Goal: Task Accomplishment & Management: Manage account settings

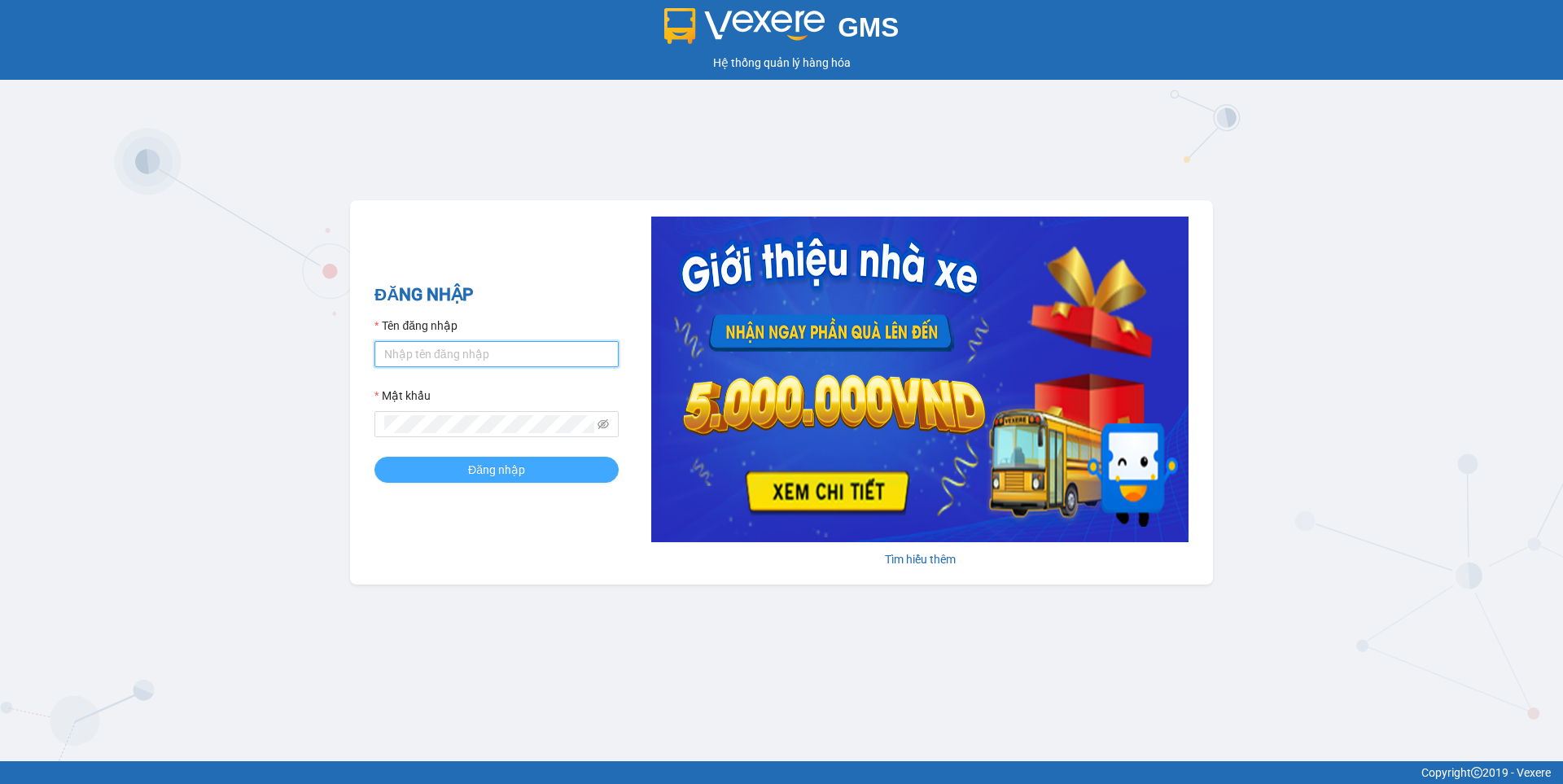
type input "nguyen1.beha"
click at [486, 474] on span "Đăng nhập" at bounding box center [496, 469] width 57 height 18
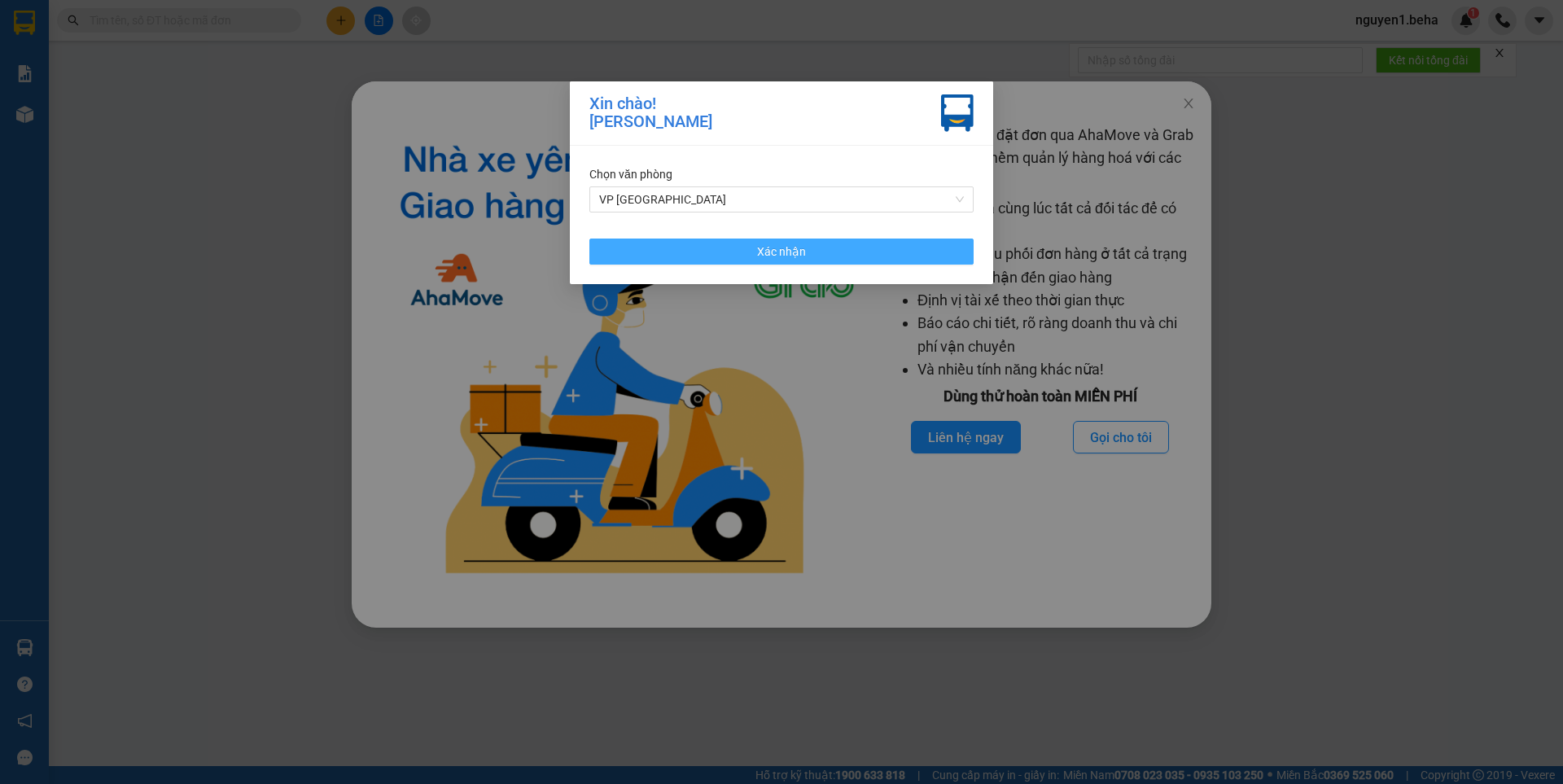
click at [782, 253] on span "Xác nhận" at bounding box center [782, 251] width 49 height 18
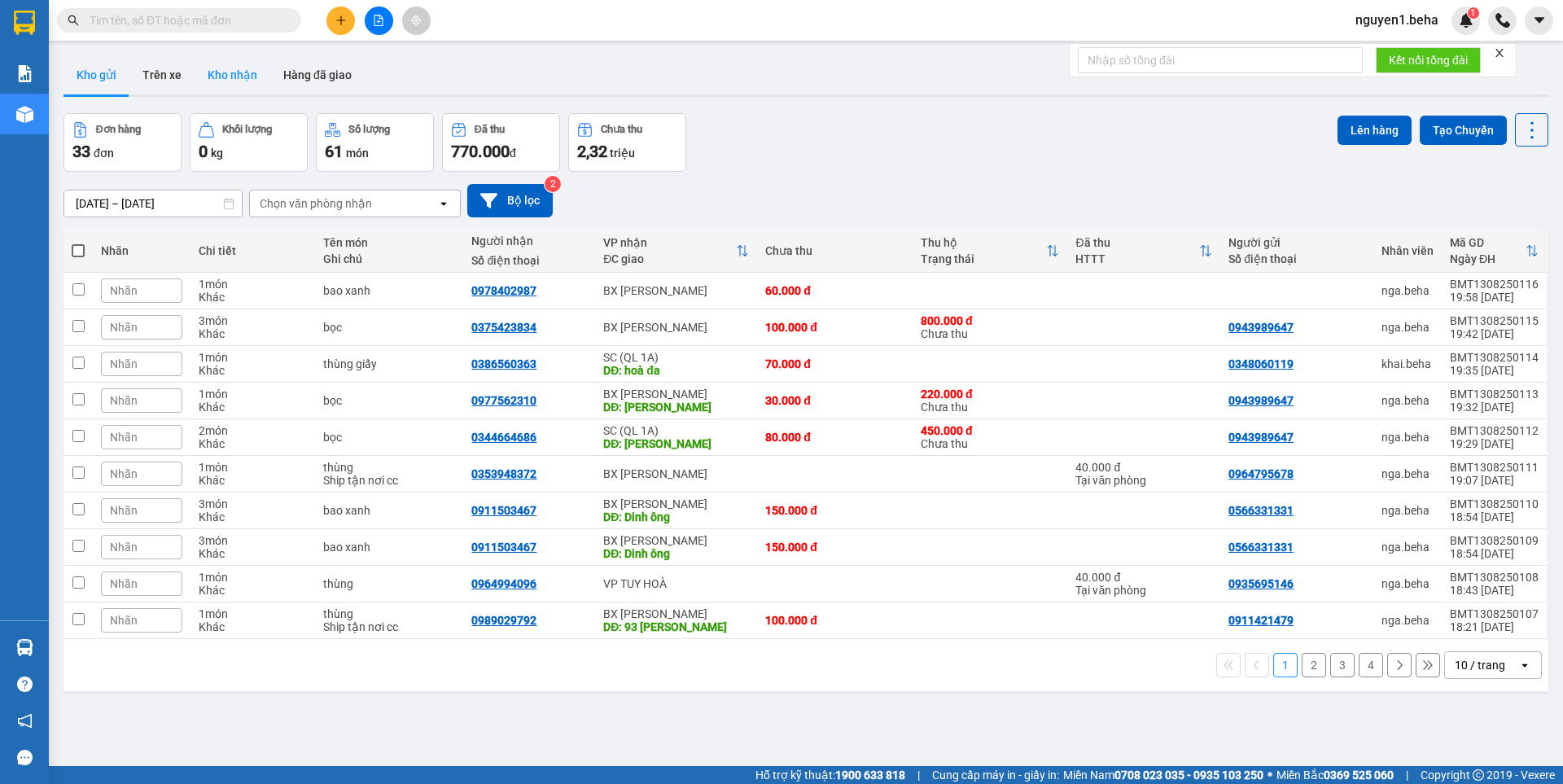
click at [242, 74] on button "Kho nhận" at bounding box center [232, 75] width 76 height 39
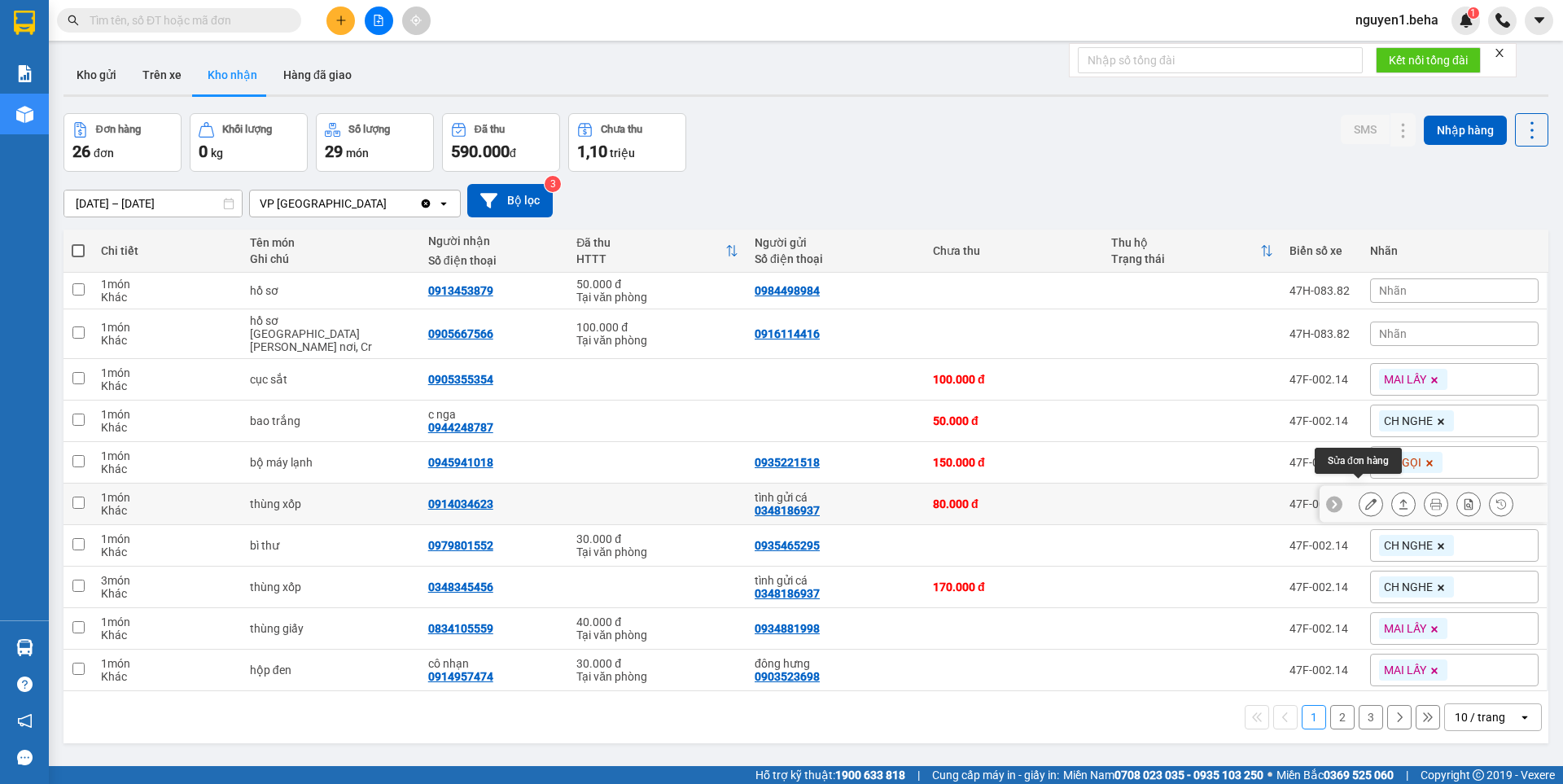
click at [1365, 498] on icon at bounding box center [1370, 504] width 11 height 11
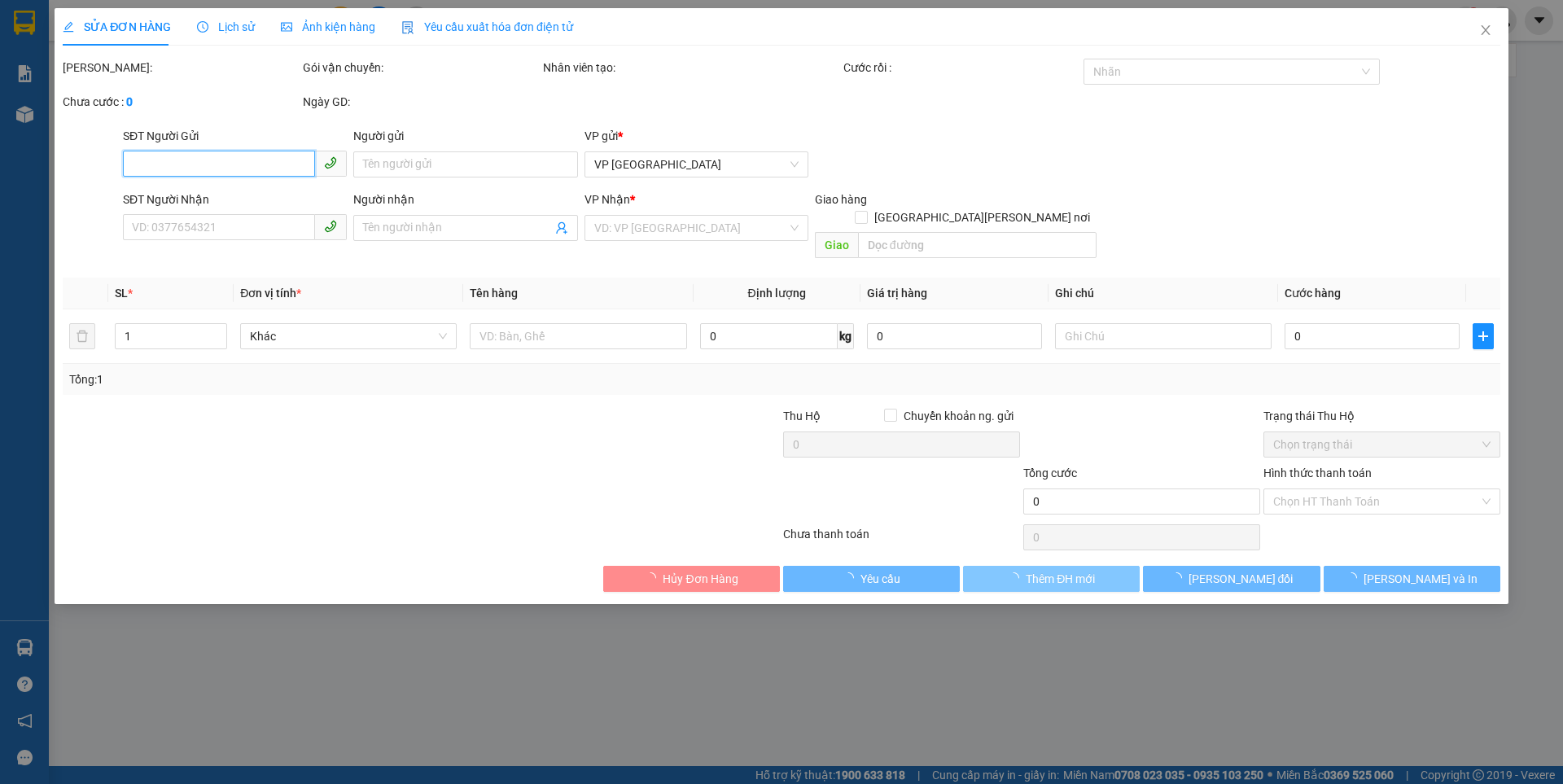
type input "0348186937"
type input "tình gửi cá"
type input "0914034623"
type input "80.000"
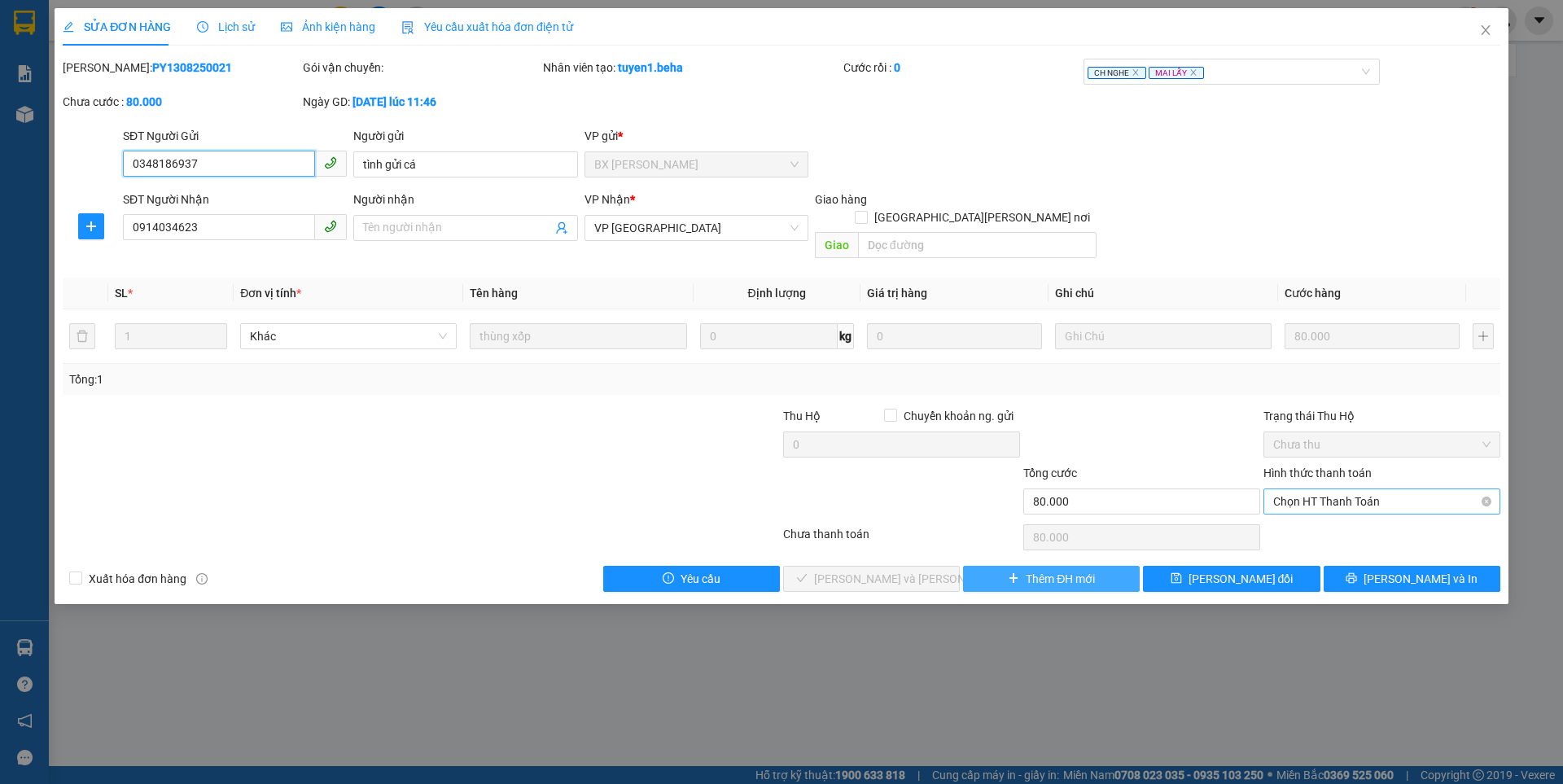
click at [1343, 489] on span "Chọn HT Thanh Toán" at bounding box center [1381, 501] width 217 height 24
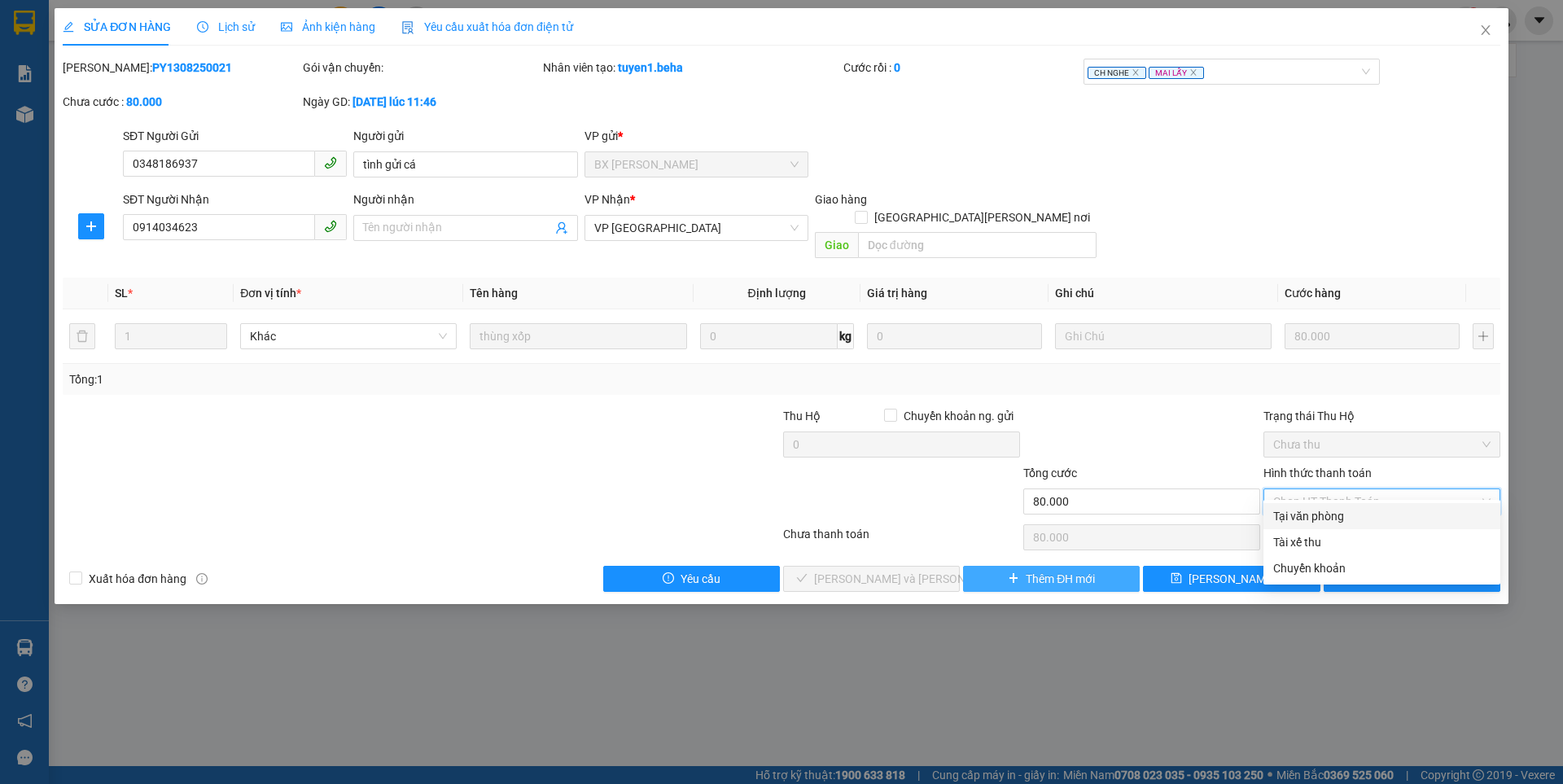
click at [1342, 509] on div "Tại văn phòng" at bounding box center [1381, 515] width 217 height 18
type input "0"
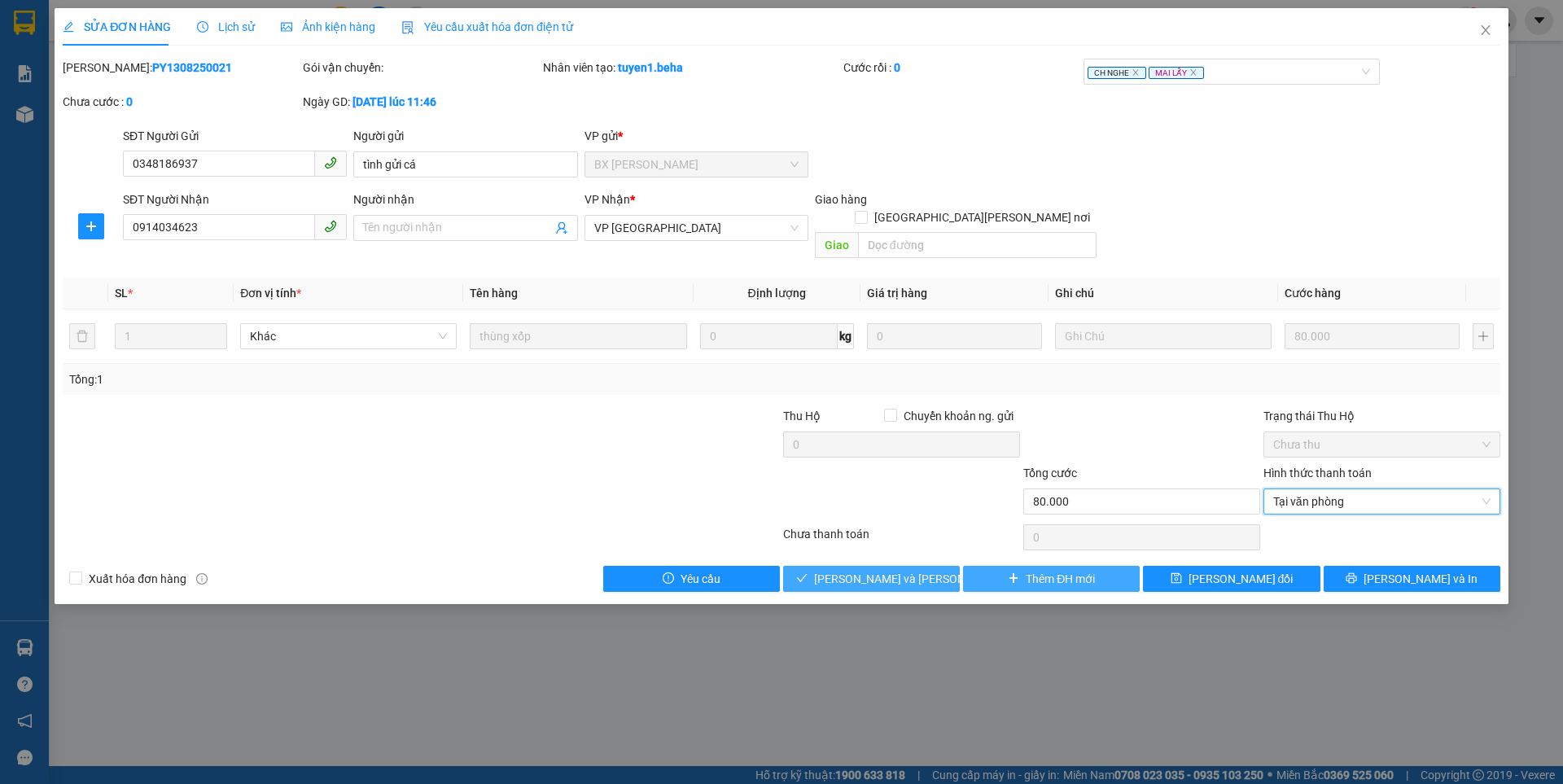
click at [912, 569] on span "[PERSON_NAME] và Giao hàng" at bounding box center [923, 578] width 220 height 18
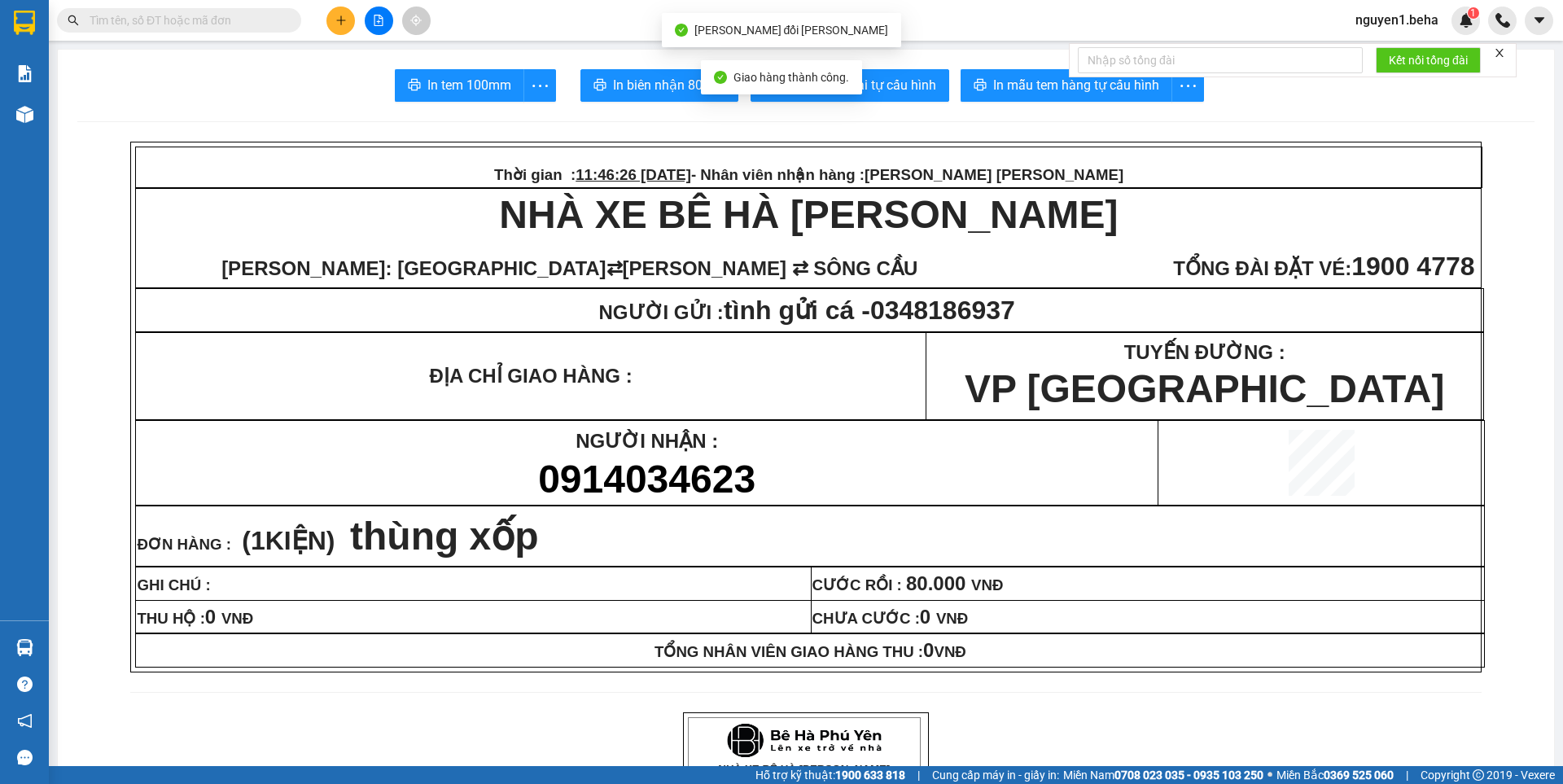
click at [1501, 52] on icon "close" at bounding box center [1500, 53] width 8 height 8
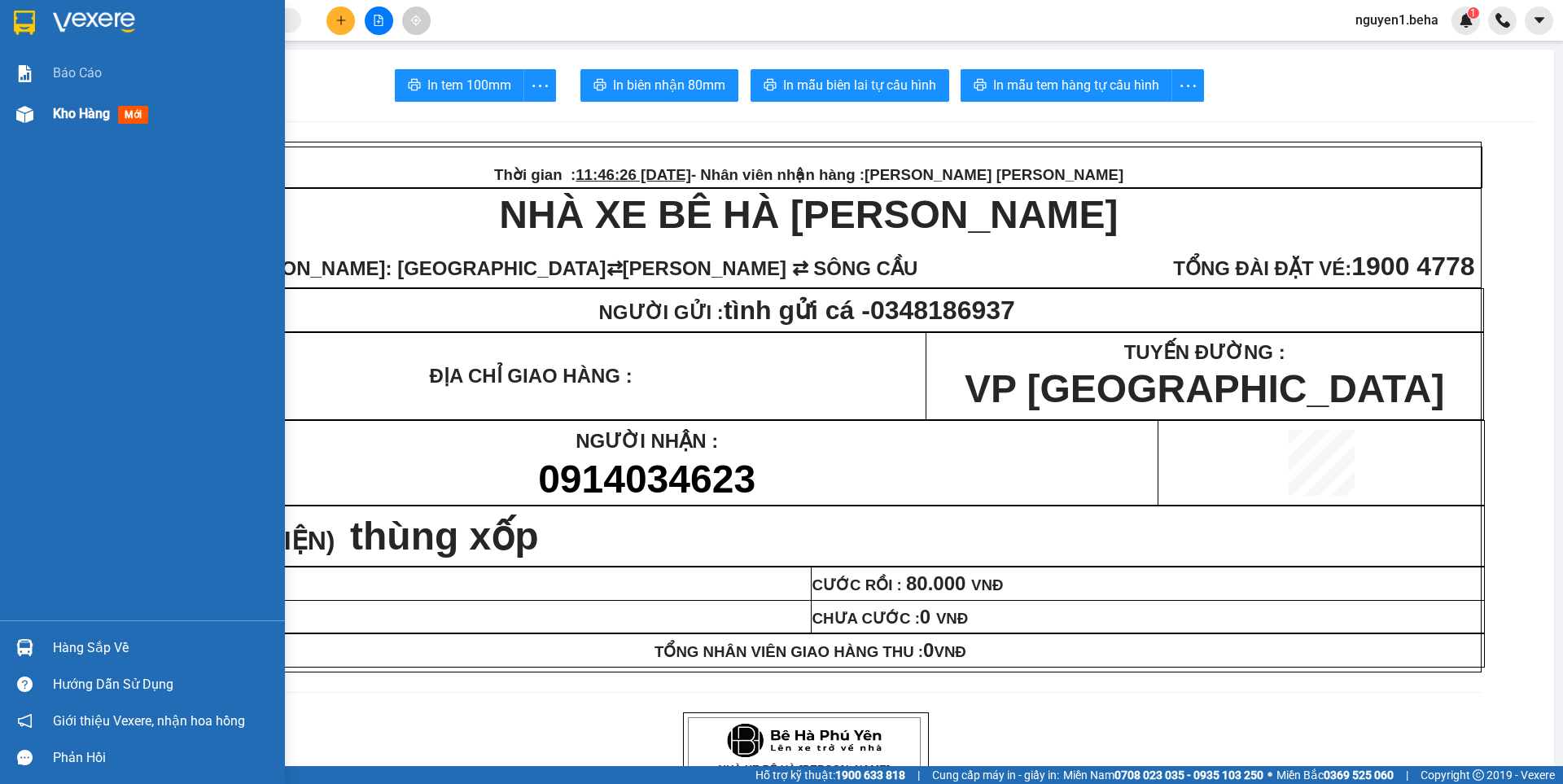
click at [31, 108] on img at bounding box center [25, 114] width 17 height 17
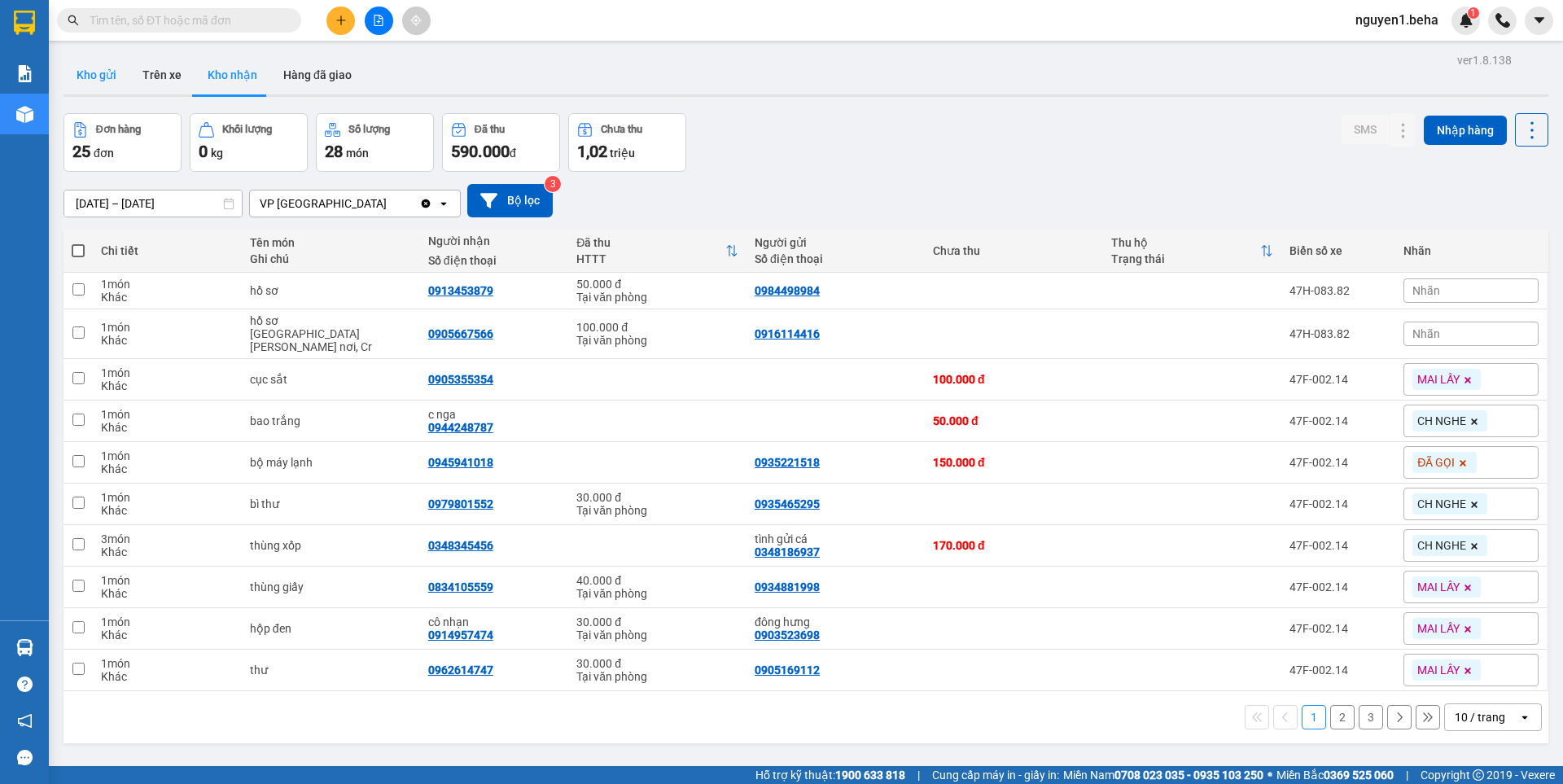
click at [97, 76] on button "Kho gửi" at bounding box center [96, 75] width 66 height 39
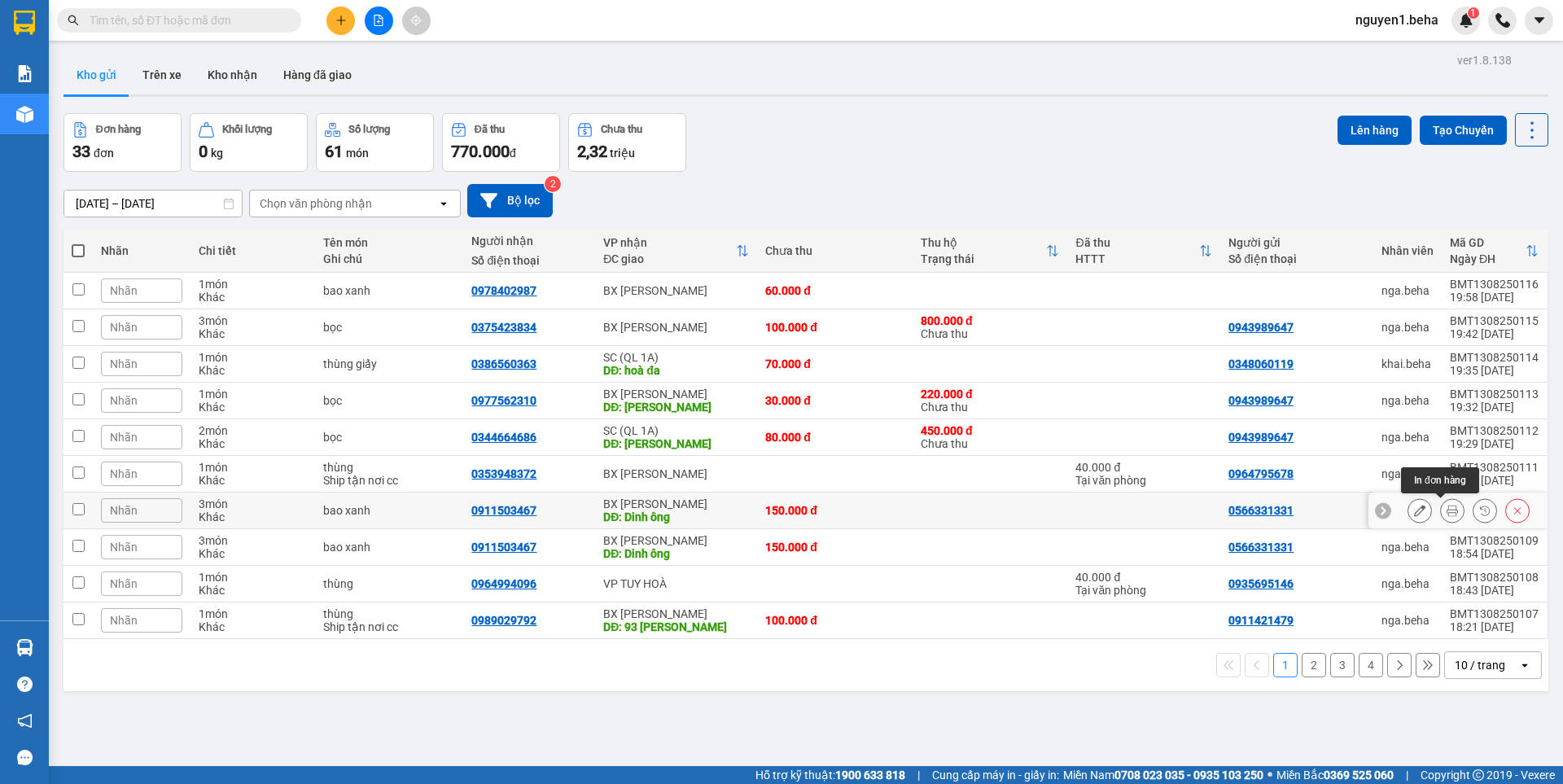
click at [1446, 512] on icon at bounding box center [1451, 509] width 11 height 11
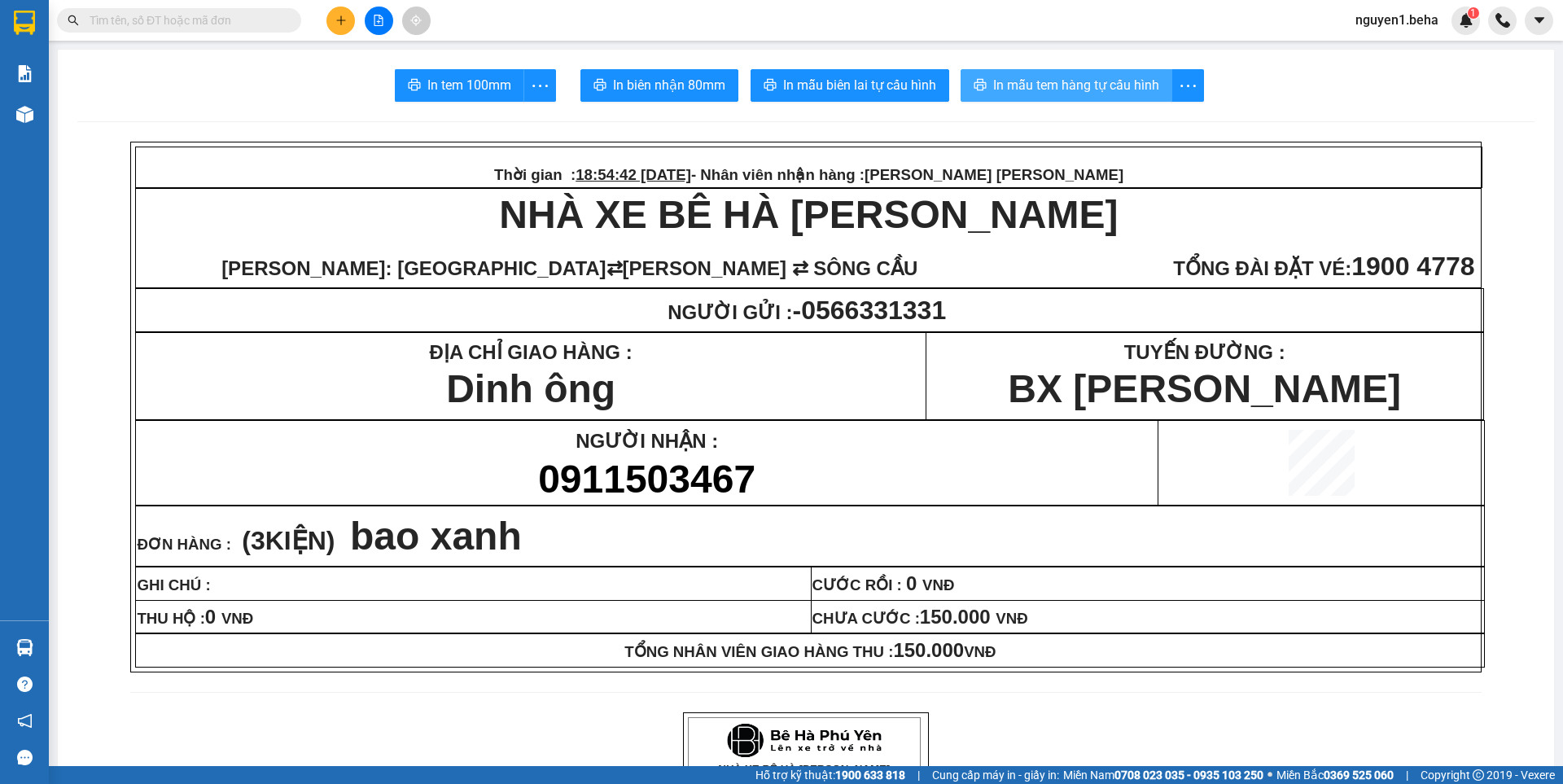
click at [1081, 87] on span "In mẫu tem hàng tự cấu hình" at bounding box center [1076, 85] width 166 height 20
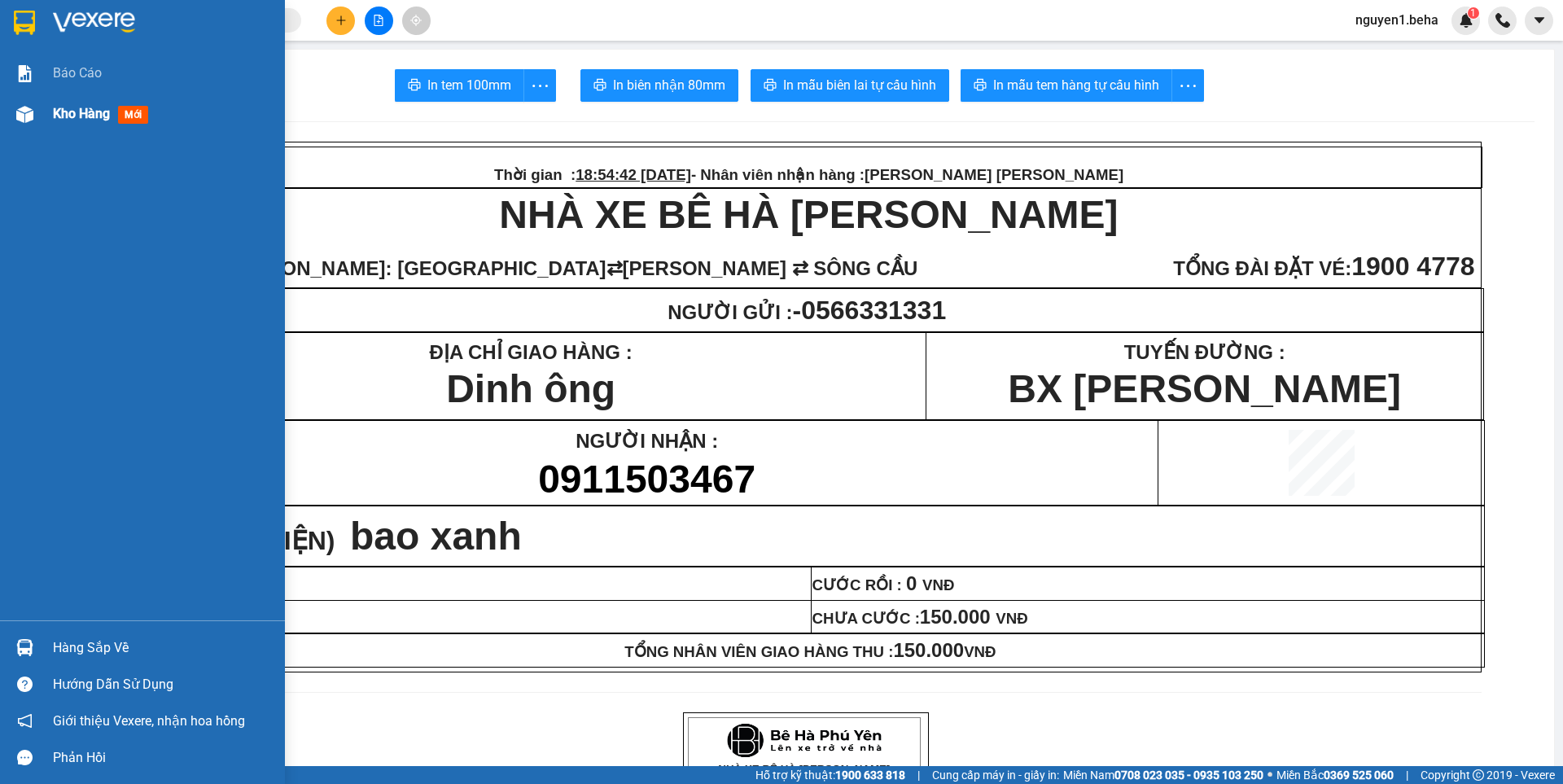
click at [33, 112] on img at bounding box center [25, 114] width 17 height 17
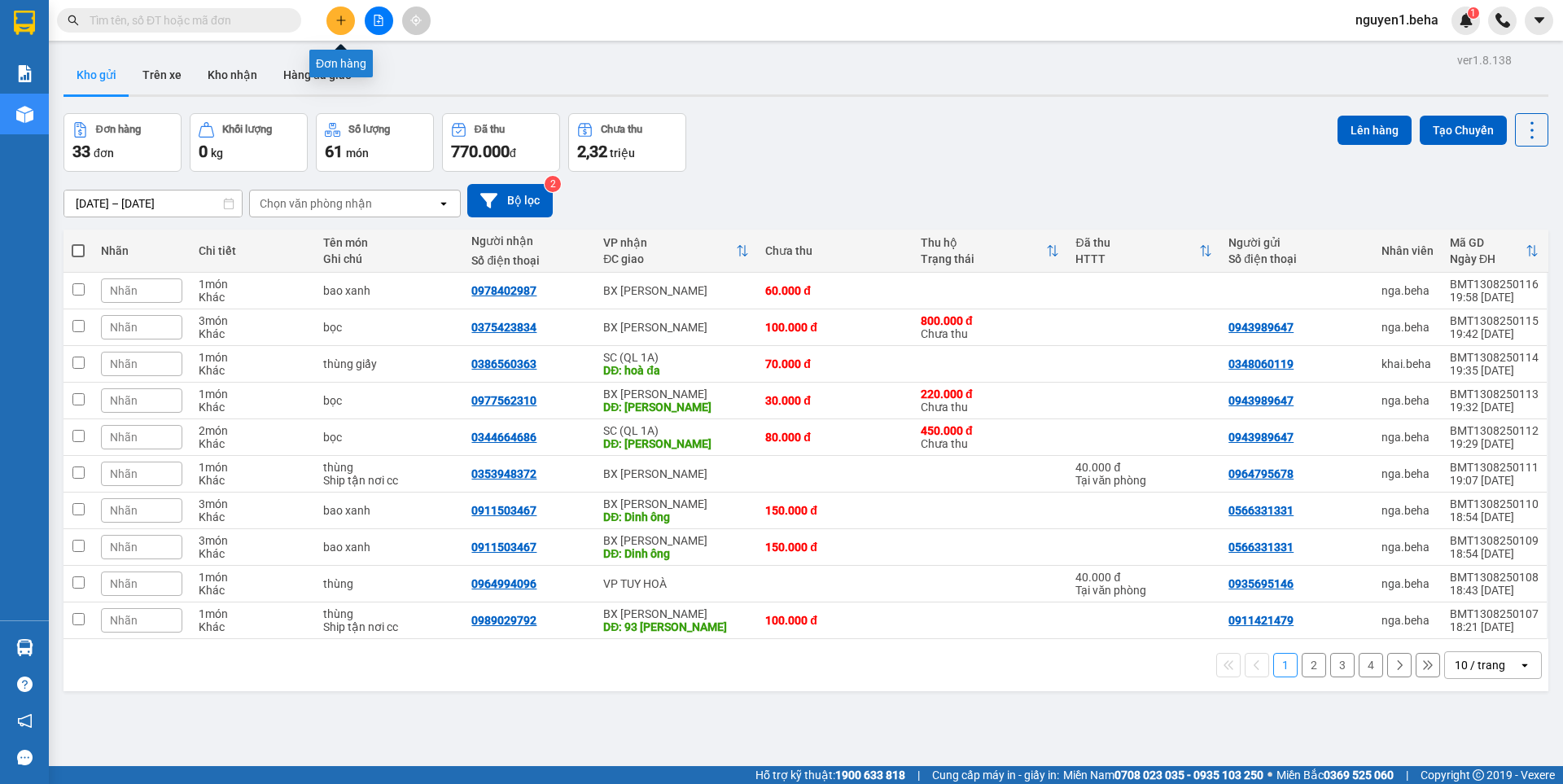
click at [345, 23] on icon "plus" at bounding box center [340, 19] width 11 height 11
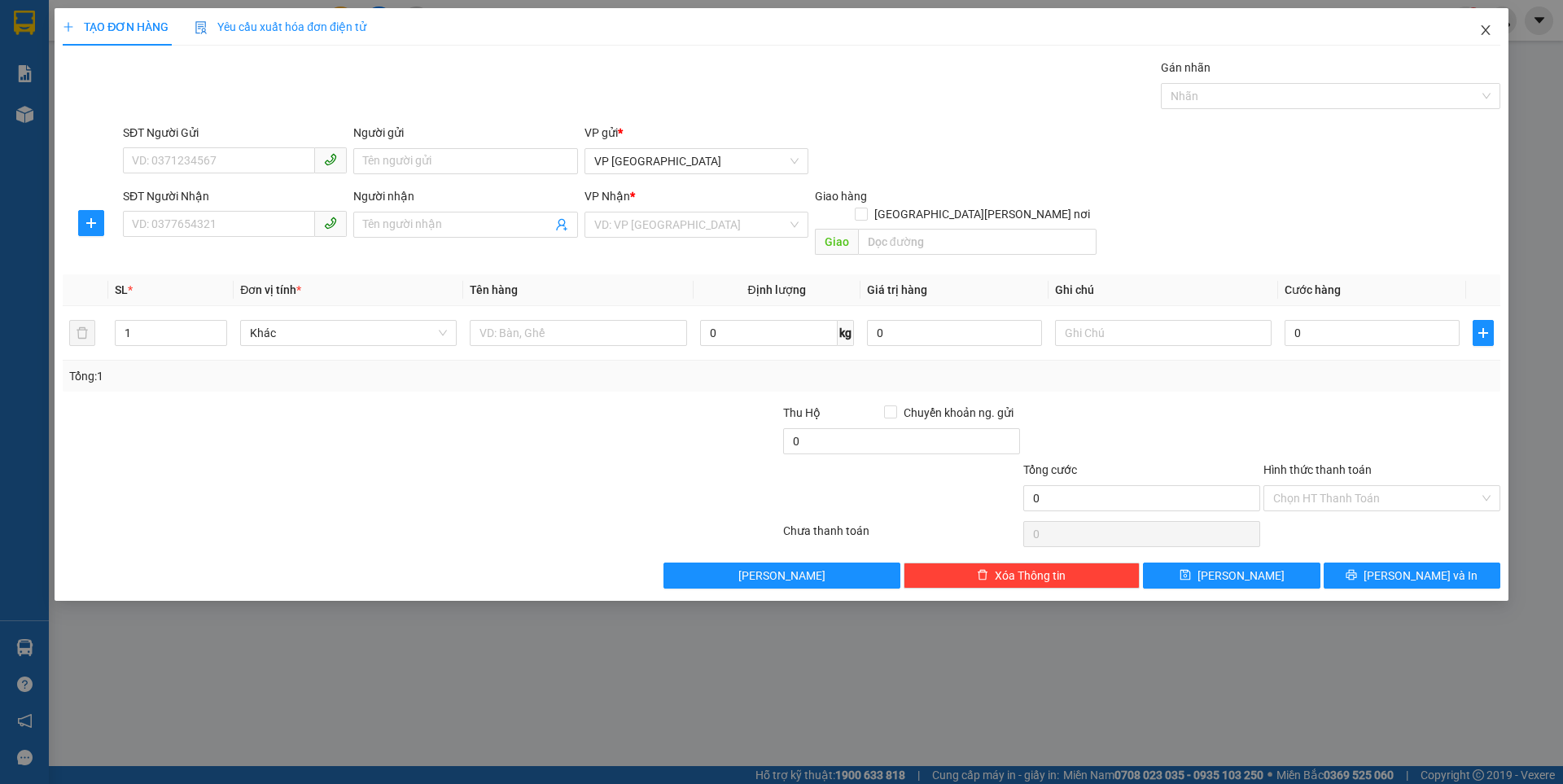
click at [1493, 31] on span "Close" at bounding box center [1485, 31] width 46 height 46
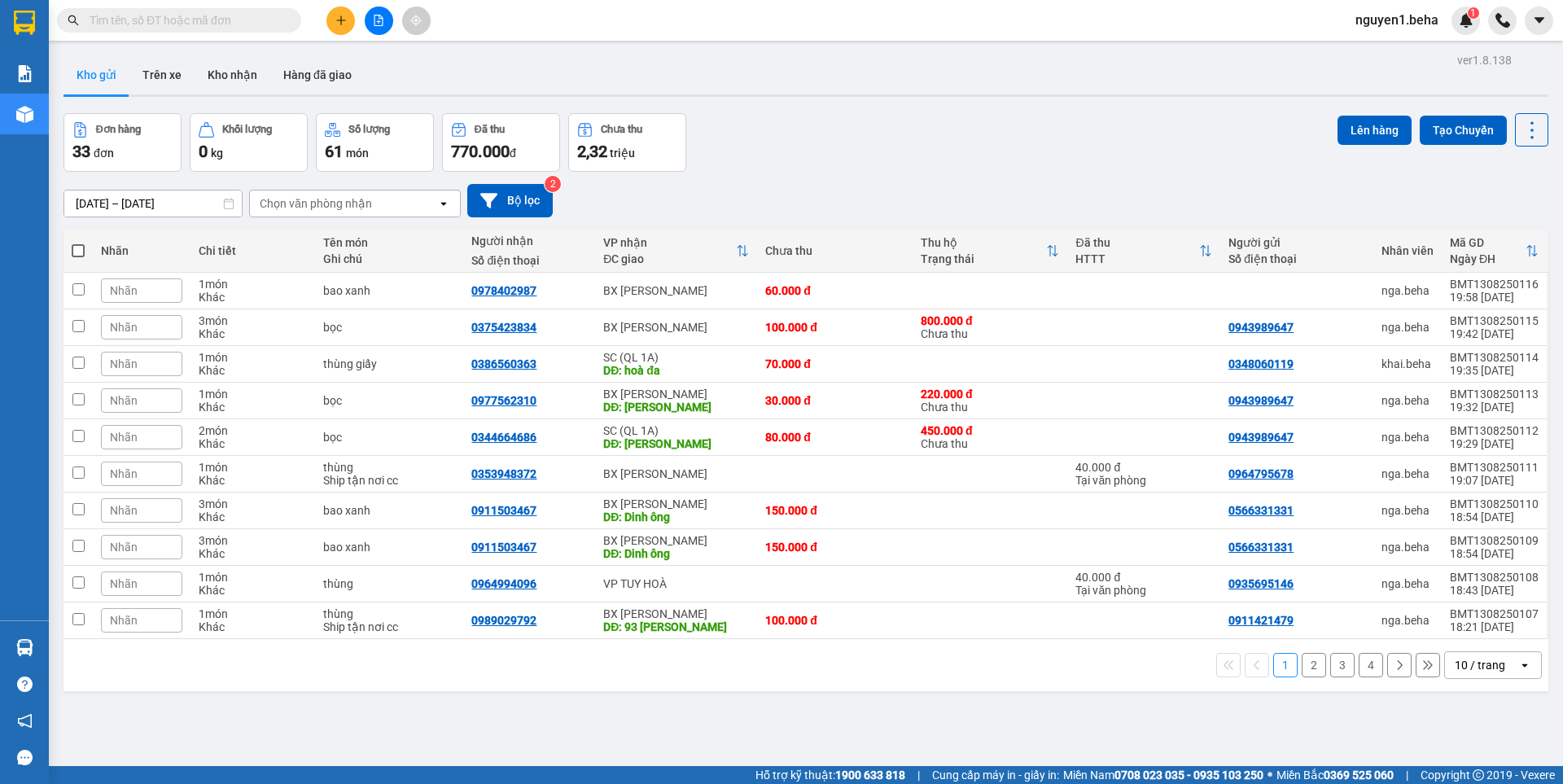
click at [206, 26] on input "text" at bounding box center [185, 19] width 192 height 18
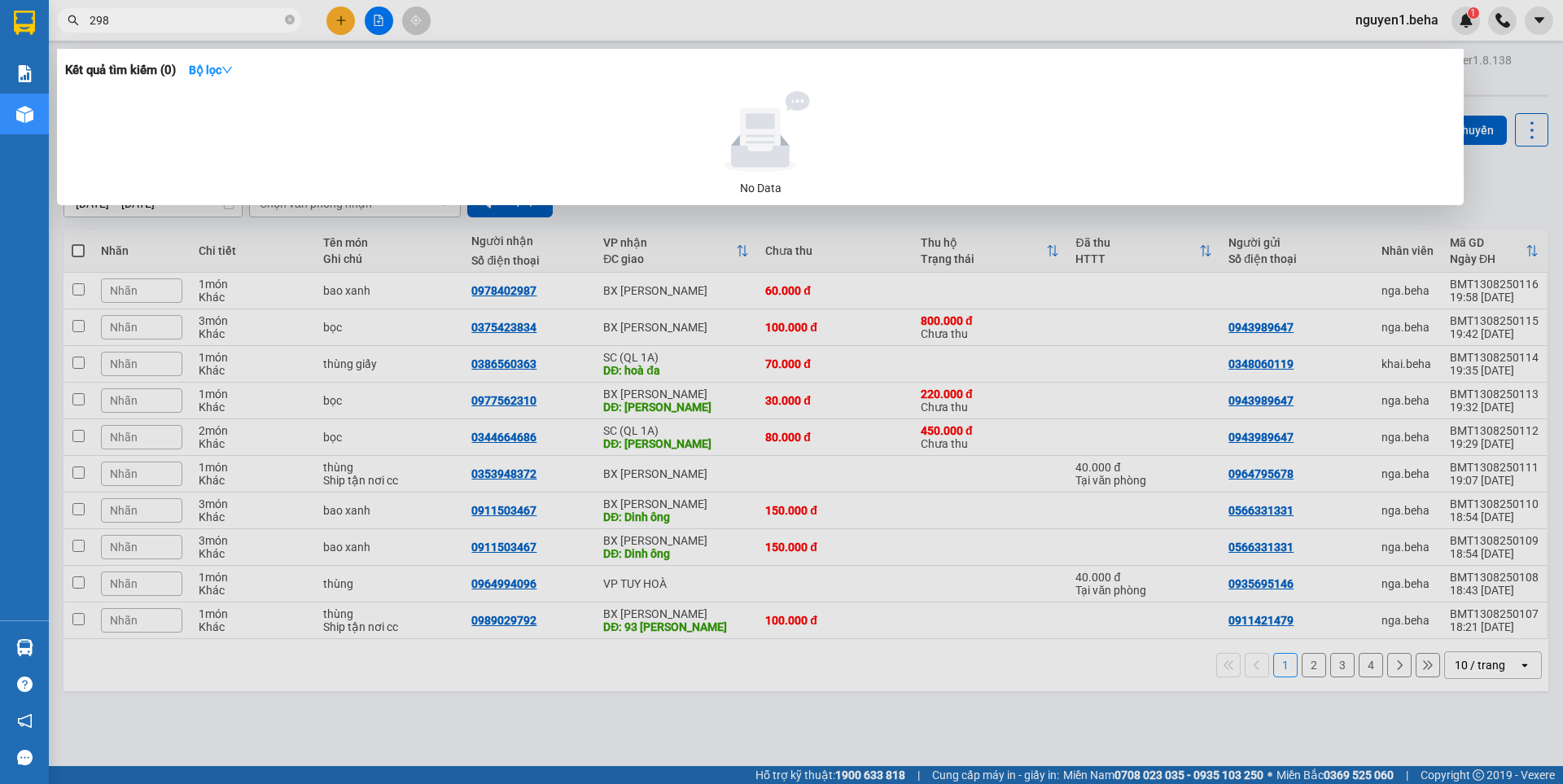
type input "2987"
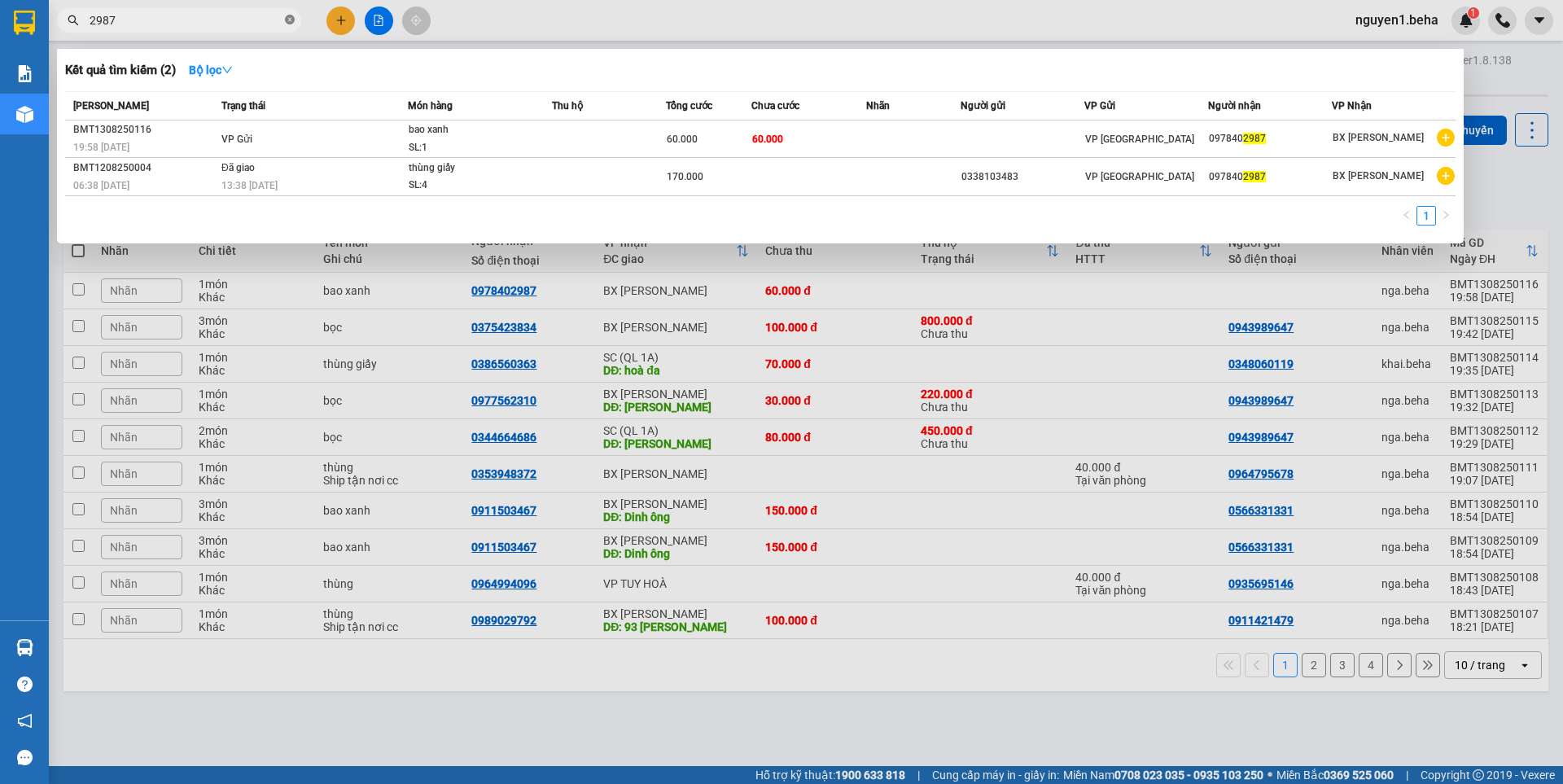
click at [291, 20] on icon "close-circle" at bounding box center [290, 19] width 10 height 10
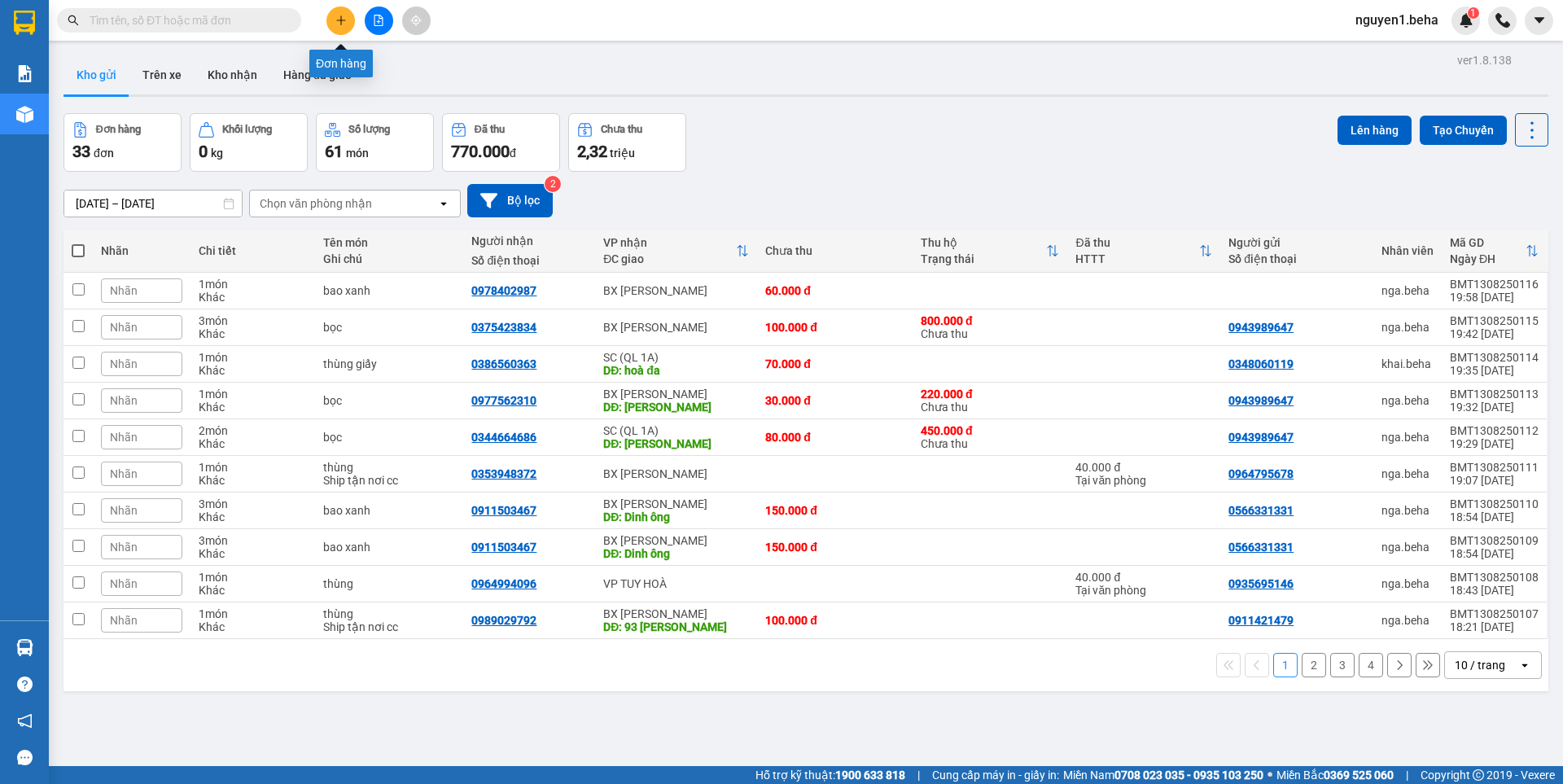
click at [342, 19] on icon "plus" at bounding box center [340, 19] width 11 height 11
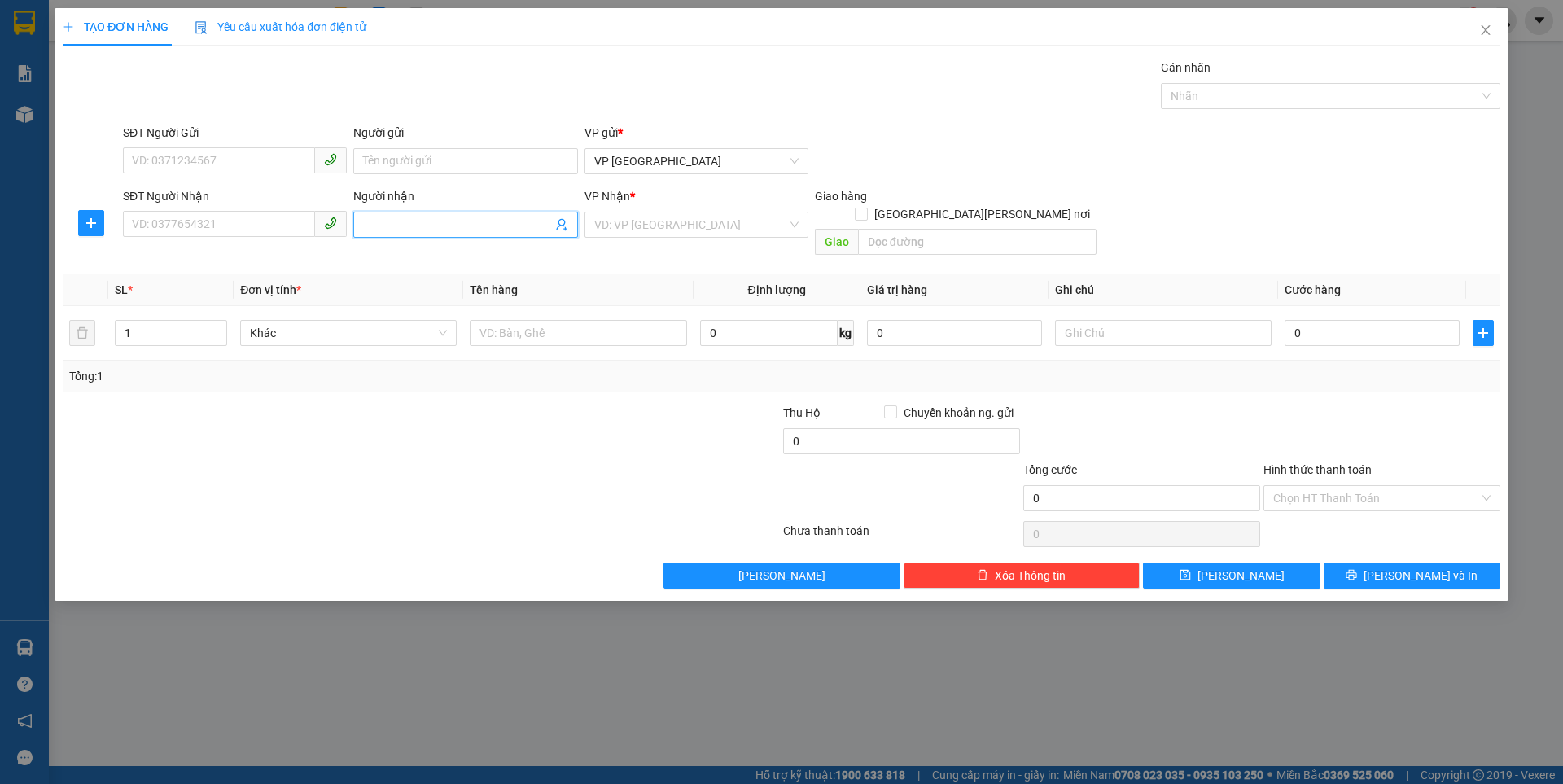
click at [469, 231] on input "Người nhận" at bounding box center [457, 224] width 188 height 18
type input "m"
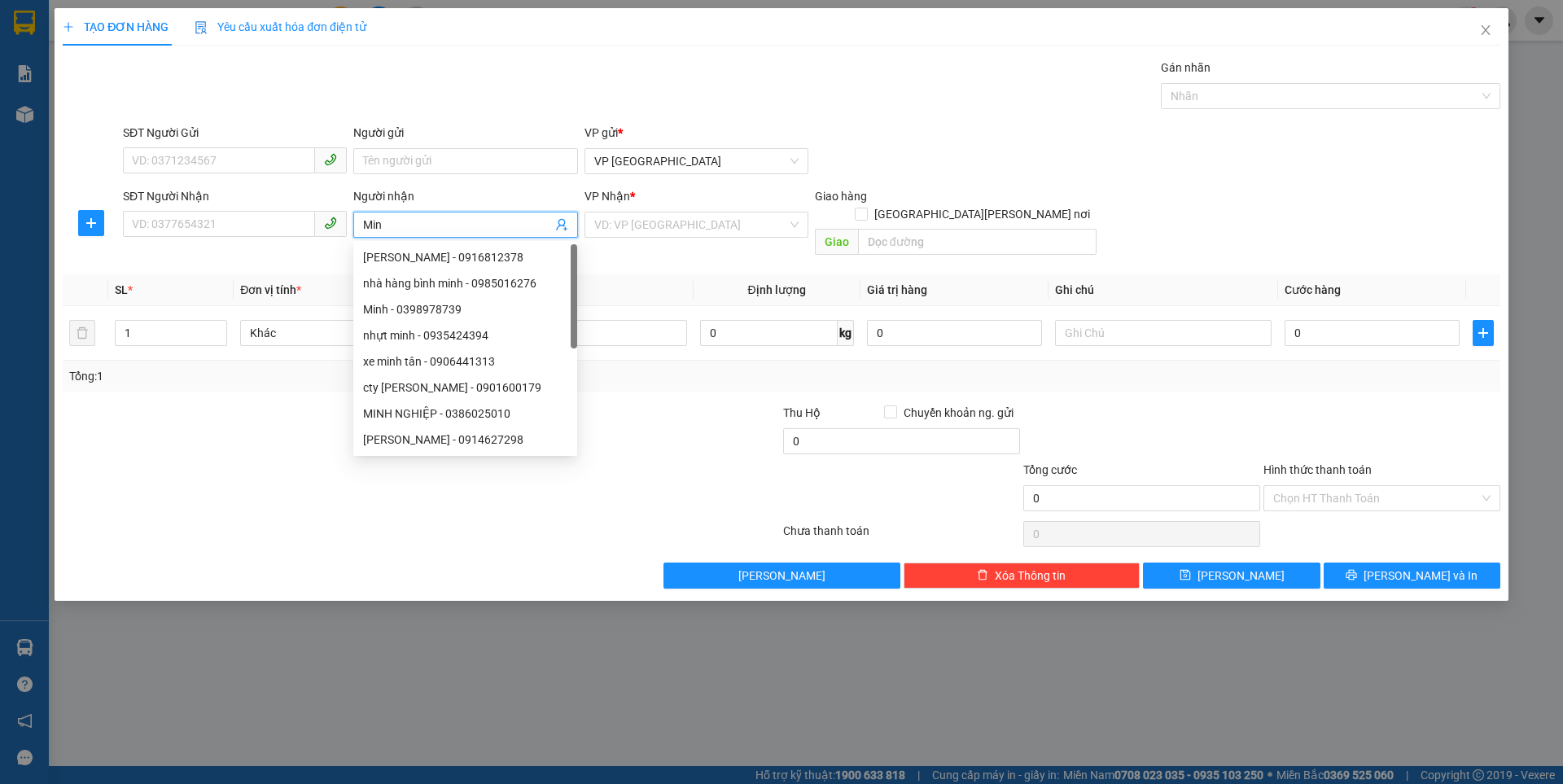
type input "Minh"
click at [438, 313] on div "Minh - 0398978739" at bounding box center [466, 308] width 204 height 18
type input "0398978739"
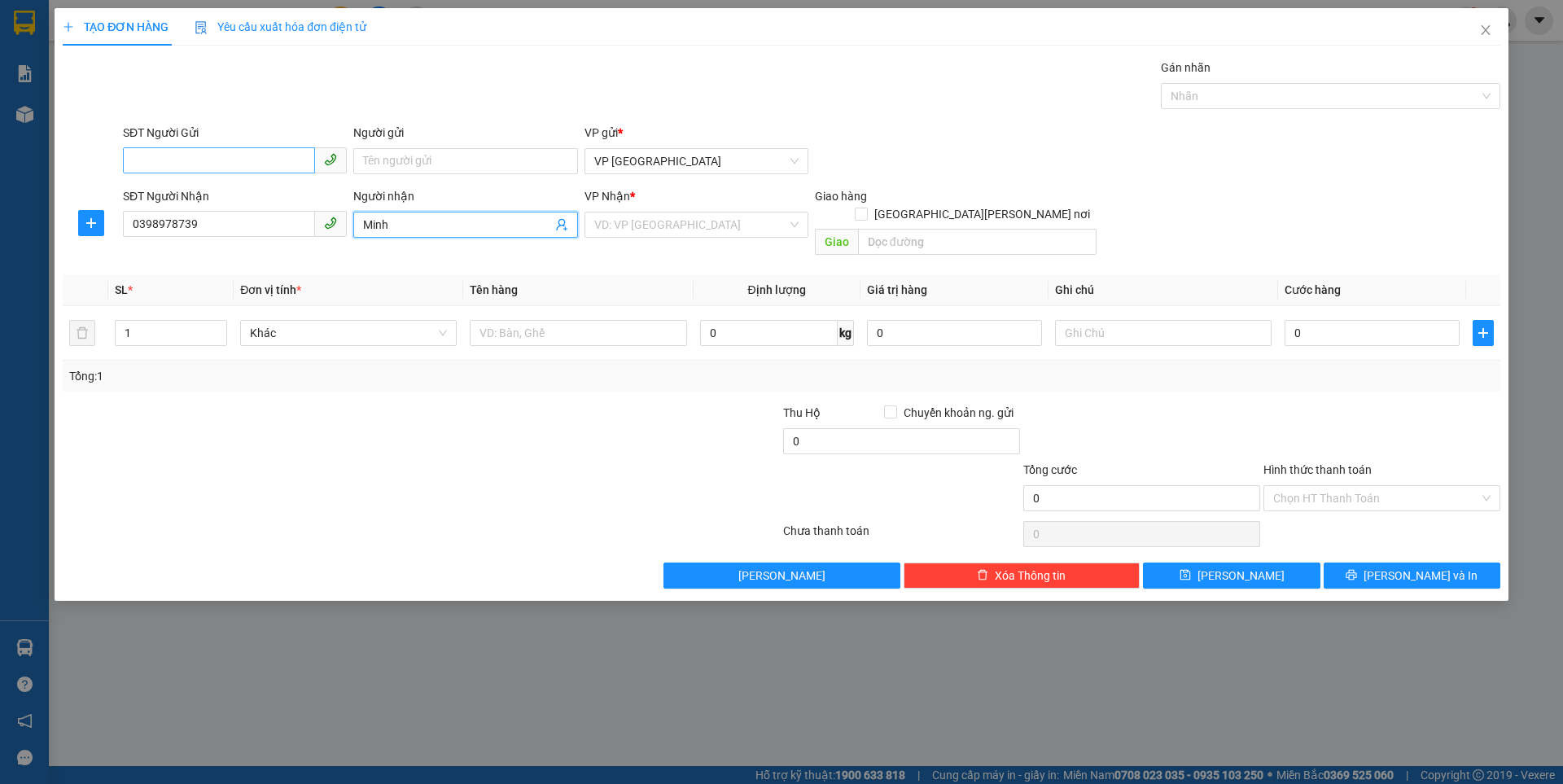
type input "Minh"
click at [217, 159] on input "SĐT Người Gửi" at bounding box center [218, 160] width 192 height 26
click at [1491, 29] on icon "close" at bounding box center [1484, 30] width 13 height 13
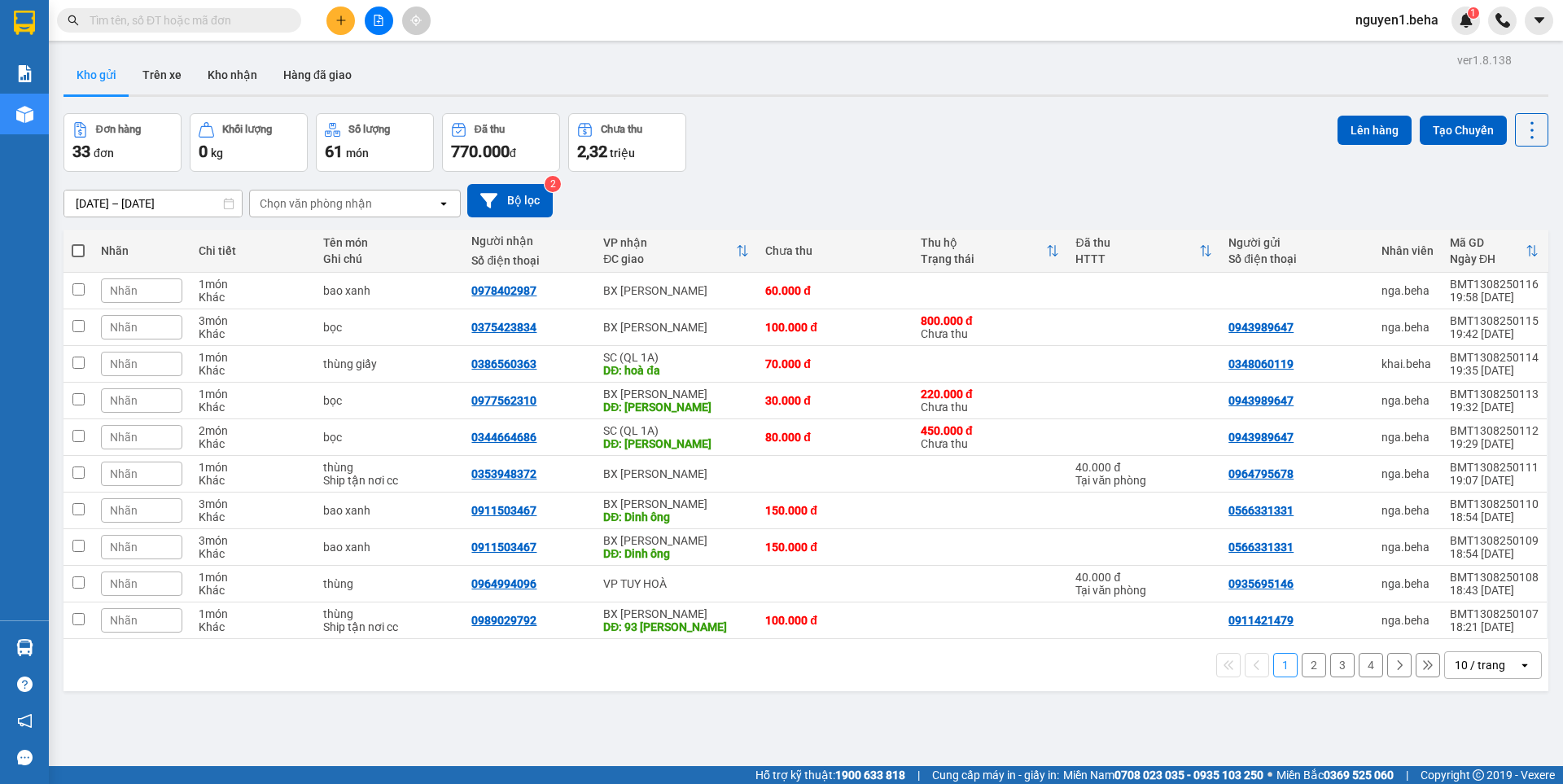
click at [228, 14] on input "text" at bounding box center [185, 19] width 192 height 18
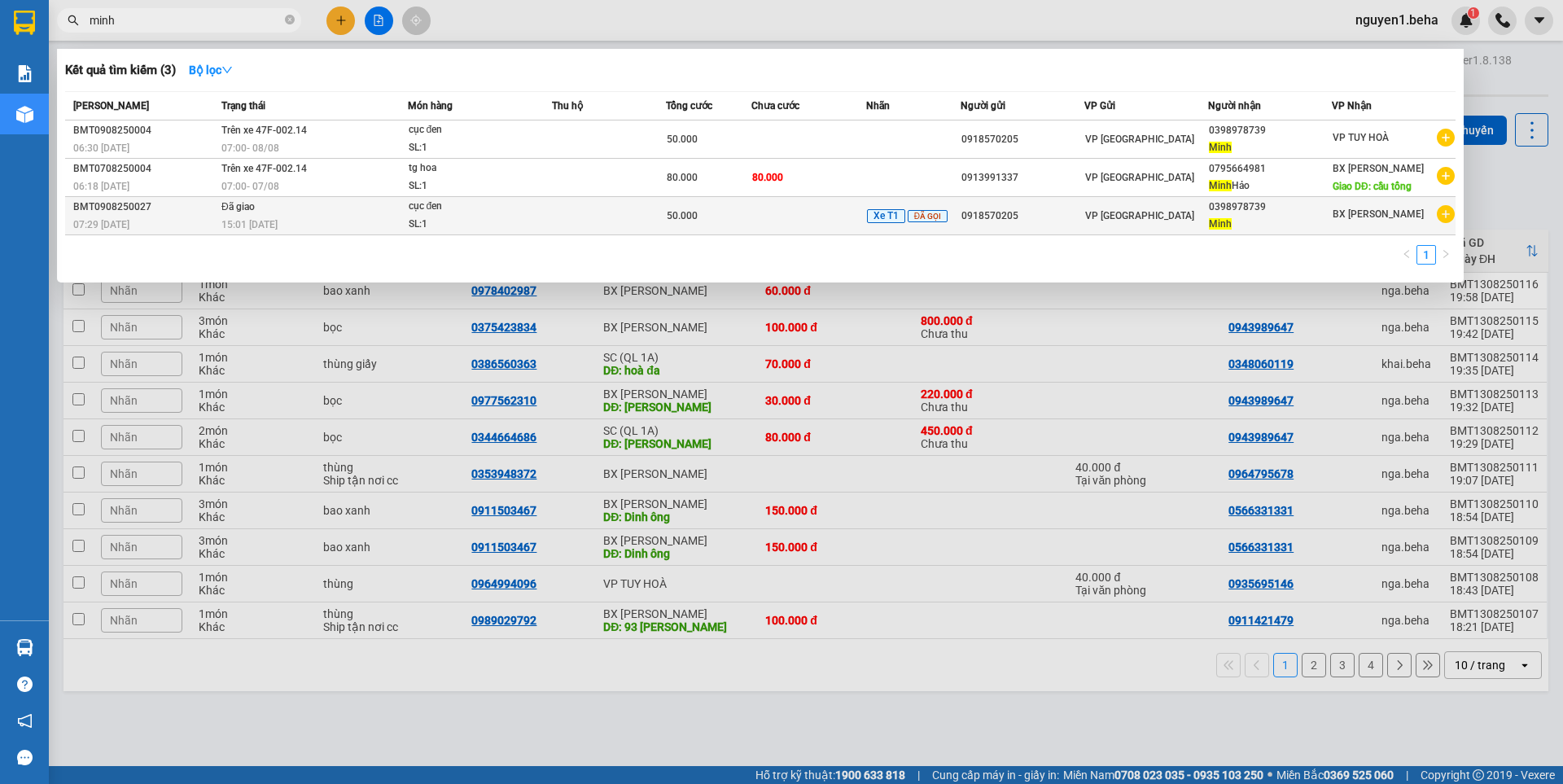
type input "minh"
click at [1255, 211] on div "0398978739" at bounding box center [1270, 207] width 123 height 17
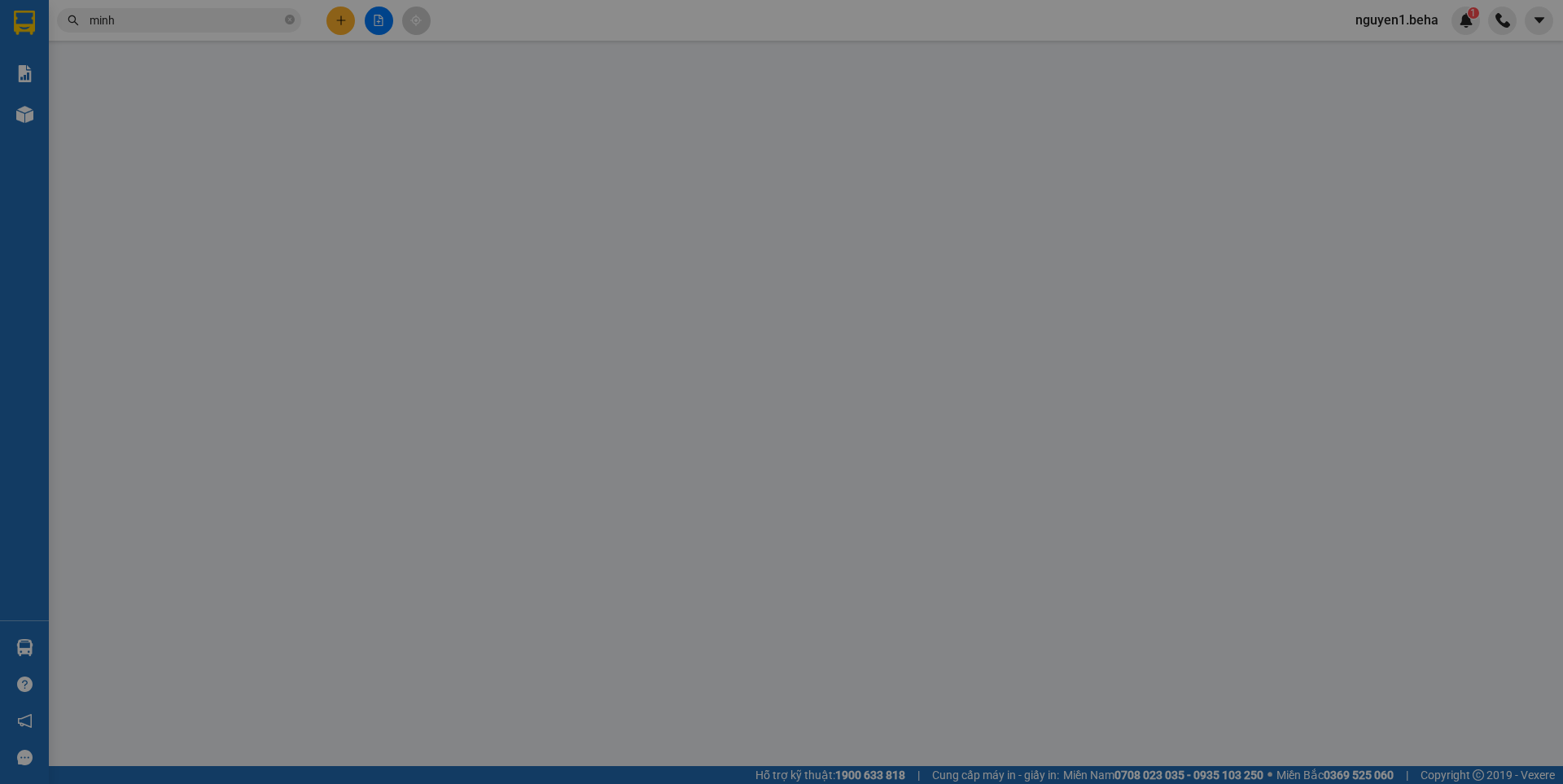
type input "0918570205"
type input "0398978739"
type input "Minh"
type input "50.000"
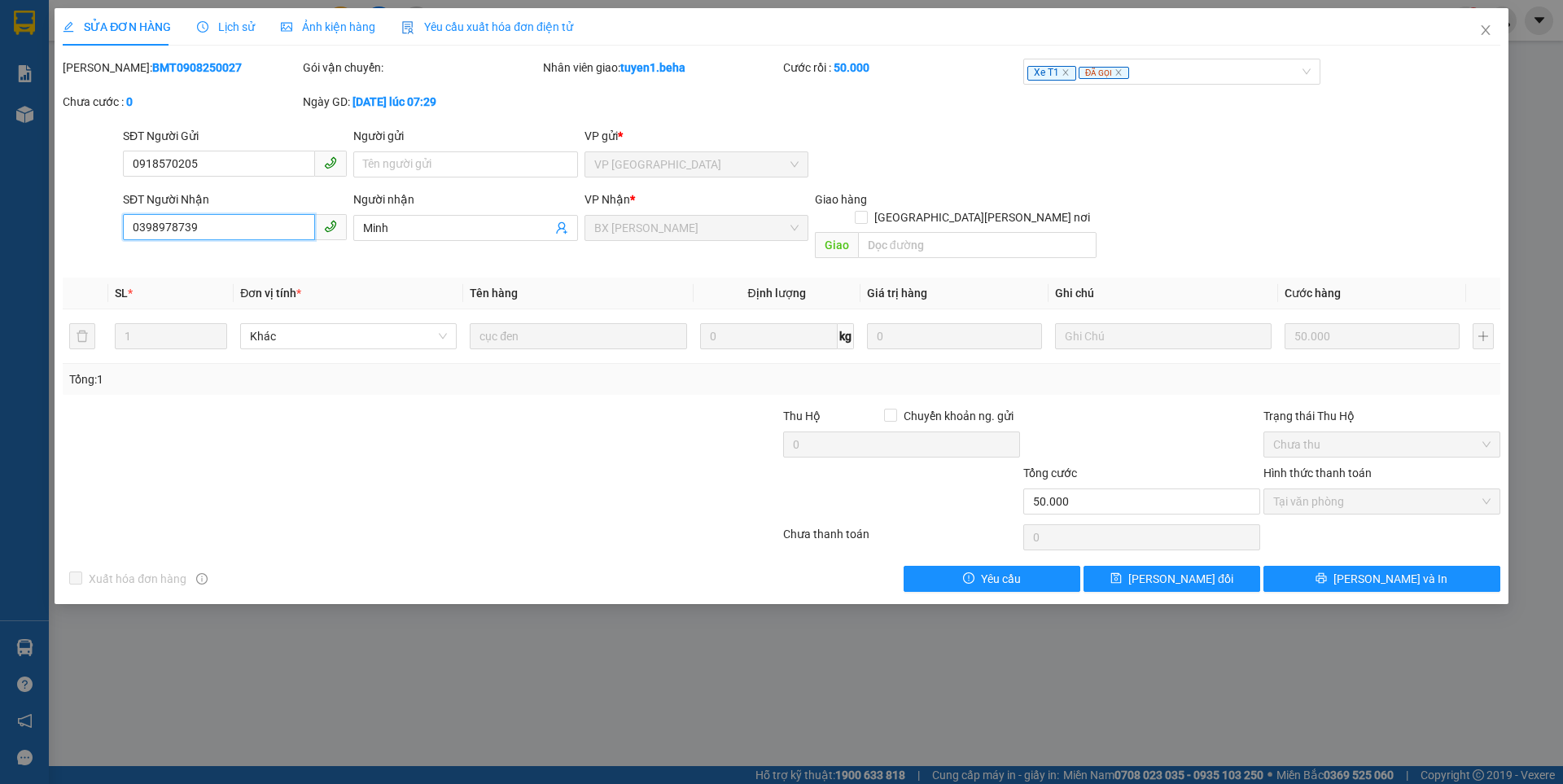
drag, startPoint x: 212, startPoint y: 226, endPoint x: 119, endPoint y: 227, distance: 93.0
click at [120, 227] on div "SĐT Người Nhận 0398978739 0398978739" at bounding box center [235, 227] width 231 height 75
drag, startPoint x: 148, startPoint y: 222, endPoint x: 526, endPoint y: 219, distance: 378.0
click at [526, 219] on input "Minh" at bounding box center [457, 227] width 188 height 18
type input "[PERSON_NAME]"
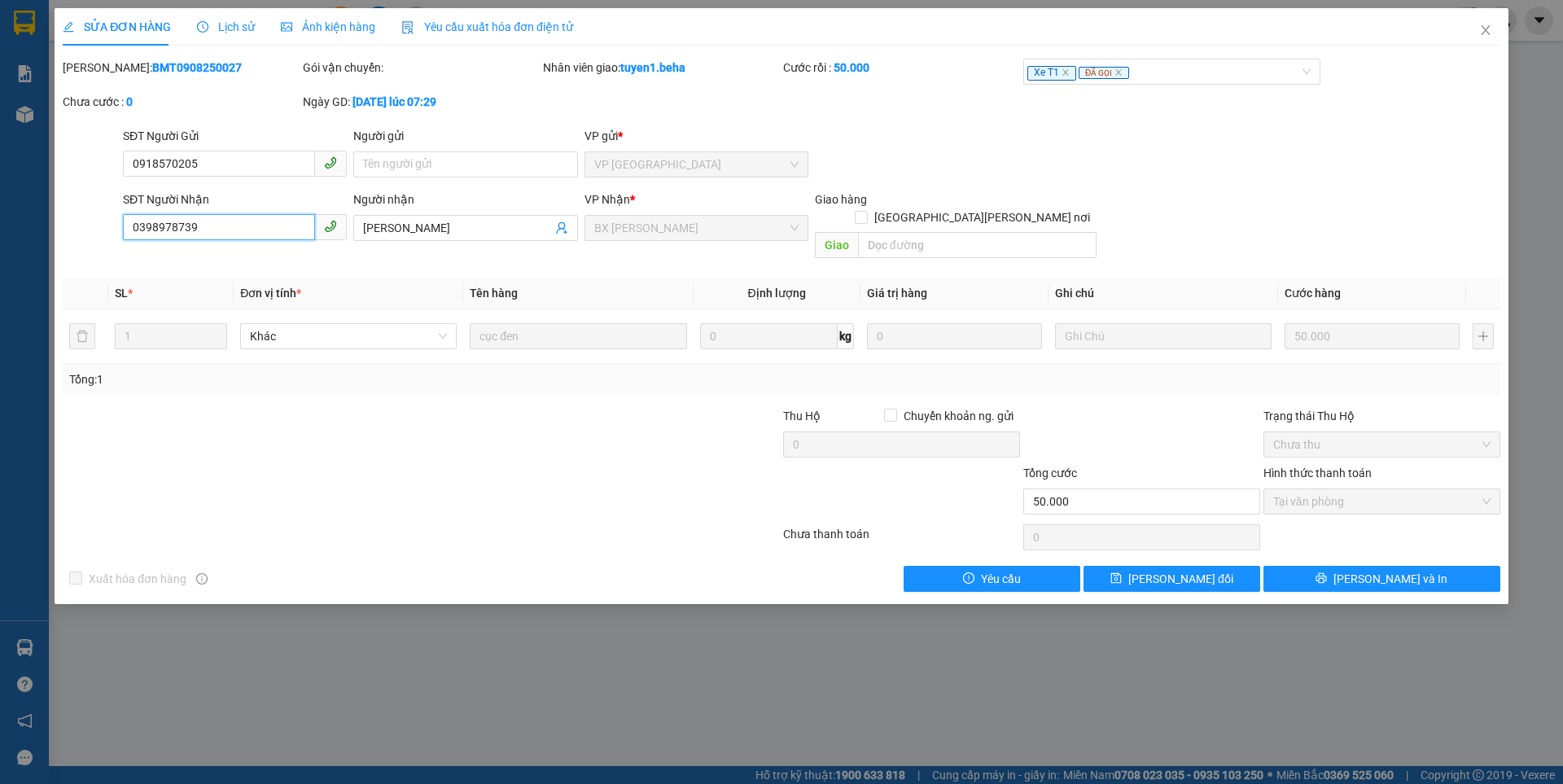
drag, startPoint x: 205, startPoint y: 225, endPoint x: 126, endPoint y: 235, distance: 79.6
click at [126, 235] on input "0398978739" at bounding box center [218, 226] width 192 height 26
click at [1492, 33] on span "Close" at bounding box center [1485, 31] width 46 height 46
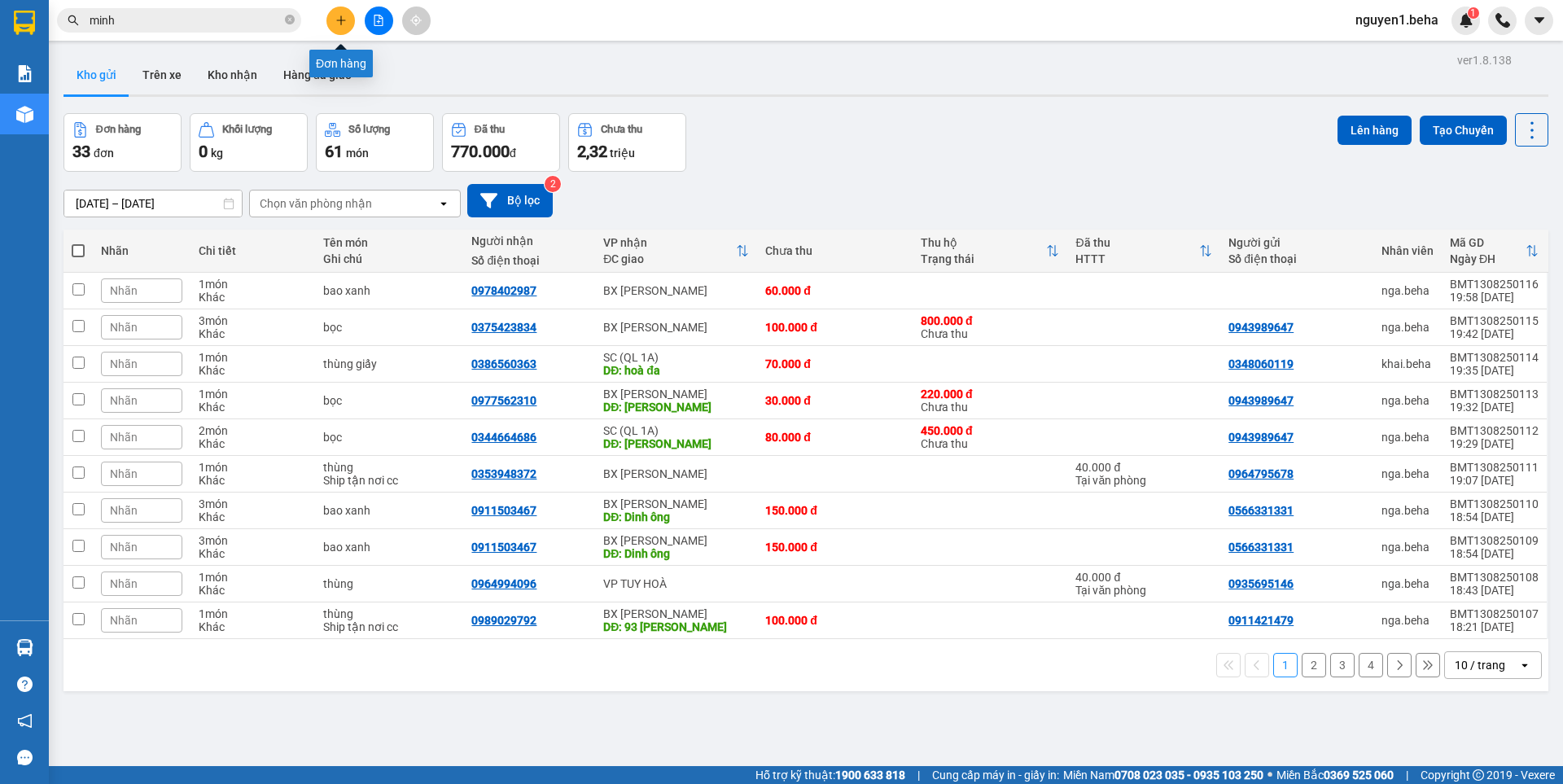
click at [339, 20] on icon "plus" at bounding box center [340, 19] width 9 height 1
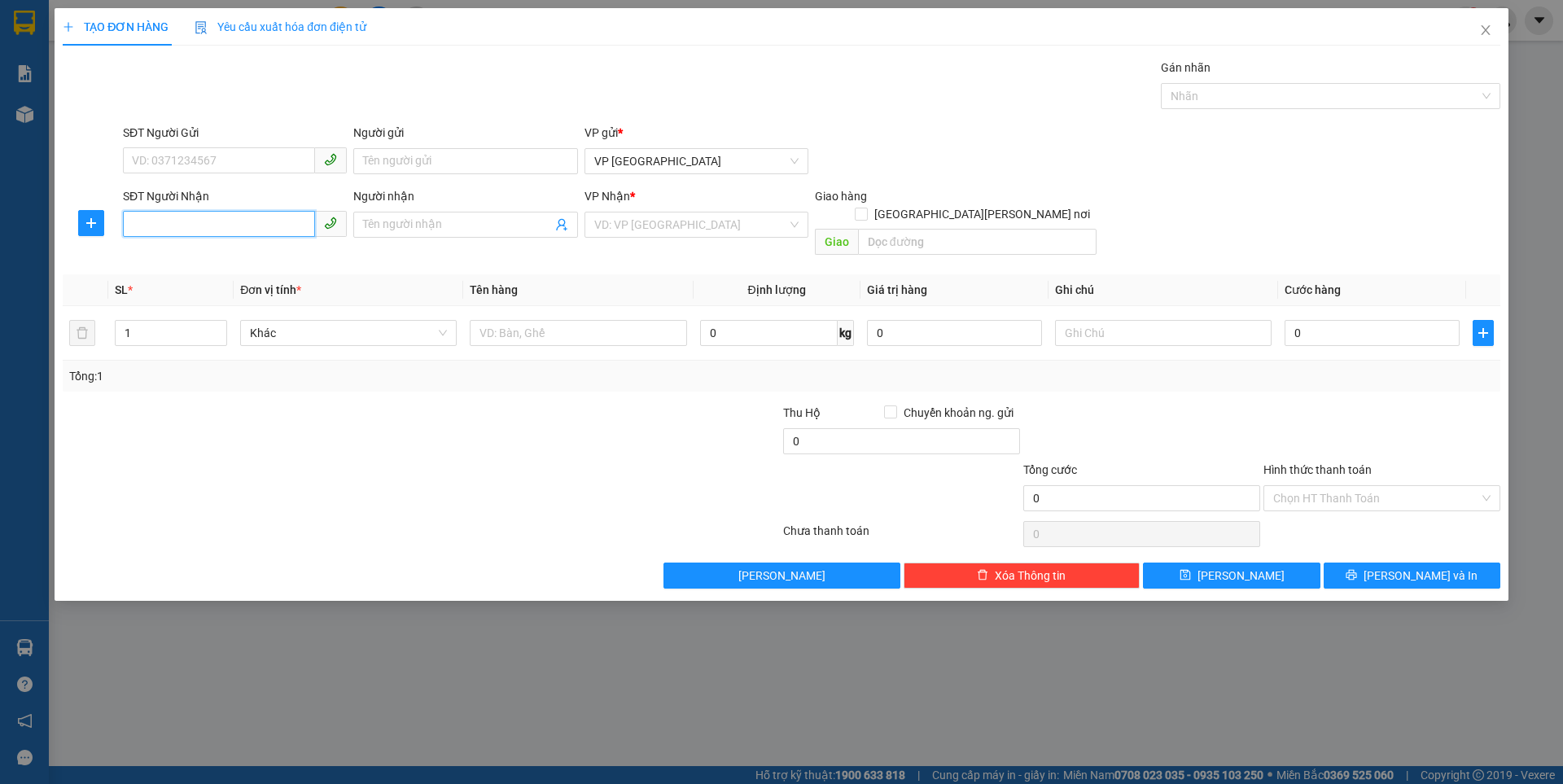
paste input "0398978739"
type input "0398978739"
click at [211, 257] on div "0398978739 - Minh" at bounding box center [235, 257] width 204 height 18
type input "Minh"
type input "0398978739"
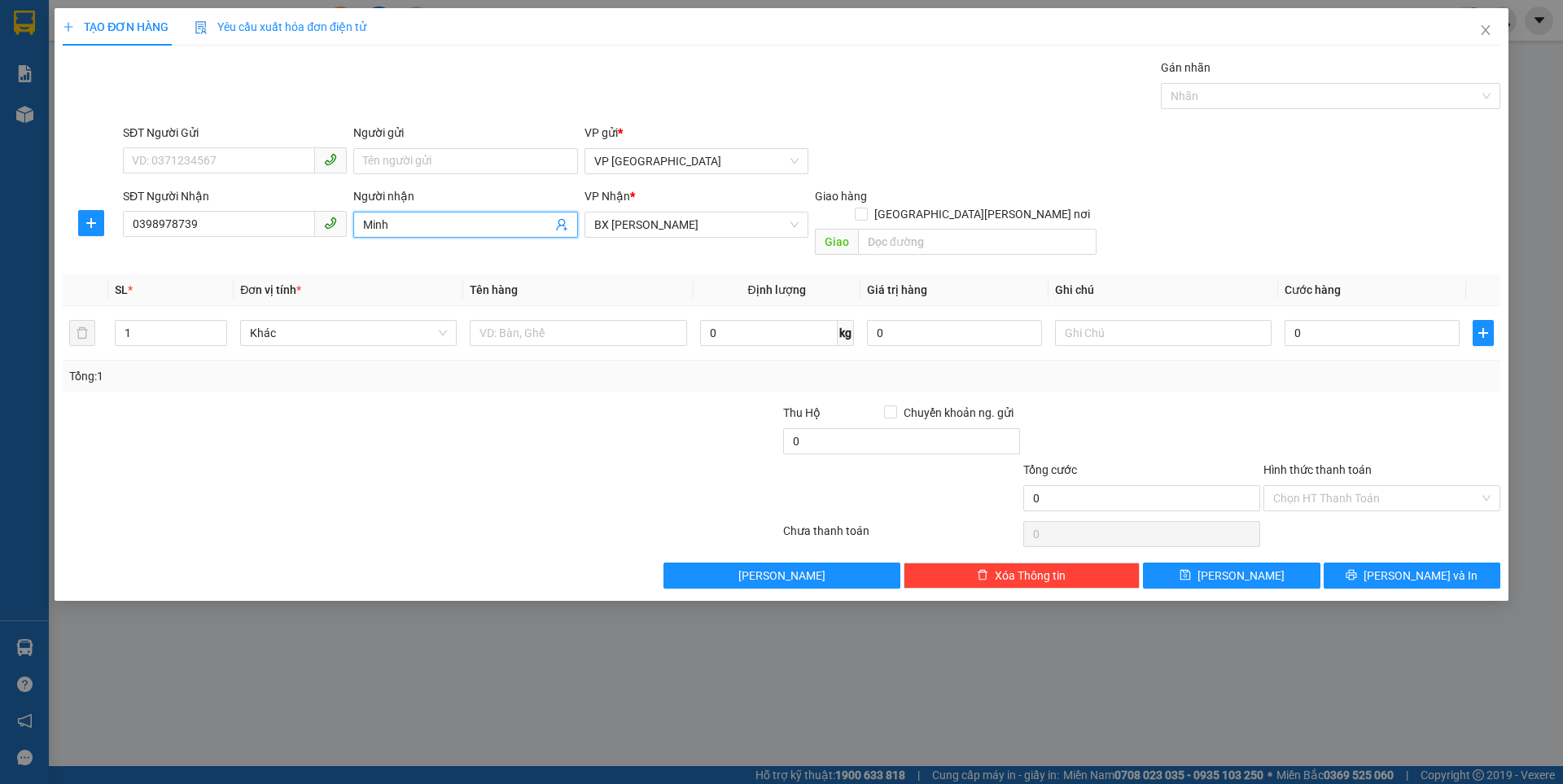
click at [431, 220] on input "Minh" at bounding box center [457, 224] width 188 height 18
type input "[PERSON_NAME]"
click at [211, 154] on input "SĐT Người Gửi" at bounding box center [218, 160] width 192 height 26
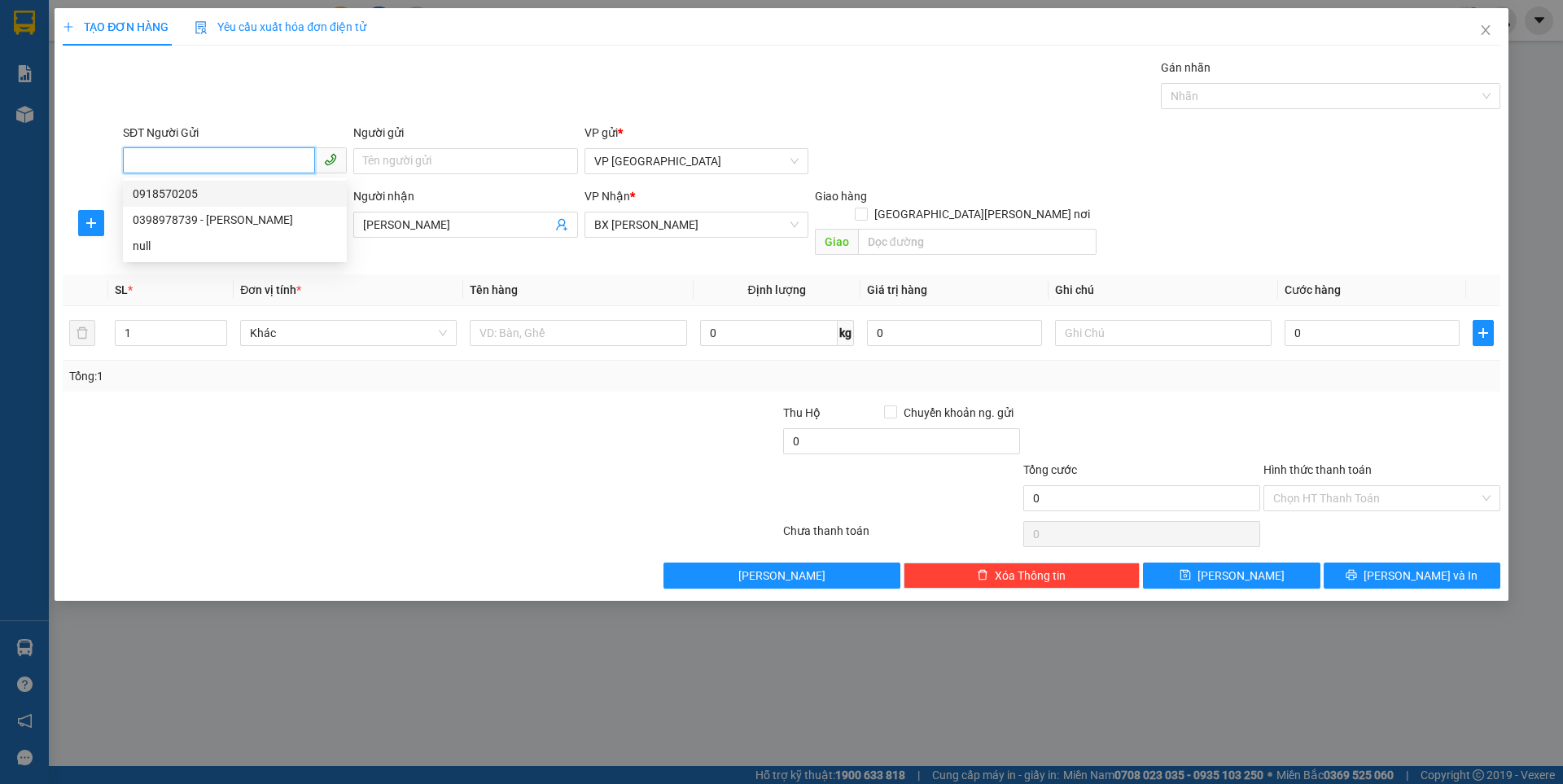
click at [185, 195] on div "0918570205" at bounding box center [235, 193] width 204 height 18
type input "0918570205"
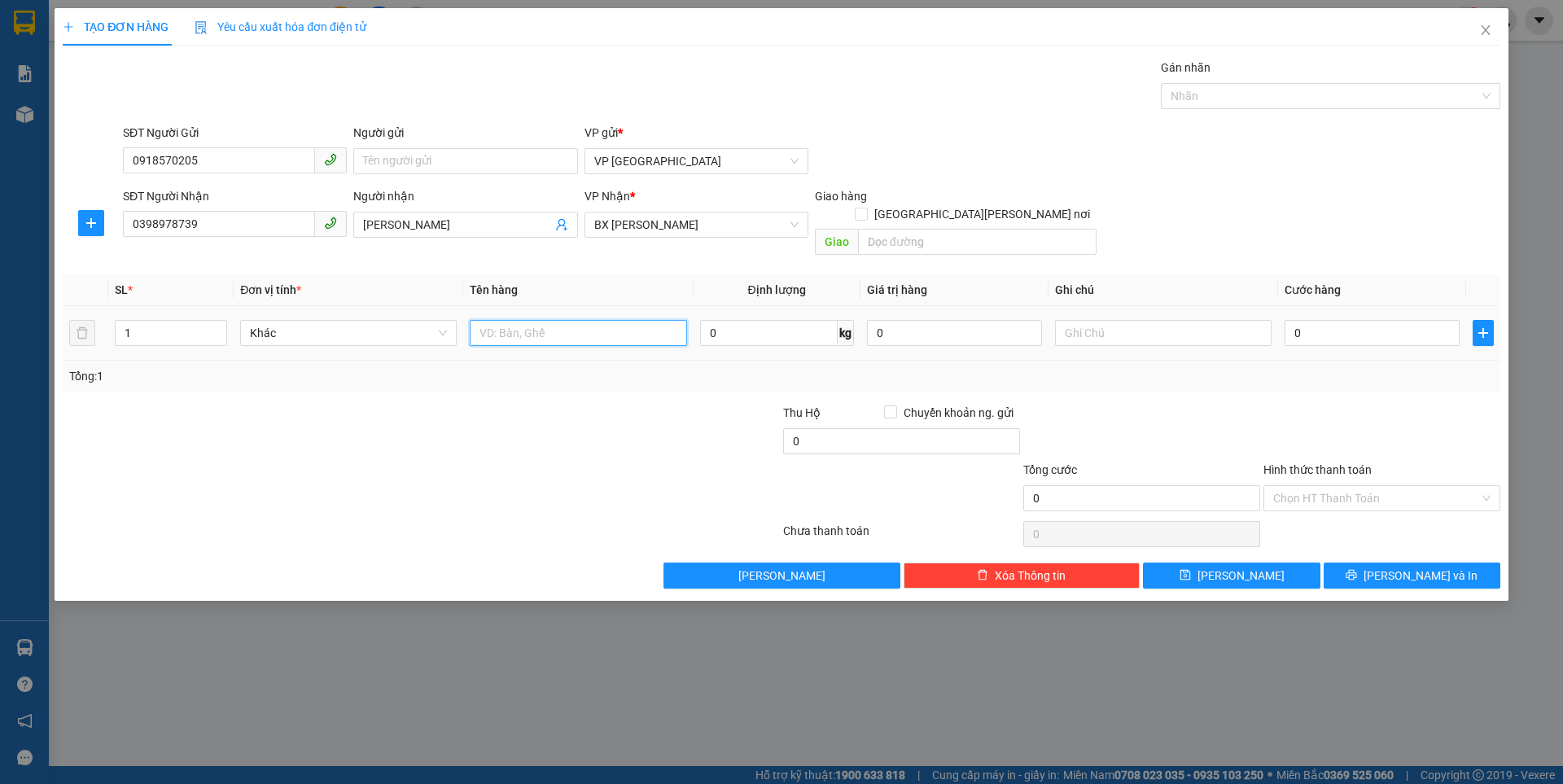
click at [553, 320] on input "text" at bounding box center [578, 333] width 216 height 26
type input "c"
type input "kiện đen"
click at [1382, 320] on input "0" at bounding box center [1371, 333] width 175 height 26
type input "5"
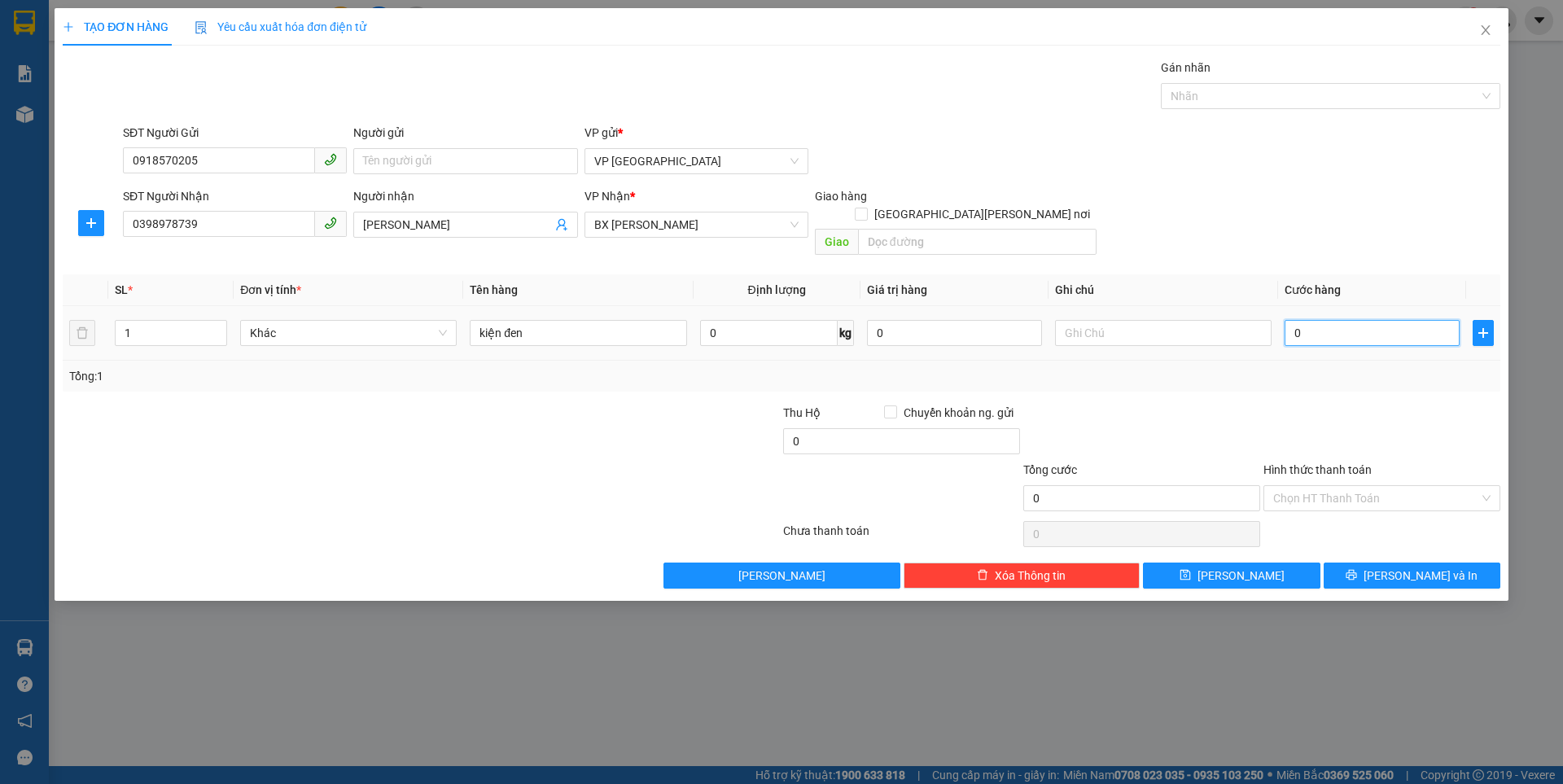
type input "5"
type input "50"
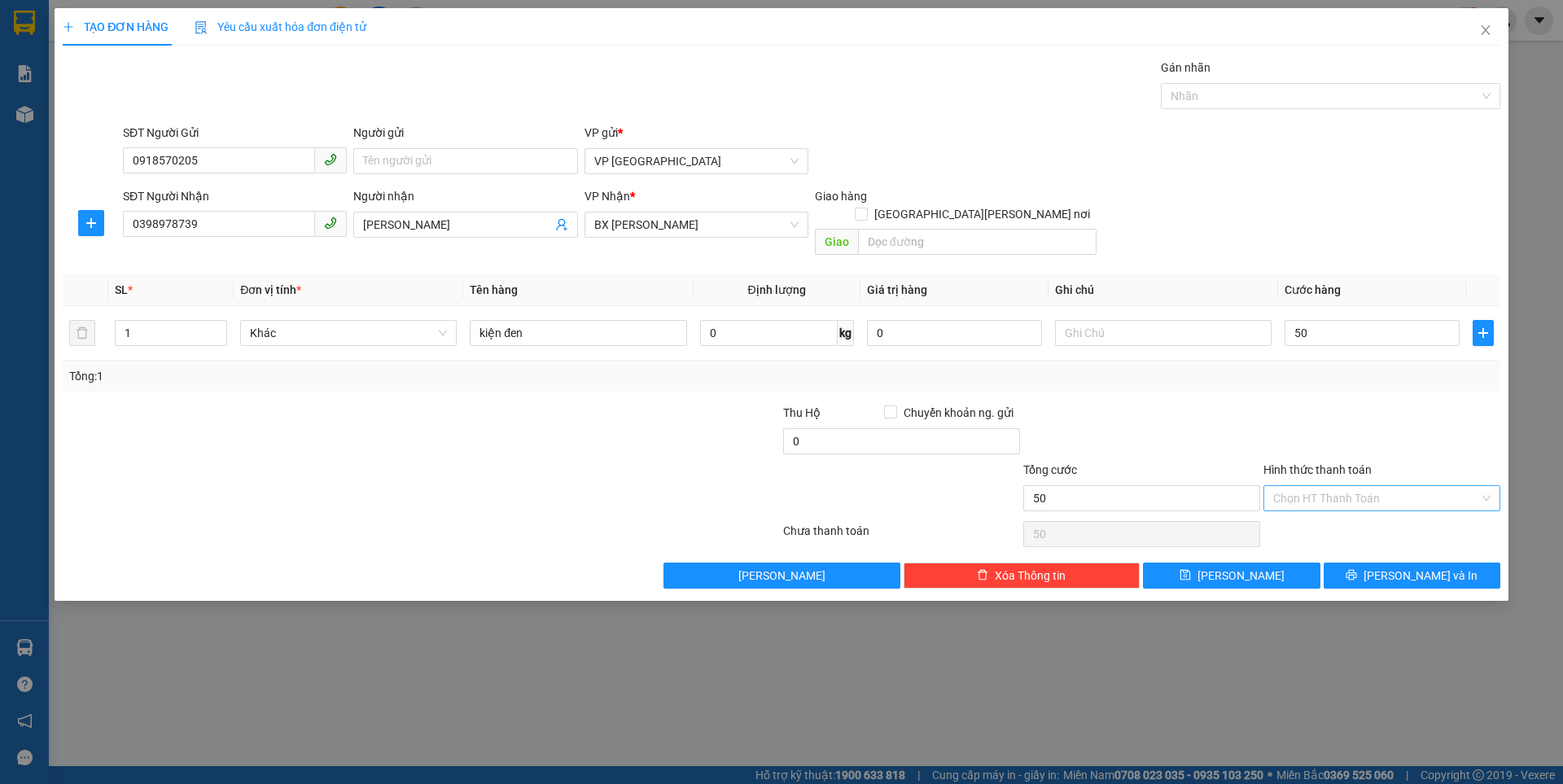
type input "50.000"
click at [1341, 486] on input "Hình thức thanh toán" at bounding box center [1376, 498] width 206 height 24
click at [1333, 513] on div "Tại văn phòng" at bounding box center [1381, 512] width 217 height 18
type input "0"
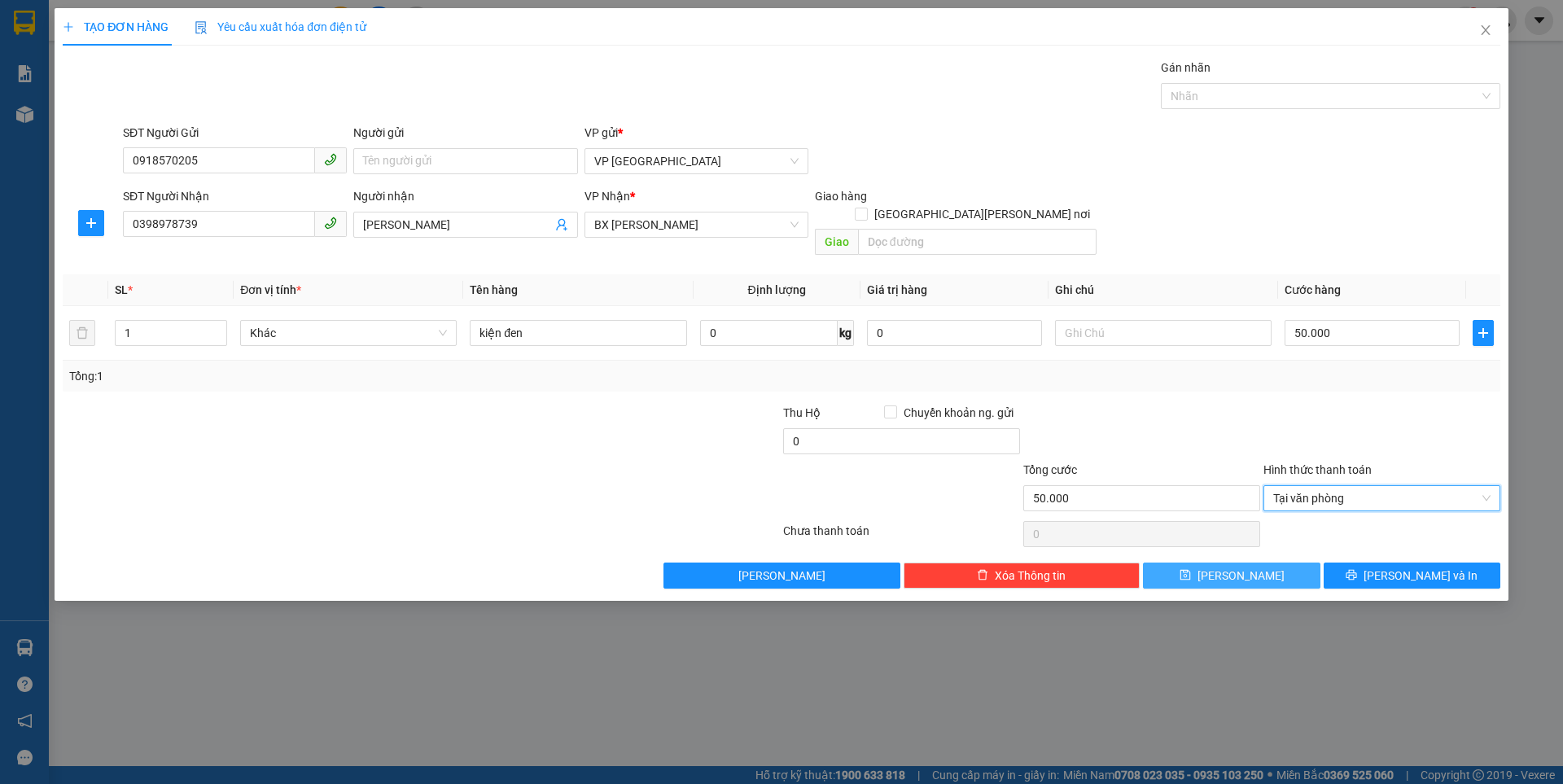
click at [1211, 563] on button "Lưu" at bounding box center [1231, 575] width 177 height 26
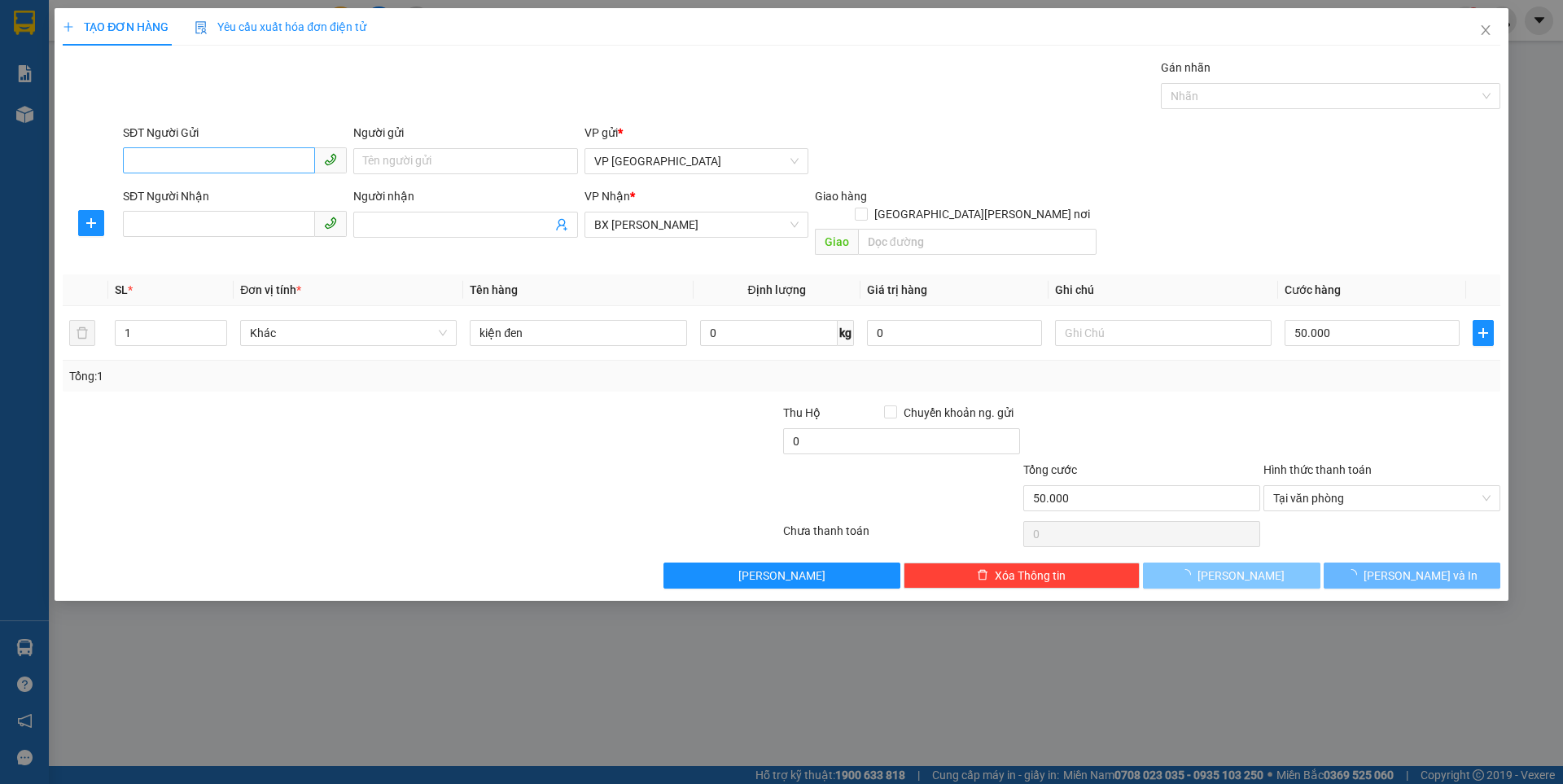
type input "0"
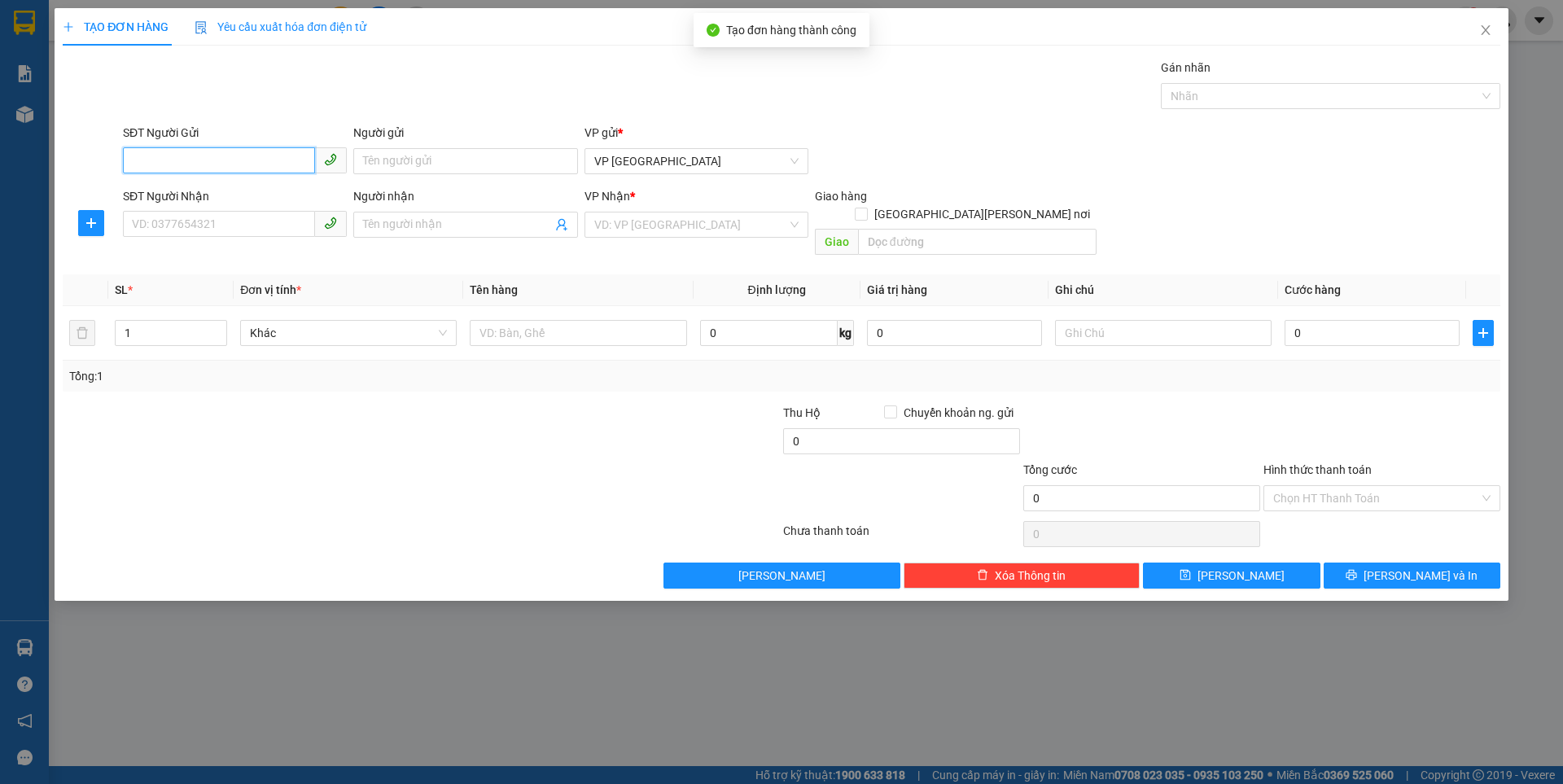
click at [242, 161] on input "SĐT Người Gửi" at bounding box center [218, 160] width 192 height 26
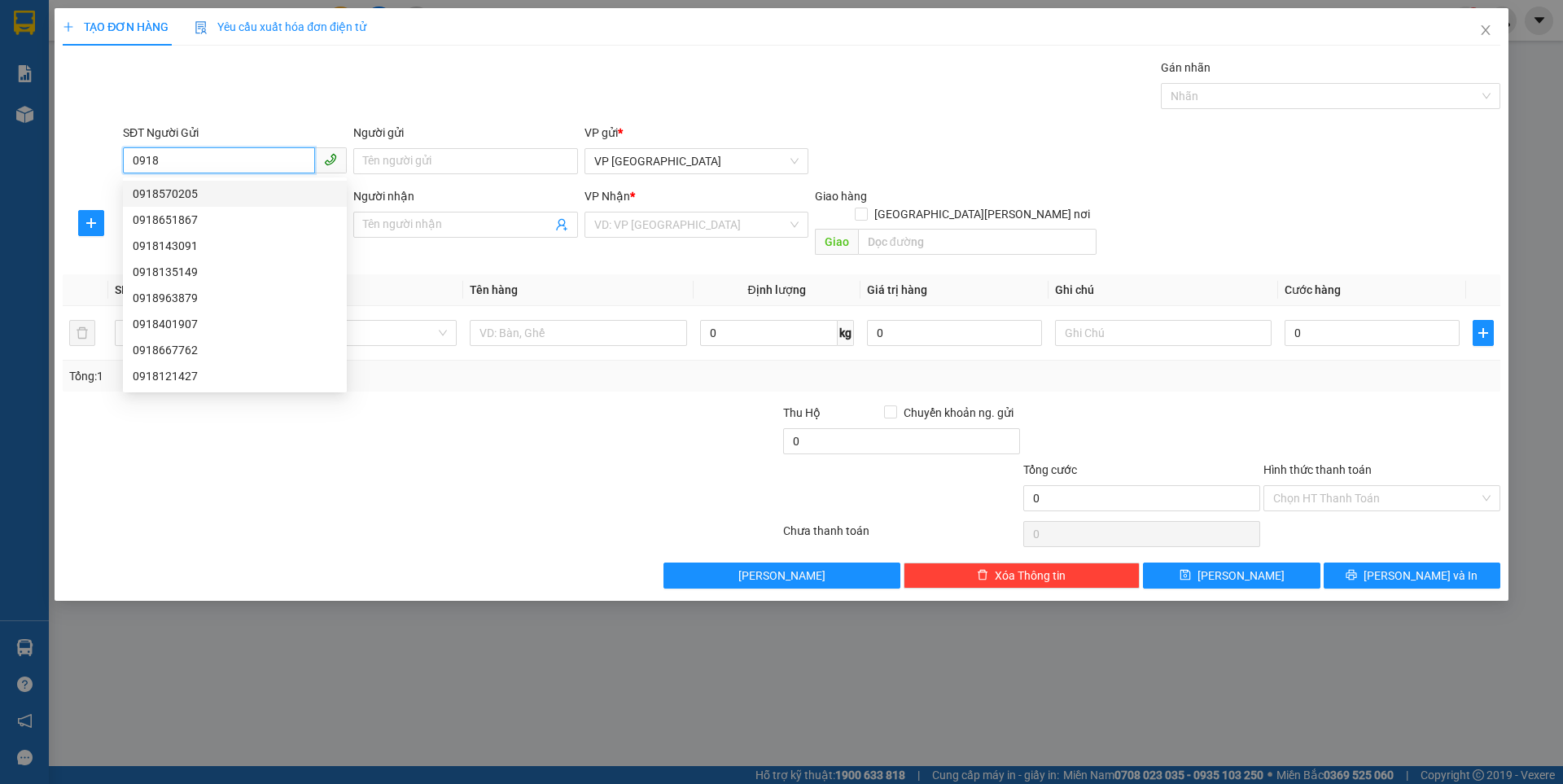
click at [175, 192] on div "0918570205" at bounding box center [235, 193] width 204 height 18
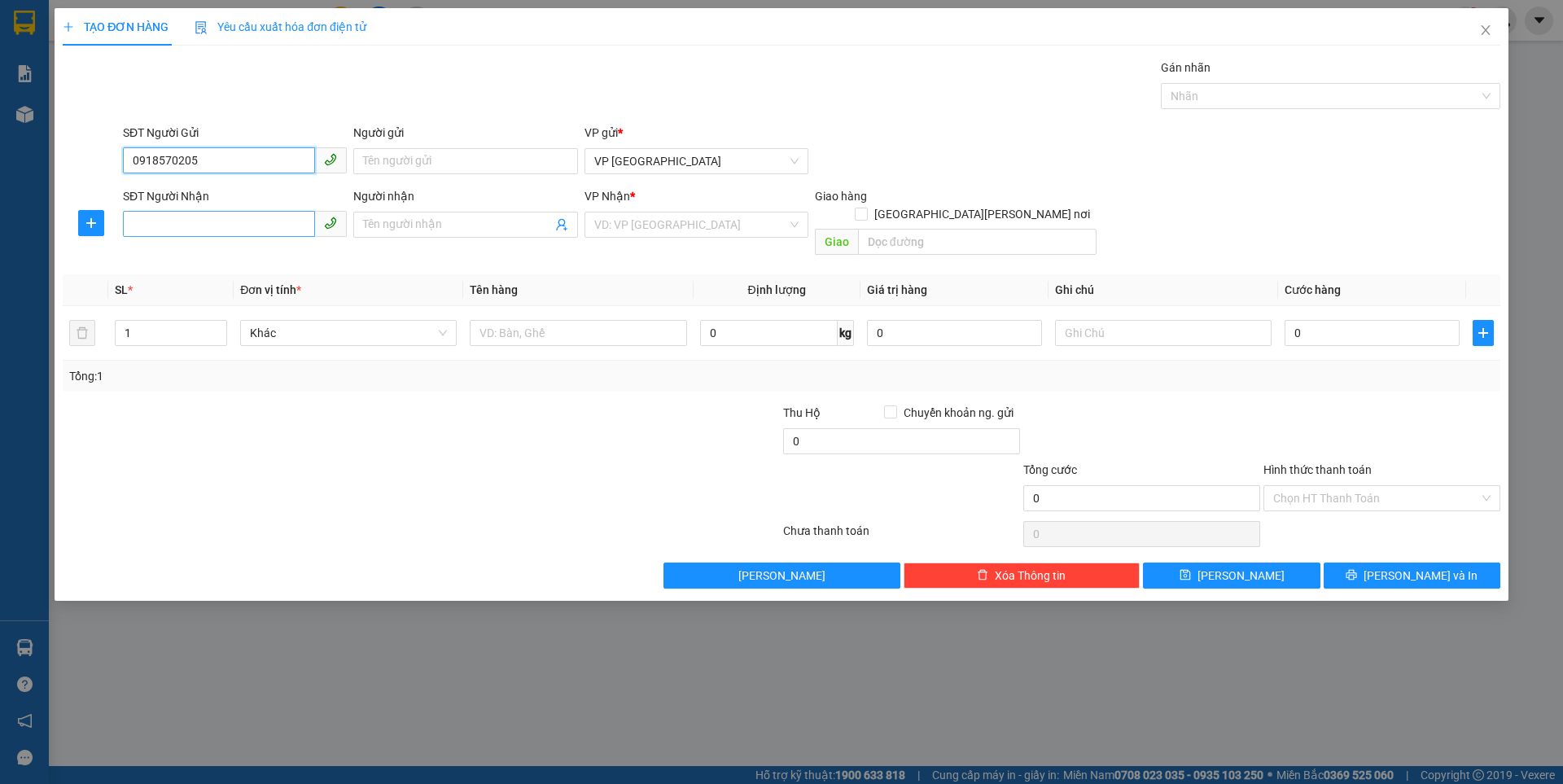
type input "0918570205"
click at [193, 217] on input "SĐT Người Nhận" at bounding box center [218, 224] width 192 height 26
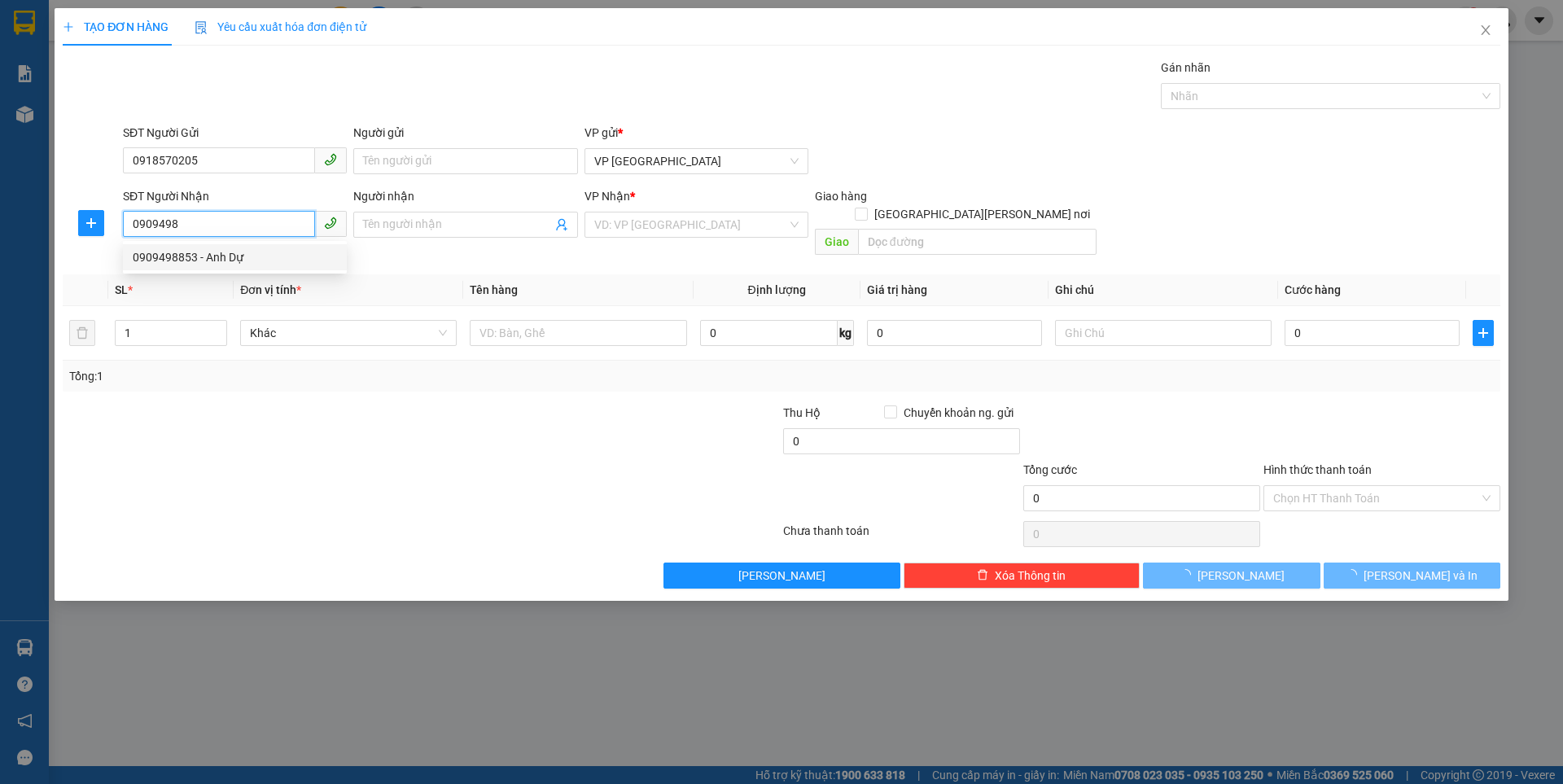
click at [189, 255] on div "0909498853 - Anh Dự" at bounding box center [235, 257] width 204 height 18
type input "0909498853"
type input "Anh Dự"
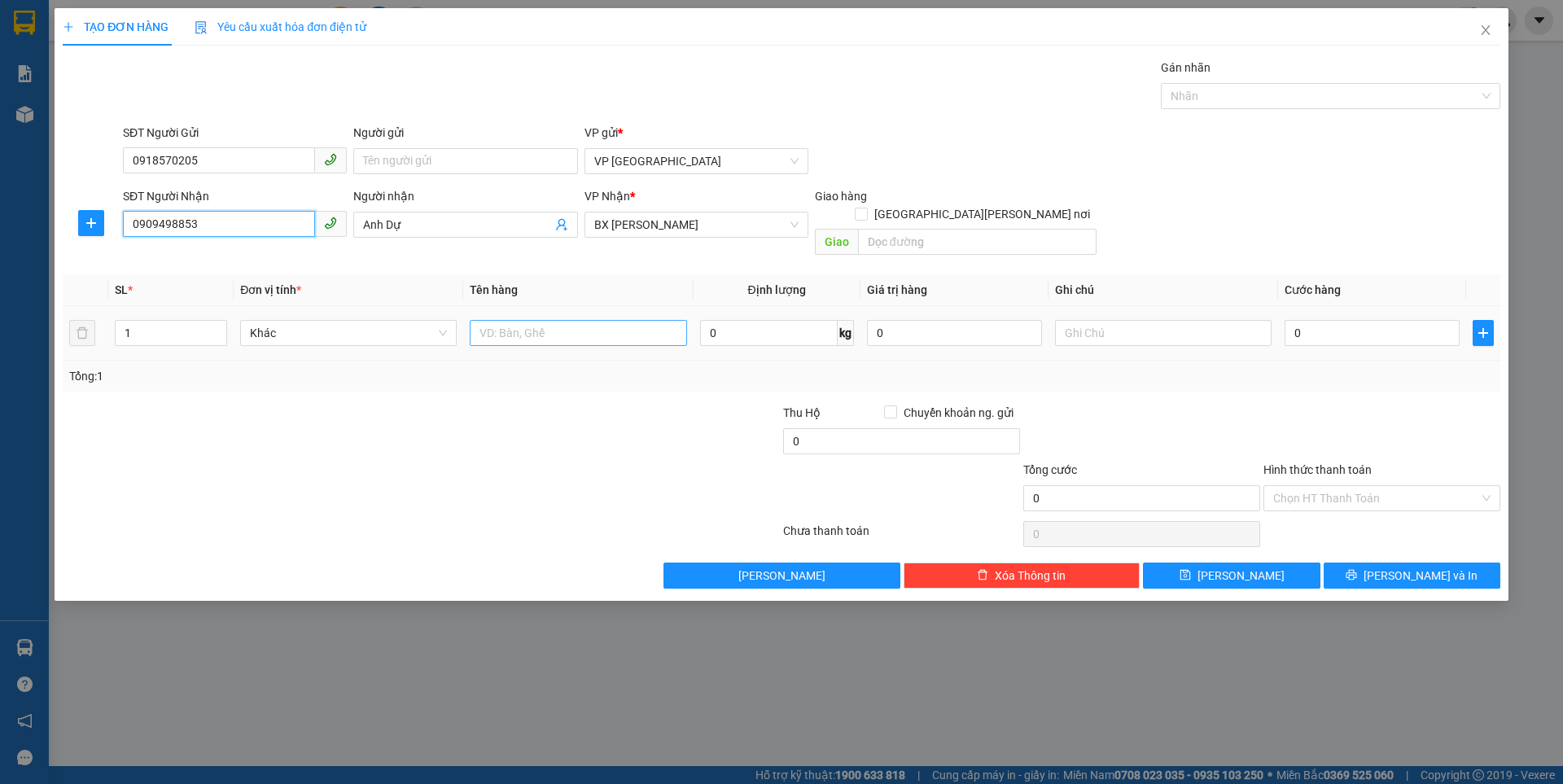
type input "0909498853"
click at [569, 324] on input "text" at bounding box center [578, 333] width 216 height 26
type input "kiện đen"
type input "2"
click at [215, 324] on span "up" at bounding box center [218, 329] width 10 height 10
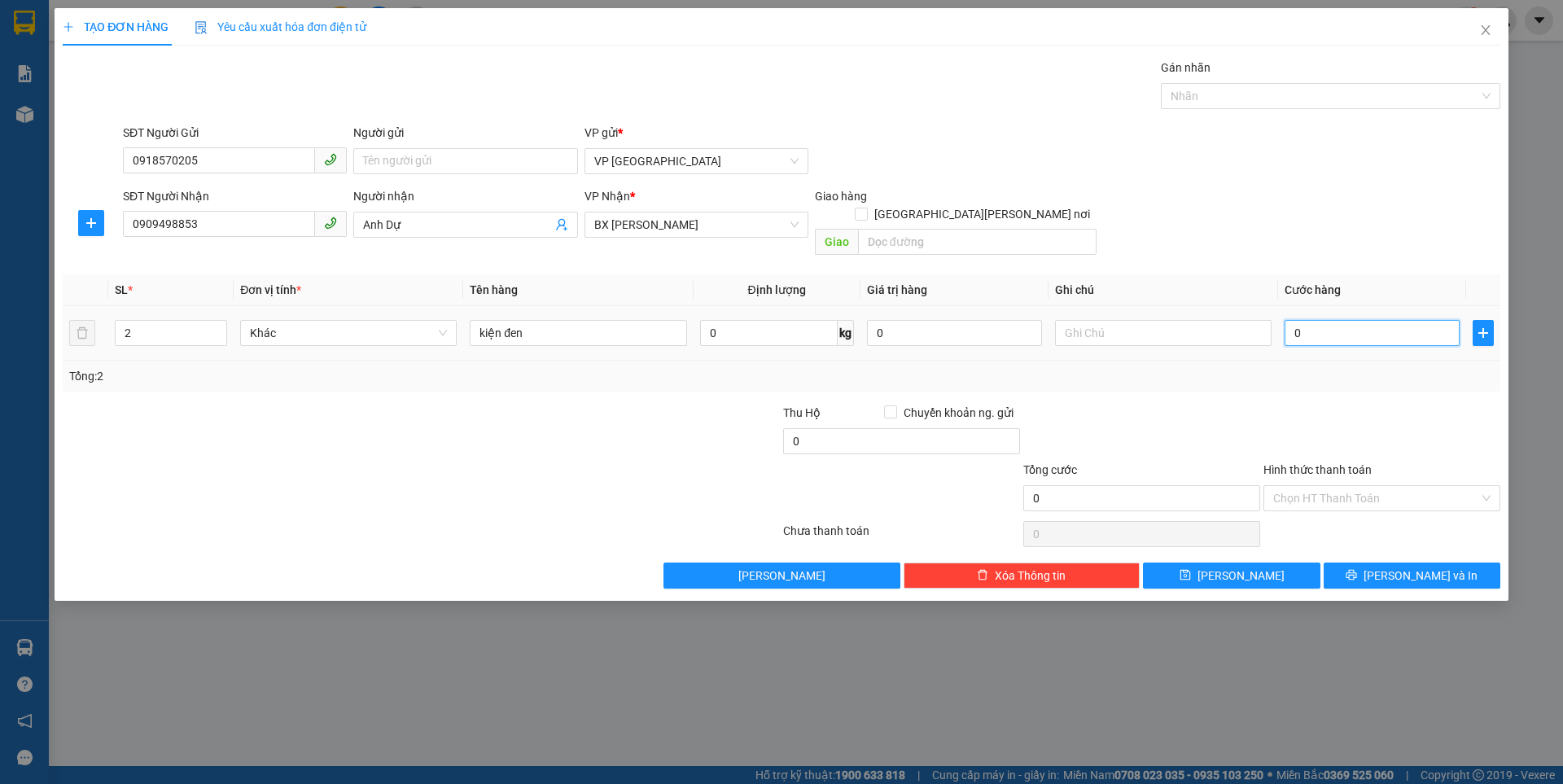
click at [1333, 320] on input "0" at bounding box center [1371, 333] width 175 height 26
type input "1"
type input "15"
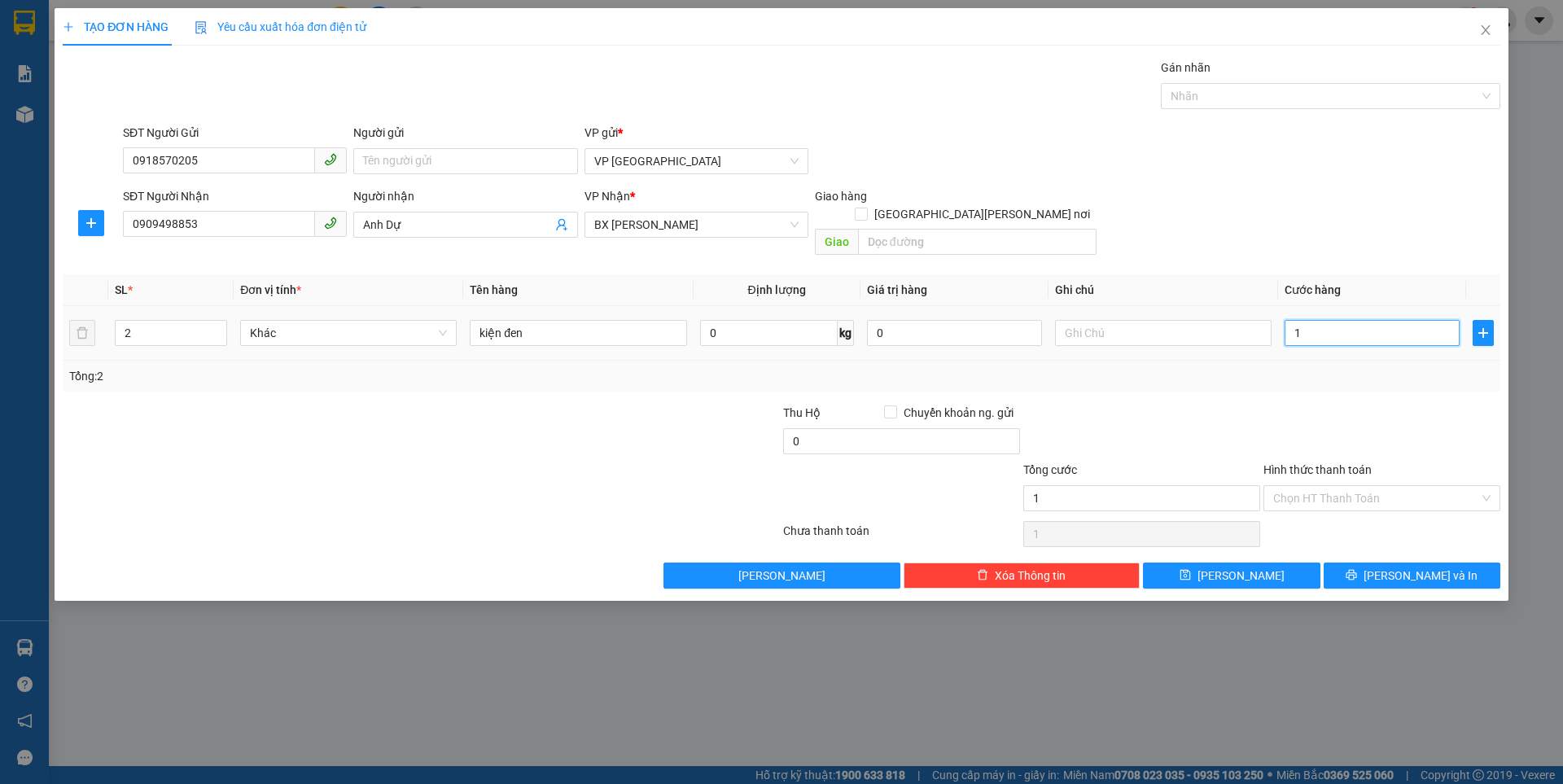
type input "15"
type input "150"
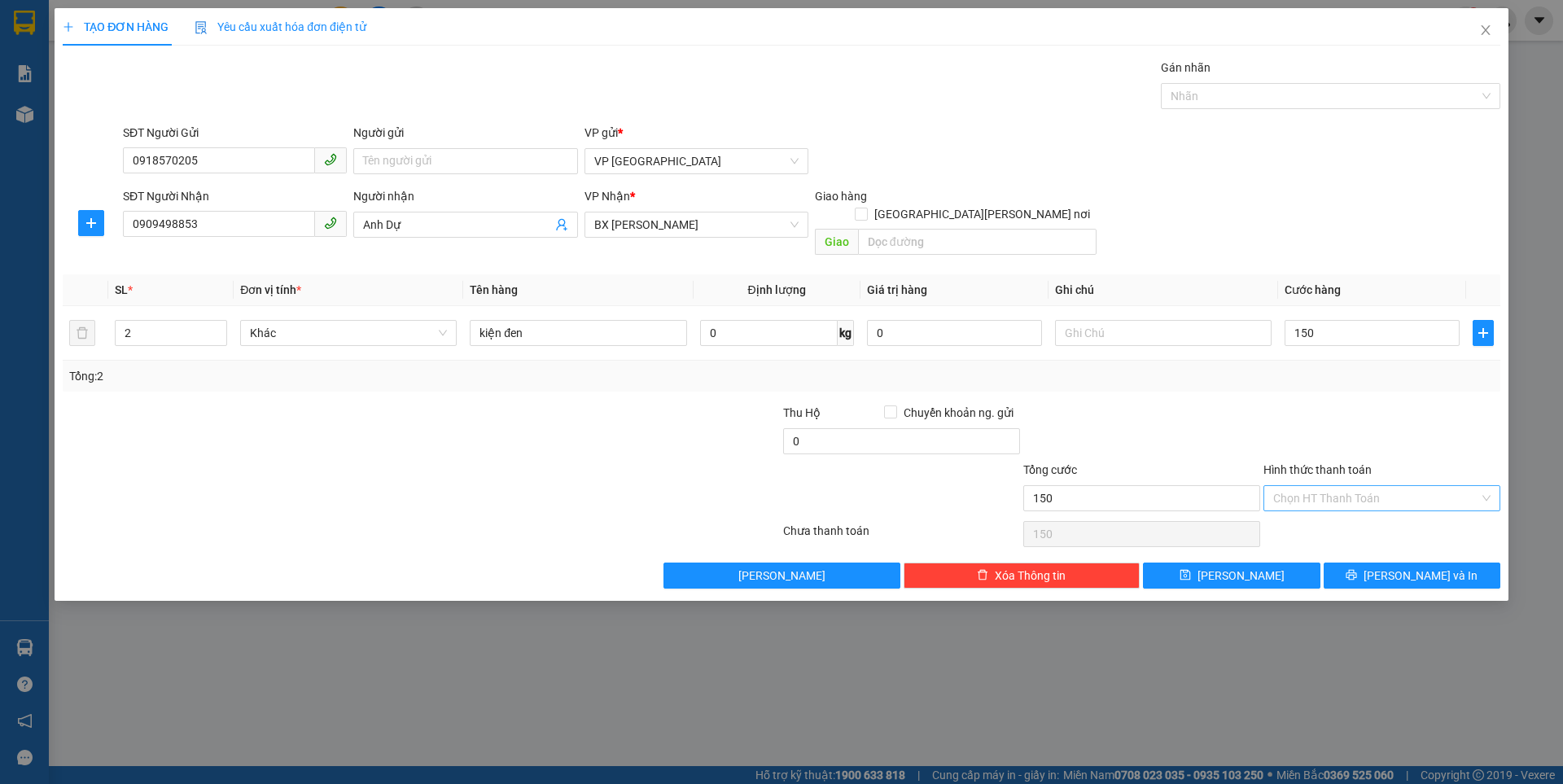
type input "150.000"
click at [1349, 486] on input "Hình thức thanh toán" at bounding box center [1376, 498] width 206 height 24
click at [1330, 514] on div "Tại văn phòng" at bounding box center [1381, 512] width 217 height 18
type input "0"
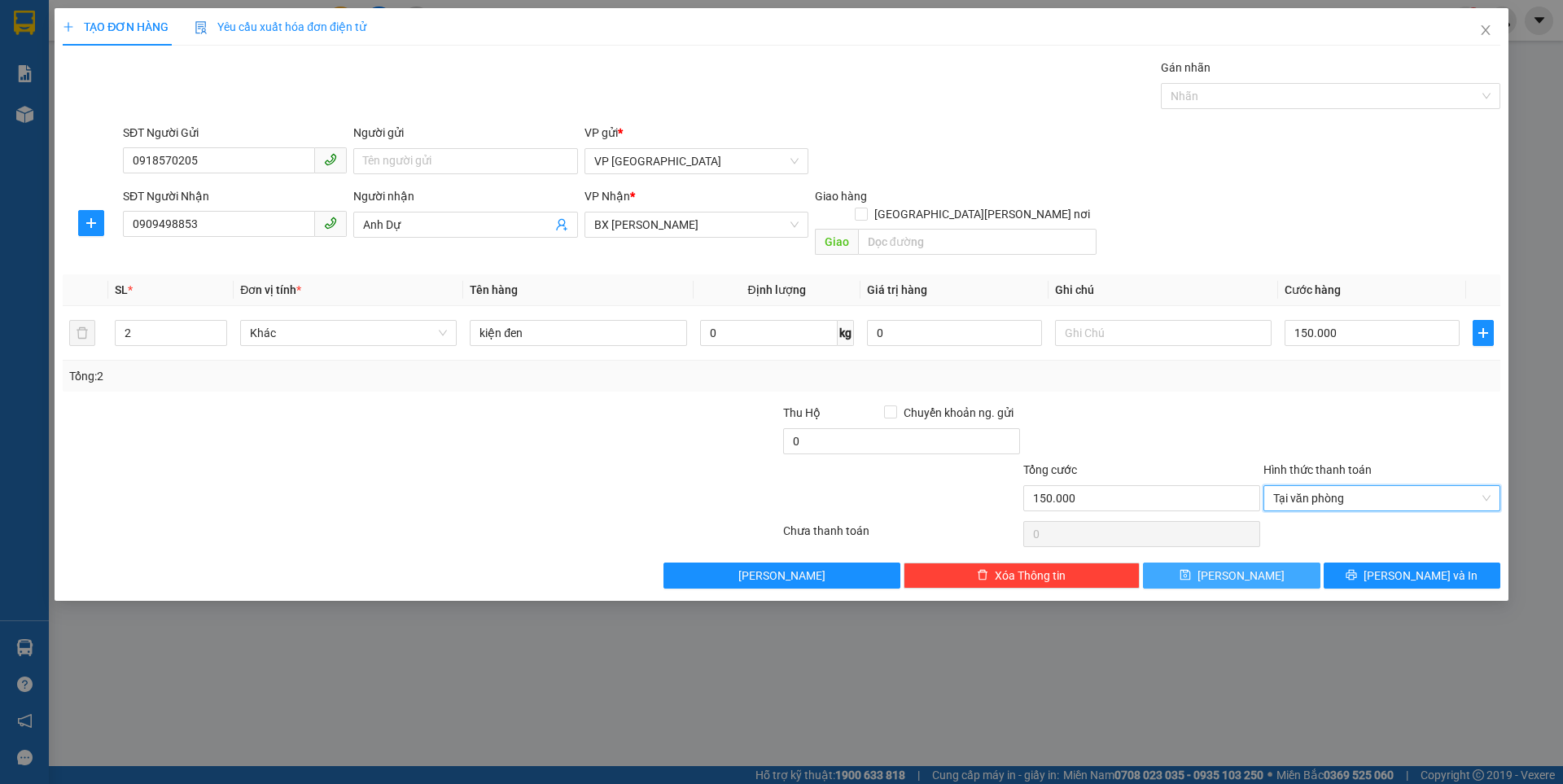
click at [1211, 563] on button "Lưu" at bounding box center [1231, 575] width 177 height 26
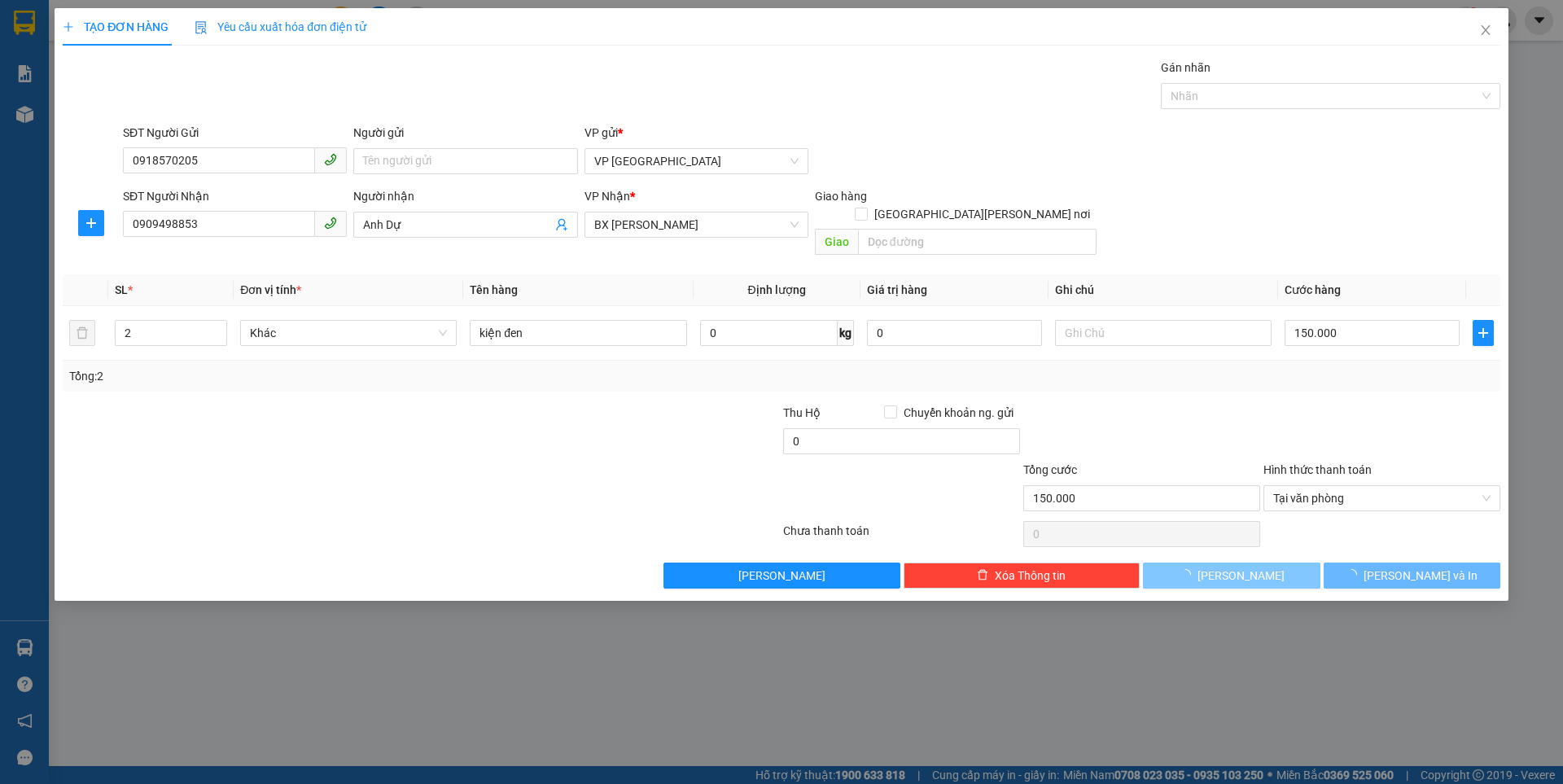
type input "1"
type input "0"
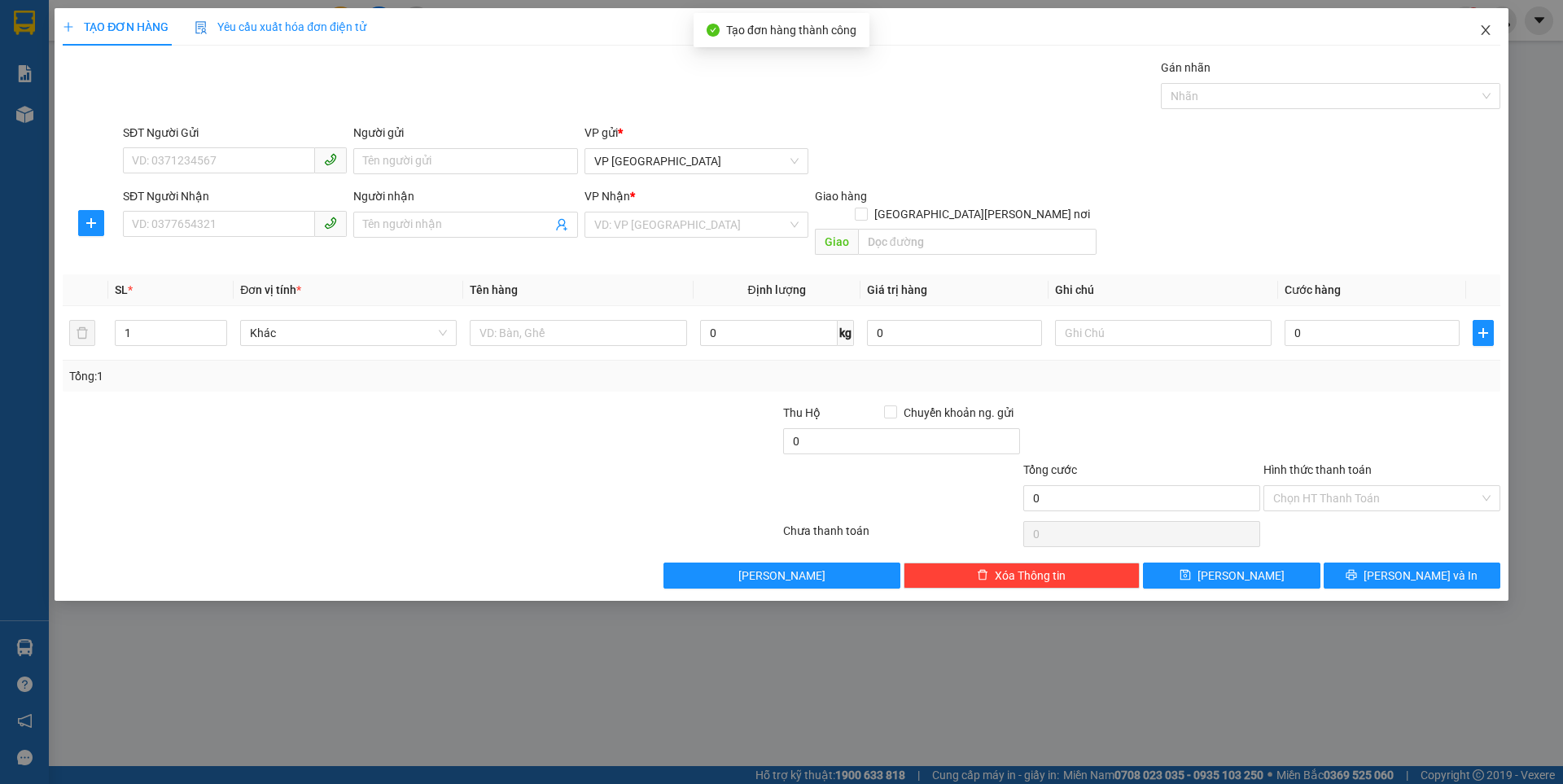
click at [1483, 33] on icon "close" at bounding box center [1484, 30] width 13 height 13
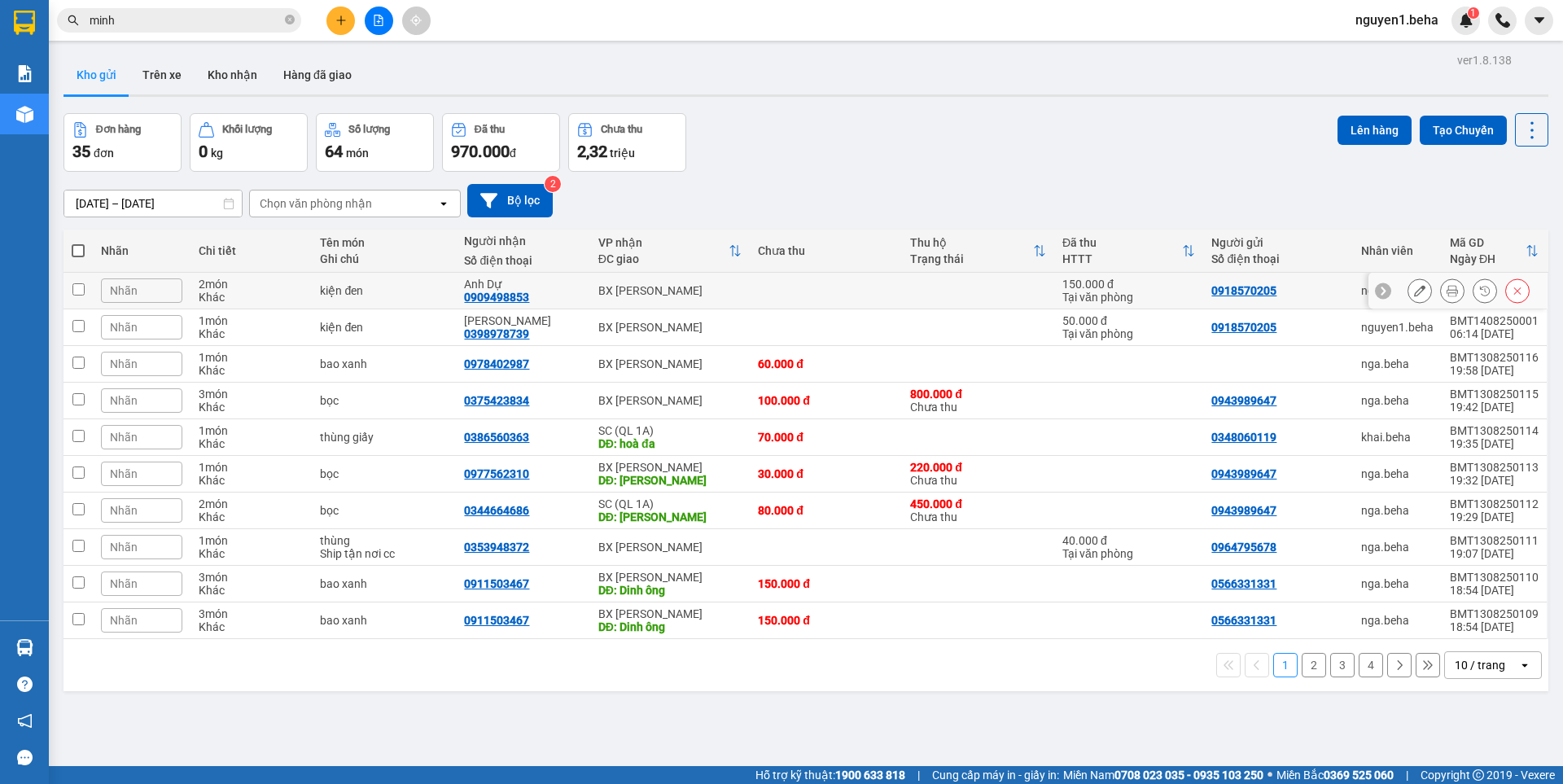
click at [1446, 289] on icon at bounding box center [1451, 290] width 11 height 11
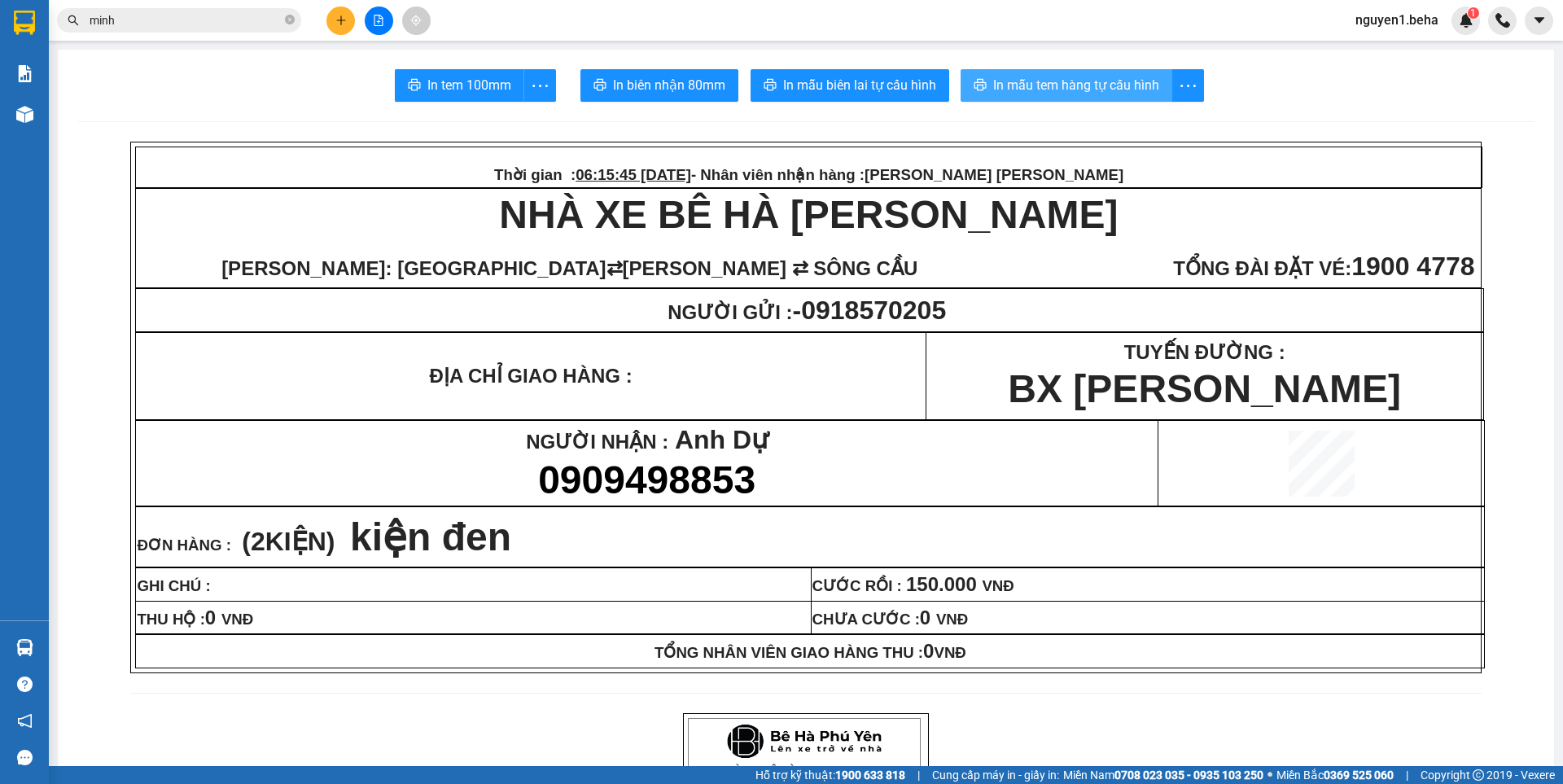
click at [1130, 87] on span "In mẫu tem hàng tự cấu hình" at bounding box center [1076, 85] width 166 height 20
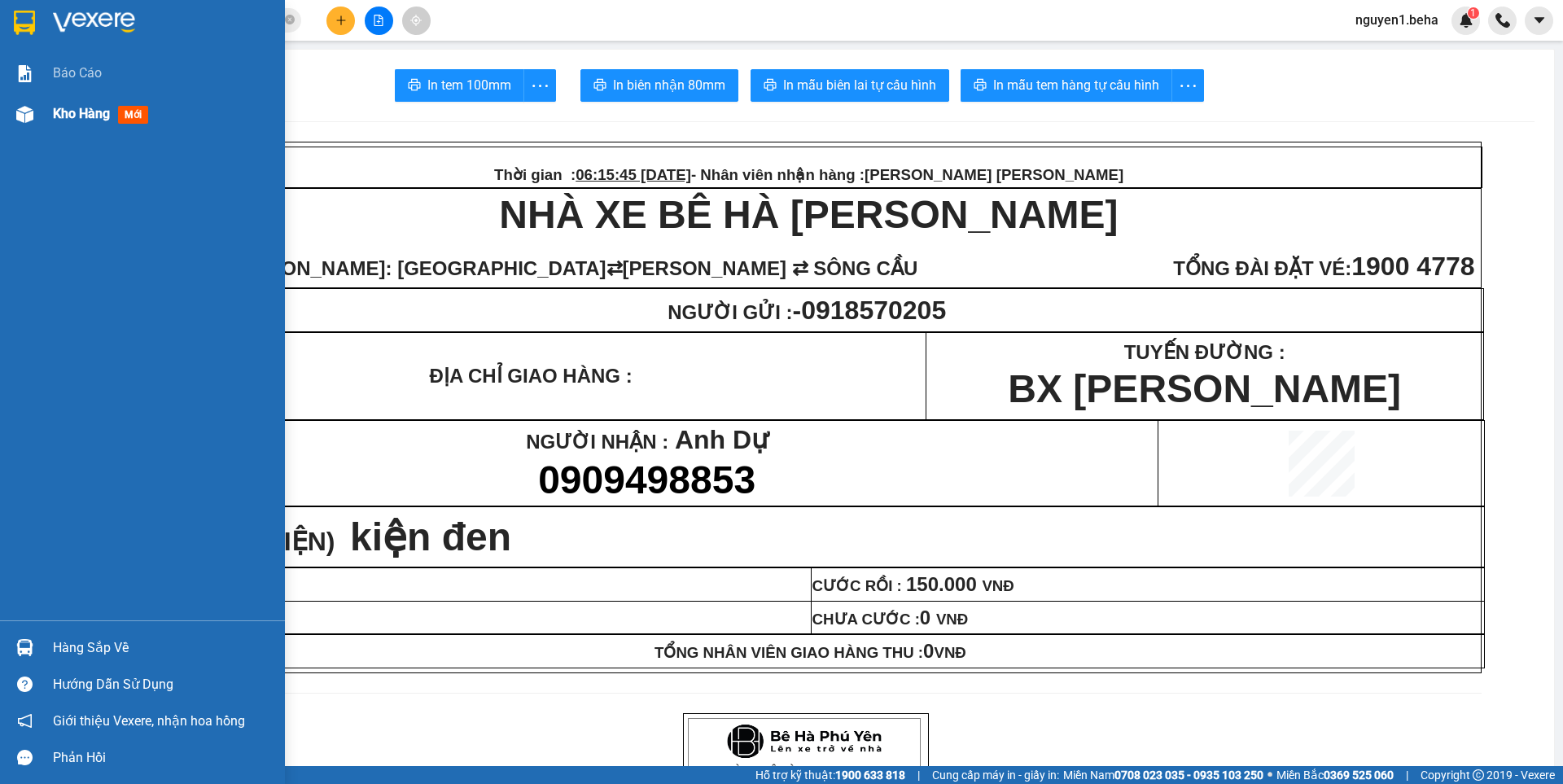
click at [19, 112] on img at bounding box center [25, 114] width 17 height 17
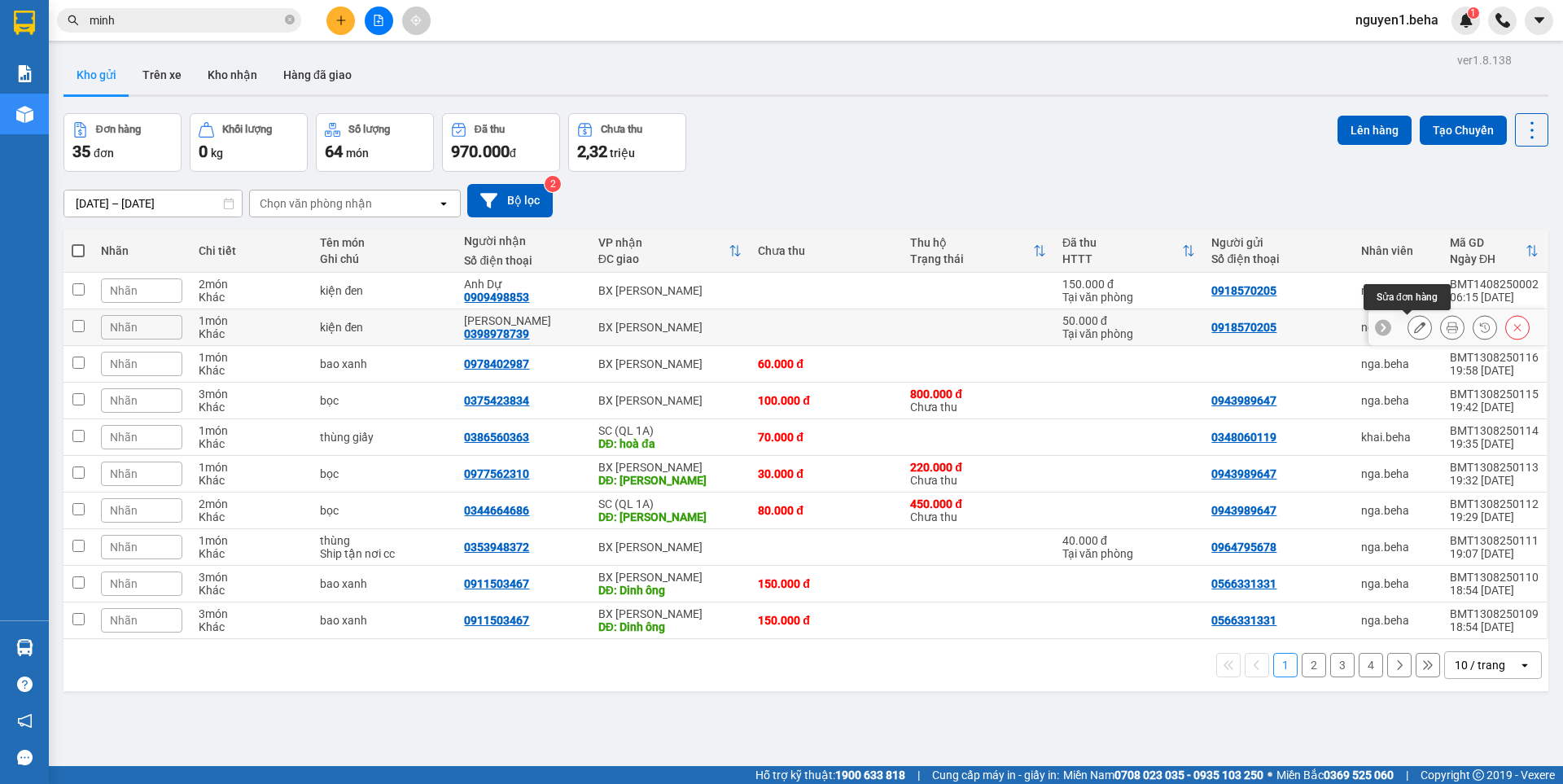
click at [1413, 324] on icon at bounding box center [1419, 327] width 11 height 11
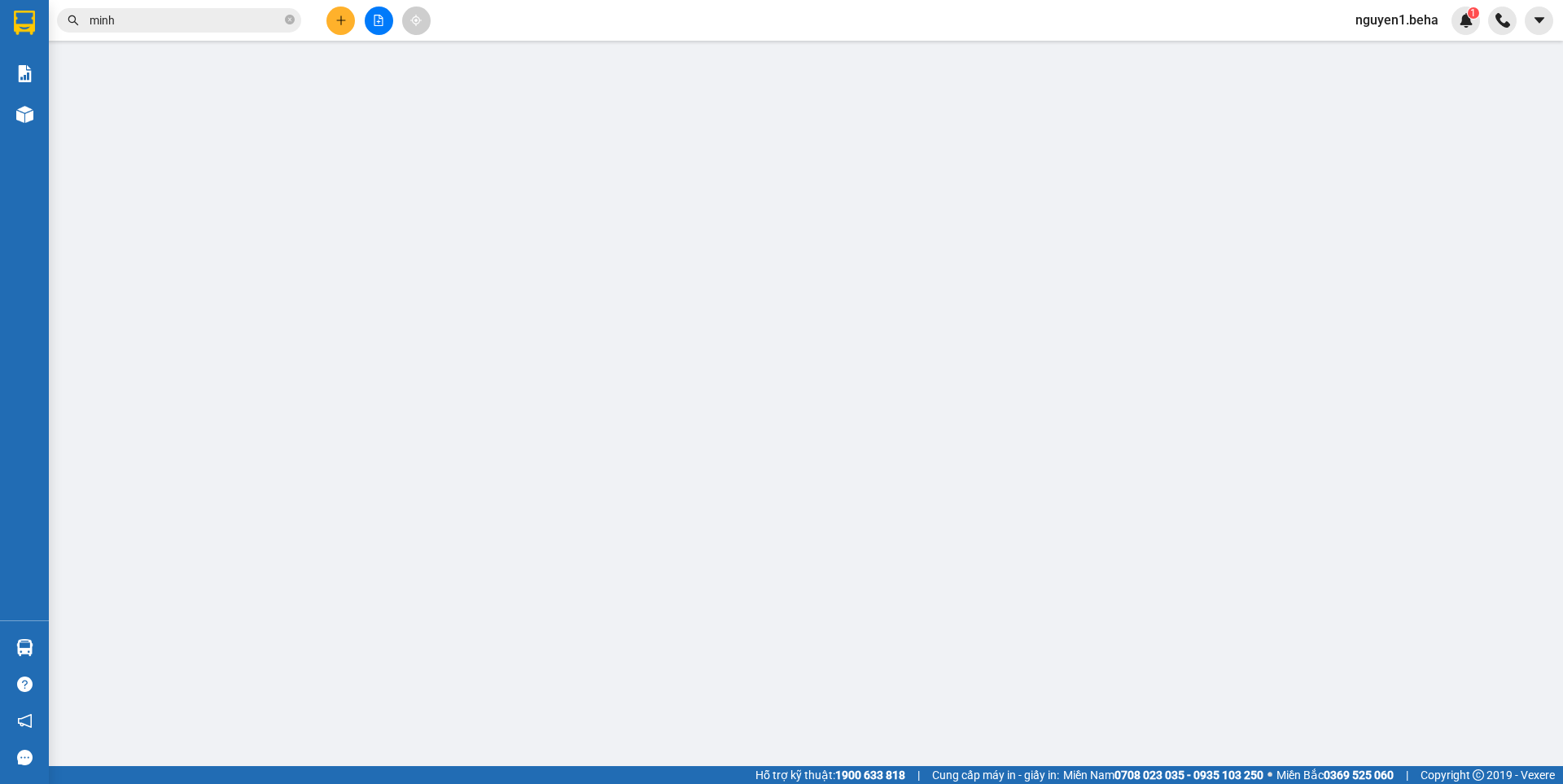
type input "0918570205"
type input "0398978739"
type input "[PERSON_NAME]"
type input "50.000"
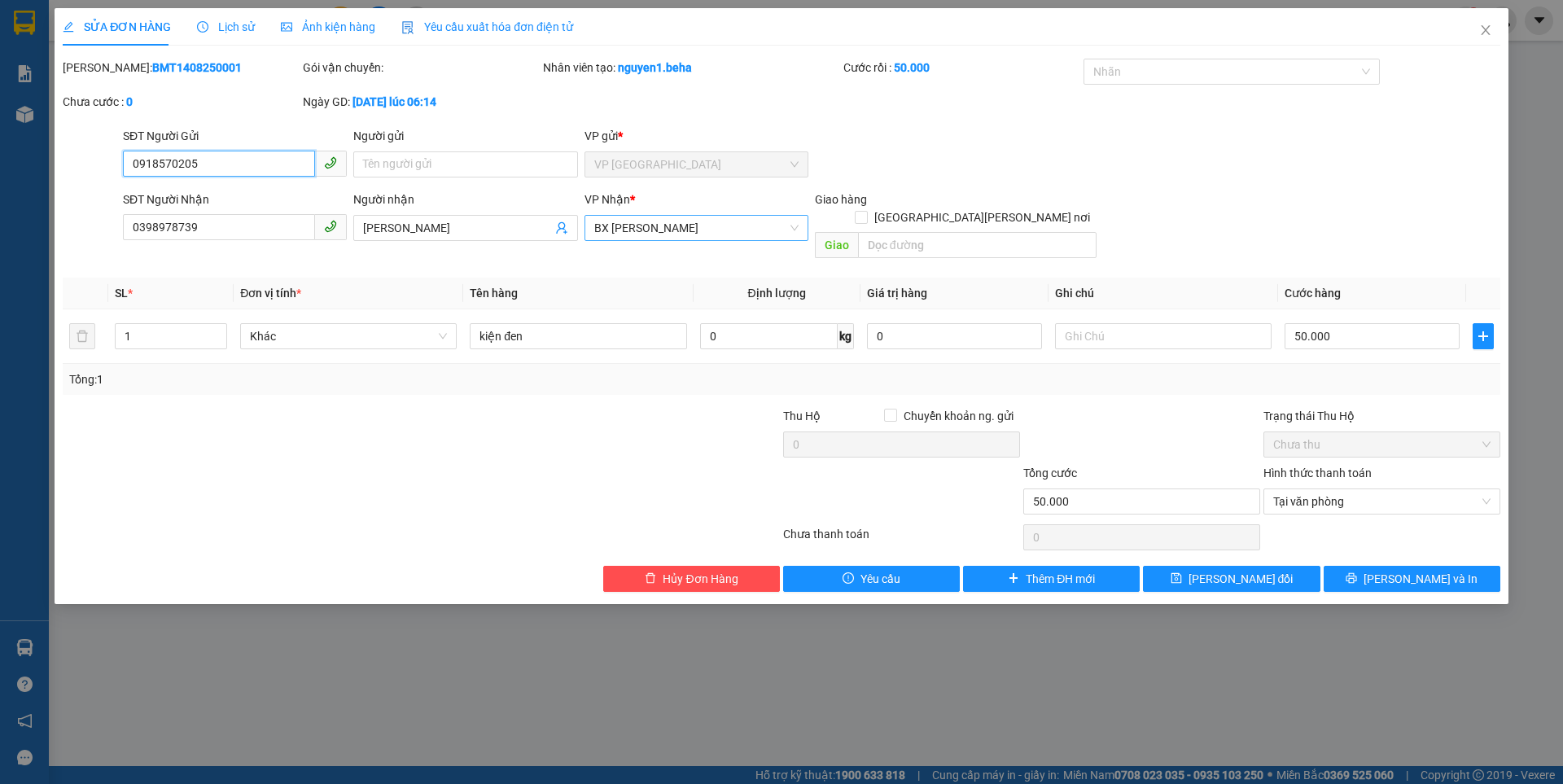
click at [663, 228] on span "BX [GEOGRAPHIC_DATA]" at bounding box center [696, 227] width 204 height 24
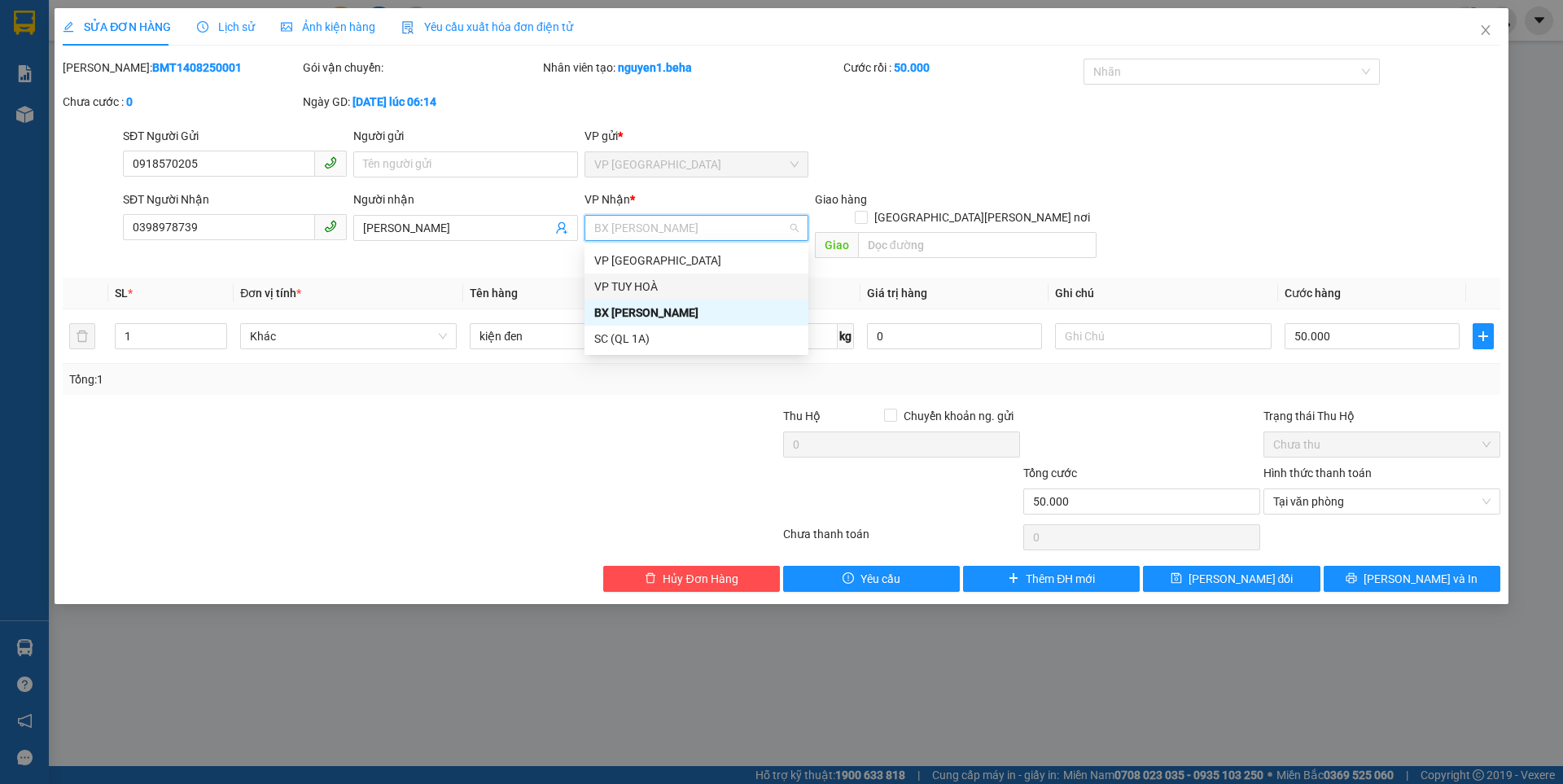
click at [638, 291] on div "VP TUY HOÀ" at bounding box center [696, 286] width 204 height 18
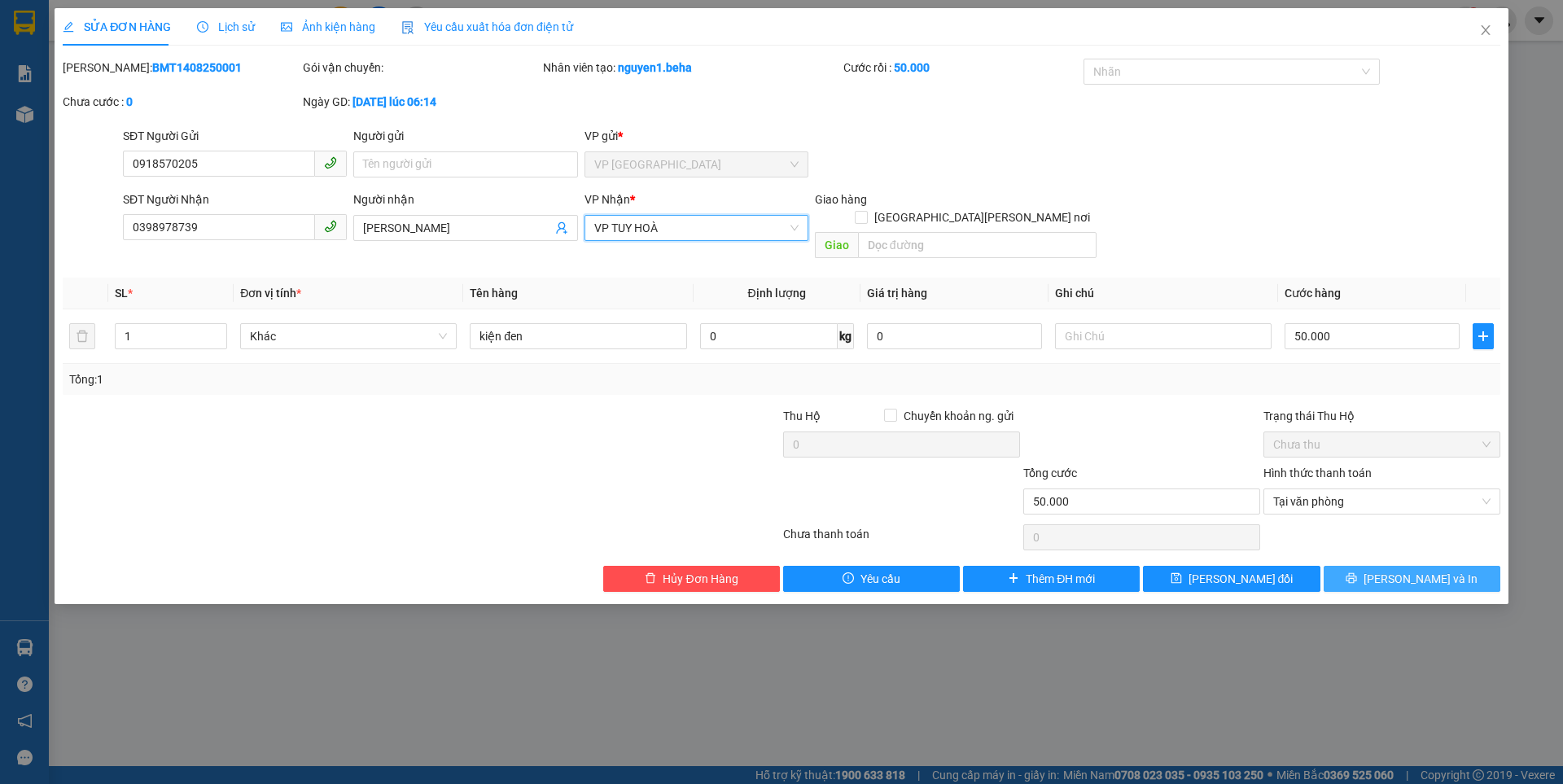
click at [1373, 566] on button "[PERSON_NAME] và In" at bounding box center [1411, 579] width 177 height 26
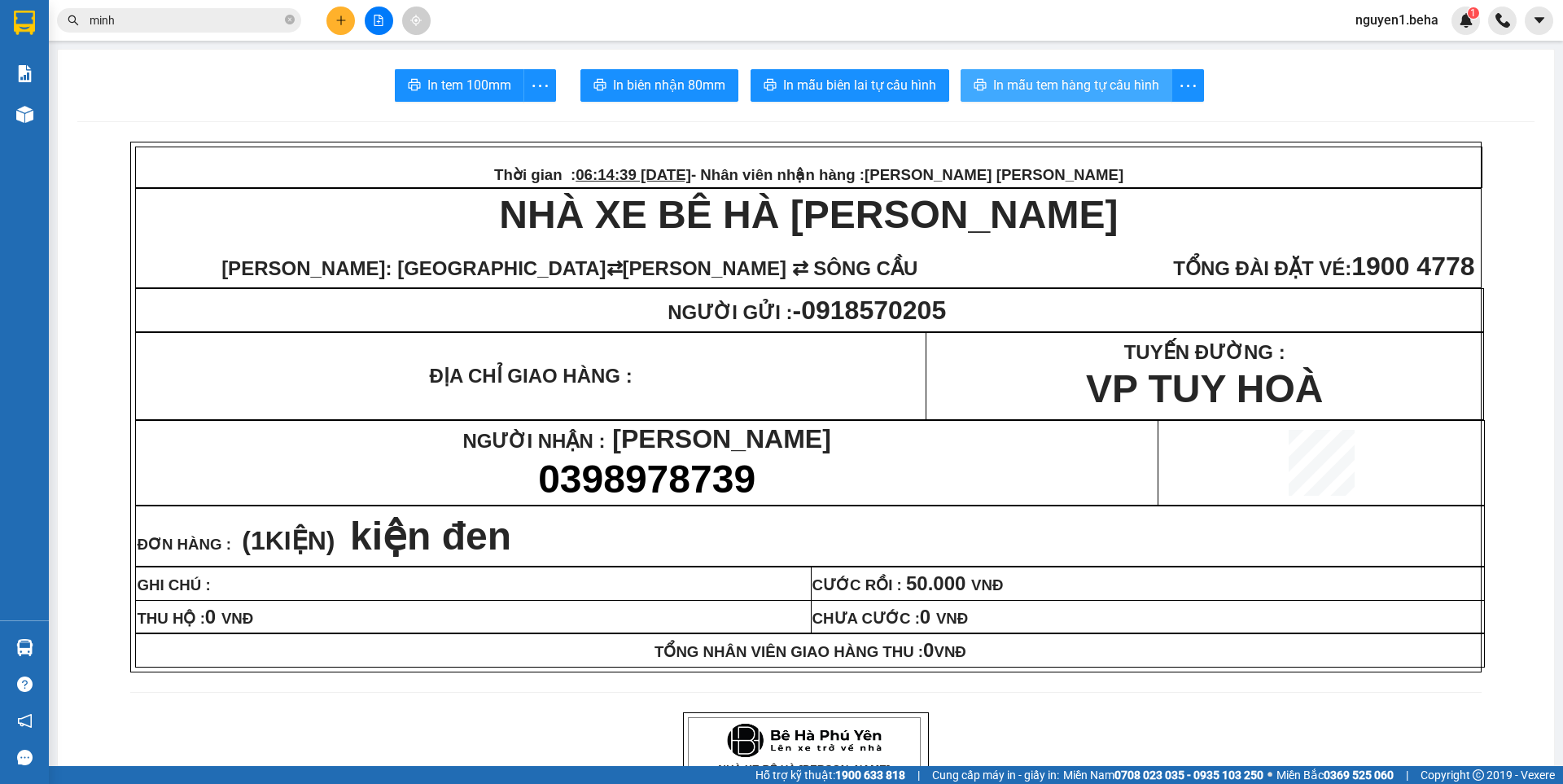
click at [1070, 84] on span "In mẫu tem hàng tự cấu hình" at bounding box center [1076, 85] width 166 height 20
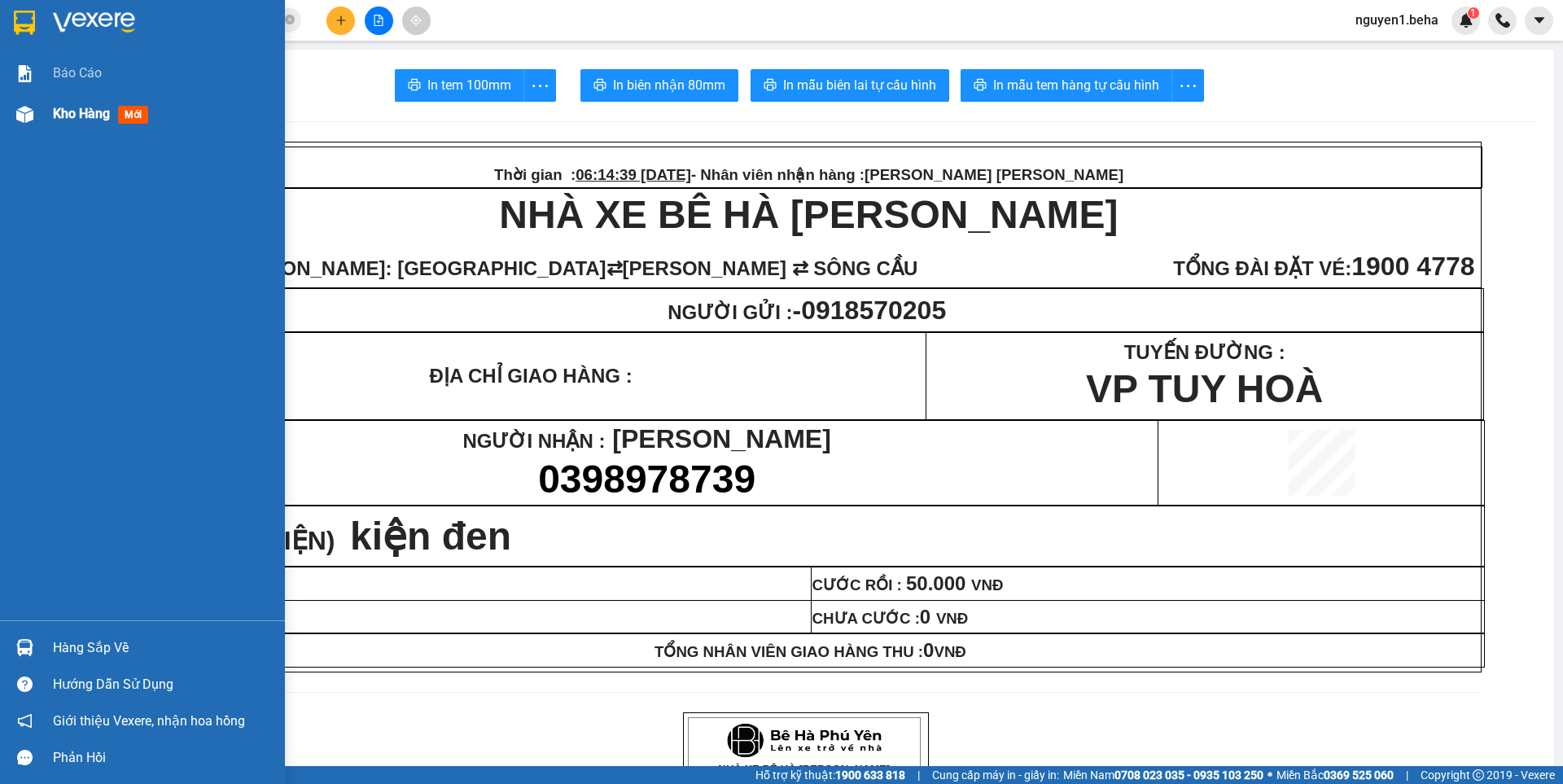
click at [20, 113] on img at bounding box center [25, 114] width 17 height 17
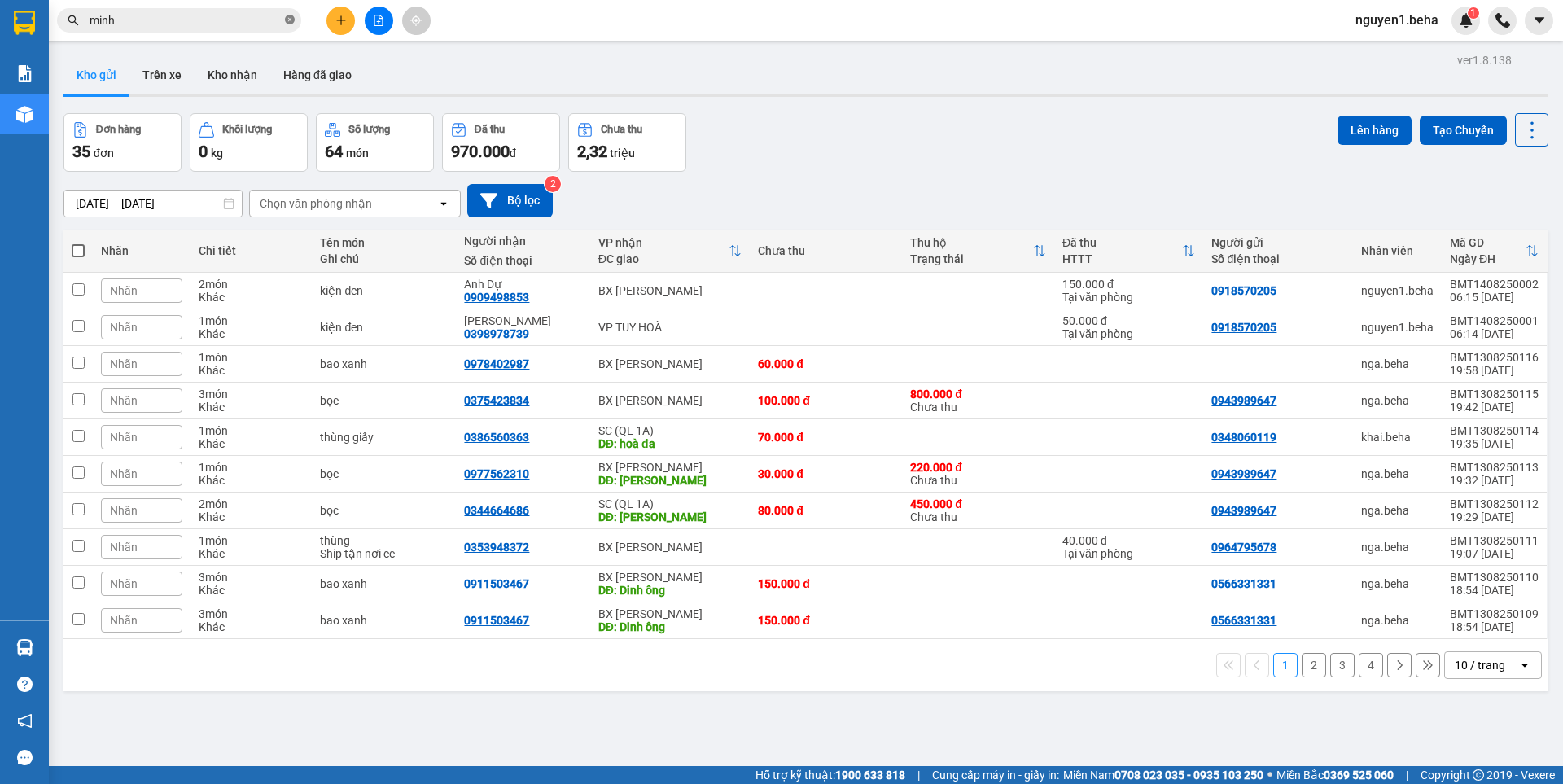
click at [286, 15] on icon "close-circle" at bounding box center [290, 19] width 10 height 10
click at [255, 18] on input "text" at bounding box center [185, 19] width 192 height 18
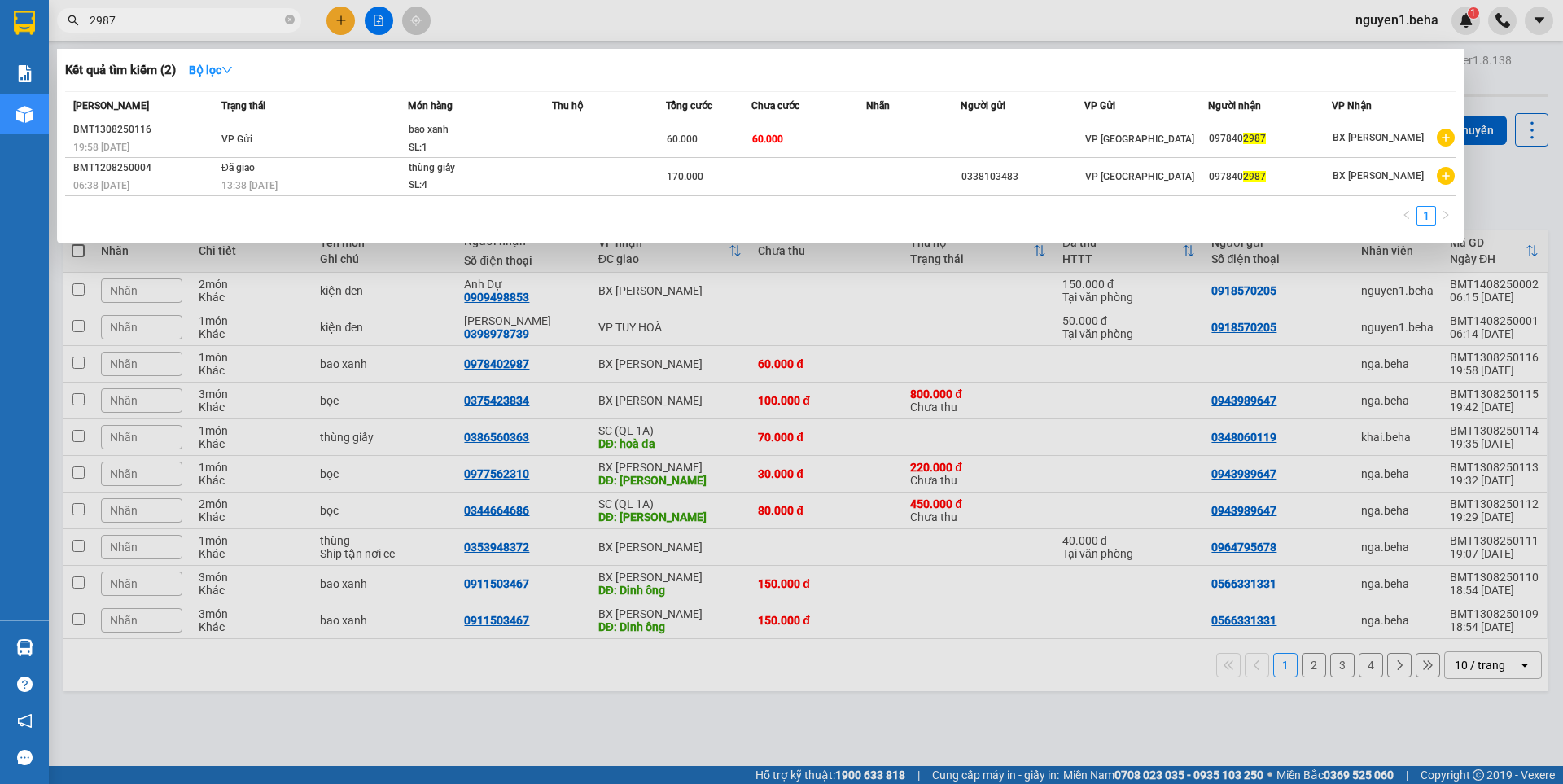
type input "2987"
click at [723, 728] on div at bounding box center [782, 392] width 1563 height 784
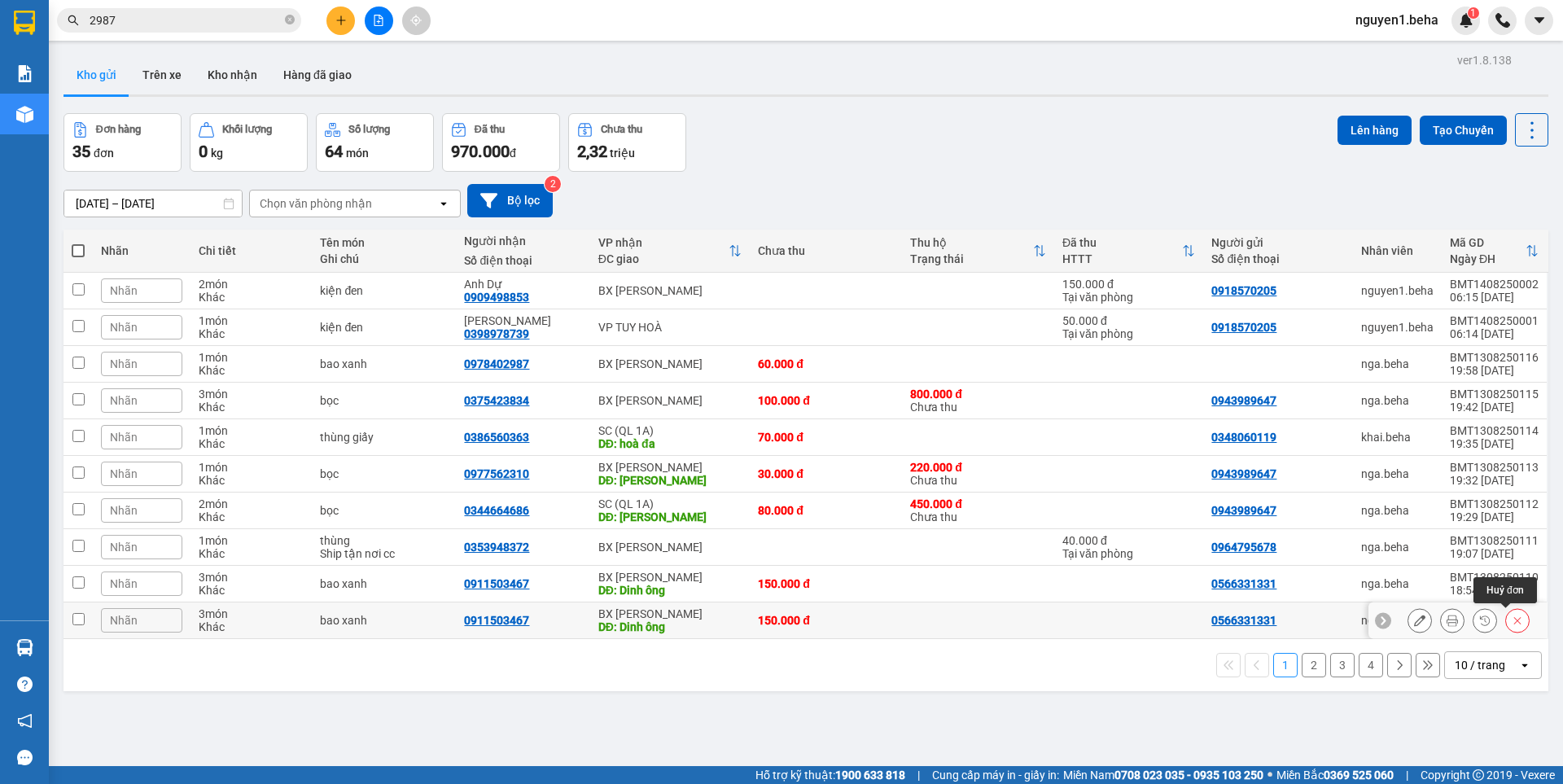
click at [1511, 615] on icon at bounding box center [1517, 619] width 11 height 11
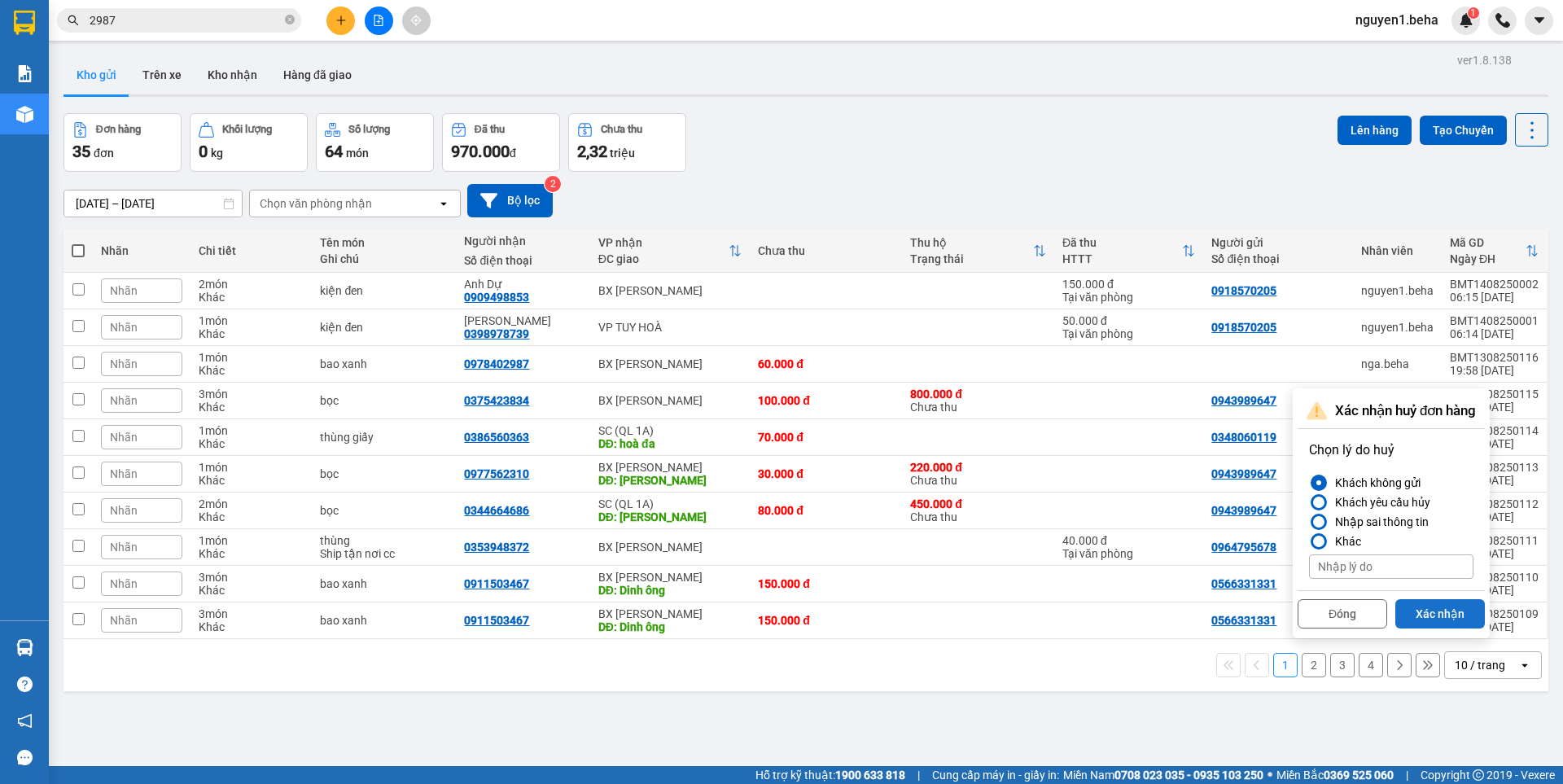
click at [1446, 618] on button "Xác nhận" at bounding box center [1440, 613] width 90 height 30
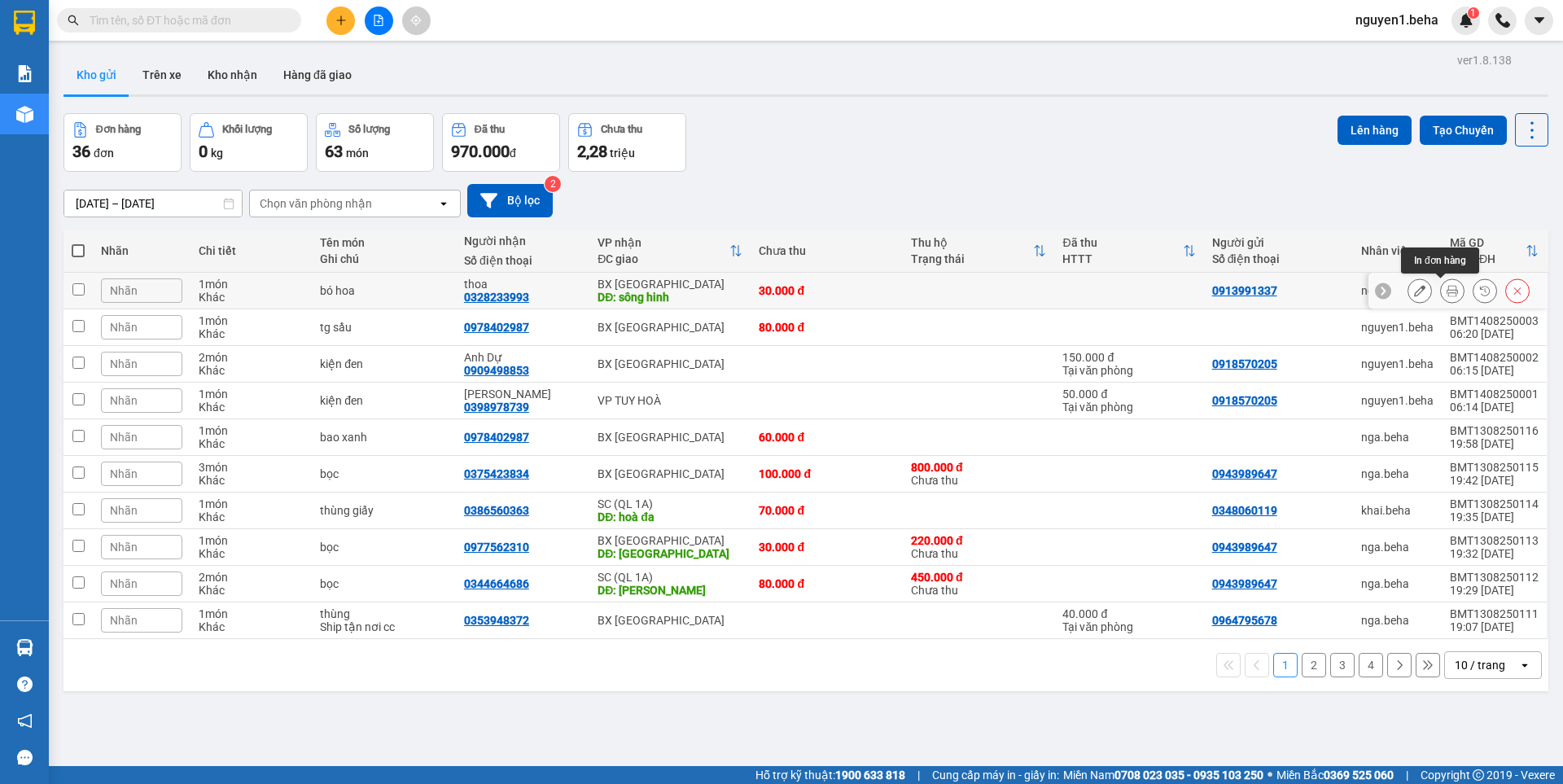
click at [1446, 292] on icon at bounding box center [1451, 290] width 11 height 11
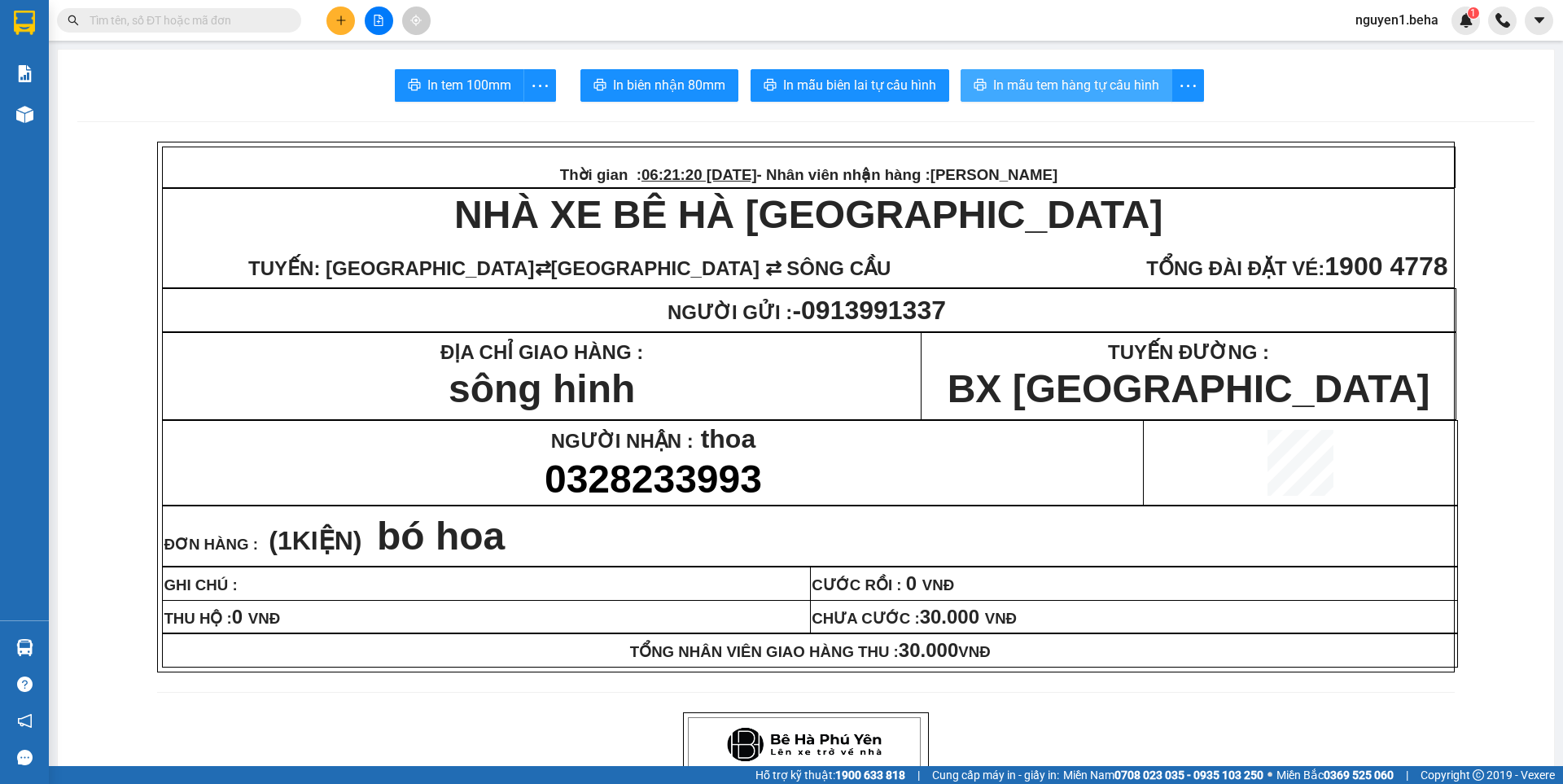
click at [1100, 88] on span "In mẫu tem hàng tự cấu hình" at bounding box center [1076, 85] width 166 height 20
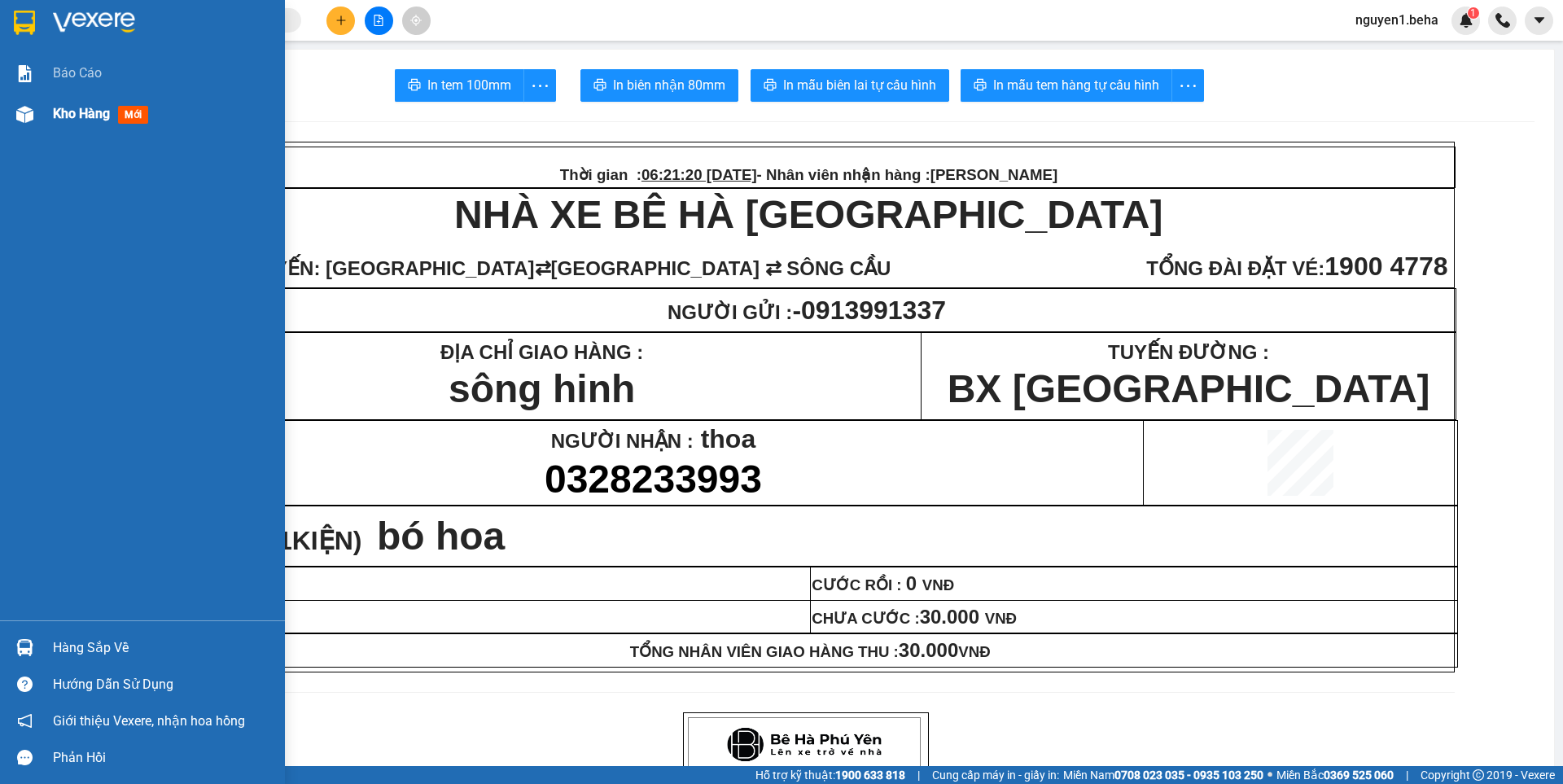
click at [18, 111] on img at bounding box center [25, 114] width 17 height 17
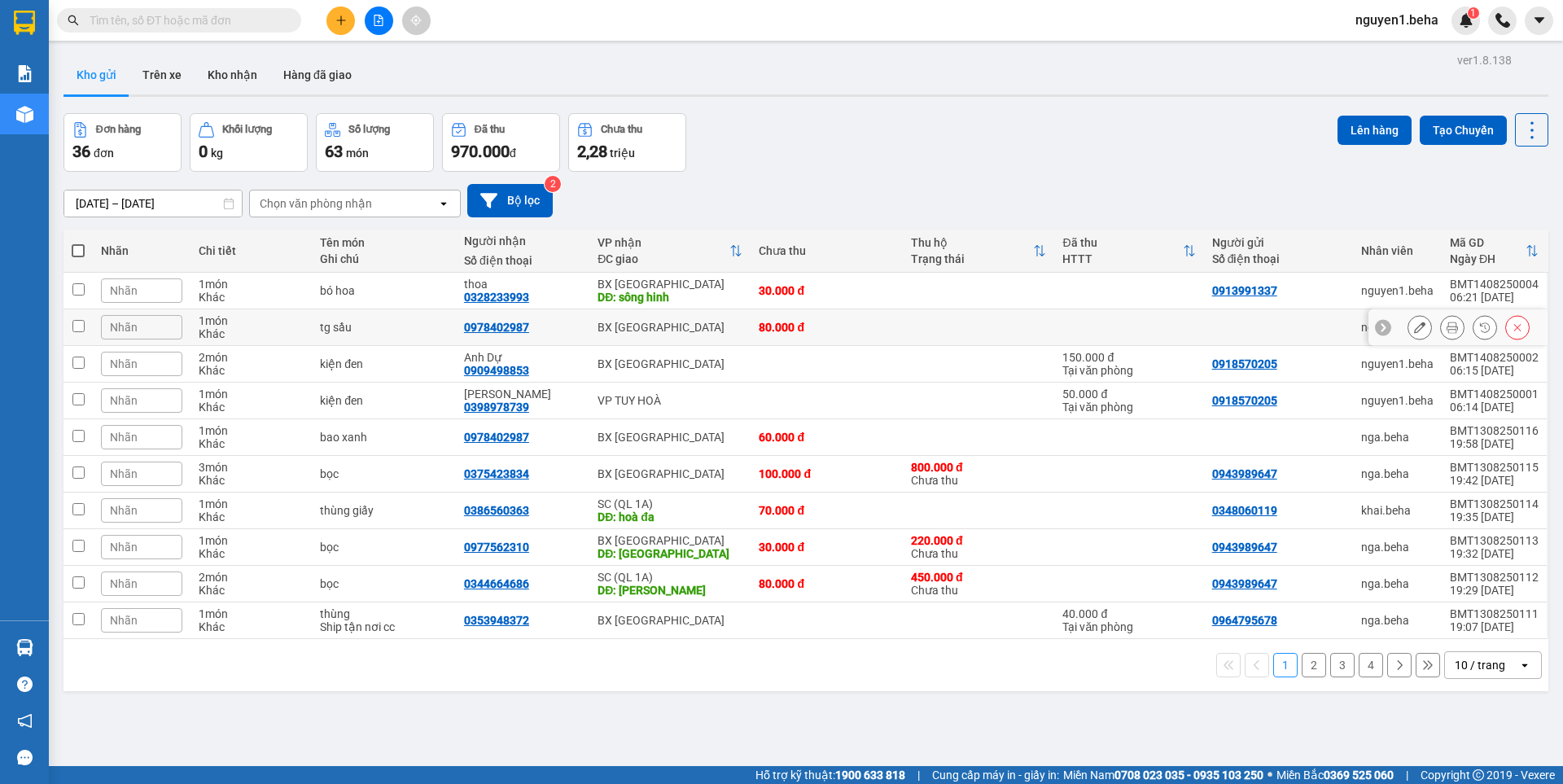
click at [1446, 322] on icon at bounding box center [1451, 327] width 11 height 11
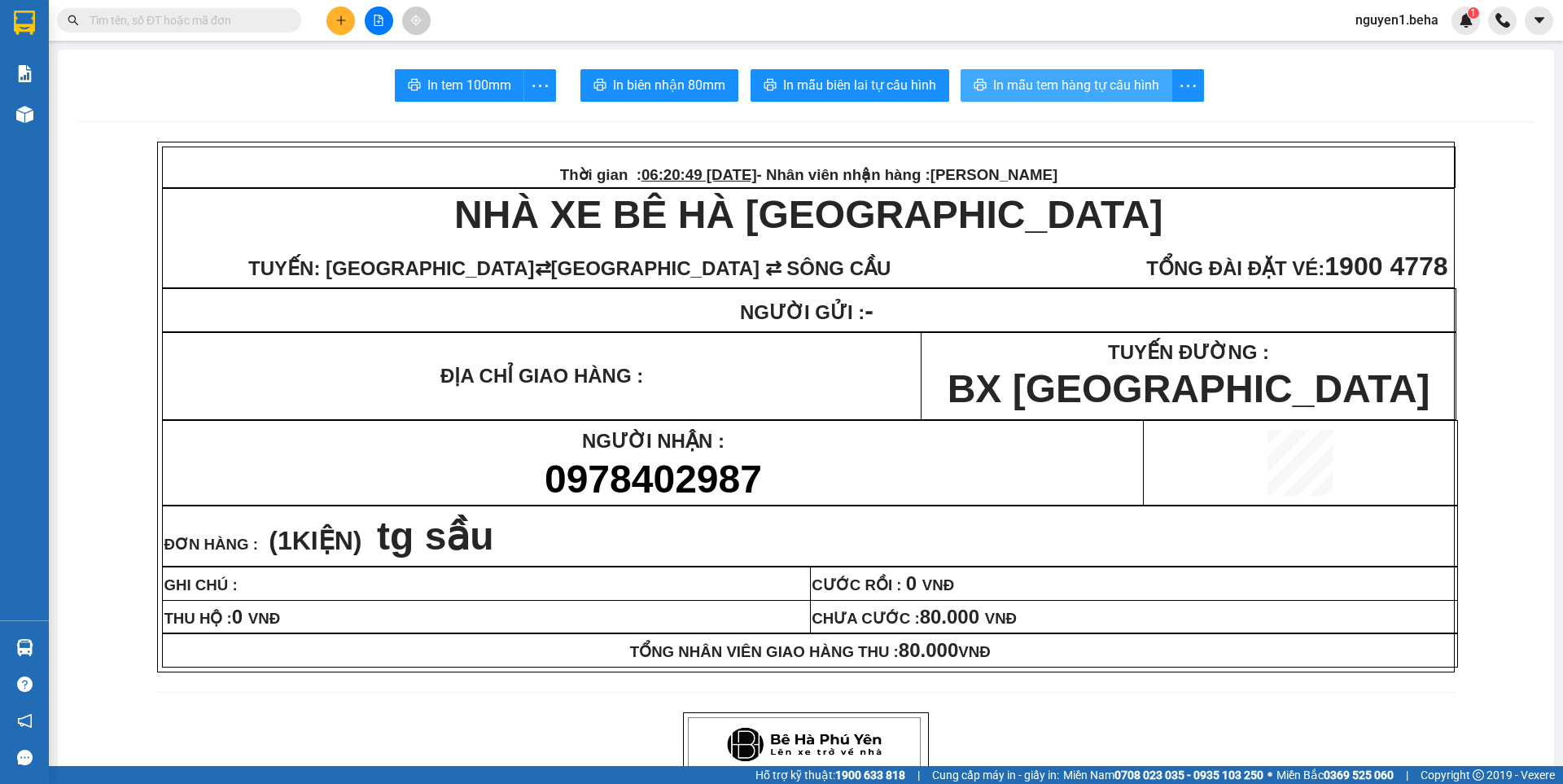
click at [1036, 87] on span "In mẫu tem hàng tự cấu hình" at bounding box center [1076, 85] width 166 height 20
click at [219, 20] on input "text" at bounding box center [185, 19] width 192 height 18
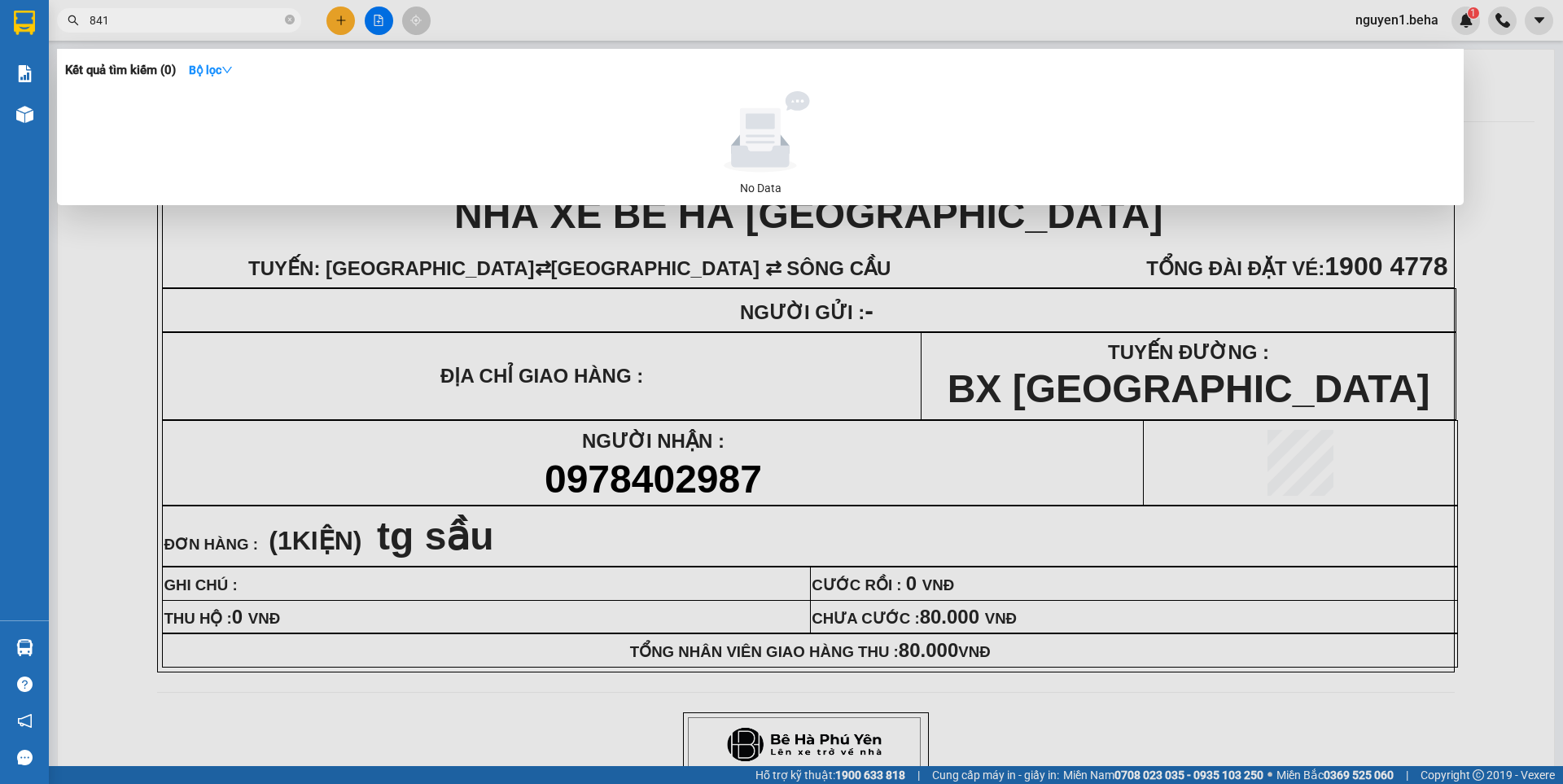
type input "8417"
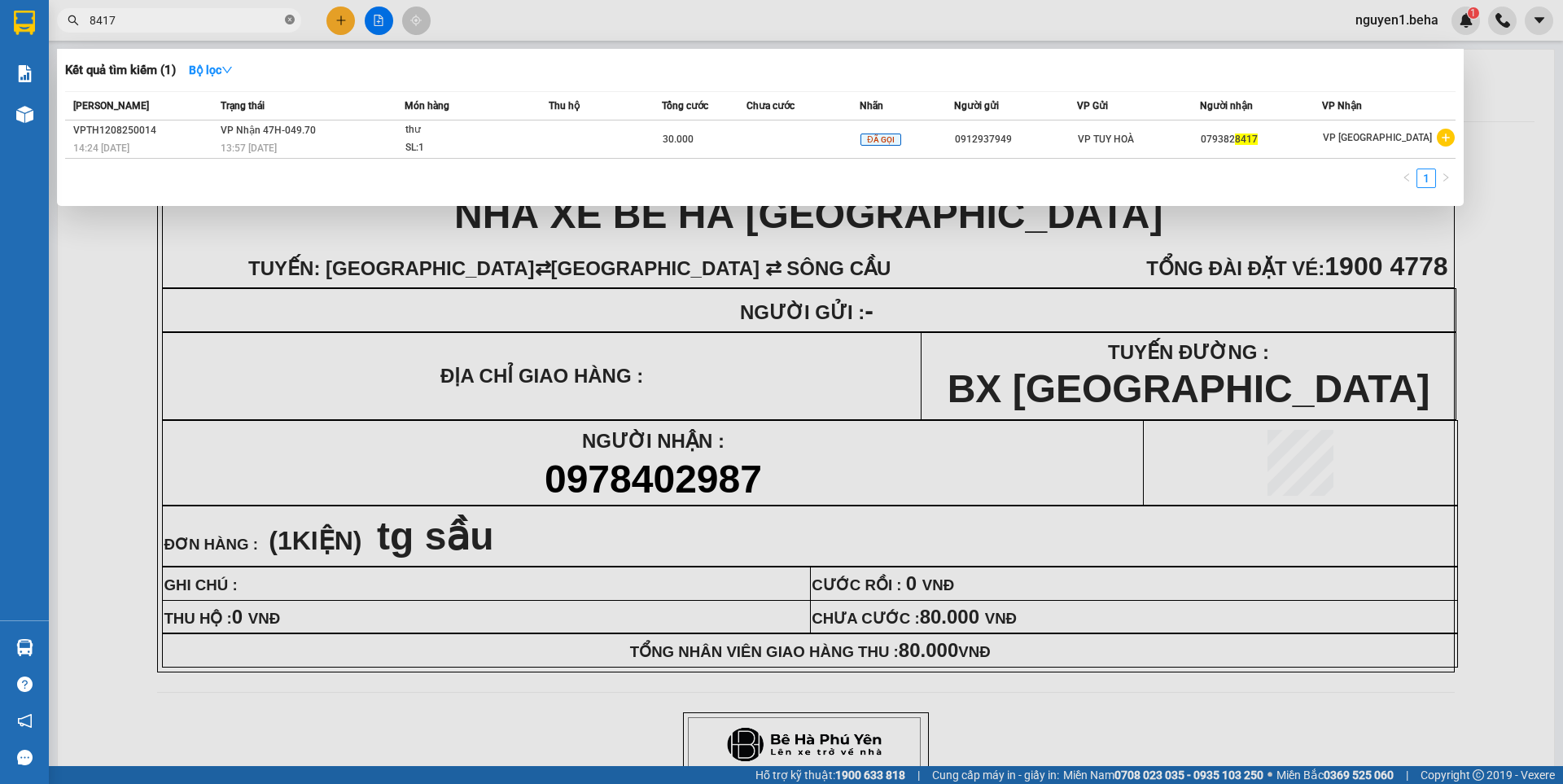
click at [287, 16] on icon "close-circle" at bounding box center [290, 19] width 10 height 10
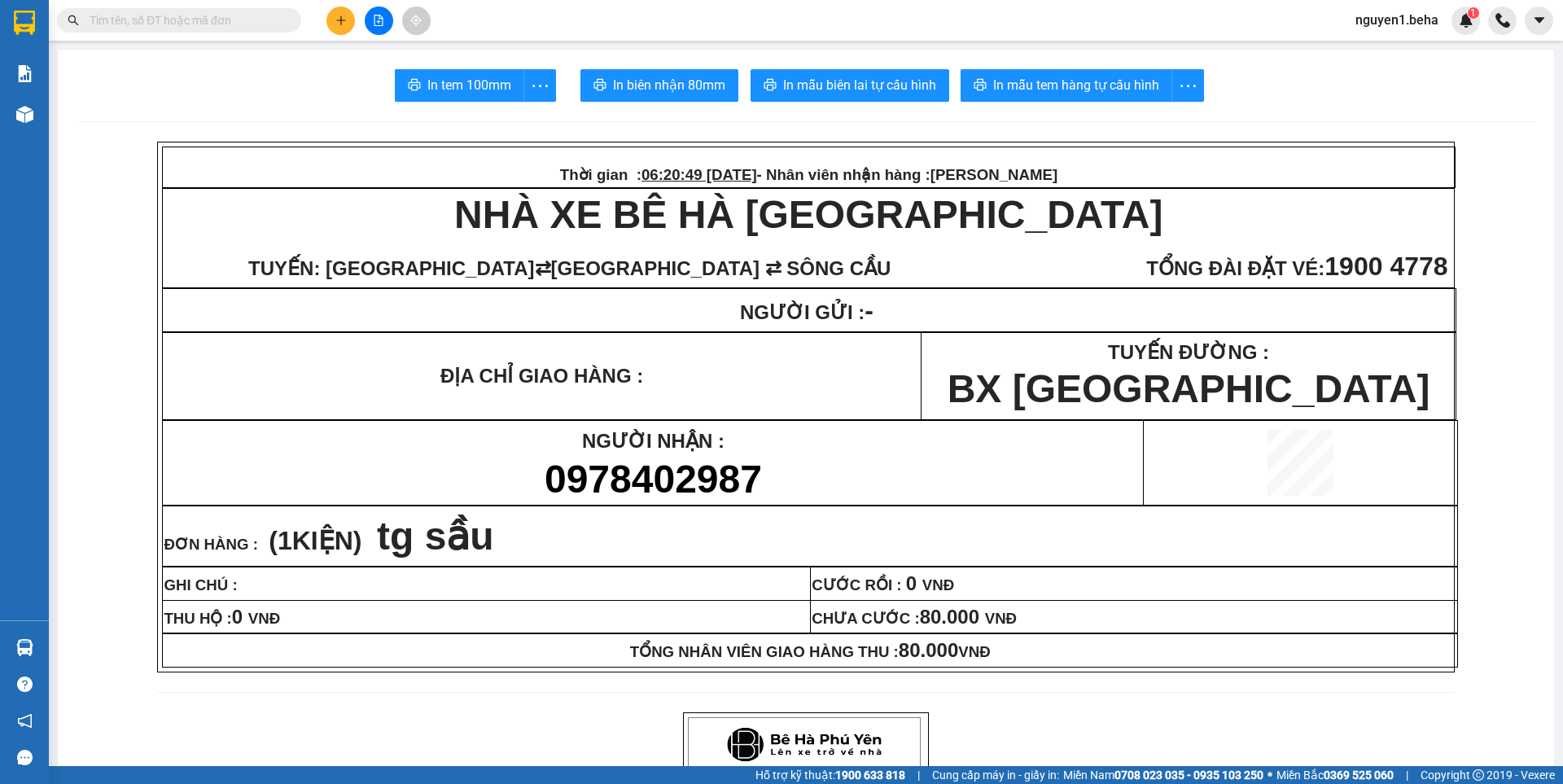
click at [274, 15] on input "text" at bounding box center [185, 19] width 192 height 18
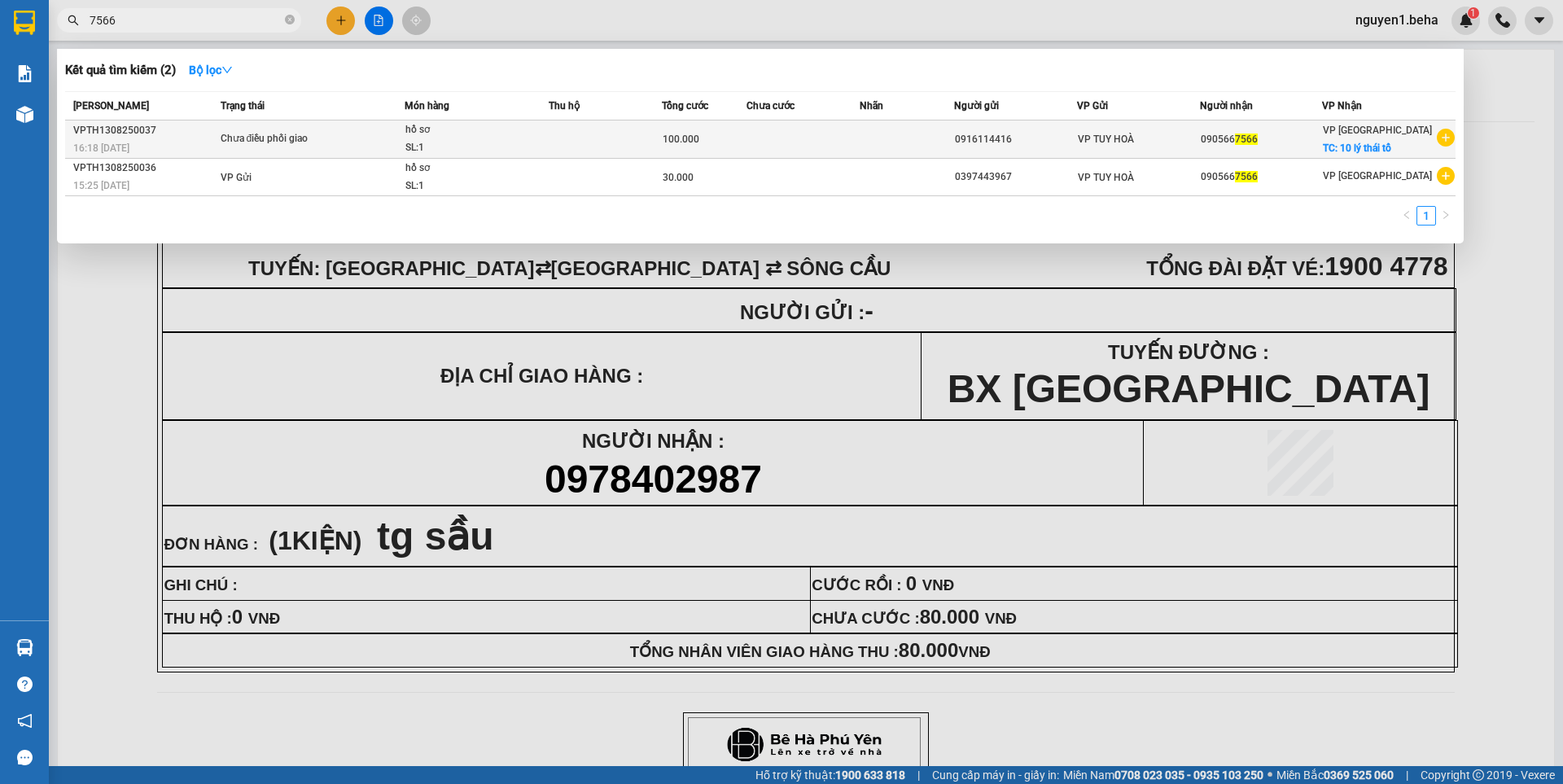
type input "7566"
click at [618, 127] on td at bounding box center [605, 139] width 113 height 38
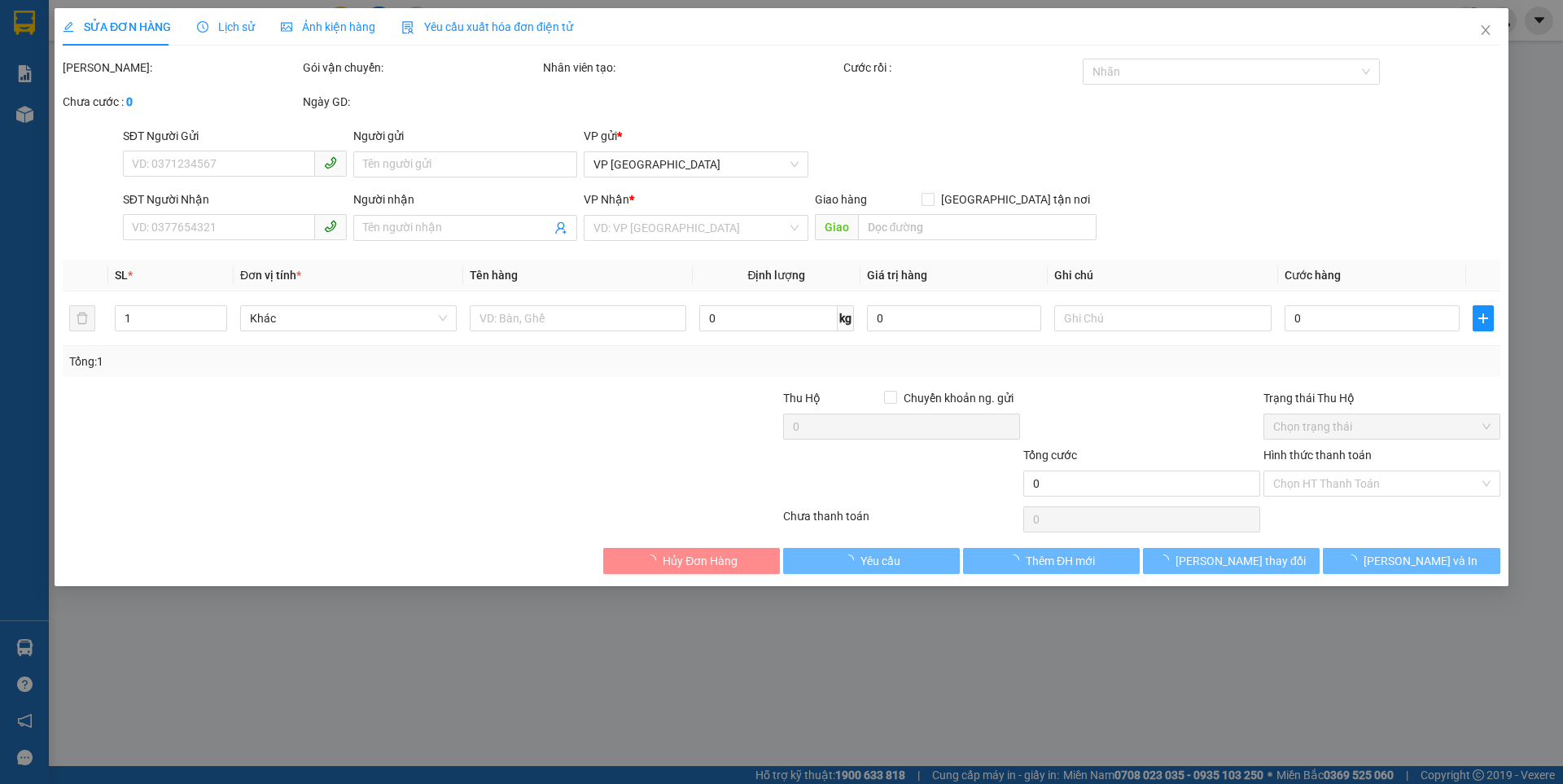
type input "0916114416"
type input "0905667566"
checkbox input "true"
type input "10 lý thái tổ"
type input "100.000"
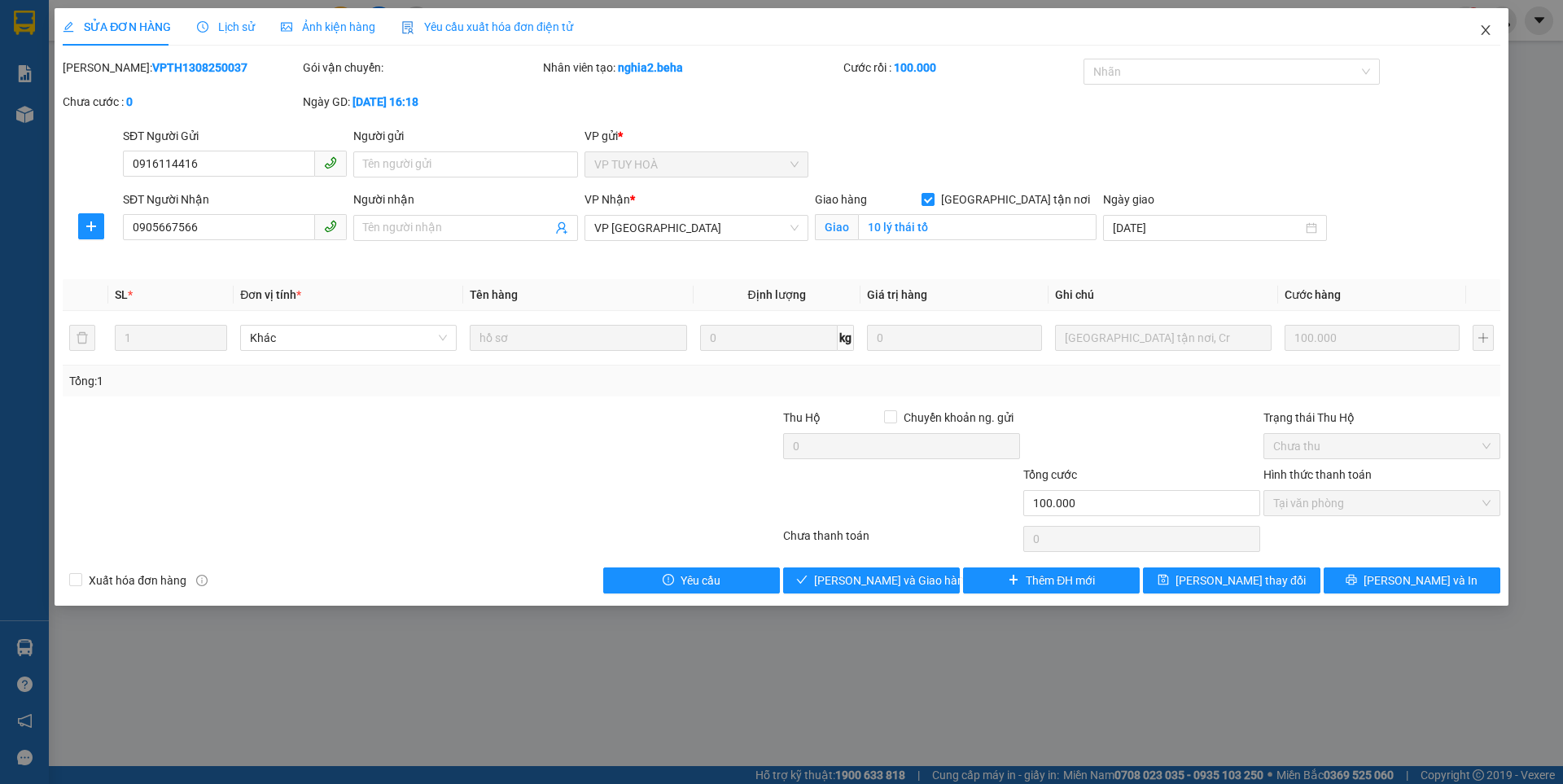
click at [1486, 30] on icon "close" at bounding box center [1484, 30] width 9 height 10
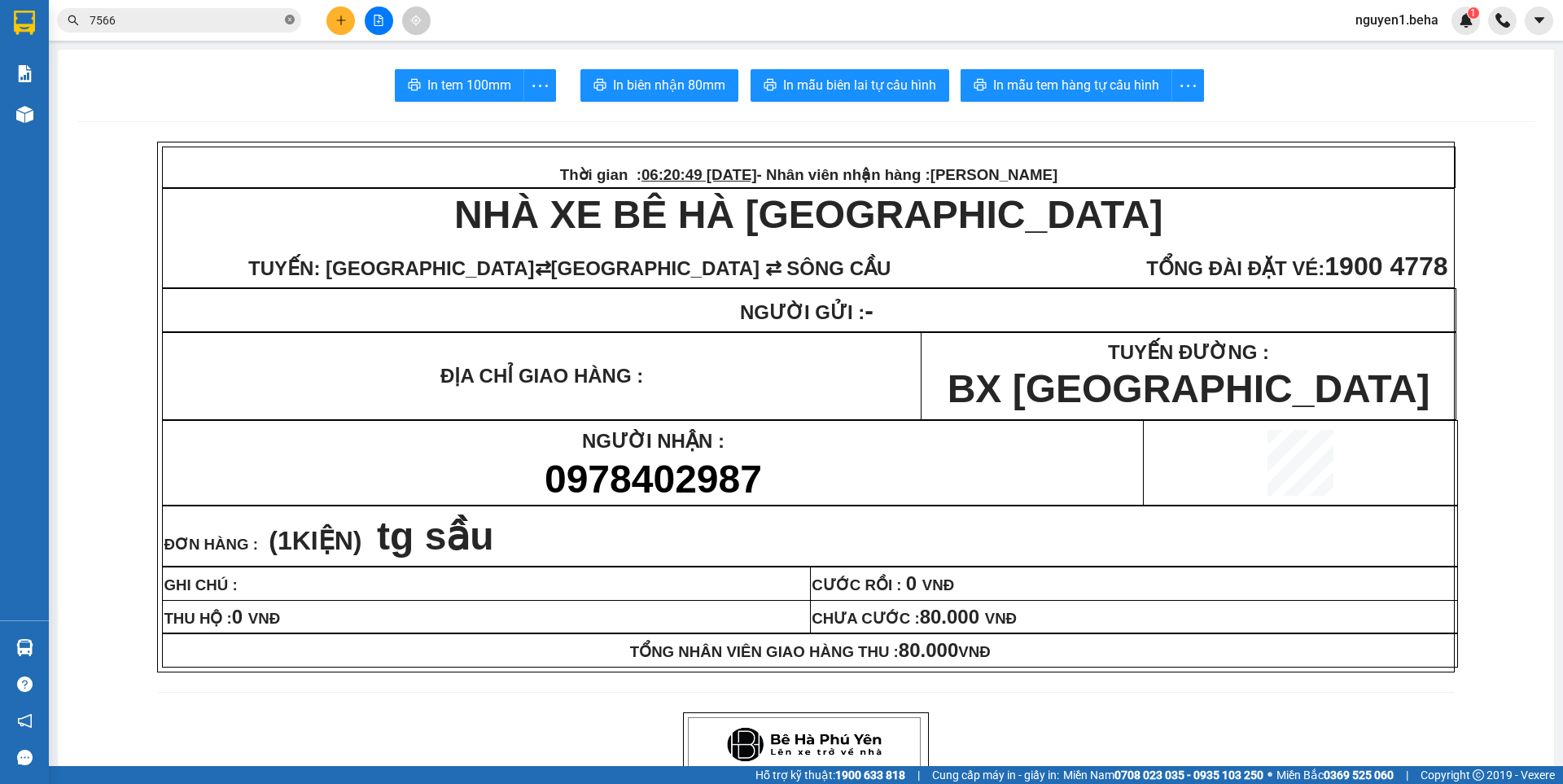
click at [292, 22] on icon "close-circle" at bounding box center [290, 19] width 10 height 10
click at [236, 15] on input "text" at bounding box center [185, 19] width 192 height 18
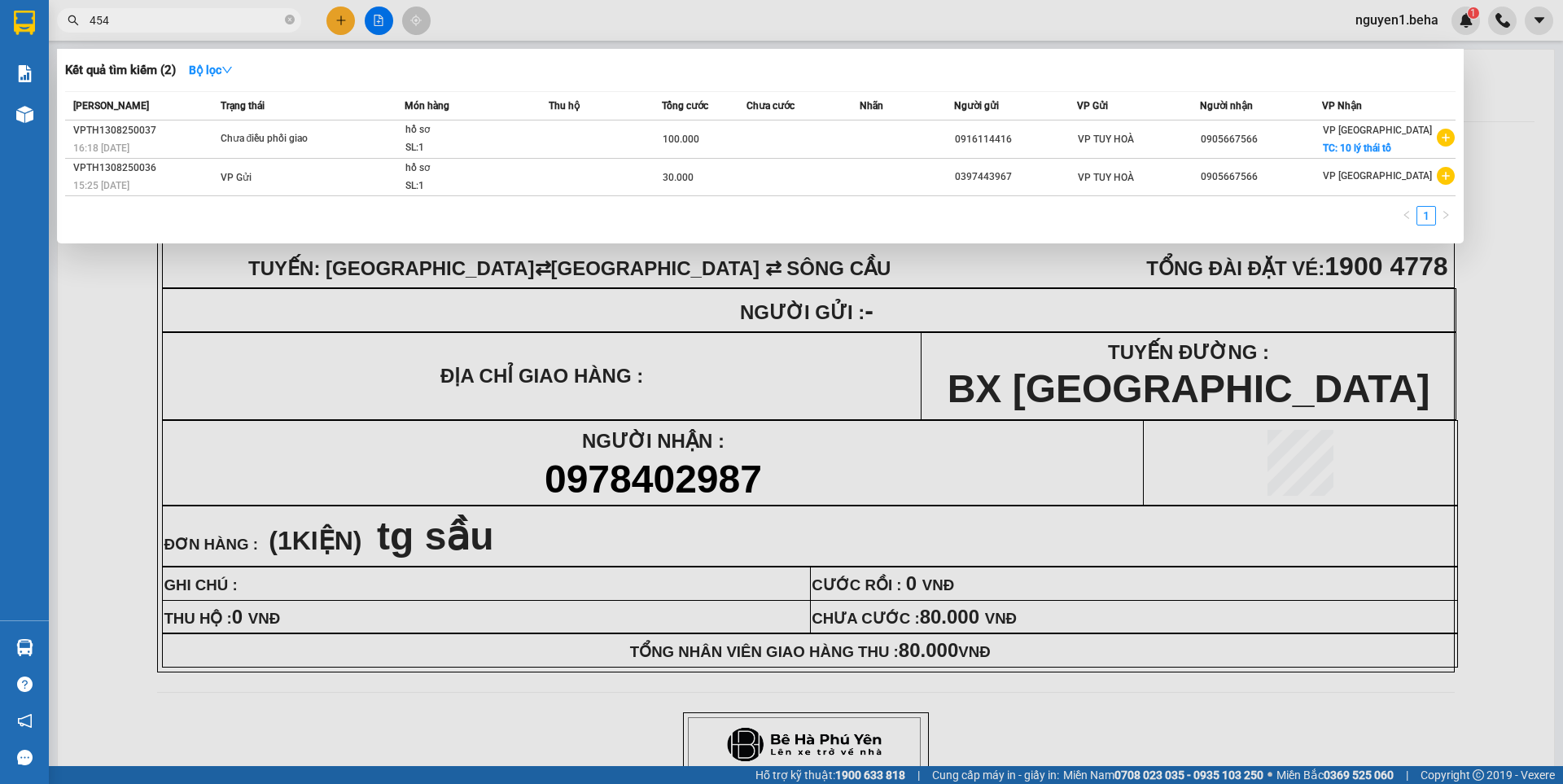
type input "4546"
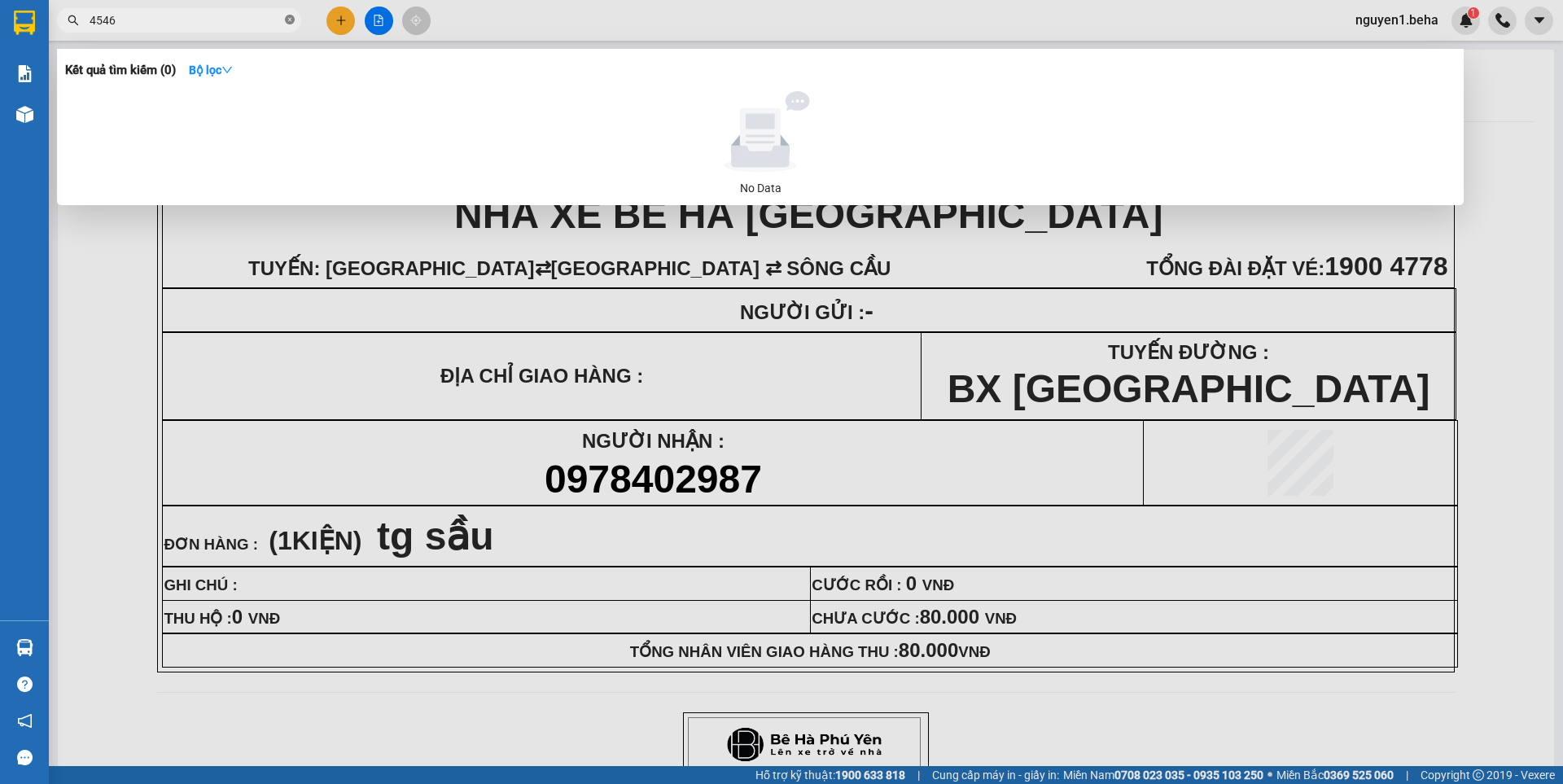
click at [292, 24] on icon "close-circle" at bounding box center [290, 19] width 10 height 10
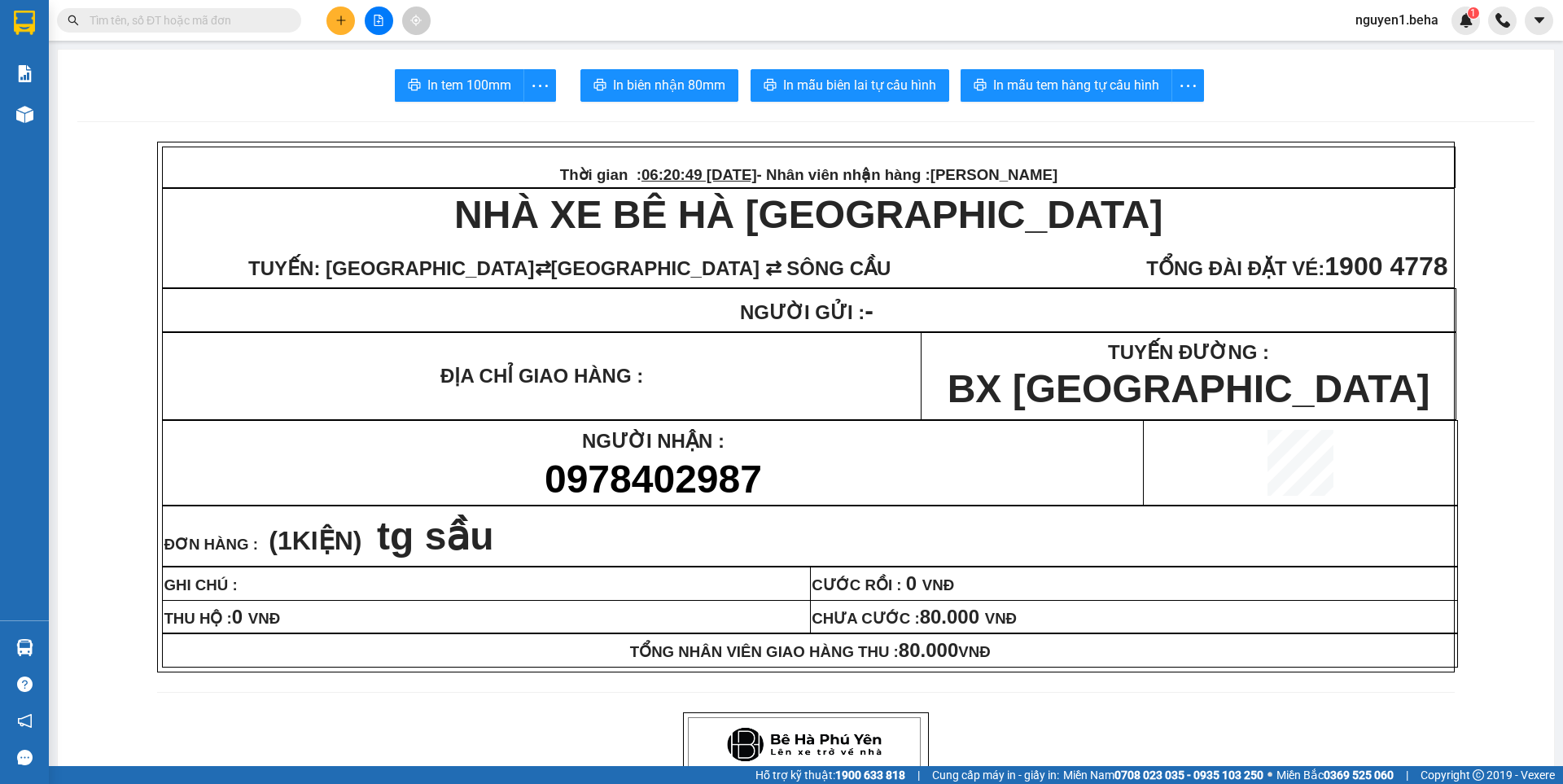
click at [239, 23] on input "text" at bounding box center [185, 19] width 192 height 18
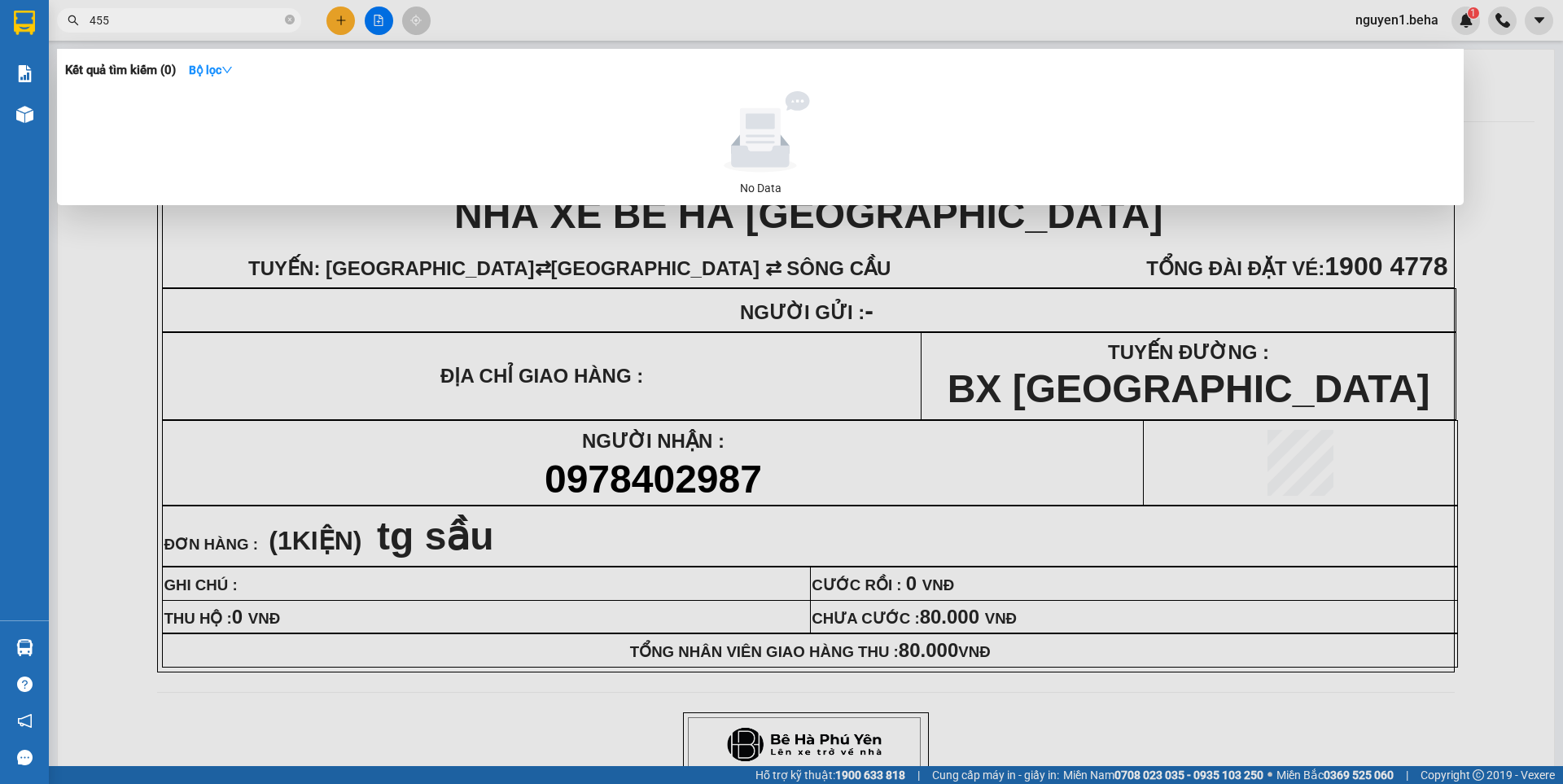
type input "4556"
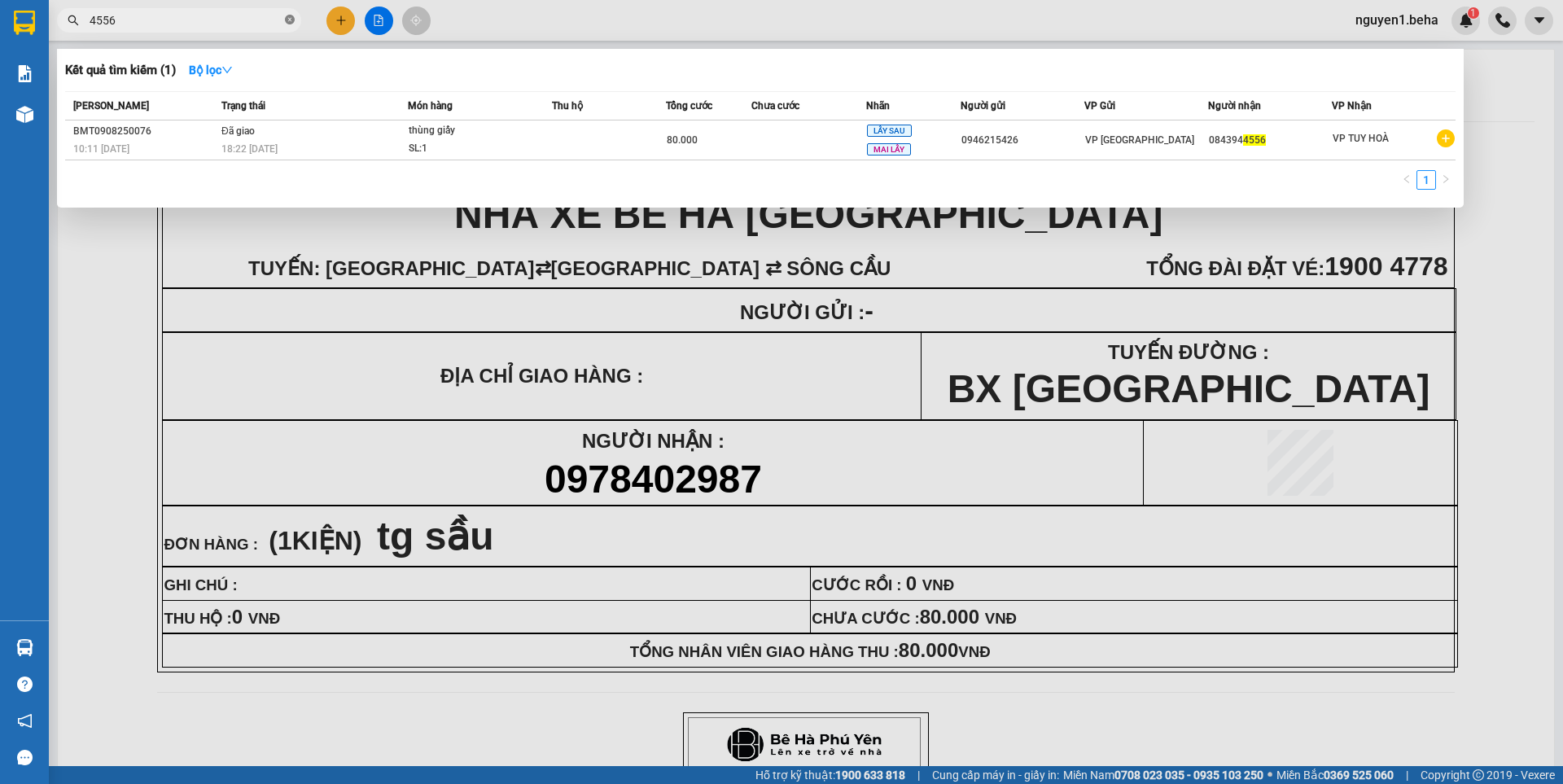
click at [291, 19] on icon "close-circle" at bounding box center [290, 19] width 10 height 10
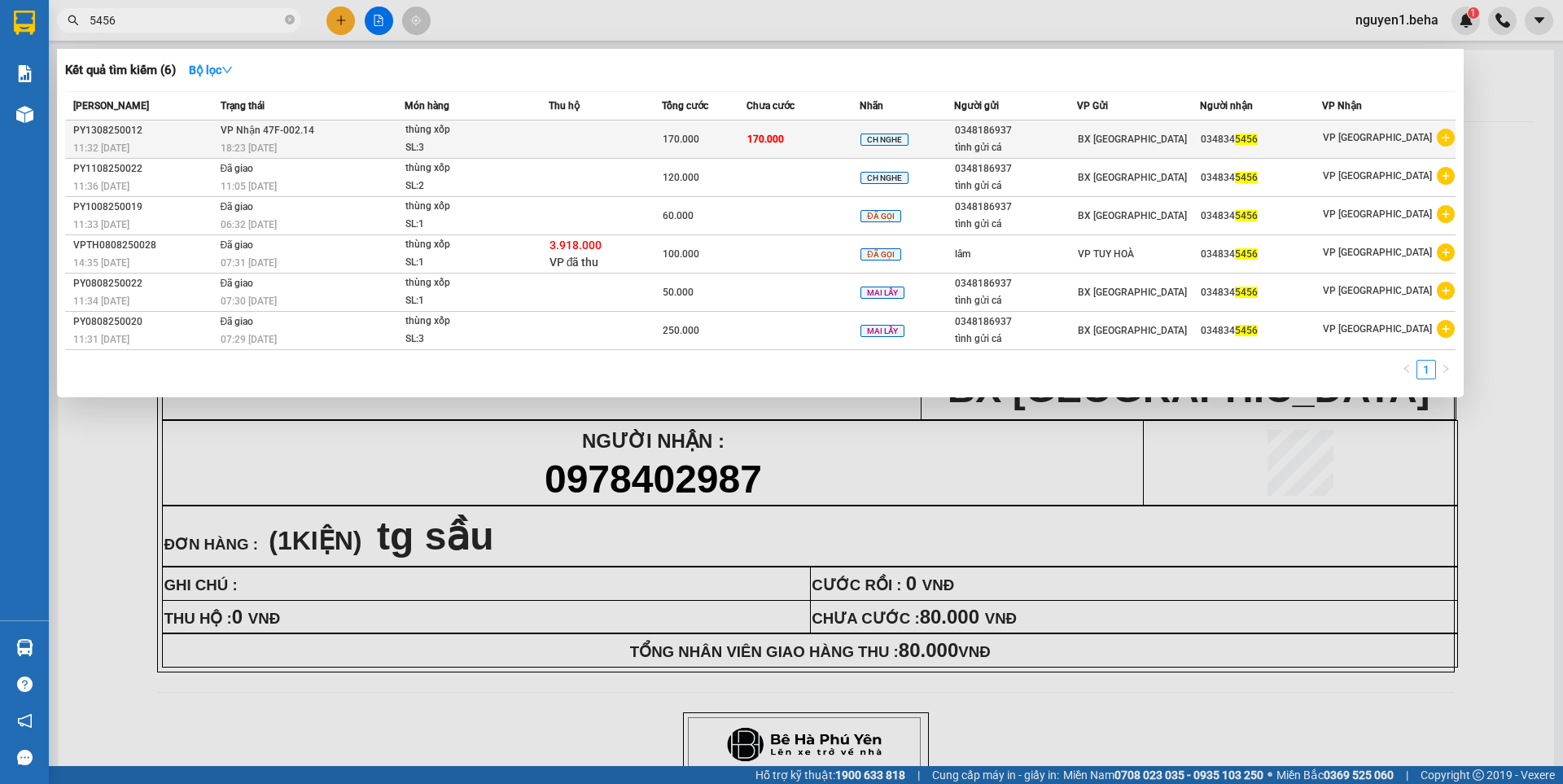
type input "5456"
click at [745, 133] on div "170.000" at bounding box center [704, 139] width 83 height 18
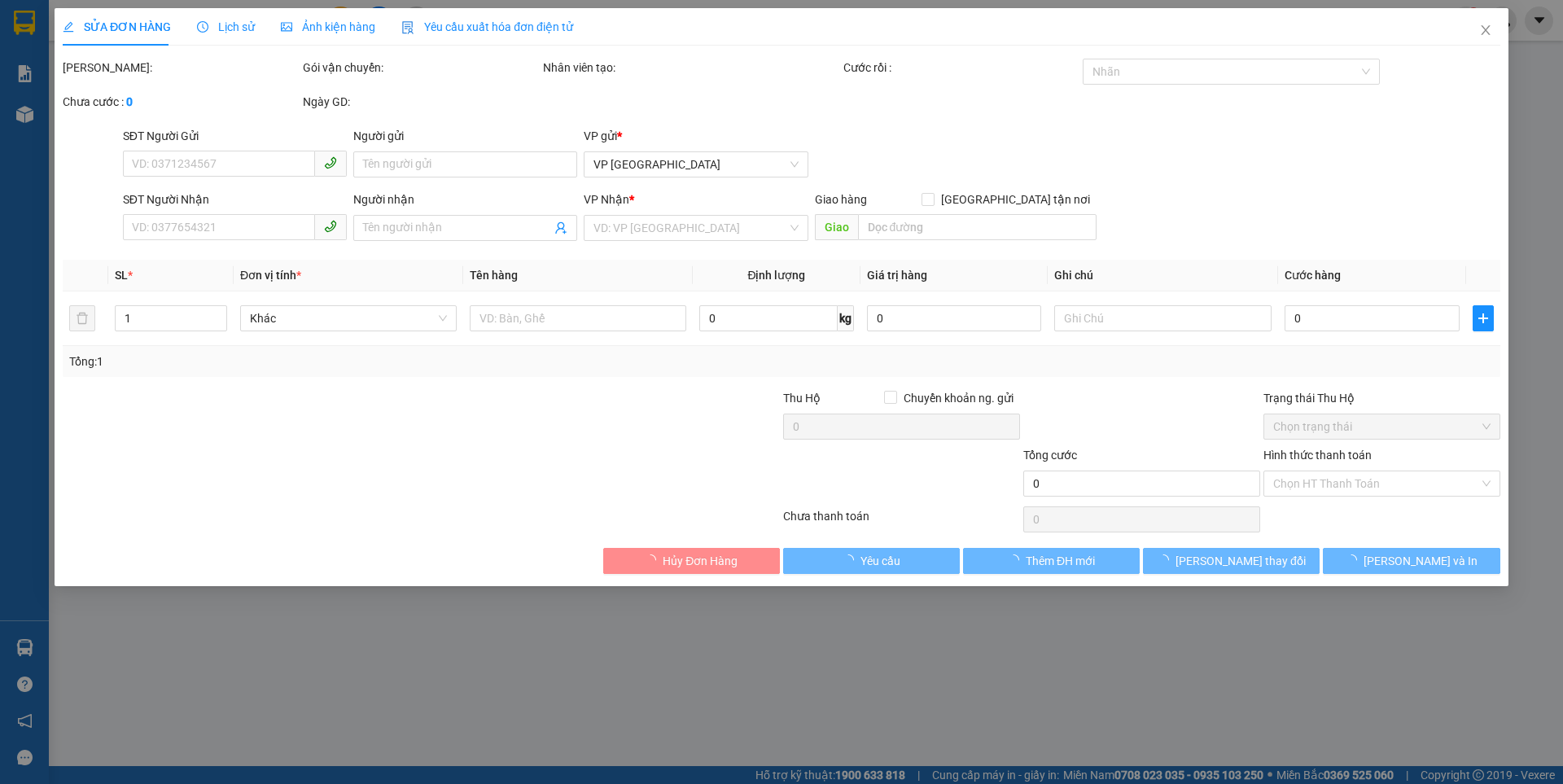
type input "0348186937"
type input "tình gửi cá"
type input "0348345456"
type input "170.000"
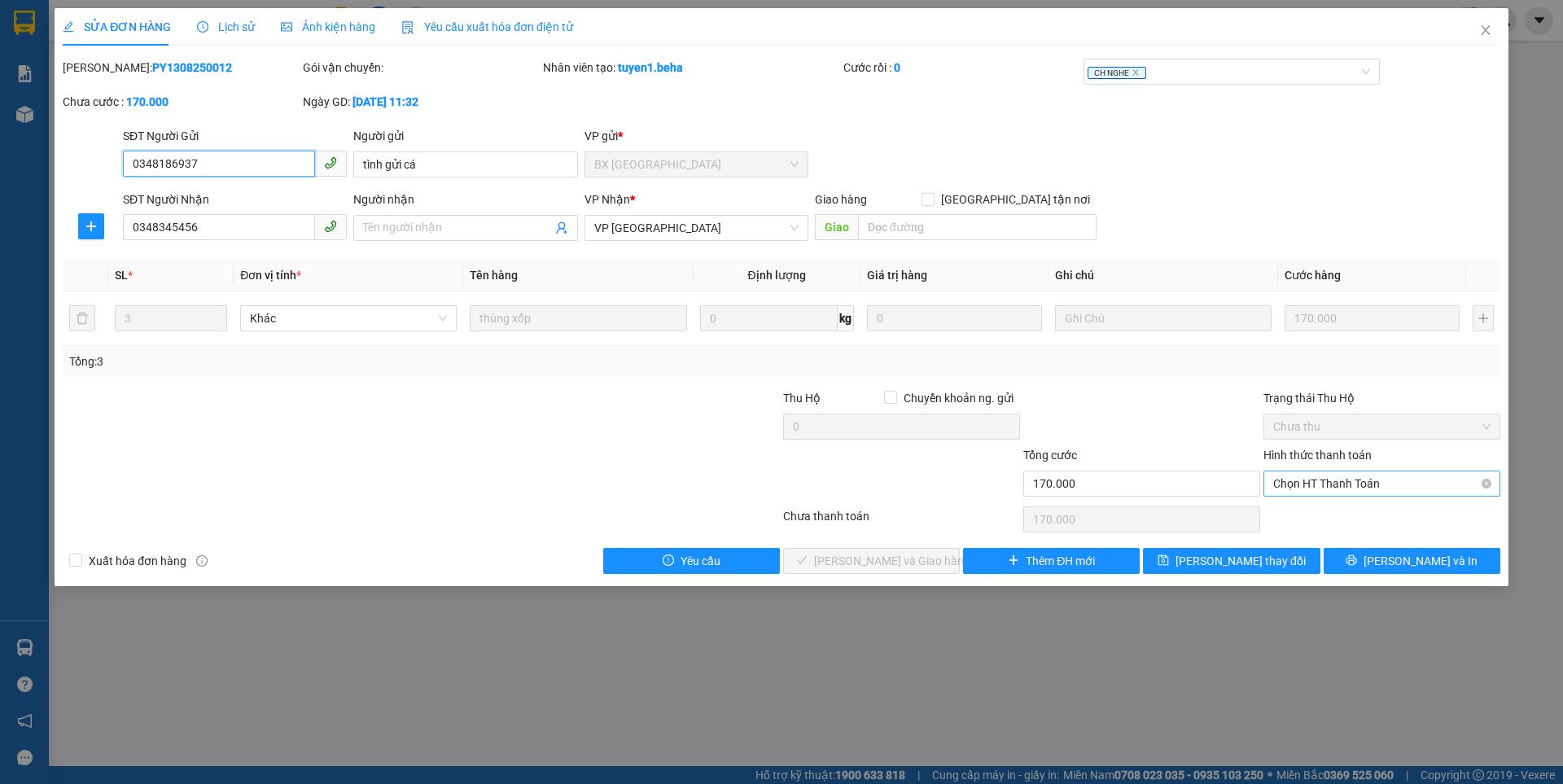
click at [1318, 478] on span "Chọn HT Thanh Toán" at bounding box center [1381, 483] width 217 height 24
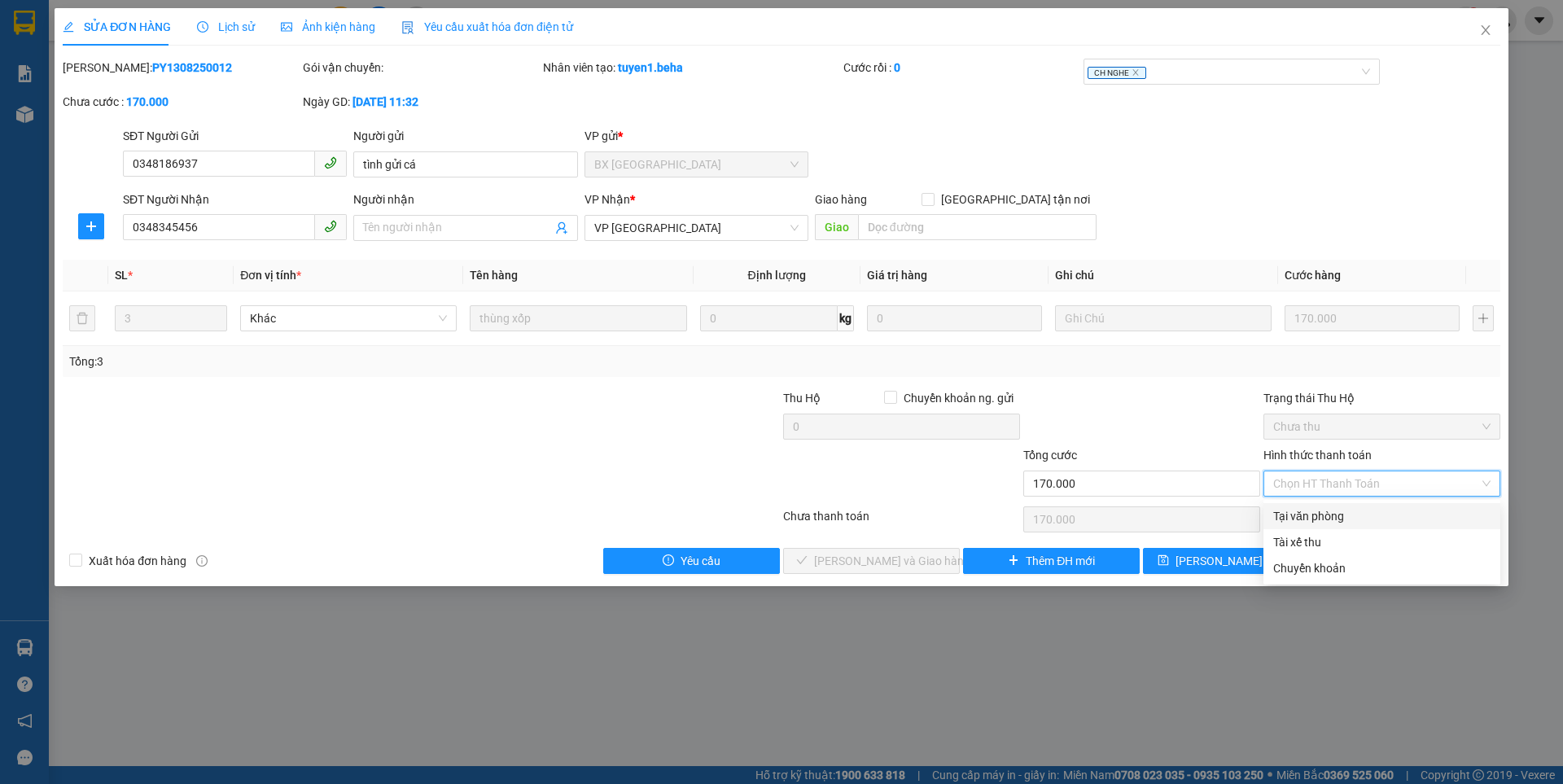
click at [1313, 514] on div "Tại văn phòng" at bounding box center [1381, 515] width 217 height 18
type input "0"
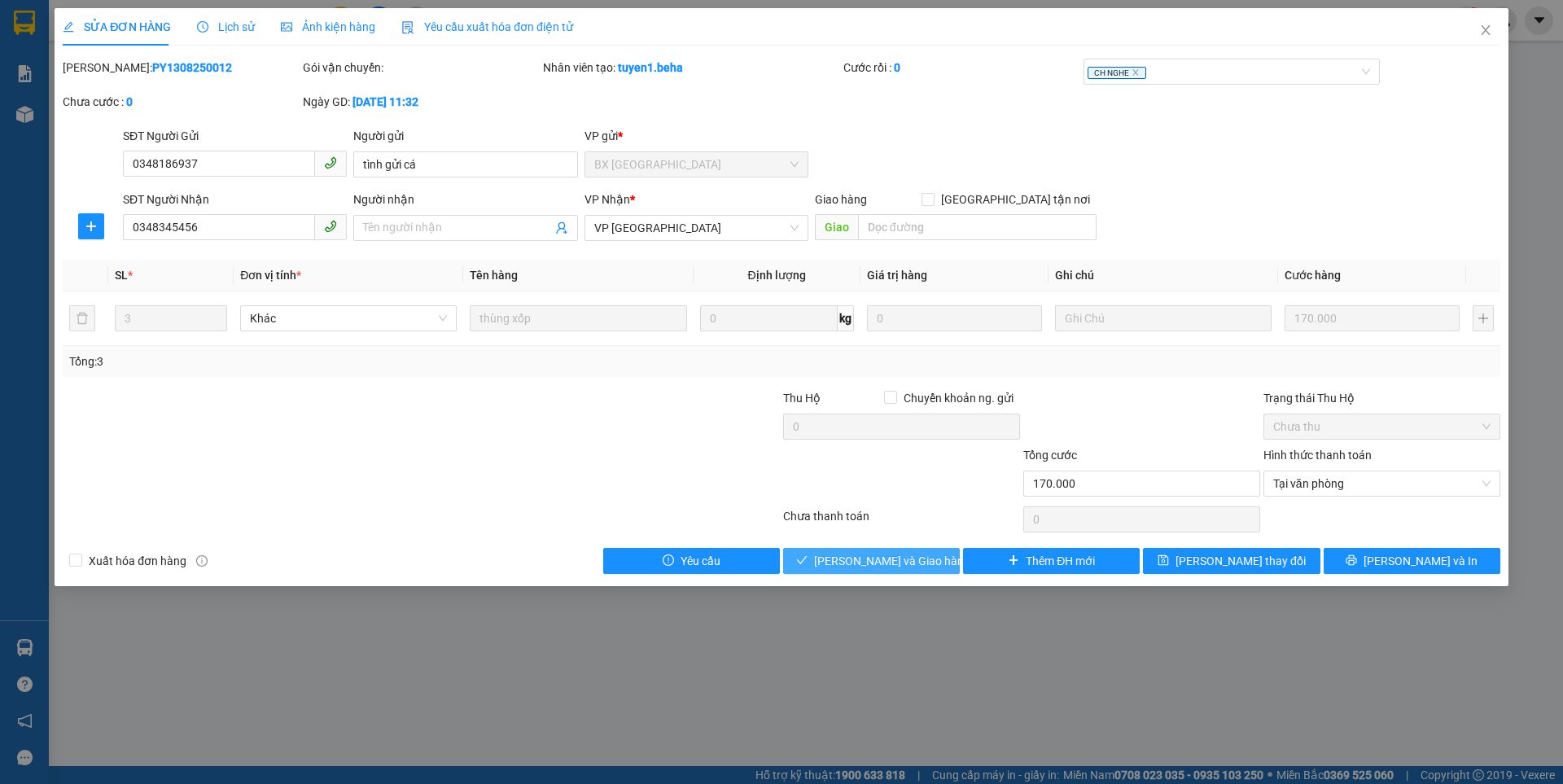
click at [902, 552] on span "Lưu và Giao hàng" at bounding box center [891, 560] width 156 height 18
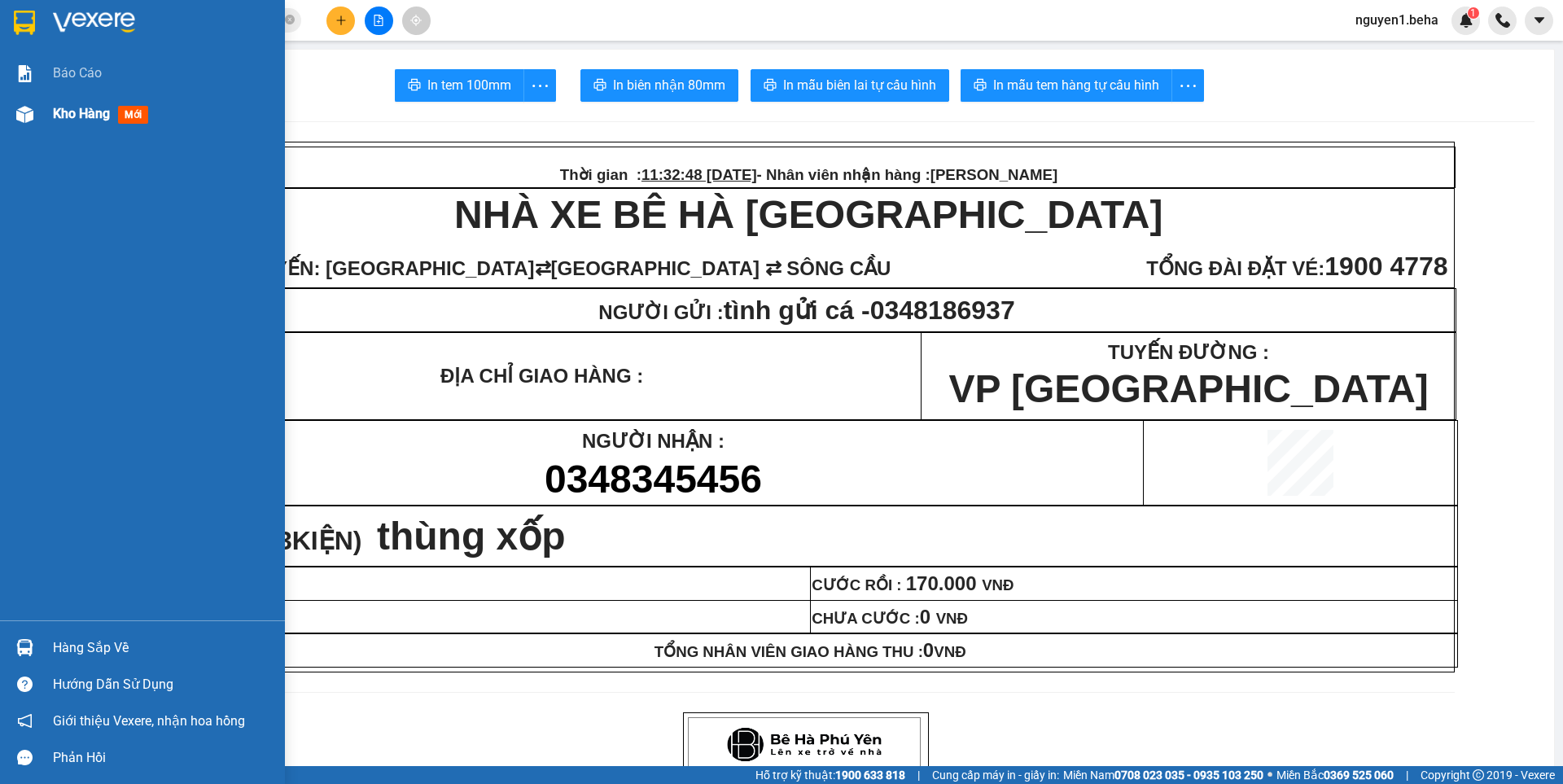
click at [16, 108] on img at bounding box center [25, 114] width 17 height 17
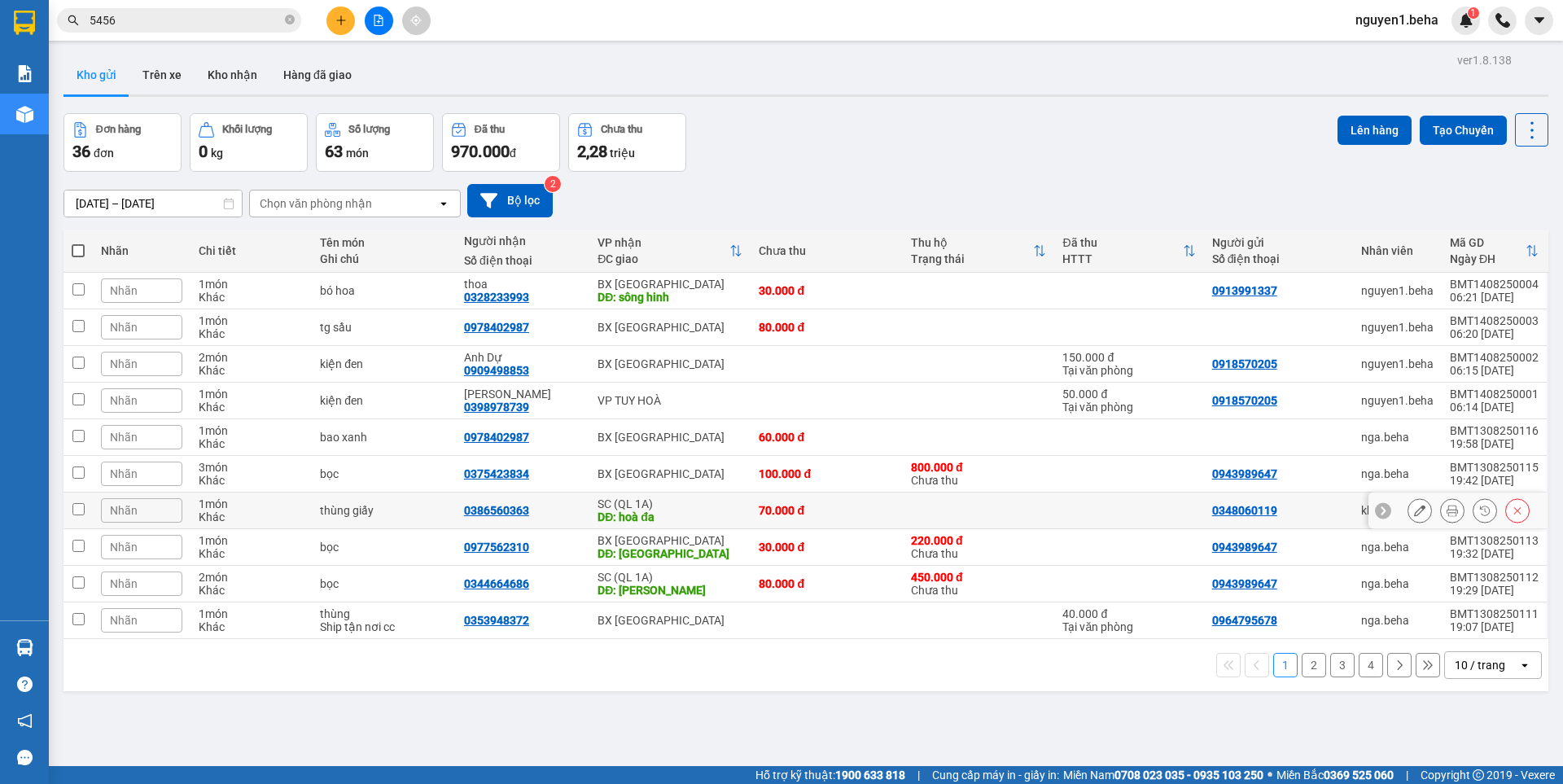
click at [160, 511] on div "Nhãn" at bounding box center [141, 510] width 81 height 24
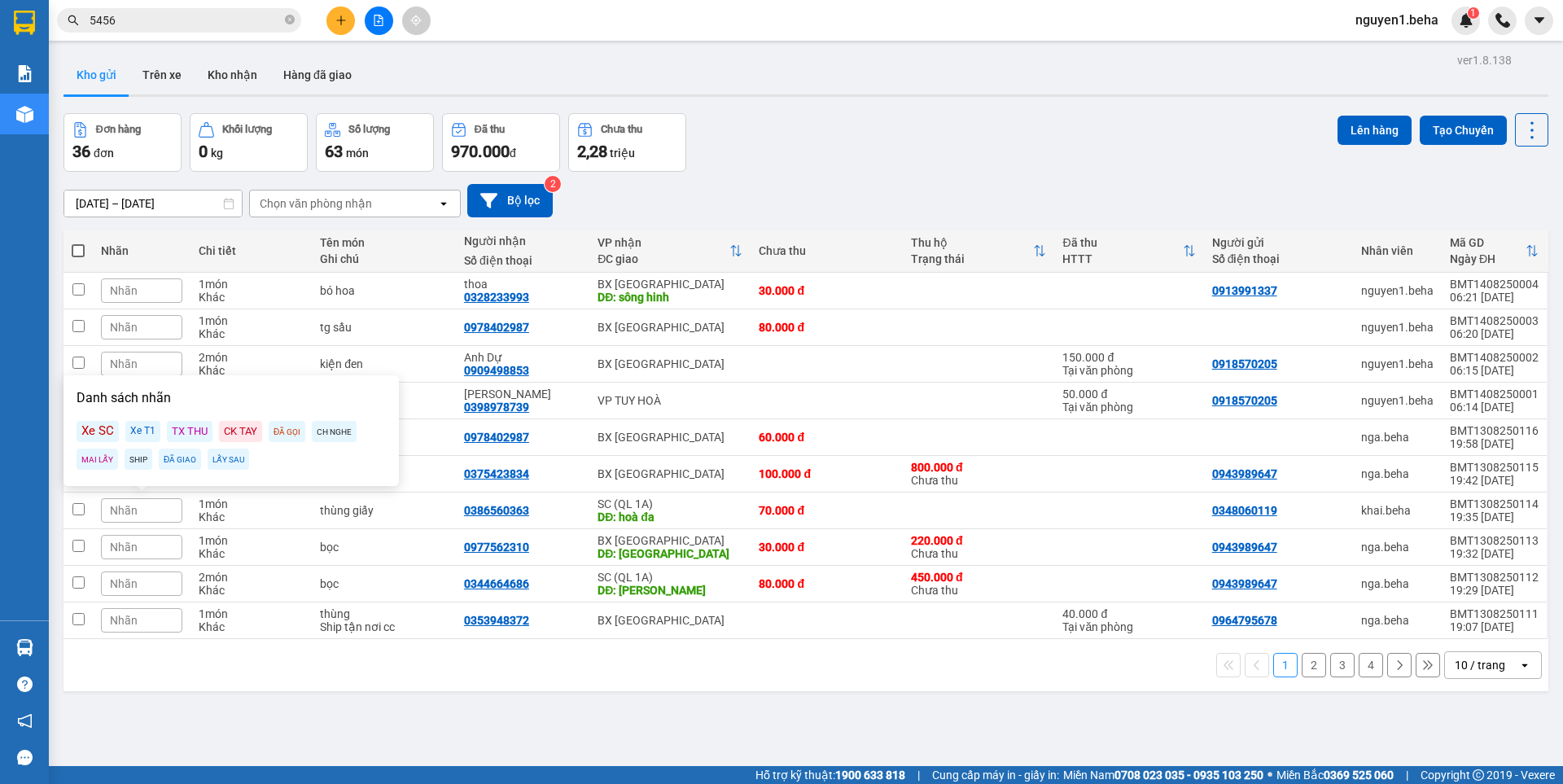
click at [103, 426] on div "Xe SC" at bounding box center [98, 431] width 42 height 21
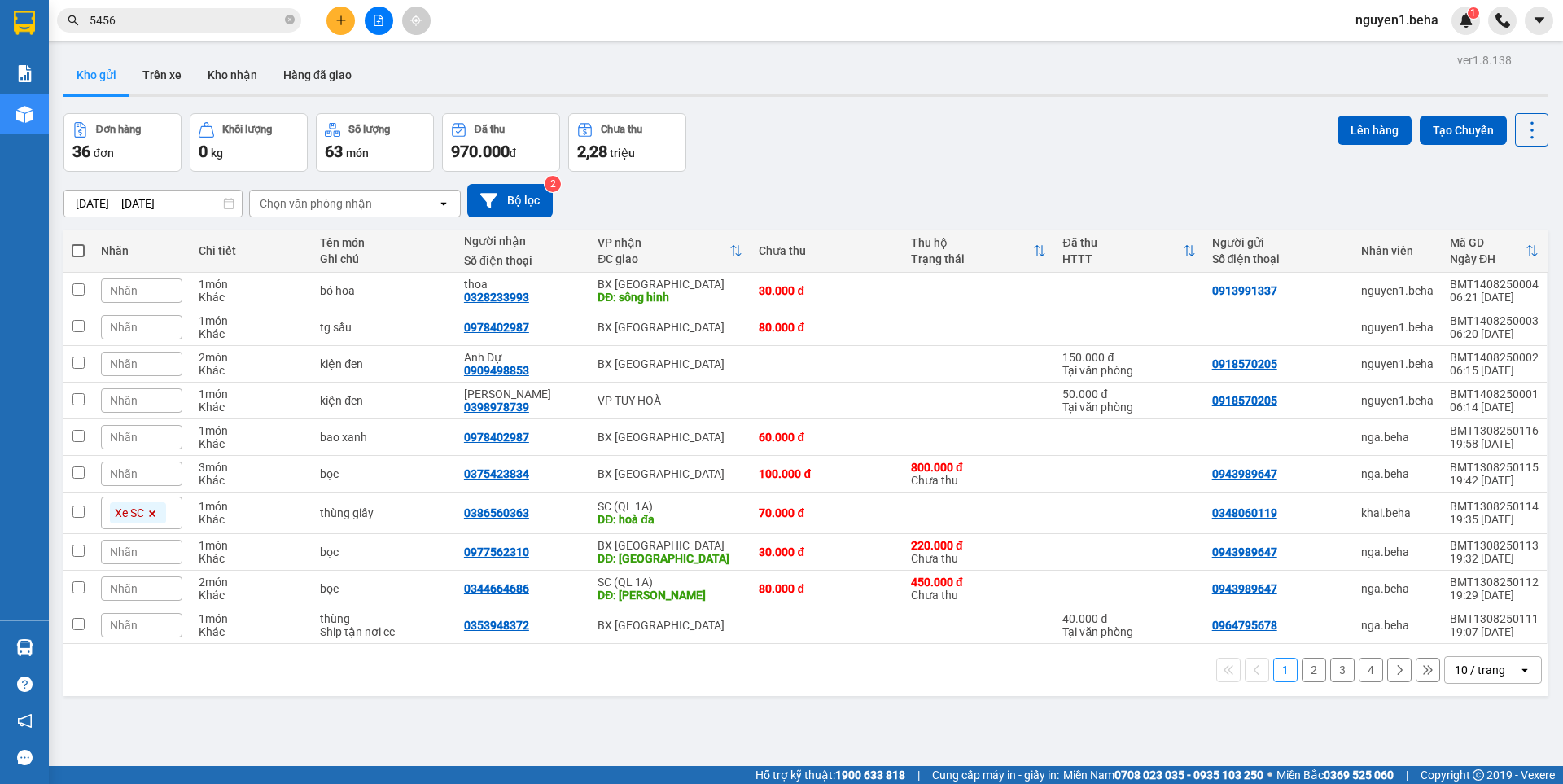
click at [128, 589] on span "Nhãn" at bounding box center [123, 588] width 28 height 13
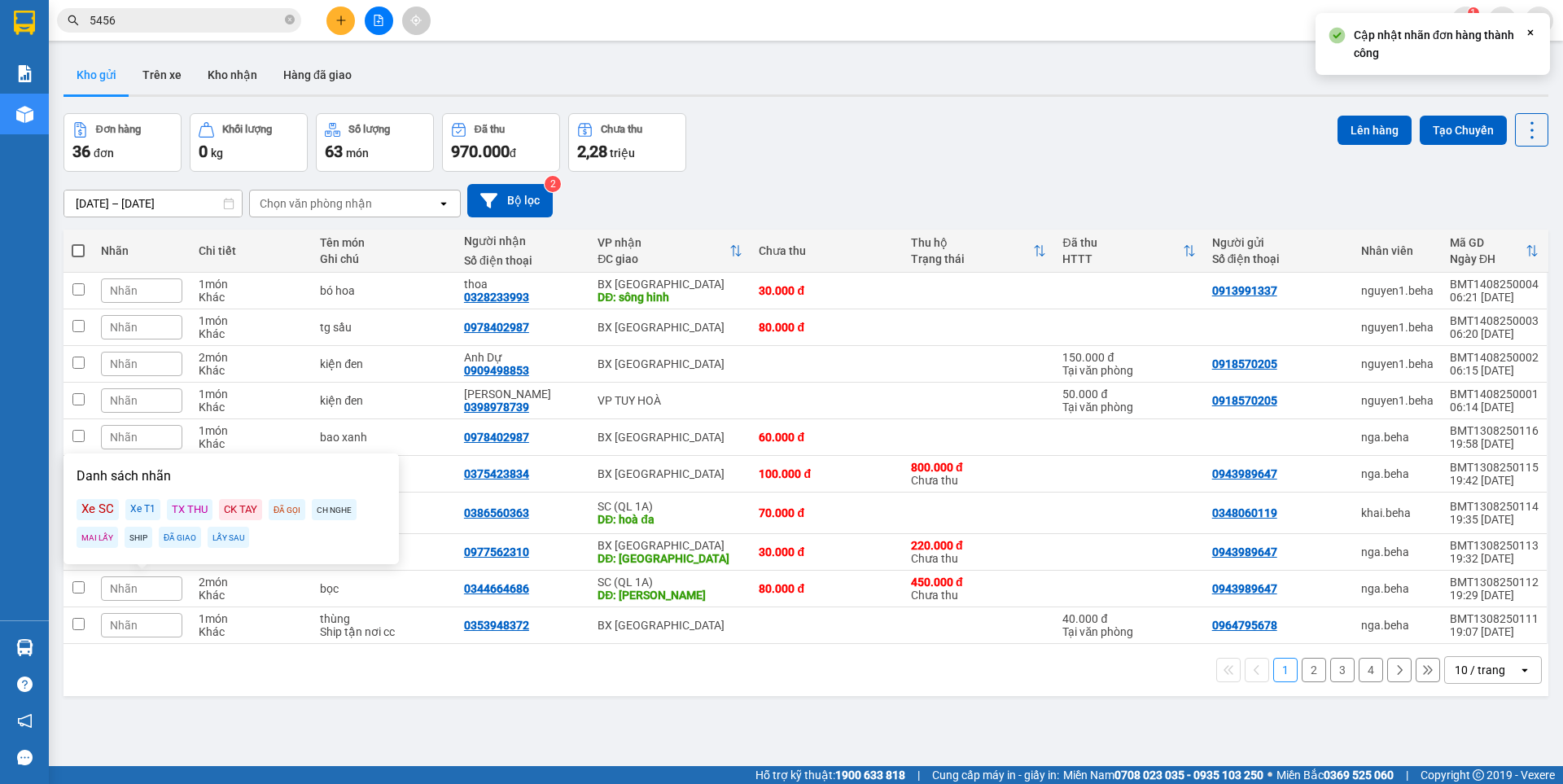
click at [97, 511] on div "Xe SC" at bounding box center [98, 509] width 42 height 21
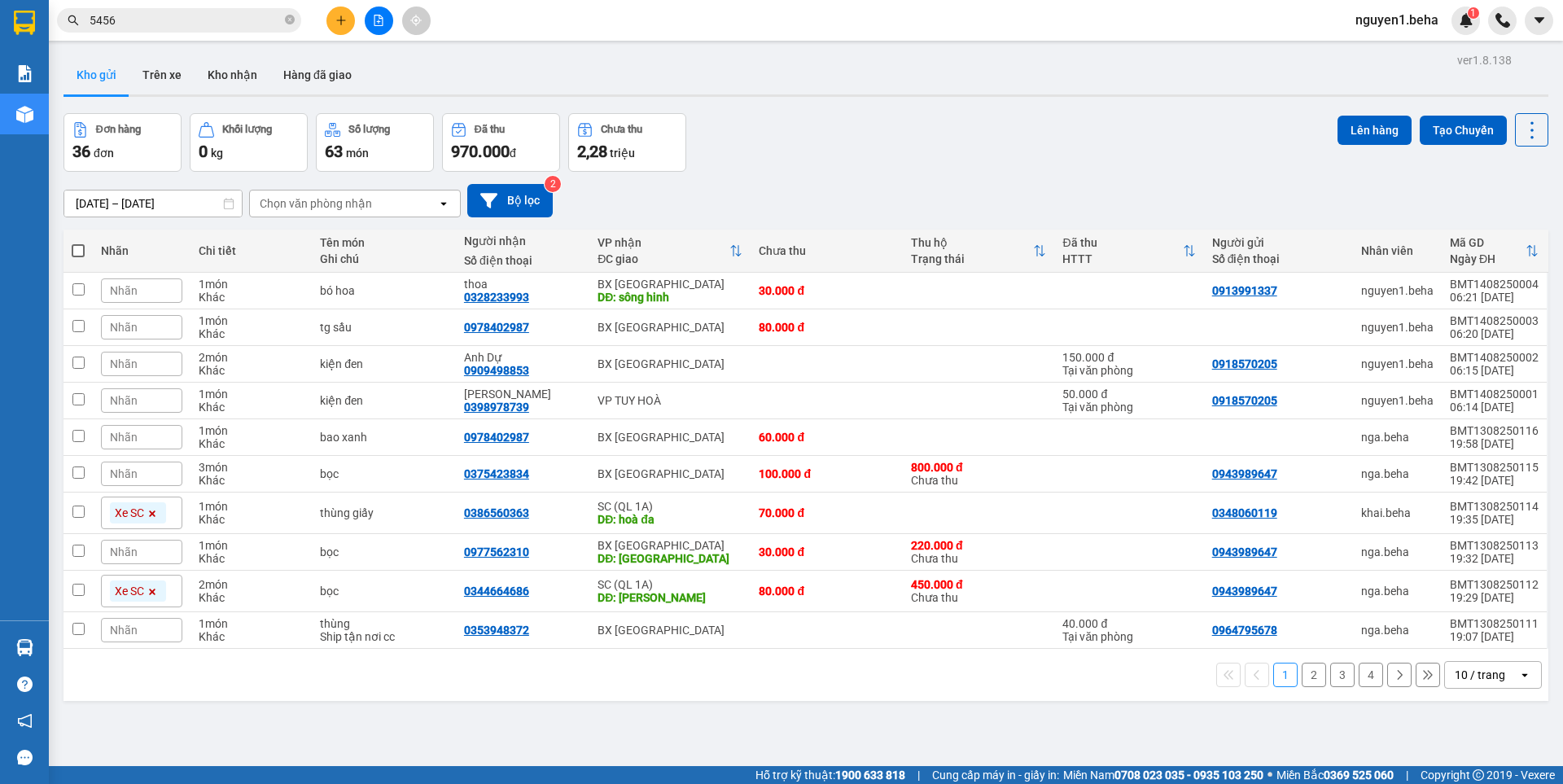
click at [1301, 678] on button "2" at bounding box center [1313, 674] width 25 height 24
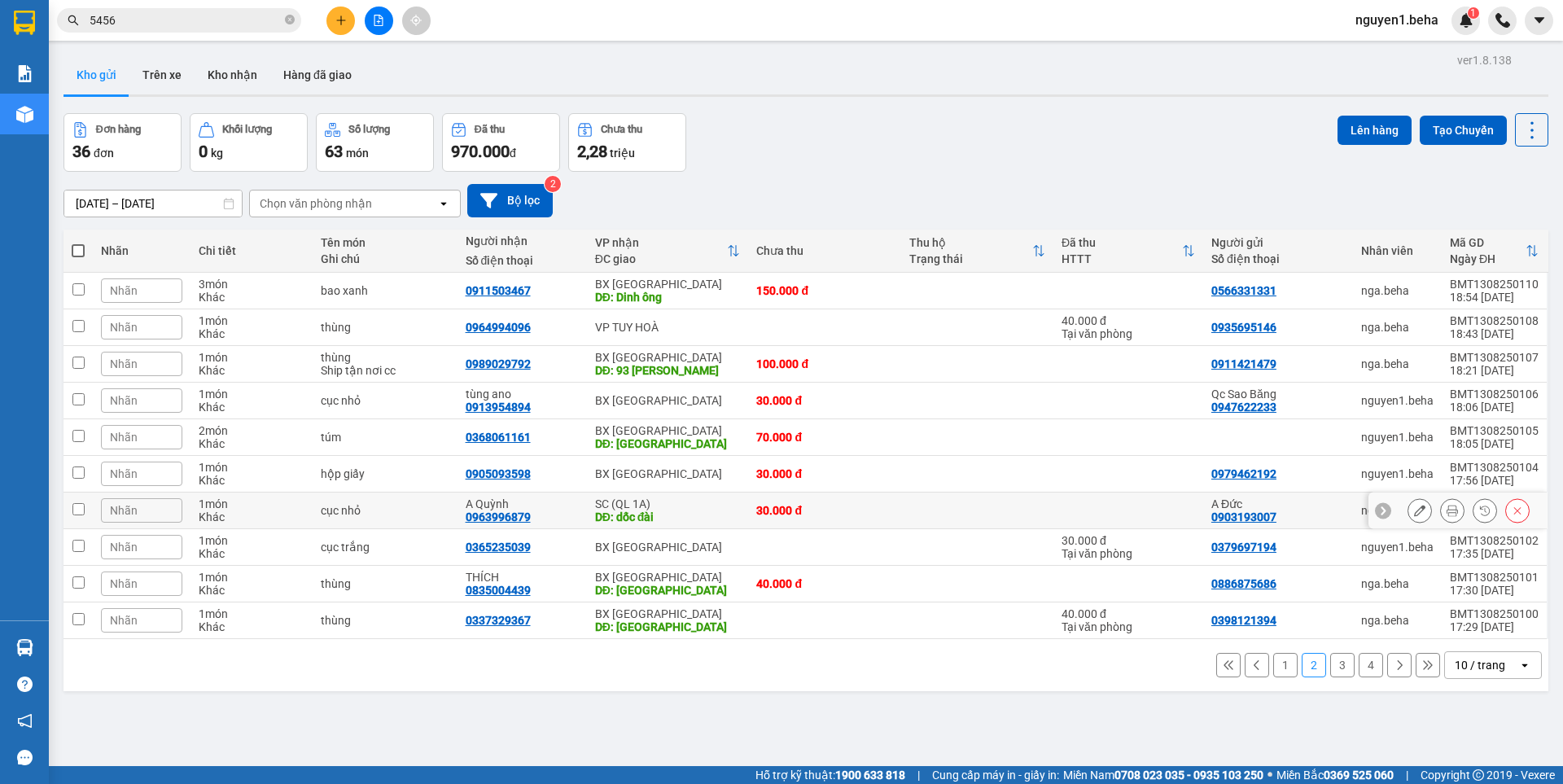
click at [152, 509] on div "Nhãn" at bounding box center [141, 510] width 81 height 24
click at [90, 429] on div "Xe SC" at bounding box center [98, 431] width 42 height 21
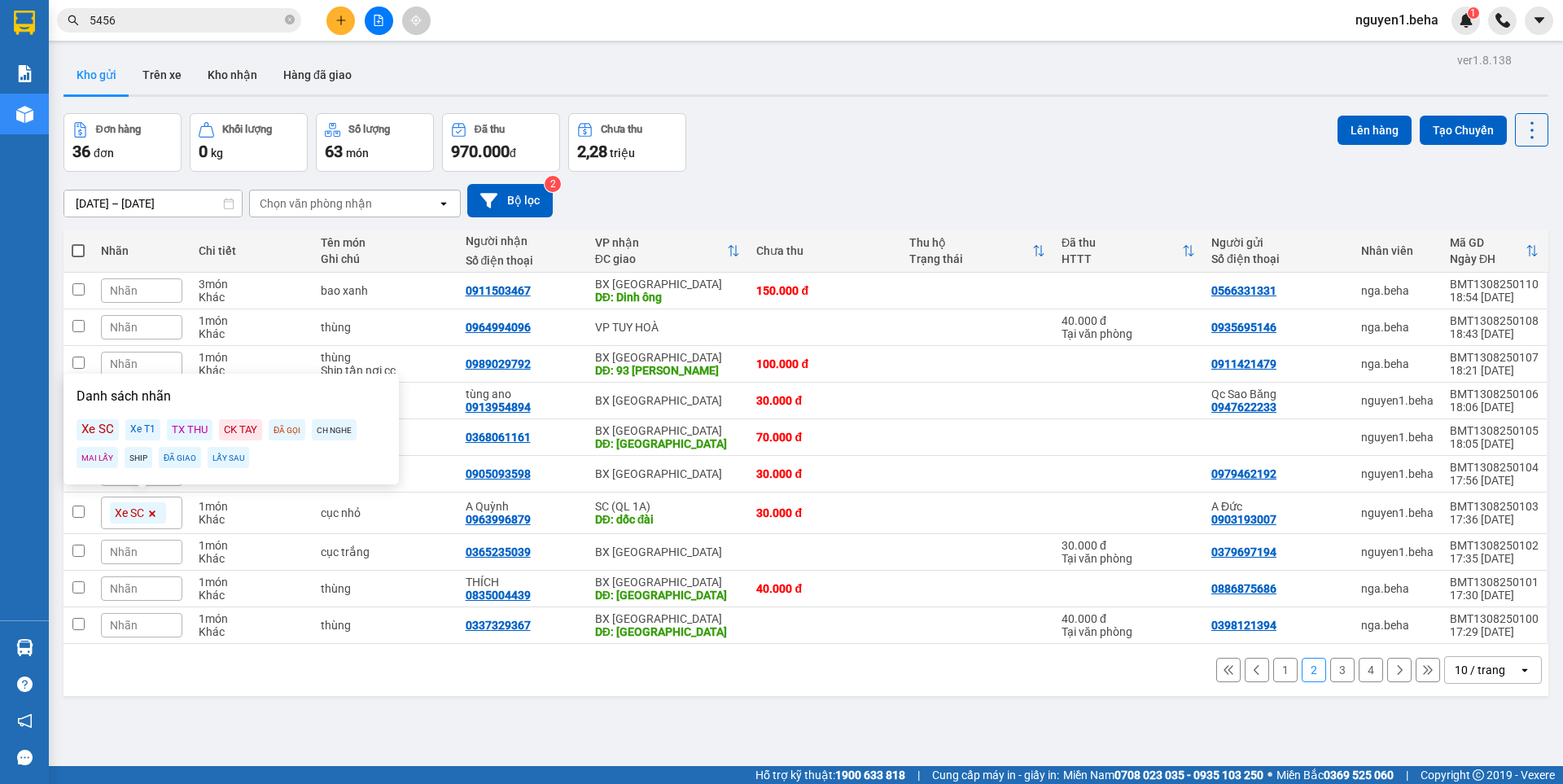
click at [1332, 667] on button "3" at bounding box center [1342, 669] width 25 height 24
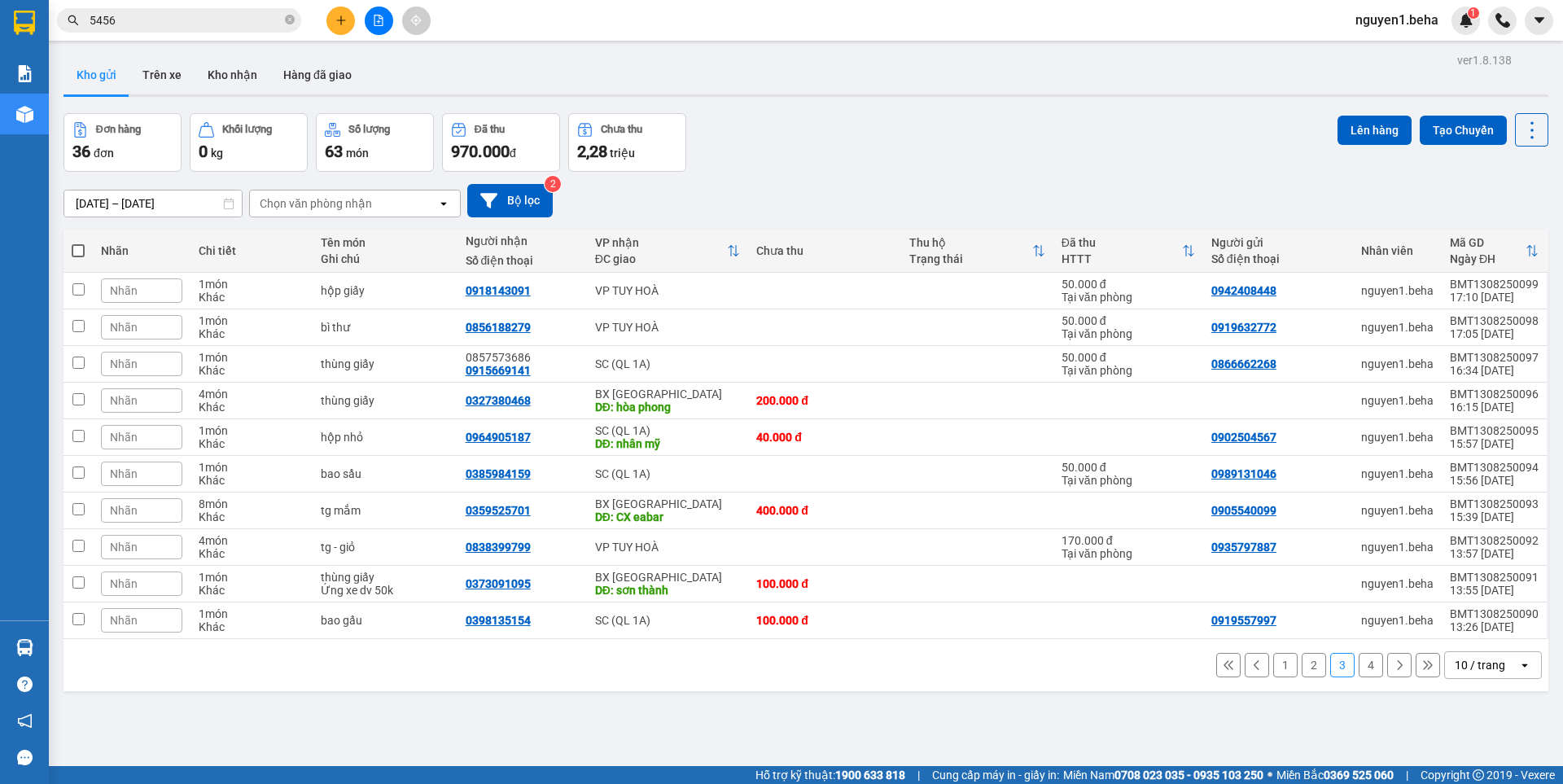
click at [122, 366] on span "Nhãn" at bounding box center [123, 363] width 28 height 13
click at [87, 441] on div "Xe SC" at bounding box center [98, 443] width 42 height 21
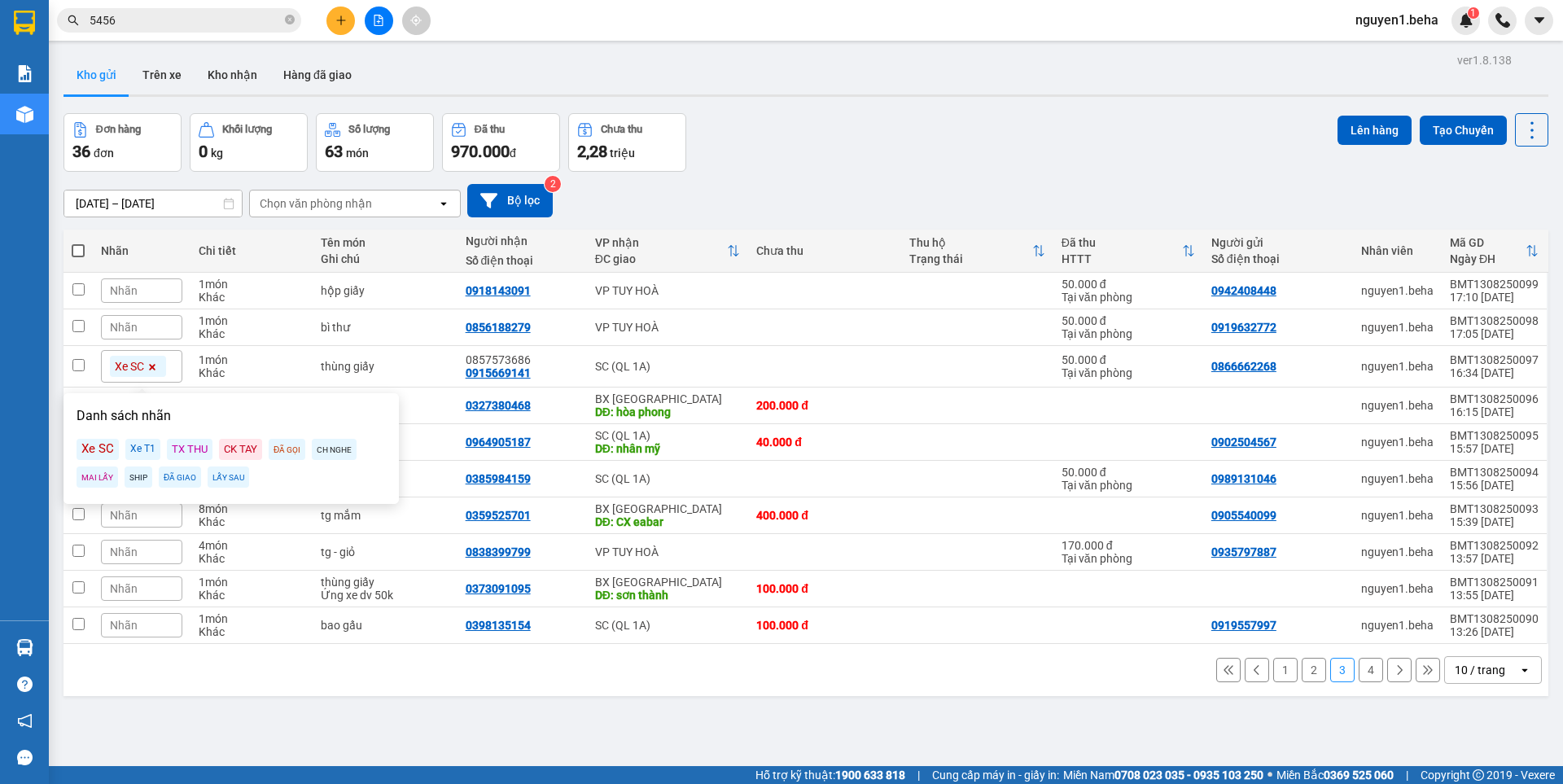
click at [140, 626] on div "Nhãn" at bounding box center [141, 624] width 81 height 24
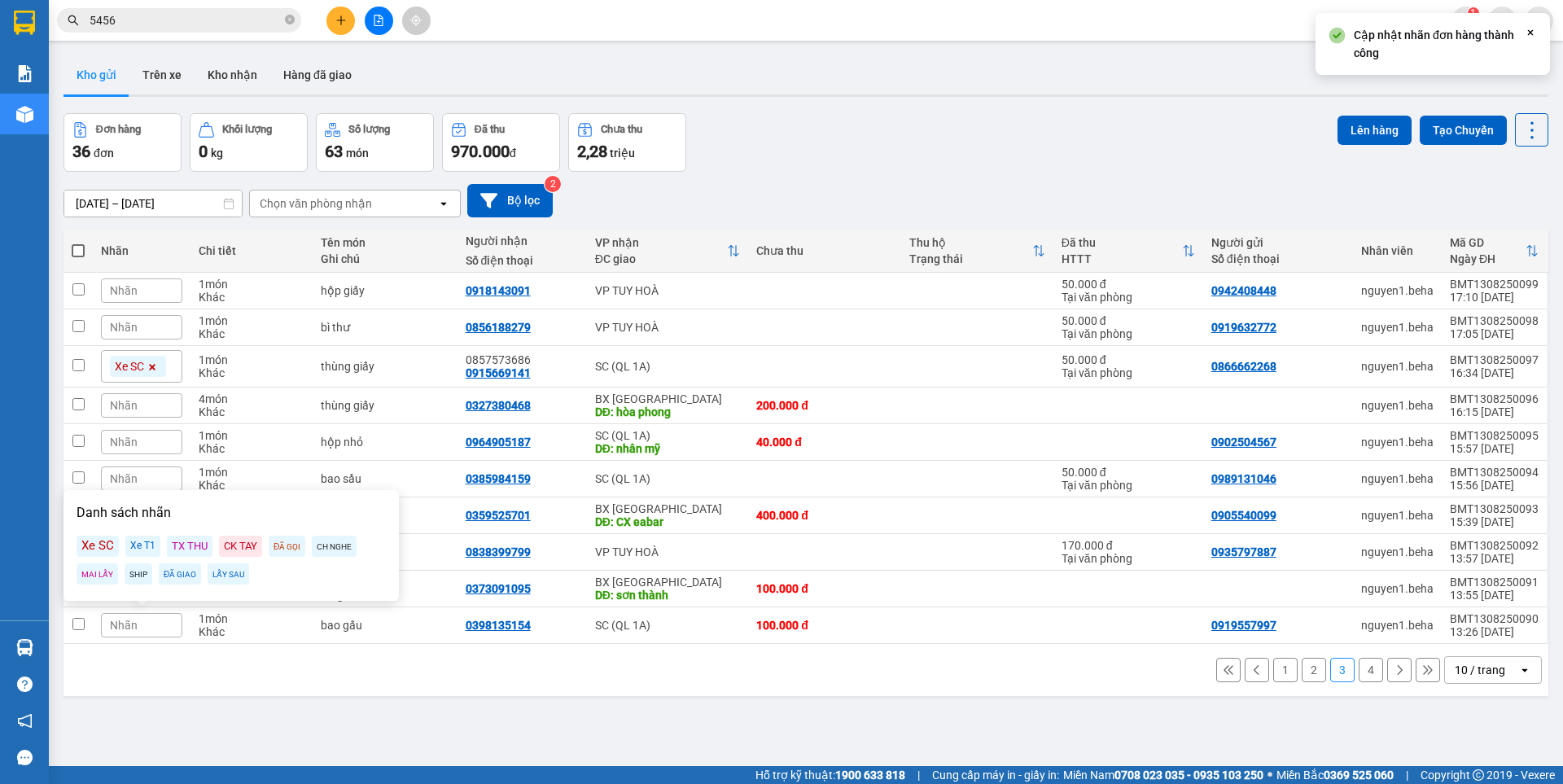
click at [101, 546] on div "Xe SC" at bounding box center [98, 546] width 42 height 21
click at [139, 473] on div "Nhãn" at bounding box center [141, 478] width 81 height 24
click at [91, 554] on div "Xe SC" at bounding box center [98, 557] width 42 height 21
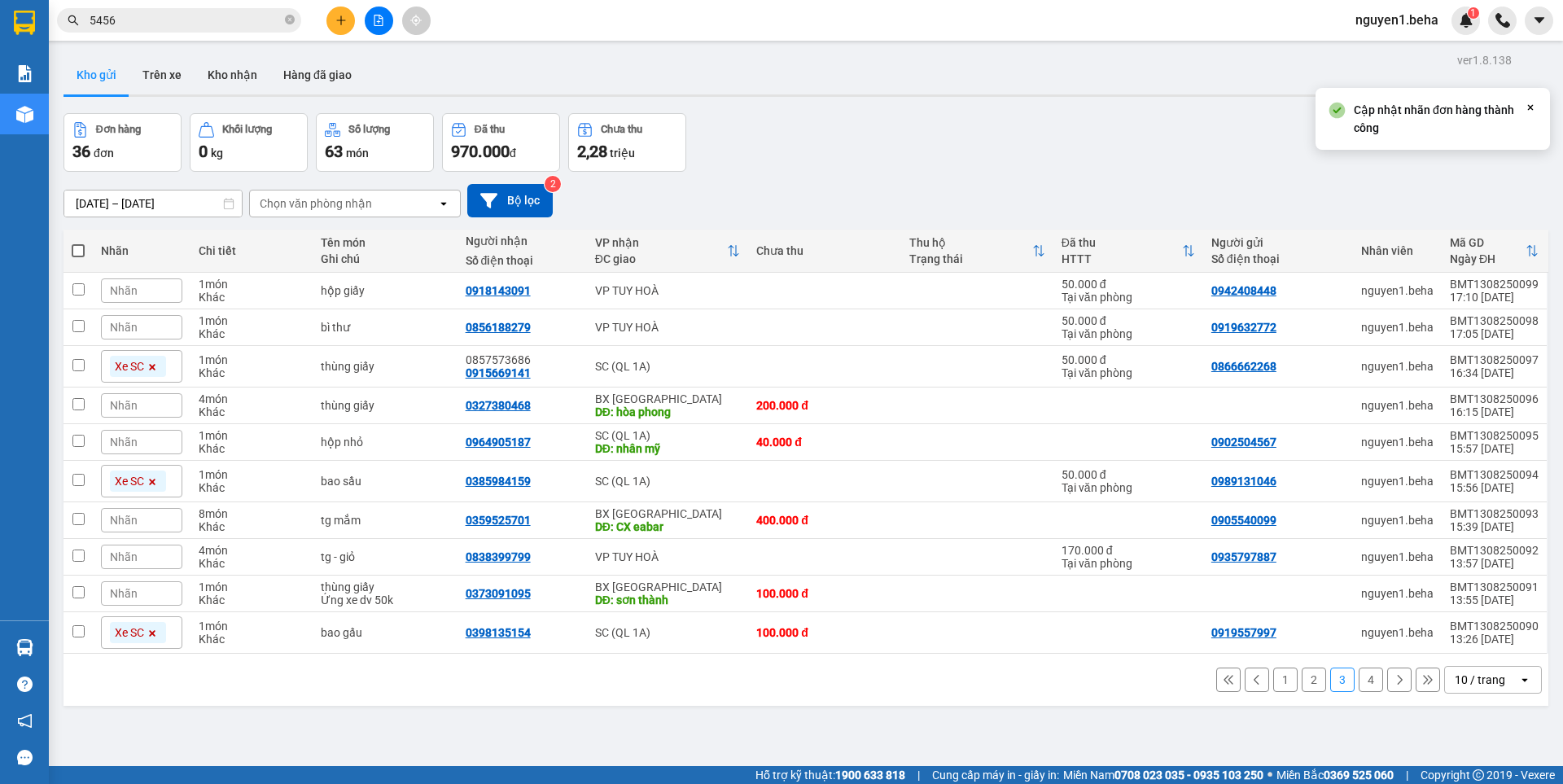
click at [402, 681] on div "1 2 3 4 10 / trang open" at bounding box center [806, 679] width 1472 height 28
click at [1359, 678] on button "4" at bounding box center [1370, 679] width 25 height 24
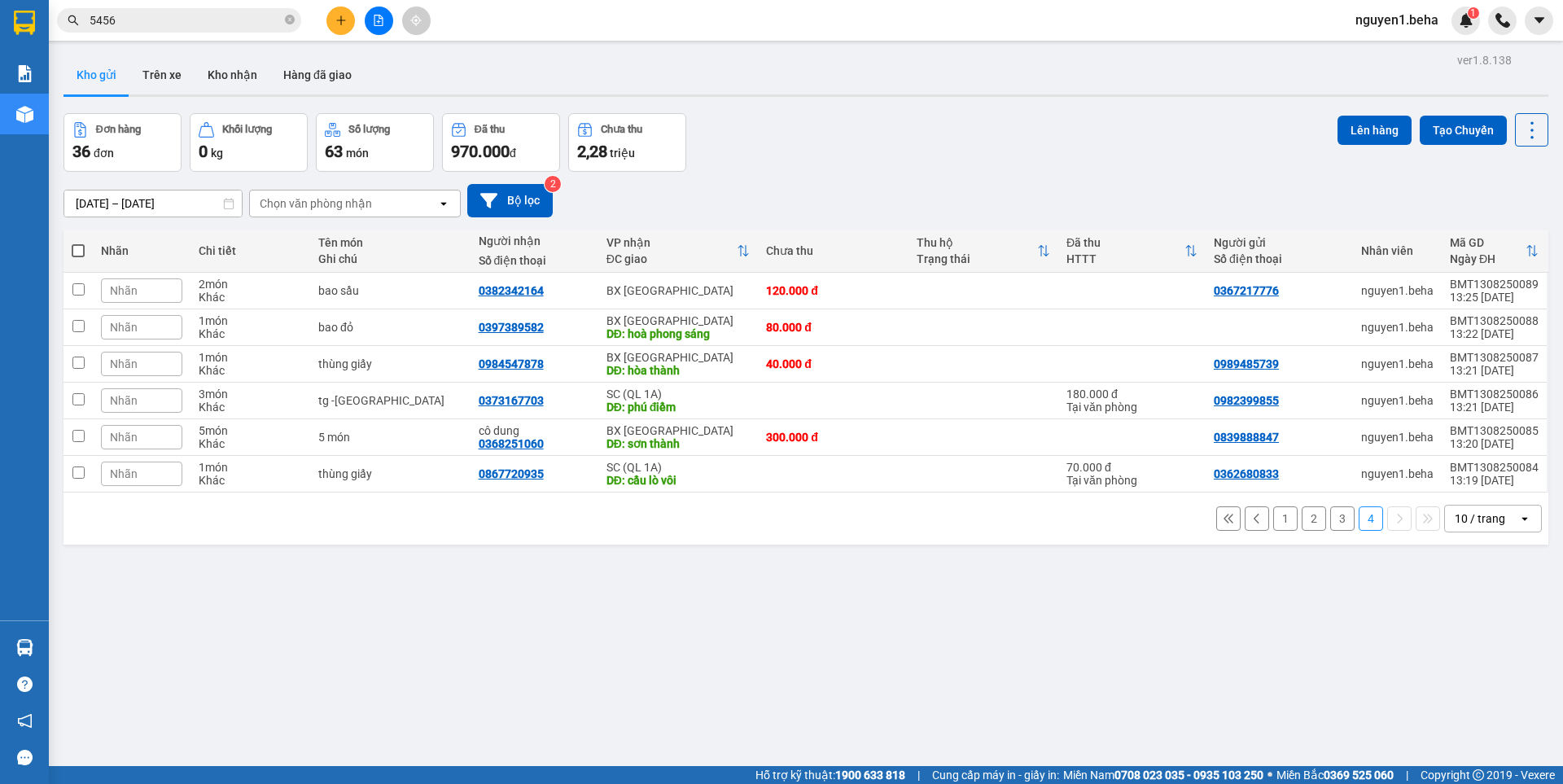
click at [151, 478] on div "Nhãn" at bounding box center [141, 473] width 81 height 24
click at [99, 389] on div "Xe SC" at bounding box center [98, 395] width 42 height 21
click at [366, 588] on div "ver 1.8.138 Kho gửi Trên xe Kho nhận Hàng đã giao Đơn hàng 36 đơn Khối lượng 0 …" at bounding box center [805, 441] width 1498 height 784
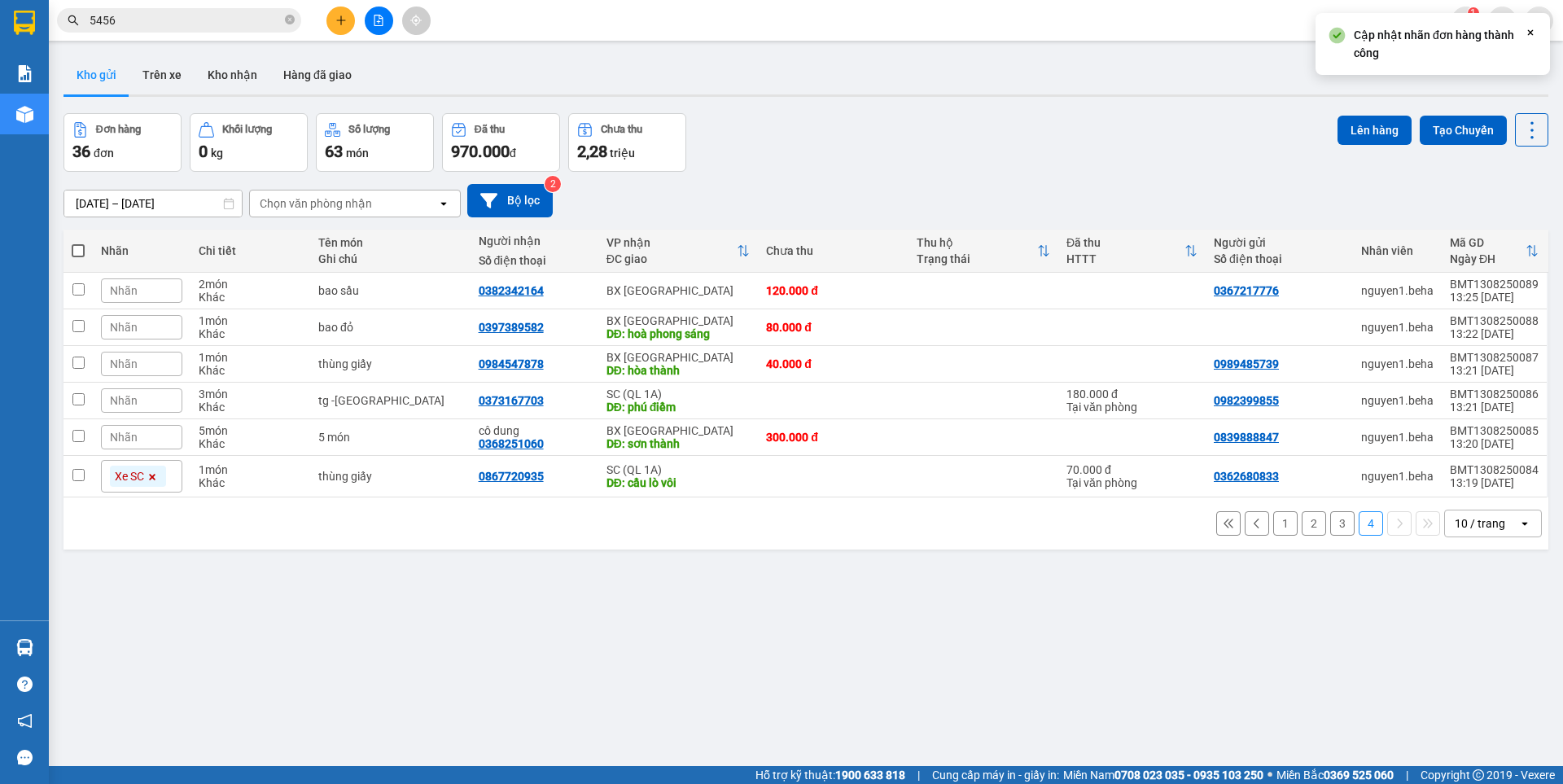
click at [149, 402] on div "Nhãn" at bounding box center [141, 400] width 81 height 24
click at [89, 316] on div "Xe SC" at bounding box center [98, 321] width 42 height 21
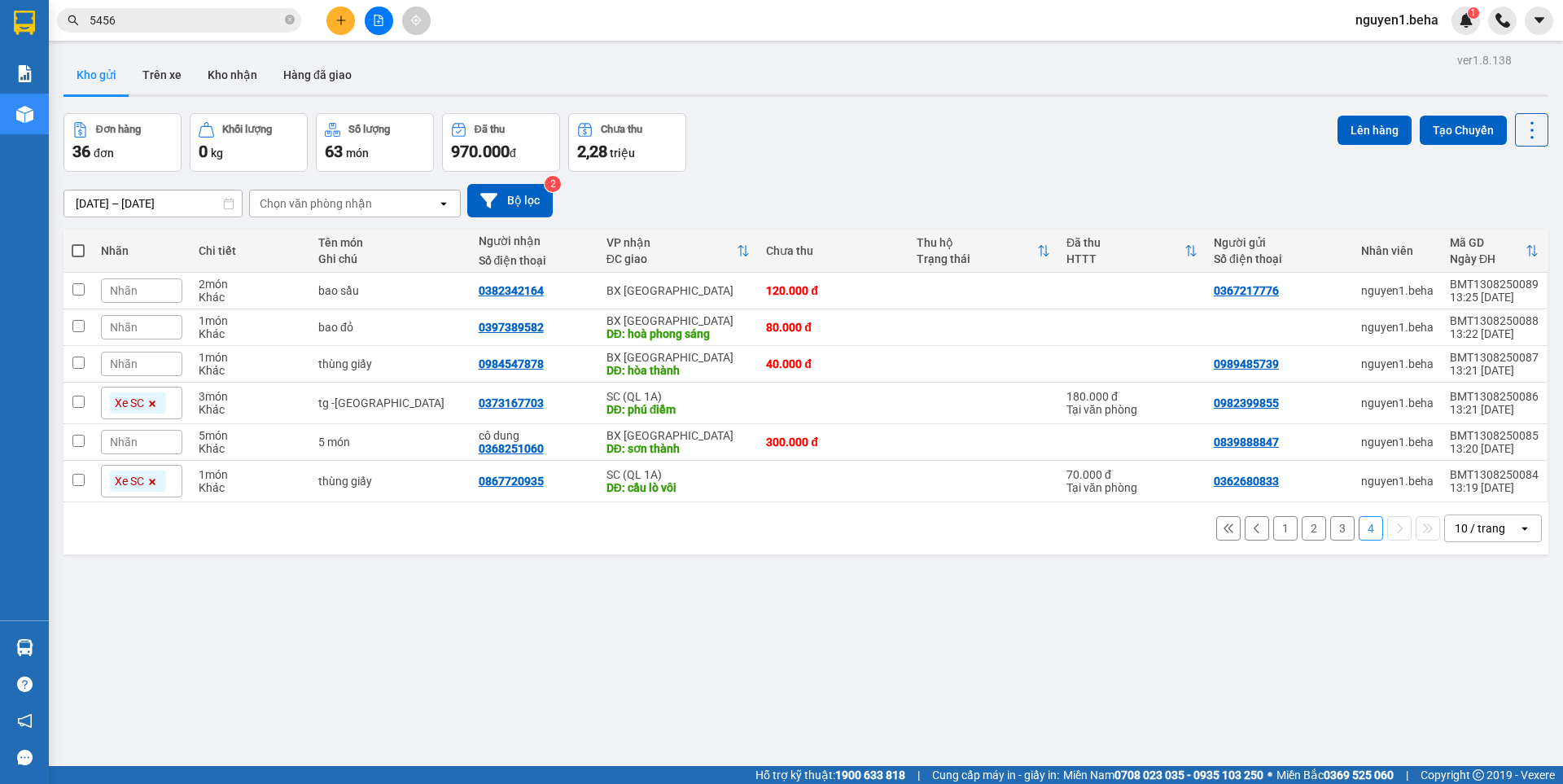
click at [239, 611] on div "ver 1.8.138 Kho gửi Trên xe Kho nhận Hàng đã giao Đơn hàng 36 đơn Khối lượng 0 …" at bounding box center [805, 441] width 1498 height 784
click at [1273, 526] on button "1" at bounding box center [1285, 528] width 25 height 24
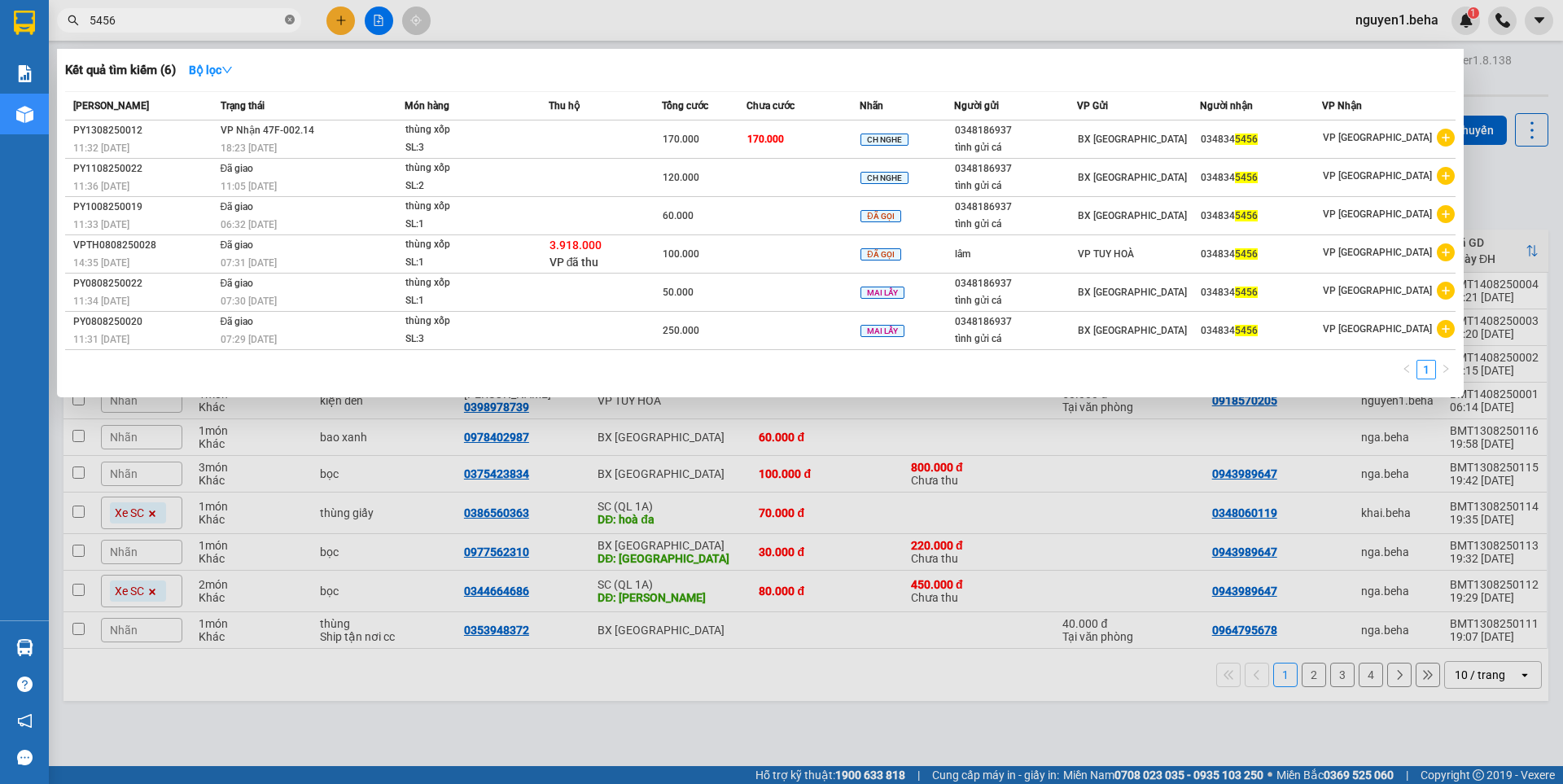
click at [291, 19] on icon "close-circle" at bounding box center [290, 19] width 10 height 10
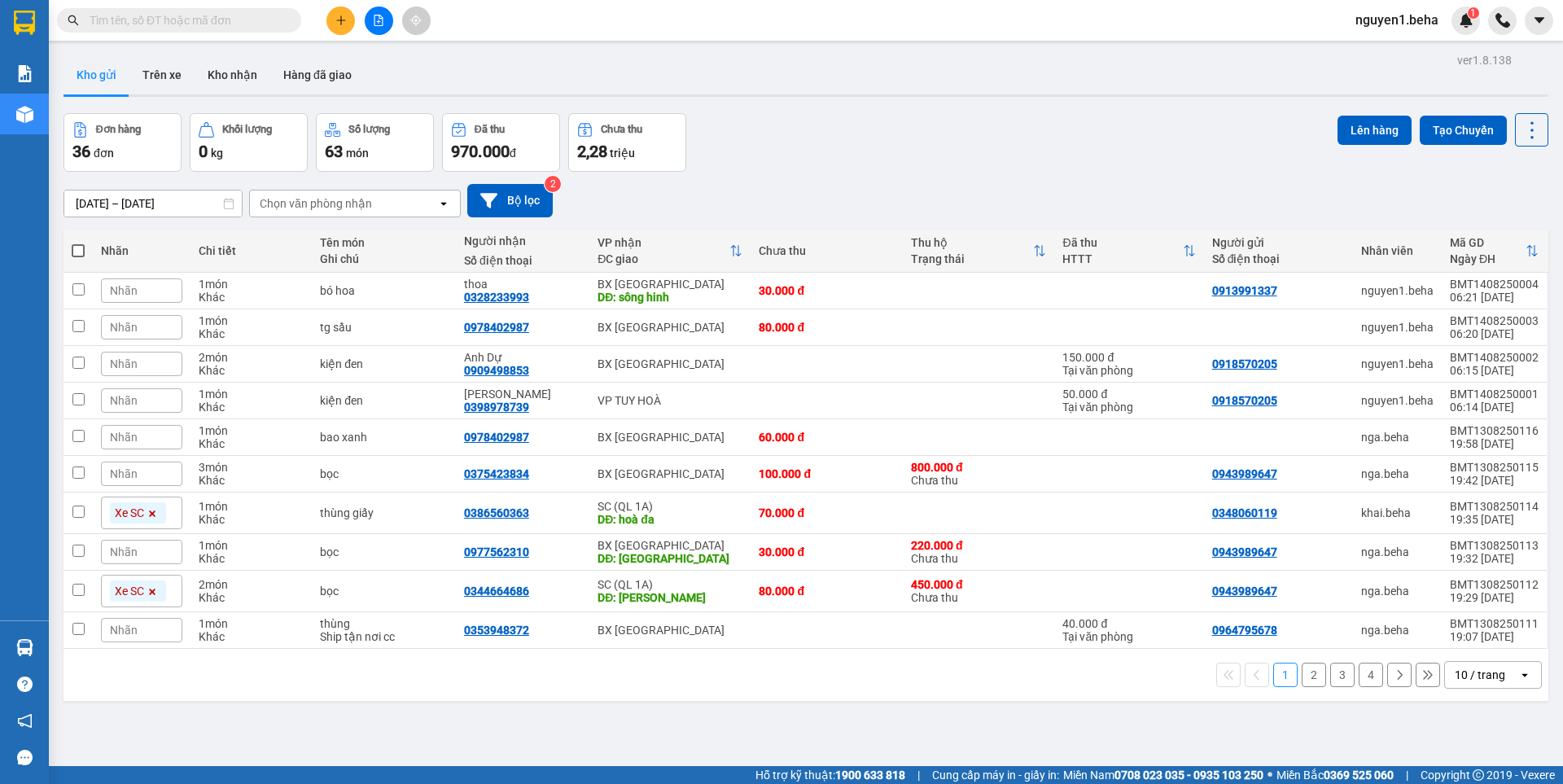
click at [224, 19] on input "text" at bounding box center [185, 19] width 192 height 18
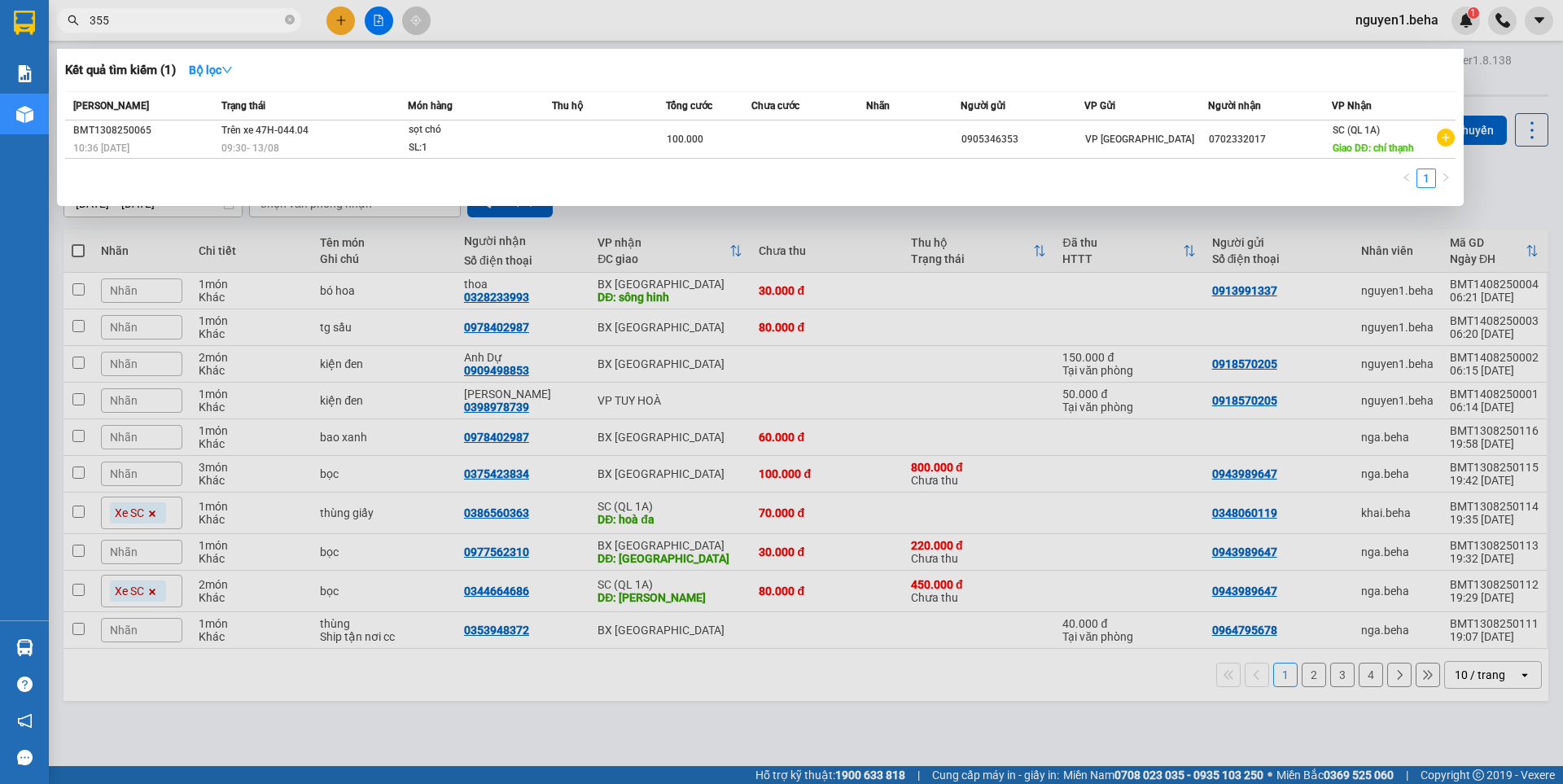
type input "3554"
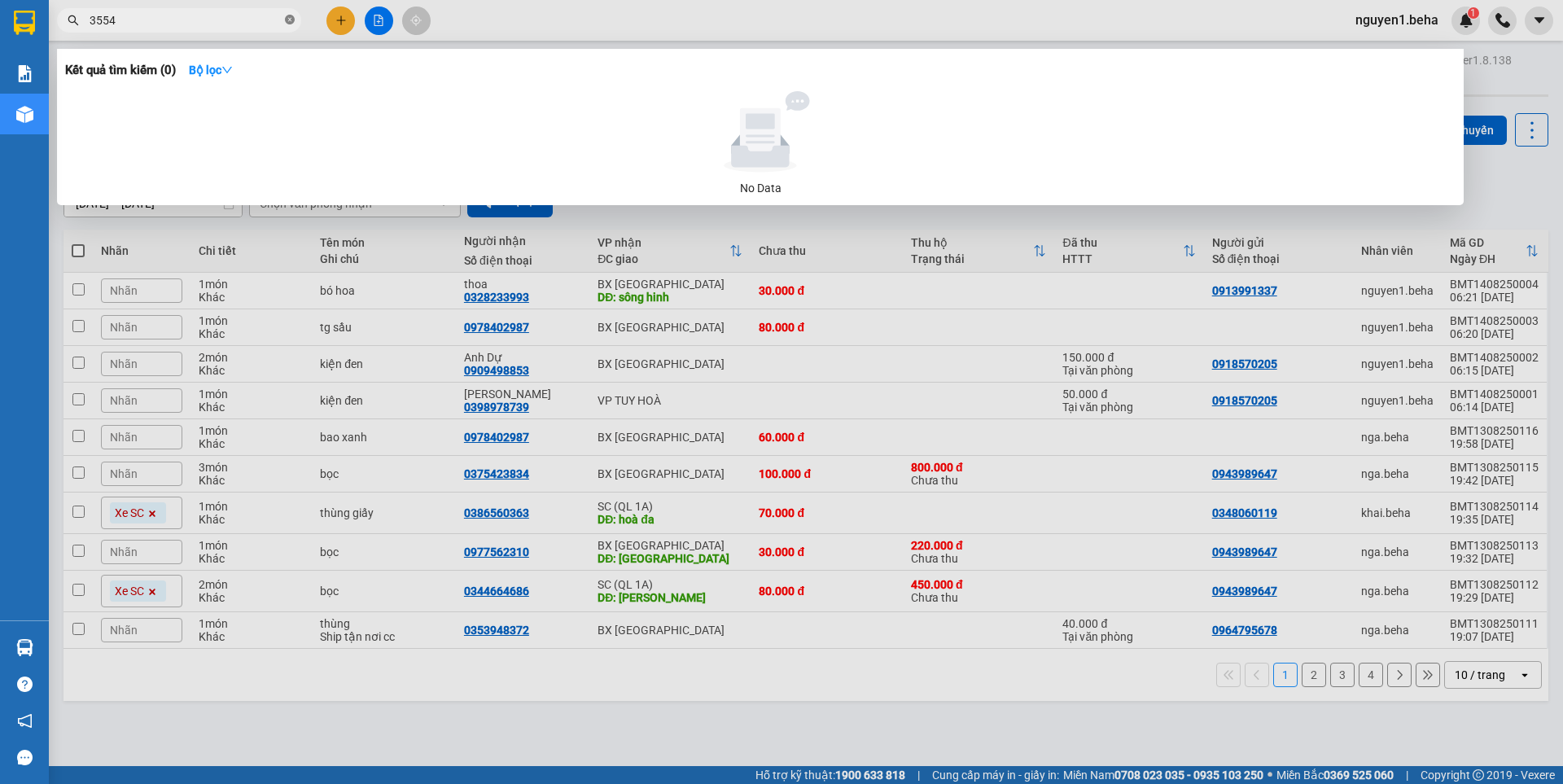
click at [293, 20] on icon "close-circle" at bounding box center [290, 19] width 10 height 10
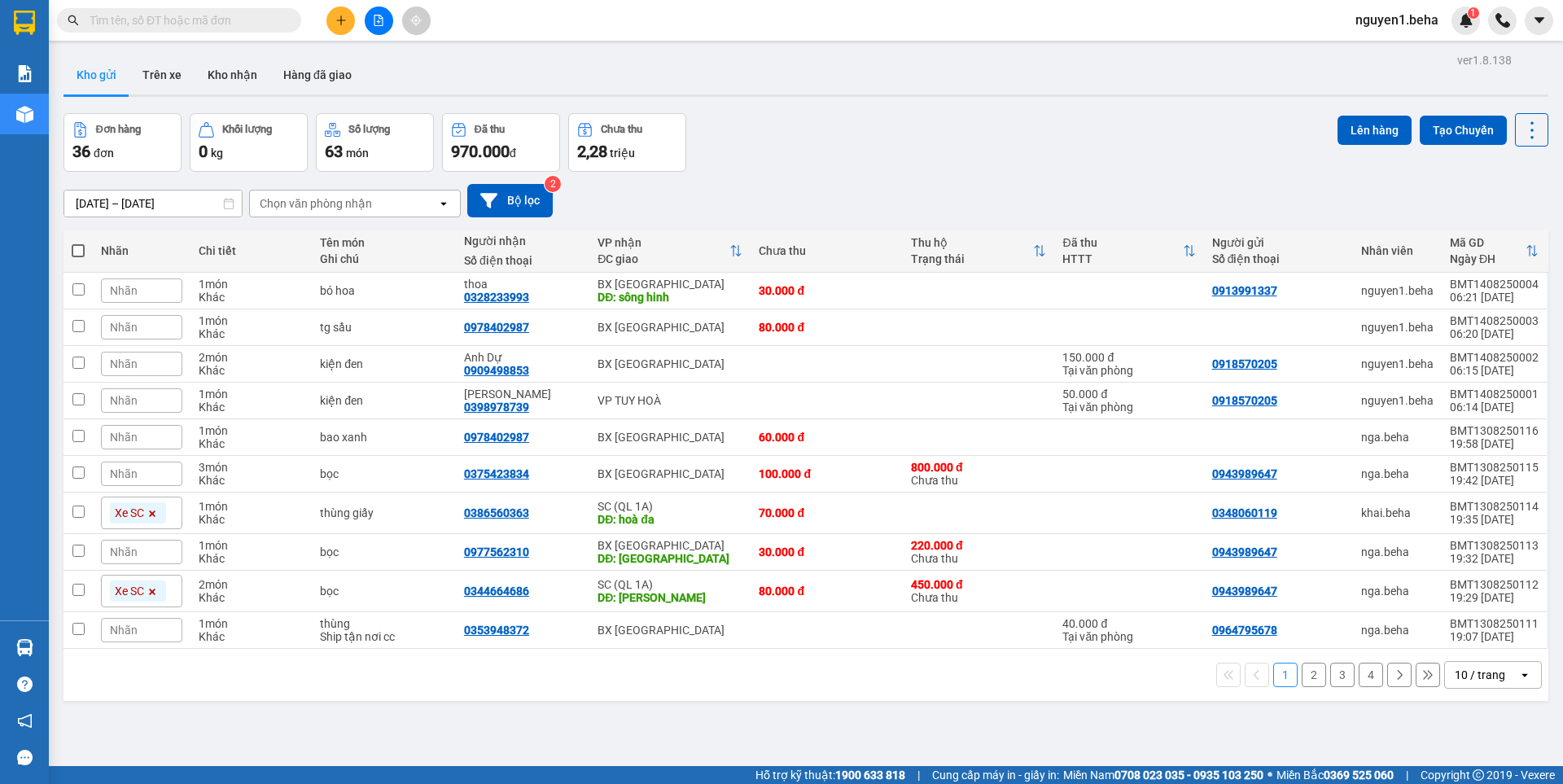
click at [203, 24] on input "text" at bounding box center [185, 19] width 192 height 18
click at [1359, 677] on button "4" at bounding box center [1370, 674] width 25 height 24
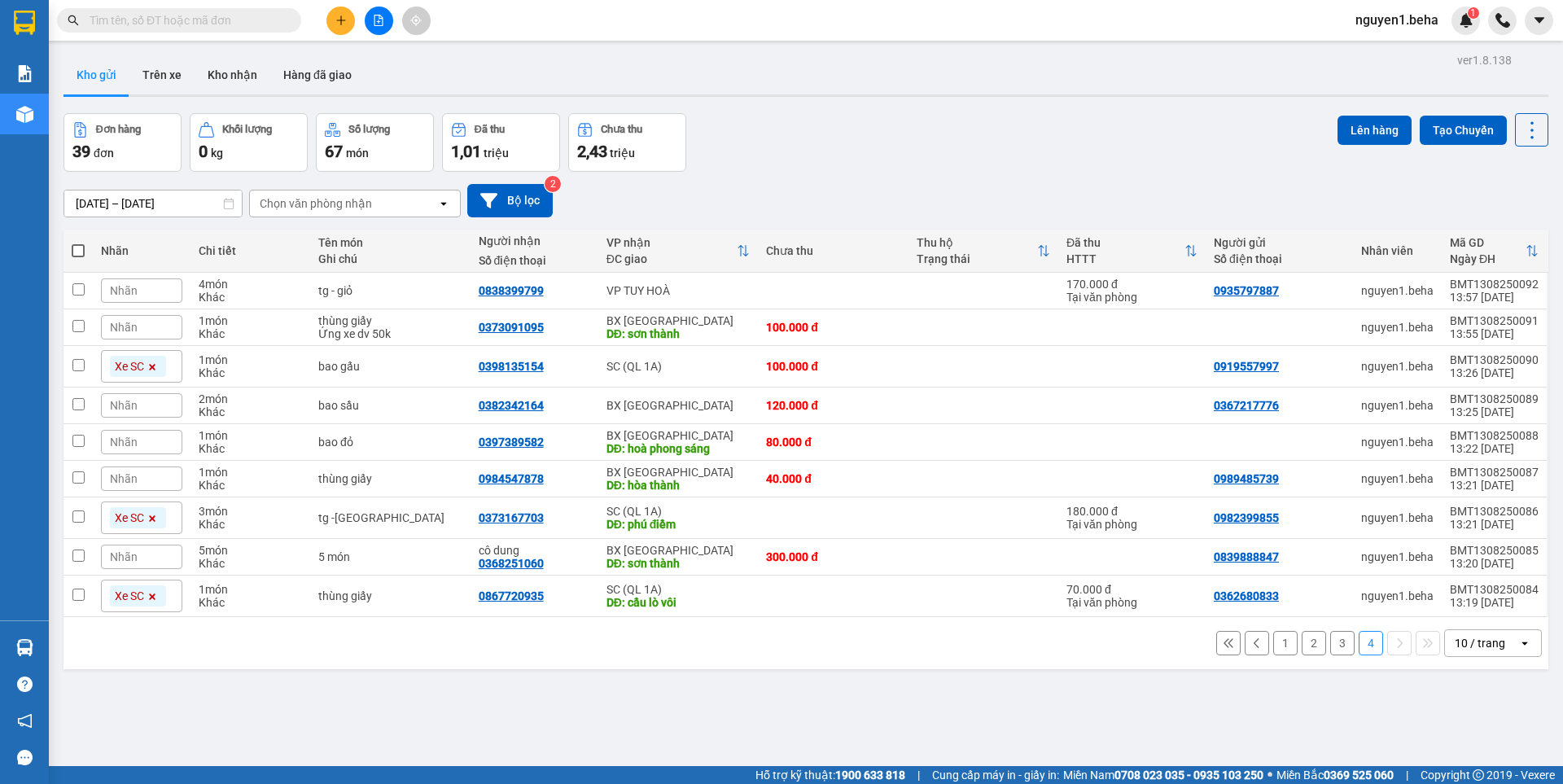
click at [1330, 642] on button "3" at bounding box center [1342, 643] width 25 height 24
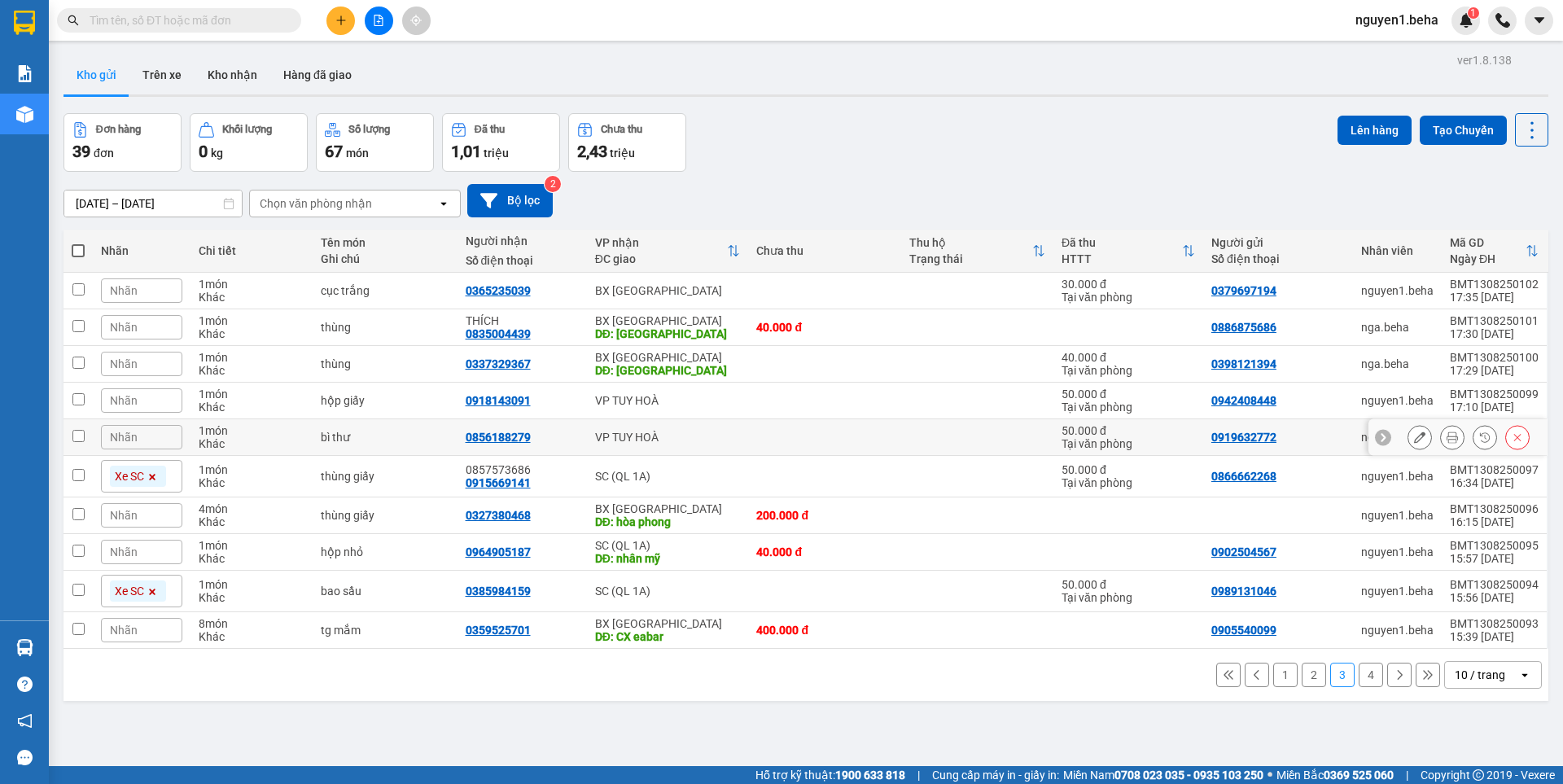
click at [75, 433] on input "checkbox" at bounding box center [79, 436] width 12 height 12
checkbox input "true"
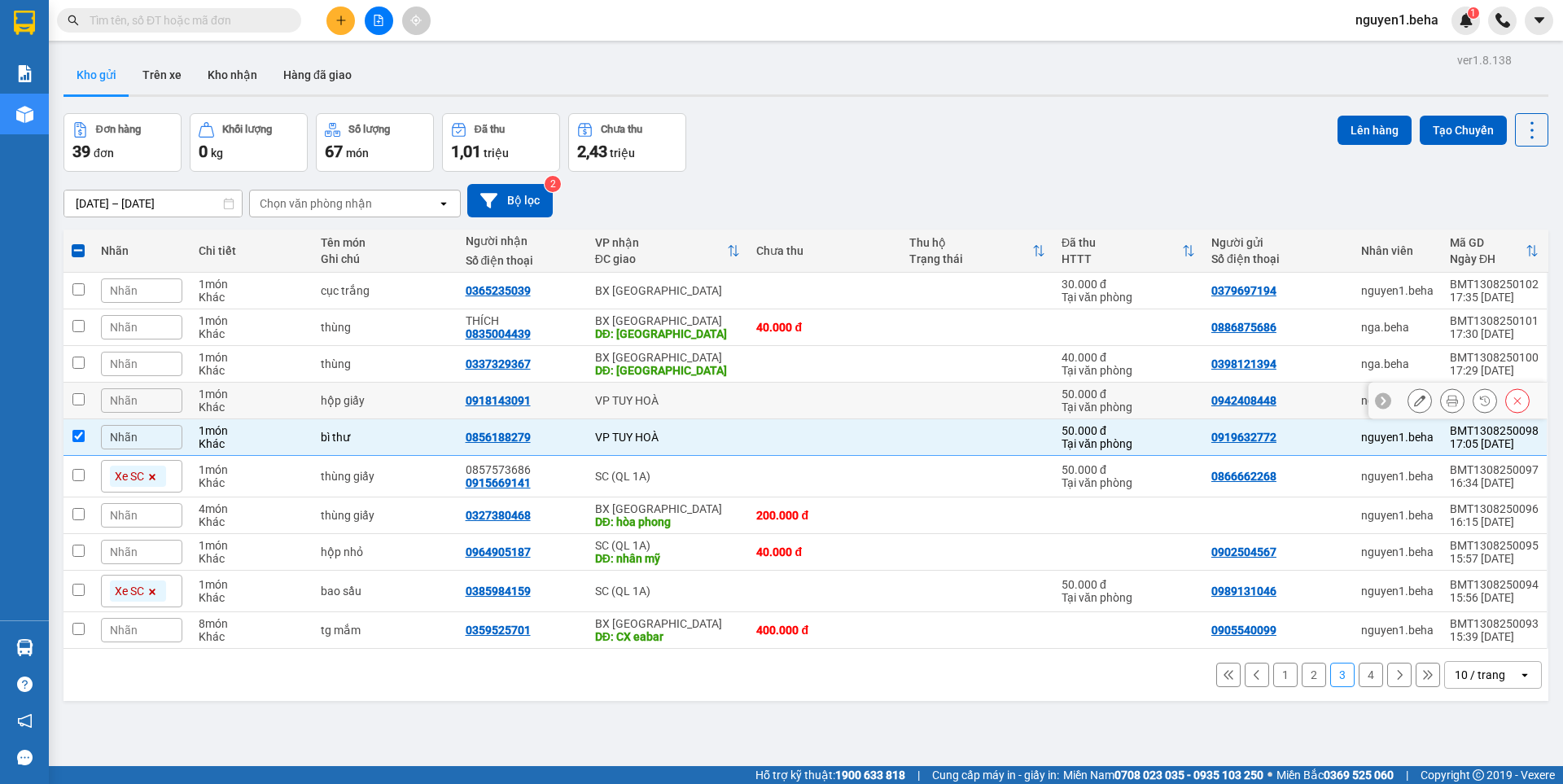
click at [82, 403] on input "checkbox" at bounding box center [79, 399] width 12 height 12
checkbox input "true"
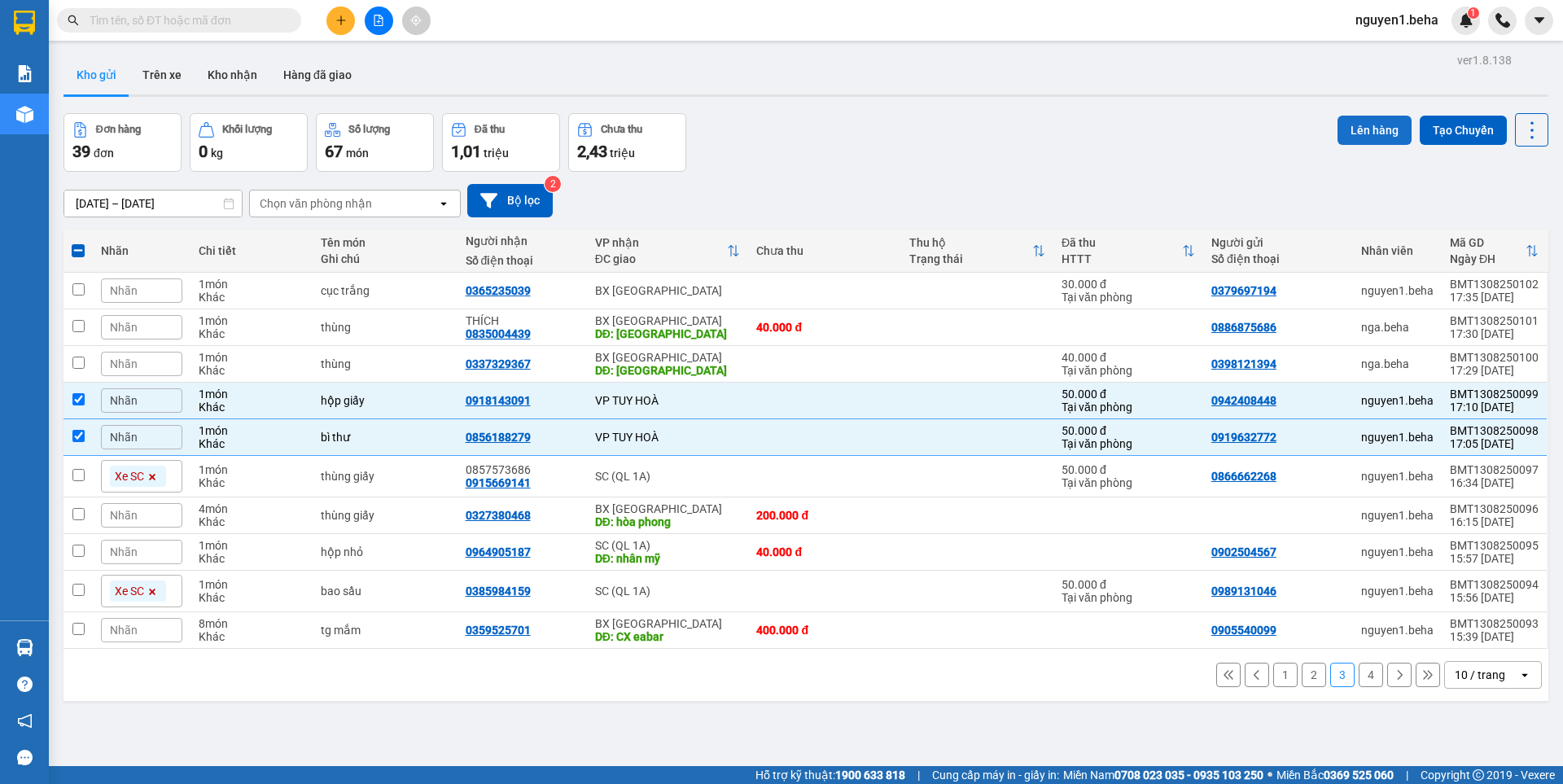
click at [1371, 128] on button "Lên hàng" at bounding box center [1375, 130] width 74 height 30
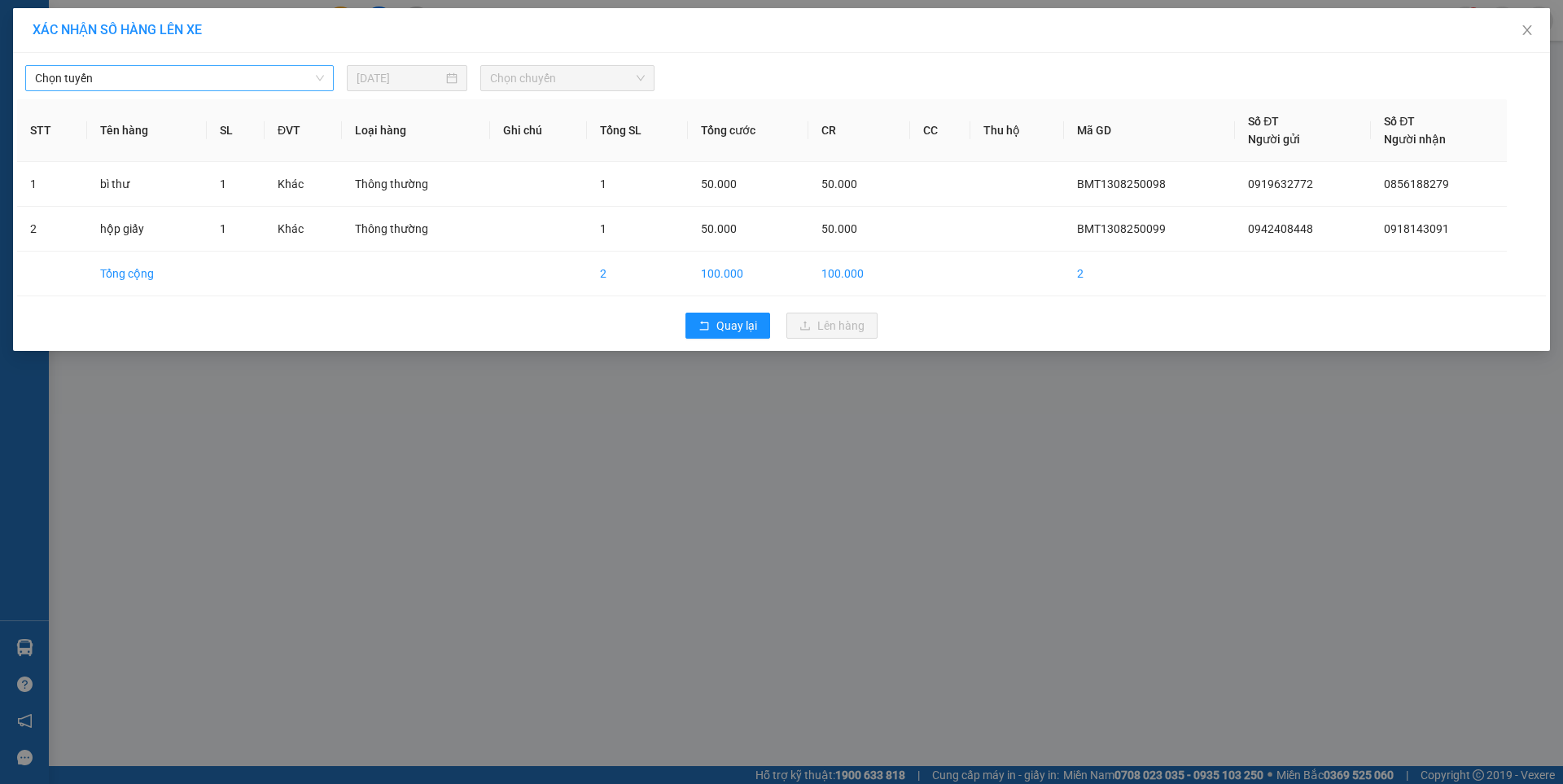
click at [273, 70] on span "Chọn tuyến" at bounding box center [179, 78] width 289 height 24
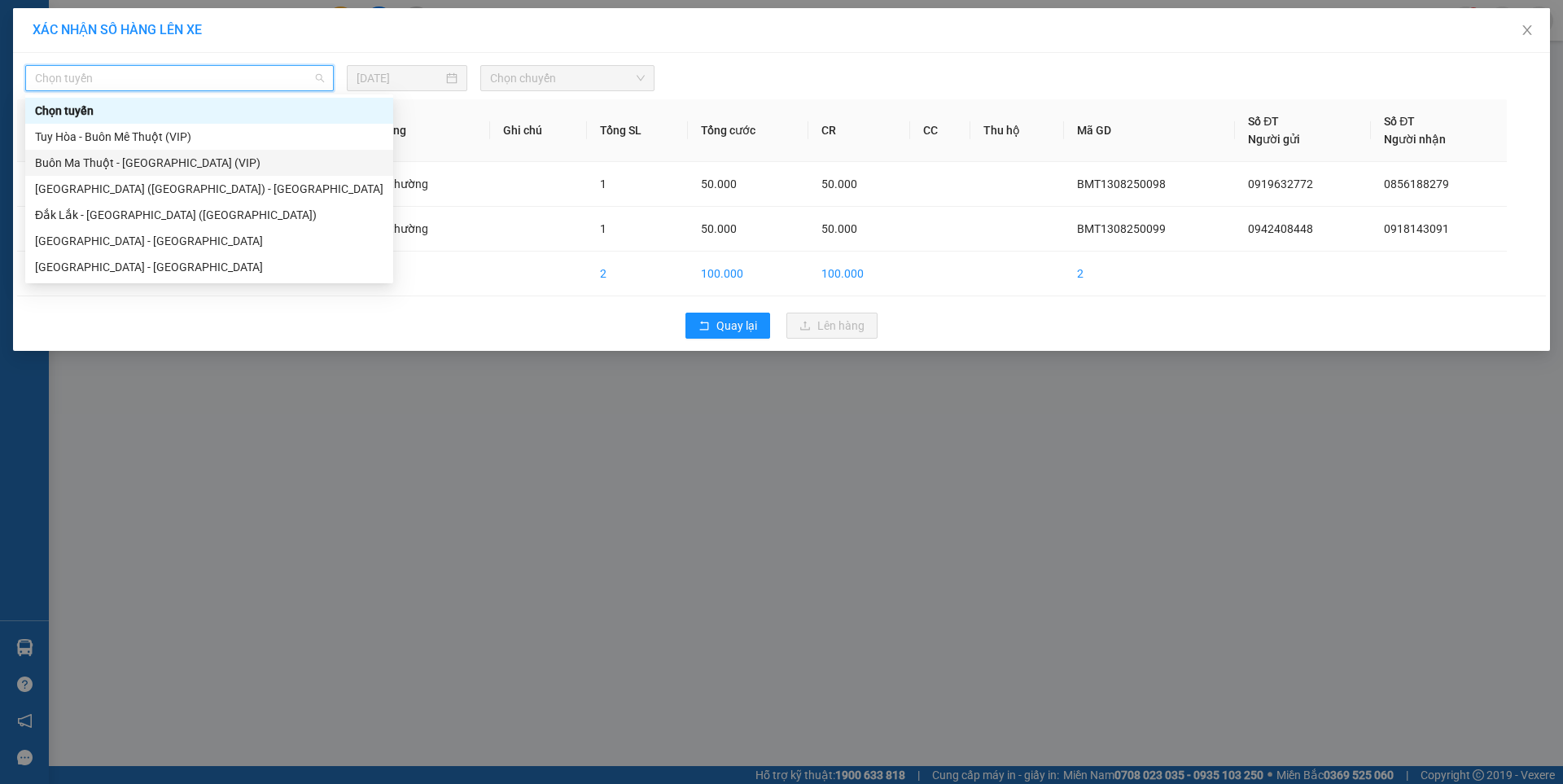
click at [96, 160] on div "Buôn Ma Thuột - [GEOGRAPHIC_DATA] (VIP)" at bounding box center [209, 162] width 348 height 18
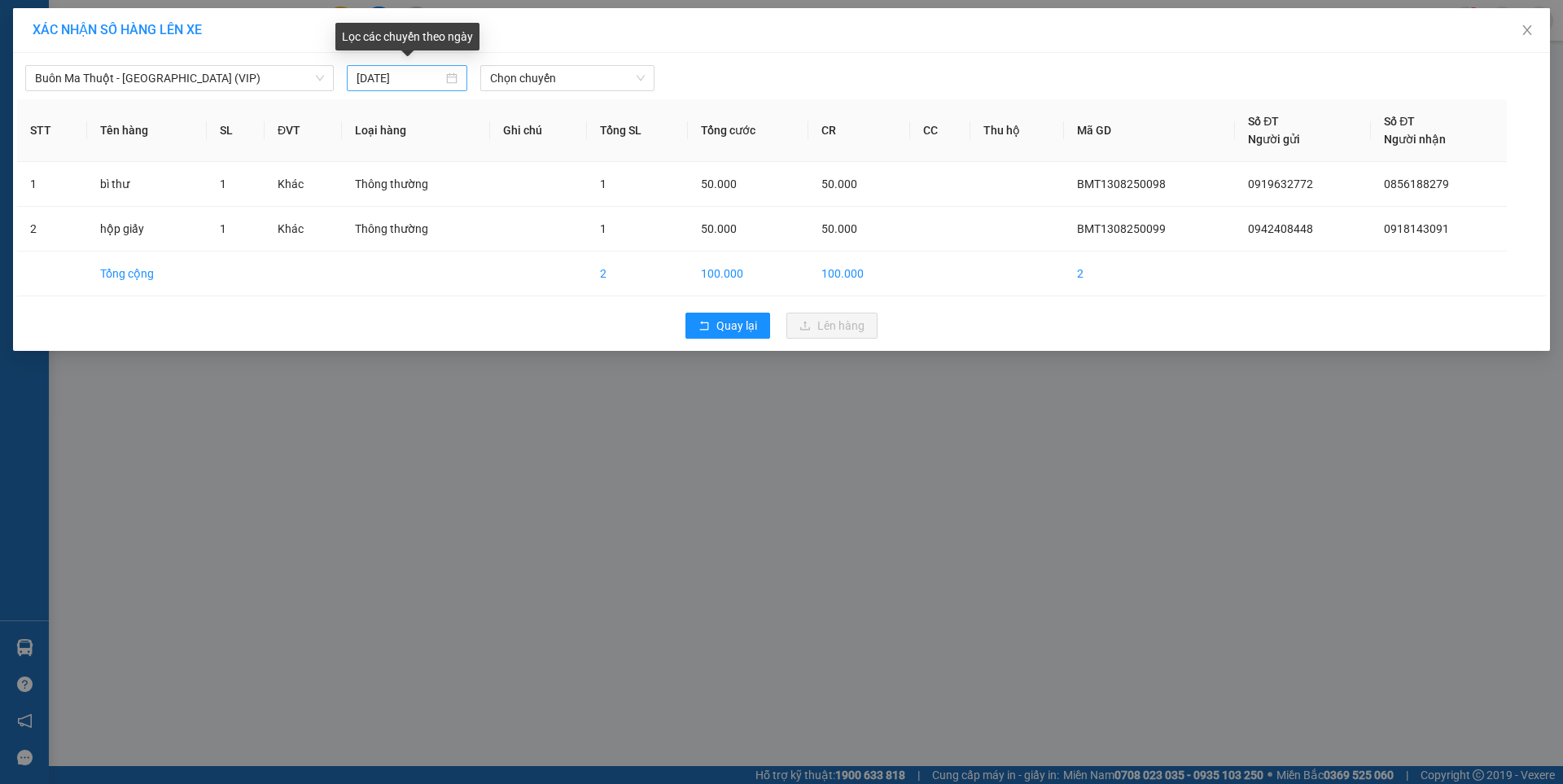
click at [456, 78] on div "[DATE]" at bounding box center [406, 78] width 101 height 18
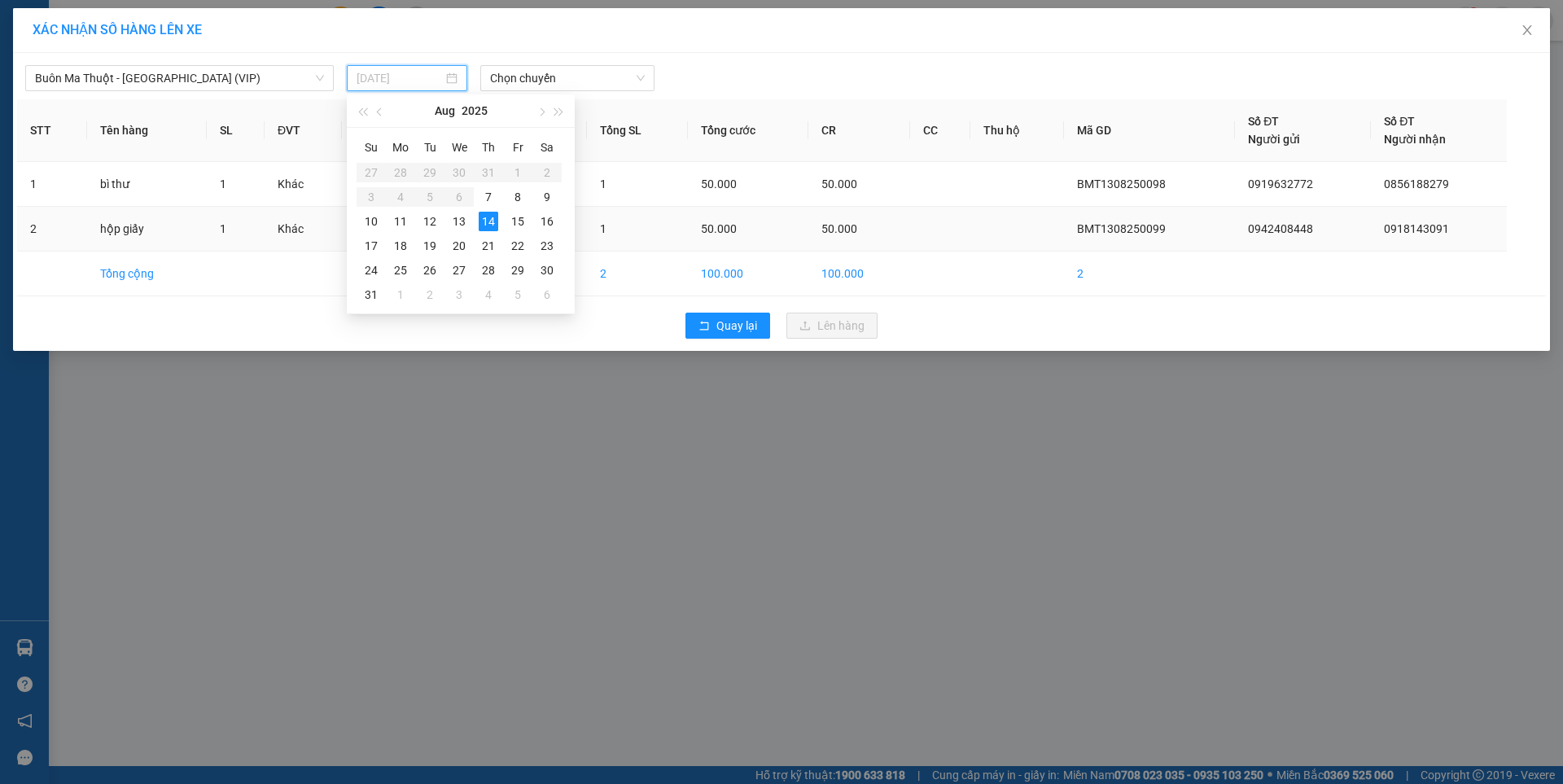
click at [453, 226] on div "13" at bounding box center [459, 220] width 19 height 19
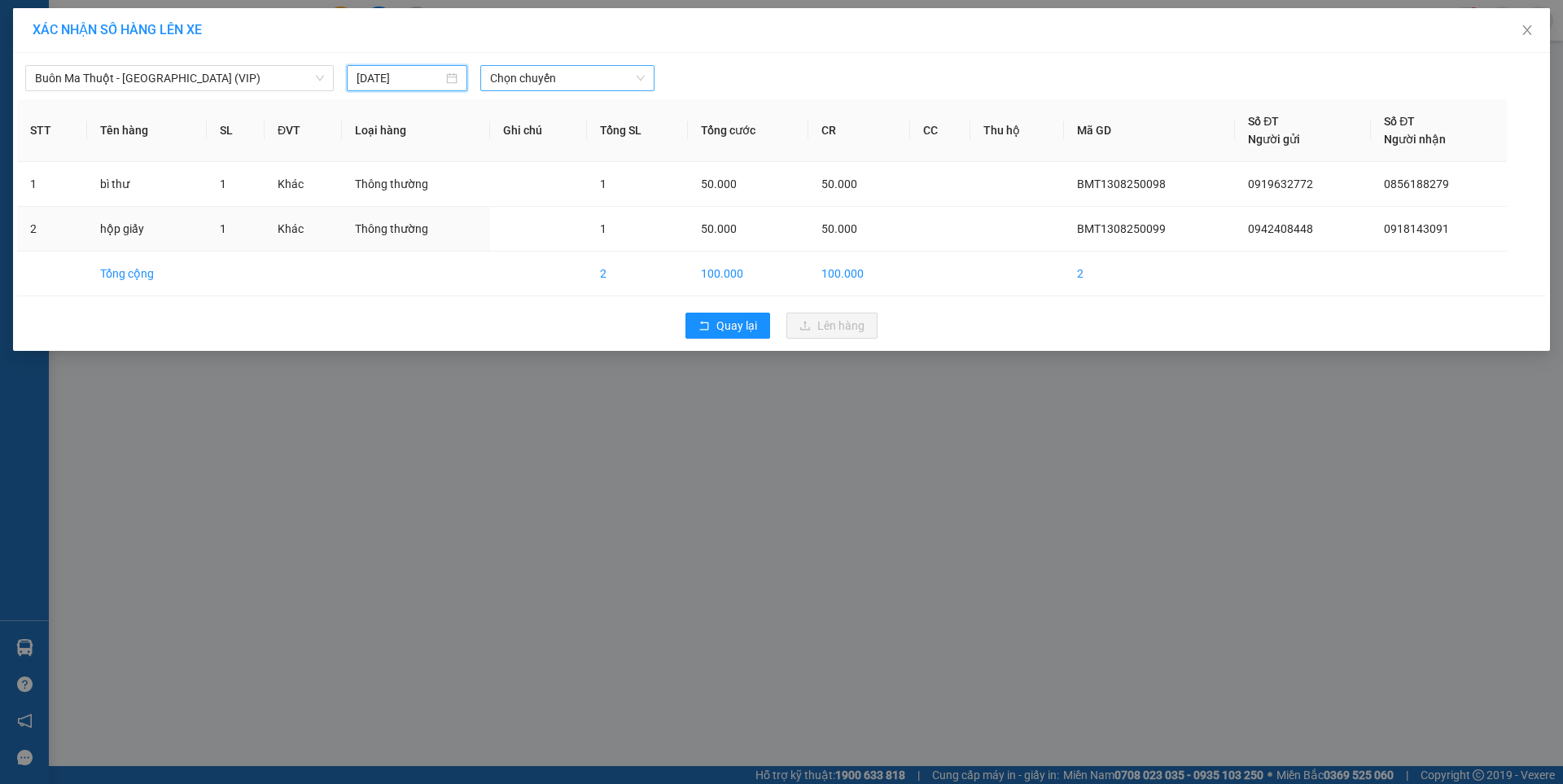
type input "13/08/2025"
click at [542, 78] on span "Chọn chuyến" at bounding box center [567, 78] width 155 height 24
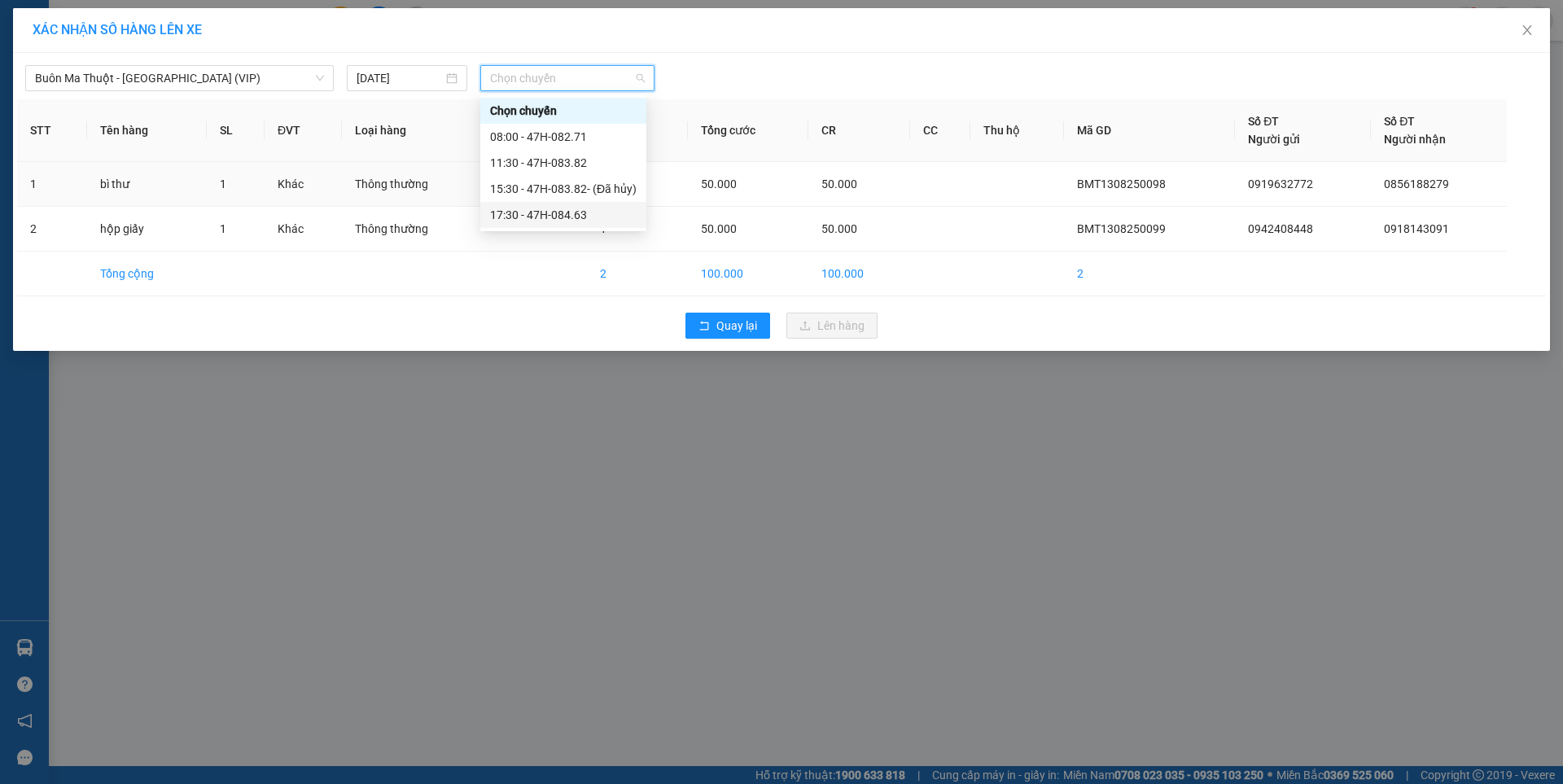
click at [569, 214] on div "17:30 - 47H-084.63" at bounding box center [563, 215] width 146 height 18
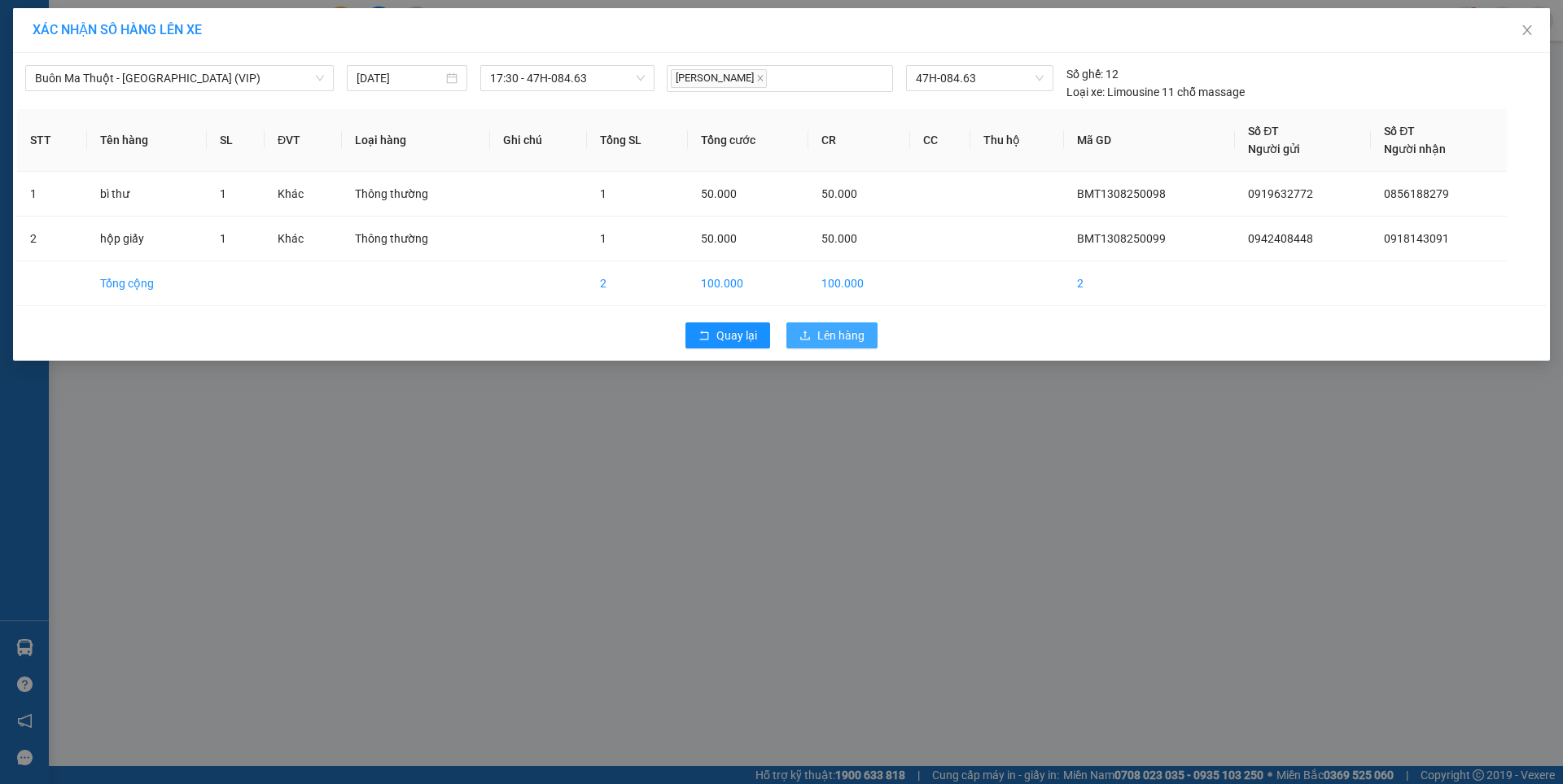
click at [820, 340] on span "Lên hàng" at bounding box center [841, 335] width 47 height 18
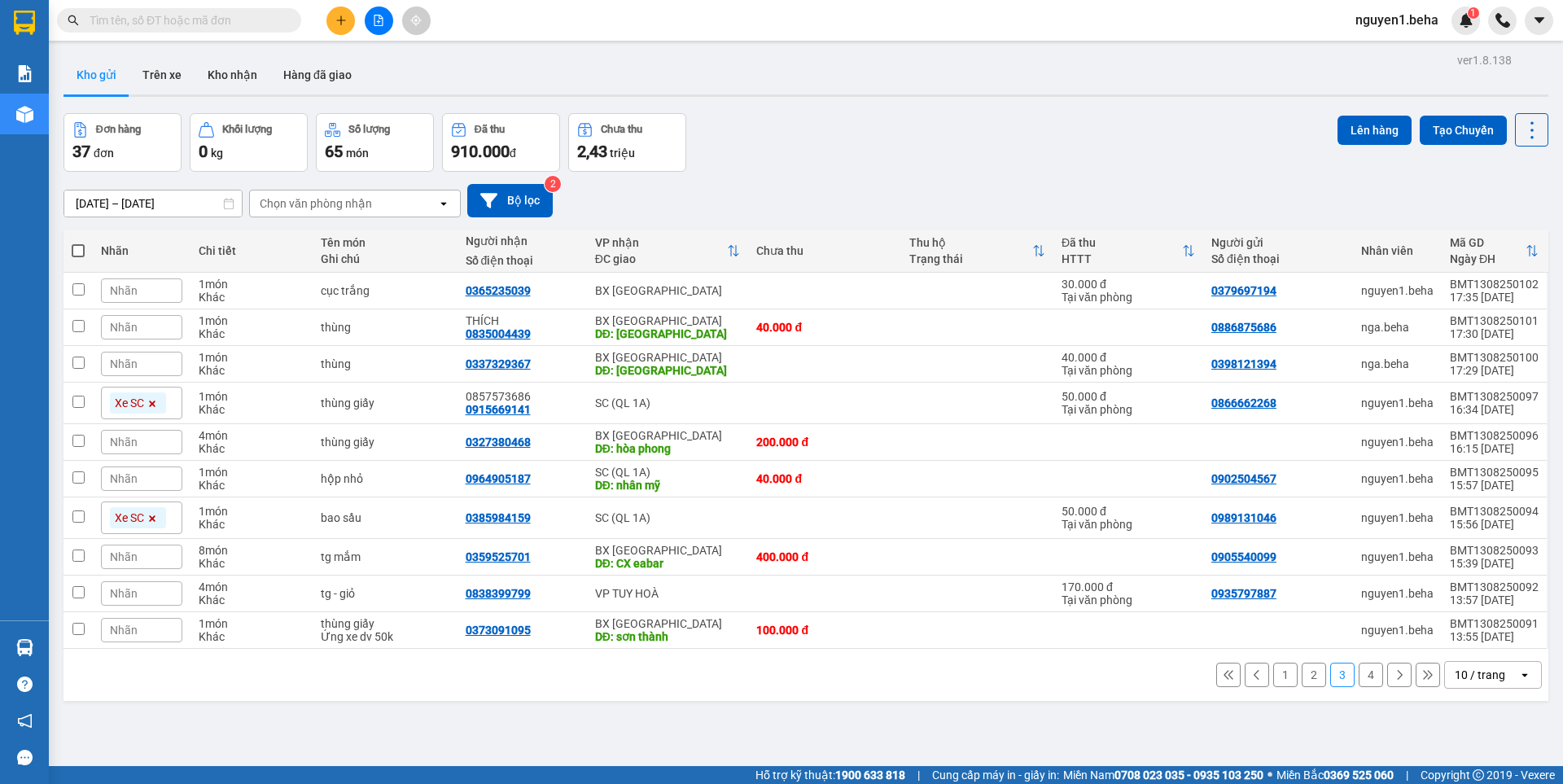
click at [205, 663] on div "1 2 3 4 10 / trang open" at bounding box center [806, 674] width 1472 height 28
click at [381, 21] on icon "file-add" at bounding box center [378, 19] width 11 height 11
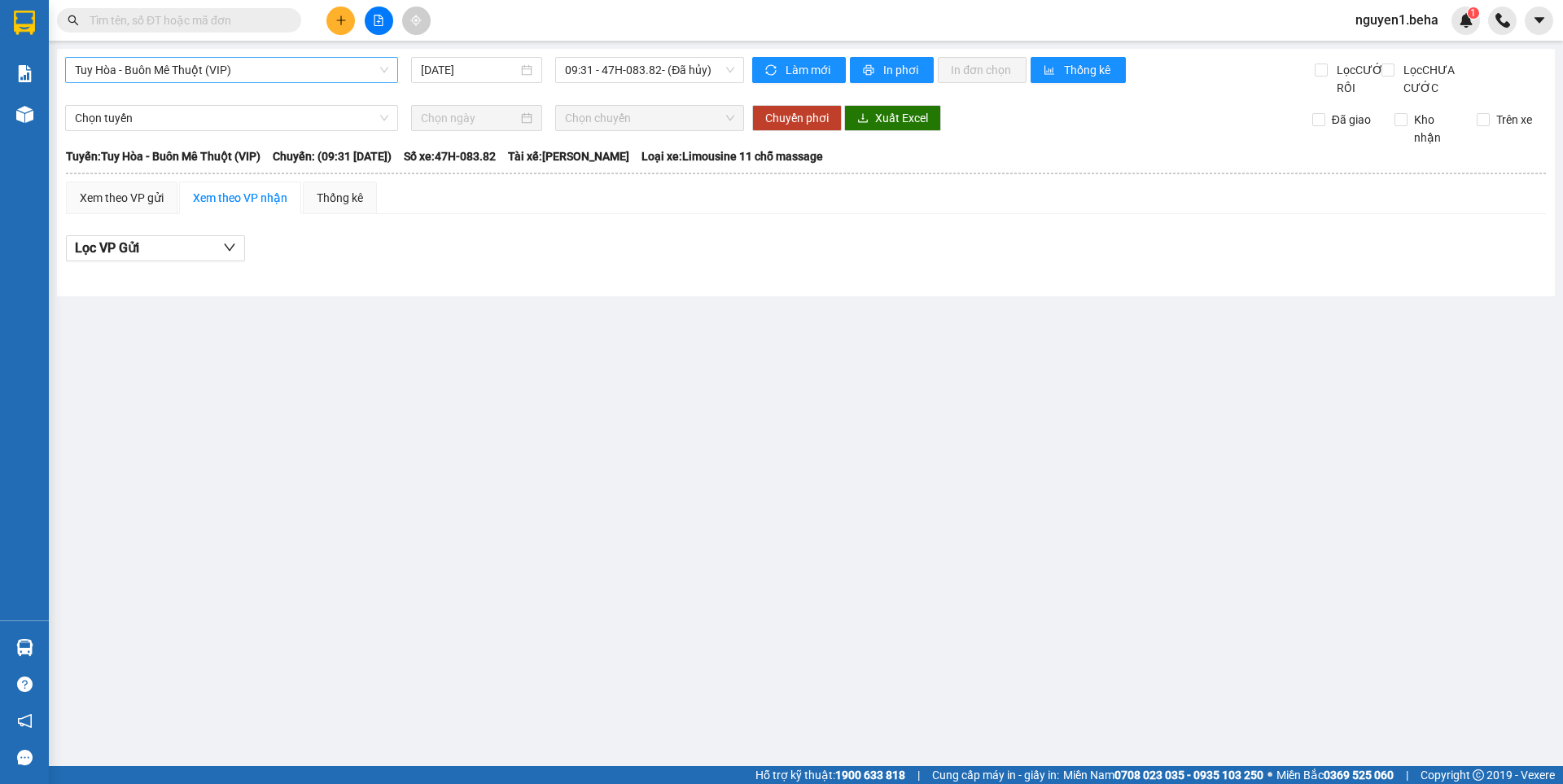
click at [210, 78] on span "Tuy Hòa - Buôn Mê Thuột (VIP)" at bounding box center [231, 69] width 313 height 24
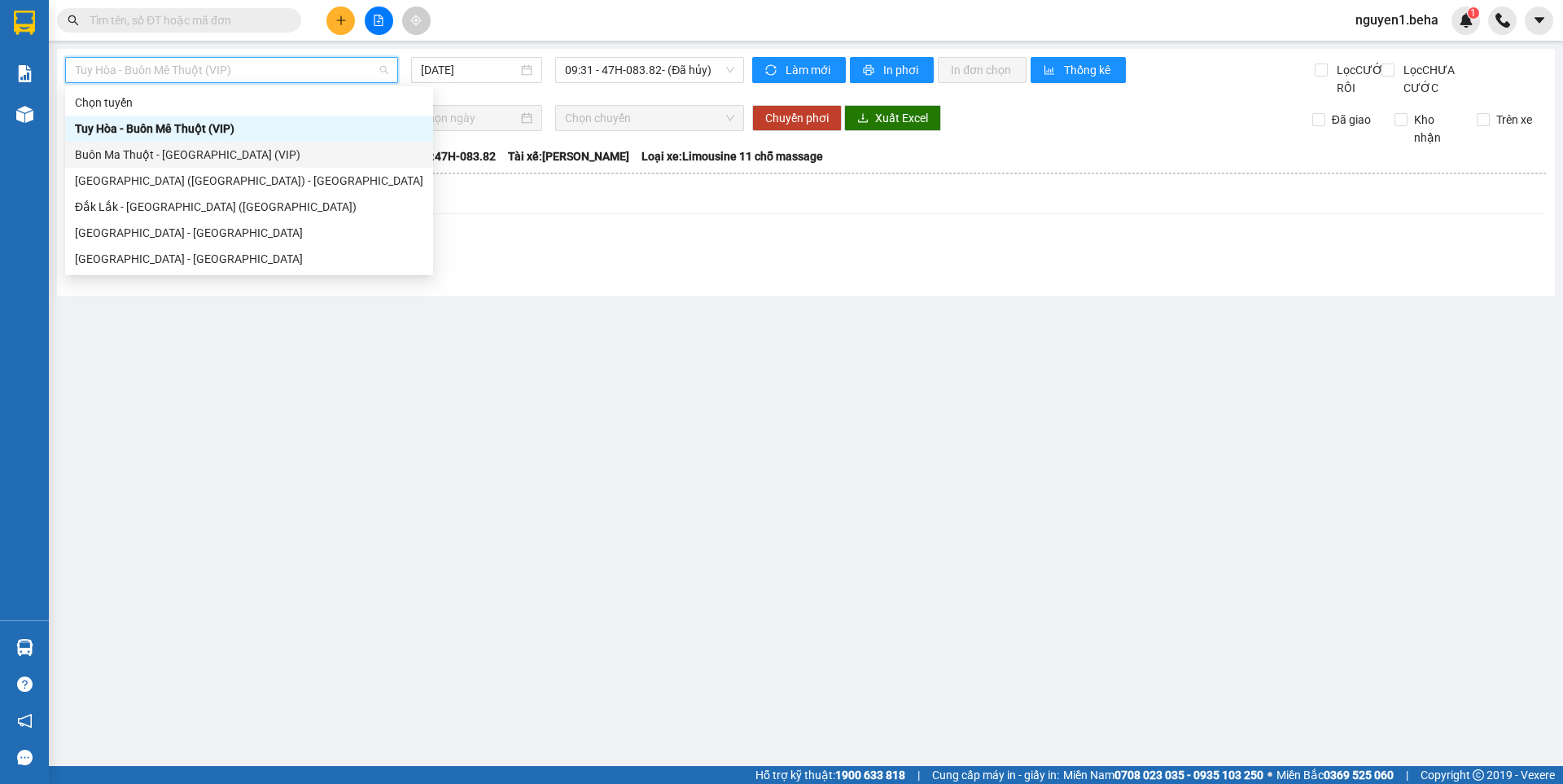
click at [166, 144] on div "Buôn Ma Thuột - [GEOGRAPHIC_DATA] (VIP)" at bounding box center [248, 155] width 368 height 26
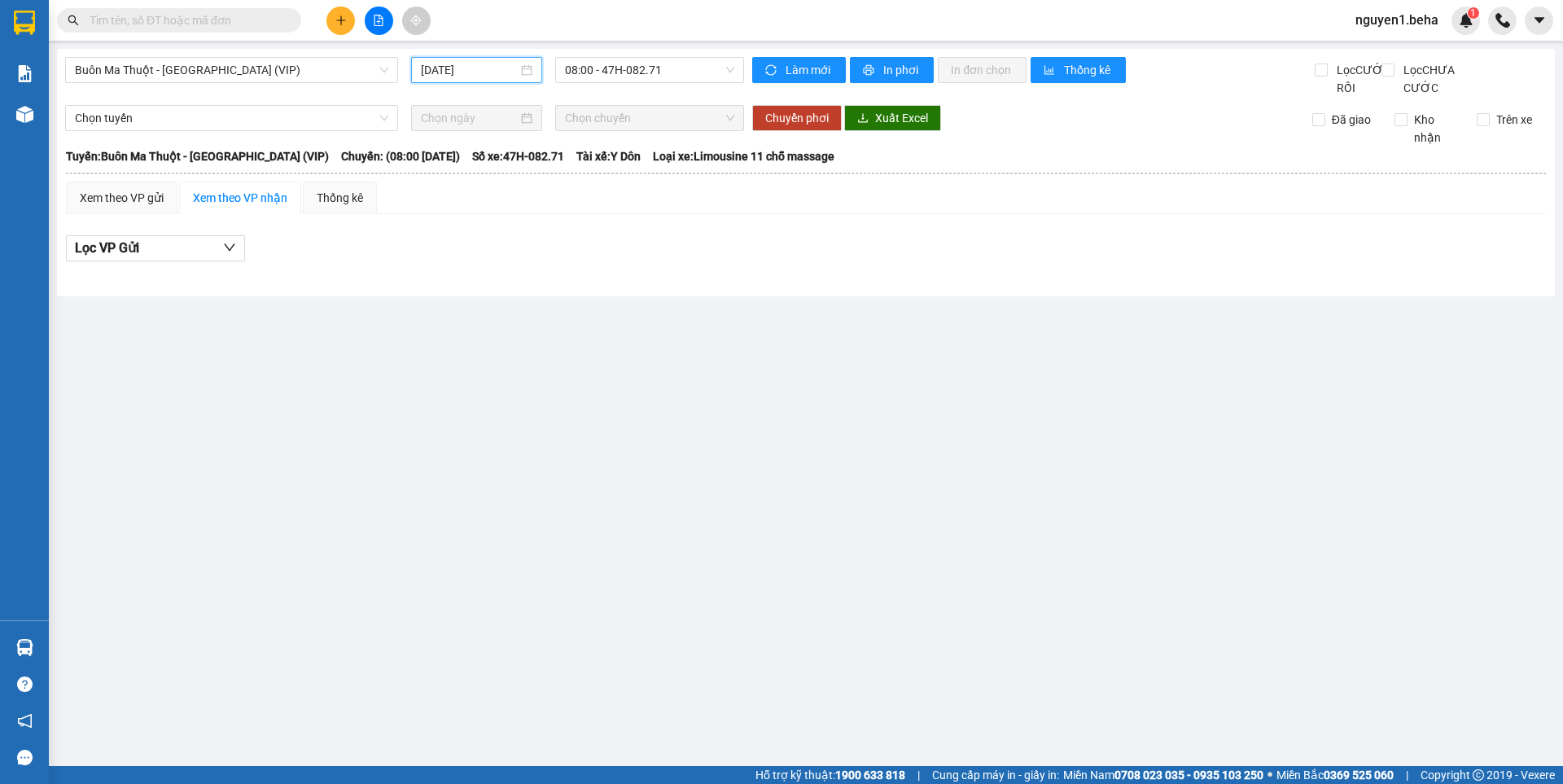
click at [488, 69] on input "[DATE]" at bounding box center [469, 69] width 97 height 18
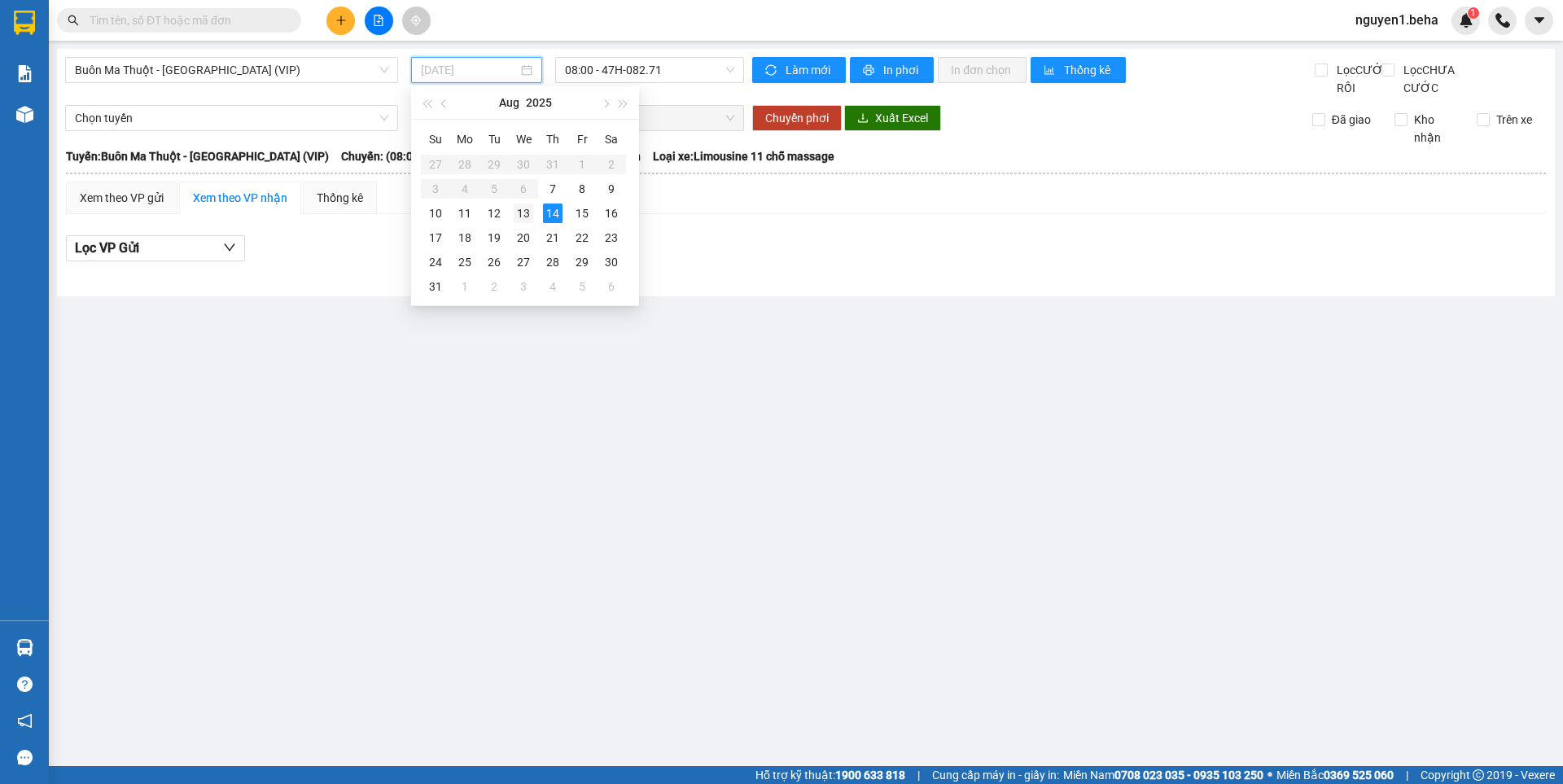
click at [520, 213] on div "13" at bounding box center [523, 213] width 19 height 19
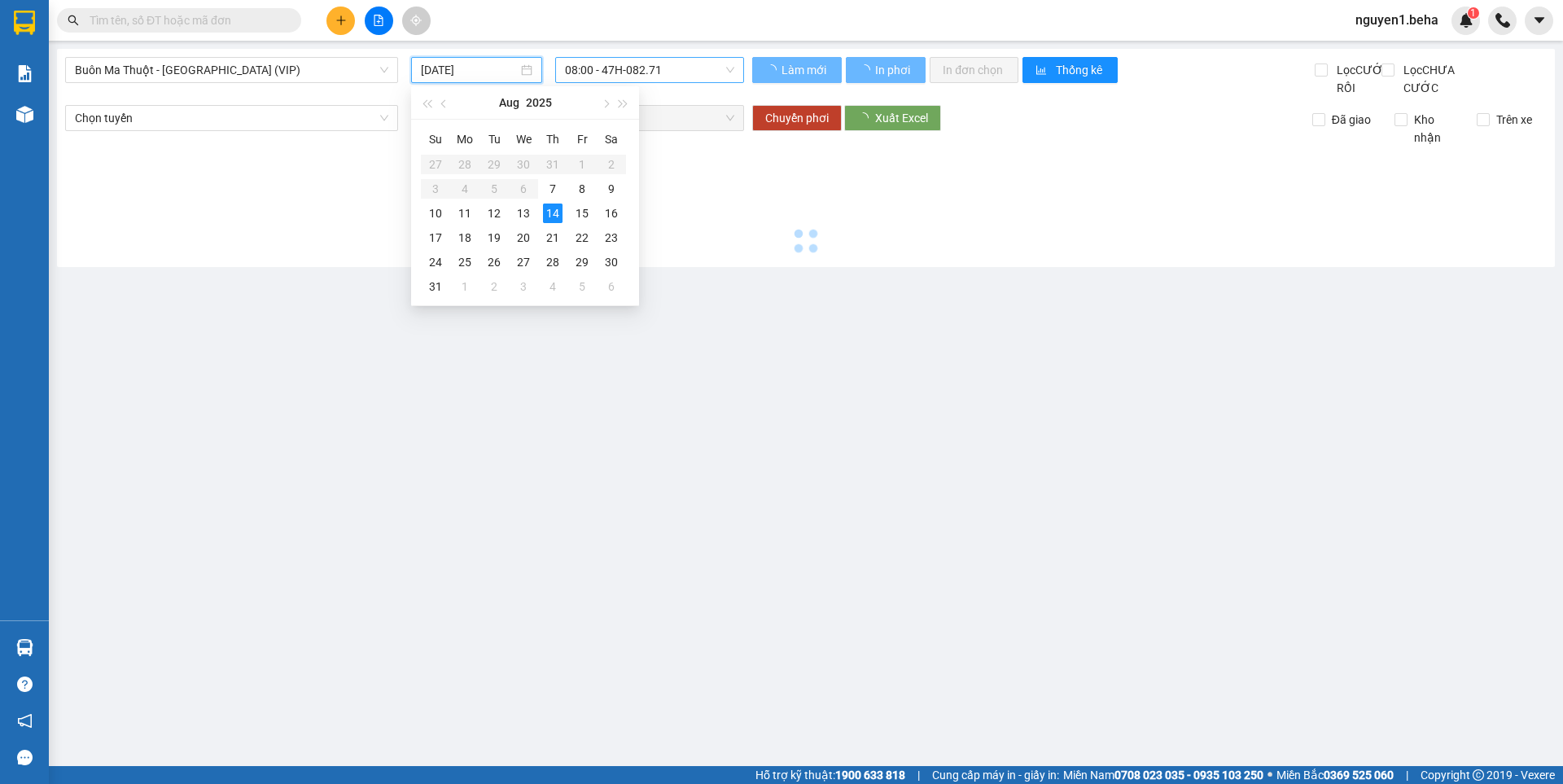
type input "13/08/2025"
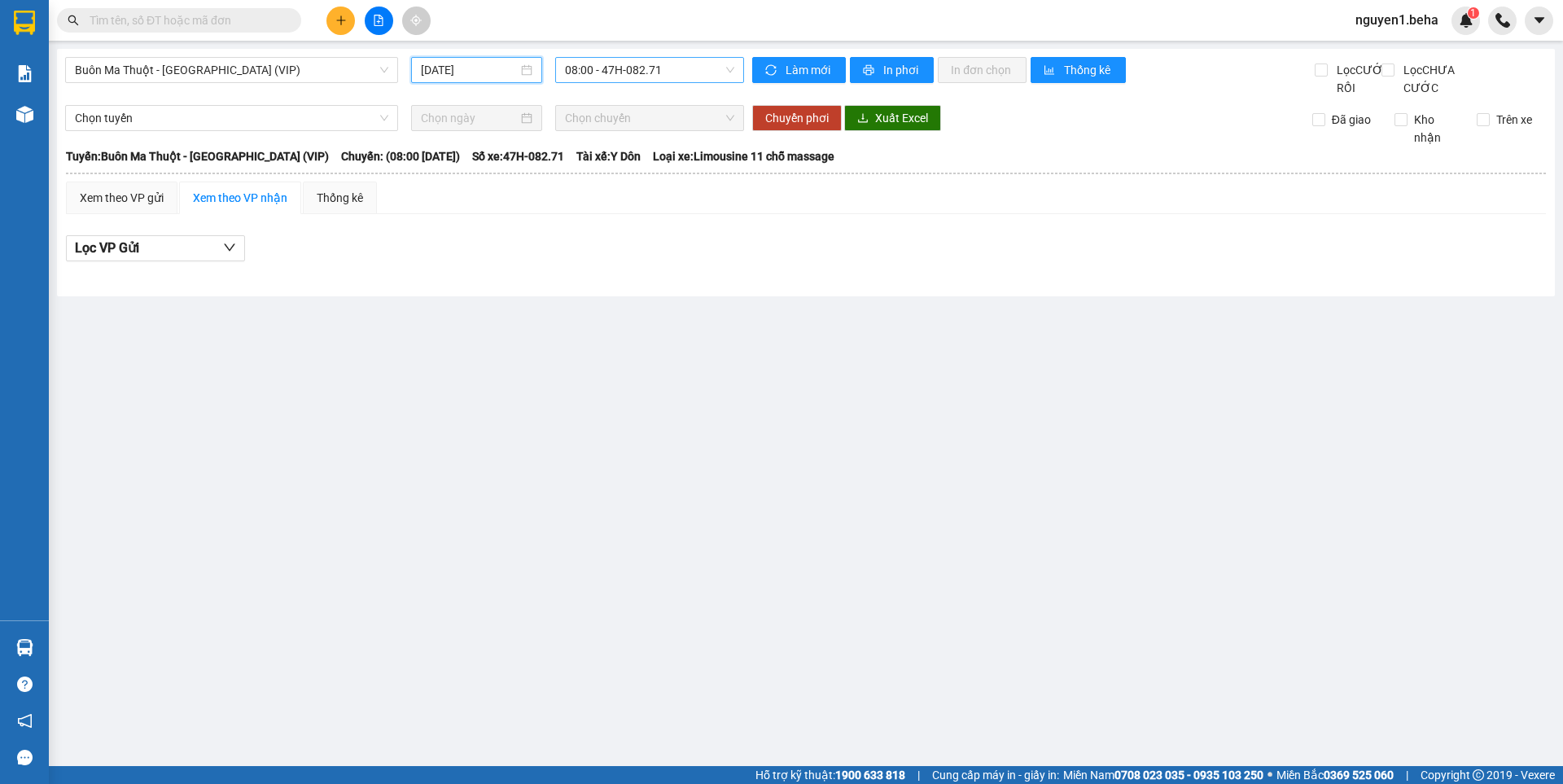
click at [684, 73] on span "08:00 - 47H-082.71" at bounding box center [650, 69] width 169 height 24
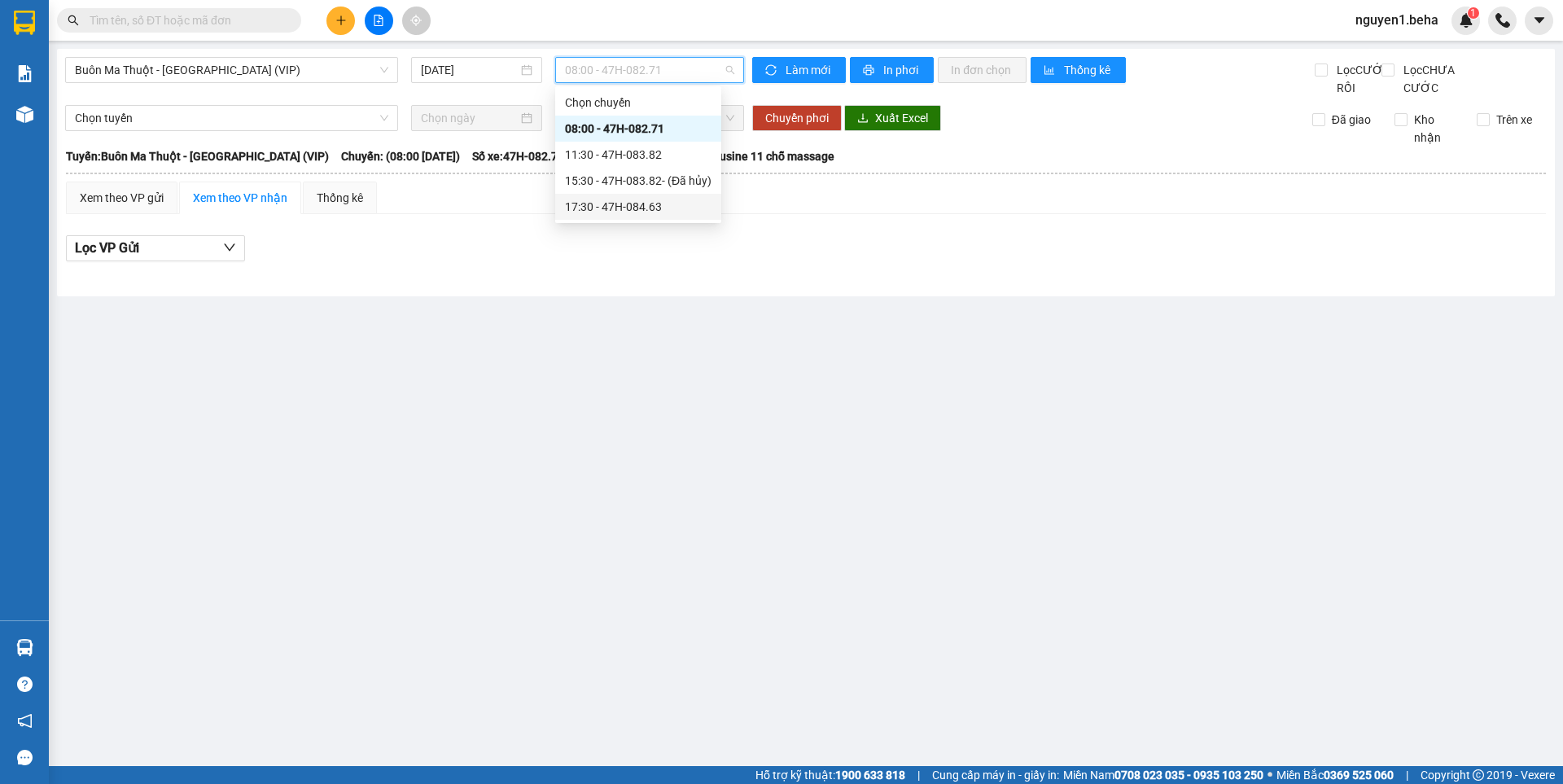
click at [670, 199] on div "17:30 - 47H-084.63" at bounding box center [638, 206] width 146 height 18
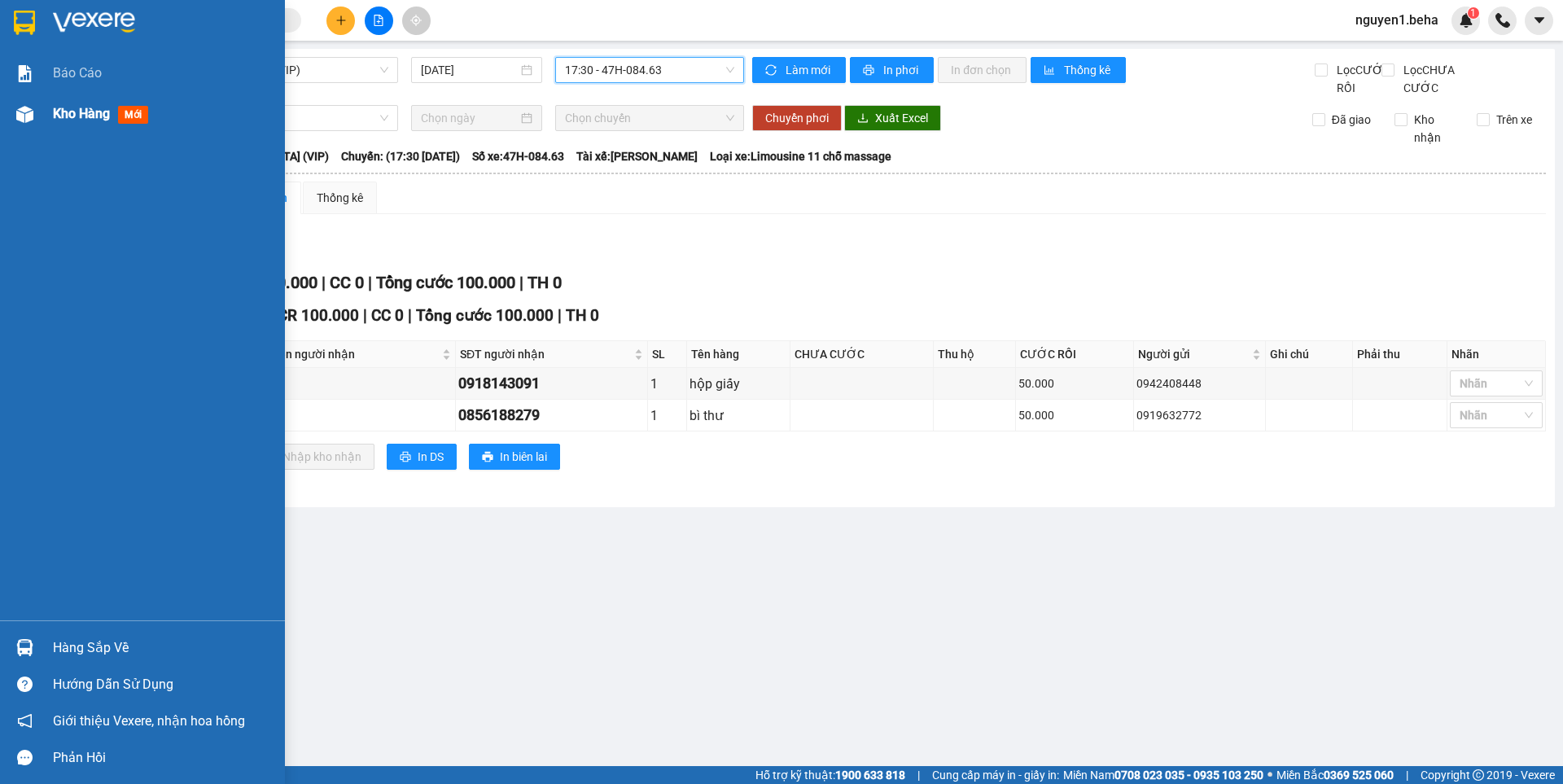
click at [35, 121] on div at bounding box center [25, 114] width 29 height 29
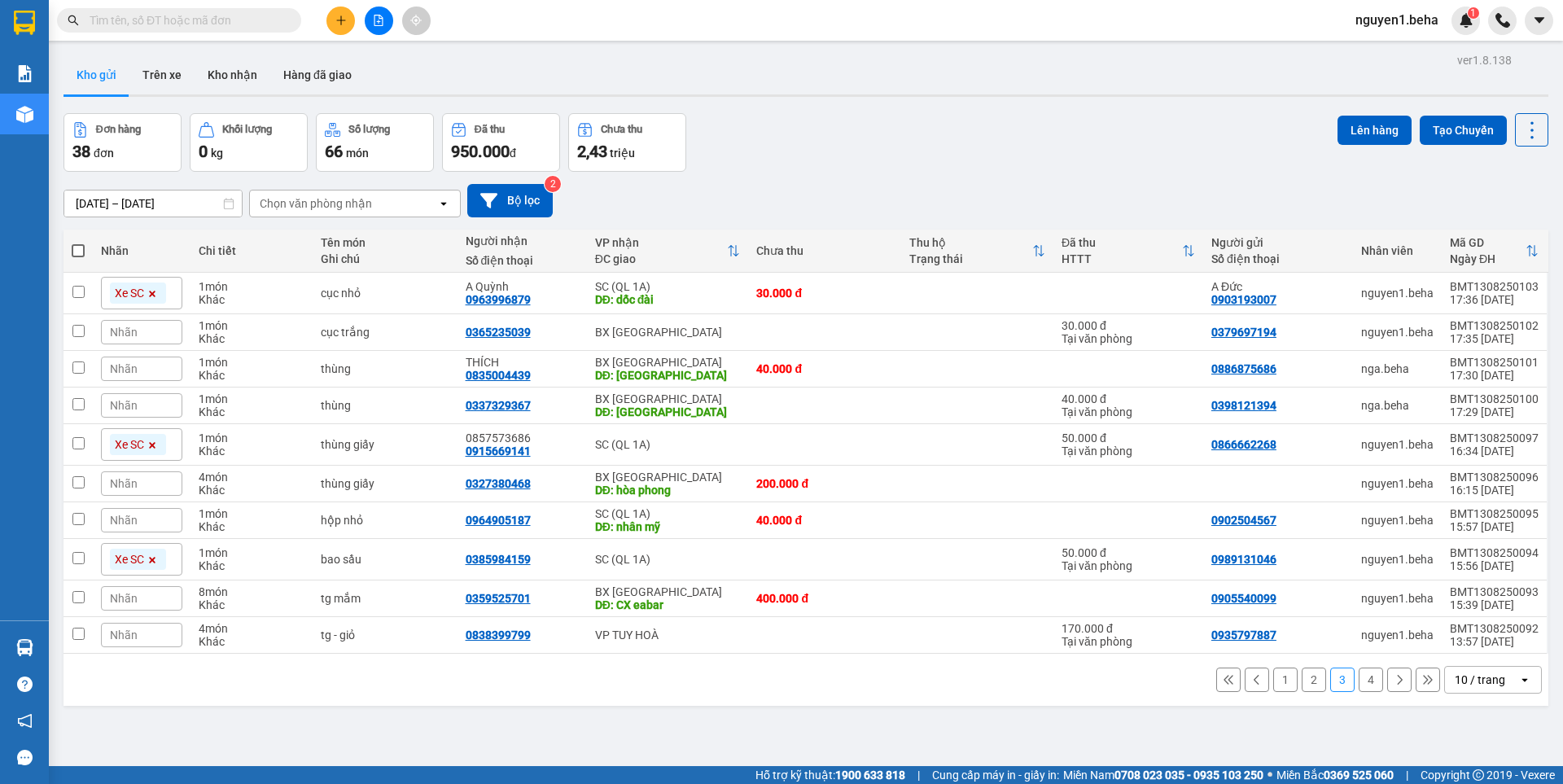
click at [1273, 680] on button "1" at bounding box center [1285, 679] width 25 height 24
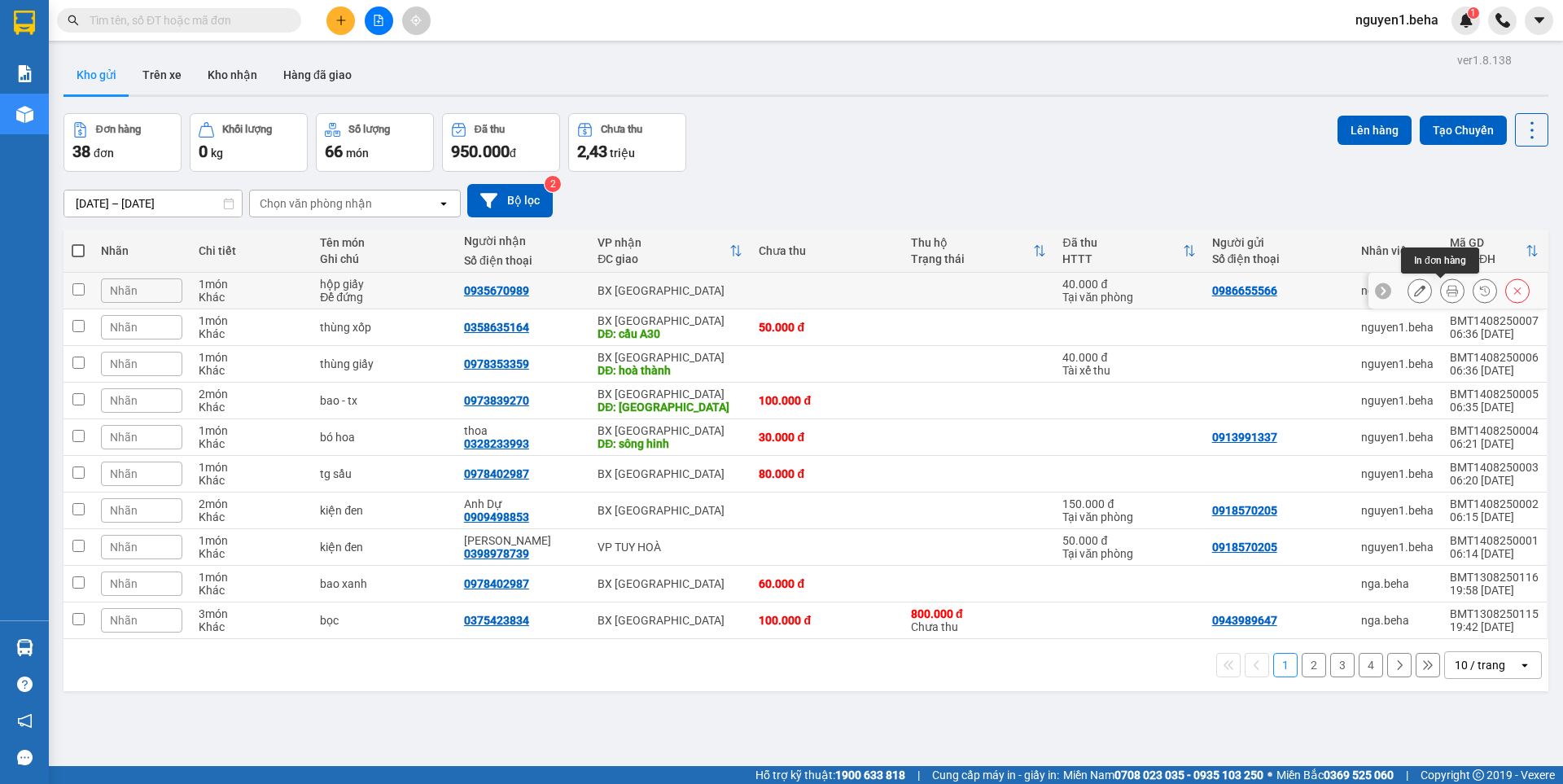
click at [1446, 290] on icon at bounding box center [1451, 290] width 11 height 11
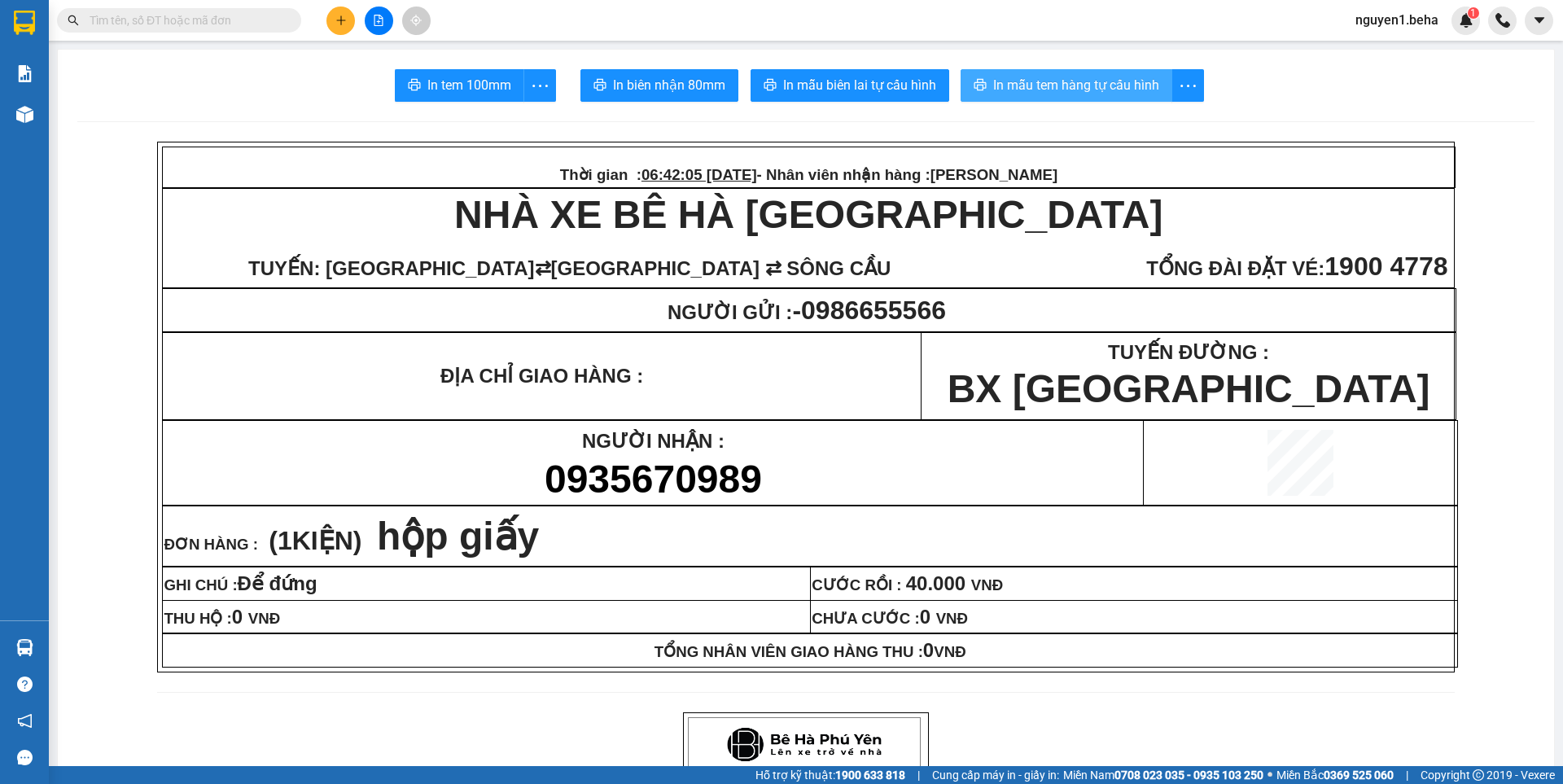
click at [1092, 87] on span "In mẫu tem hàng tự cấu hình" at bounding box center [1076, 85] width 166 height 20
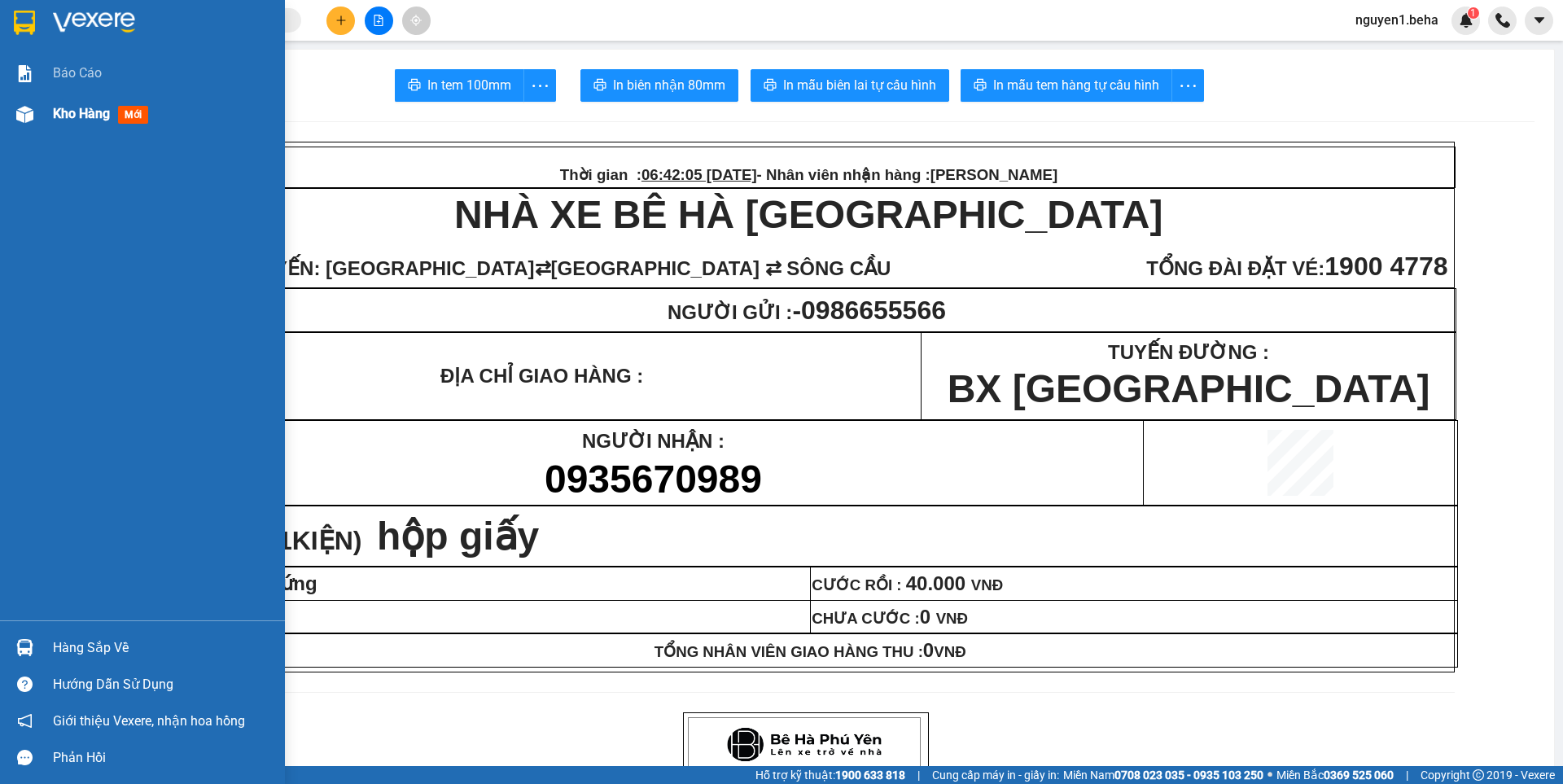
click at [44, 114] on div "Kho hàng mới" at bounding box center [142, 114] width 285 height 41
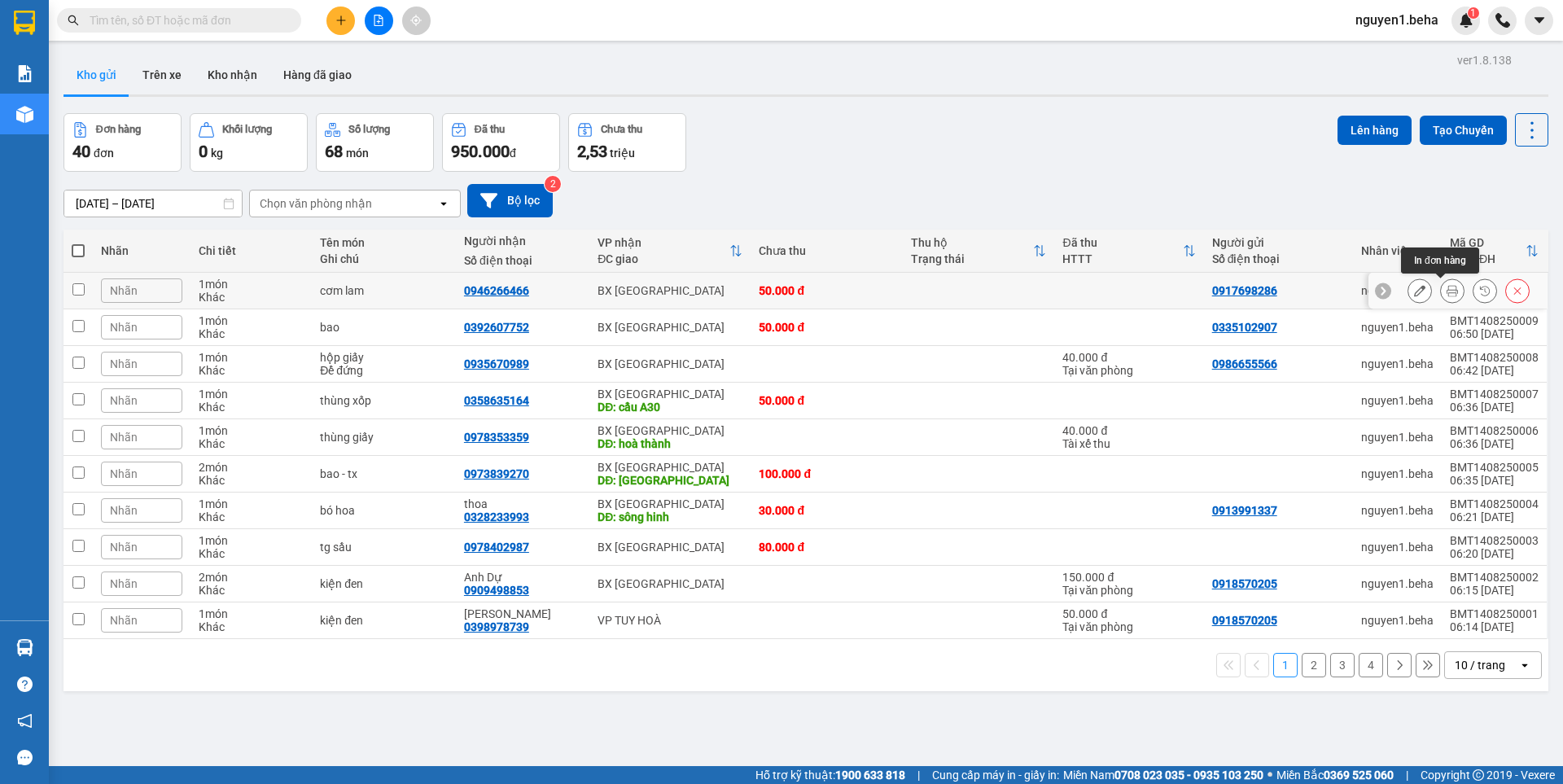
click at [1446, 295] on icon at bounding box center [1451, 290] width 11 height 11
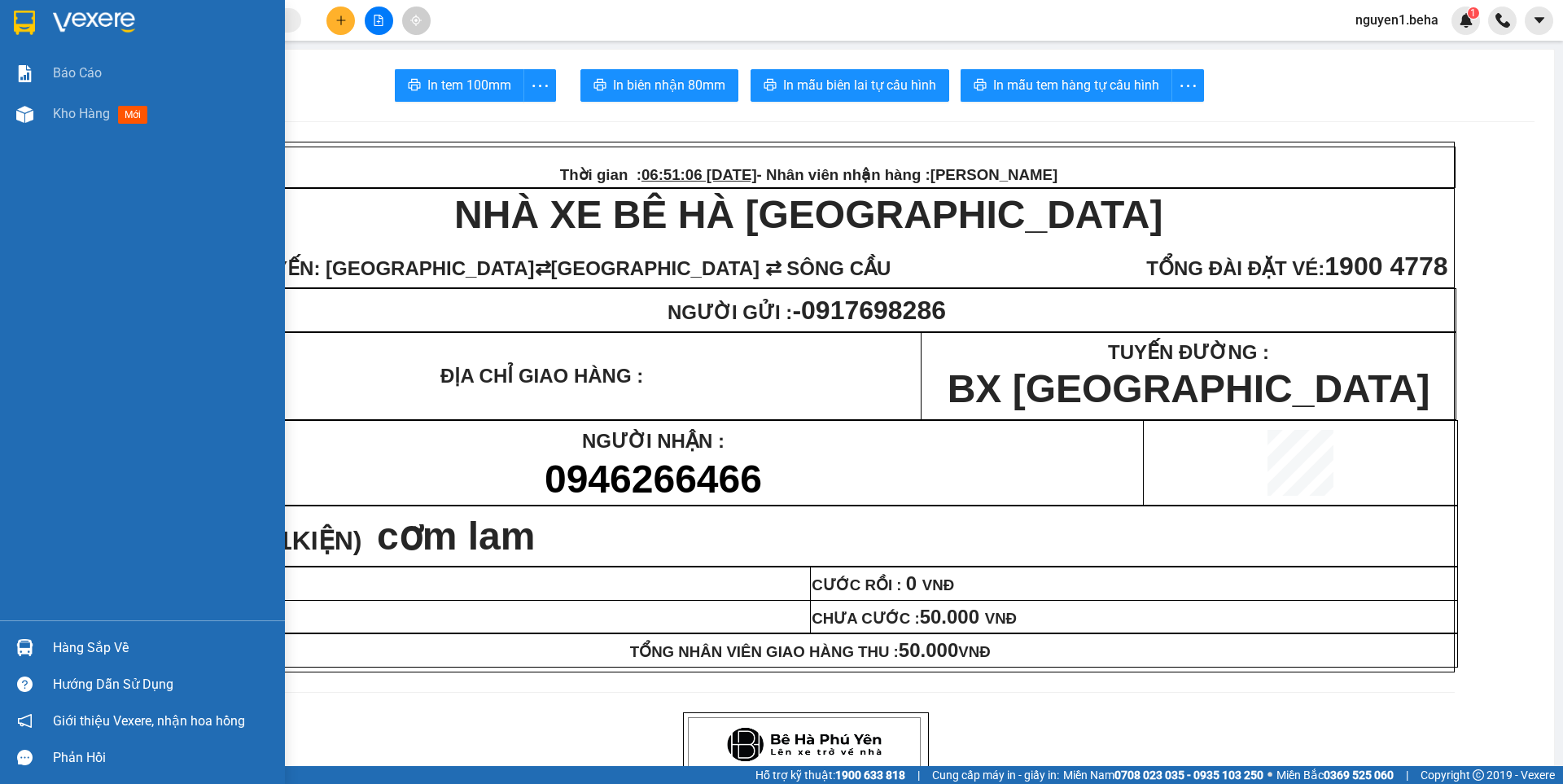
click at [25, 106] on img at bounding box center [25, 114] width 17 height 17
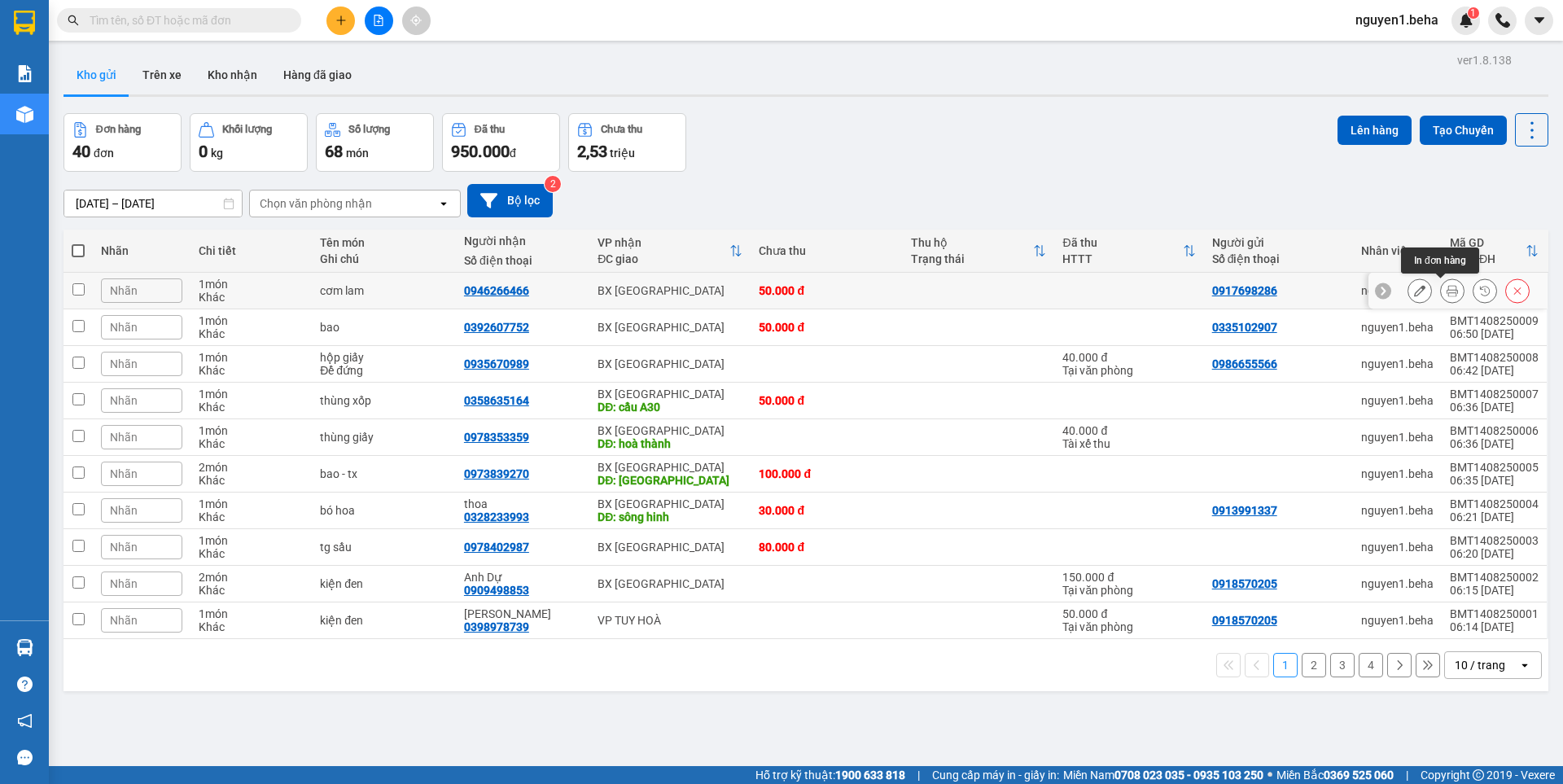
click at [1446, 290] on icon at bounding box center [1451, 290] width 11 height 11
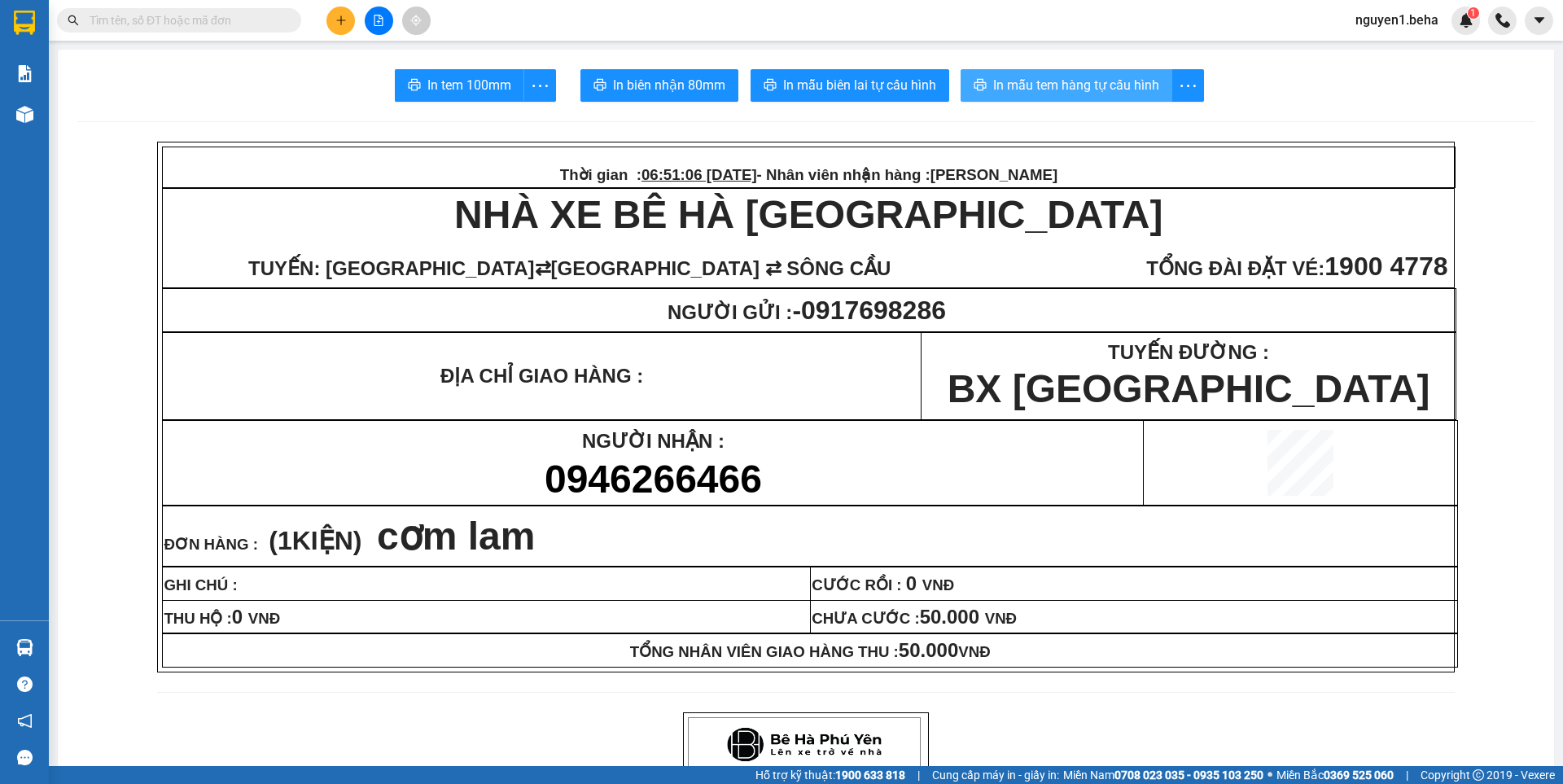
click at [1074, 81] on span "In mẫu tem hàng tự cấu hình" at bounding box center [1076, 85] width 166 height 20
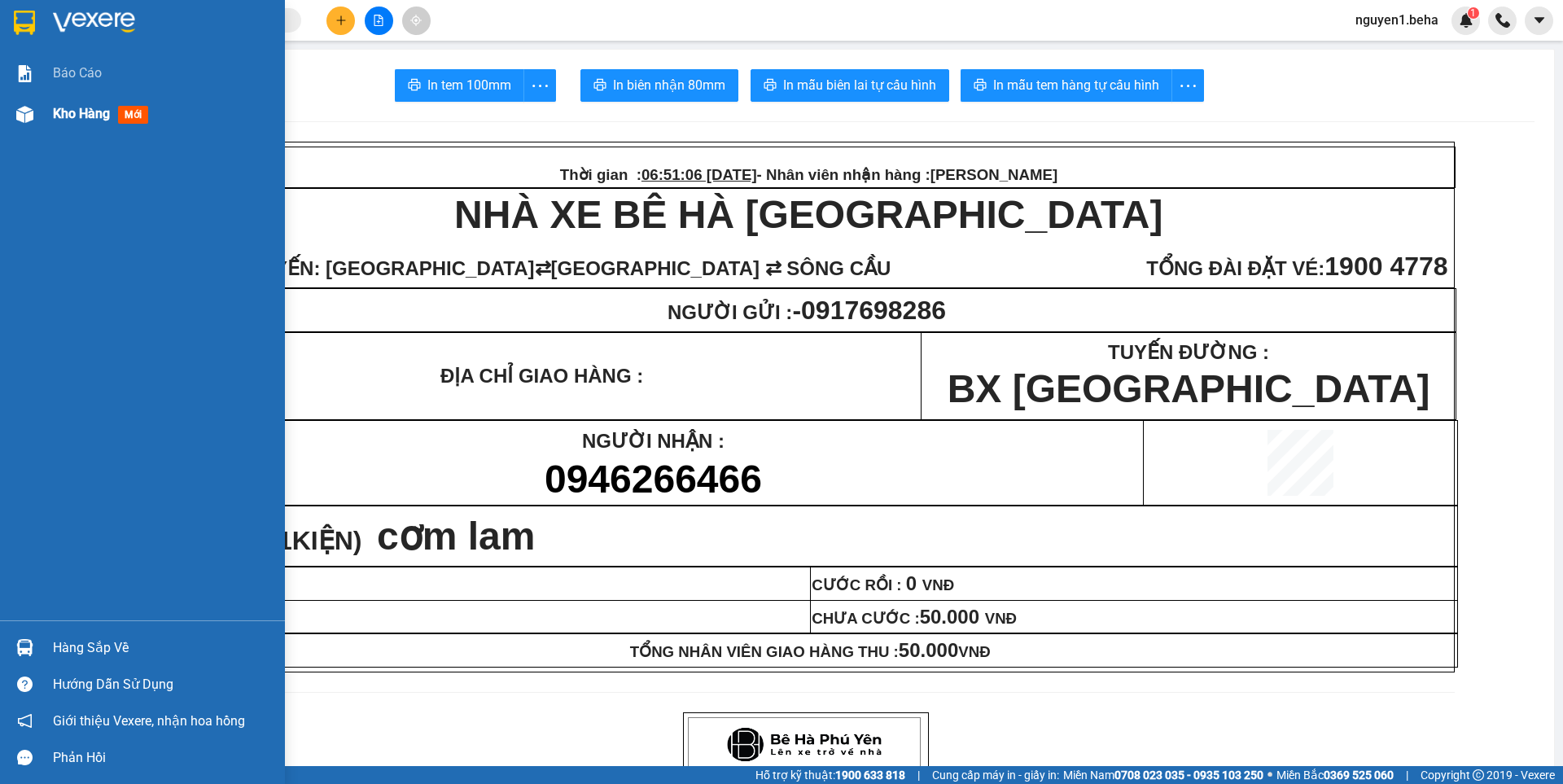
click at [23, 109] on img at bounding box center [25, 114] width 17 height 17
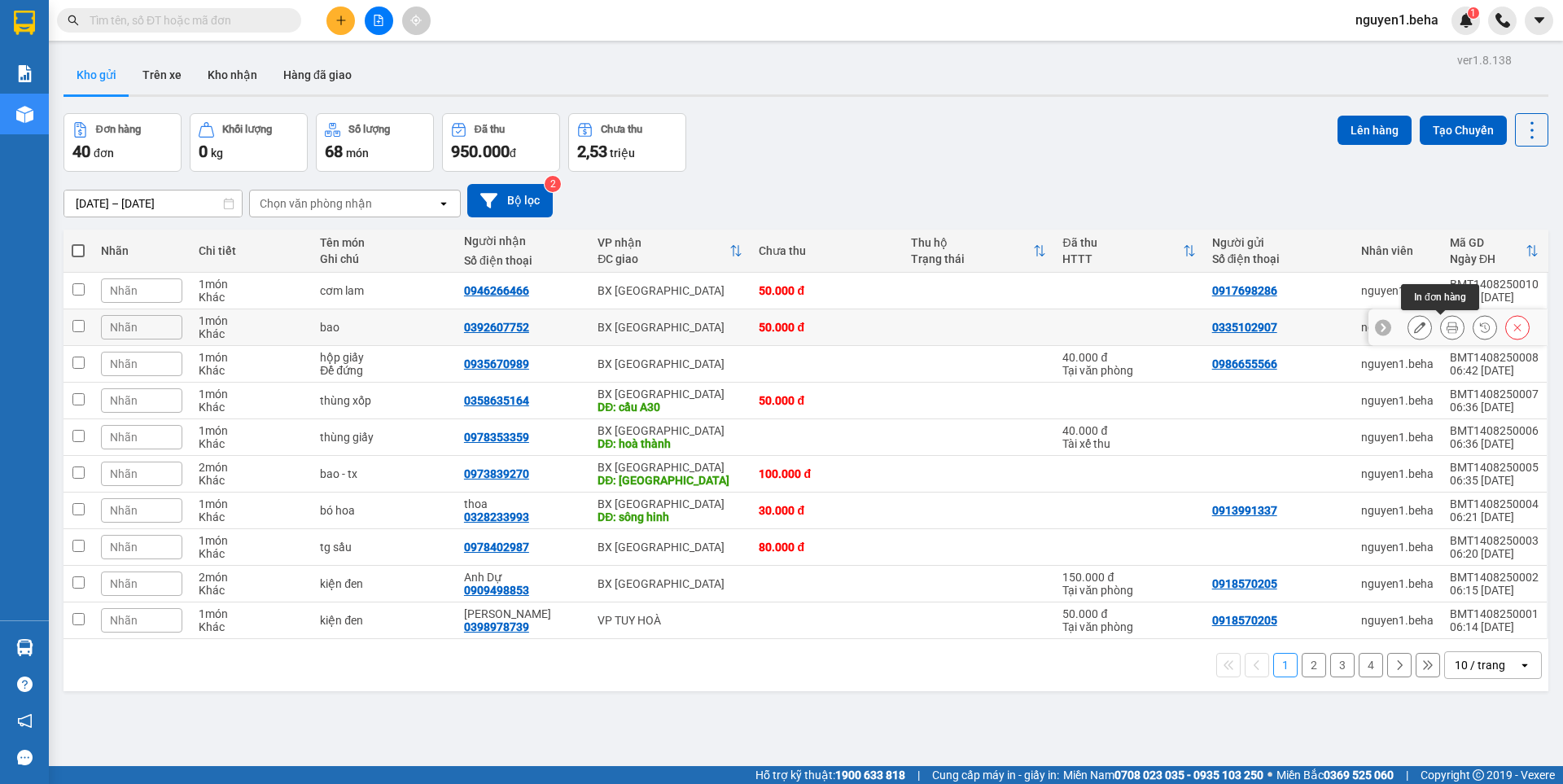
click at [1446, 329] on icon at bounding box center [1451, 327] width 11 height 11
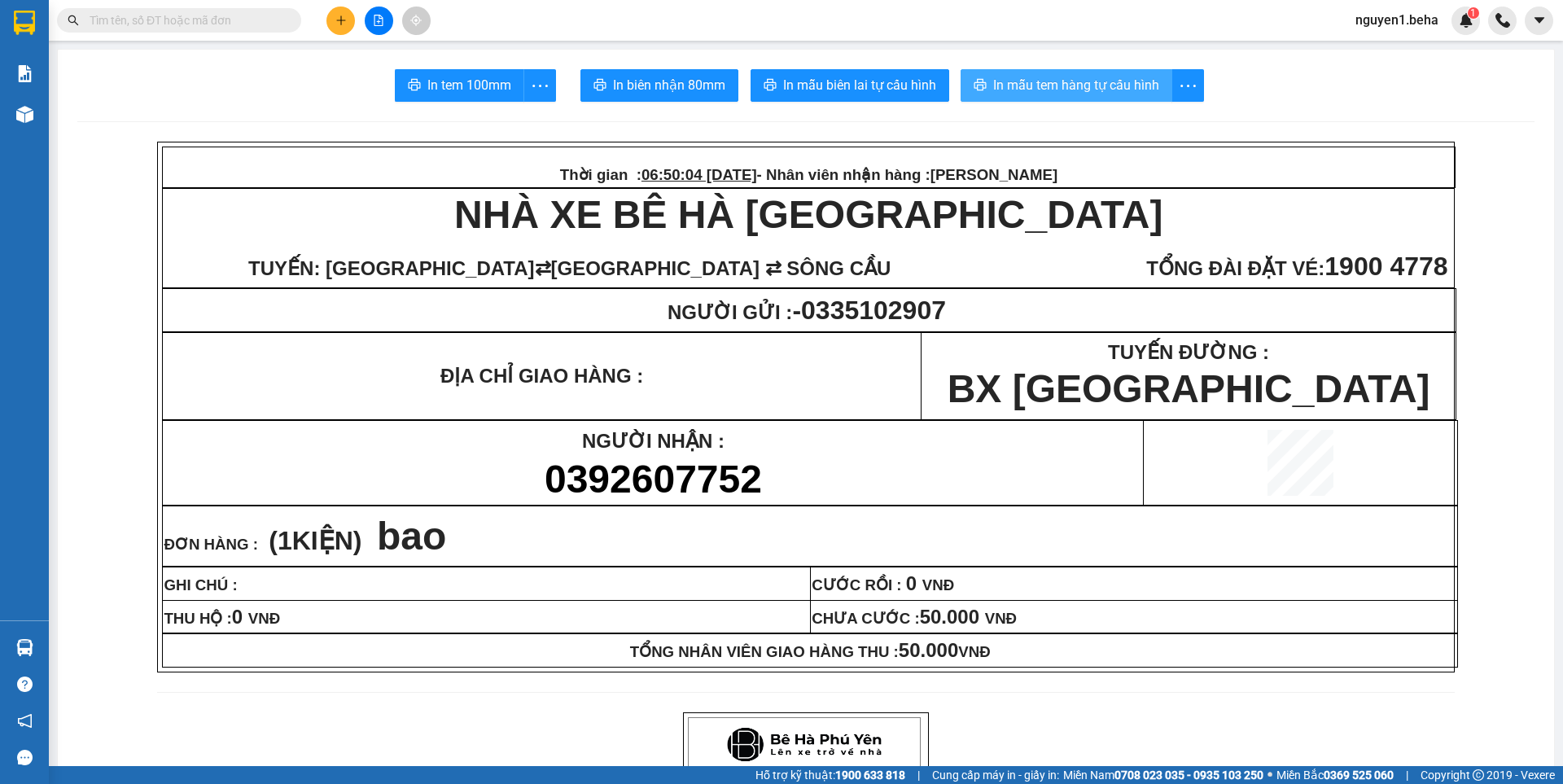
click at [1108, 89] on span "In mẫu tem hàng tự cấu hình" at bounding box center [1076, 85] width 166 height 20
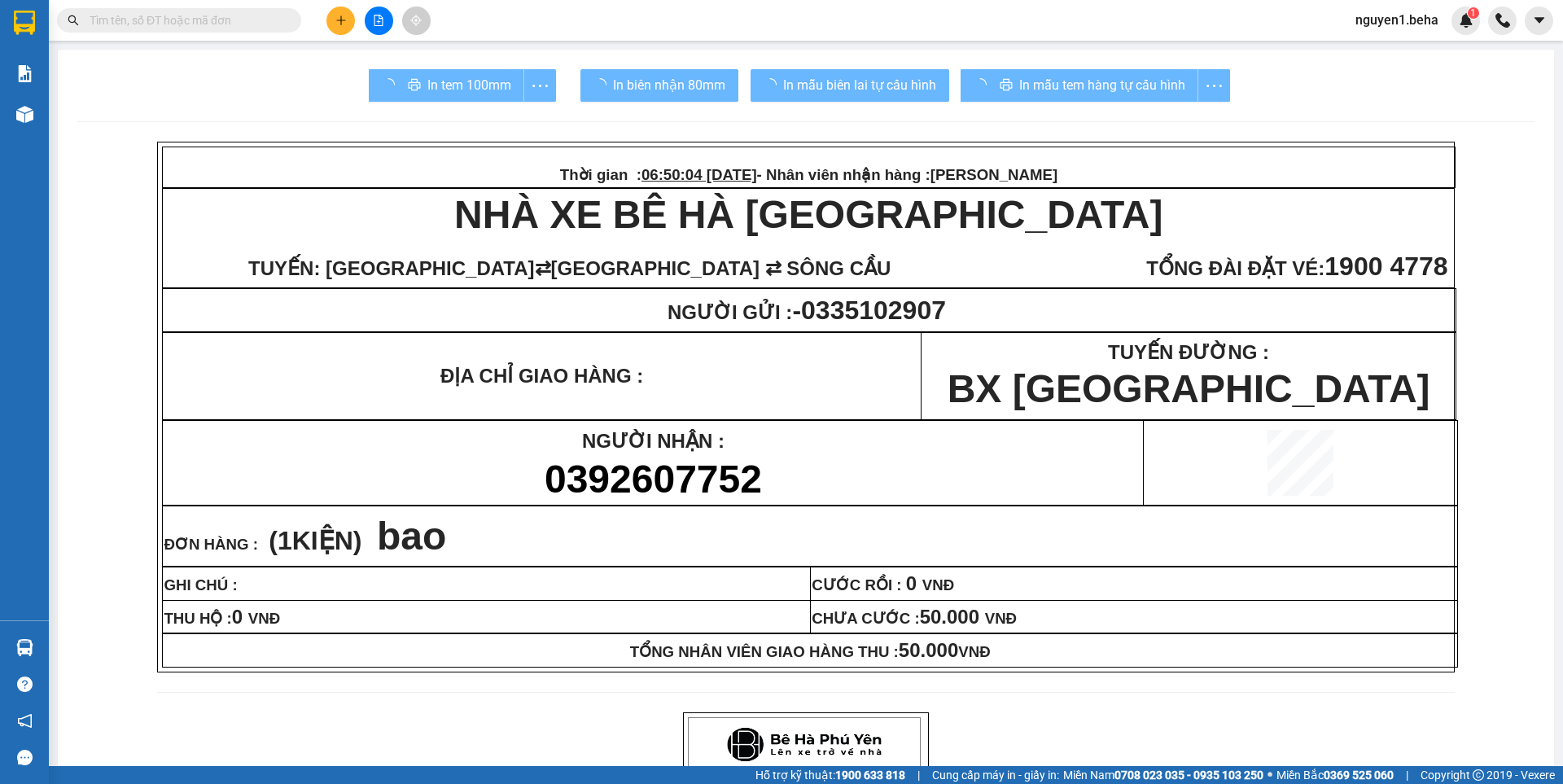
scroll to position [81, 0]
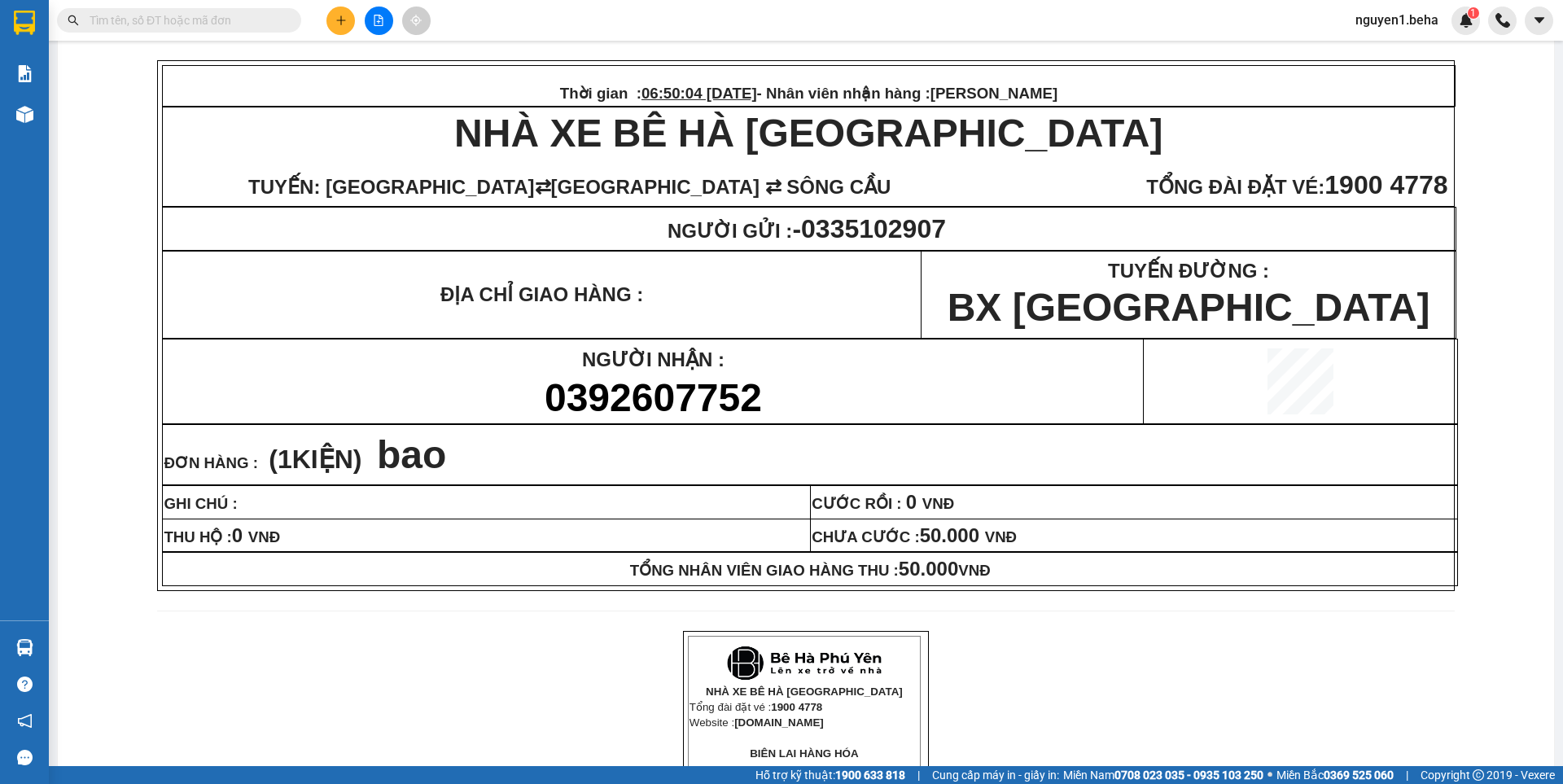
click at [211, 11] on span at bounding box center [178, 20] width 244 height 24
click at [212, 20] on input "text" at bounding box center [185, 19] width 192 height 18
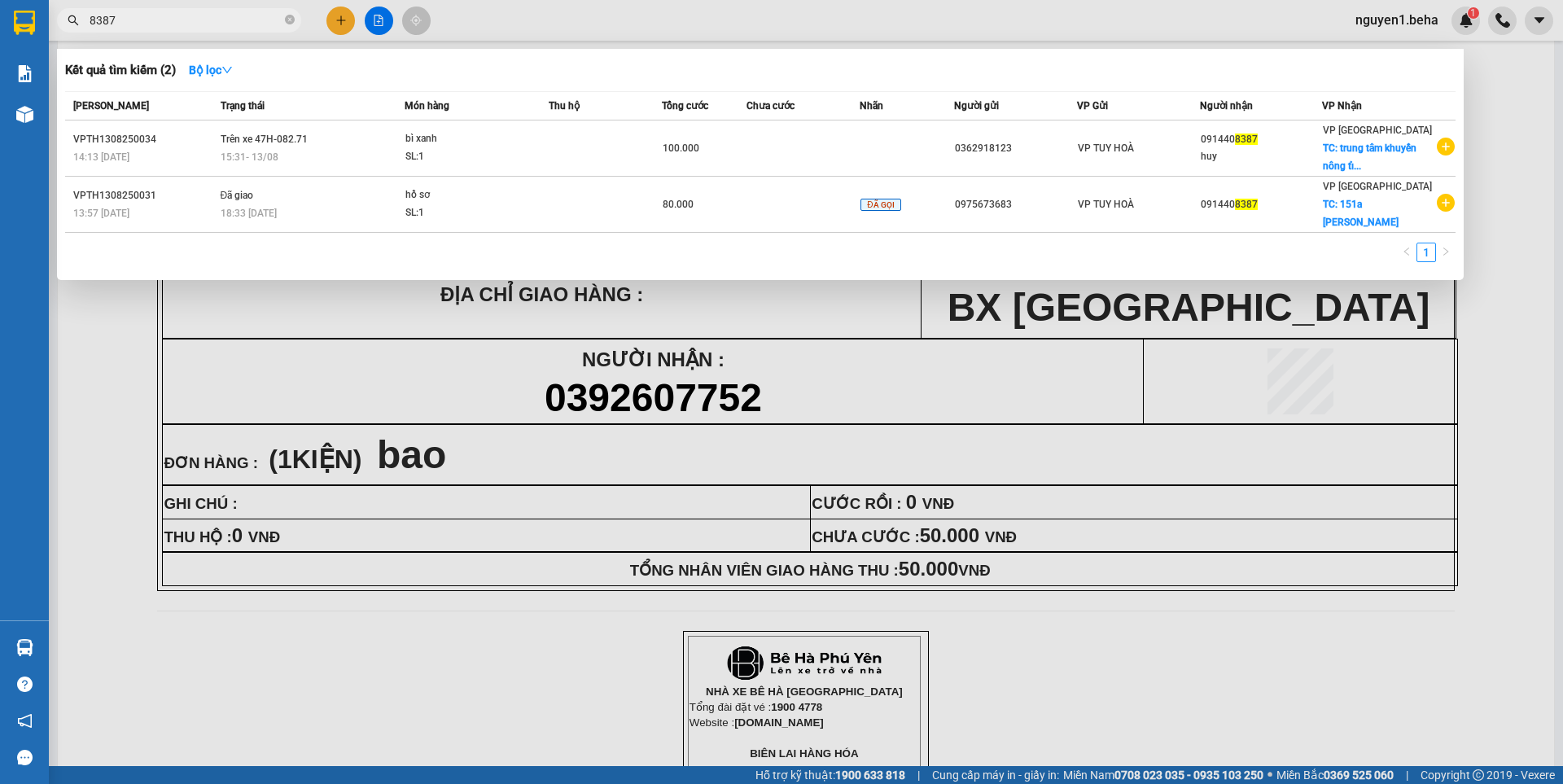
type input "8387"
click at [378, 18] on div at bounding box center [782, 392] width 1563 height 784
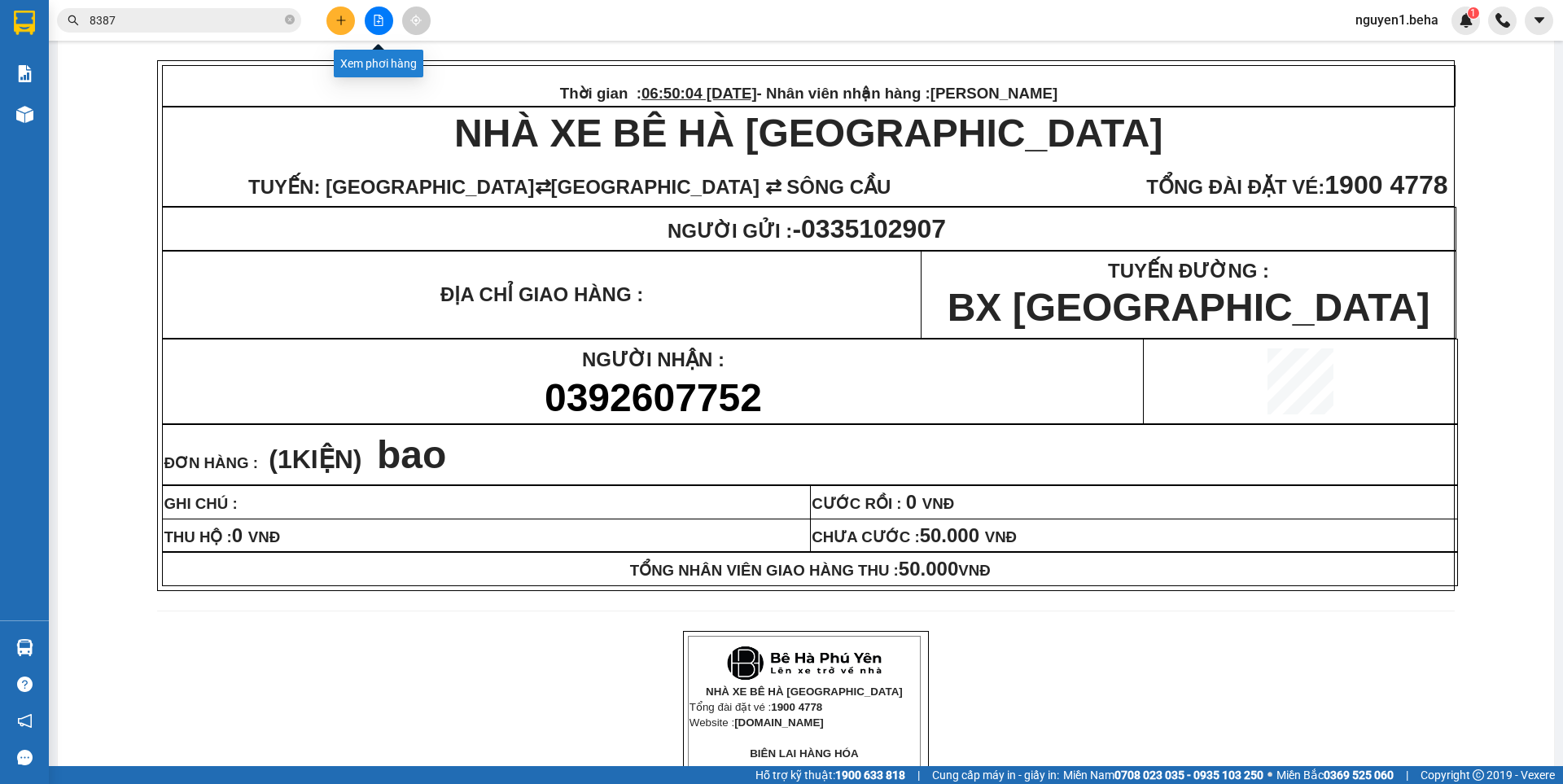
click at [378, 27] on button at bounding box center [379, 21] width 29 height 29
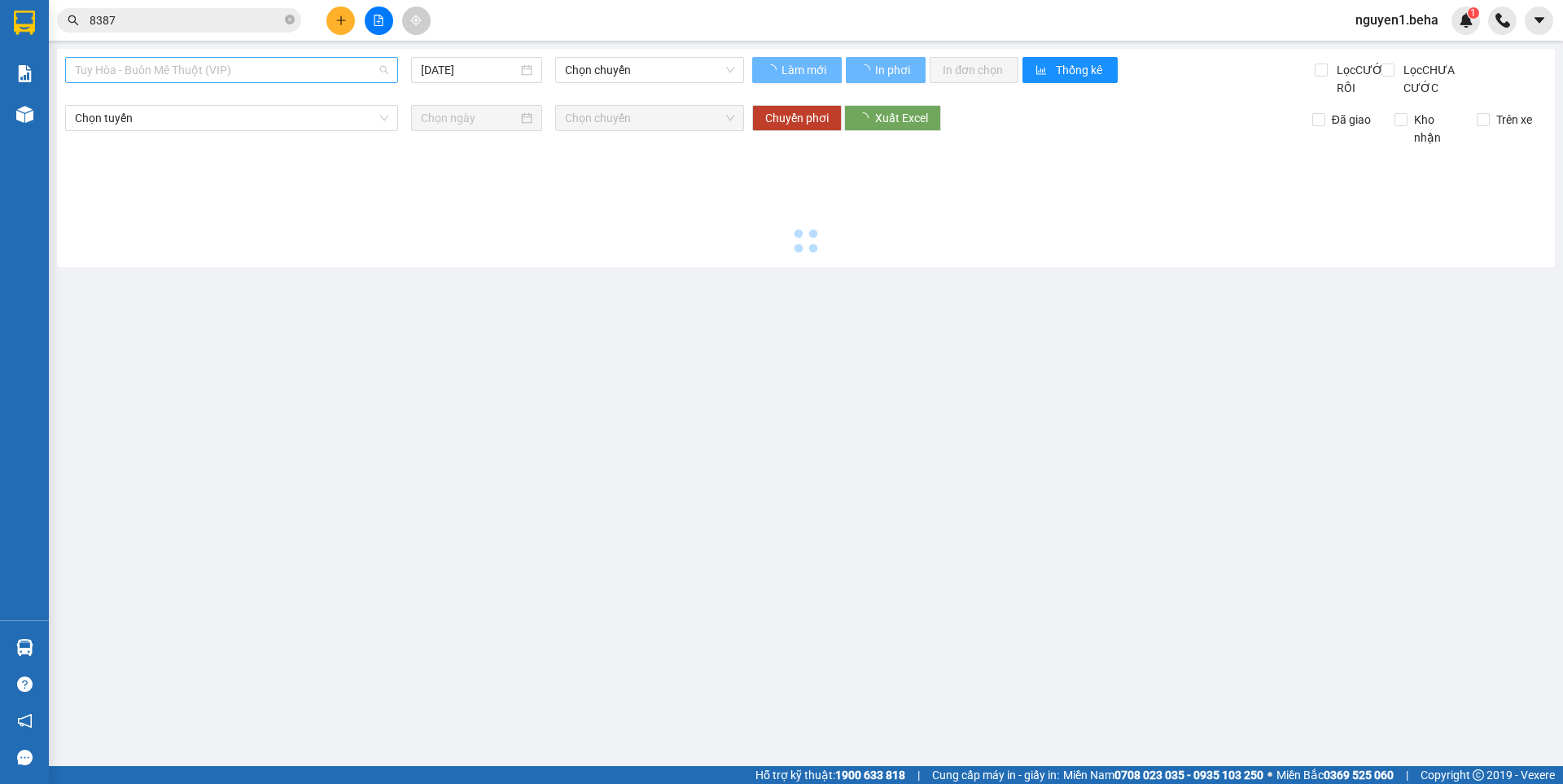
click at [266, 68] on span "Tuy Hòa - Buôn Mê Thuột (VIP)" at bounding box center [231, 69] width 313 height 24
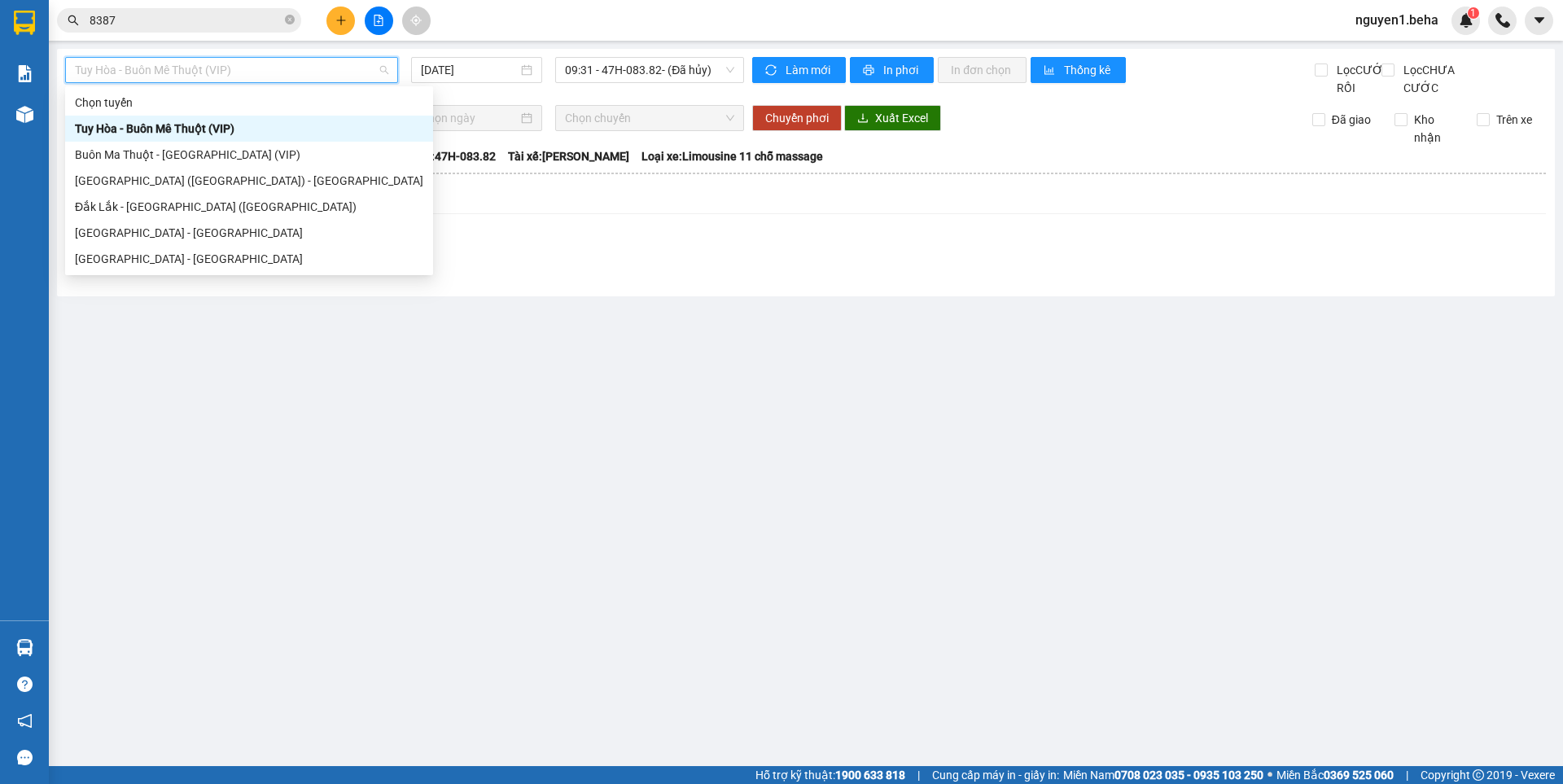
click at [155, 125] on div "Tuy Hòa - Buôn Mê Thuột (VIP)" at bounding box center [249, 128] width 348 height 18
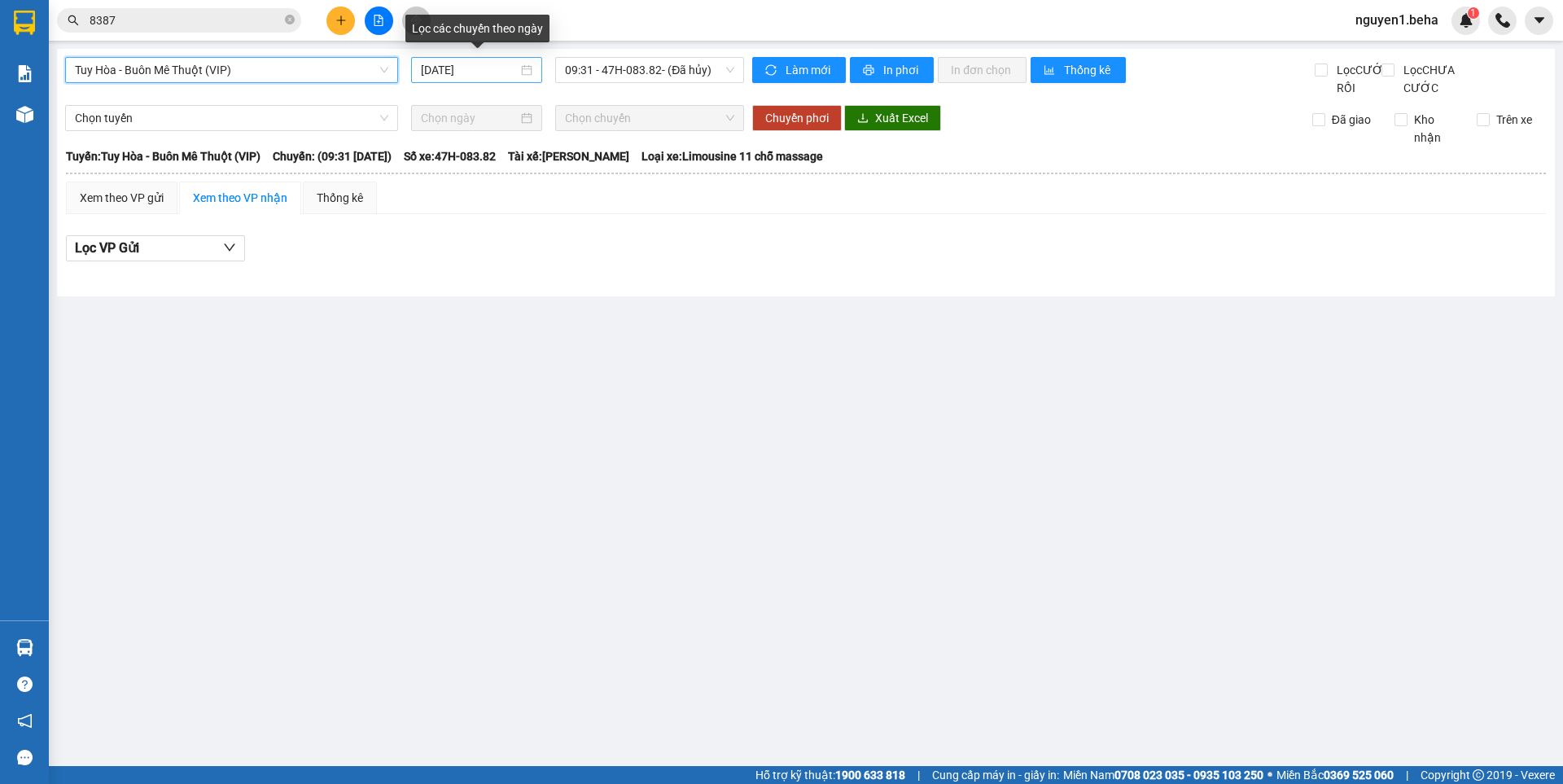
click at [519, 71] on div "[DATE]" at bounding box center [477, 69] width 112 height 18
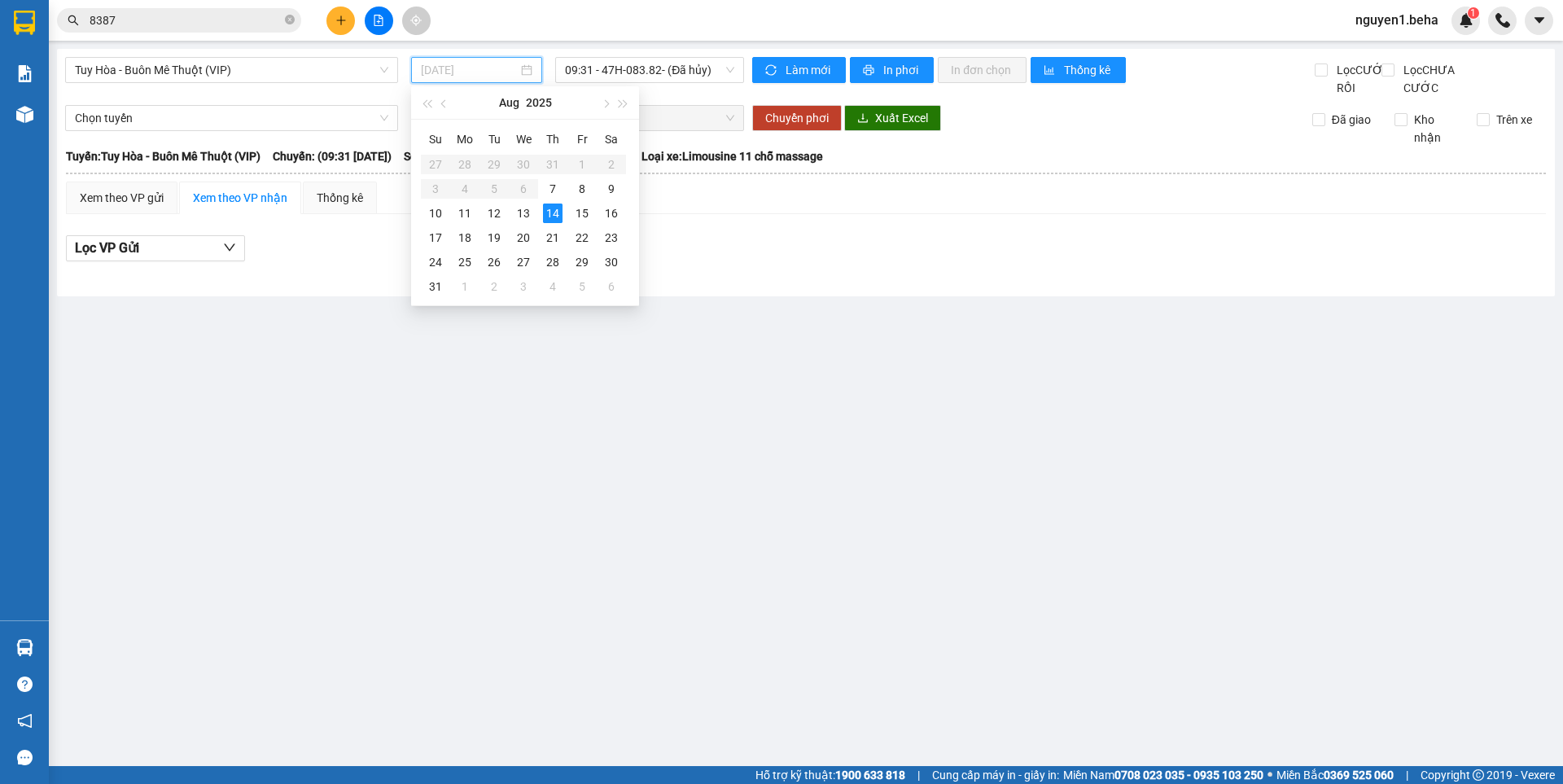
drag, startPoint x: 531, startPoint y: 209, endPoint x: 582, endPoint y: 97, distance: 123.1
click at [531, 207] on div "13" at bounding box center [523, 213] width 19 height 19
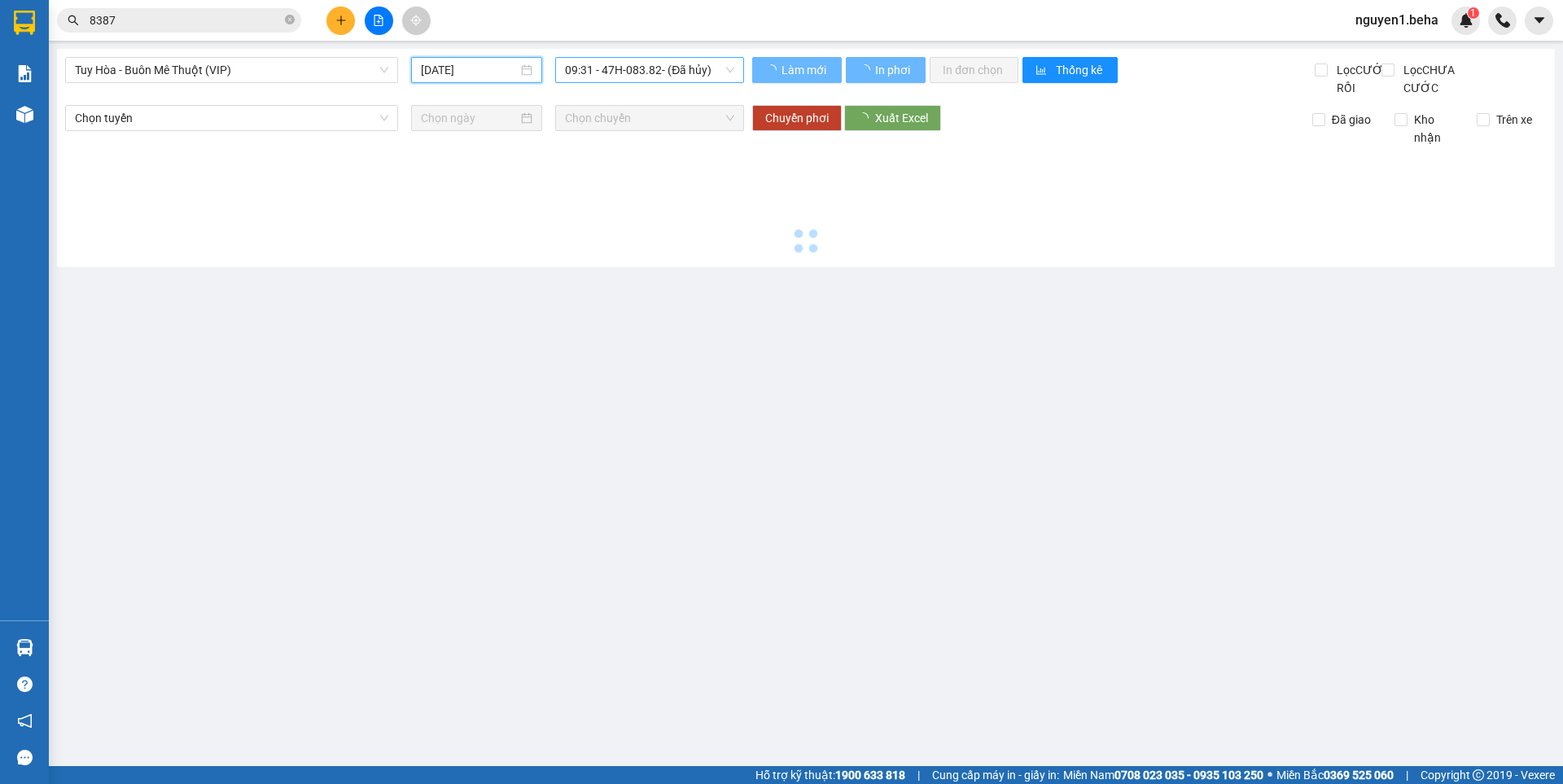
type input "[DATE]"
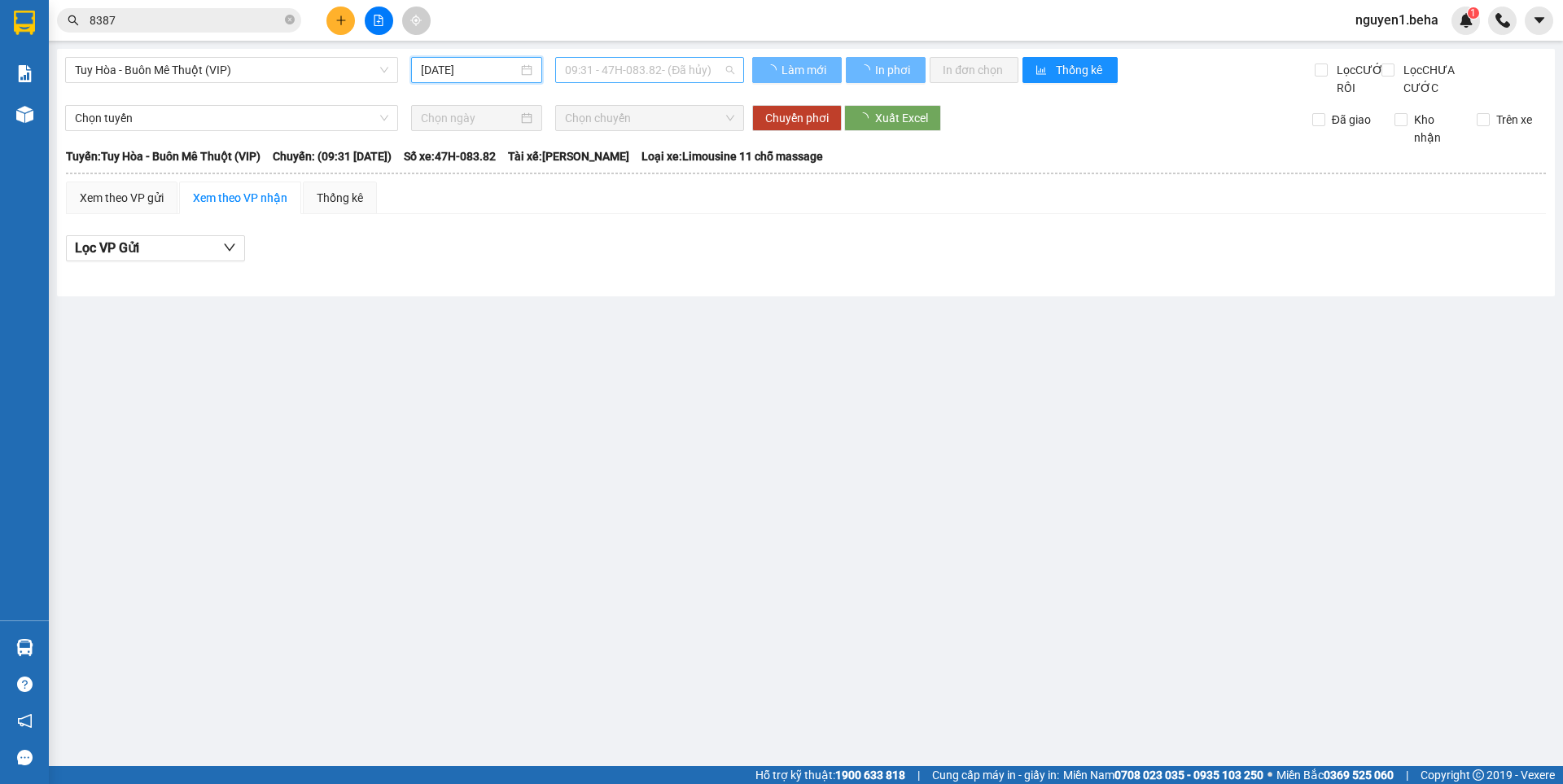
click at [629, 69] on span "09:31 - 47H-083.82 - (Đã hủy)" at bounding box center [650, 69] width 169 height 24
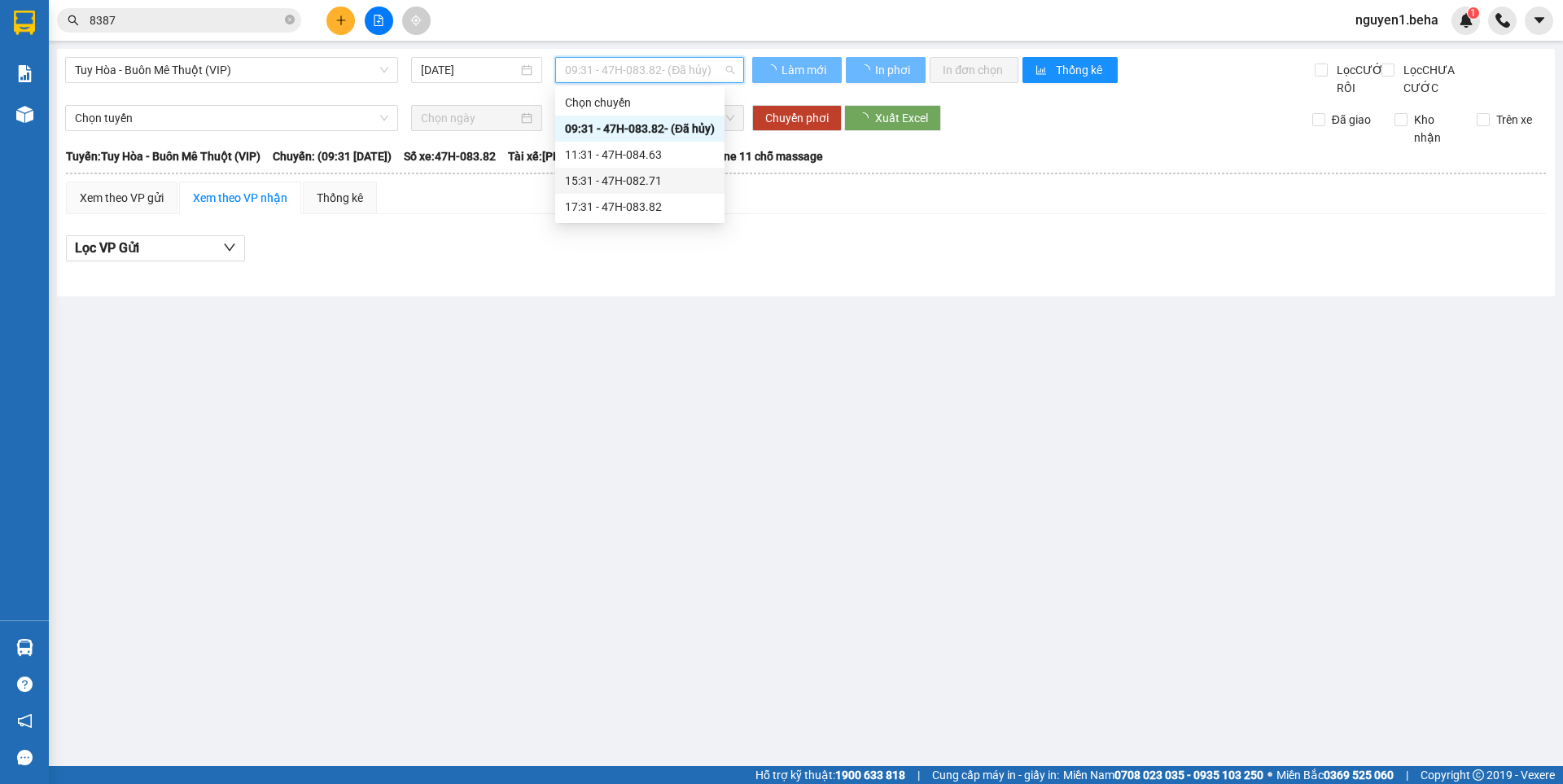
click at [607, 182] on div "15:31 - 47H-082.71" at bounding box center [640, 180] width 150 height 18
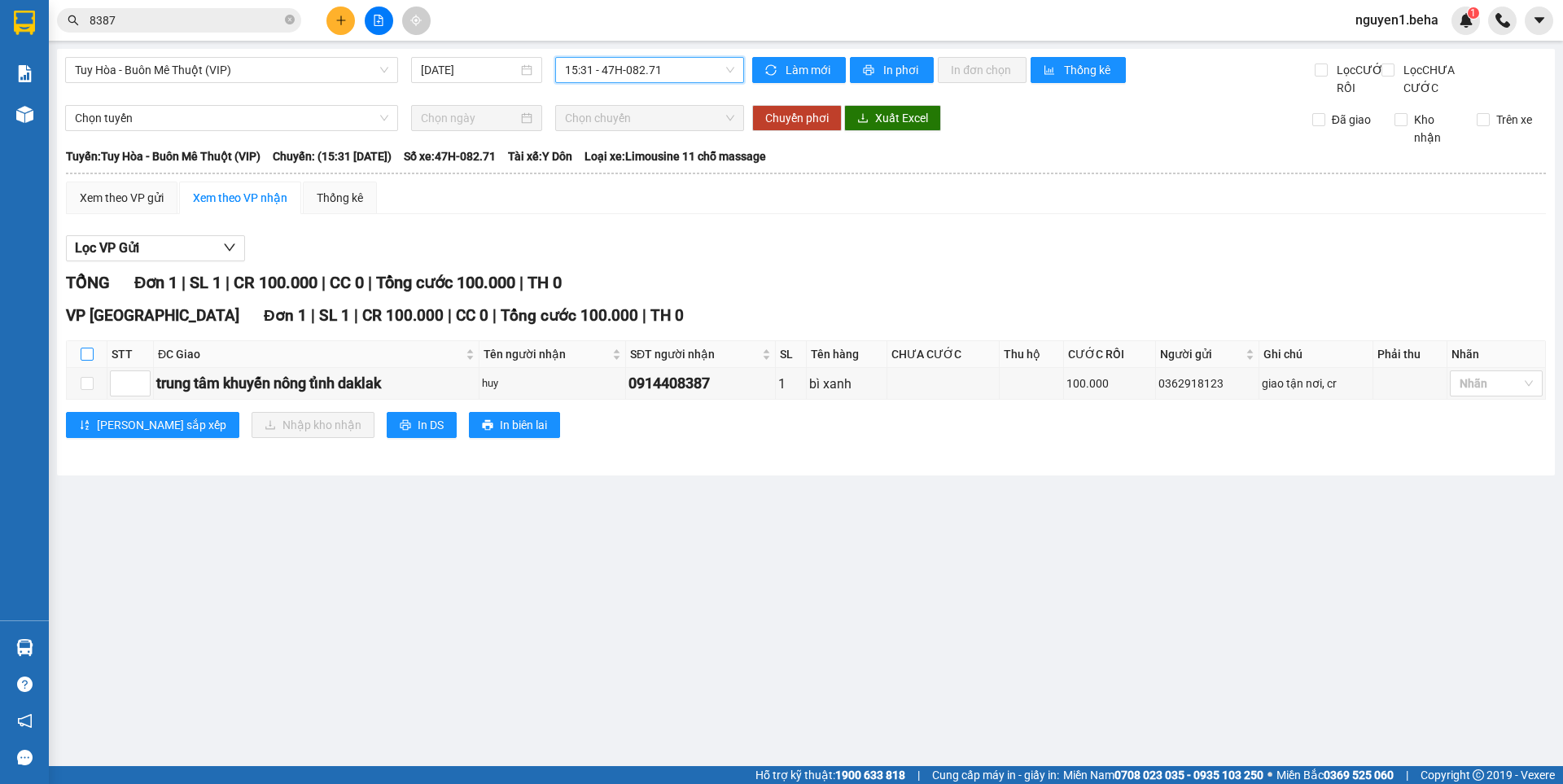
click at [83, 361] on input "checkbox" at bounding box center [86, 353] width 13 height 13
checkbox input "true"
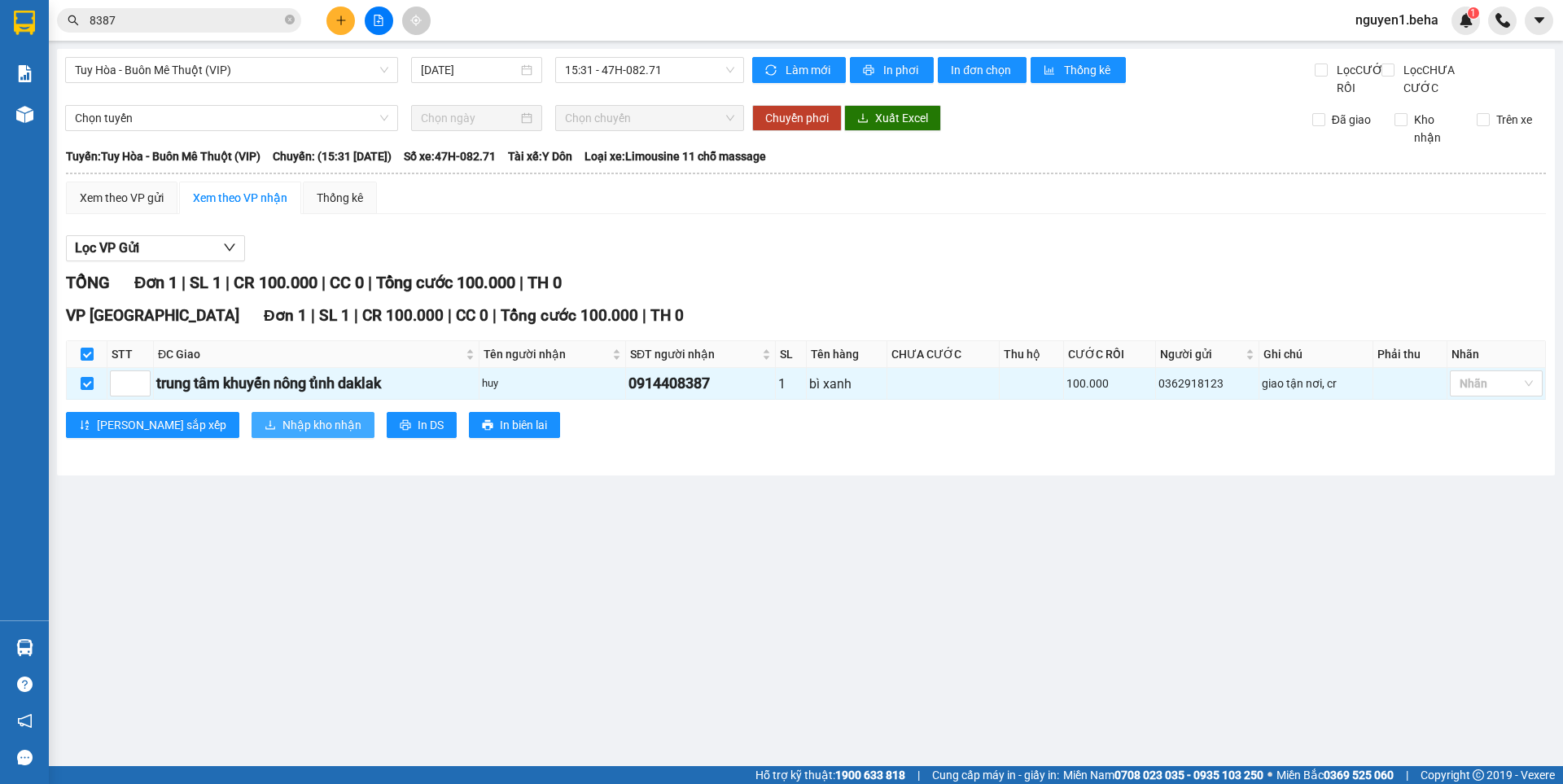
click at [252, 434] on button "Nhập kho nhận" at bounding box center [313, 424] width 123 height 26
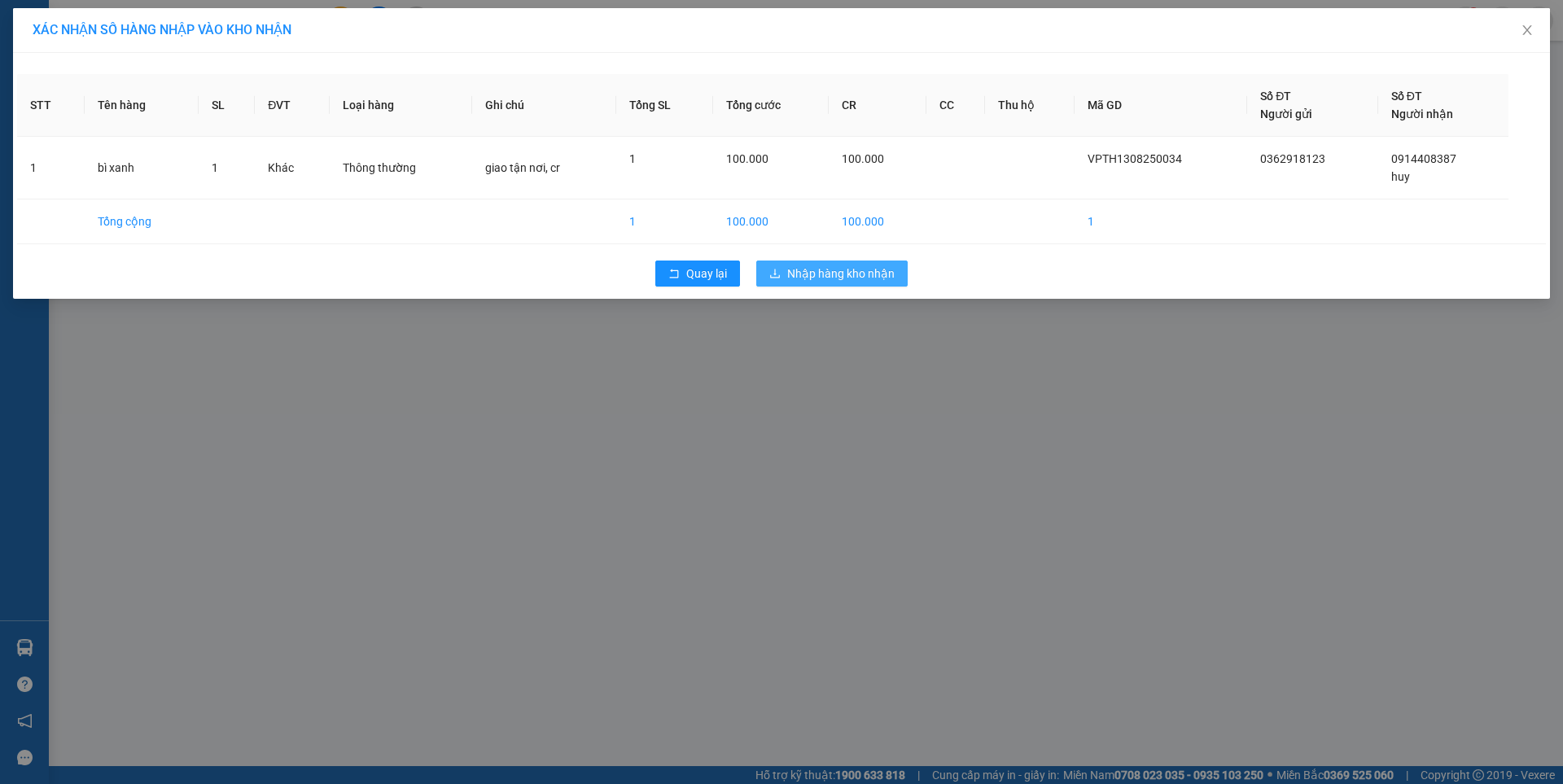
click at [845, 278] on span "Nhập hàng kho nhận" at bounding box center [841, 273] width 107 height 18
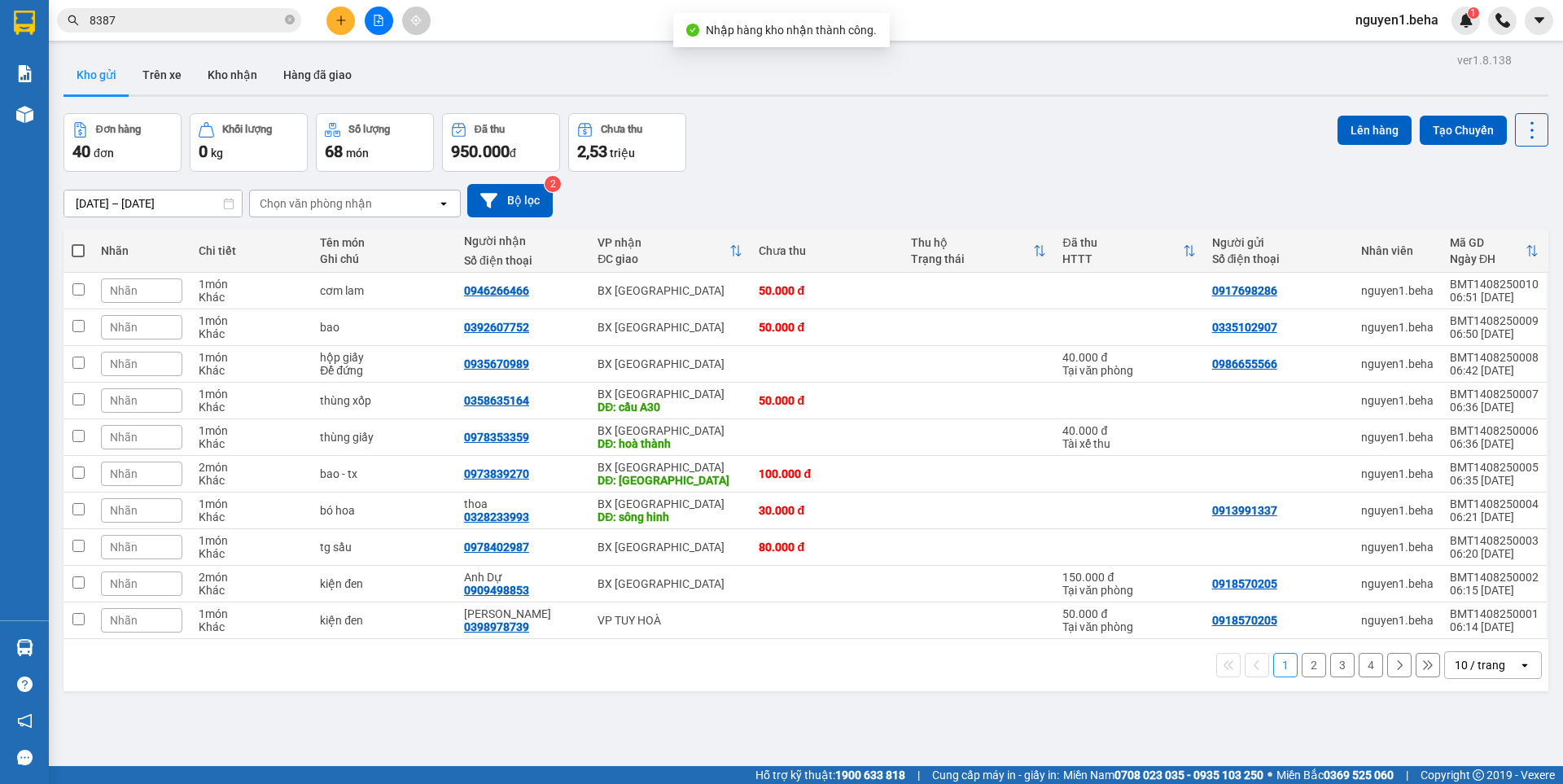
click at [187, 8] on div "Kết quả tìm kiếm ( 2 ) Bộ lọc Mã ĐH Trạng thái Món hàng Thu hộ Tổng cước Chưa c…" at bounding box center [159, 21] width 318 height 29
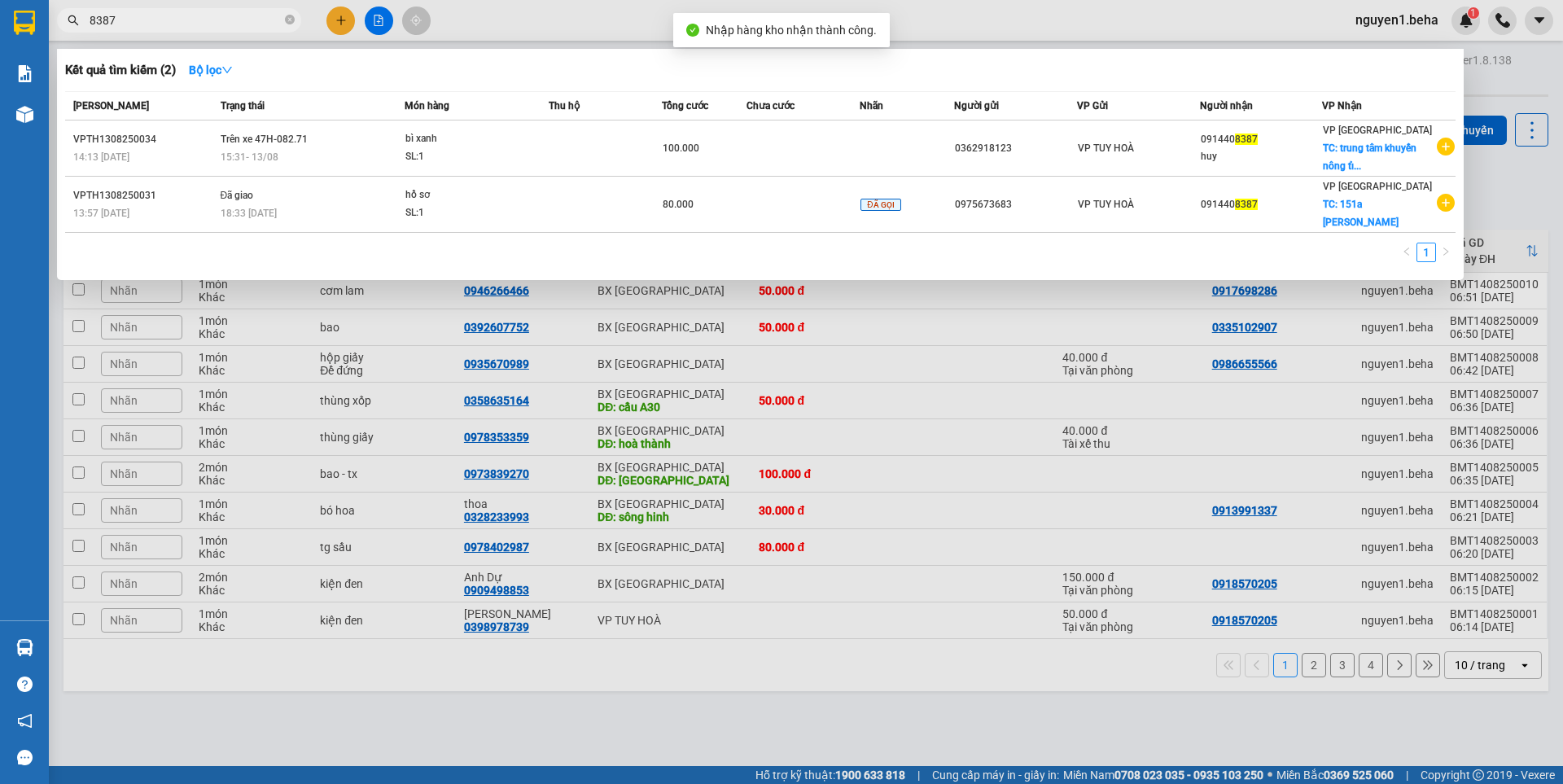
click at [194, 25] on input "8387" at bounding box center [185, 19] width 192 height 18
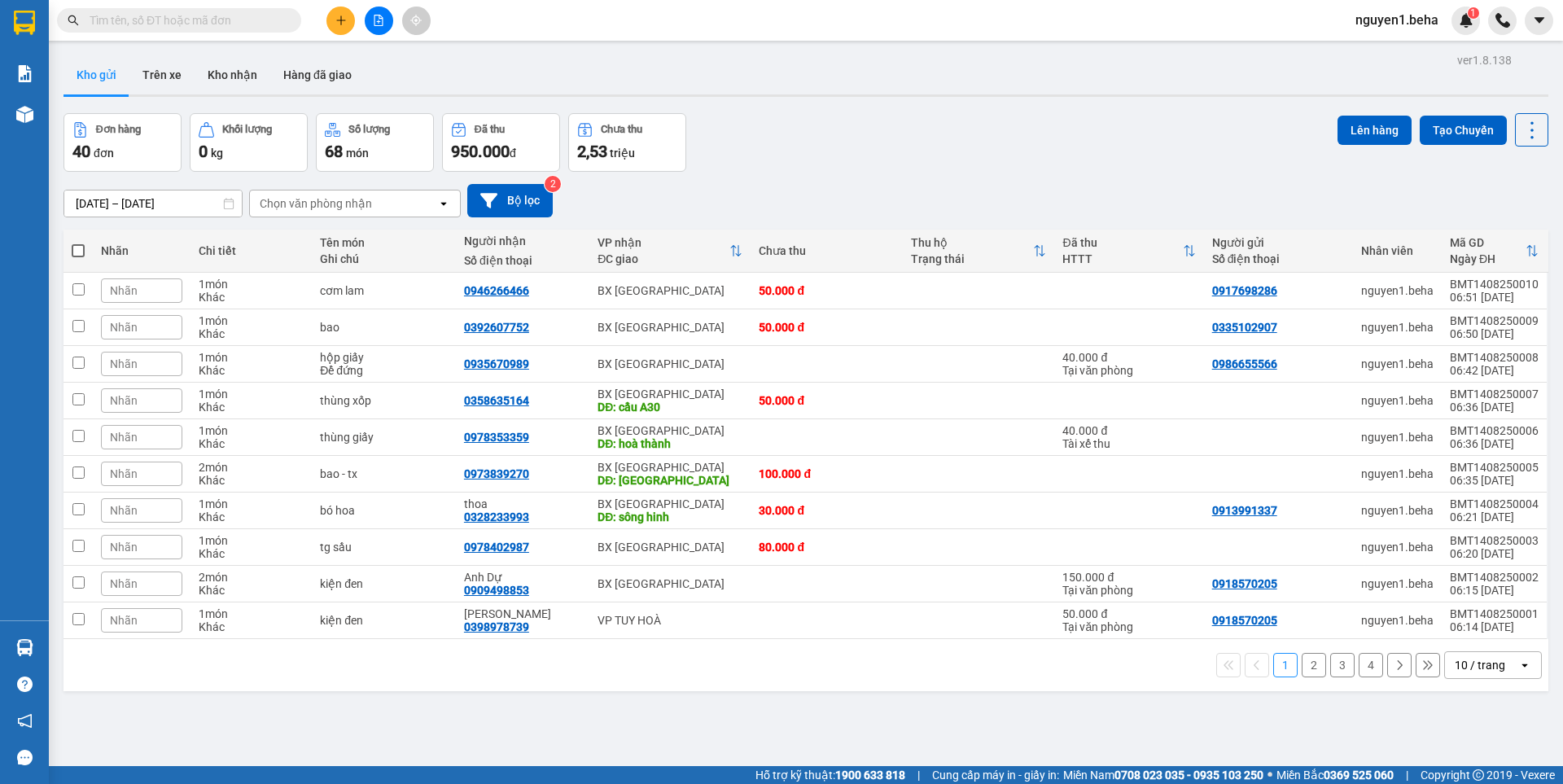
click at [259, 21] on input "text" at bounding box center [185, 19] width 192 height 18
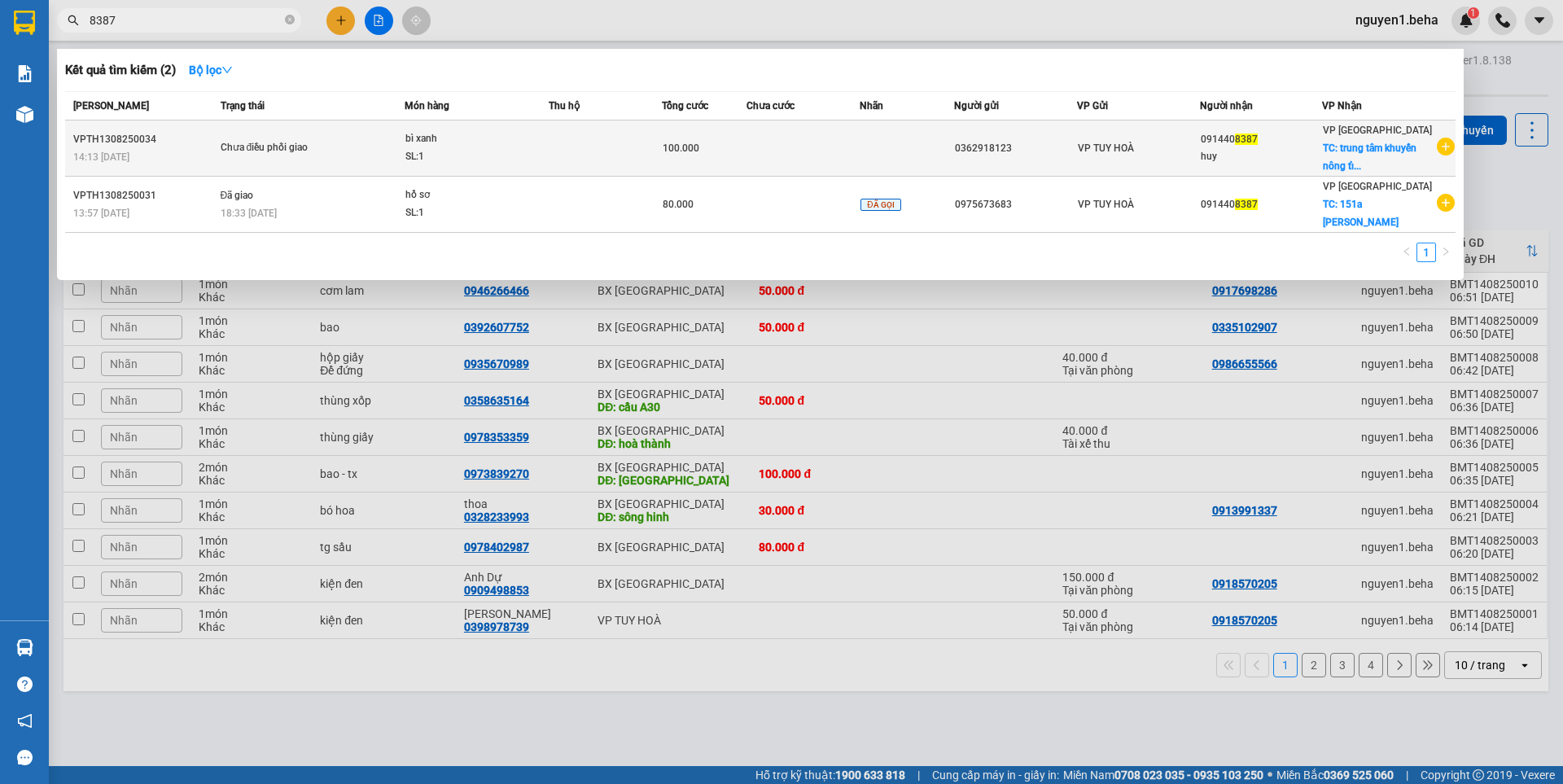
type input "8387"
click at [251, 145] on div "Chưa điều phối giao" at bounding box center [281, 148] width 123 height 18
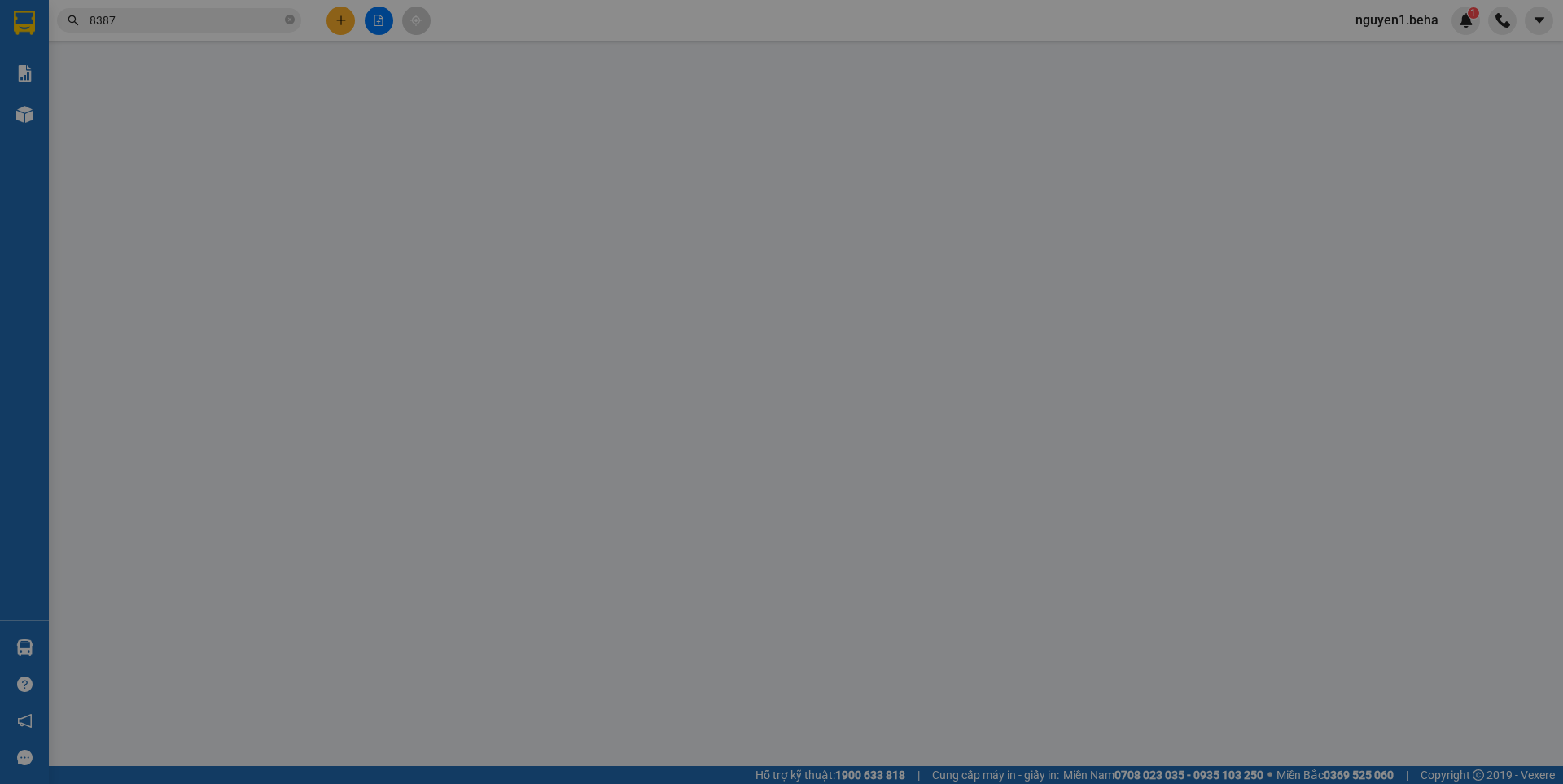
type input "0362918123"
type input "0914408387"
type input "huy"
checkbox input "true"
type input "trung tâm khuyến nông tỉnh daklak"
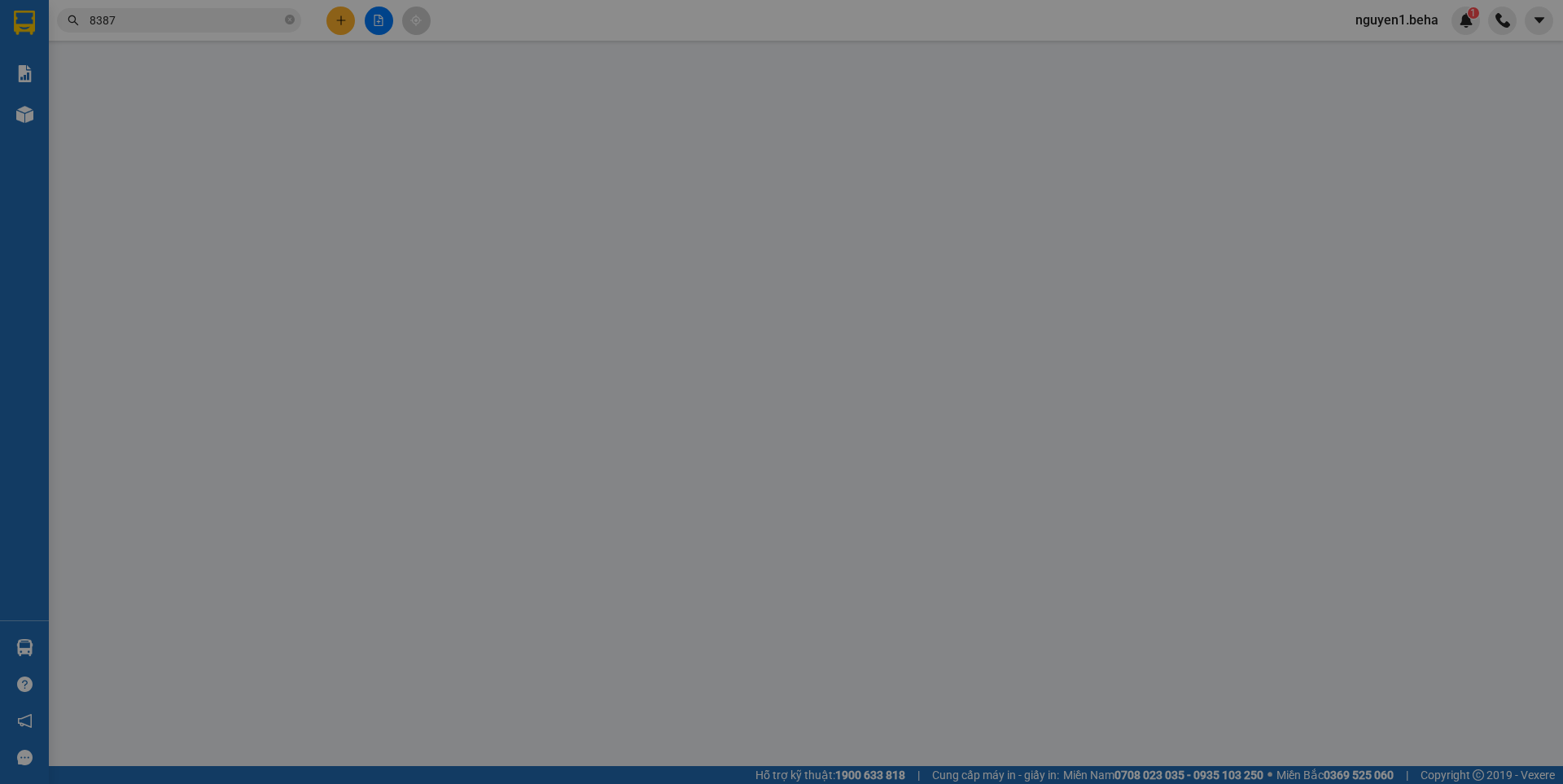
type input "100.000"
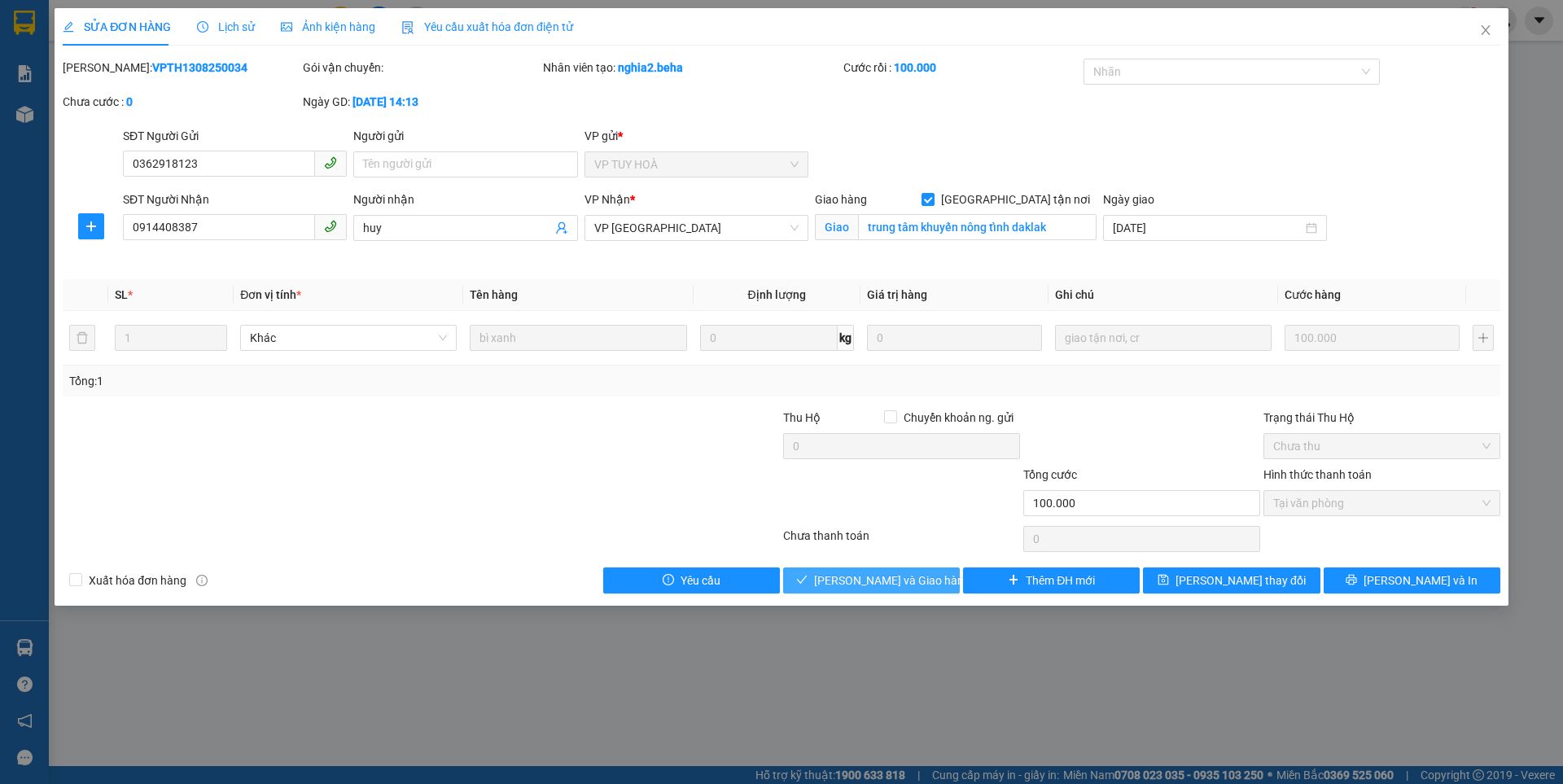
click at [890, 576] on span "[PERSON_NAME] và Giao hàng" at bounding box center [891, 580] width 156 height 18
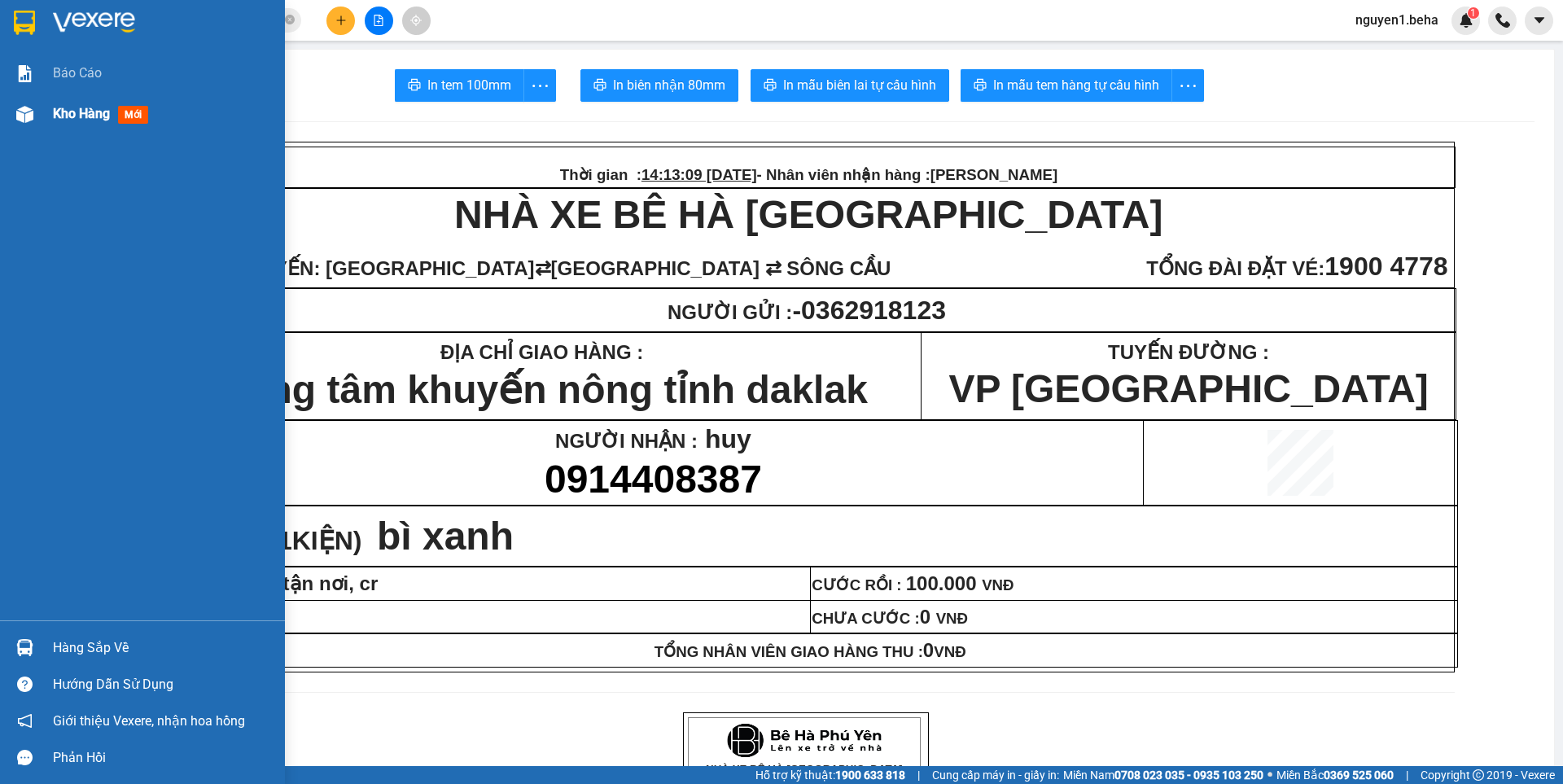
click at [31, 115] on img at bounding box center [25, 114] width 17 height 17
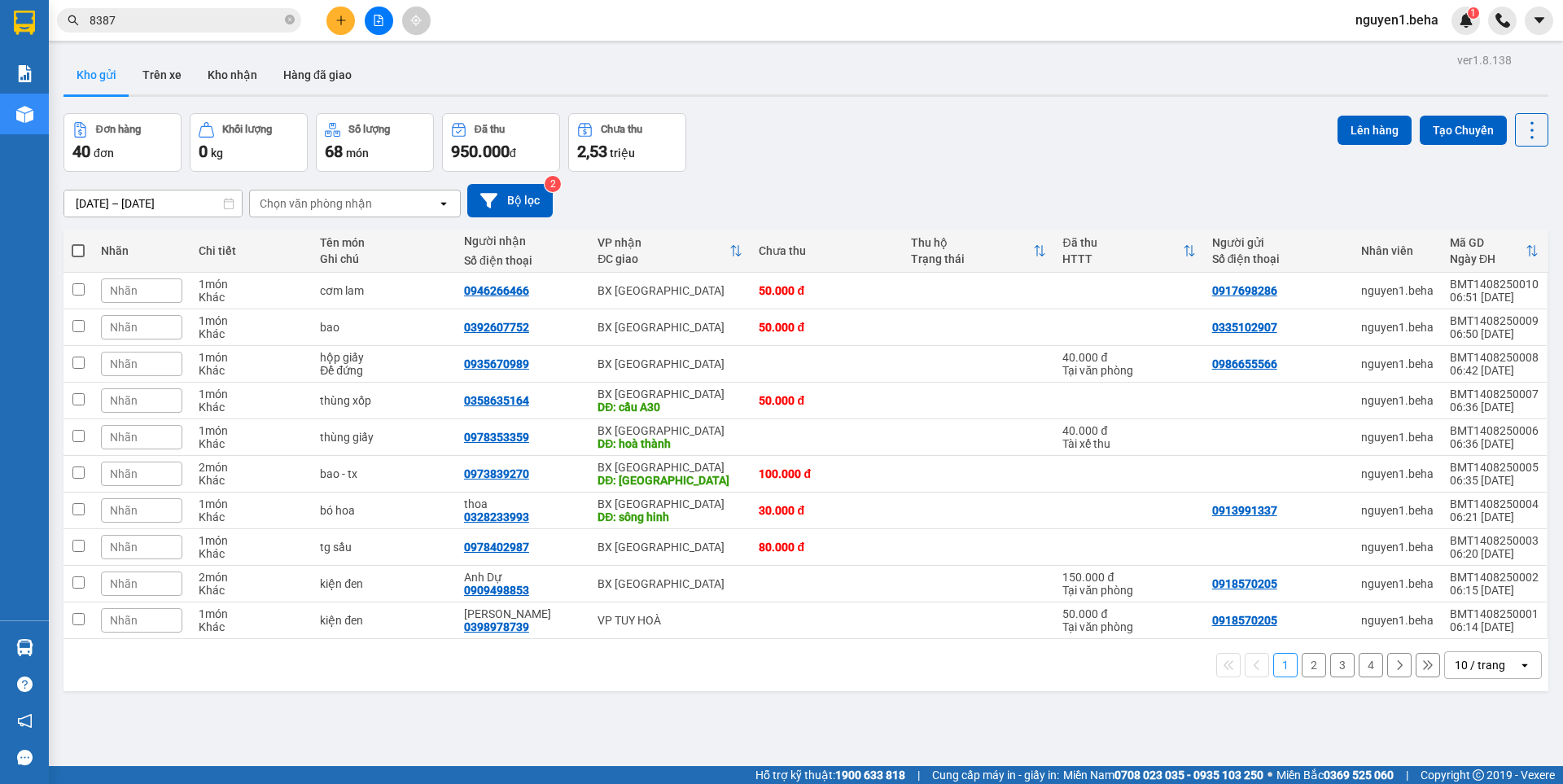
click at [81, 246] on span at bounding box center [78, 250] width 13 height 13
click at [78, 242] on input "checkbox" at bounding box center [78, 242] width 0 height 0
checkbox input "true"
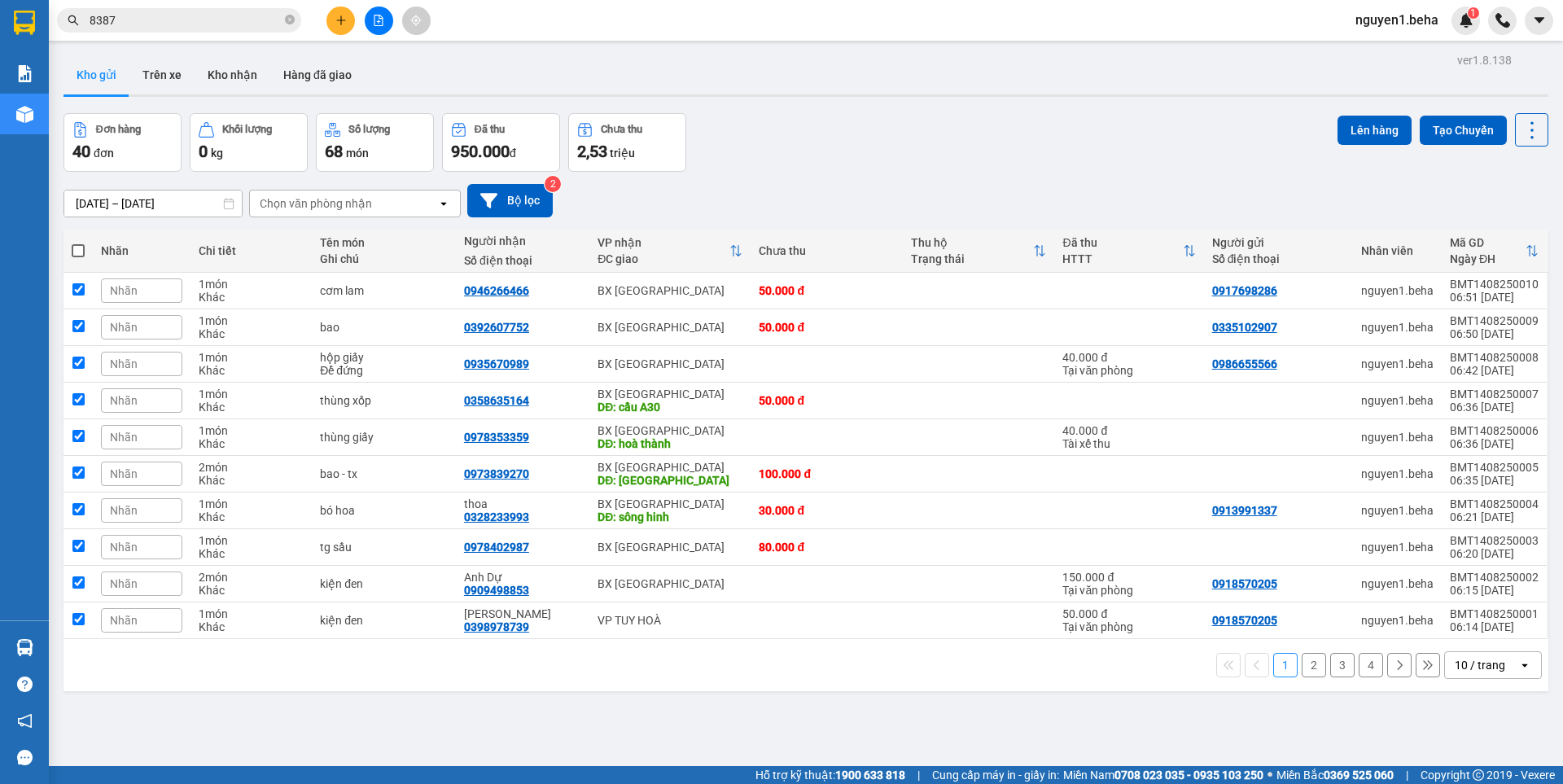
checkbox input "true"
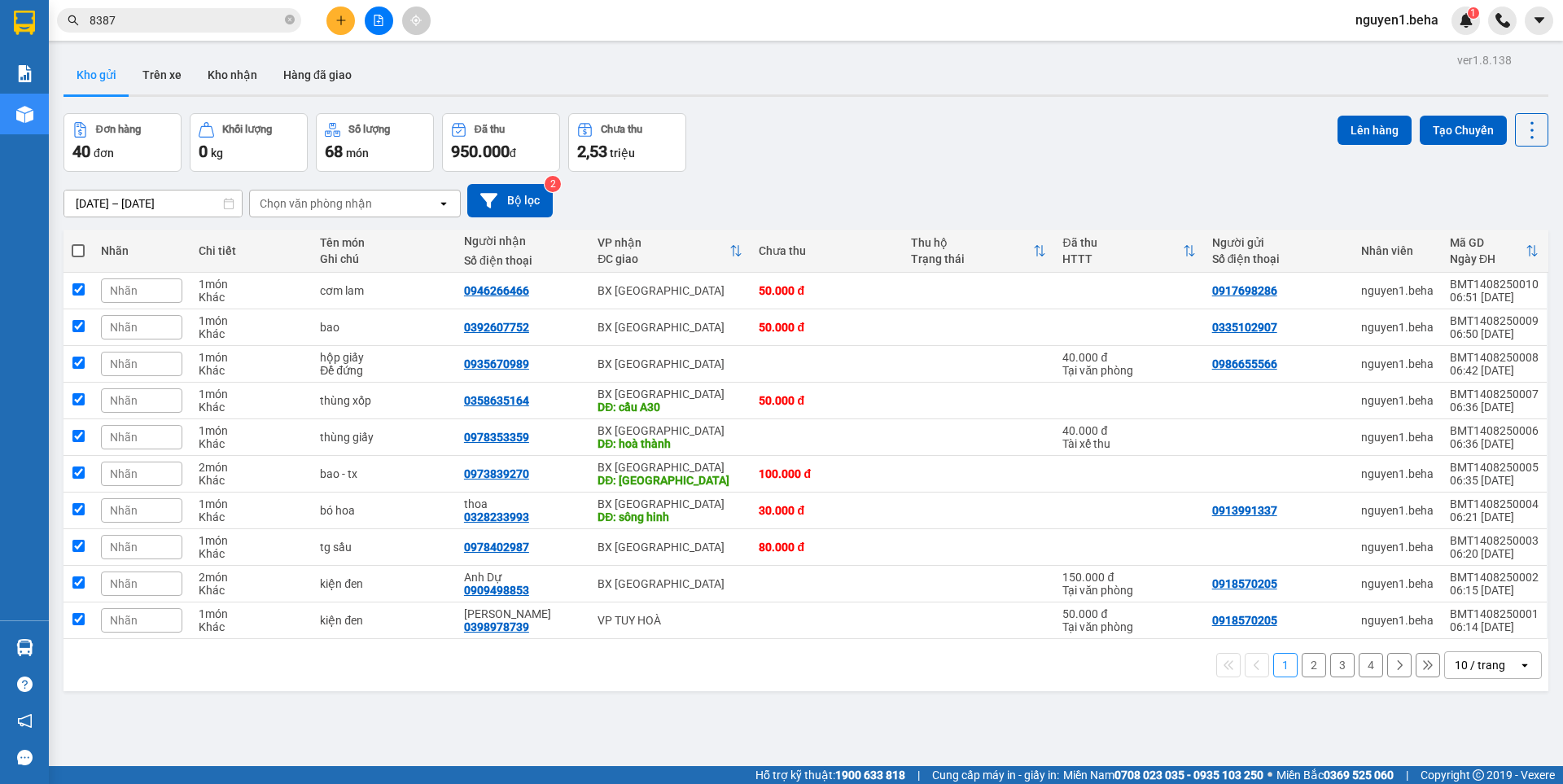
checkbox input "true"
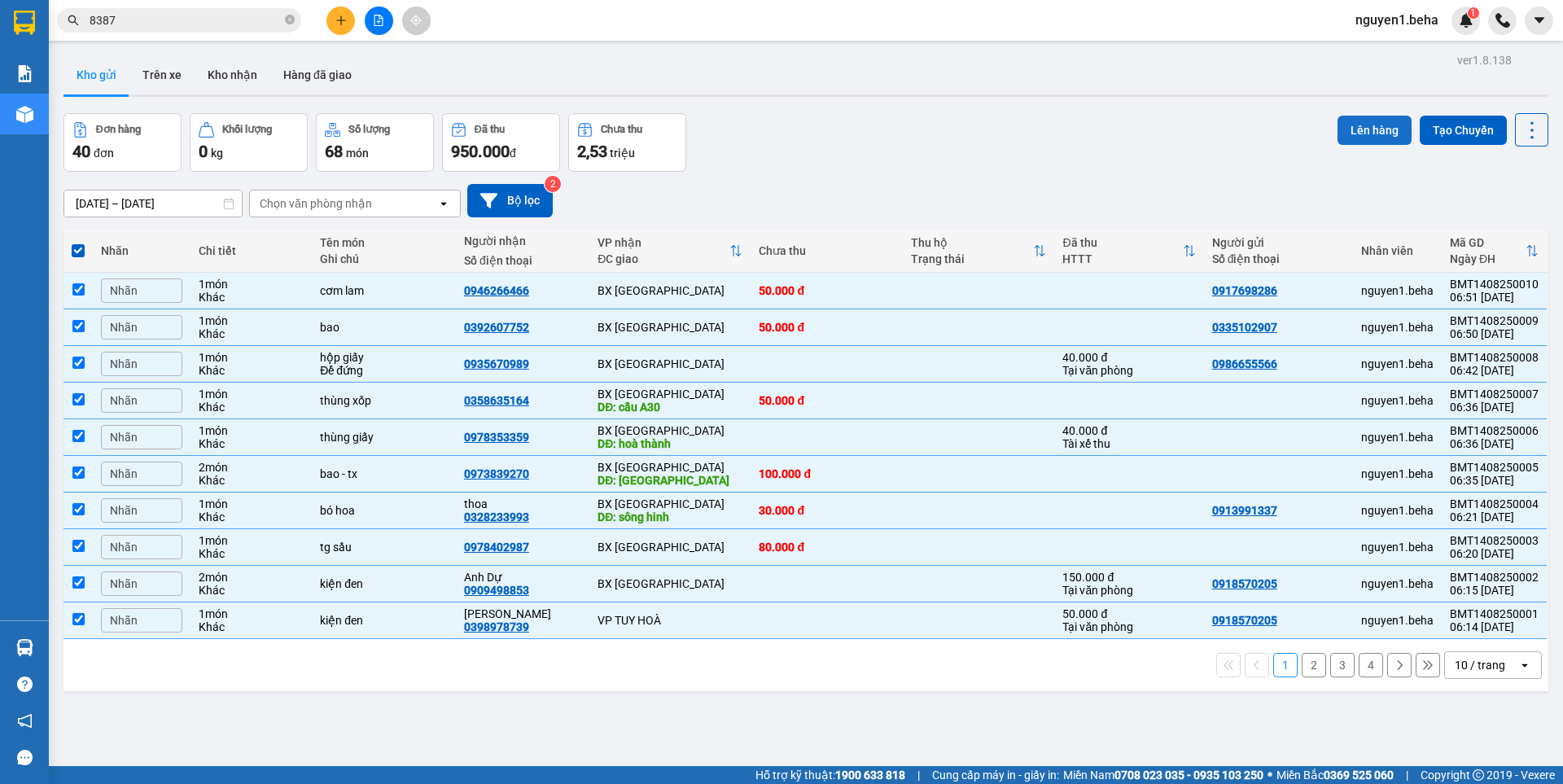
click at [1355, 130] on button "Lên hàng" at bounding box center [1375, 130] width 74 height 30
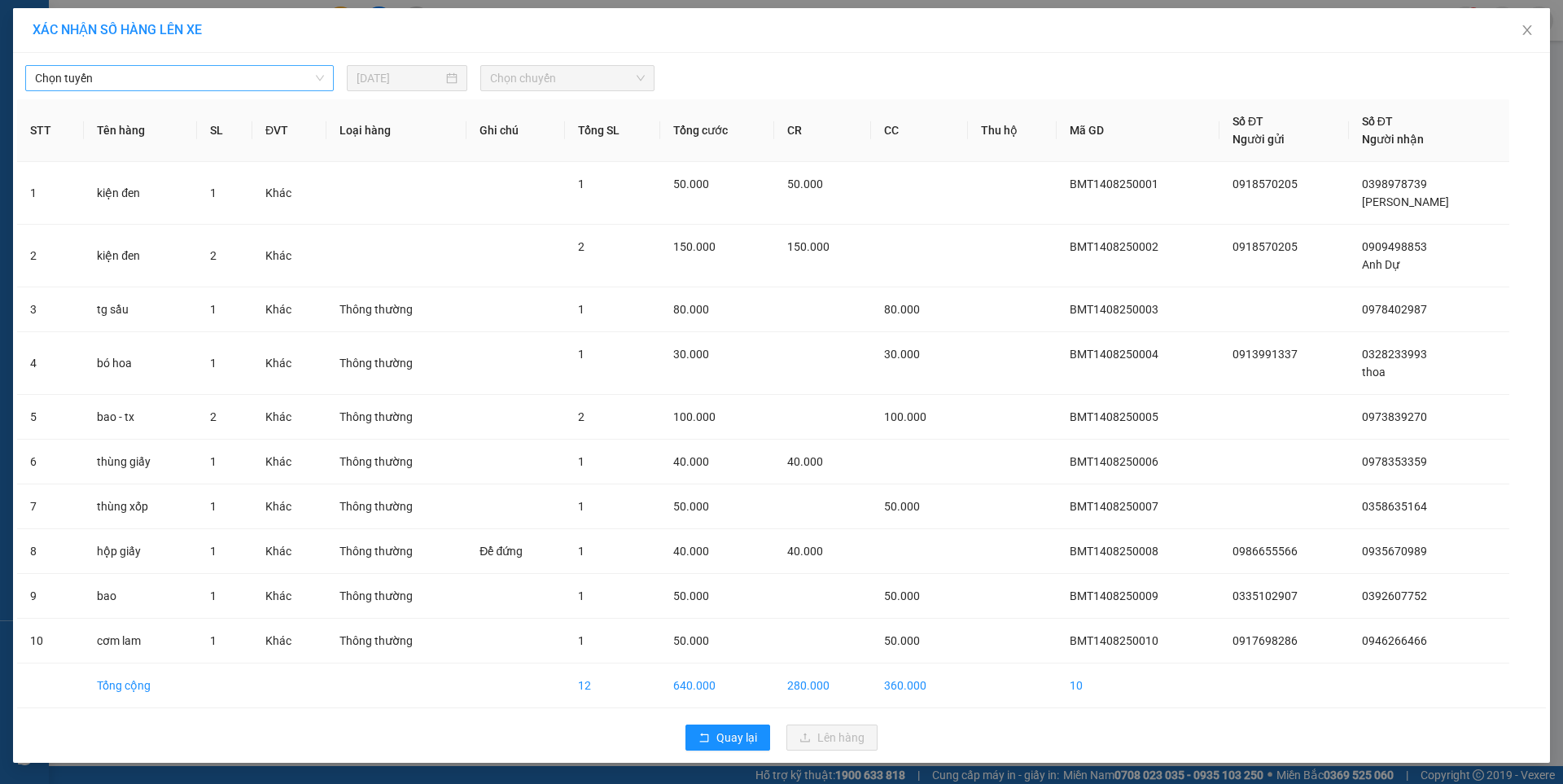
click at [286, 82] on span "Chọn tuyến" at bounding box center [179, 78] width 289 height 24
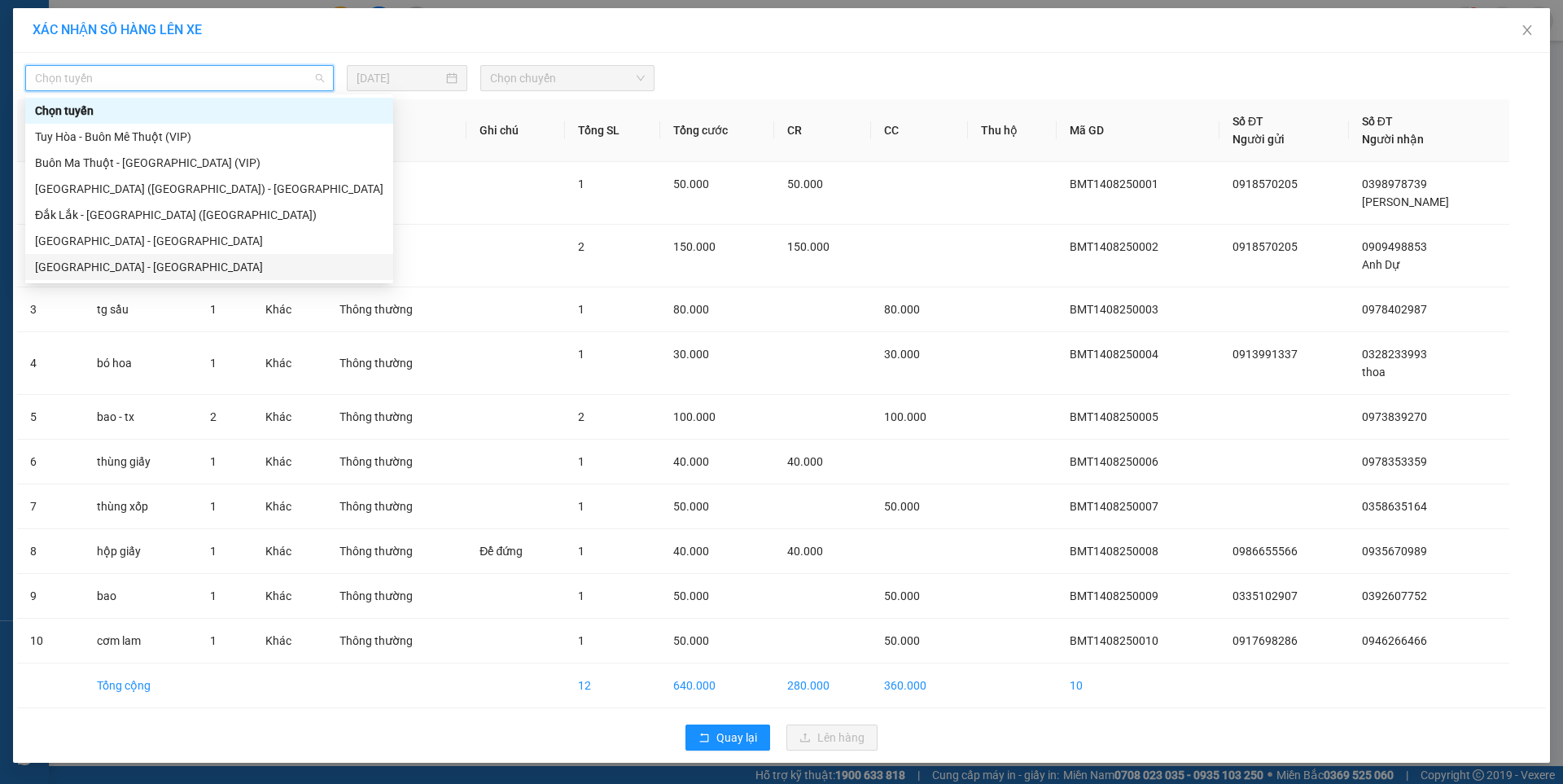
click at [117, 271] on div "[GEOGRAPHIC_DATA] - [GEOGRAPHIC_DATA]" at bounding box center [209, 266] width 348 height 18
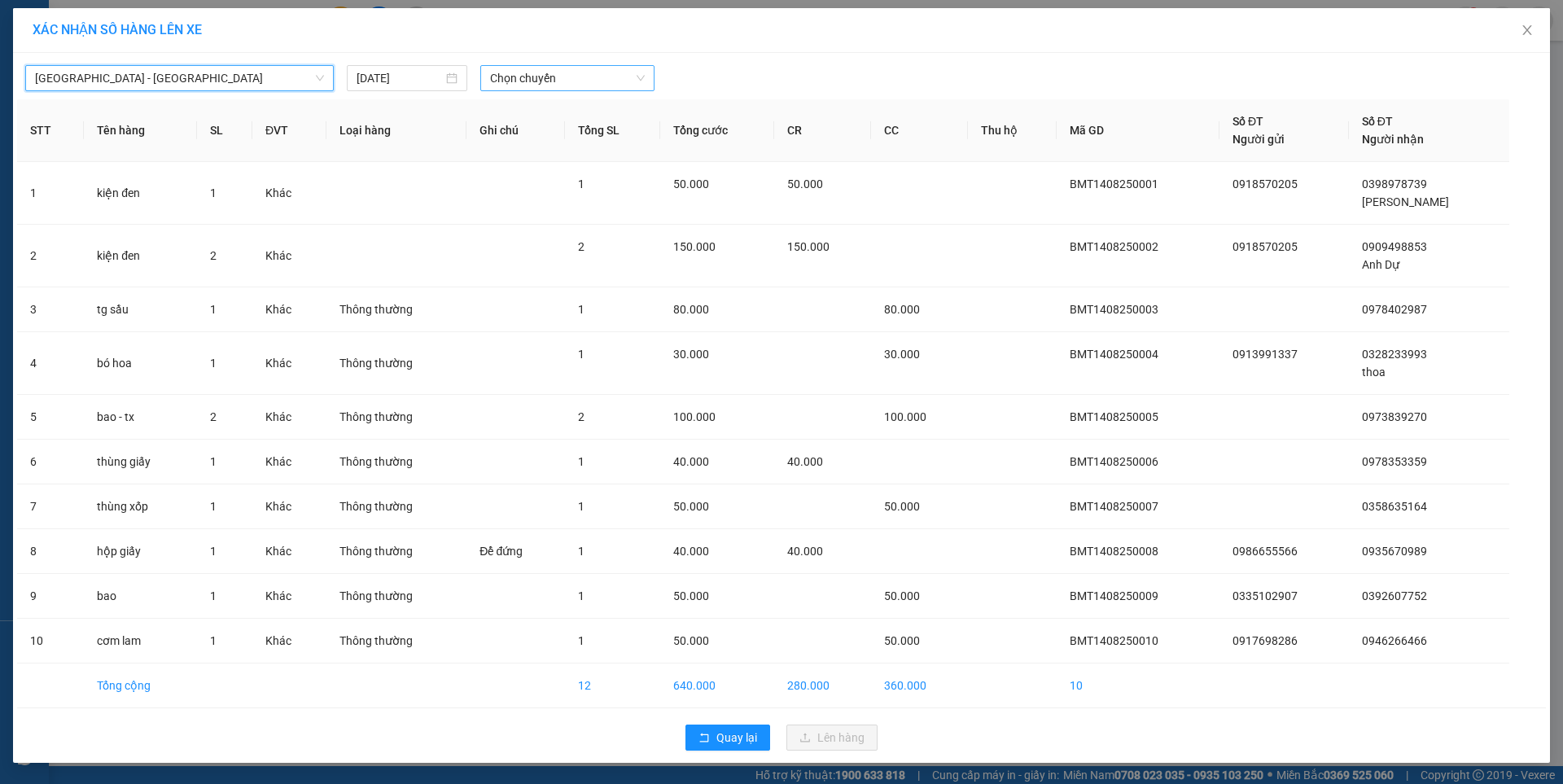
click at [511, 76] on span "Chọn chuyến" at bounding box center [567, 78] width 155 height 24
click at [553, 139] on div "07:00 - 47F-002.14" at bounding box center [553, 136] width 127 height 18
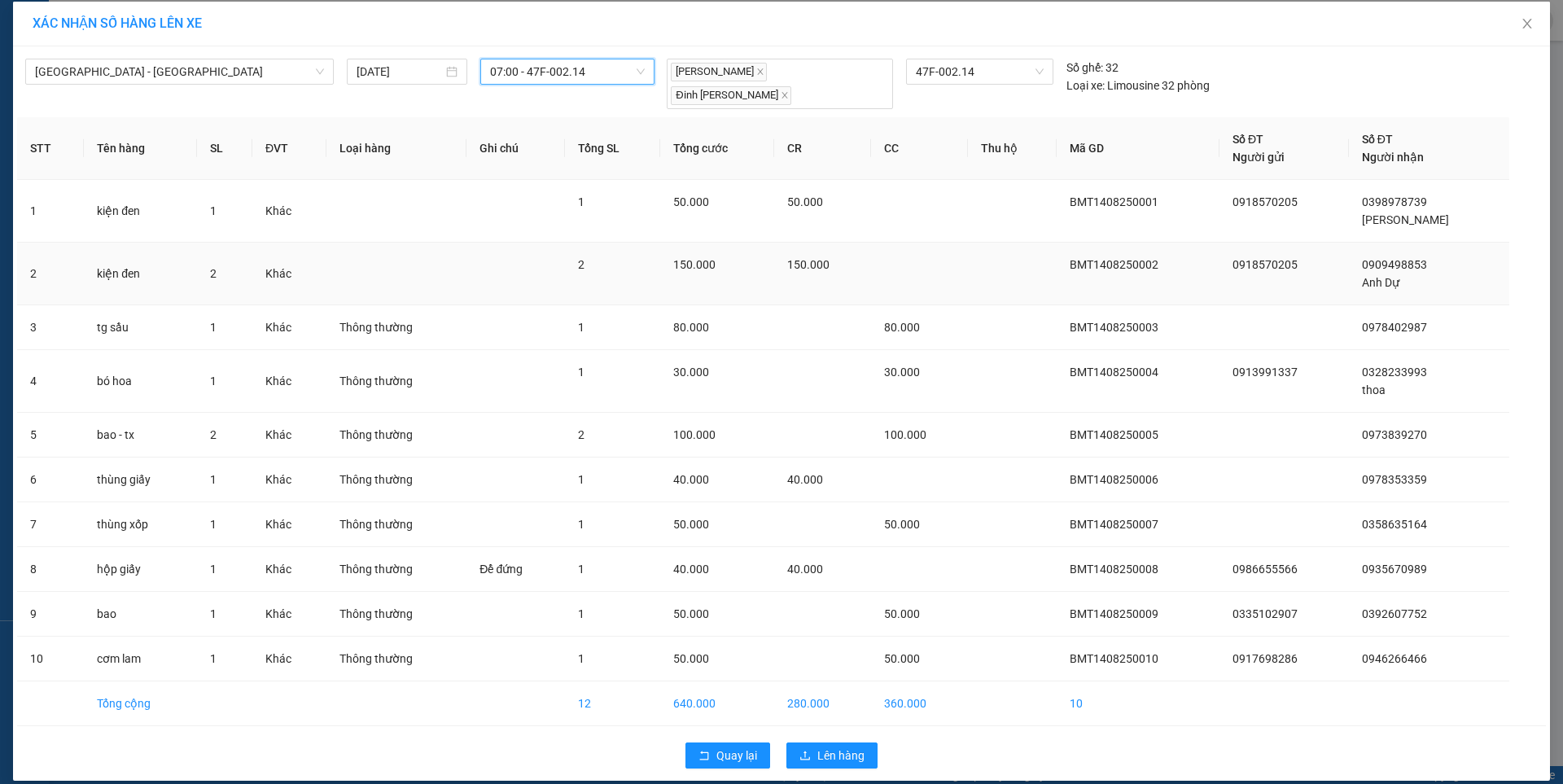
scroll to position [8, 0]
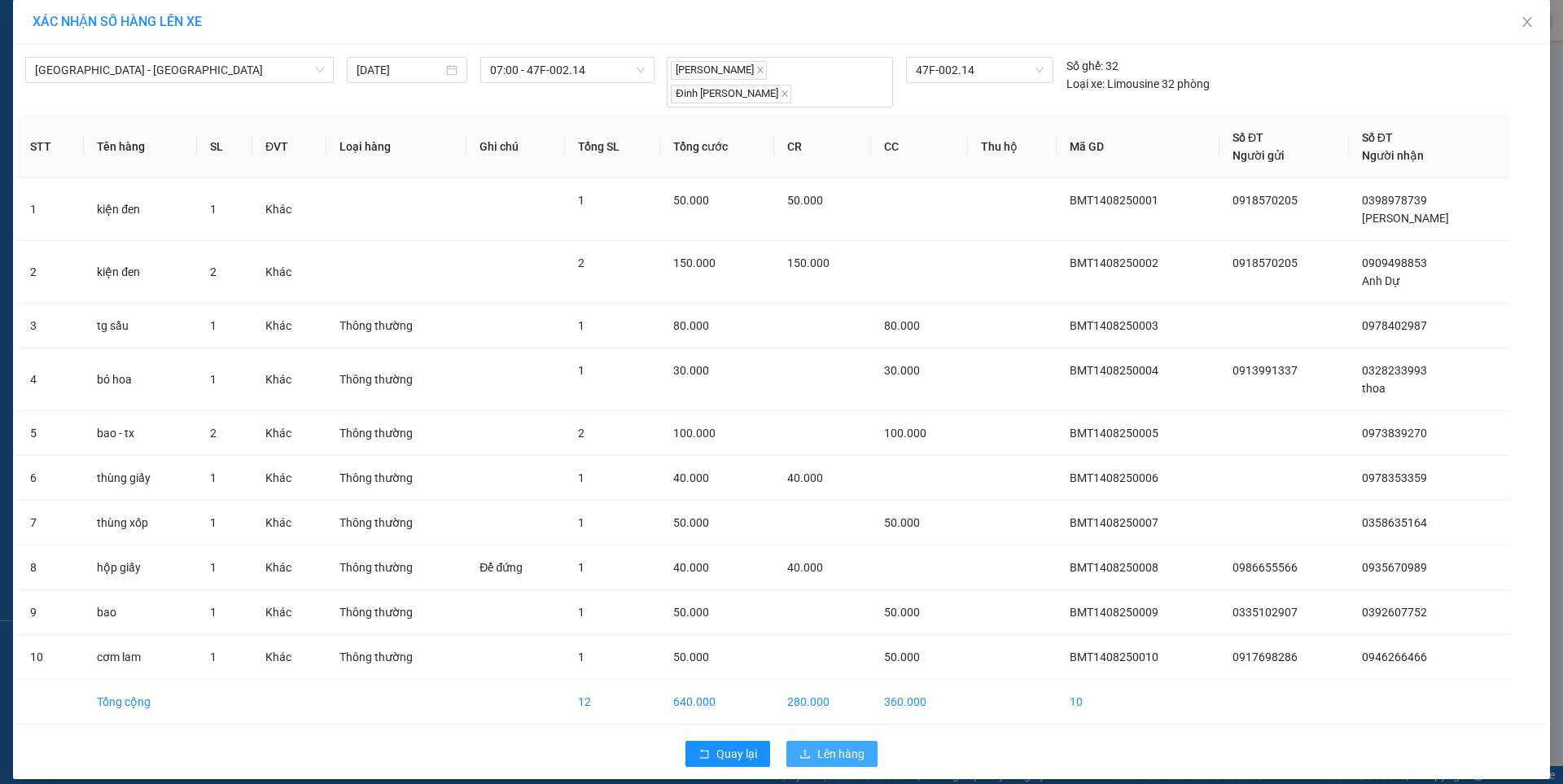
click at [831, 744] on span "Lên hàng" at bounding box center [841, 753] width 47 height 18
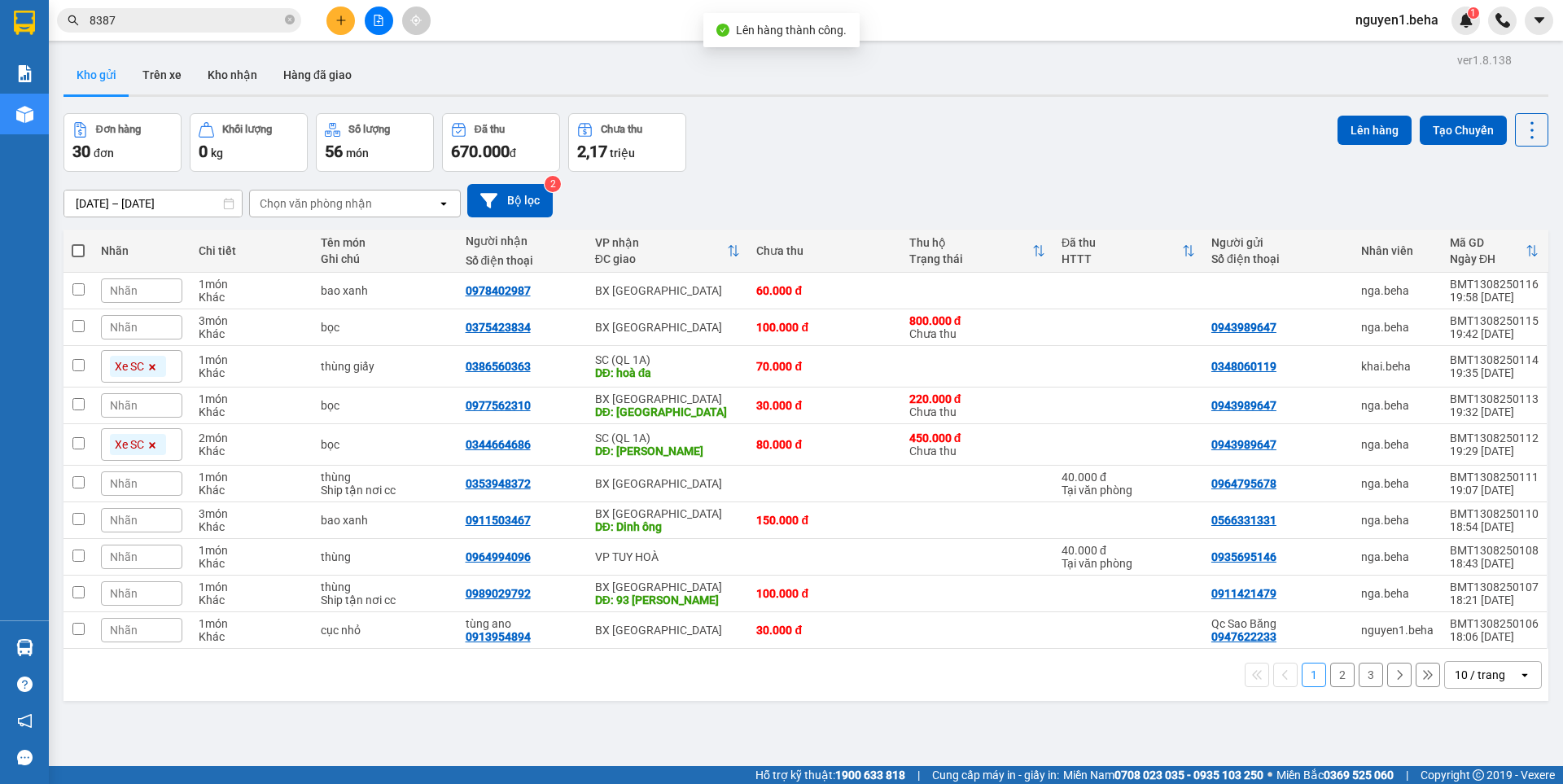
click at [78, 251] on span at bounding box center [78, 250] width 13 height 13
click at [78, 242] on input "checkbox" at bounding box center [78, 242] width 0 height 0
checkbox input "true"
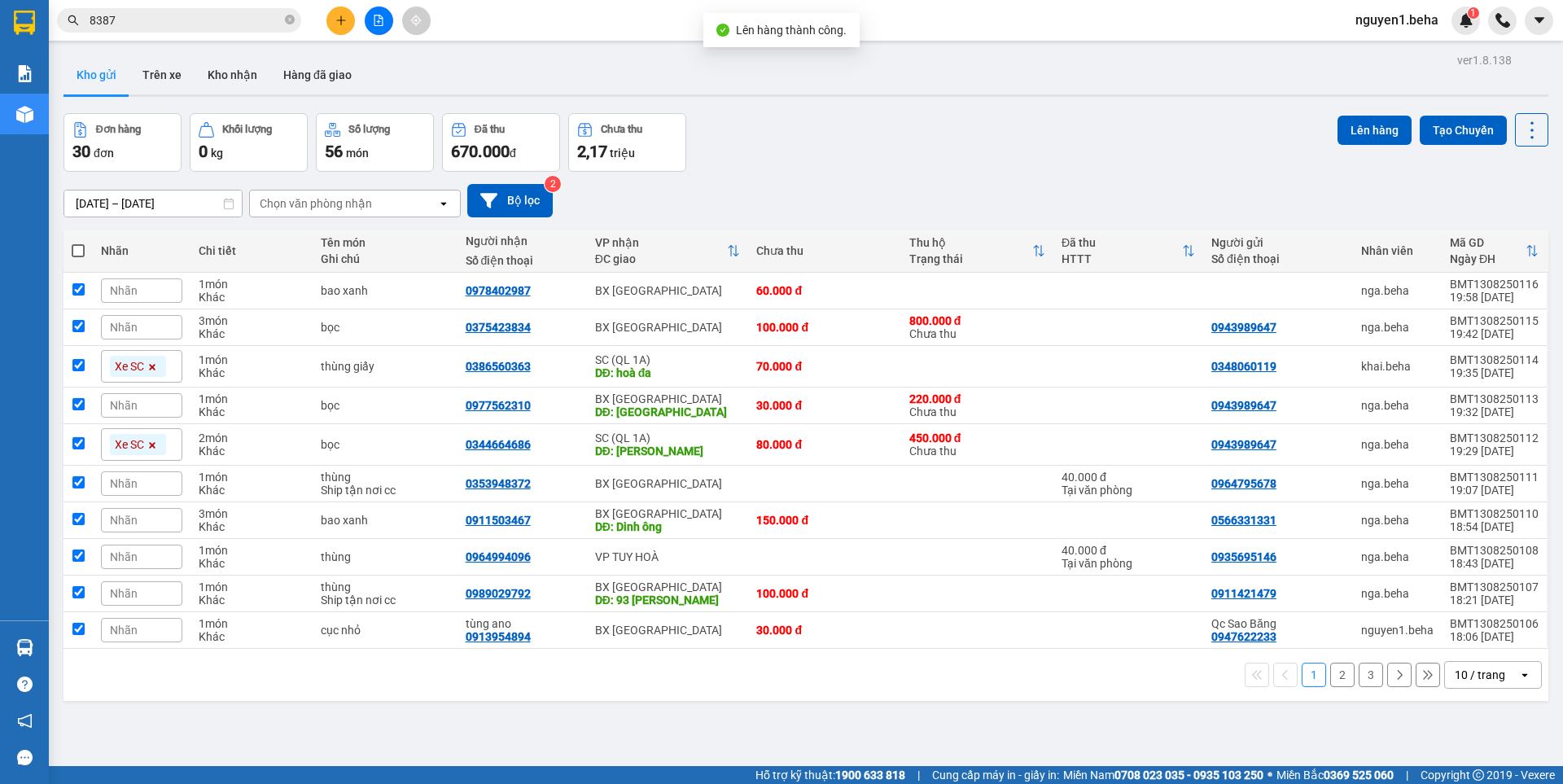
checkbox input "true"
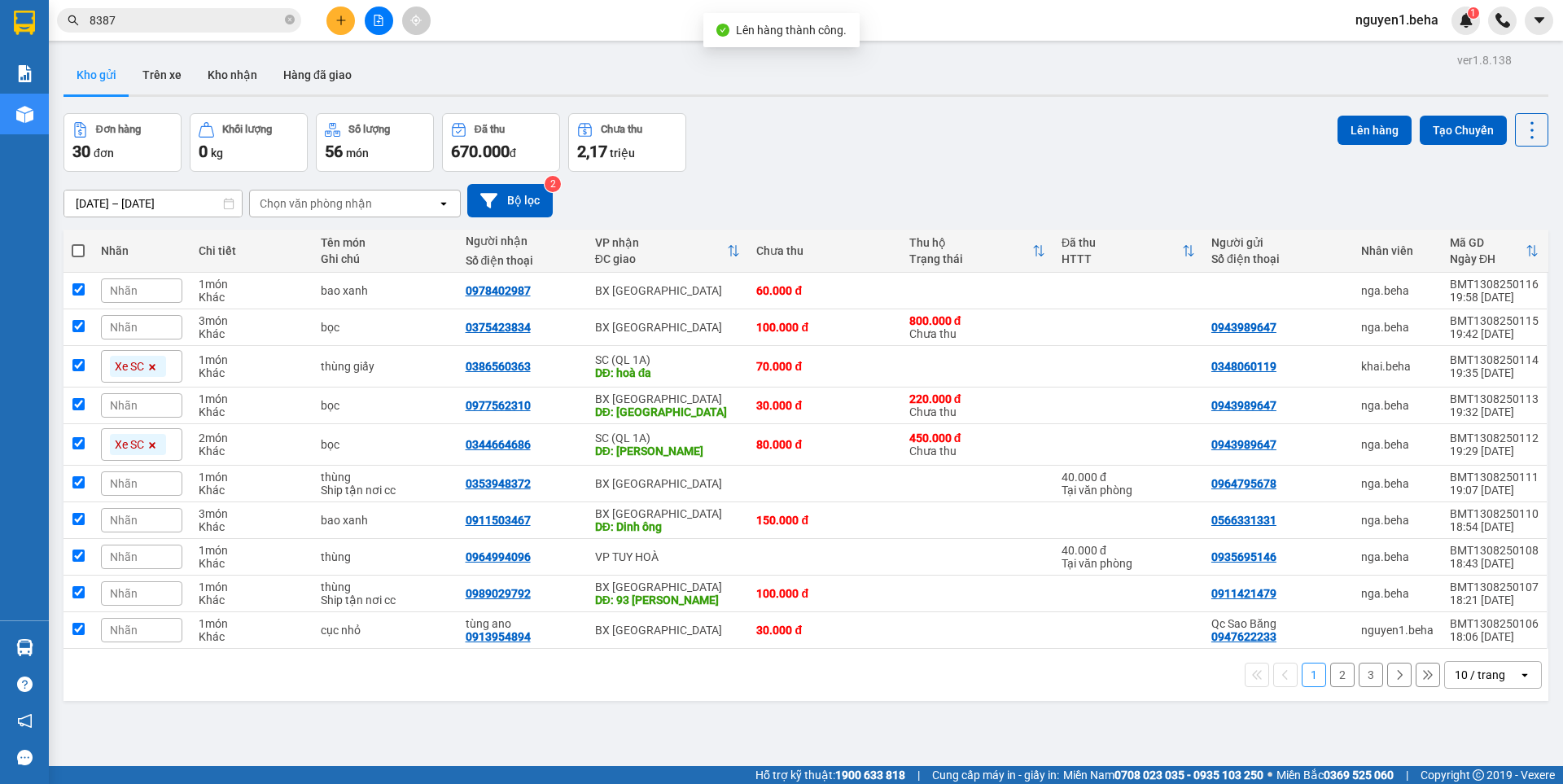
checkbox input "true"
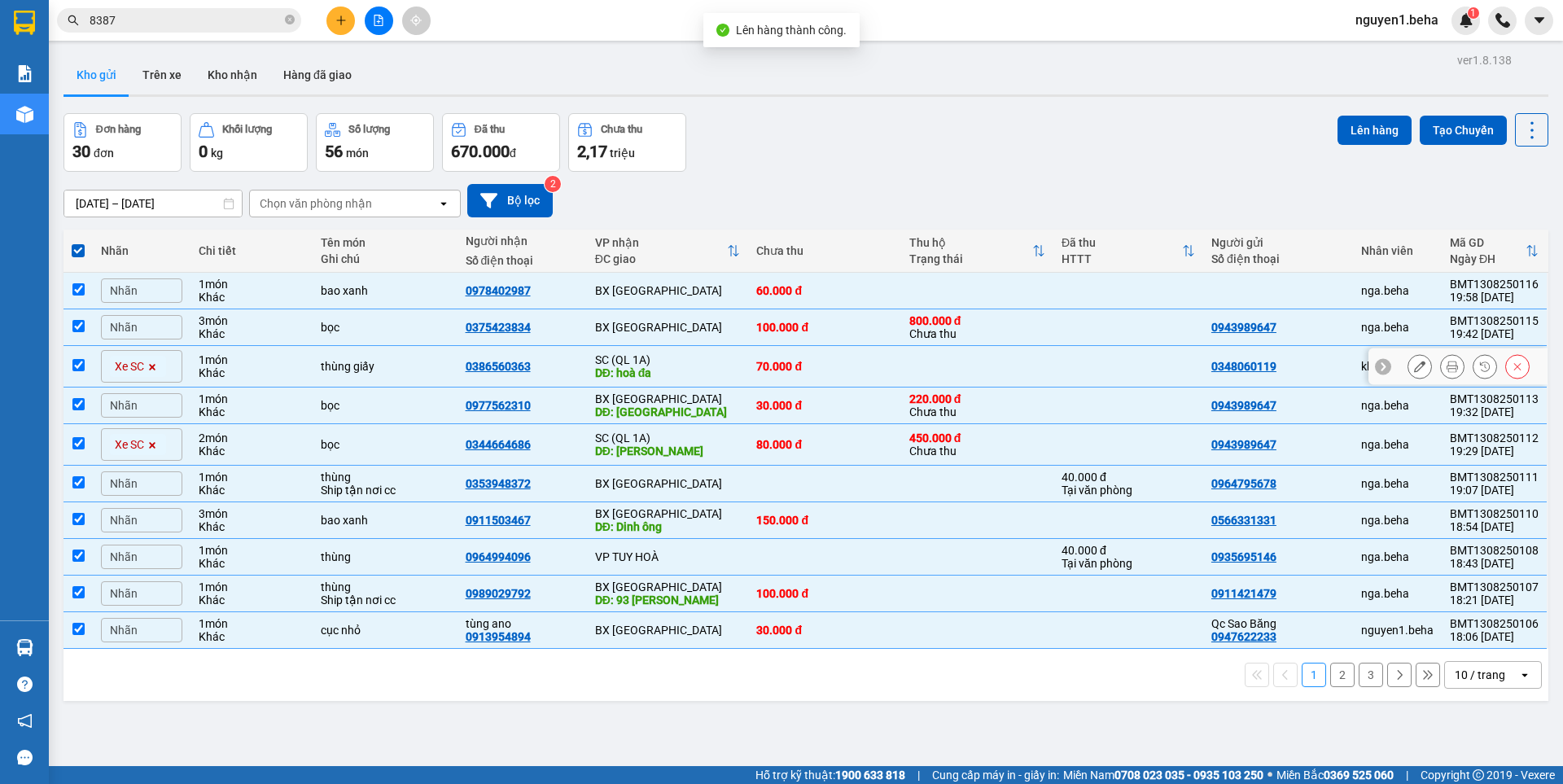
click at [67, 362] on td at bounding box center [78, 366] width 30 height 41
checkbox input "false"
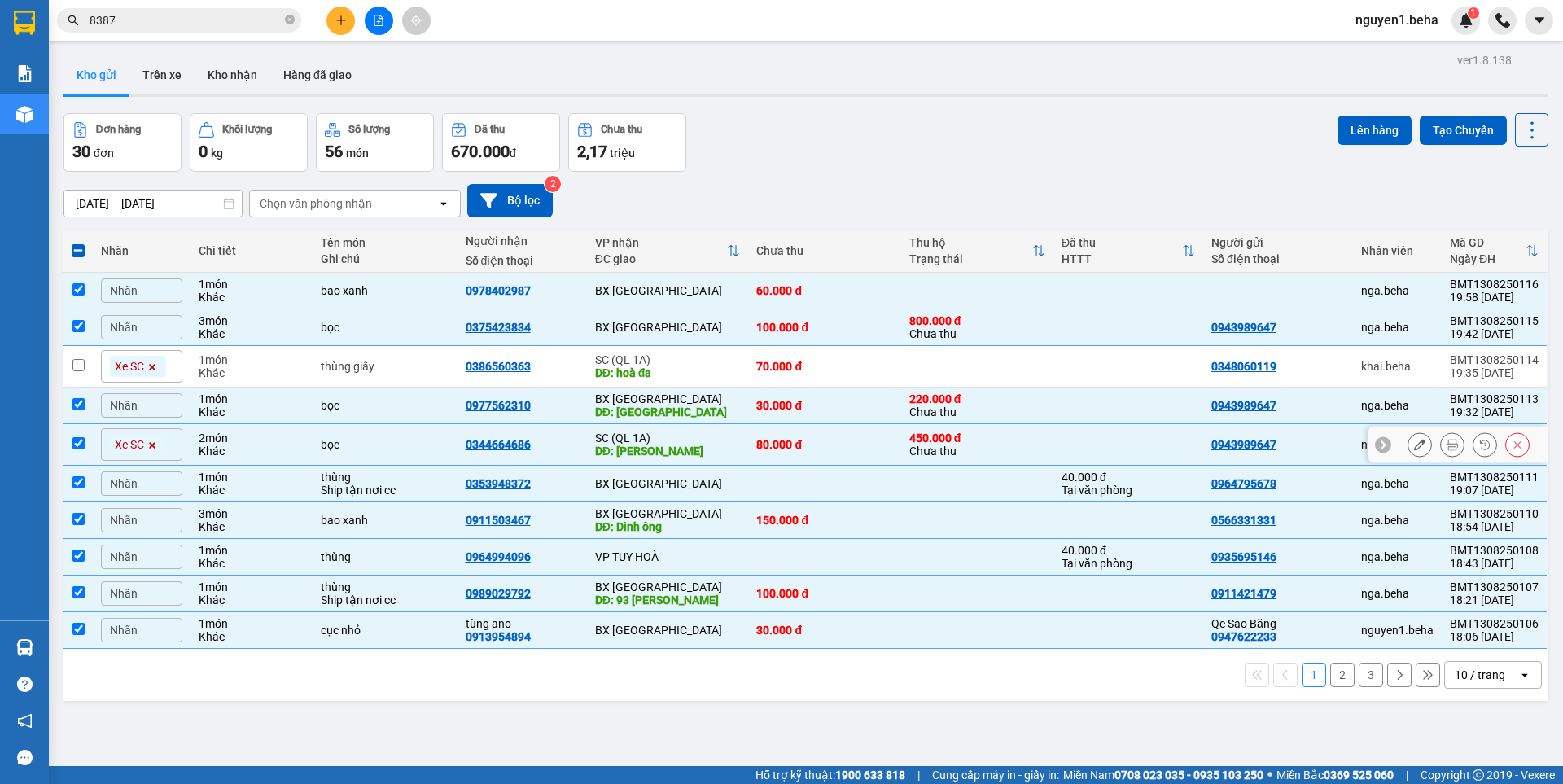
click at [69, 442] on td at bounding box center [78, 444] width 30 height 41
checkbox input "false"
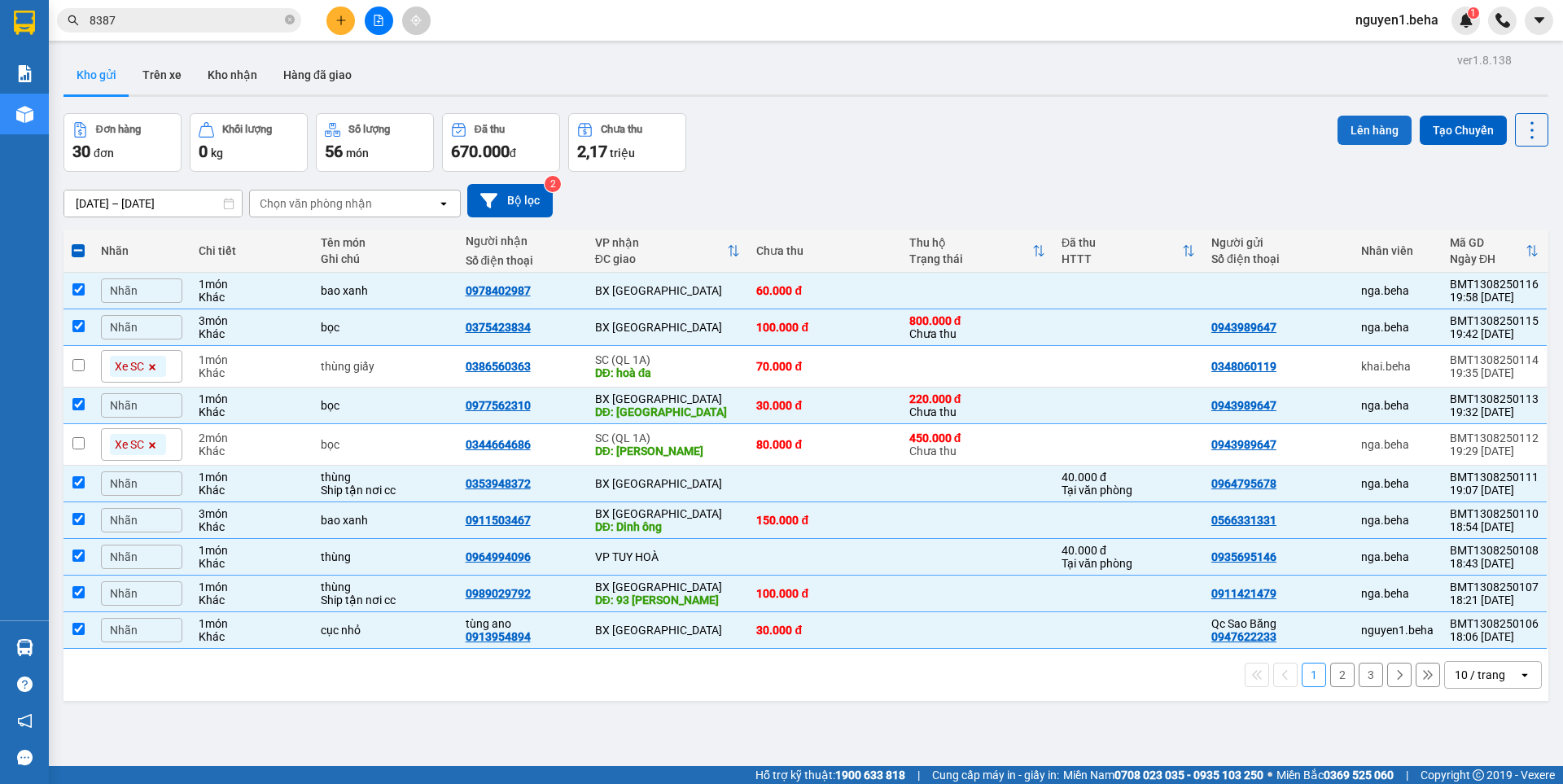
click at [1364, 126] on button "Lên hàng" at bounding box center [1375, 130] width 74 height 30
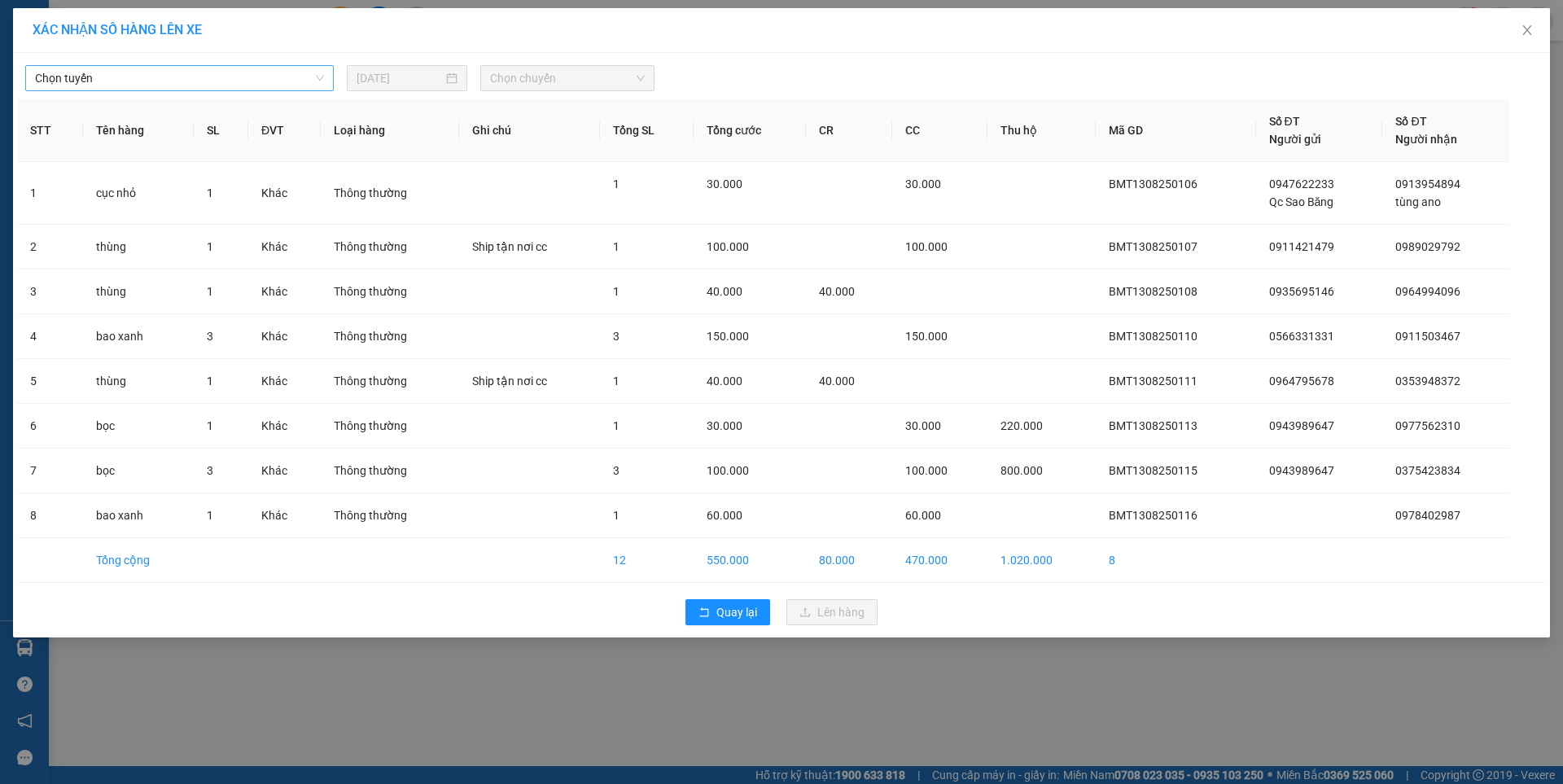
click at [266, 75] on span "Chọn tuyến" at bounding box center [179, 78] width 289 height 24
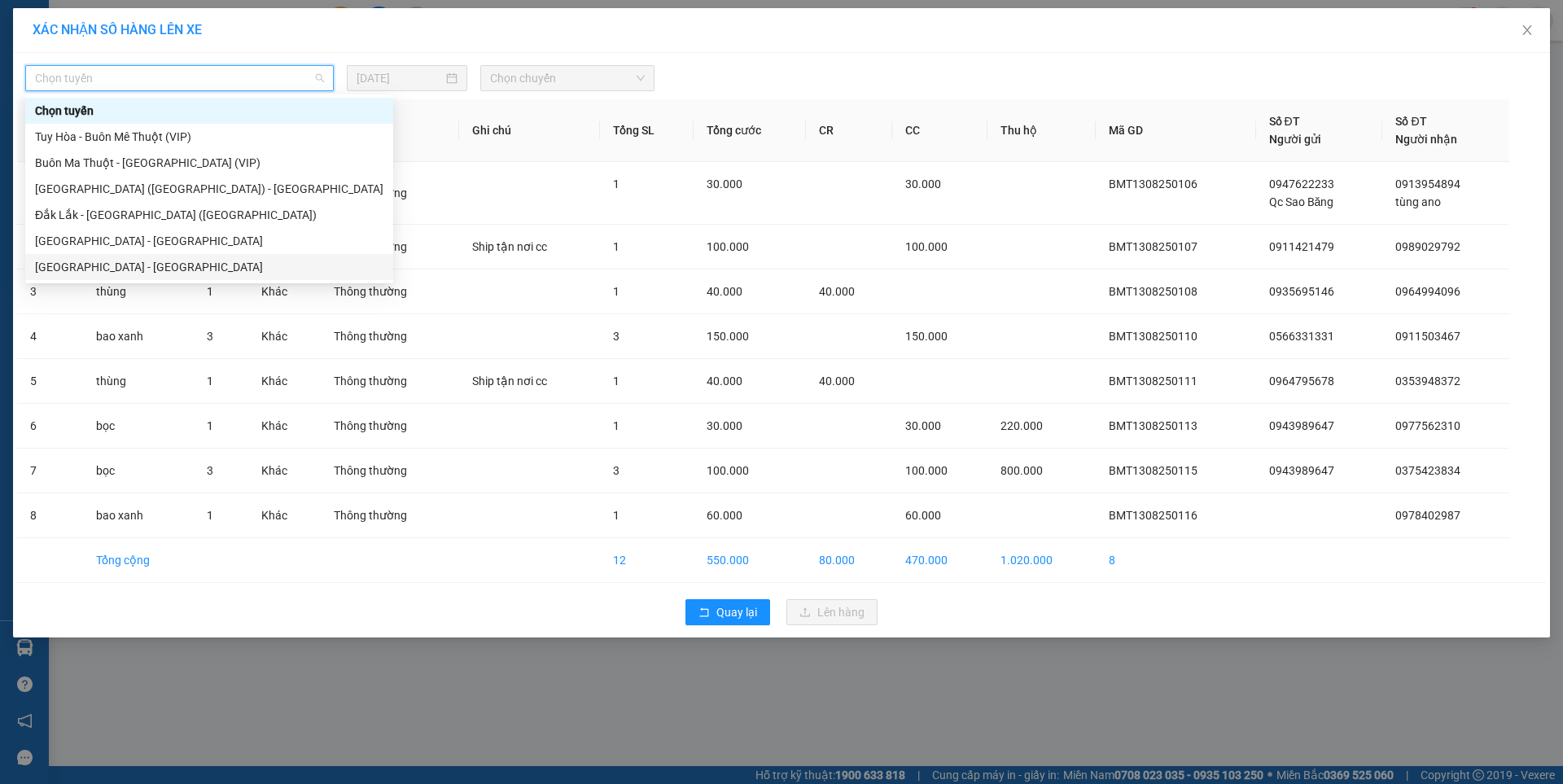
click at [104, 261] on div "[GEOGRAPHIC_DATA] - [GEOGRAPHIC_DATA]" at bounding box center [209, 266] width 348 height 18
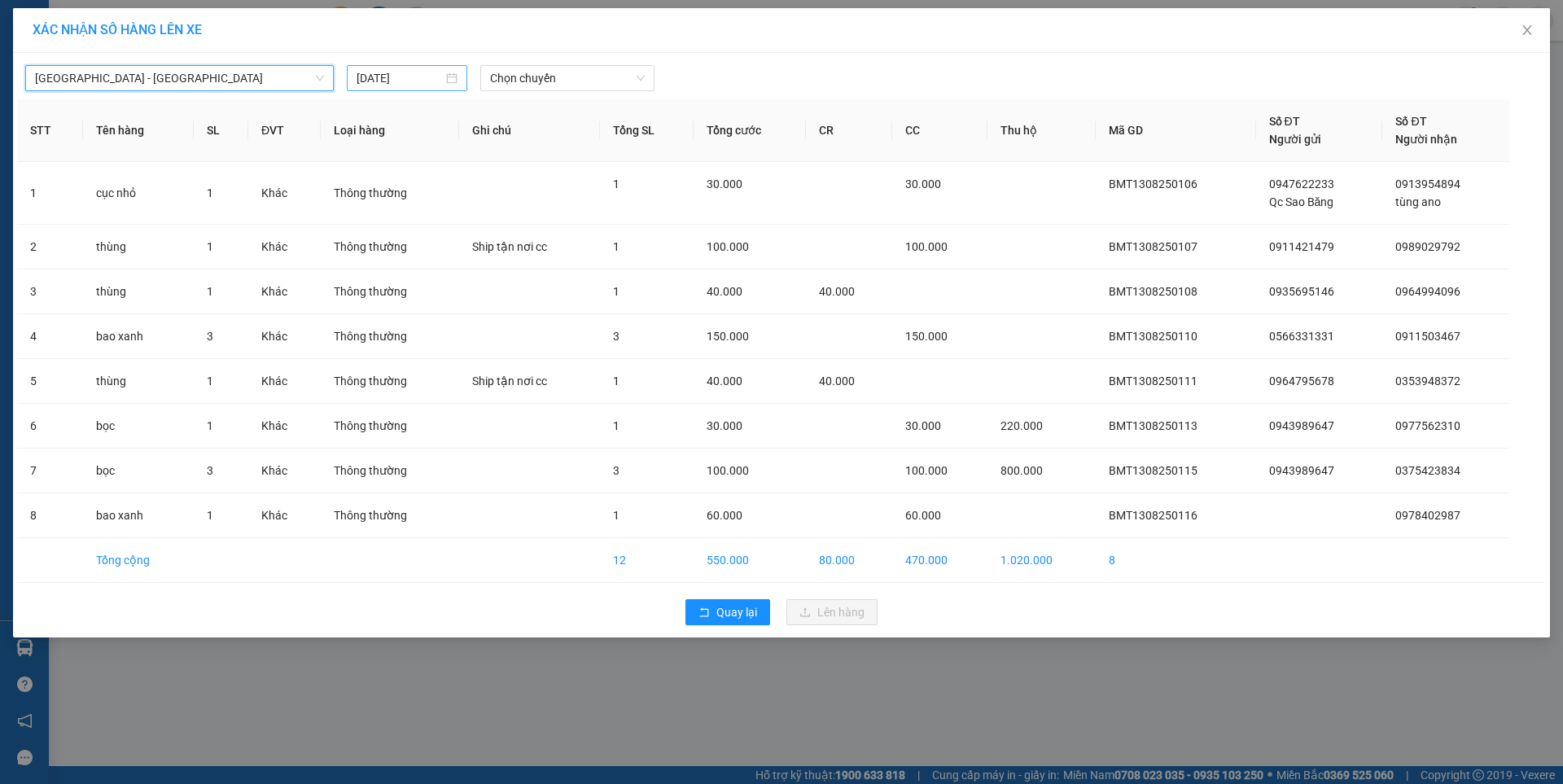
click at [449, 75] on div "[DATE]" at bounding box center [406, 78] width 101 height 18
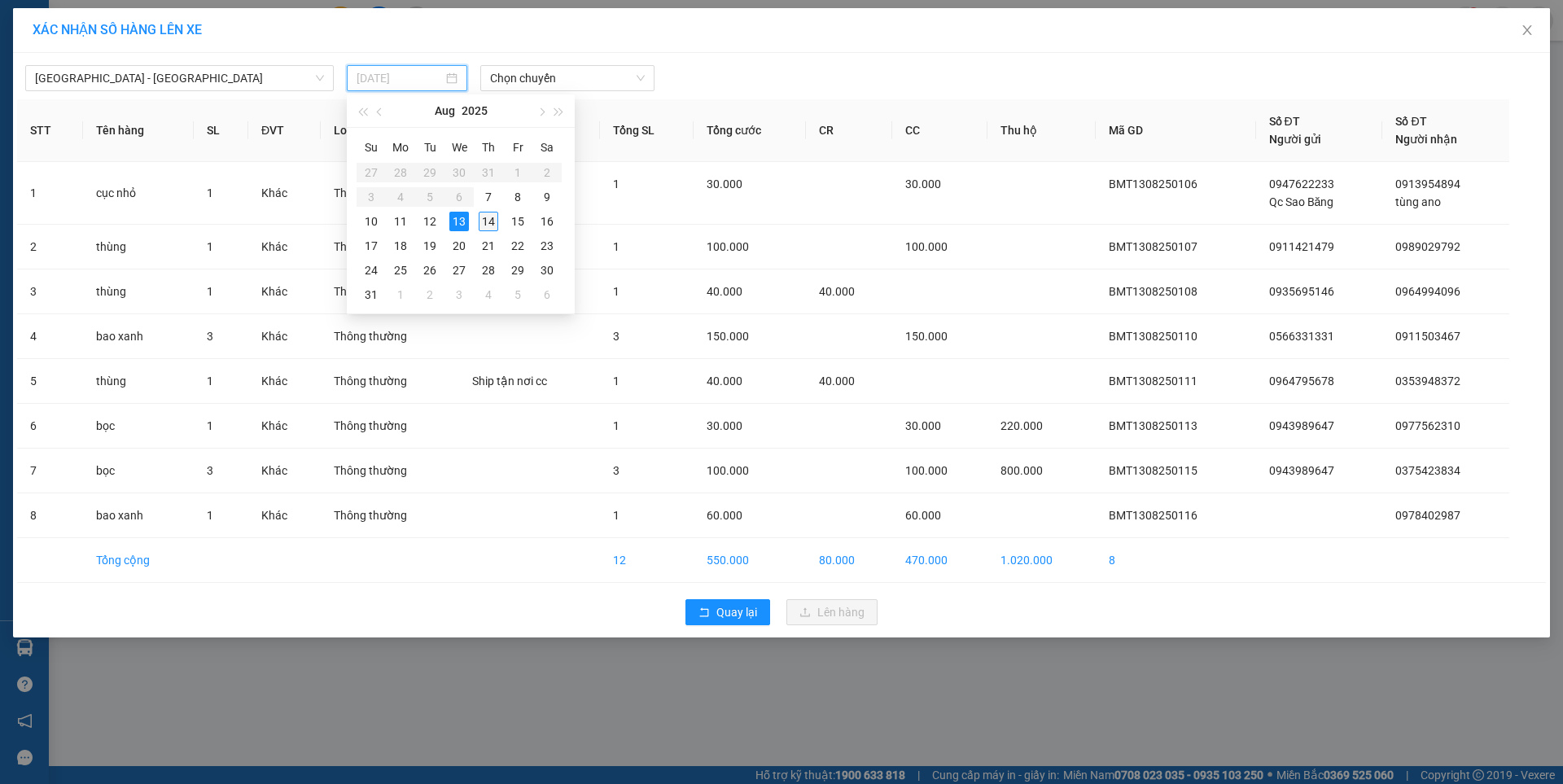
click at [488, 221] on div "14" at bounding box center [487, 220] width 19 height 19
type input "[DATE]"
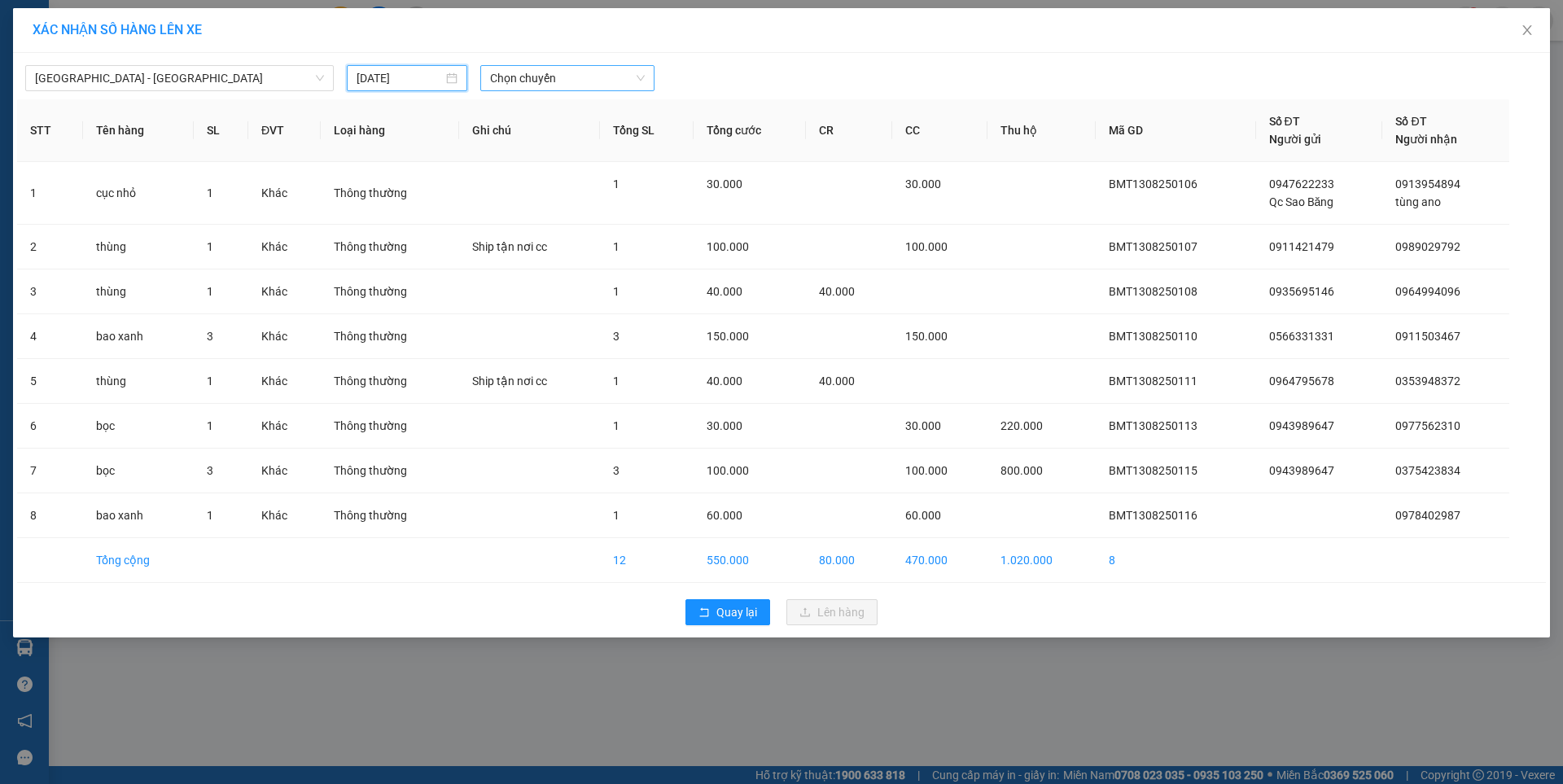
click at [562, 77] on span "Chọn chuyến" at bounding box center [567, 78] width 155 height 24
click at [565, 132] on div "07:00 - 47F-002.14" at bounding box center [553, 136] width 127 height 18
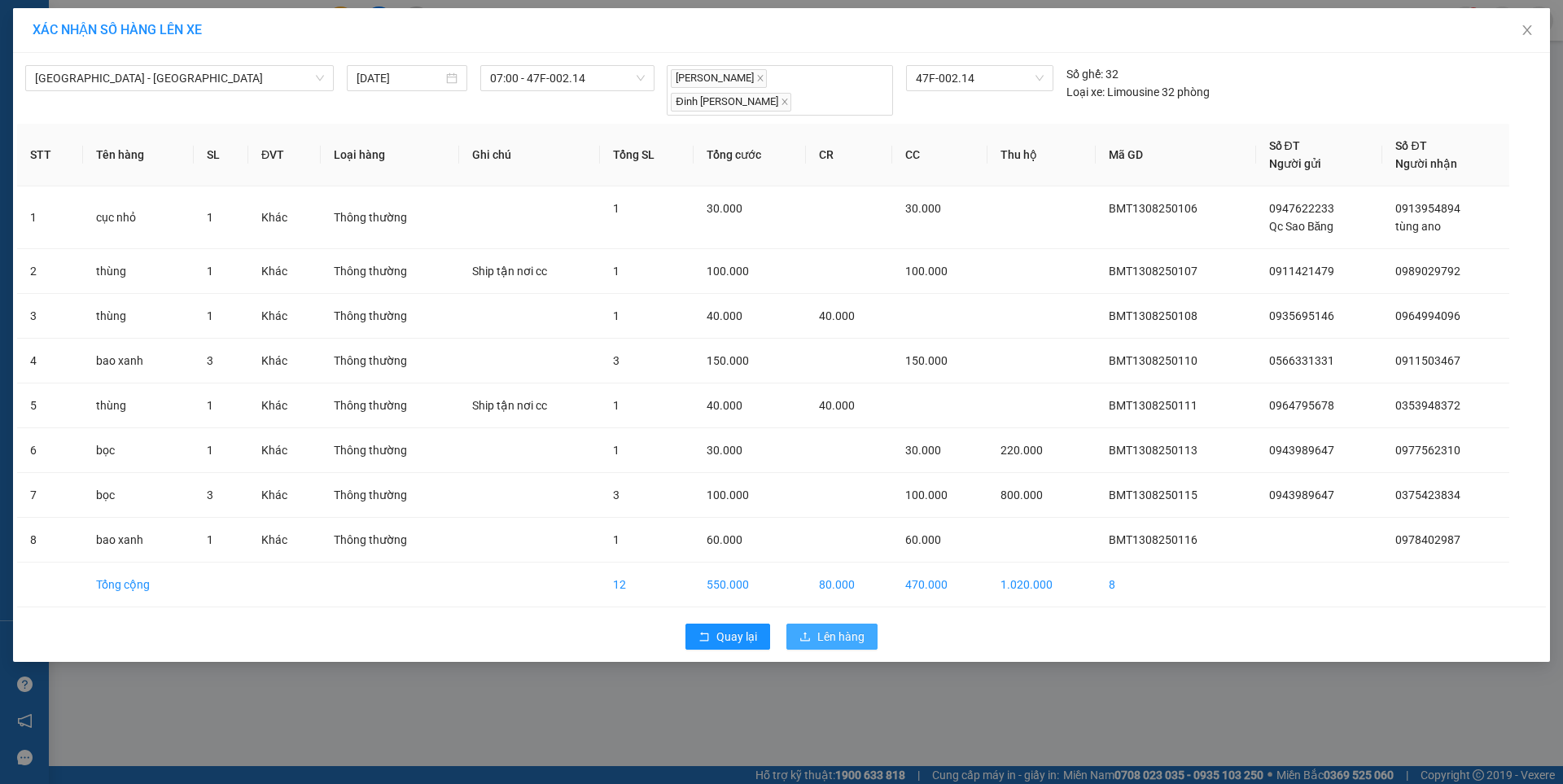
click at [844, 629] on span "Lên hàng" at bounding box center [841, 636] width 47 height 18
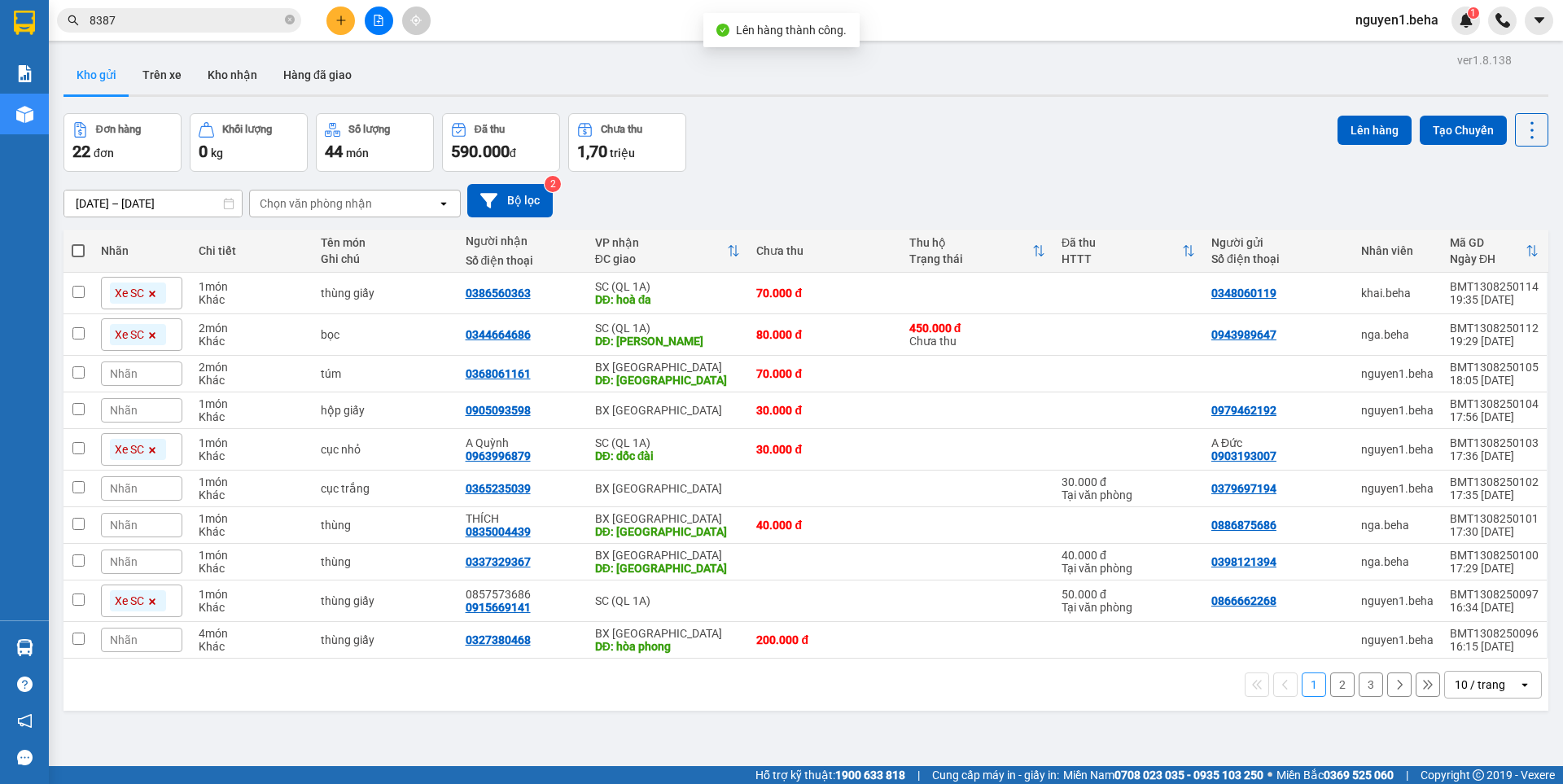
click at [76, 252] on span at bounding box center [78, 250] width 13 height 13
click at [78, 242] on input "checkbox" at bounding box center [78, 242] width 0 height 0
checkbox input "true"
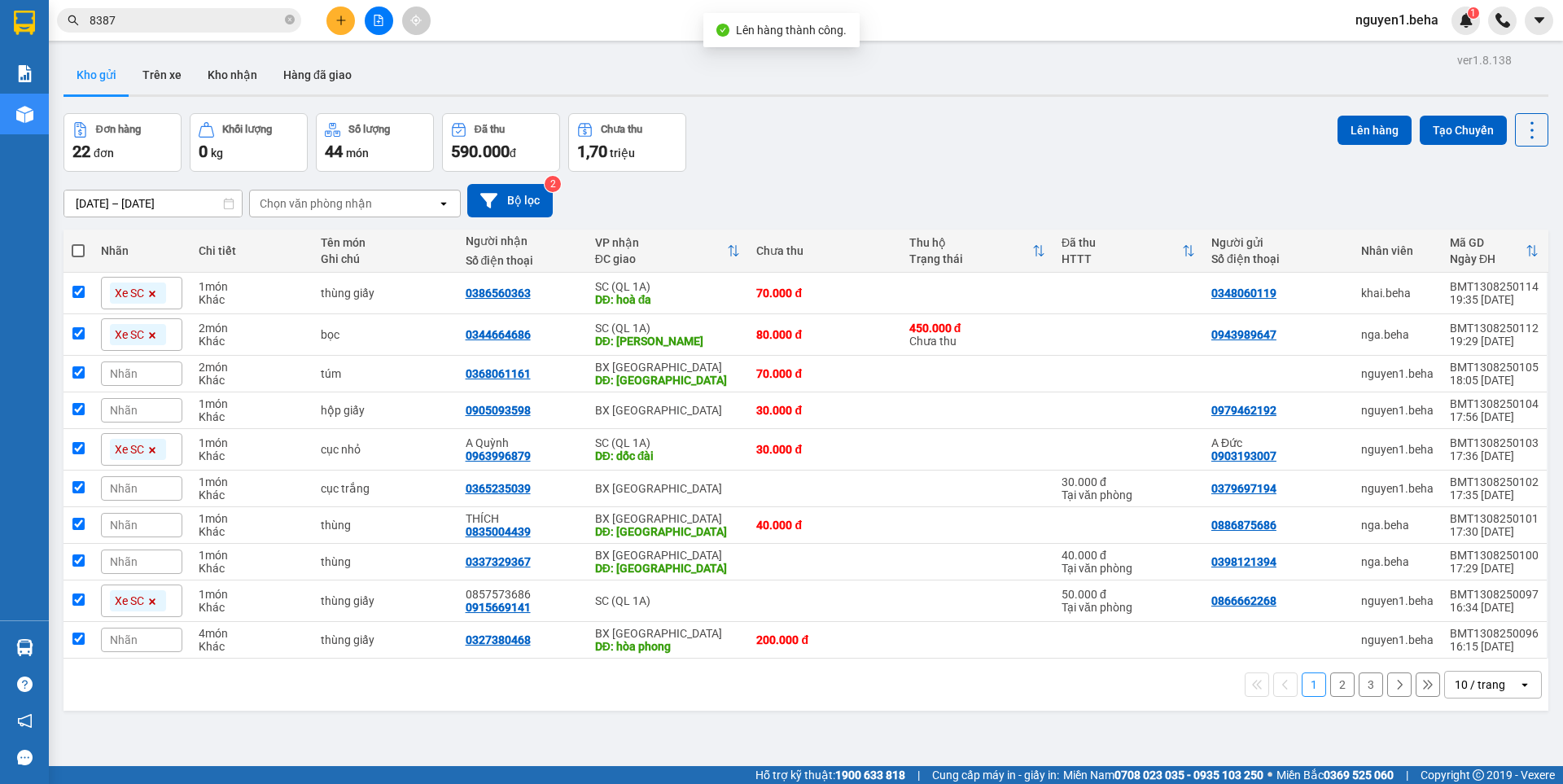
checkbox input "true"
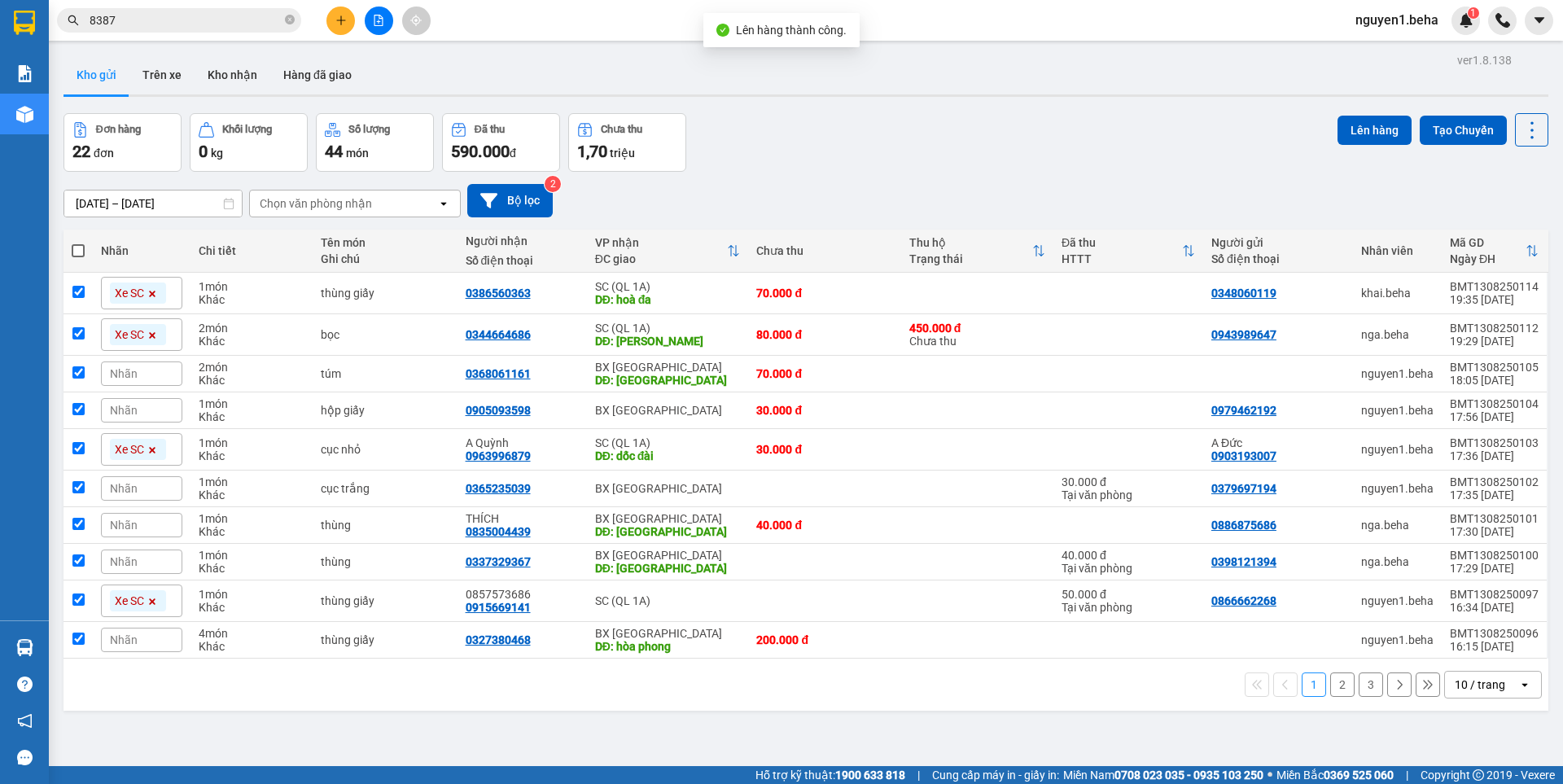
checkbox input "true"
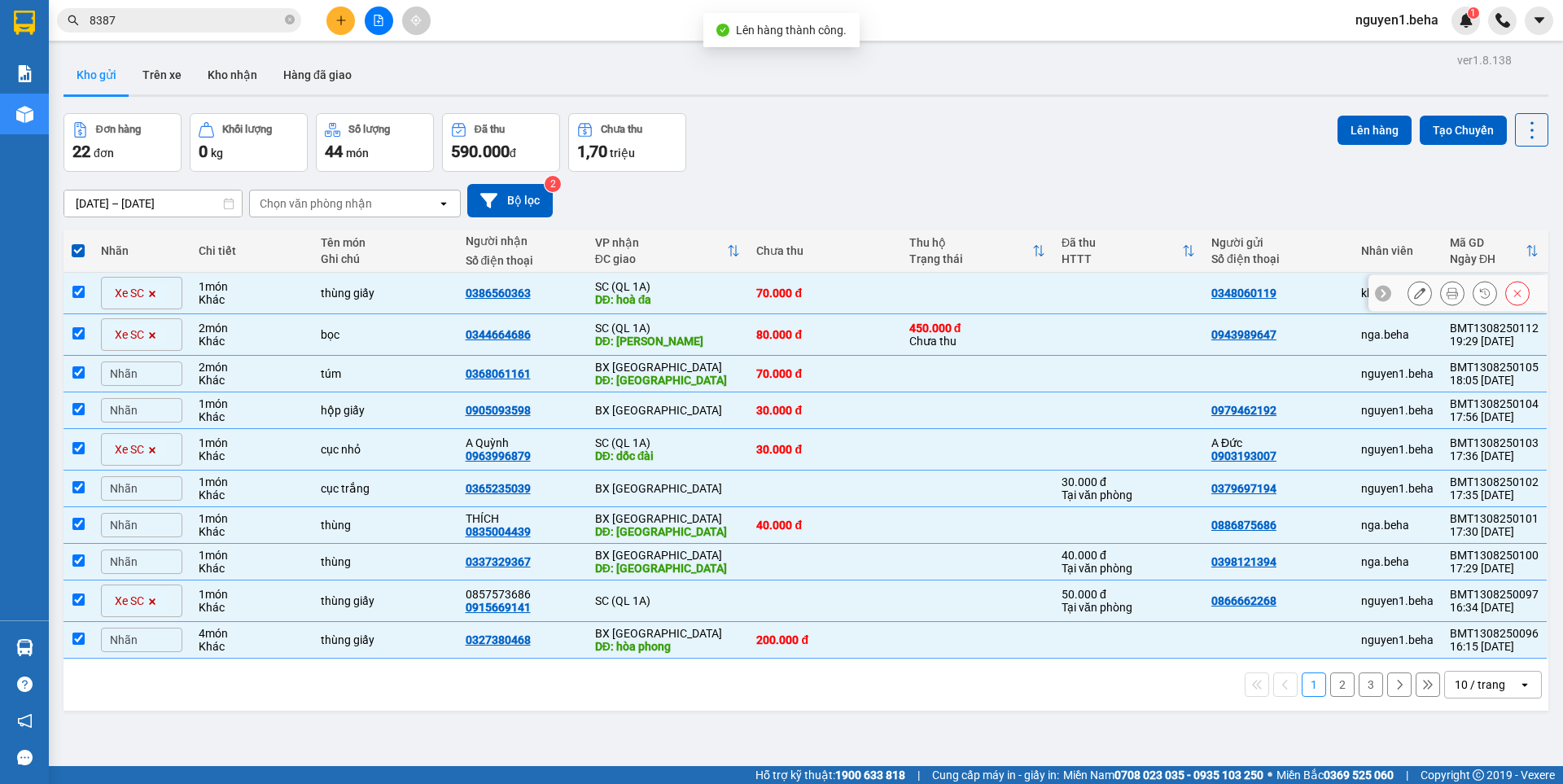
click at [87, 293] on td at bounding box center [78, 293] width 30 height 41
checkbox input "false"
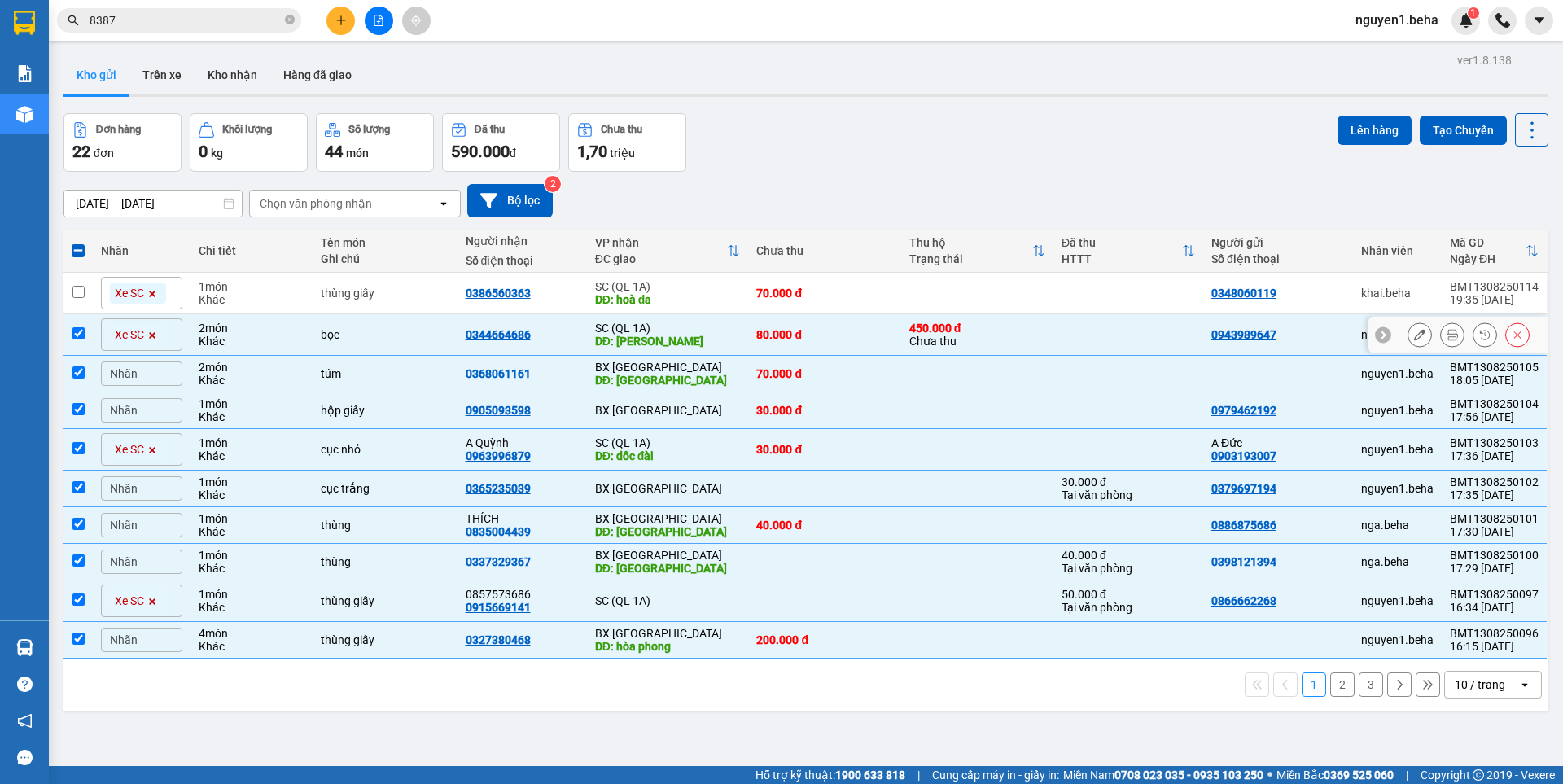
click at [83, 331] on input "checkbox" at bounding box center [79, 333] width 12 height 12
checkbox input "false"
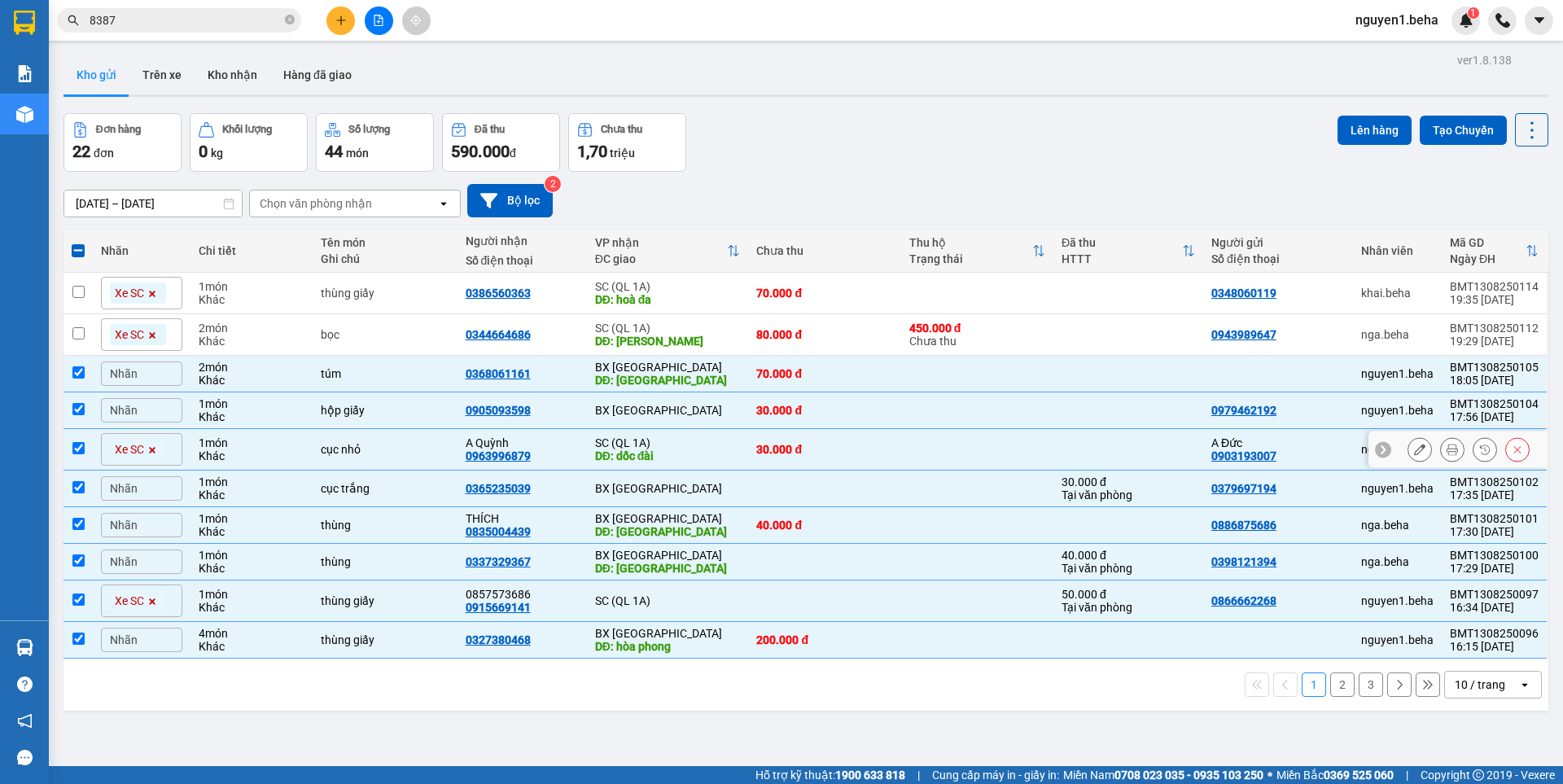
click at [80, 442] on input "checkbox" at bounding box center [79, 448] width 12 height 12
checkbox input "false"
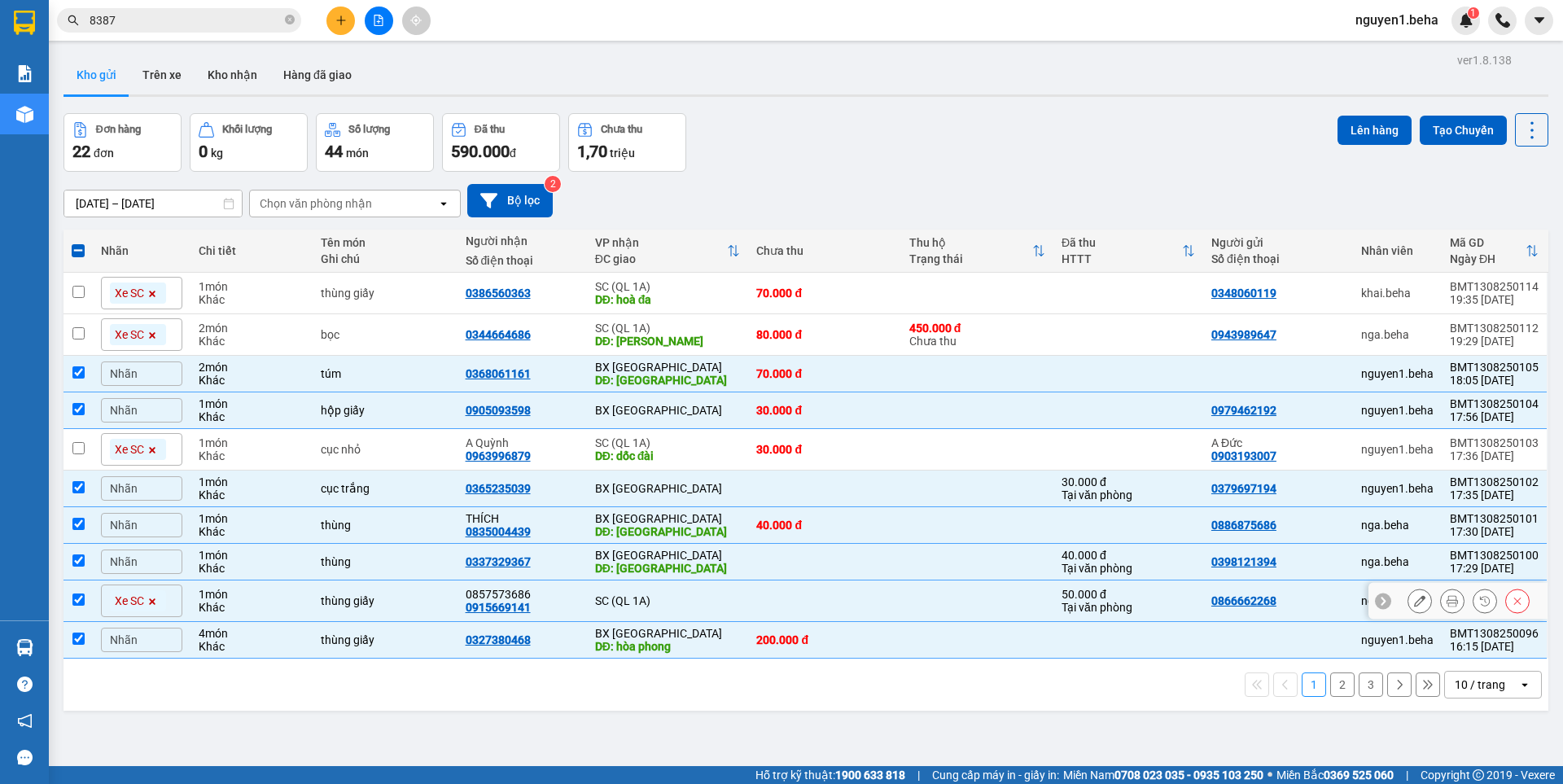
click at [78, 605] on input "checkbox" at bounding box center [79, 599] width 12 height 12
checkbox input "false"
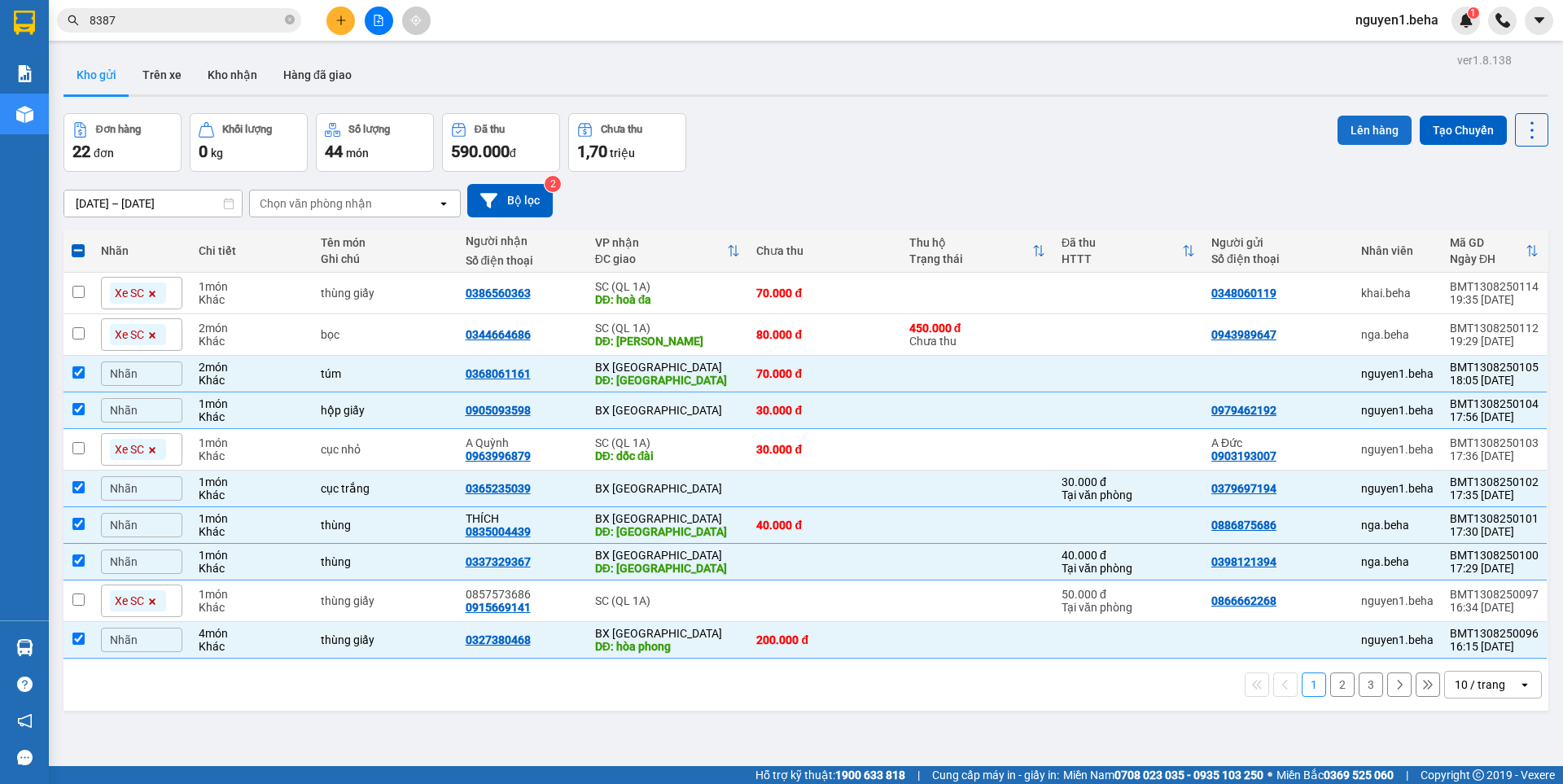
click at [1370, 128] on button "Lên hàng" at bounding box center [1375, 130] width 74 height 30
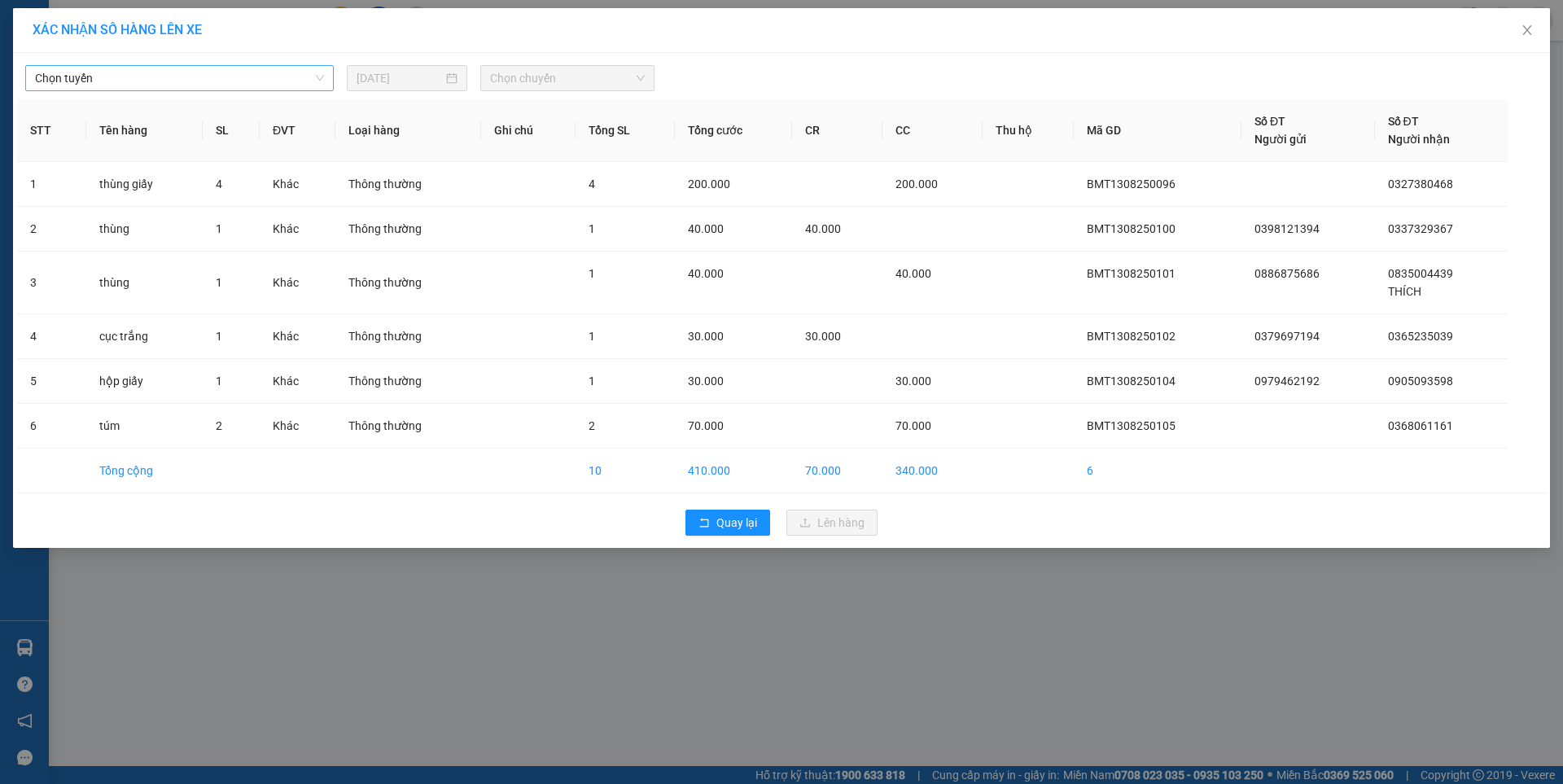
click at [263, 78] on span "Chọn tuyến" at bounding box center [179, 78] width 289 height 24
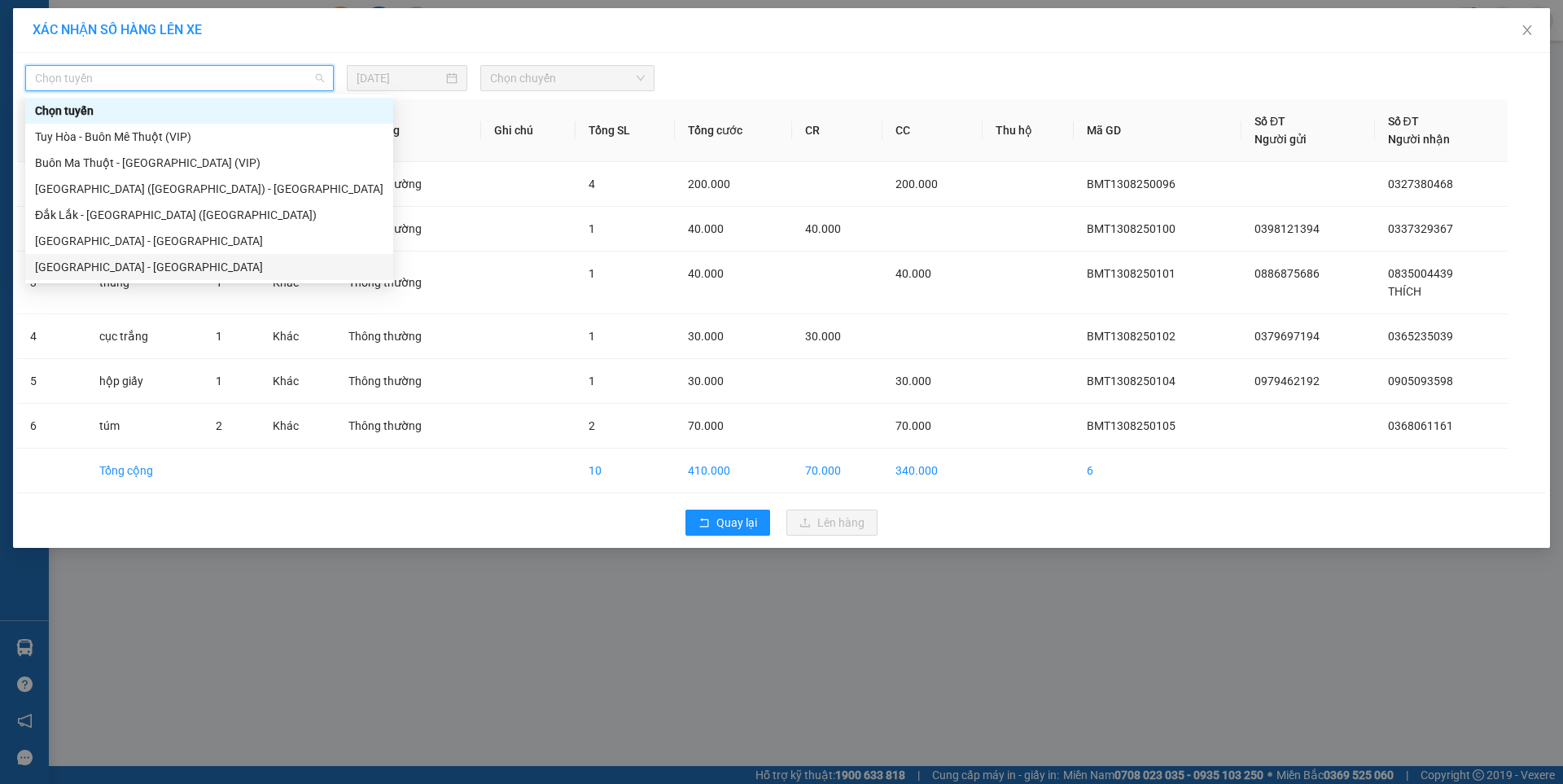
click at [104, 265] on div "[GEOGRAPHIC_DATA] - [GEOGRAPHIC_DATA]" at bounding box center [209, 266] width 348 height 18
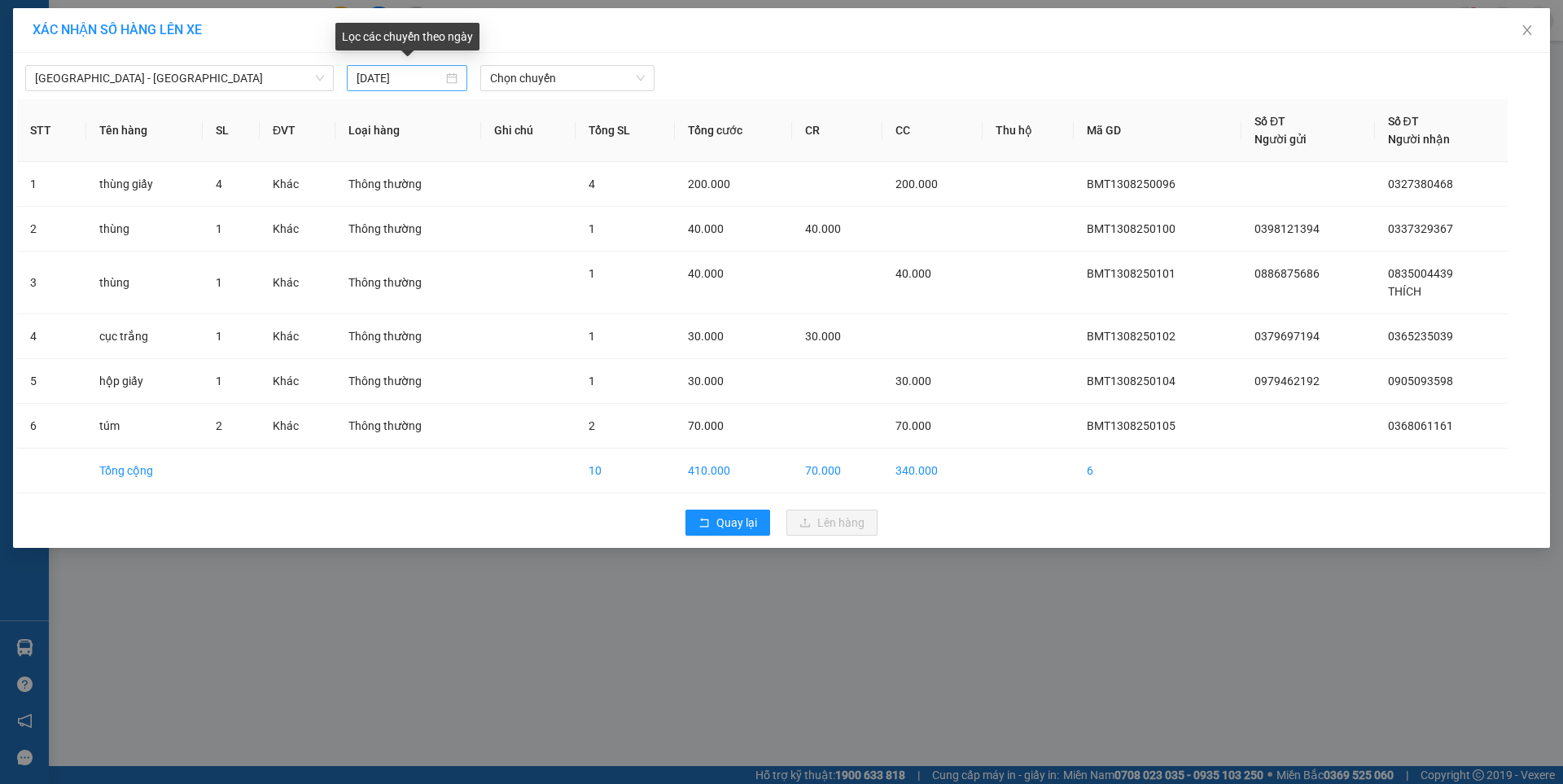
click at [449, 80] on div "[DATE]" at bounding box center [406, 78] width 101 height 18
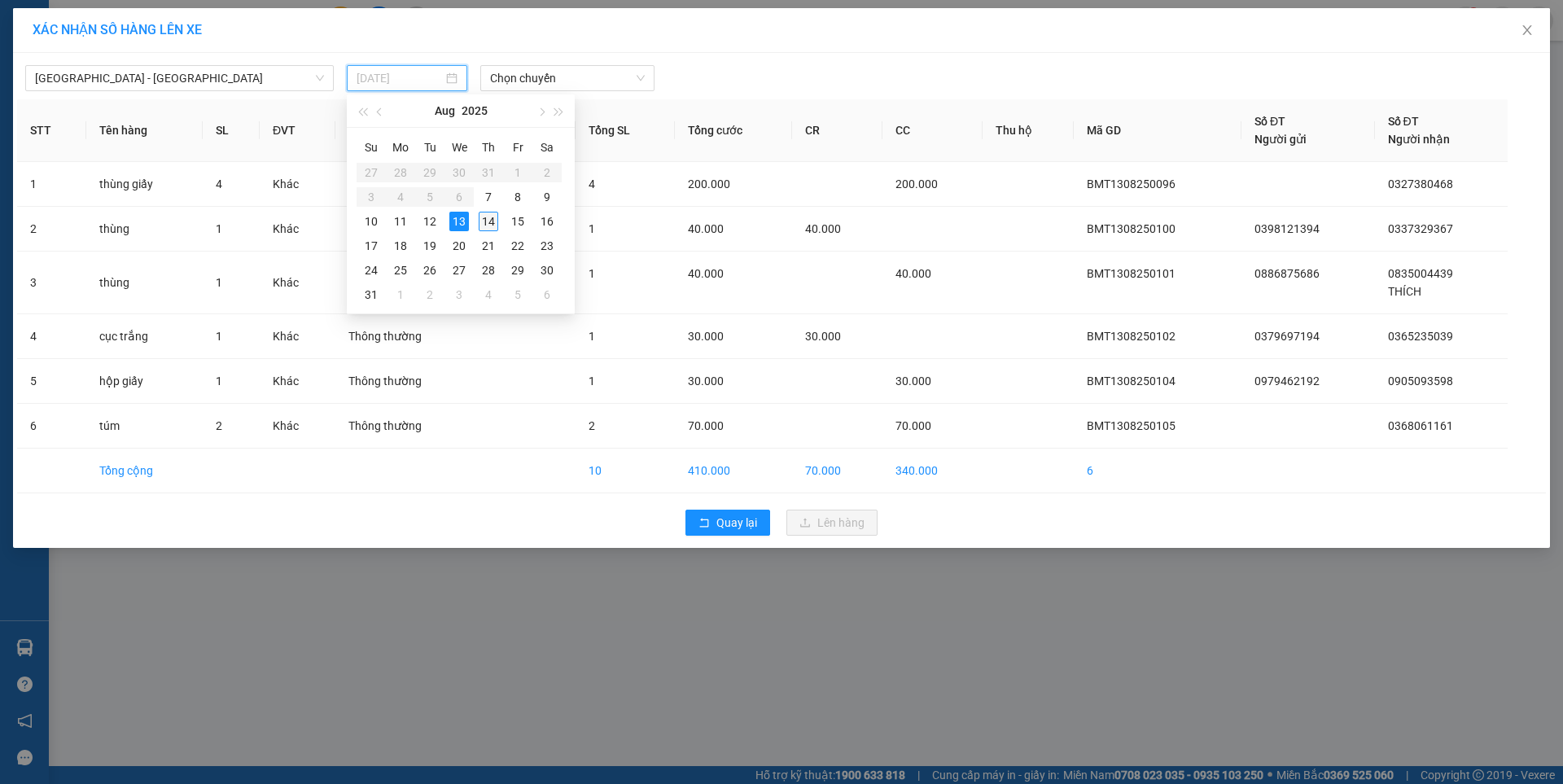
click at [487, 223] on div "14" at bounding box center [487, 220] width 19 height 19
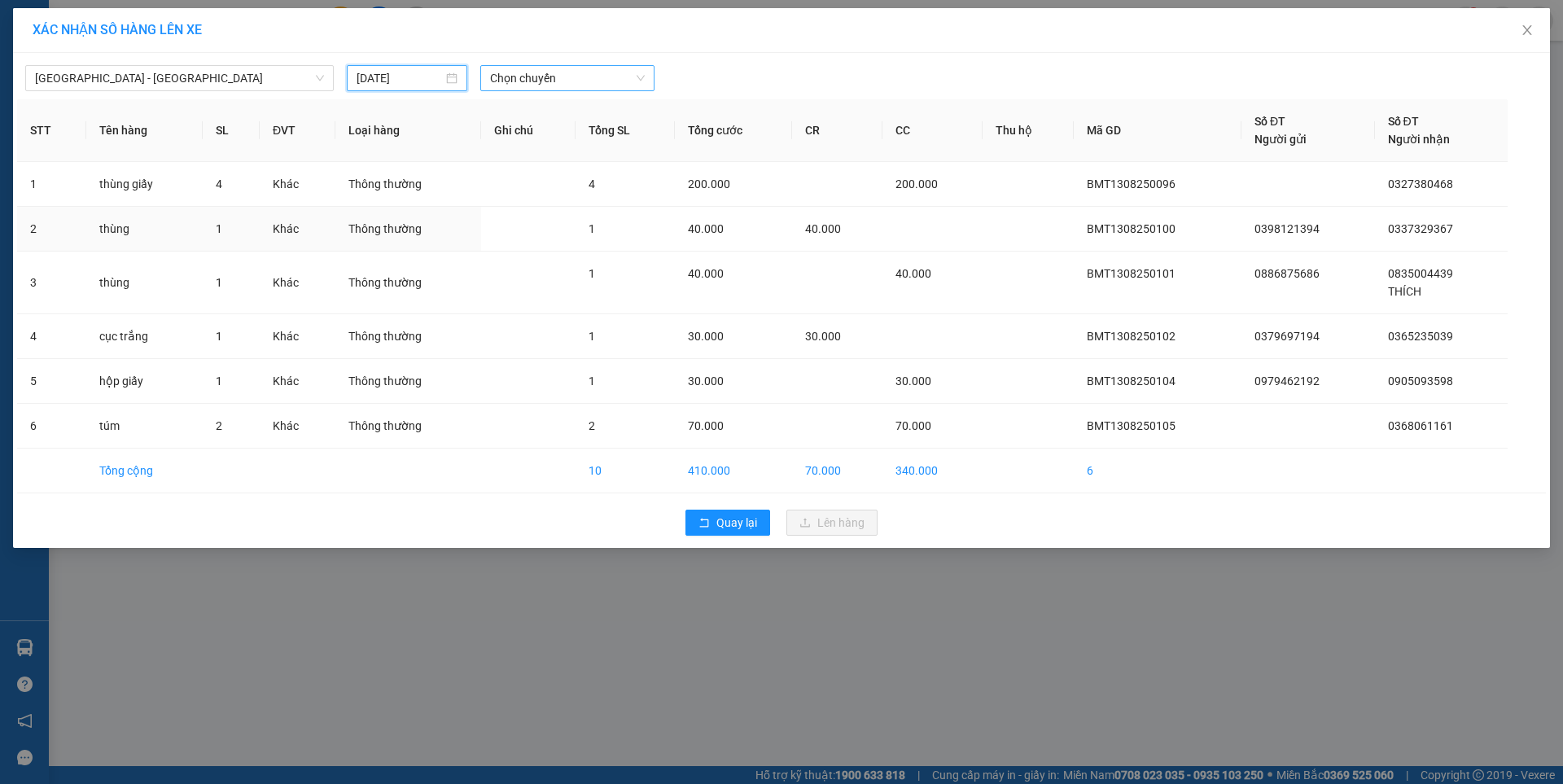
type input "[DATE]"
click at [566, 76] on span "Chọn chuyến" at bounding box center [567, 78] width 155 height 24
click at [575, 137] on div "07:00 - 47F-002.14" at bounding box center [553, 136] width 127 height 18
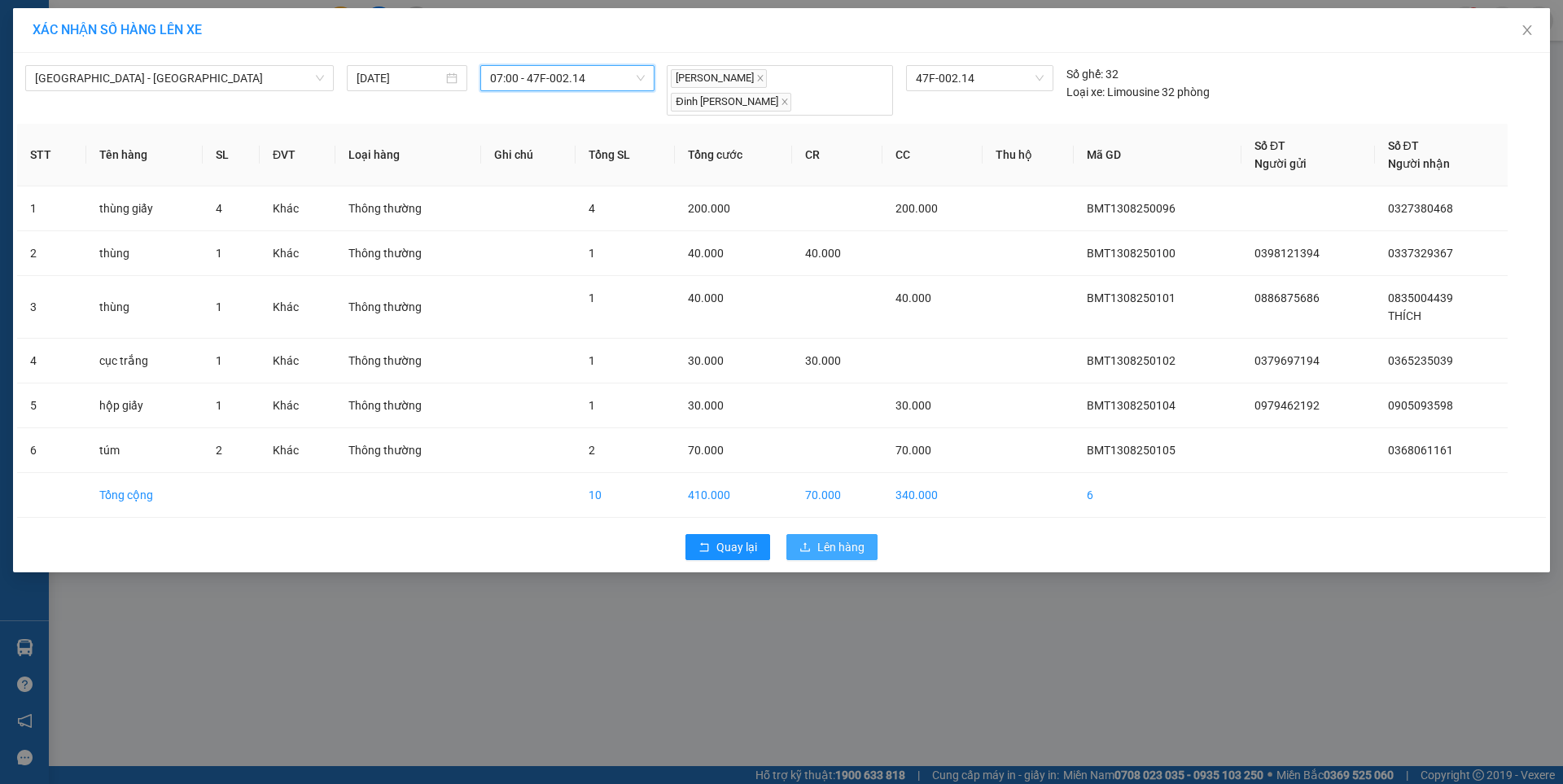
click at [825, 538] on span "Lên hàng" at bounding box center [841, 547] width 47 height 18
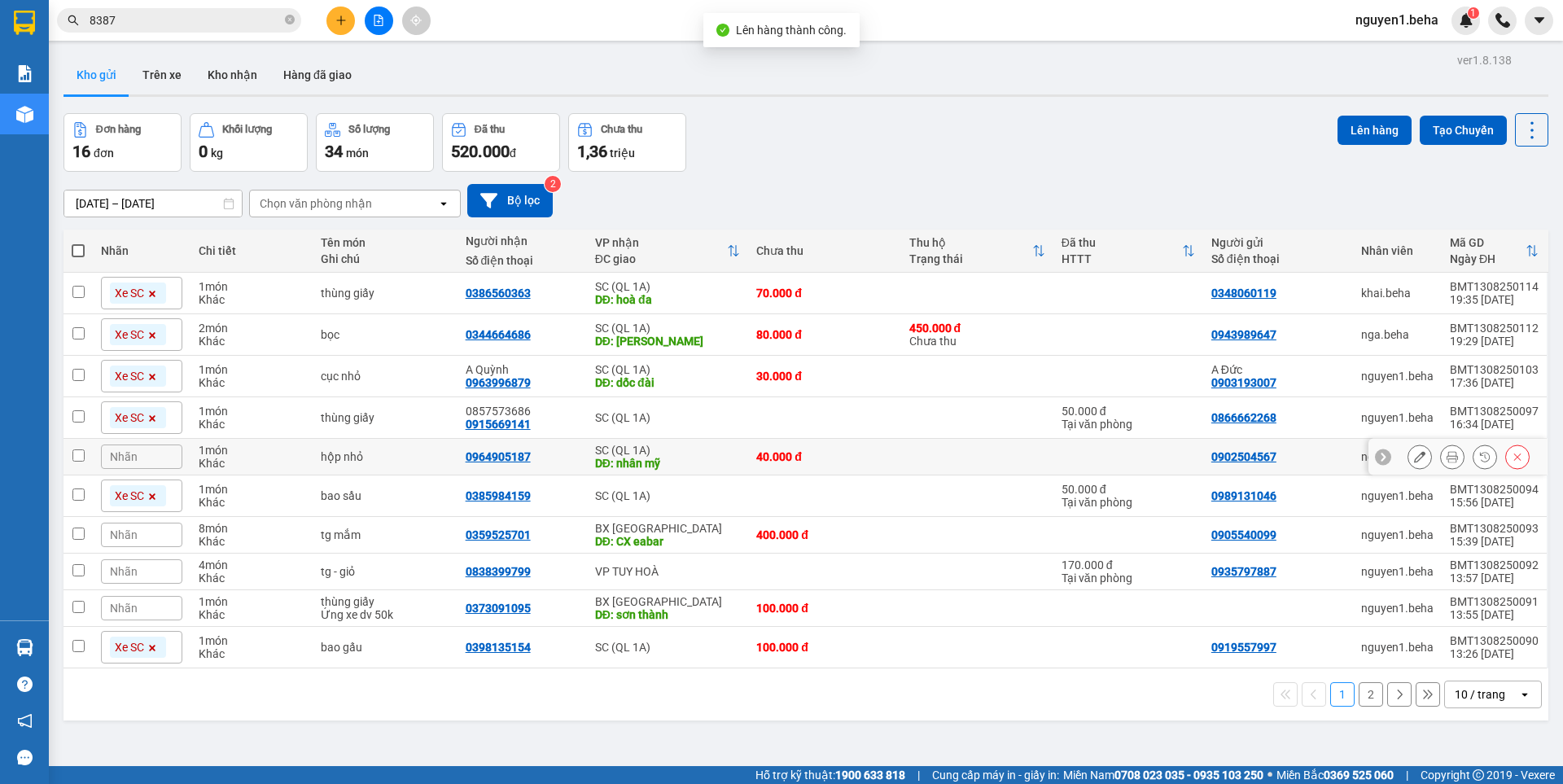
click at [79, 453] on input "checkbox" at bounding box center [79, 455] width 12 height 12
checkbox input "true"
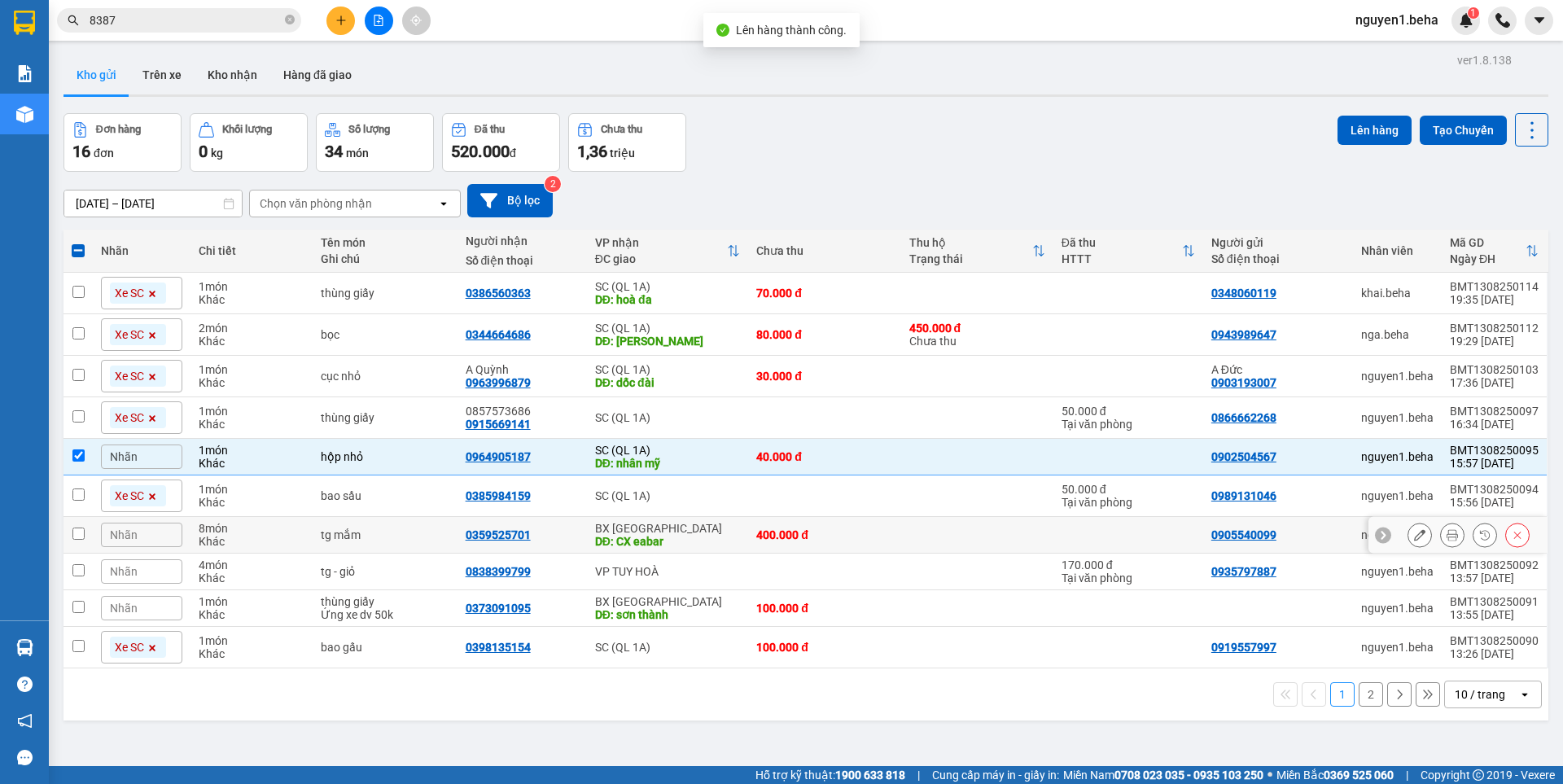
click at [90, 530] on td at bounding box center [78, 535] width 30 height 36
checkbox input "true"
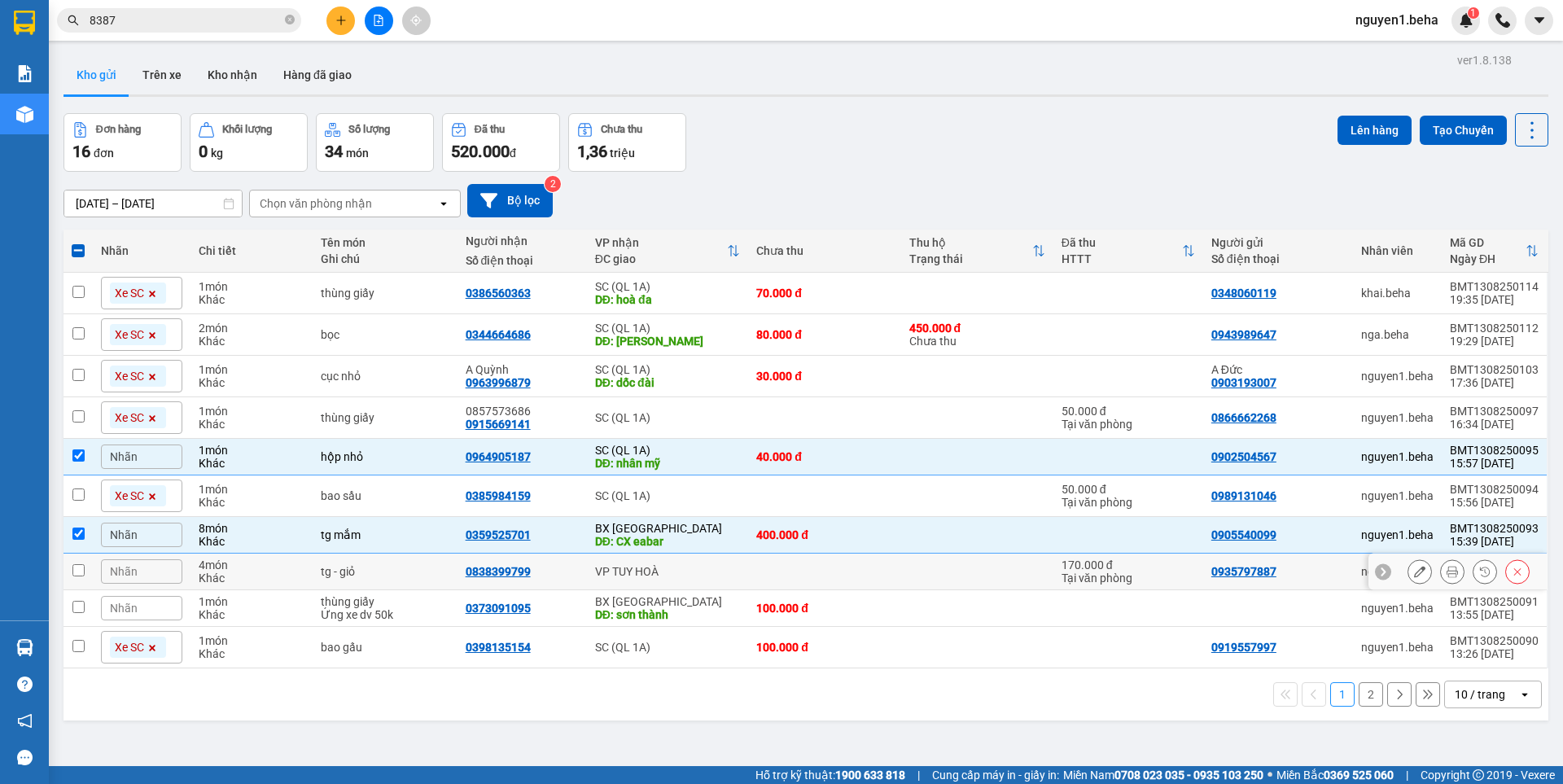
click at [78, 567] on input "checkbox" at bounding box center [79, 570] width 12 height 12
checkbox input "true"
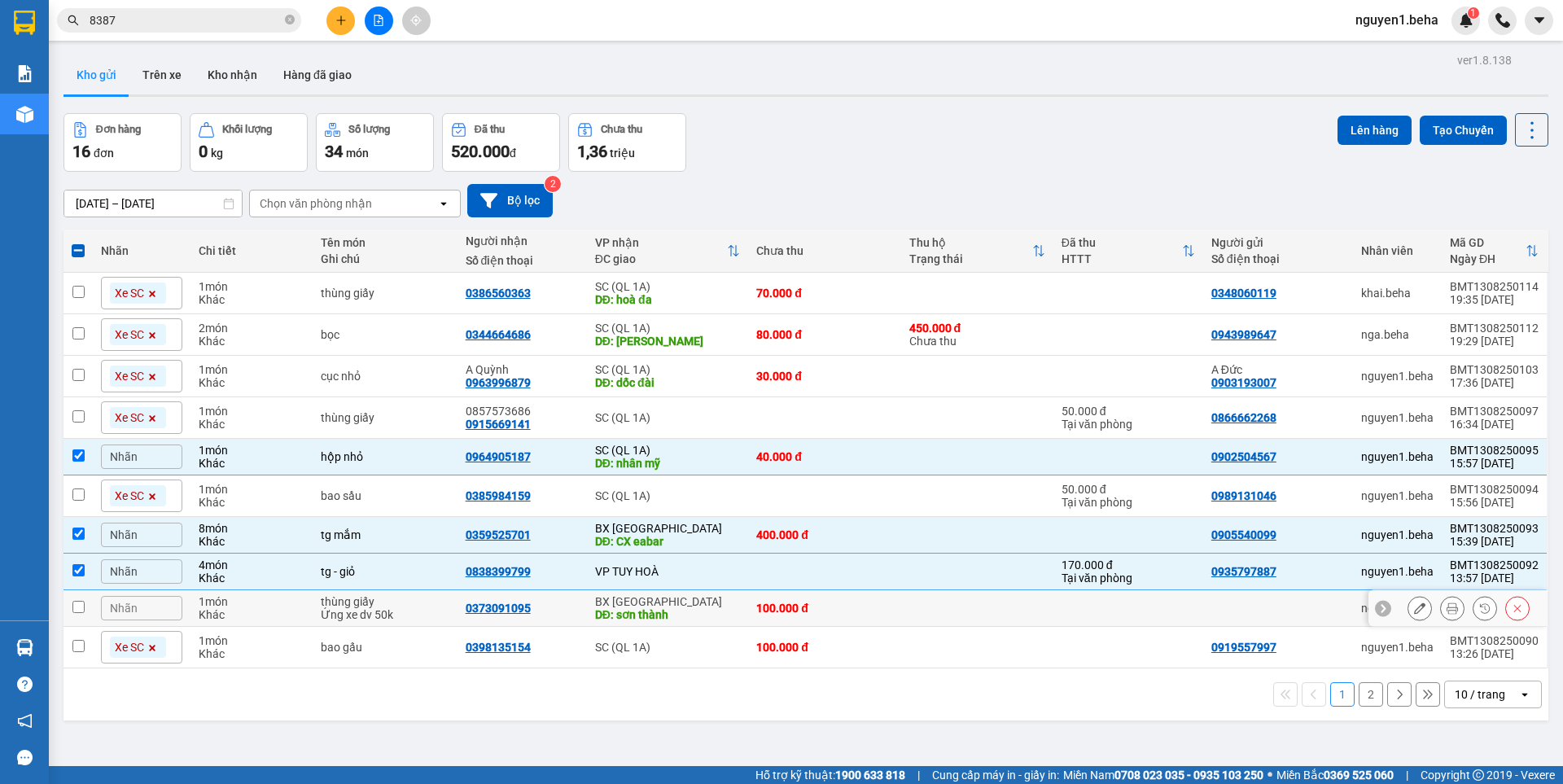
click at [76, 608] on input "checkbox" at bounding box center [79, 607] width 12 height 12
checkbox input "true"
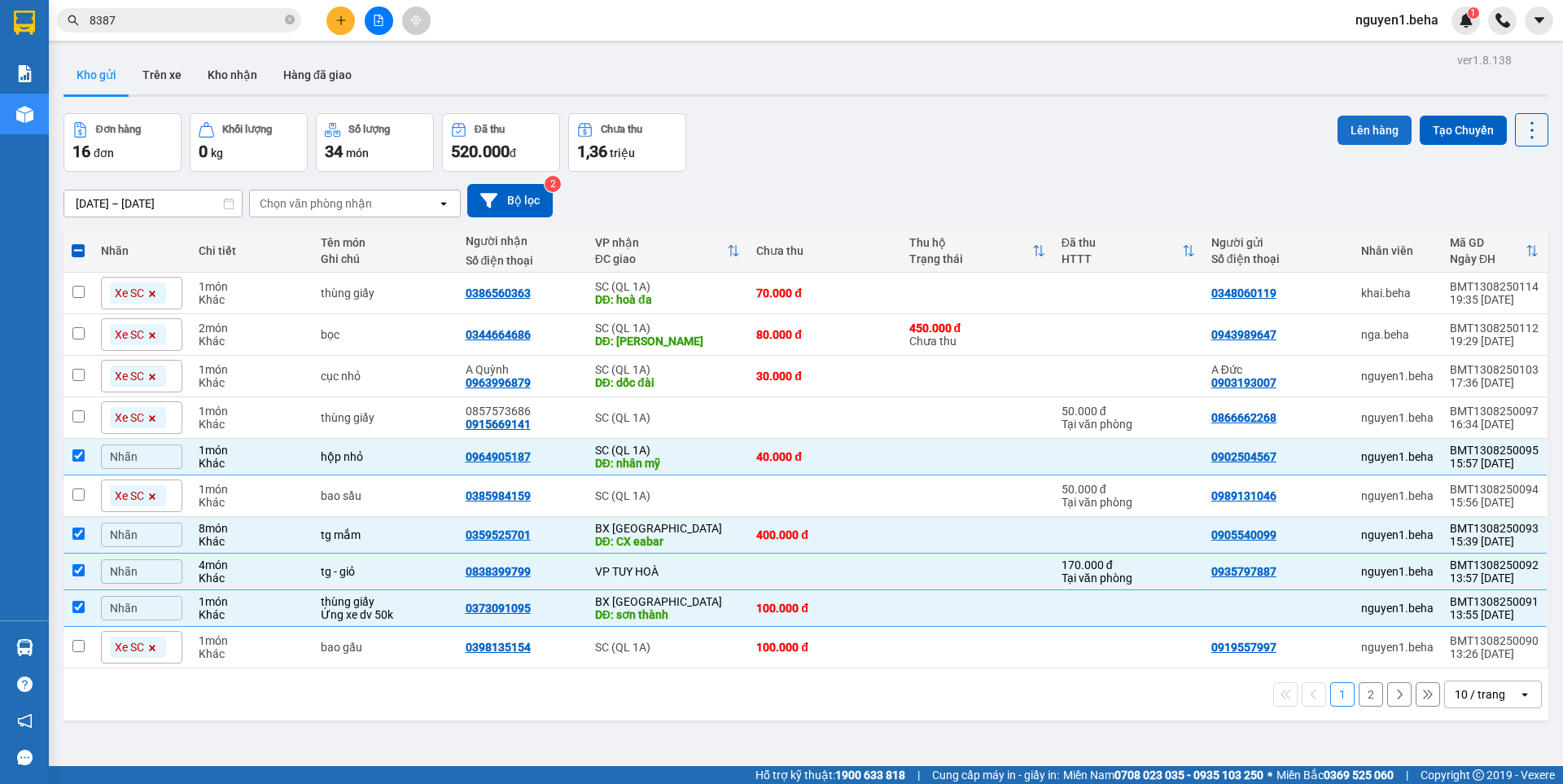
click at [1356, 131] on button "Lên hàng" at bounding box center [1375, 130] width 74 height 30
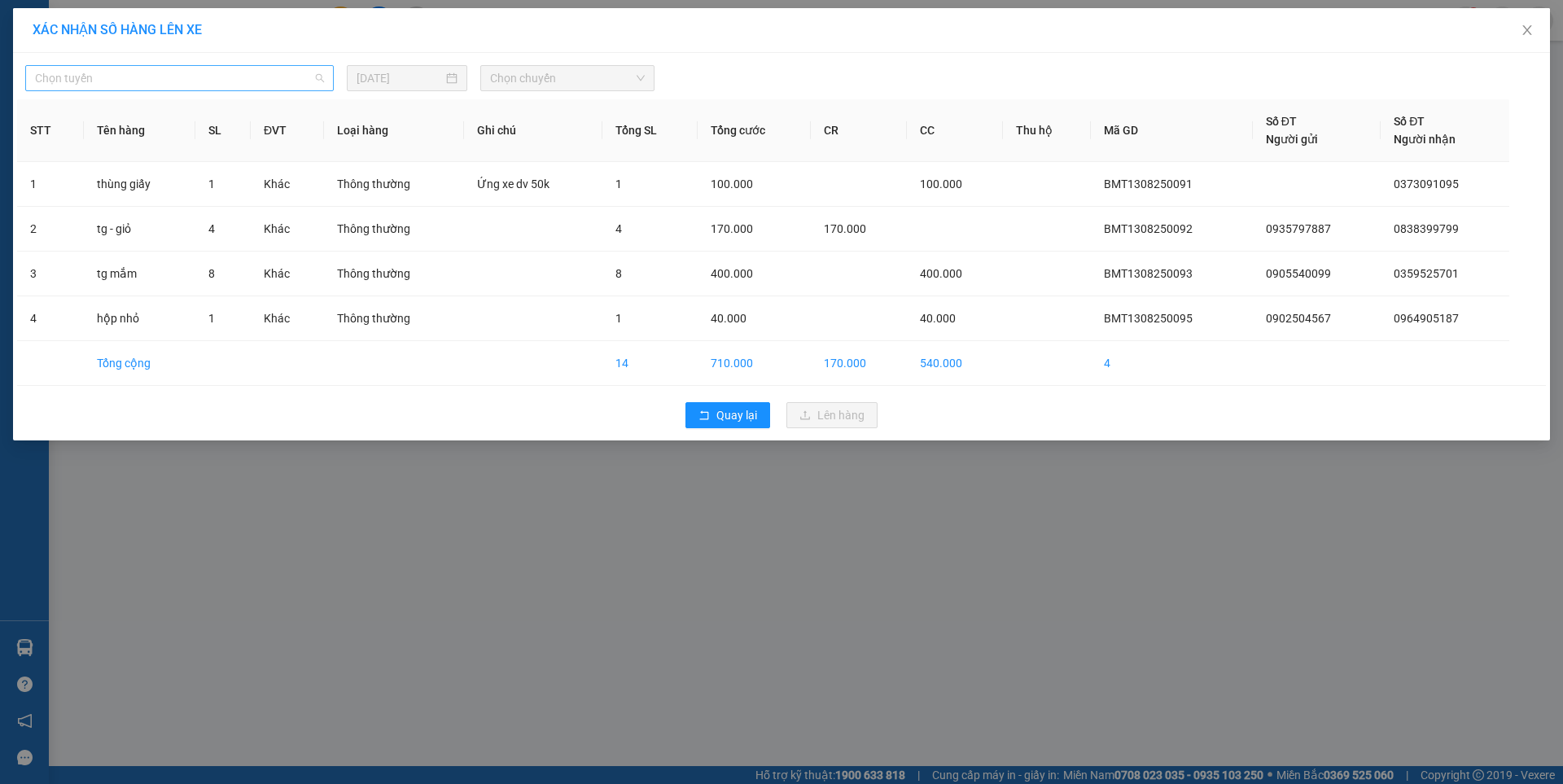
click at [250, 73] on span "Chọn tuyến" at bounding box center [179, 78] width 289 height 24
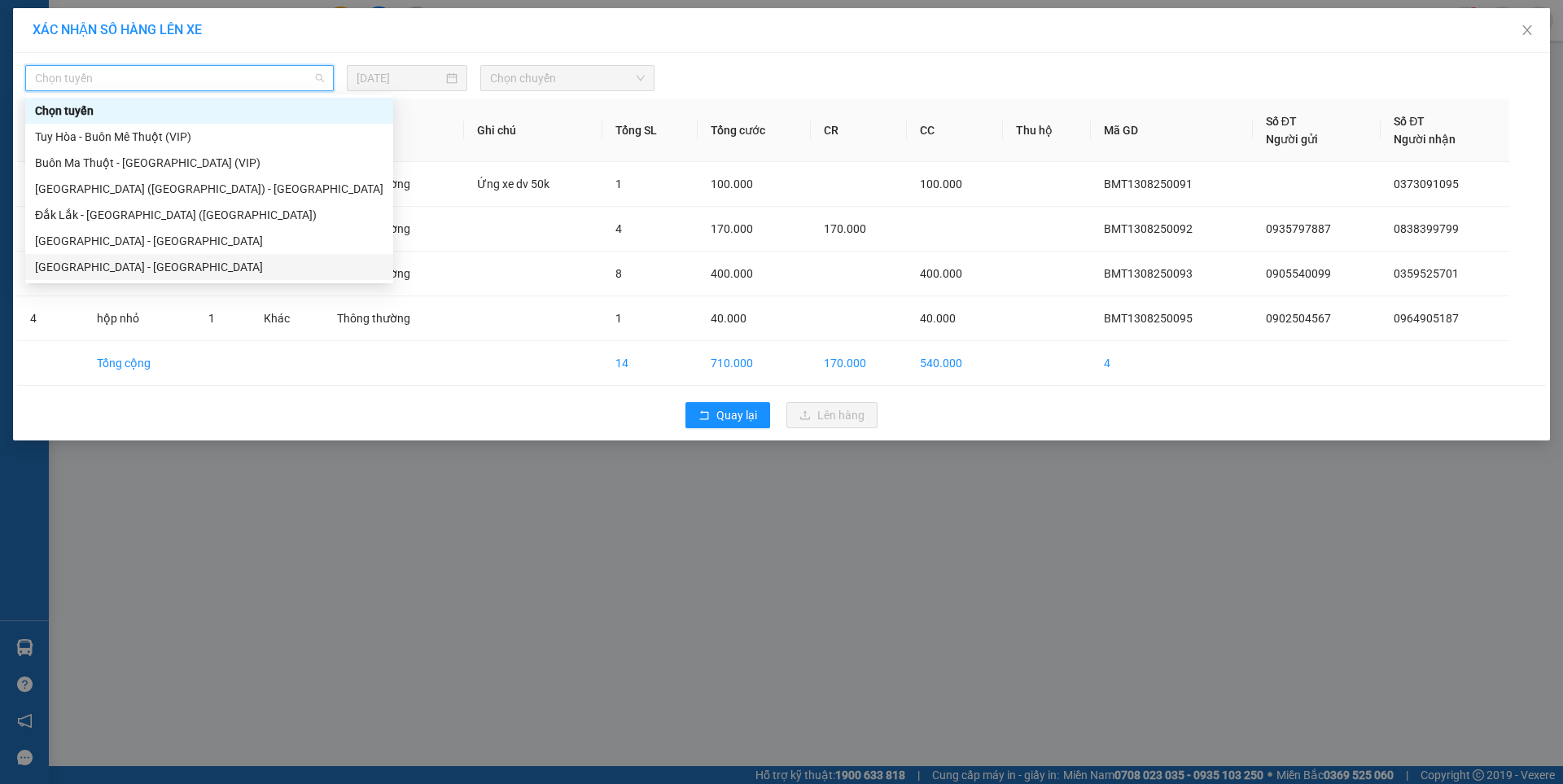
click at [107, 260] on div "[GEOGRAPHIC_DATA] - [GEOGRAPHIC_DATA]" at bounding box center [209, 266] width 348 height 18
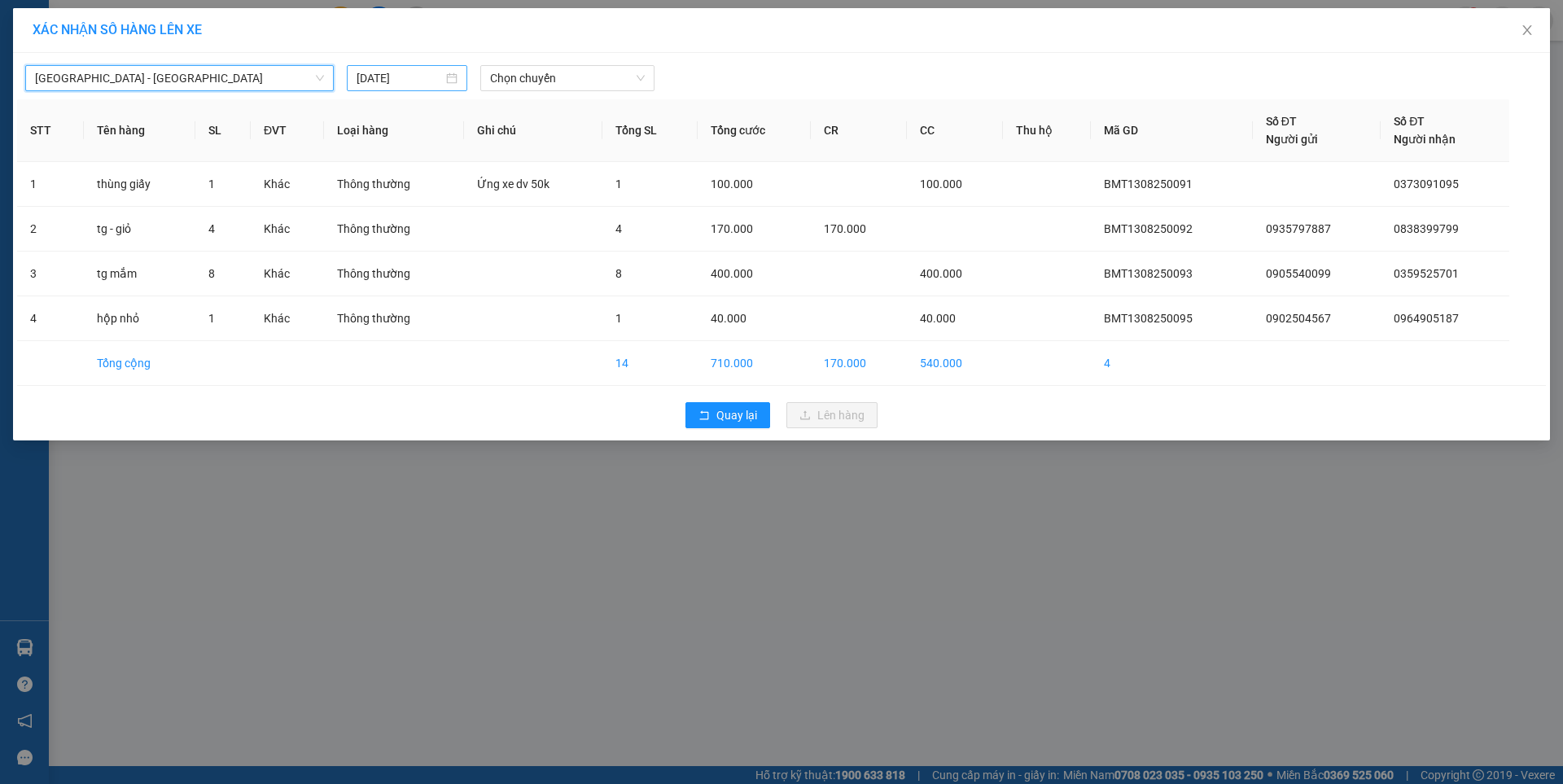
click at [436, 78] on input "[DATE]" at bounding box center [400, 78] width 86 height 18
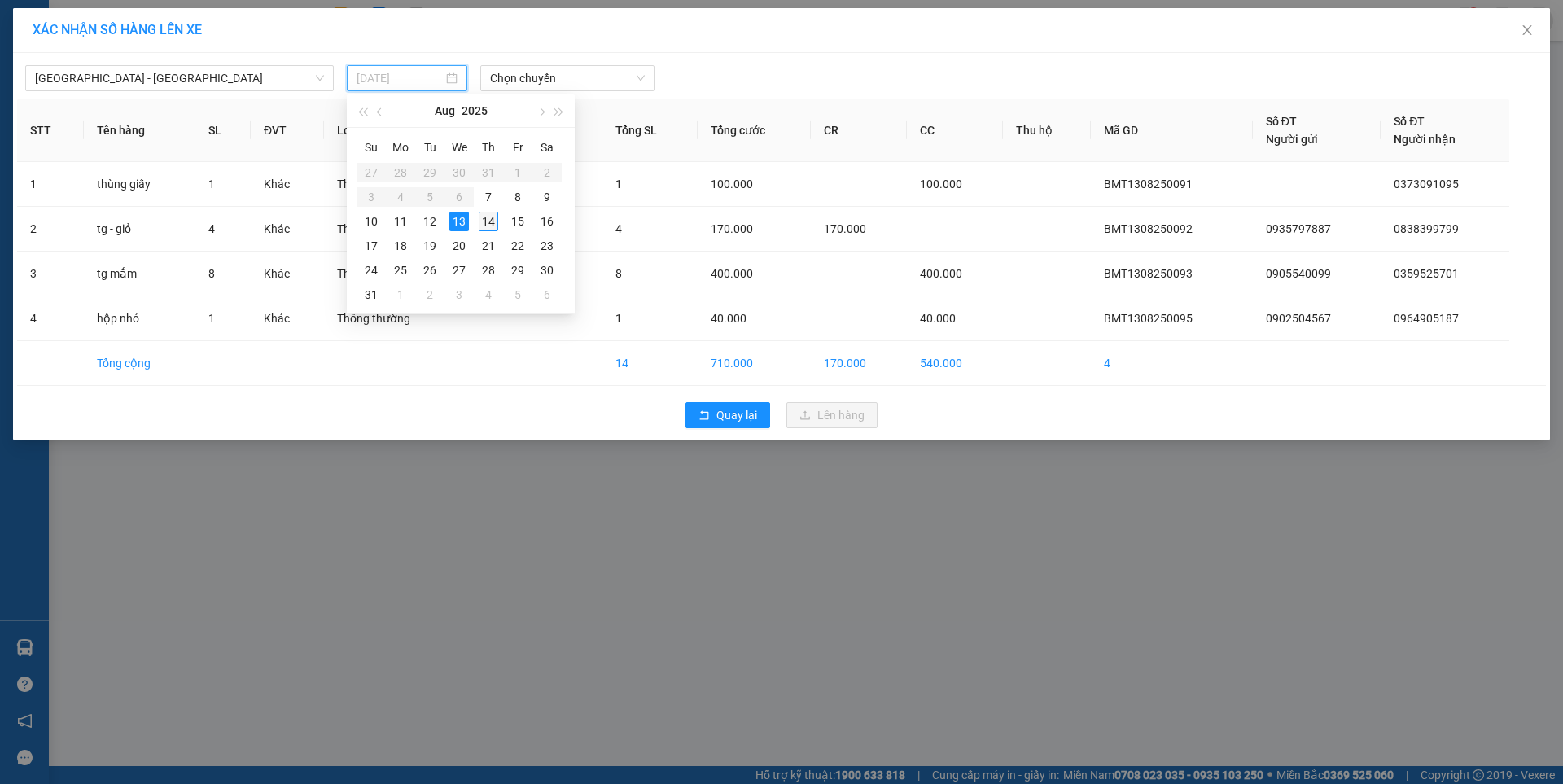
click at [482, 221] on div "14" at bounding box center [487, 220] width 19 height 19
type input "[DATE]"
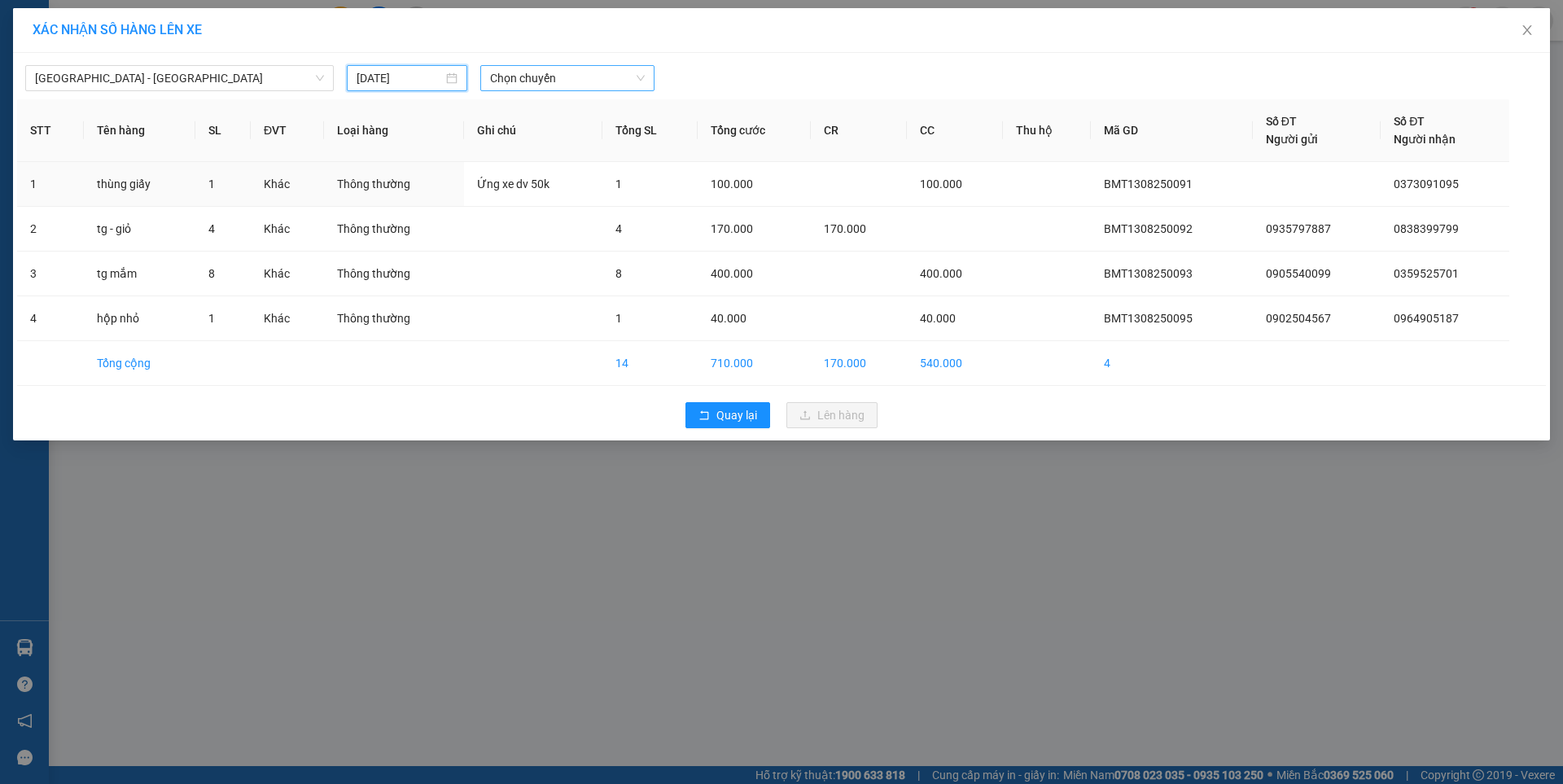
click at [568, 71] on span "Chọn chuyến" at bounding box center [567, 78] width 155 height 24
click at [589, 137] on div "07:00 - 47F-002.14" at bounding box center [553, 136] width 127 height 18
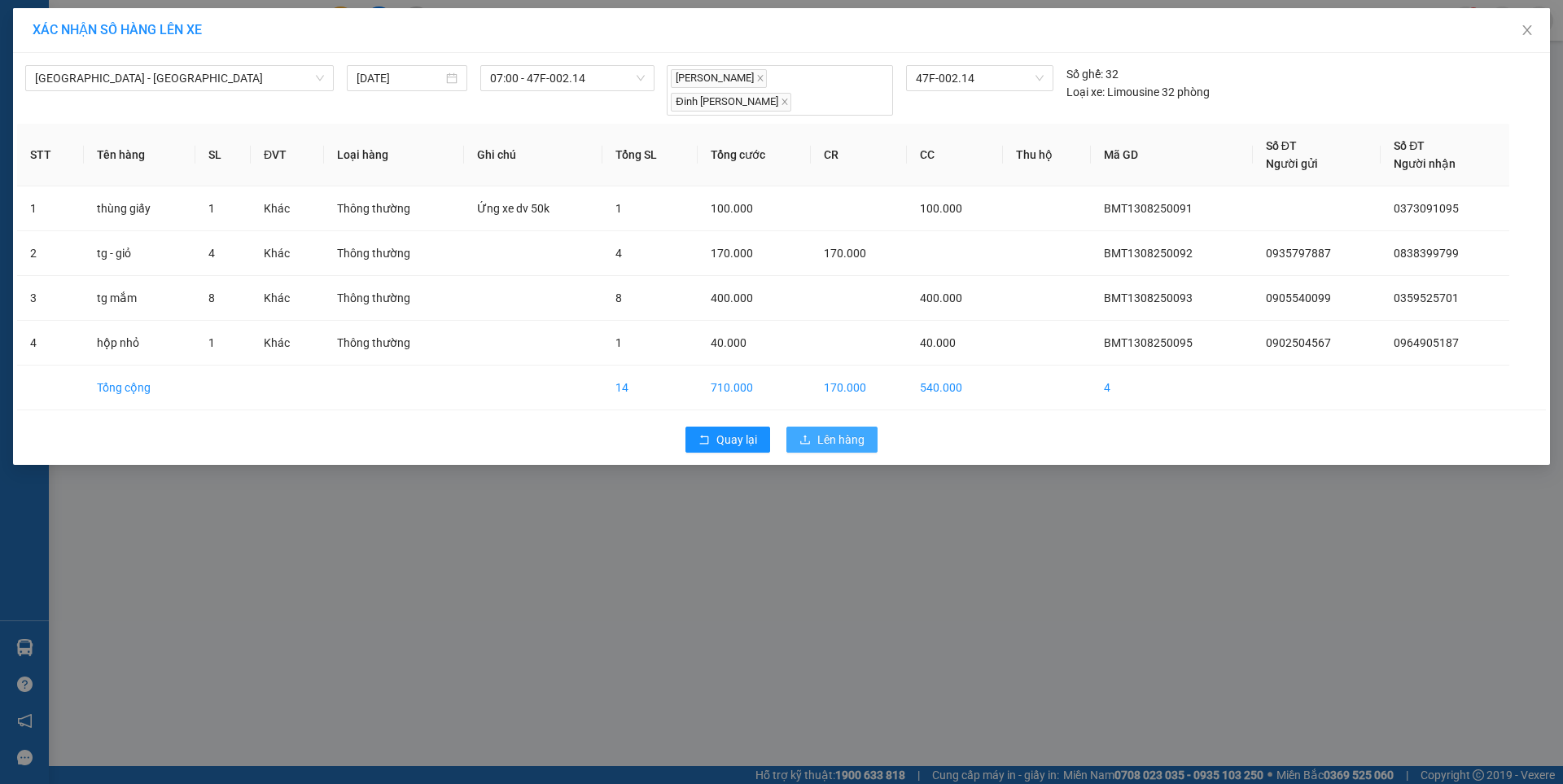
click at [840, 431] on span "Lên hàng" at bounding box center [841, 439] width 47 height 18
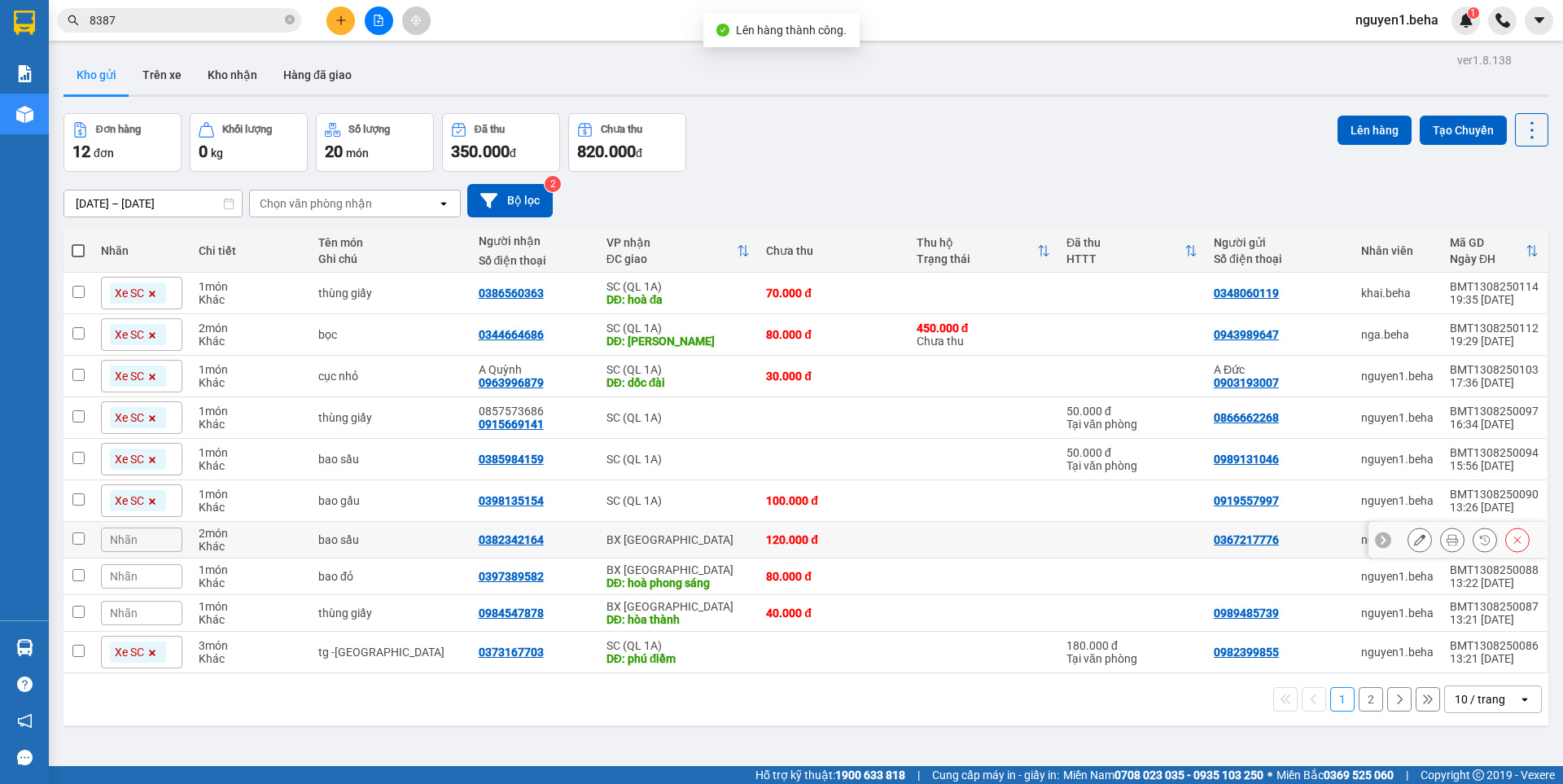
click at [81, 533] on input "checkbox" at bounding box center [79, 538] width 12 height 12
checkbox input "true"
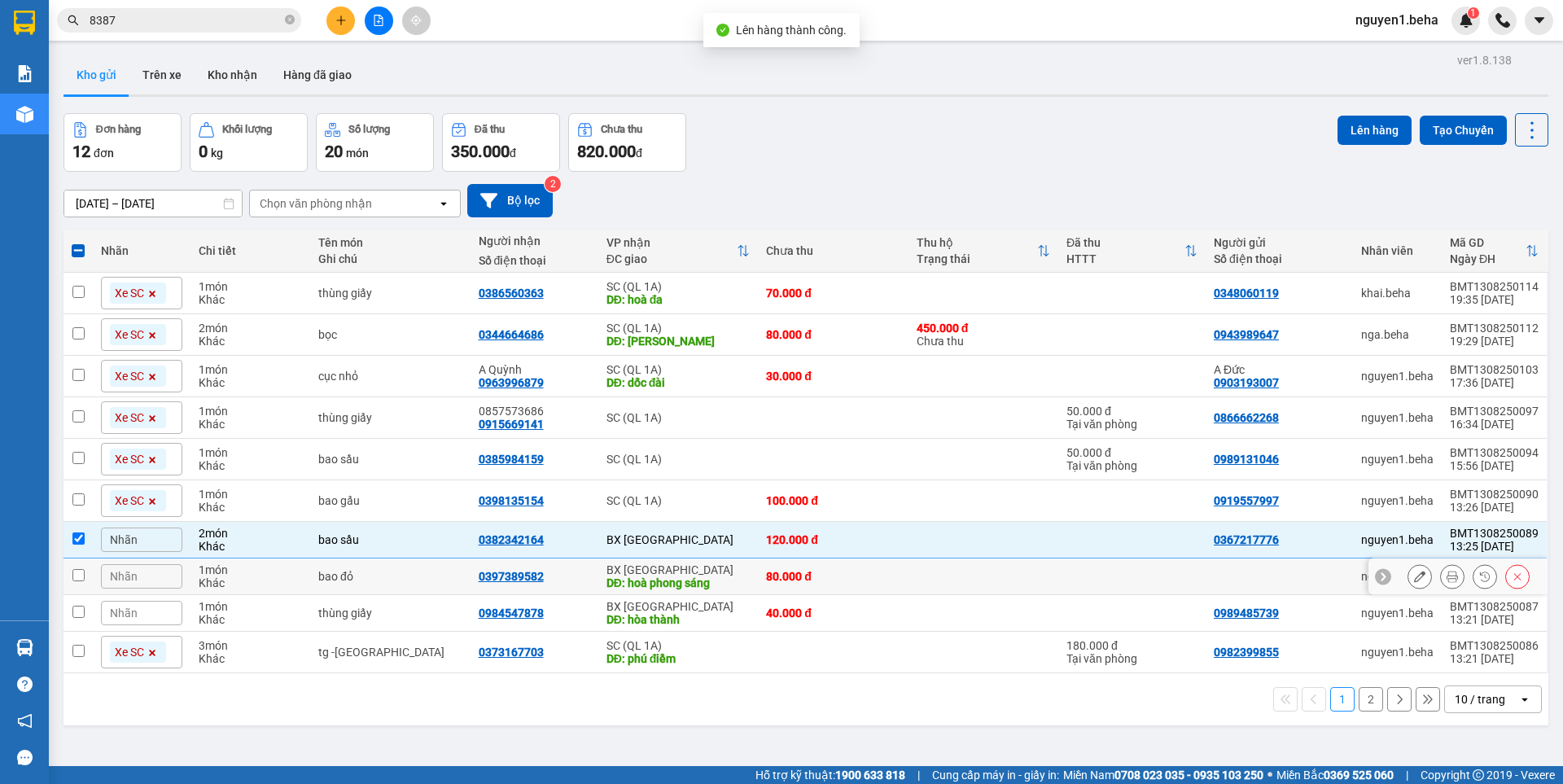
click at [87, 569] on td at bounding box center [78, 576] width 30 height 36
checkbox input "true"
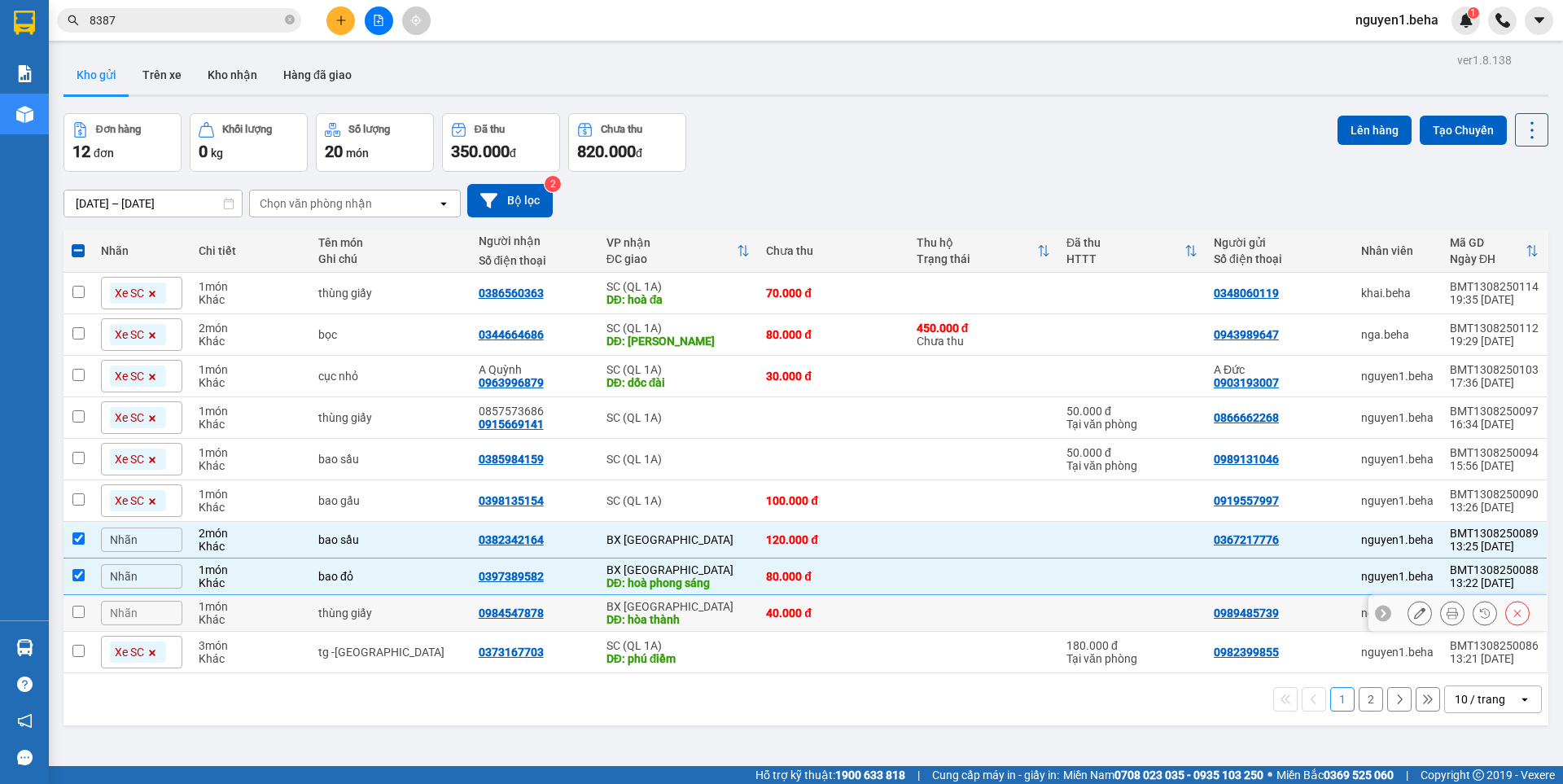
click at [87, 603] on td at bounding box center [78, 612] width 30 height 36
checkbox input "true"
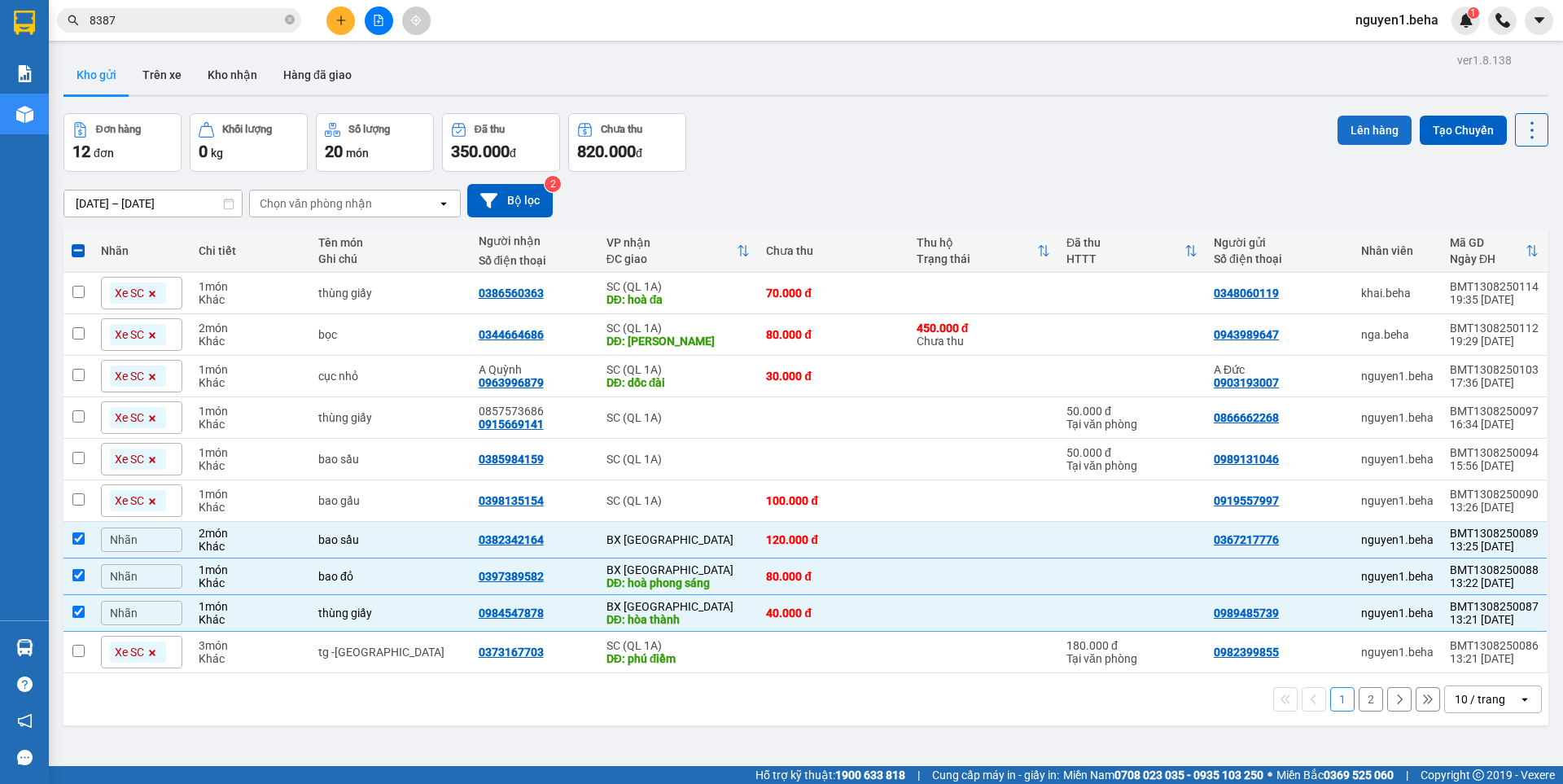
click at [1367, 126] on button "Lên hàng" at bounding box center [1375, 130] width 74 height 30
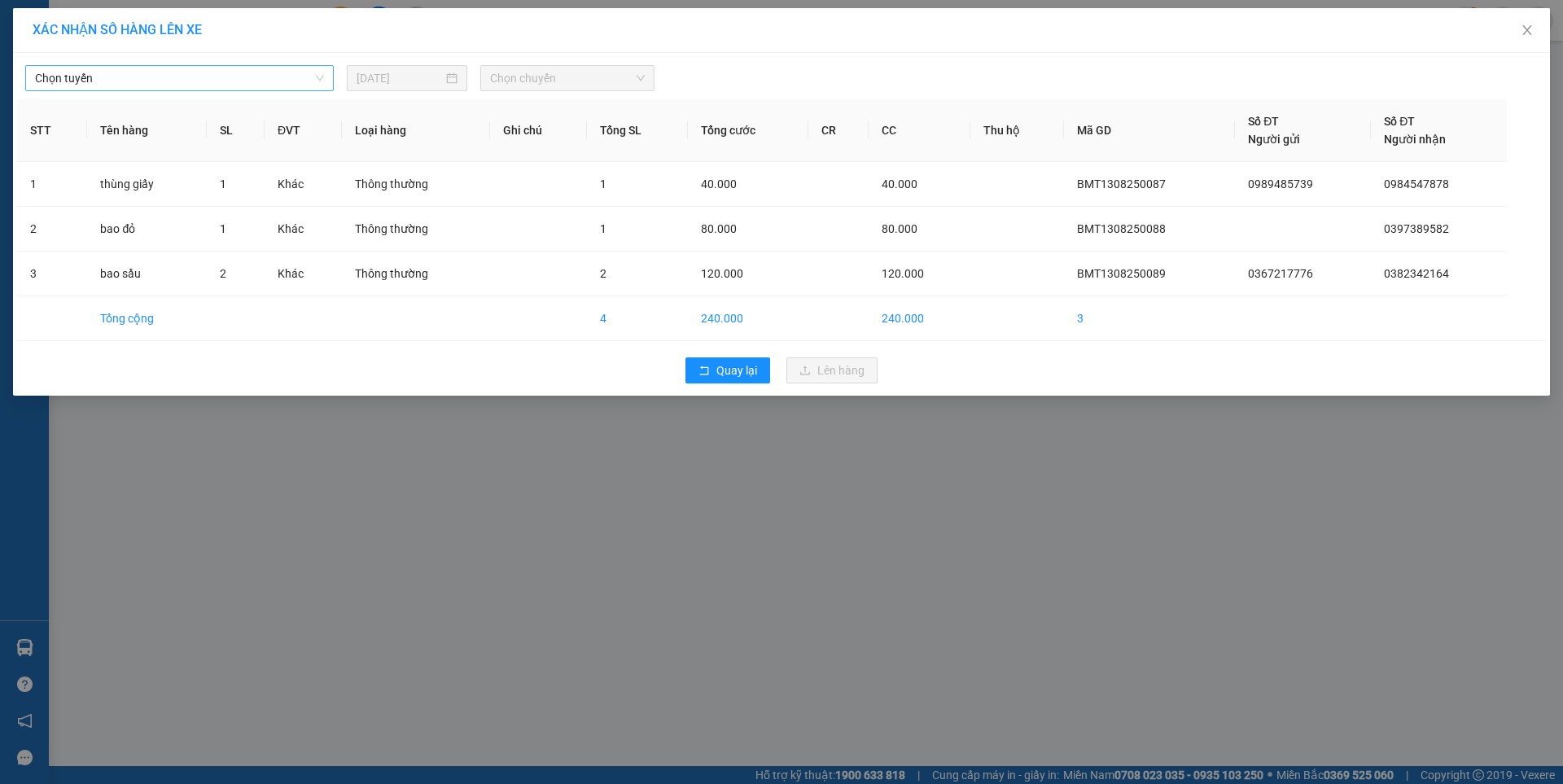
click at [199, 80] on span "Chọn tuyến" at bounding box center [179, 78] width 289 height 24
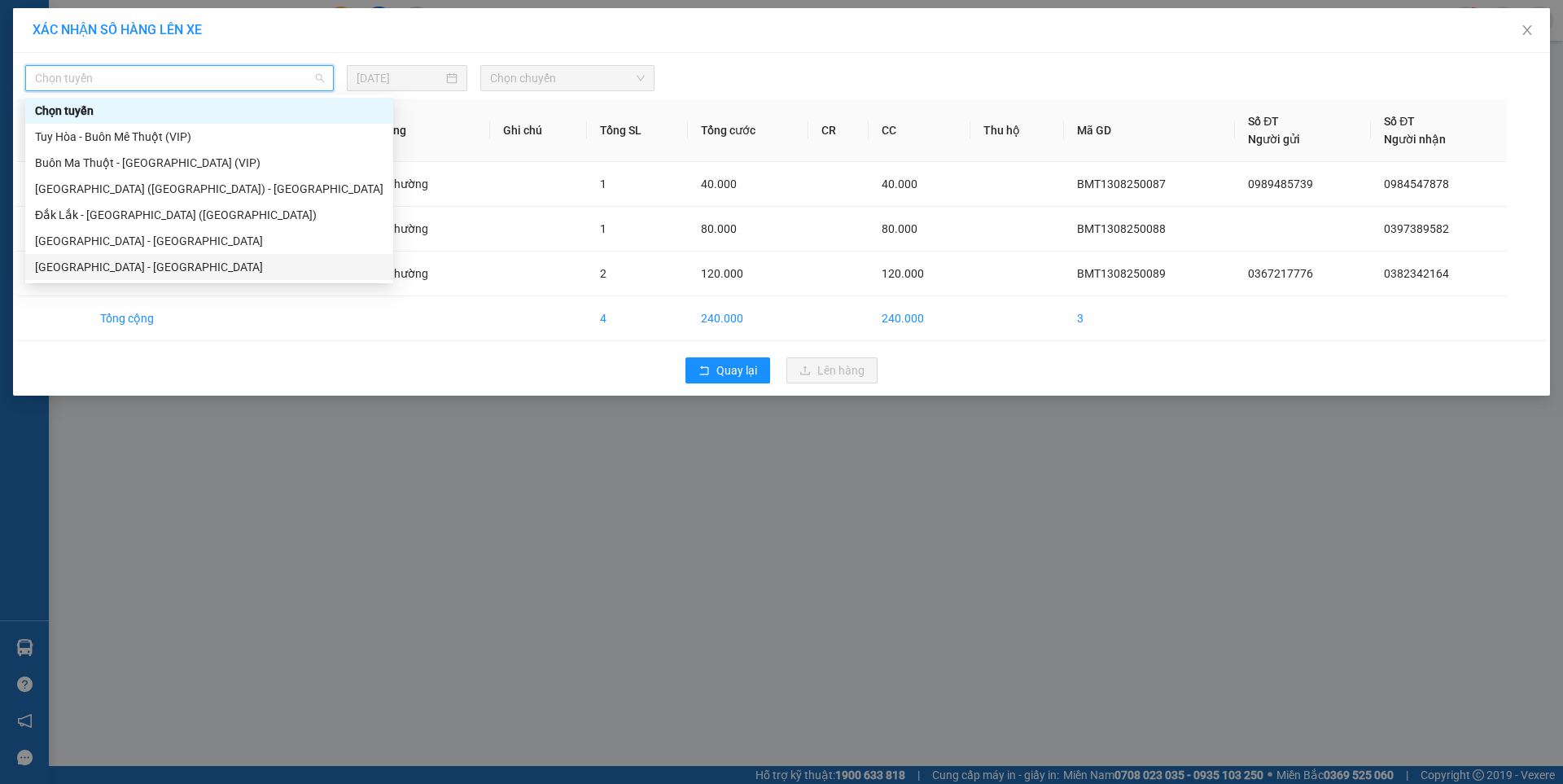
click at [116, 259] on div "[GEOGRAPHIC_DATA] - [GEOGRAPHIC_DATA]" at bounding box center [209, 266] width 348 height 18
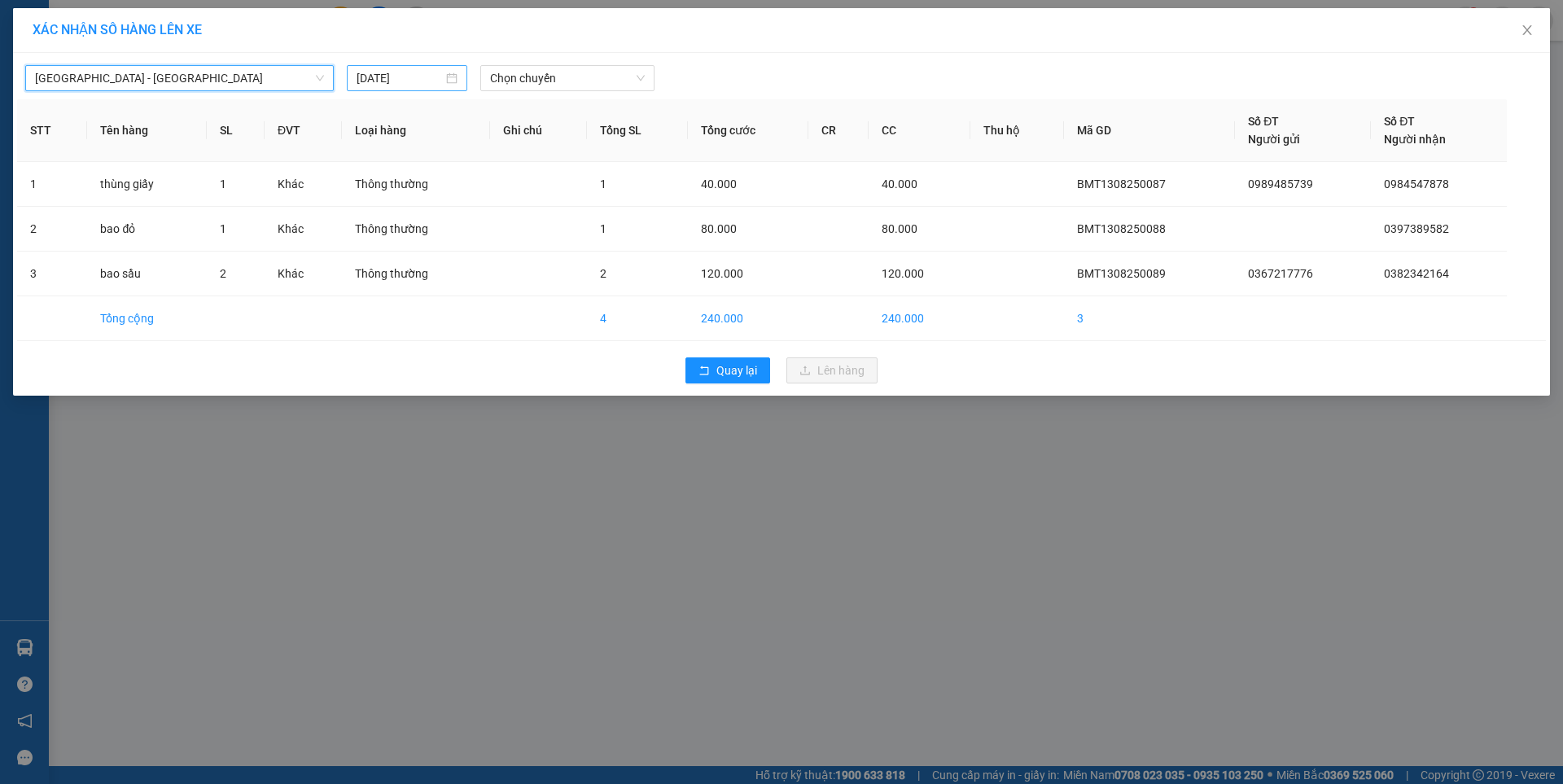
click at [408, 74] on input "[DATE]" at bounding box center [400, 78] width 86 height 18
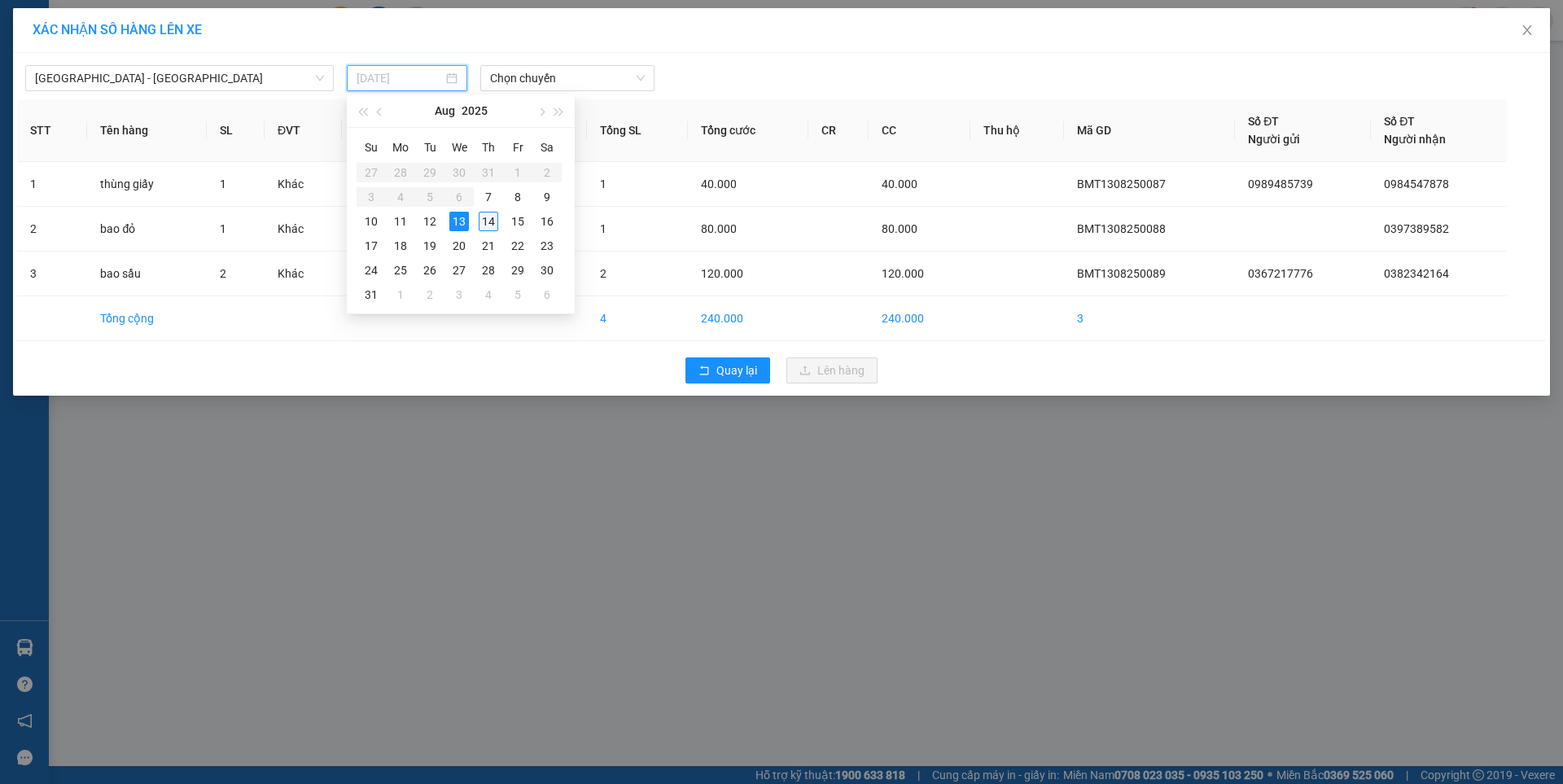
click at [488, 214] on div "14" at bounding box center [487, 220] width 19 height 19
type input "[DATE]"
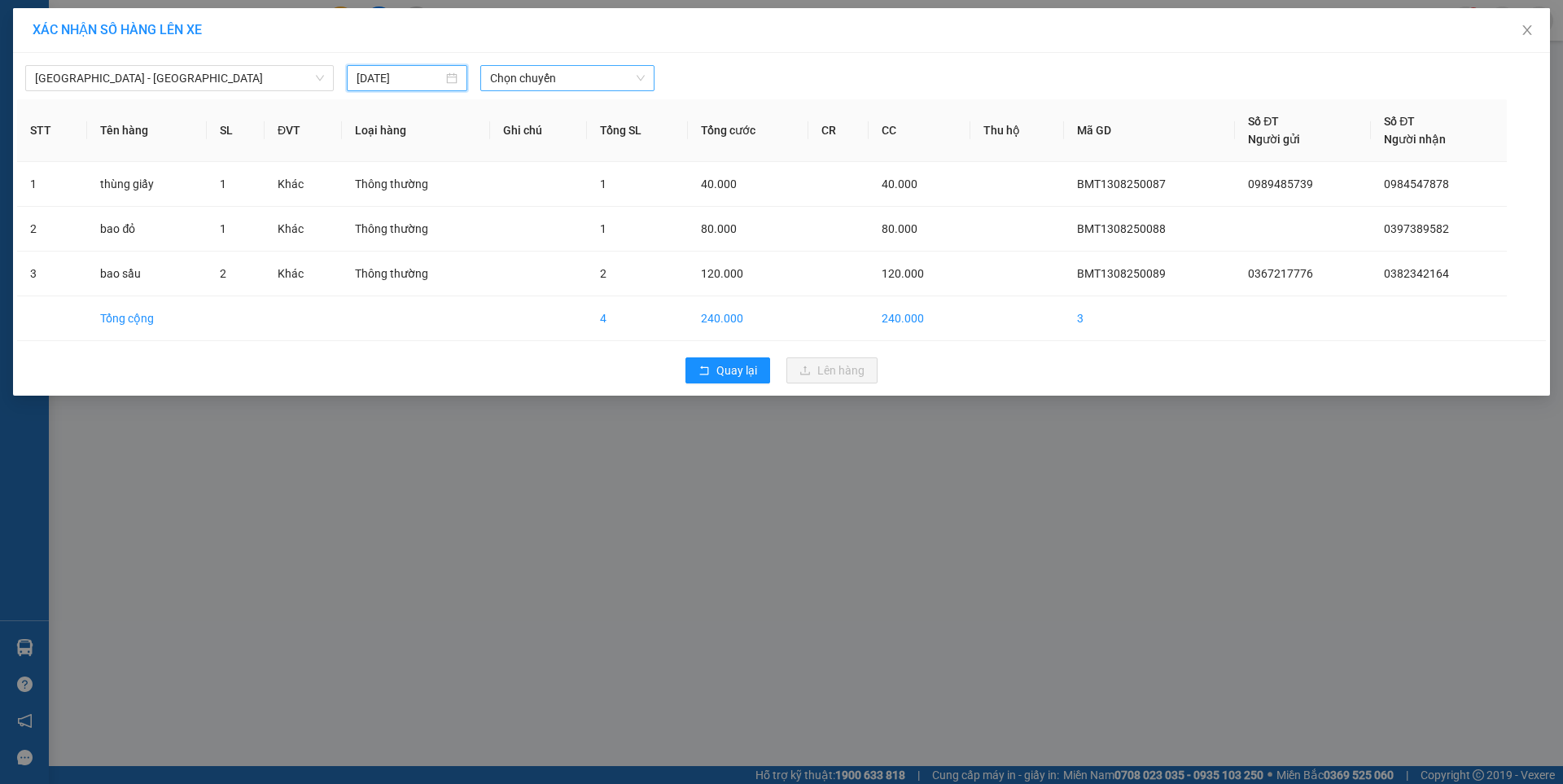
click at [542, 81] on span "Chọn chuyến" at bounding box center [567, 78] width 155 height 24
click at [585, 133] on div "07:00 - 47F-002.14" at bounding box center [553, 136] width 127 height 18
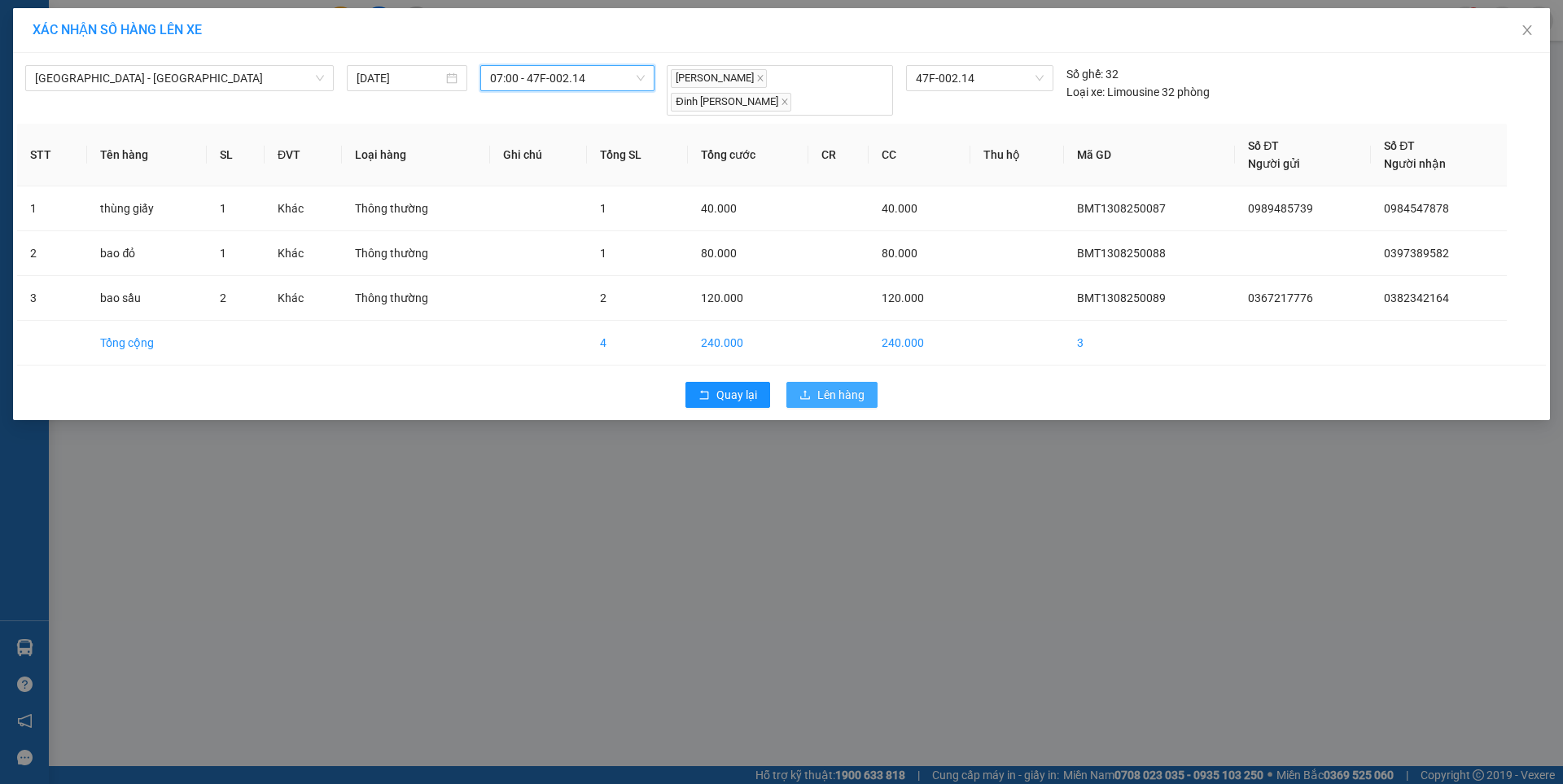
click at [844, 382] on button "Lên hàng" at bounding box center [832, 395] width 91 height 26
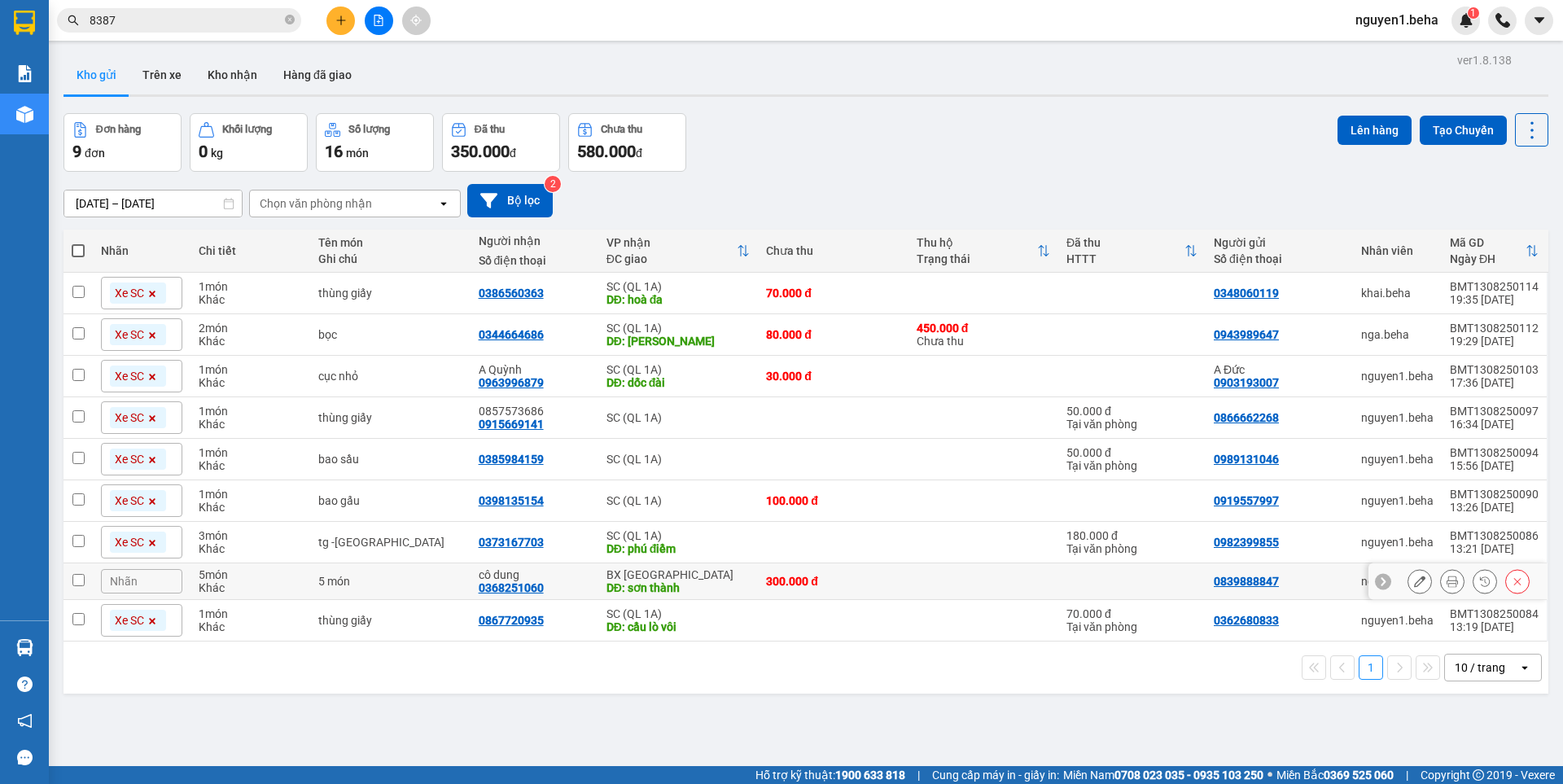
click at [79, 581] on input "checkbox" at bounding box center [79, 580] width 12 height 12
checkbox input "true"
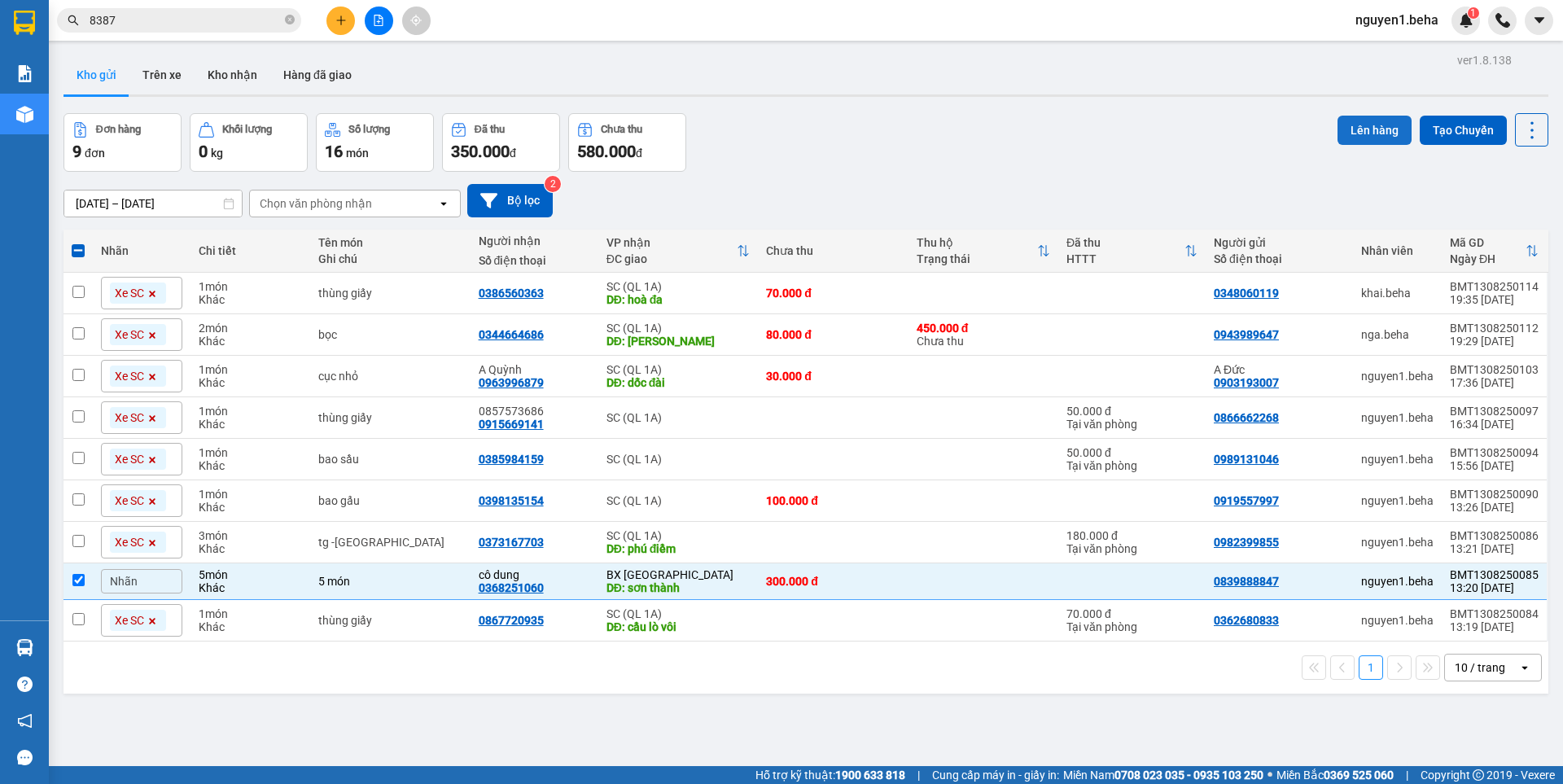
click at [1341, 128] on button "Lên hàng" at bounding box center [1375, 130] width 74 height 30
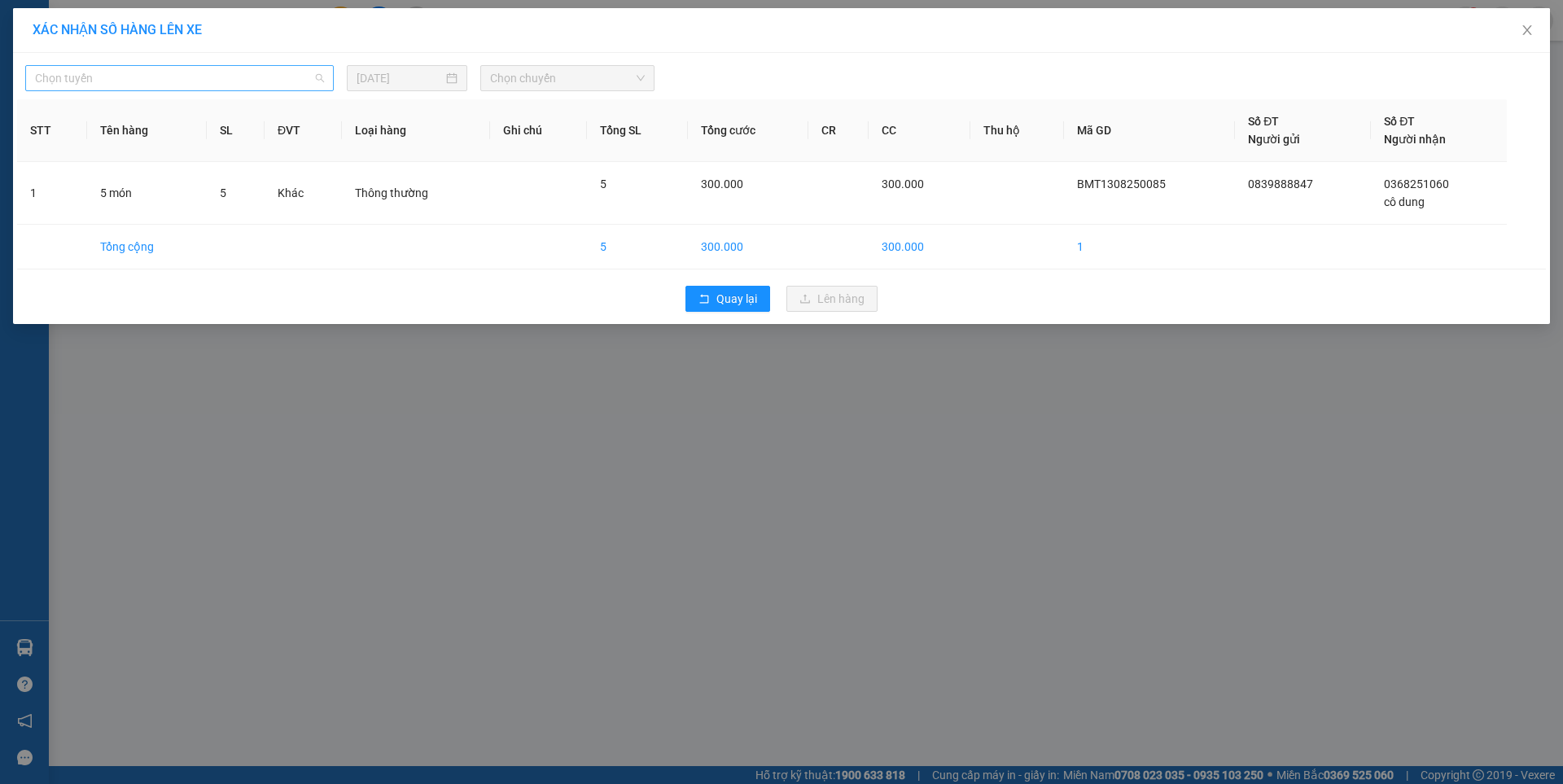
click at [186, 74] on span "Chọn tuyến" at bounding box center [179, 78] width 289 height 24
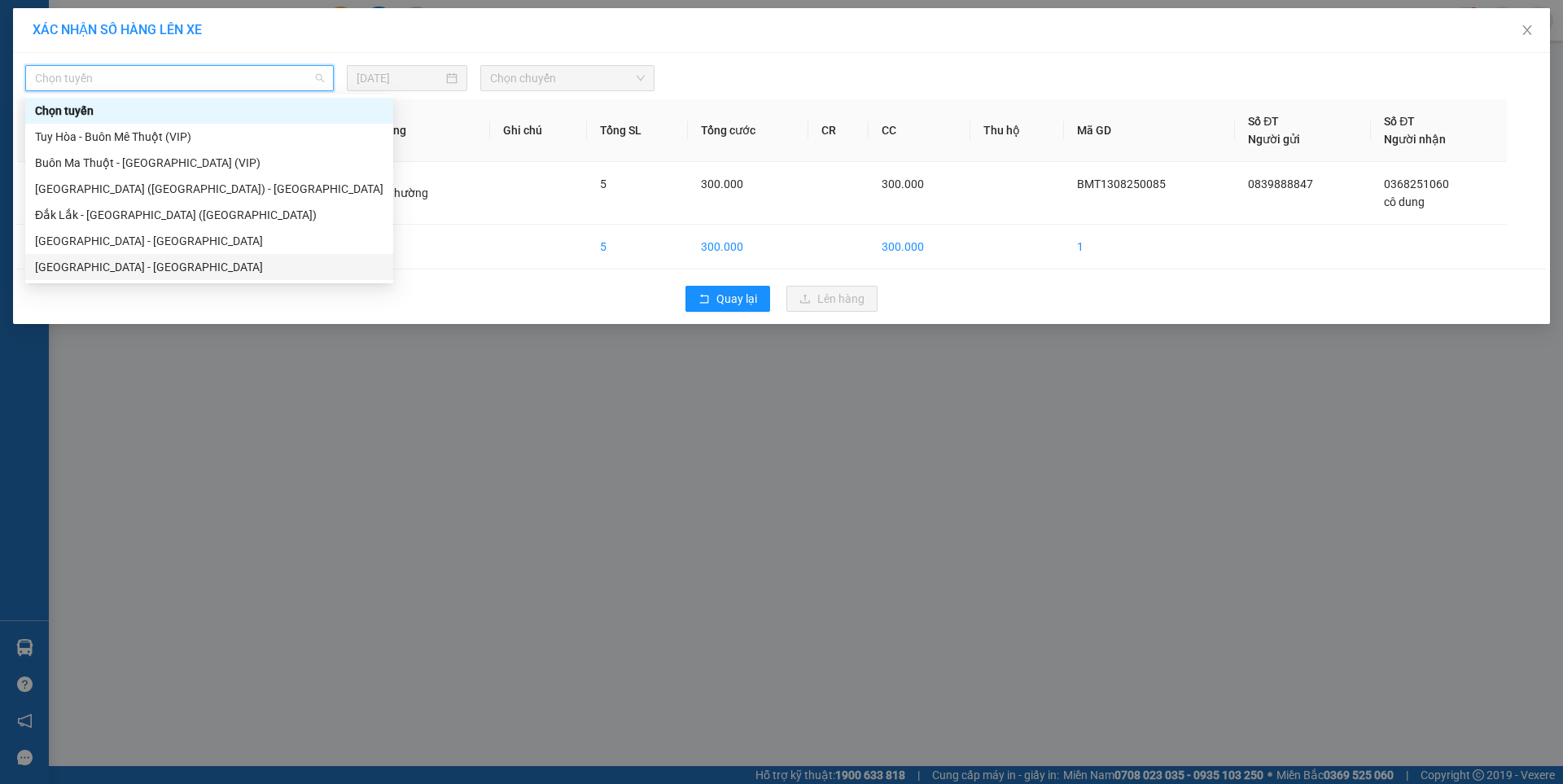
click at [133, 259] on div "[GEOGRAPHIC_DATA] - [GEOGRAPHIC_DATA]" at bounding box center [209, 266] width 348 height 18
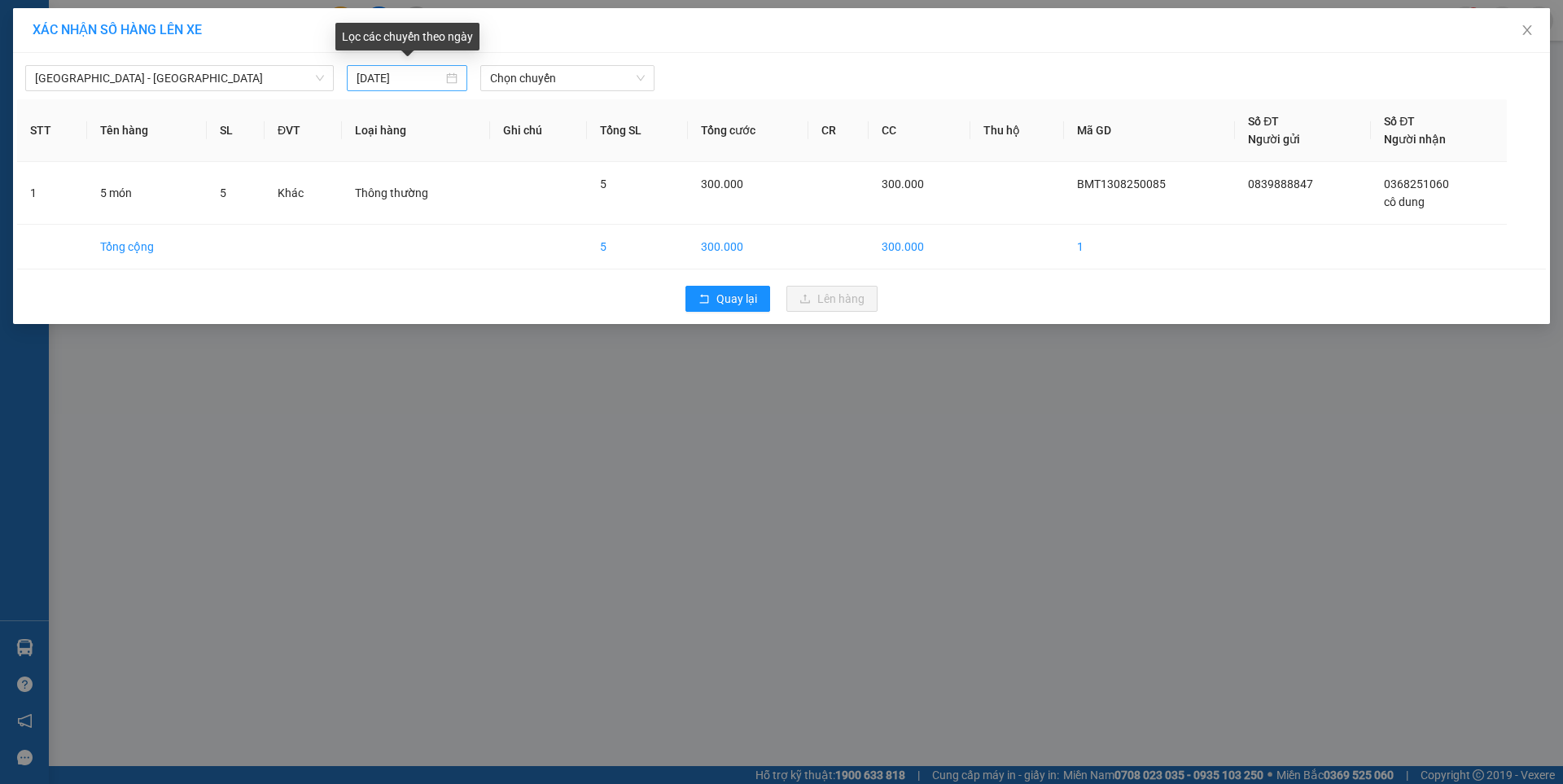
click at [453, 79] on div "[DATE]" at bounding box center [406, 78] width 101 height 18
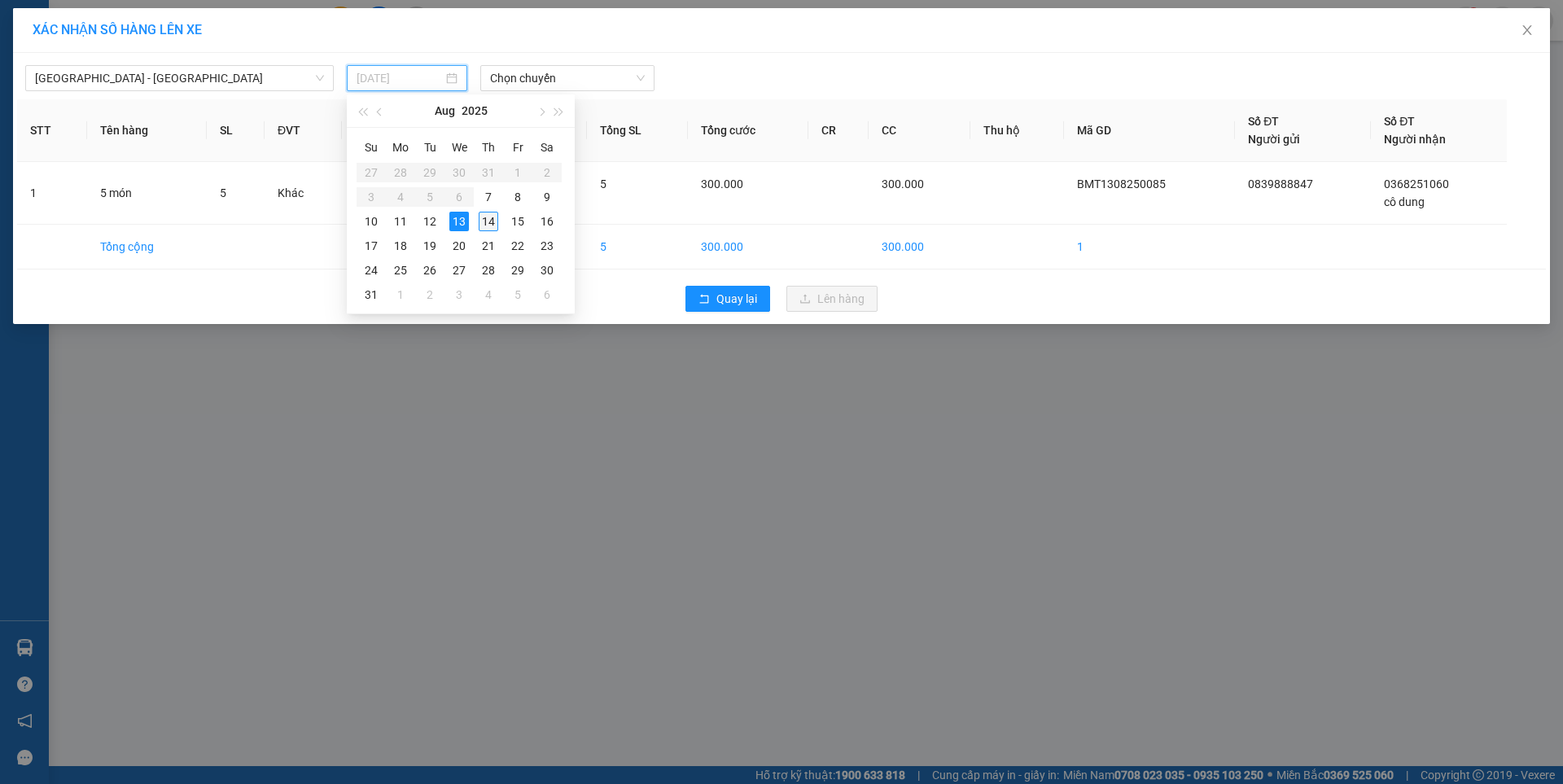
click at [487, 220] on div "14" at bounding box center [487, 220] width 19 height 19
type input "[DATE]"
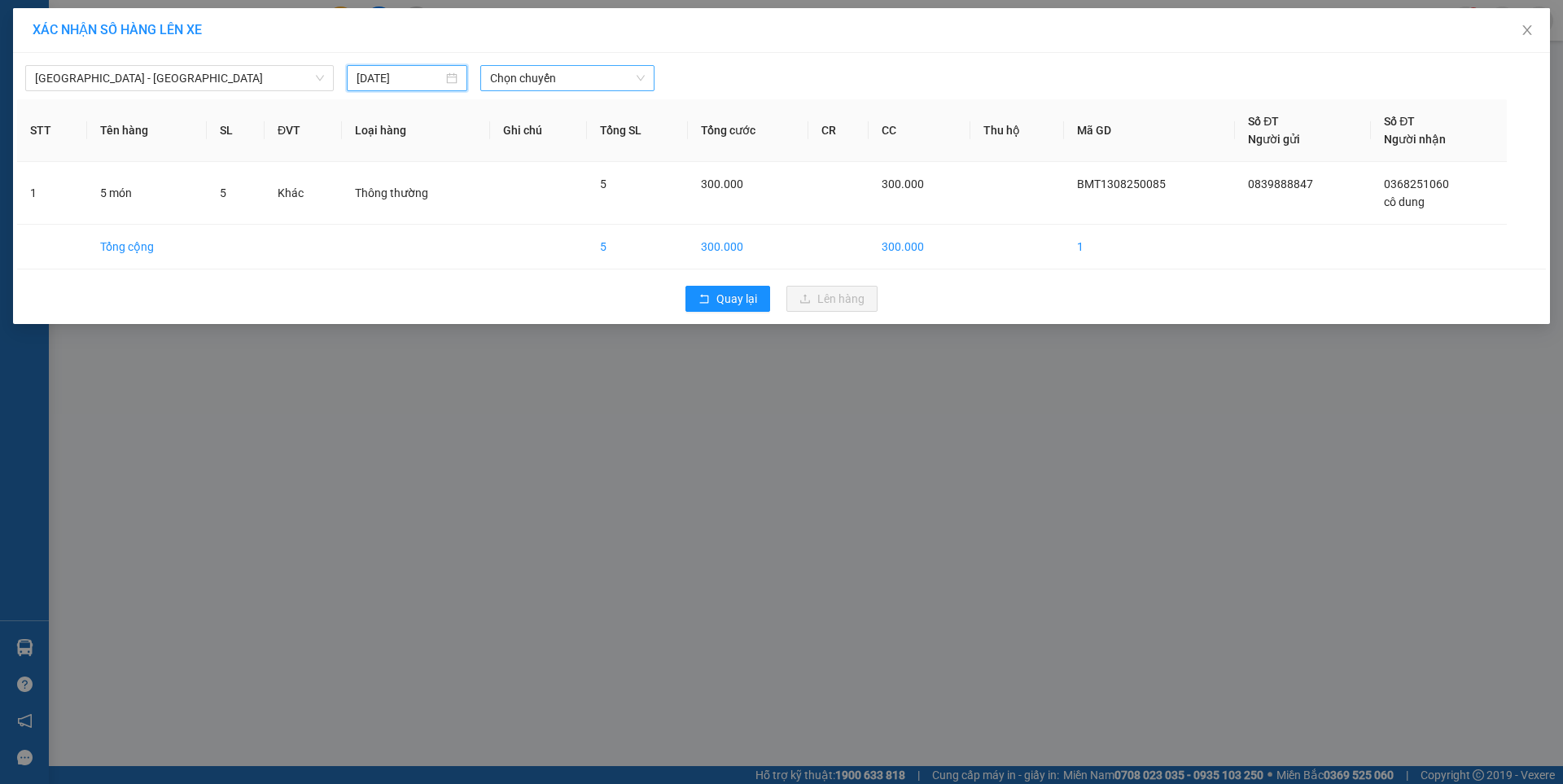
click at [565, 78] on span "Chọn chuyến" at bounding box center [567, 78] width 155 height 24
click at [576, 135] on div "07:00 - 47F-002.14" at bounding box center [553, 136] width 127 height 18
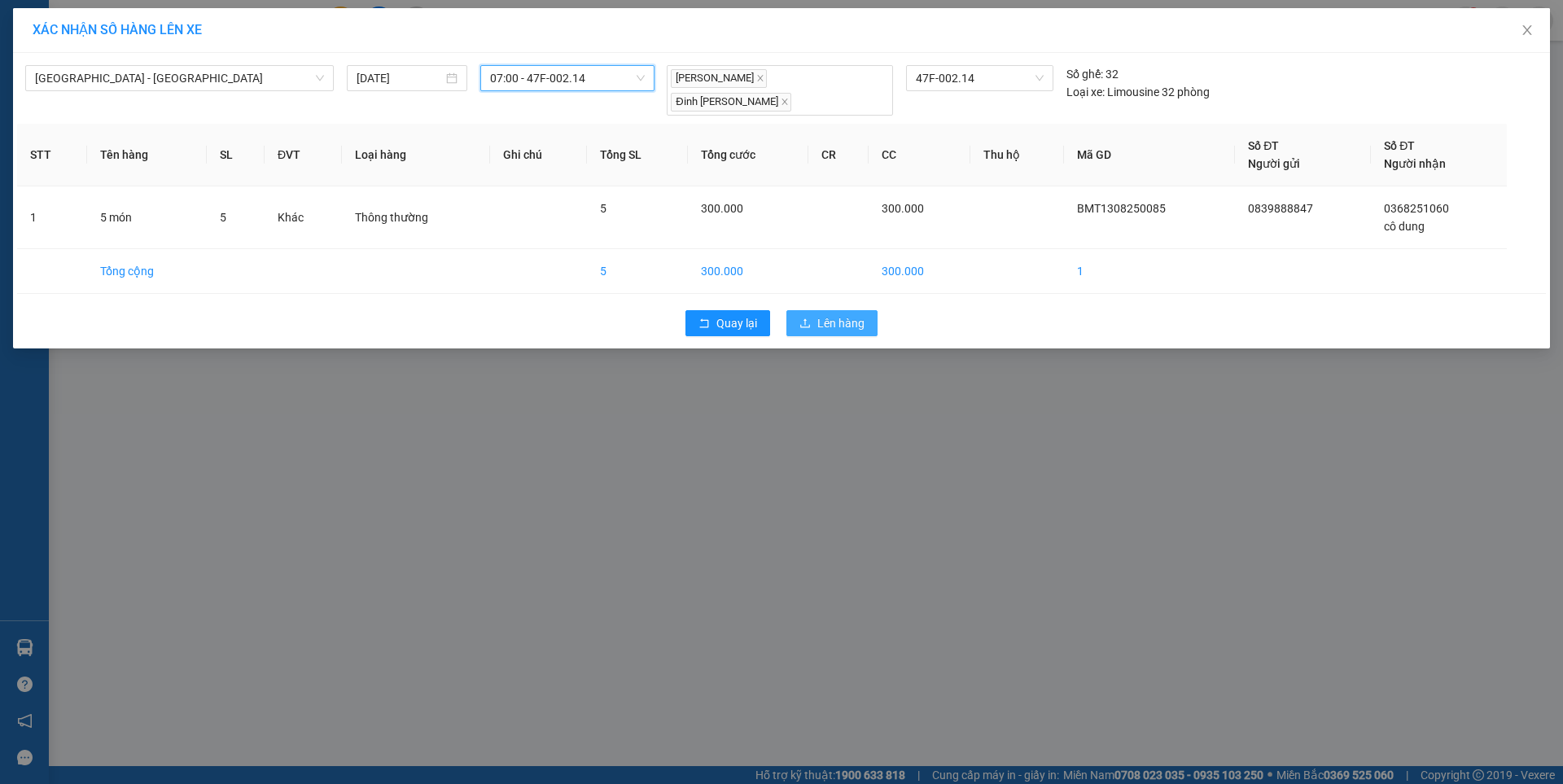
click at [853, 314] on span "Lên hàng" at bounding box center [841, 323] width 47 height 18
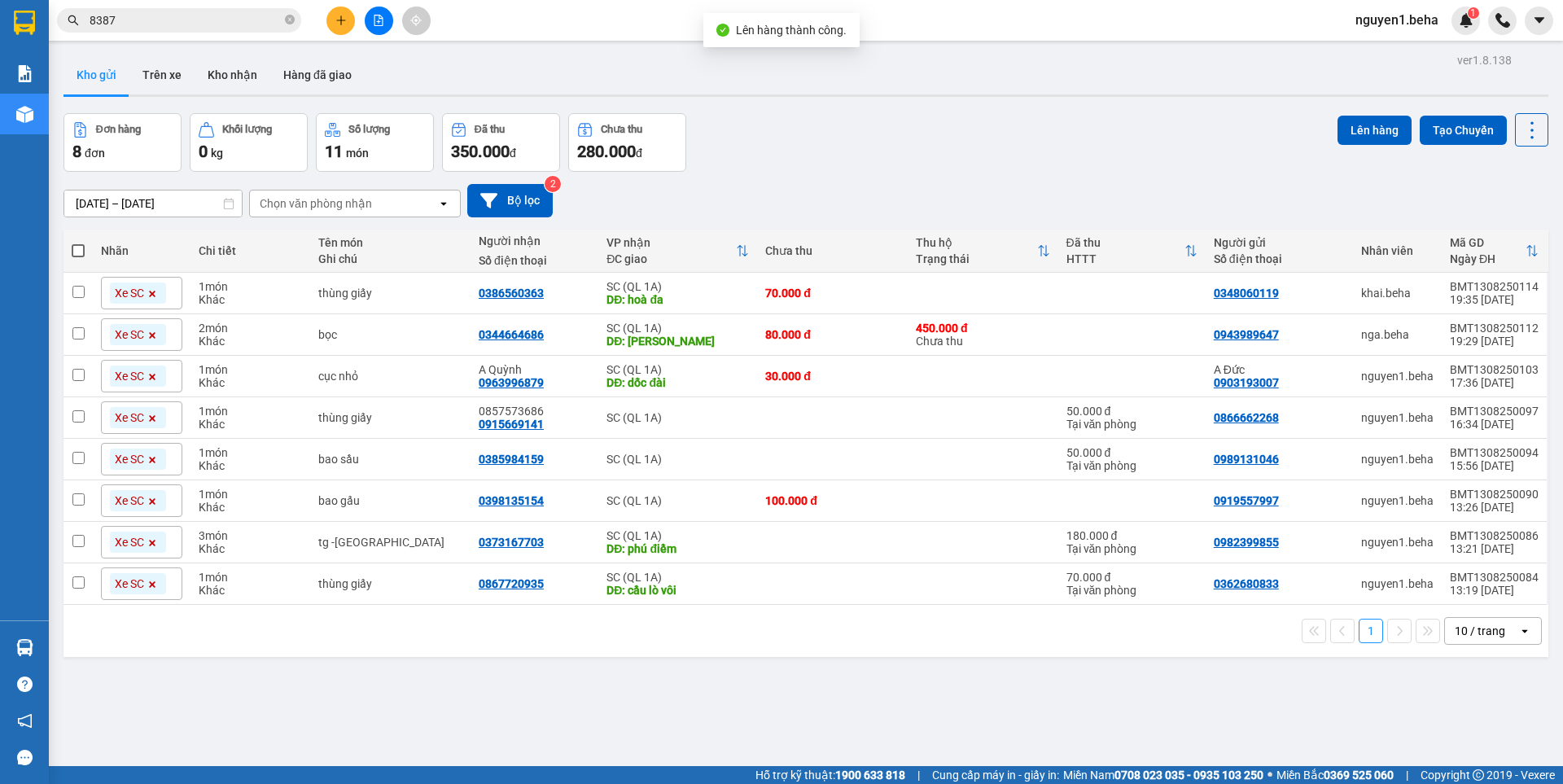
click at [295, 21] on span "8387" at bounding box center [178, 20] width 244 height 24
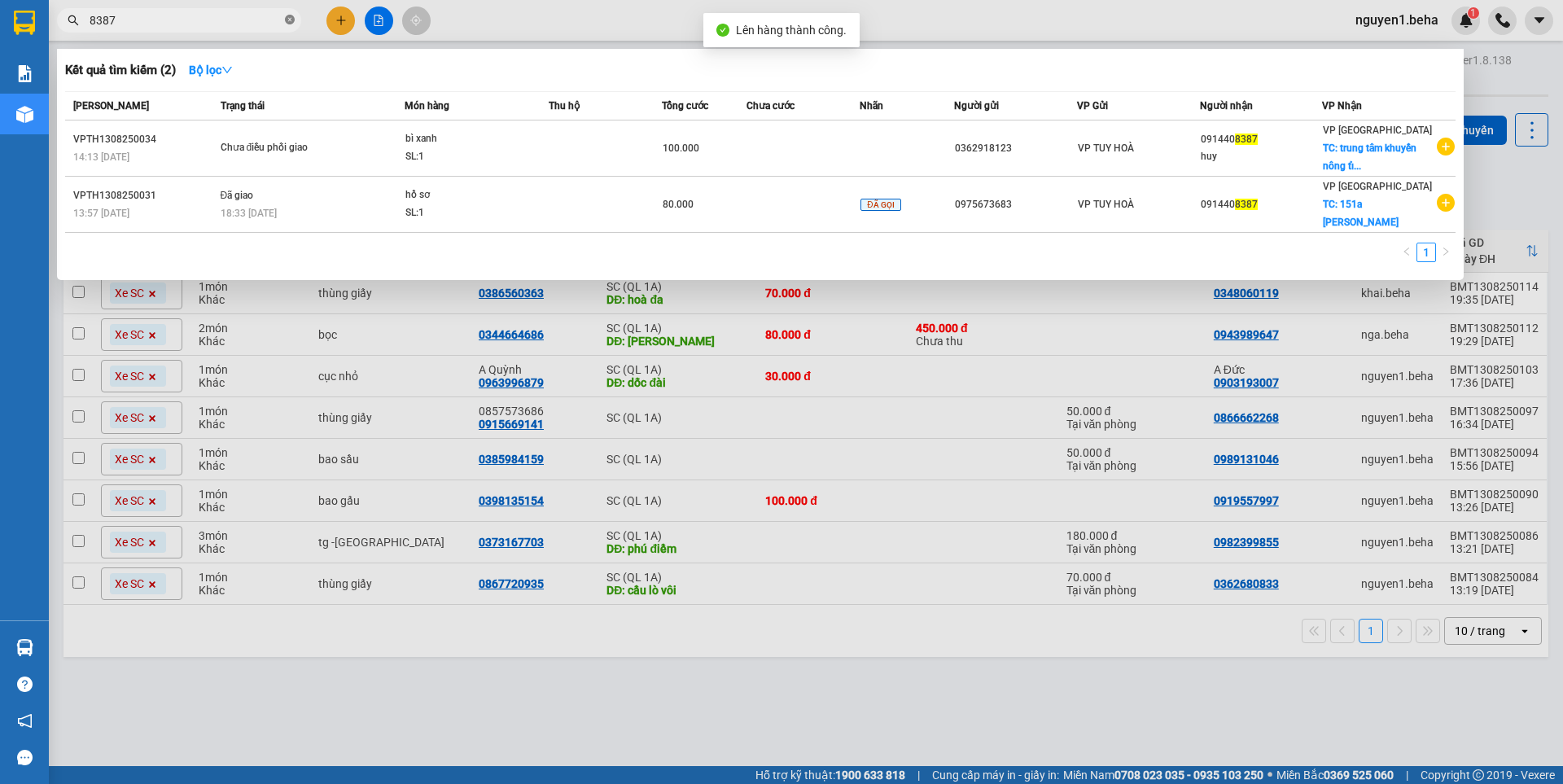
click at [286, 21] on icon "close-circle" at bounding box center [290, 19] width 10 height 10
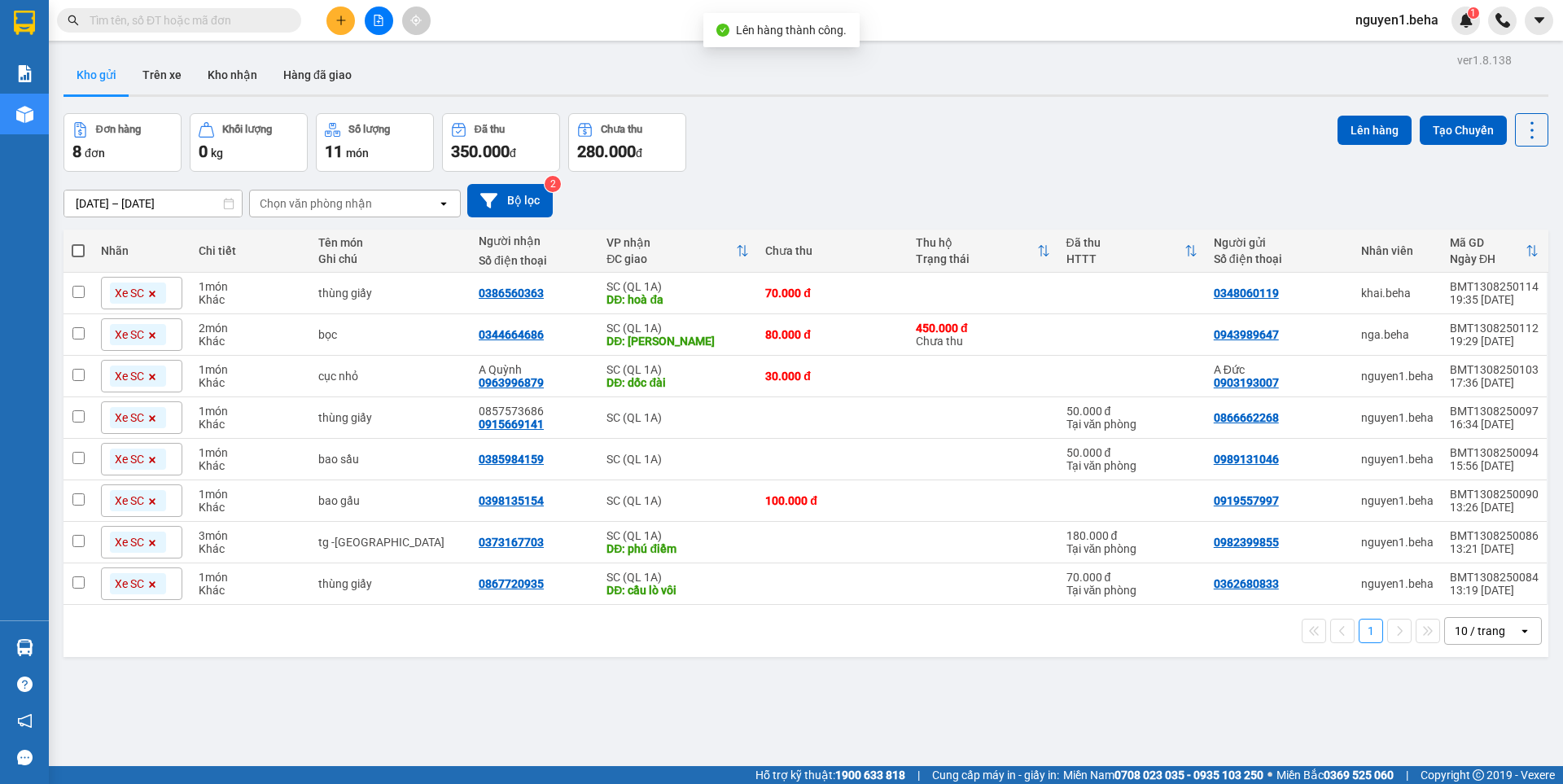
click at [243, 20] on input "text" at bounding box center [185, 19] width 192 height 18
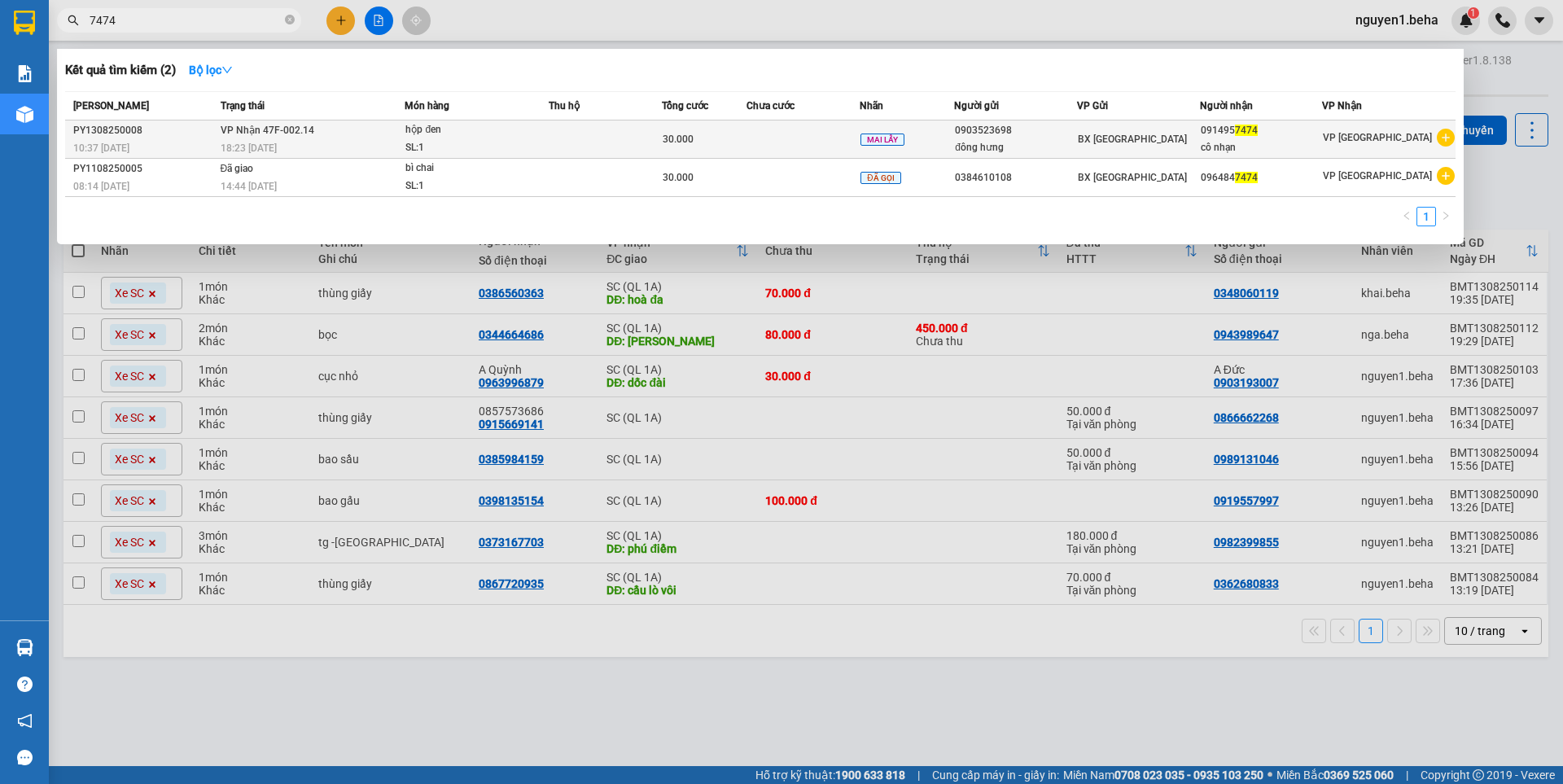
type input "7474"
click at [482, 144] on div "SL: 1" at bounding box center [466, 148] width 123 height 18
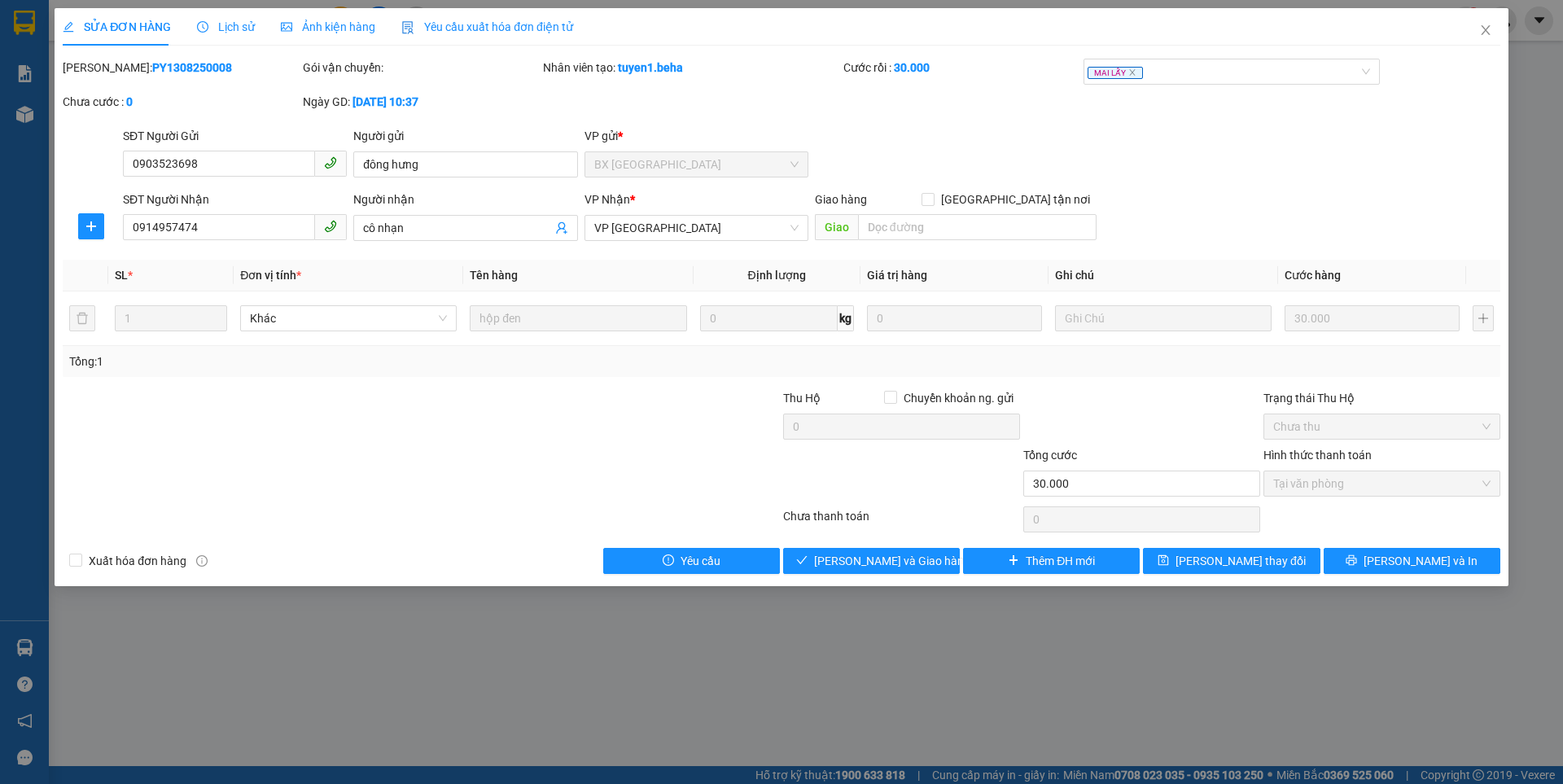
click at [323, 28] on span "Ảnh kiện hàng" at bounding box center [328, 26] width 95 height 13
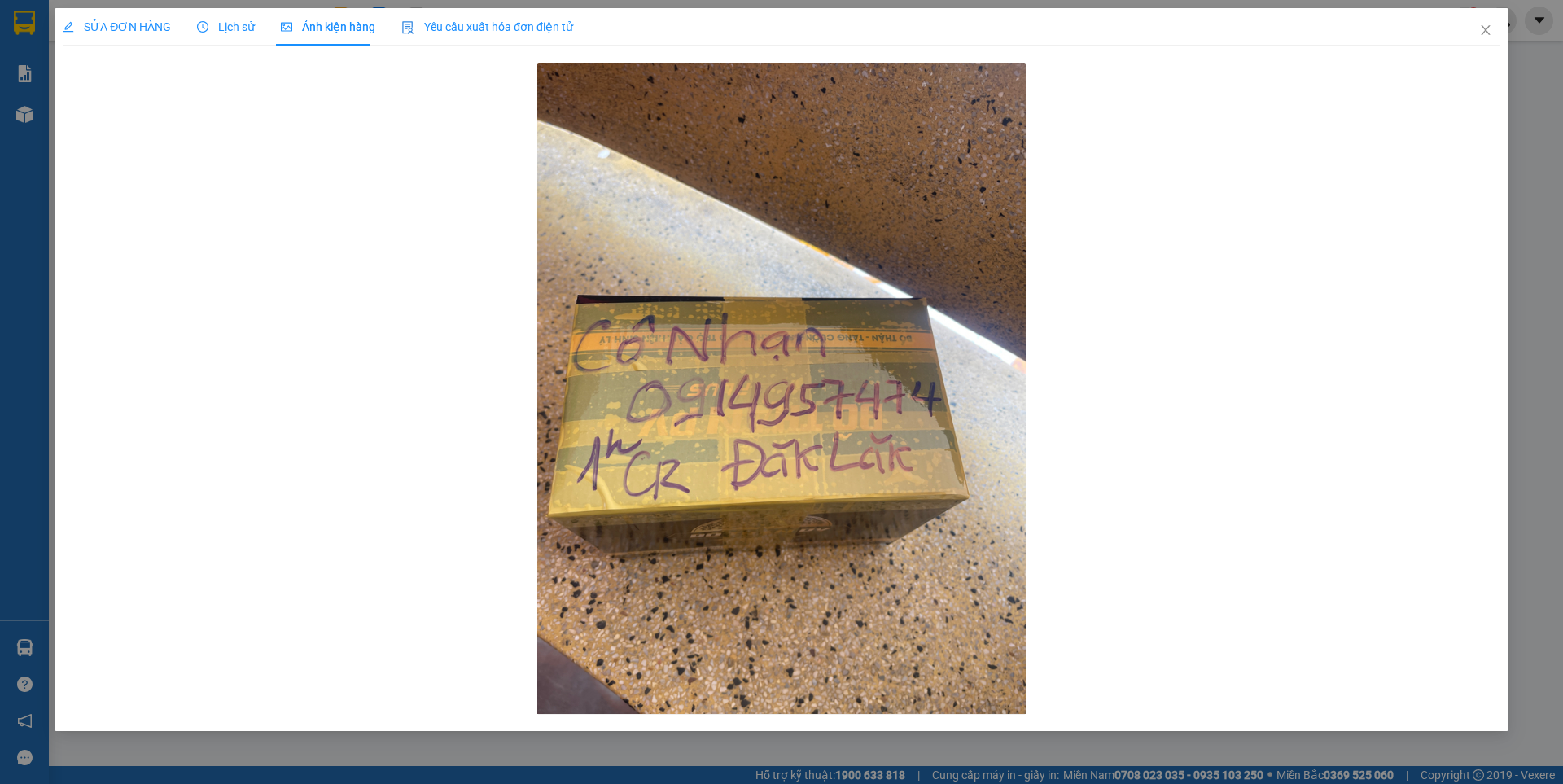
click at [112, 18] on div "SỬA ĐƠN HÀNG" at bounding box center [117, 26] width 108 height 18
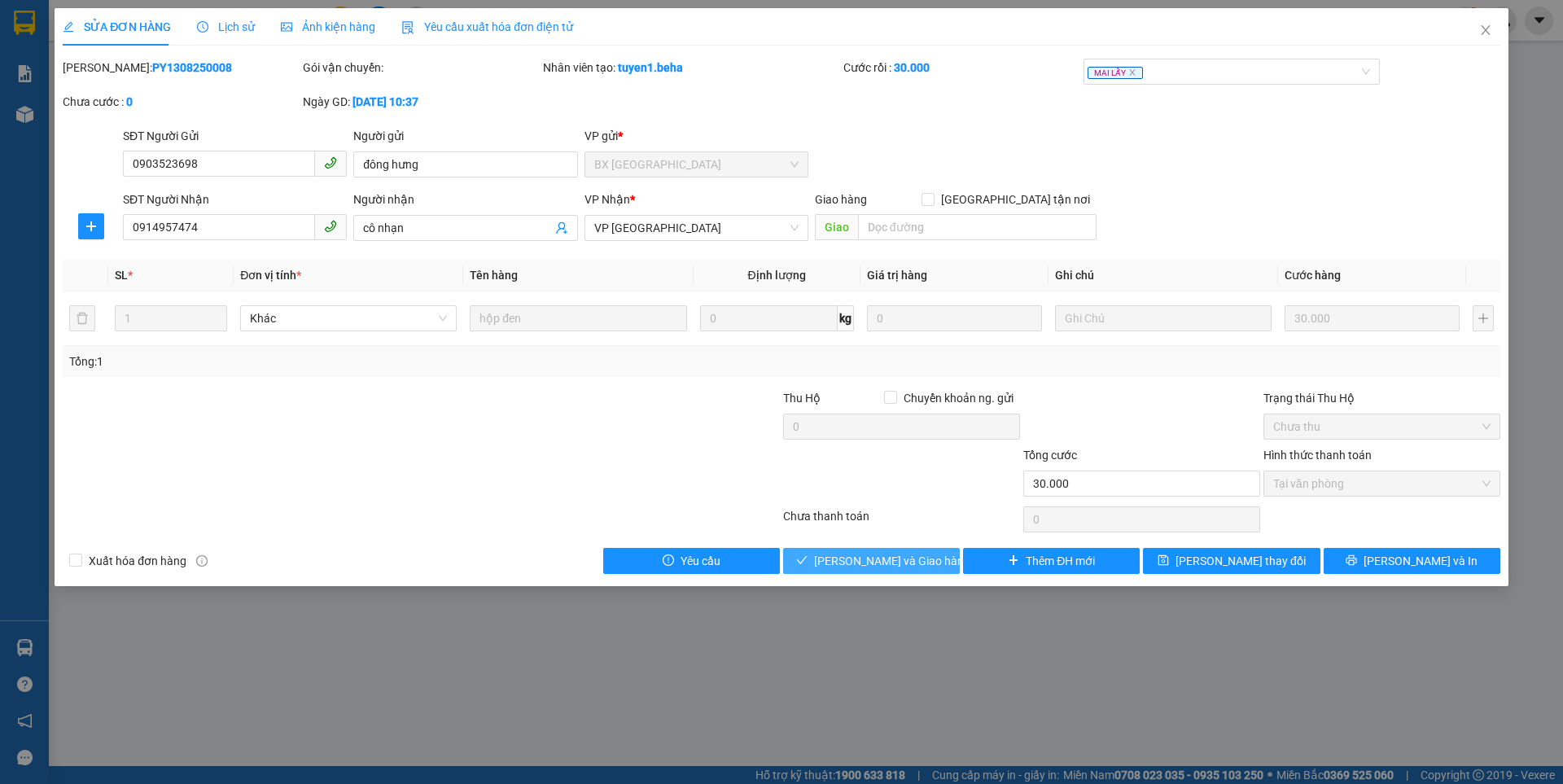
click at [871, 567] on span "[PERSON_NAME] và Giao hàng" at bounding box center [891, 560] width 156 height 18
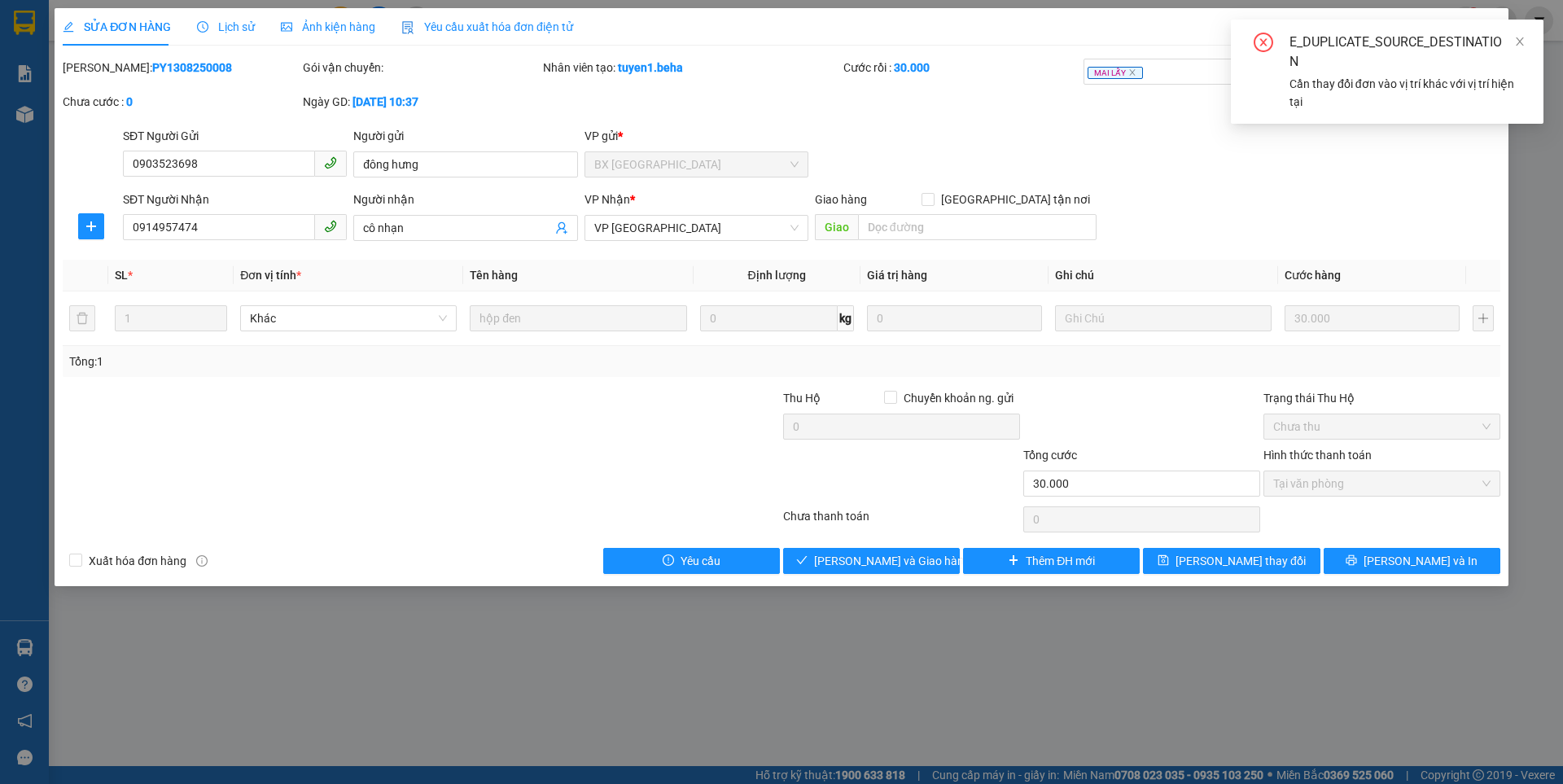
click at [1529, 193] on div "SỬA ĐƠN HÀNG Lịch sử Ảnh kiện hàng Yêu cầu xuất hóa đơn điện tử Total Paid Fee …" at bounding box center [782, 392] width 1563 height 784
click at [935, 567] on button "[PERSON_NAME] và Giao hàng" at bounding box center [871, 560] width 177 height 26
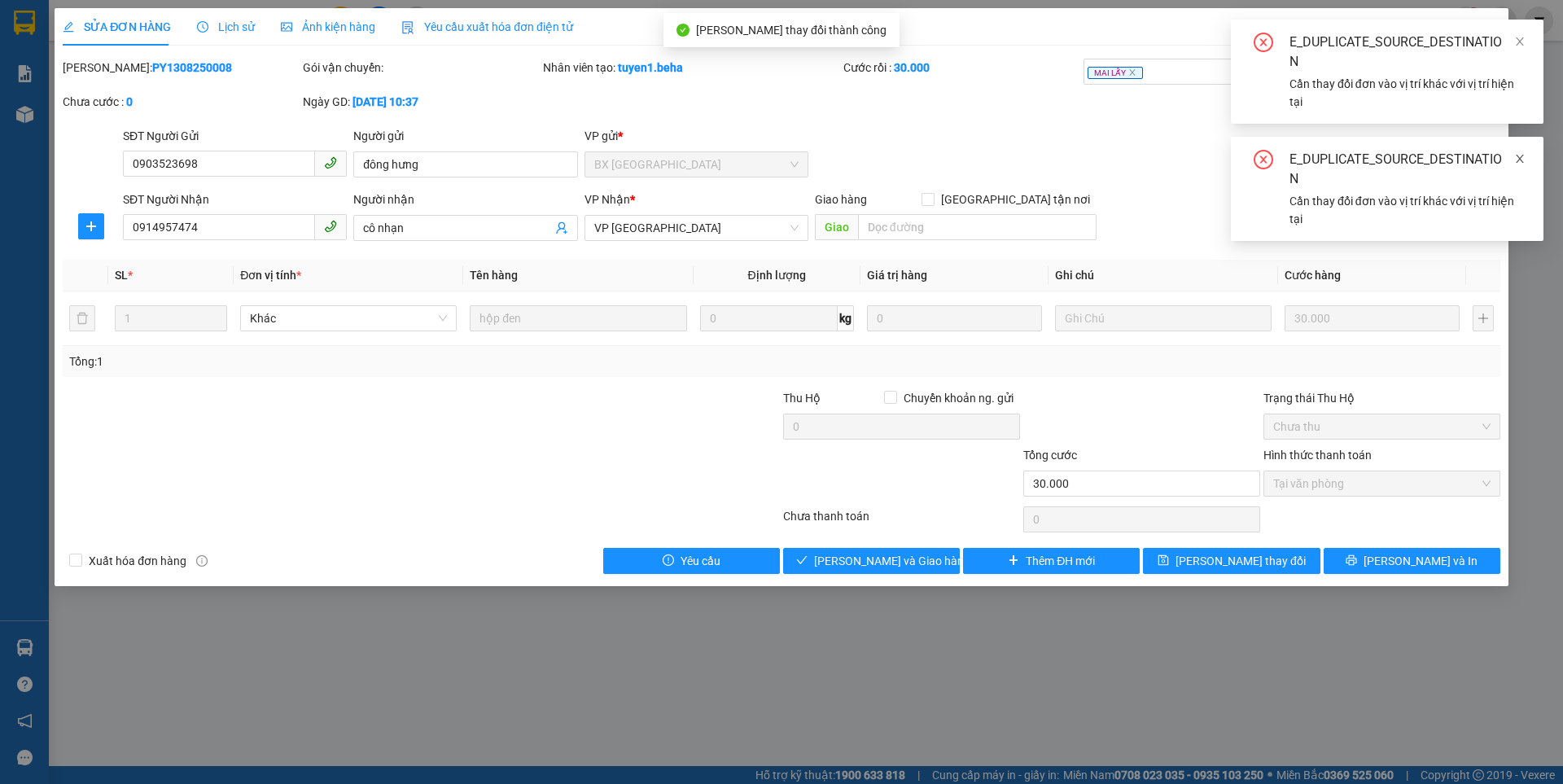
click at [1522, 153] on icon "close" at bounding box center [1519, 158] width 11 height 11
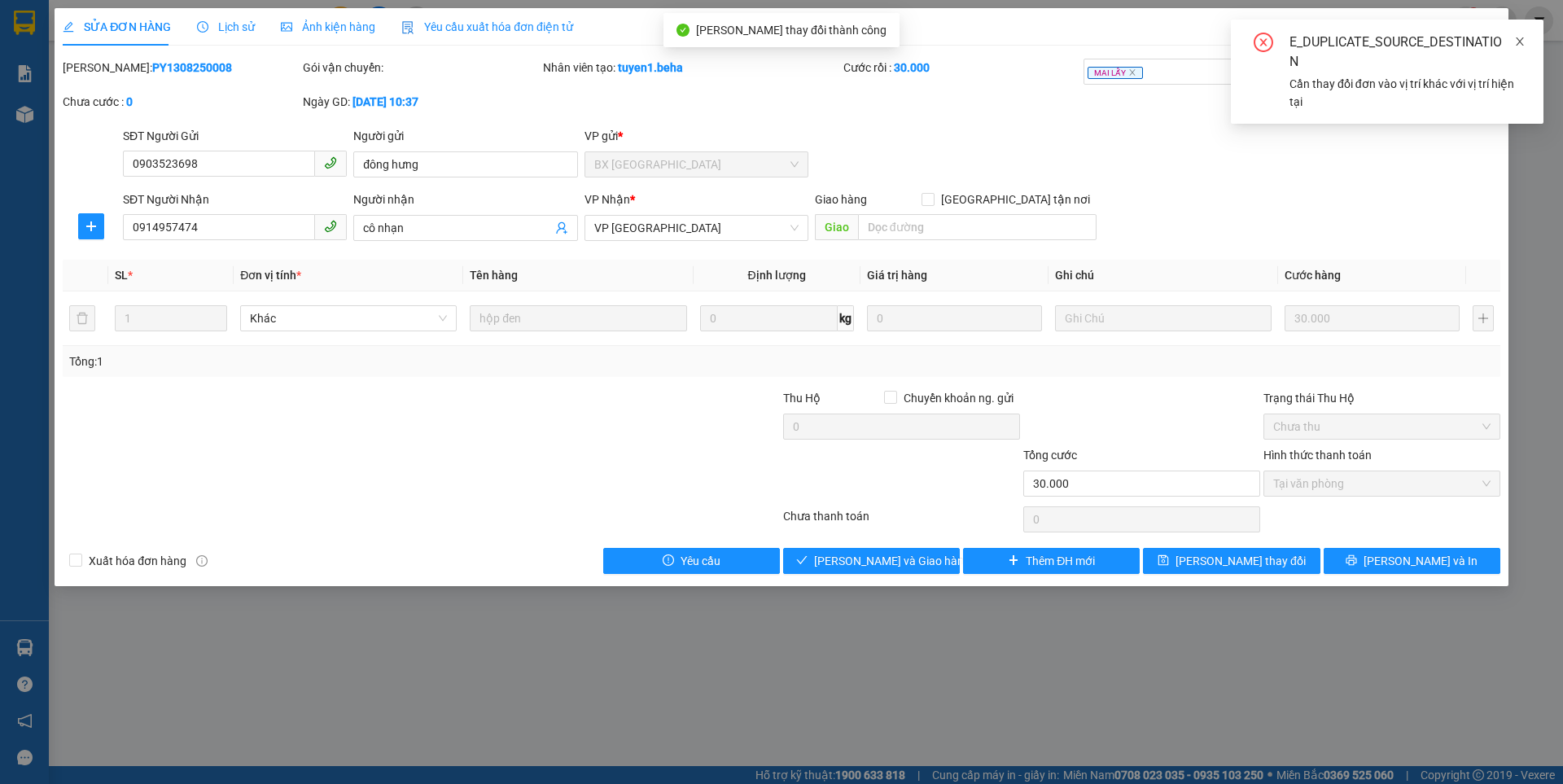
click at [1519, 41] on icon "close" at bounding box center [1520, 41] width 8 height 8
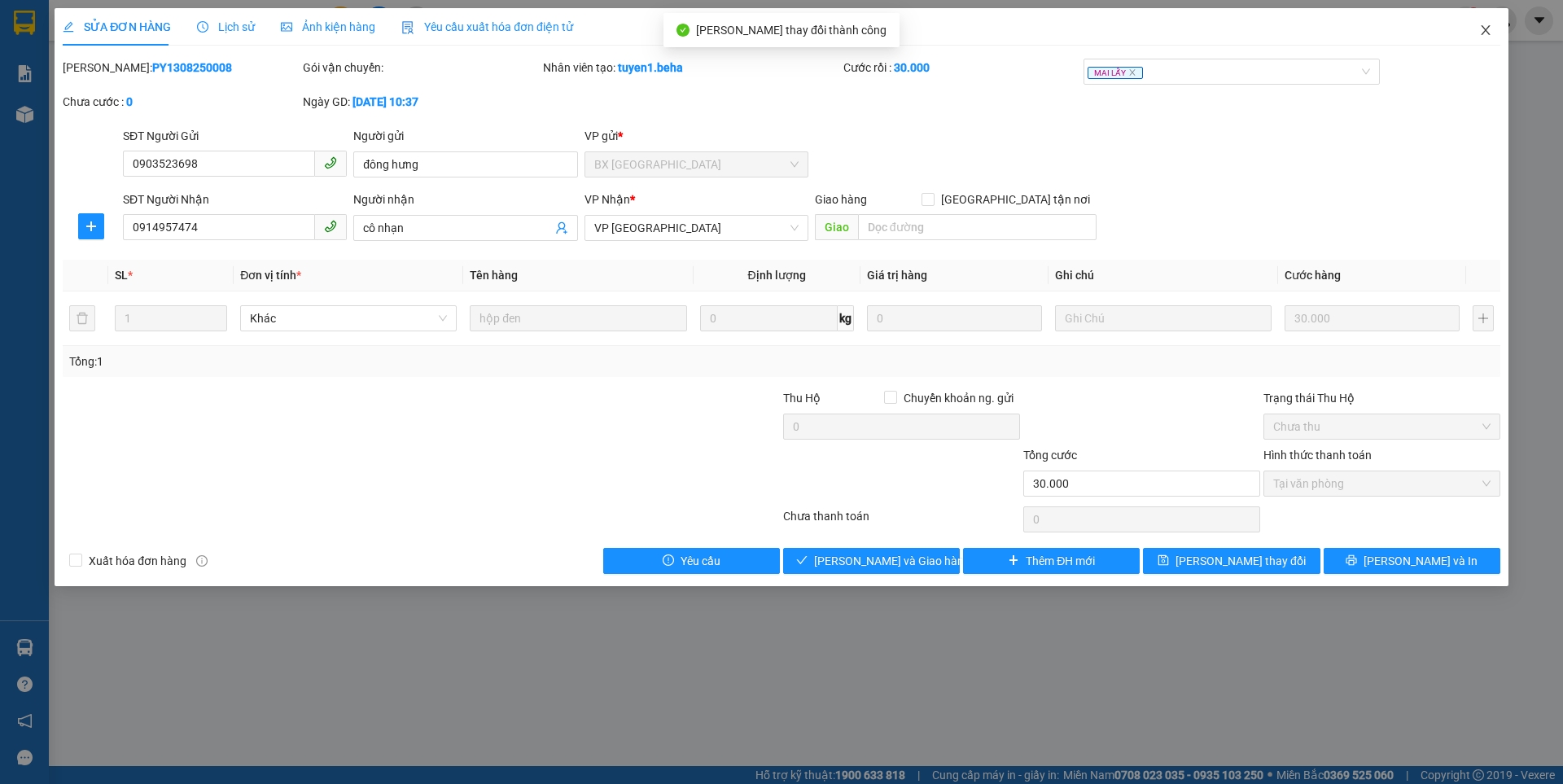
click at [1486, 32] on icon "close" at bounding box center [1484, 30] width 9 height 10
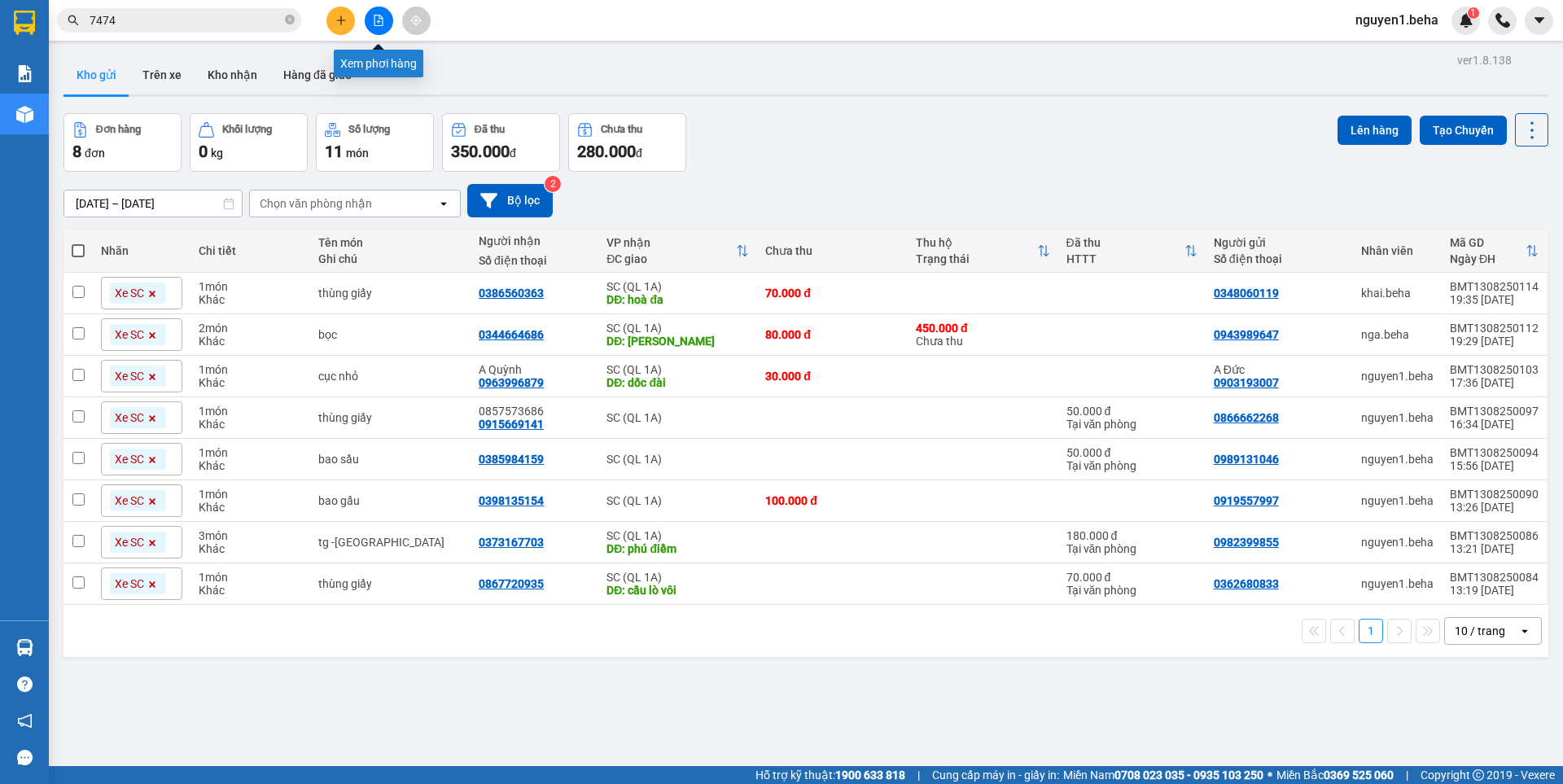
click at [384, 17] on icon "file-add" at bounding box center [378, 19] width 11 height 11
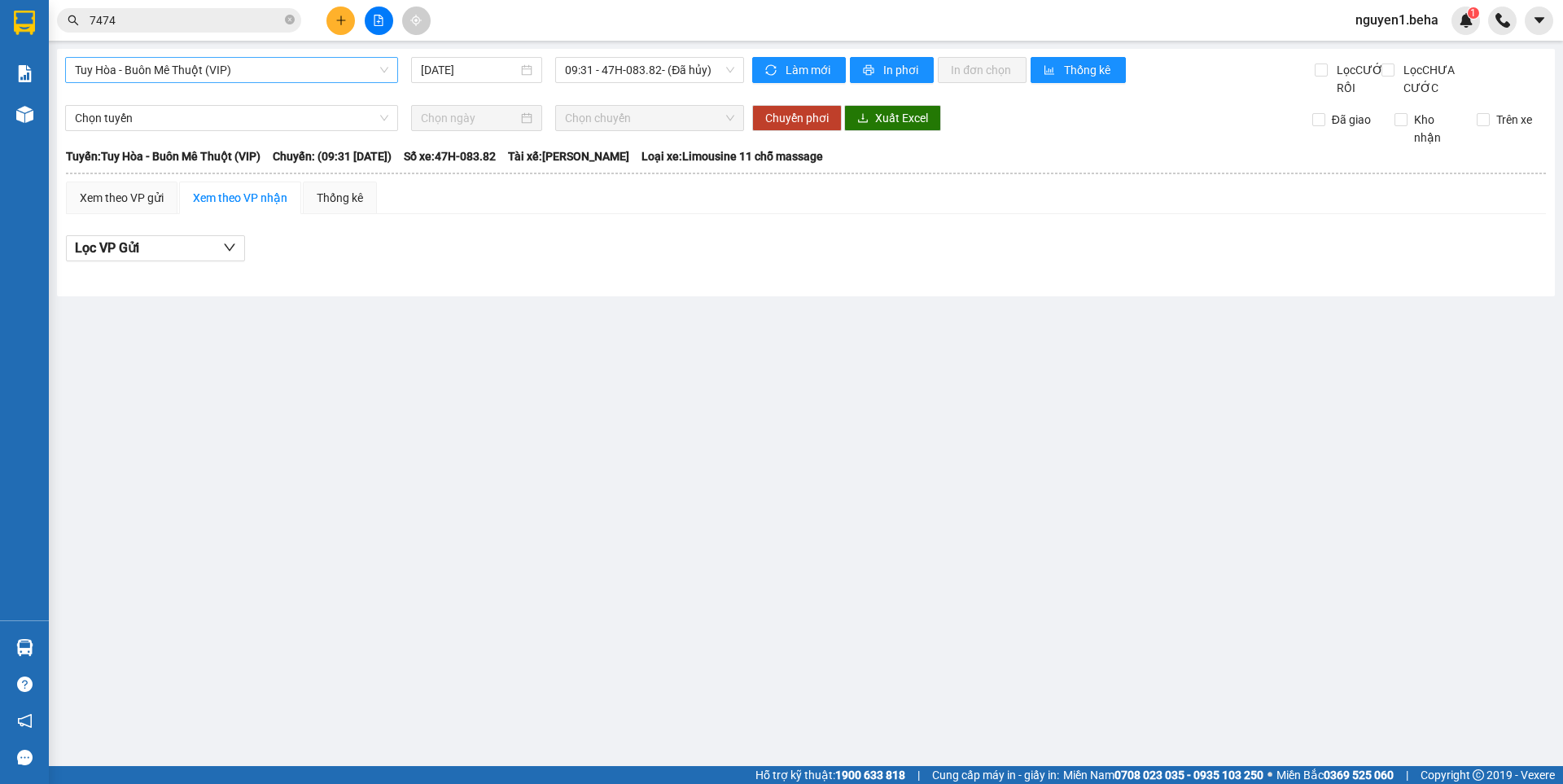
click at [236, 67] on span "Tuy Hòa - Buôn Mê Thuột (VIP)" at bounding box center [231, 69] width 313 height 24
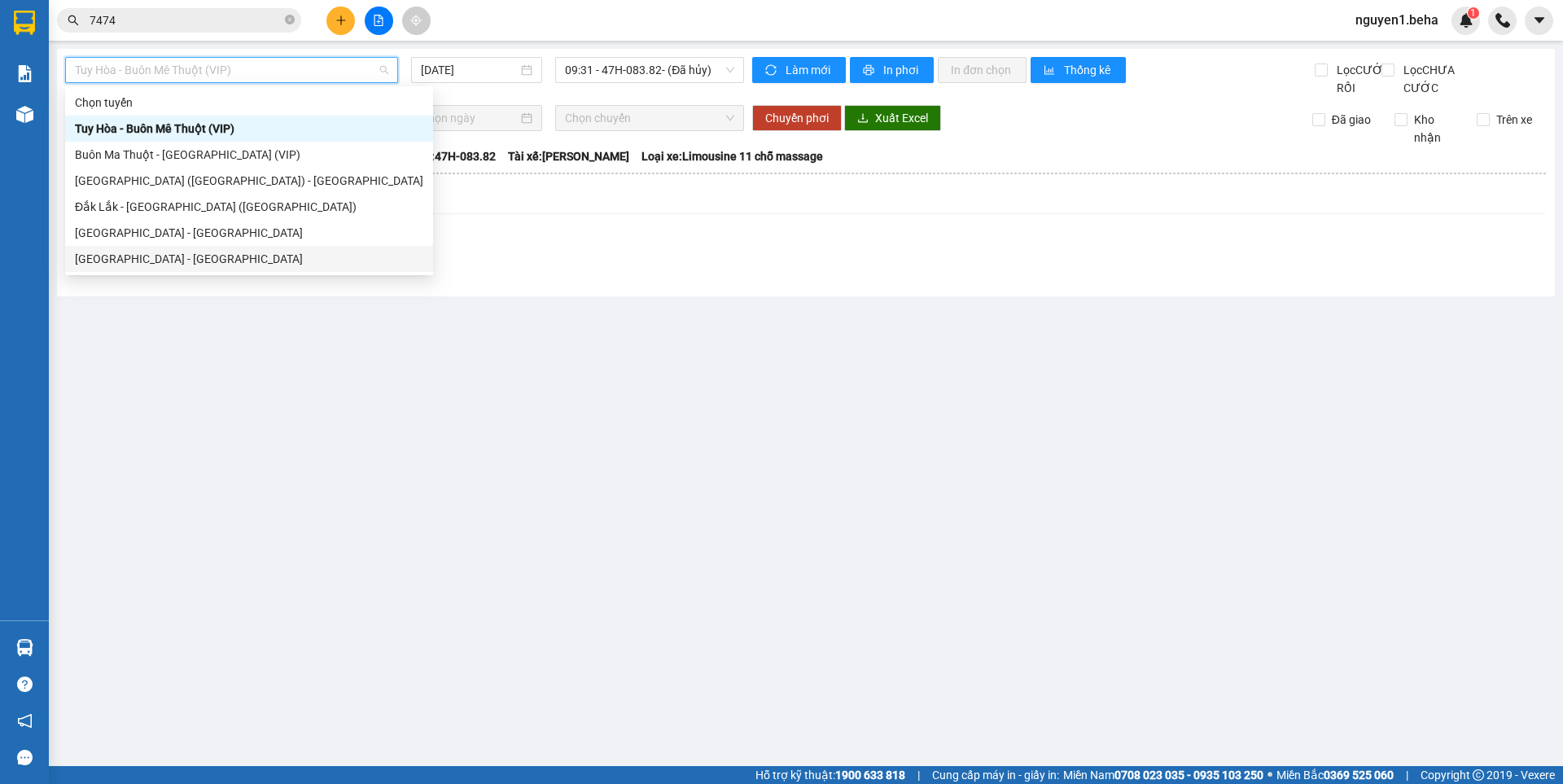
click at [159, 255] on div "Đắk Lắk - Phú Yên" at bounding box center [249, 259] width 348 height 18
type input "[DATE]"
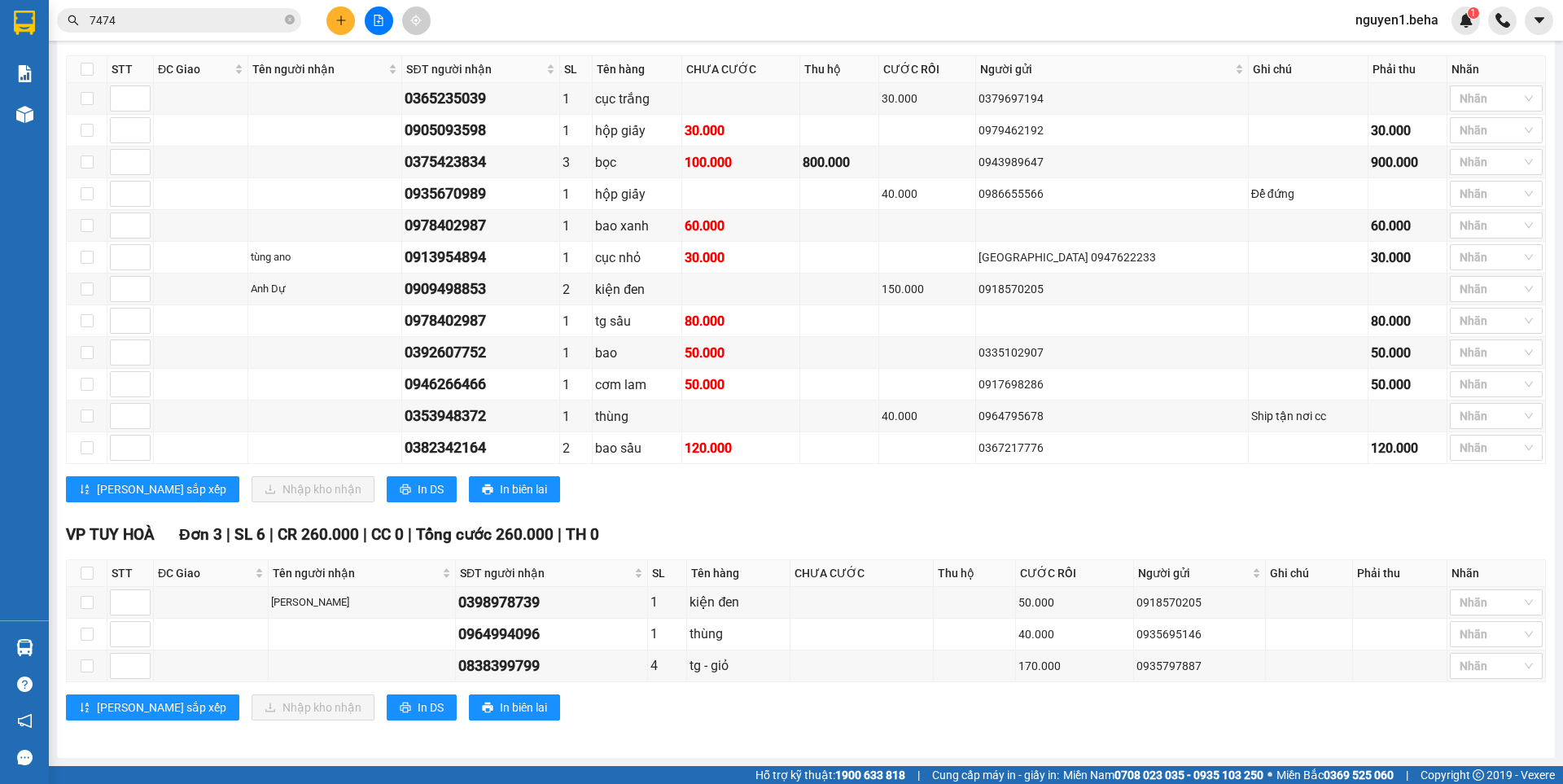
scroll to position [966, 0]
click at [286, 18] on icon "close-circle" at bounding box center [290, 19] width 10 height 10
click at [247, 26] on input "text" at bounding box center [185, 19] width 192 height 18
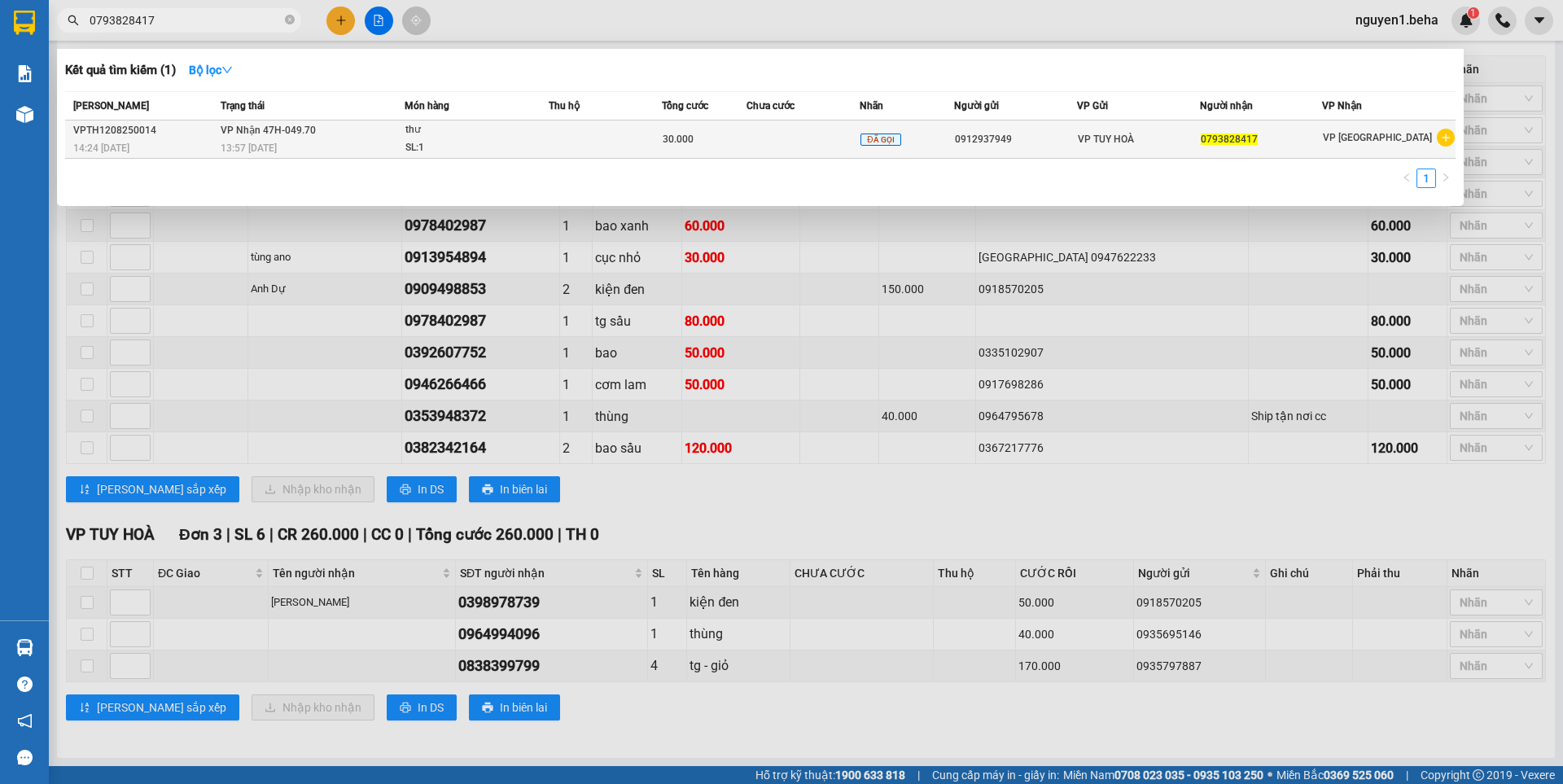
type input "0793828417"
click at [411, 151] on div "SL: 1" at bounding box center [466, 148] width 123 height 18
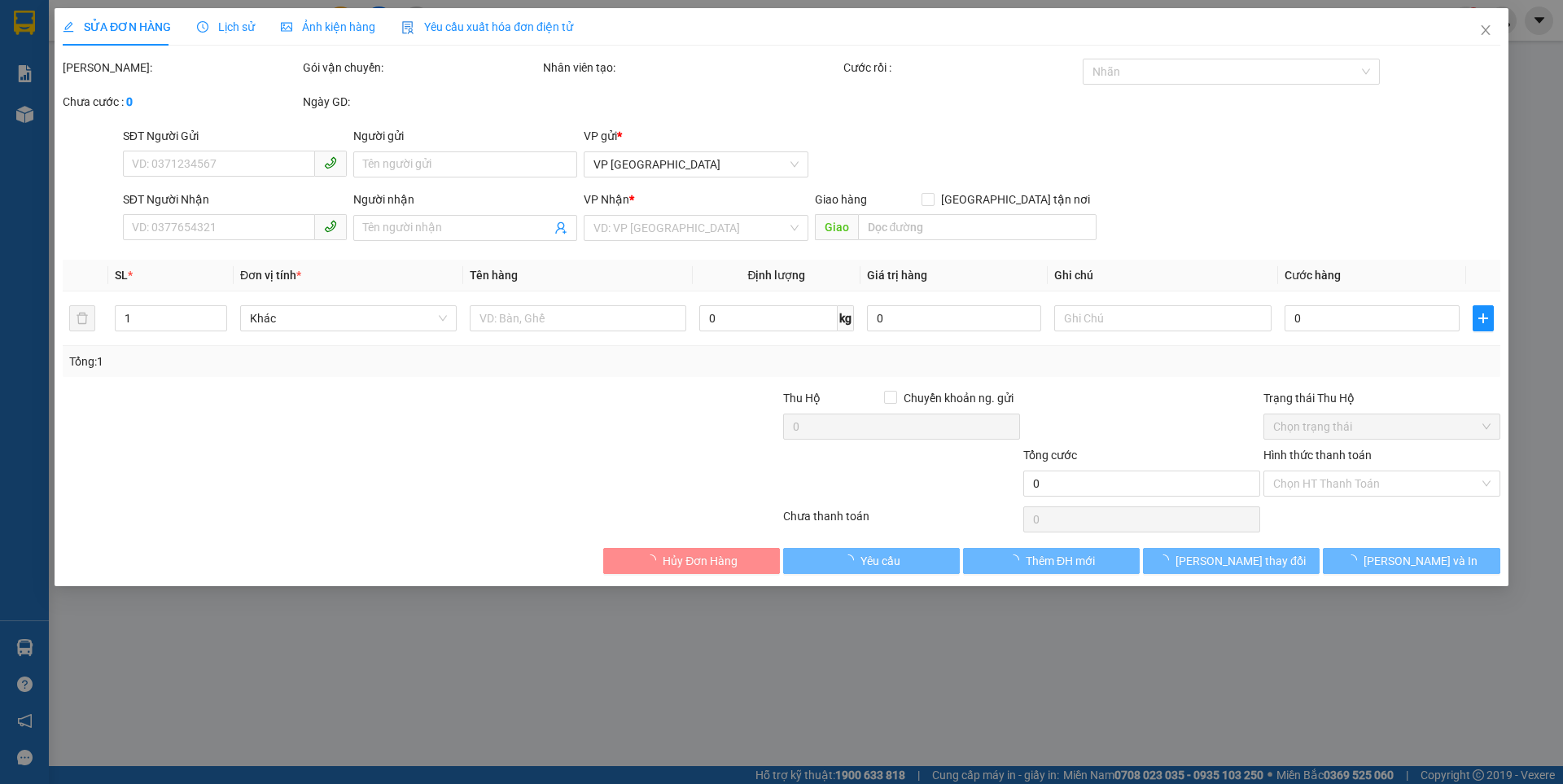
type input "0912937949"
type input "0793828417"
type input "30.000"
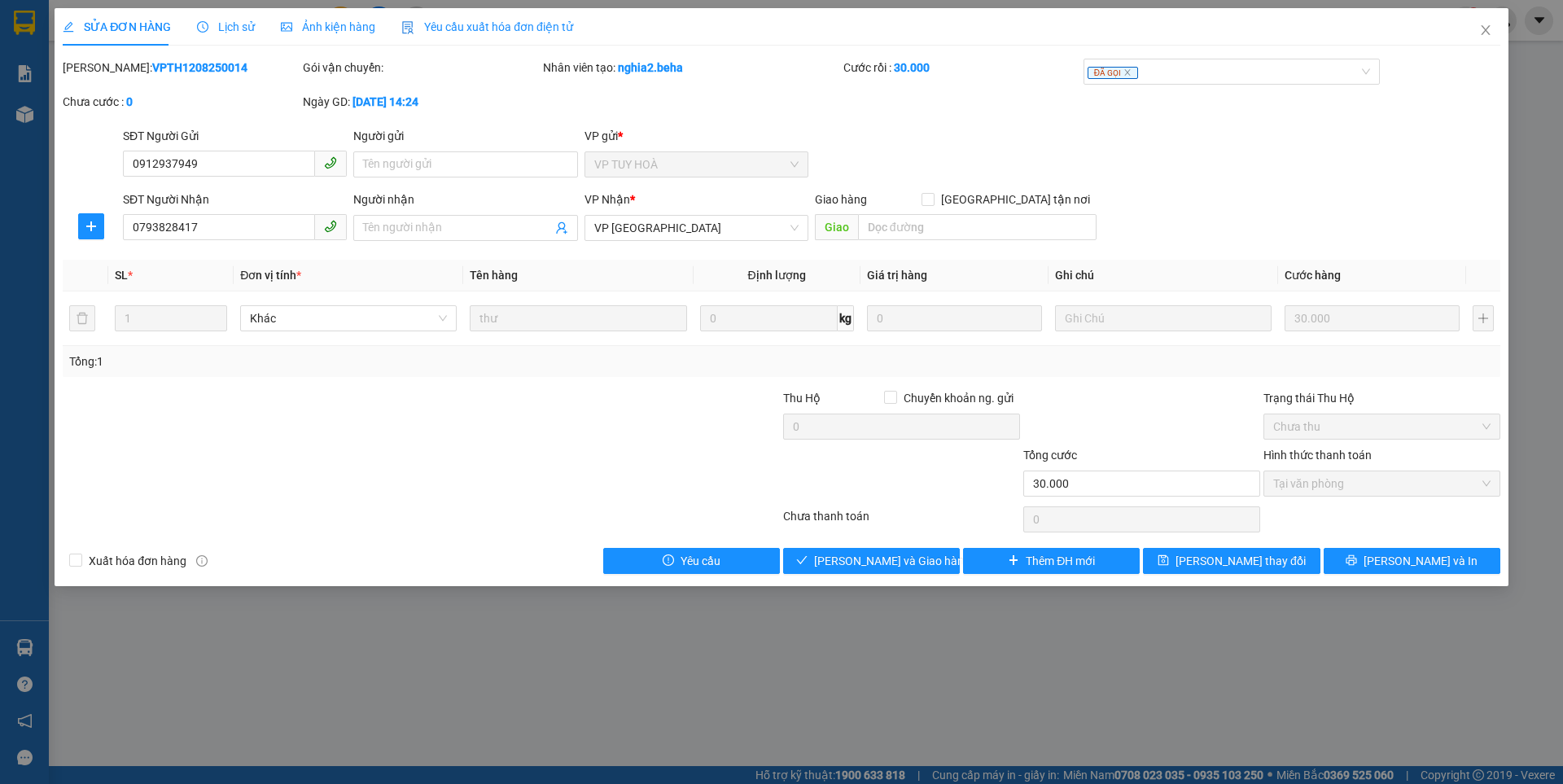
click at [297, 29] on span "Ảnh kiện hàng" at bounding box center [328, 26] width 95 height 13
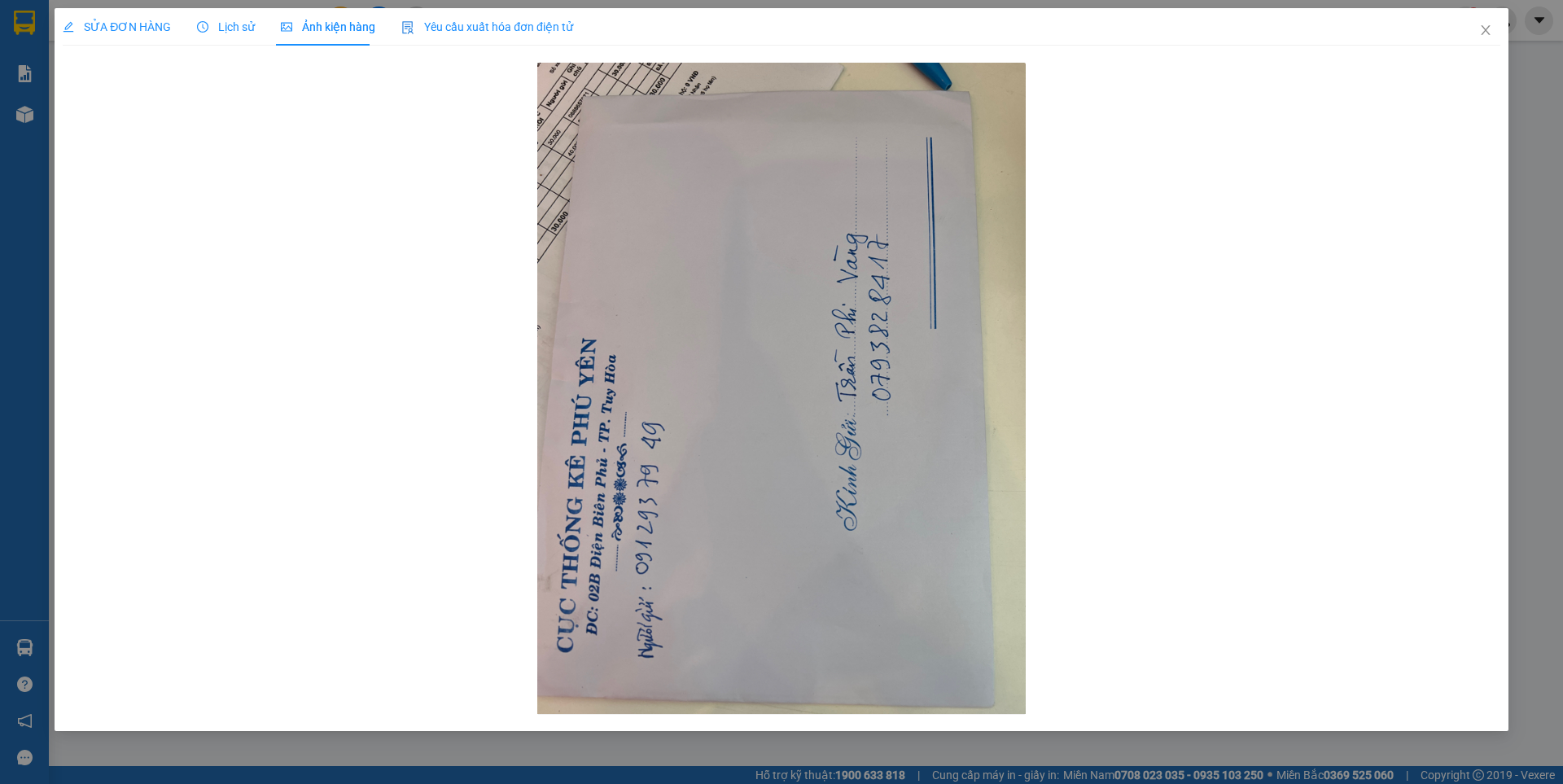
click at [89, 25] on span "SỬA ĐƠN HÀNG" at bounding box center [117, 26] width 108 height 13
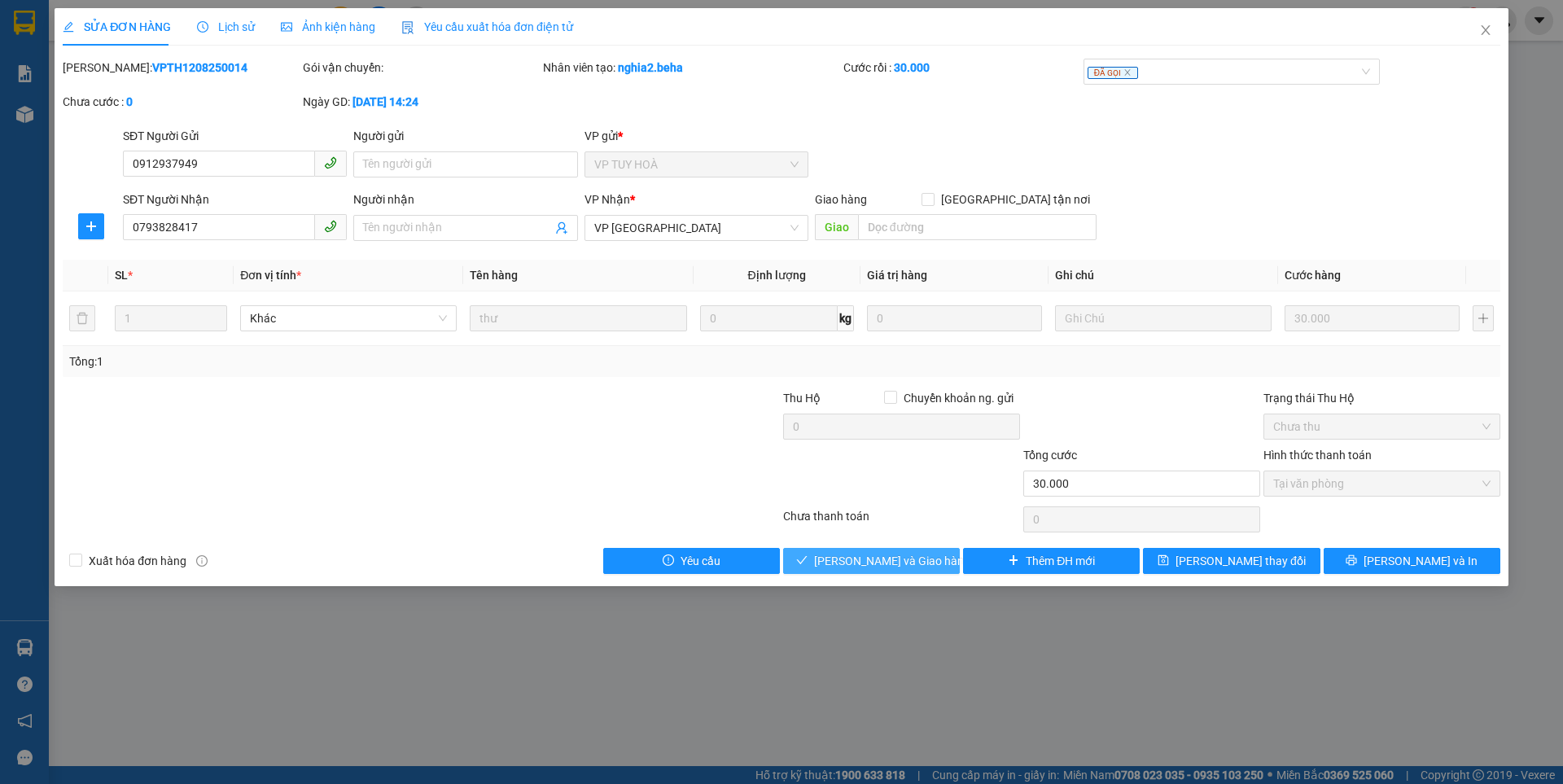
click at [853, 564] on span "Lưu và Giao hàng" at bounding box center [891, 560] width 156 height 18
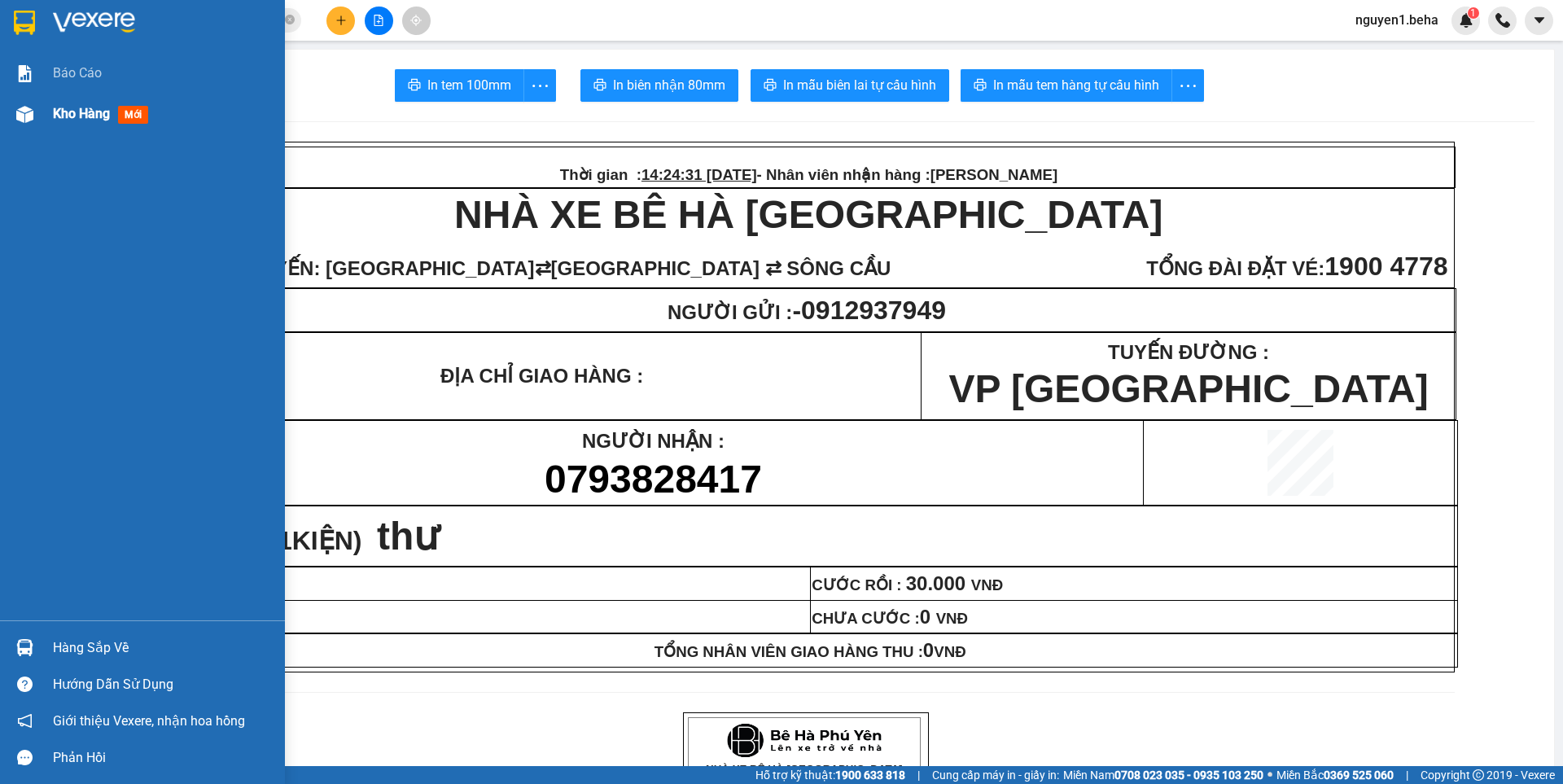
click at [30, 117] on img at bounding box center [25, 114] width 17 height 17
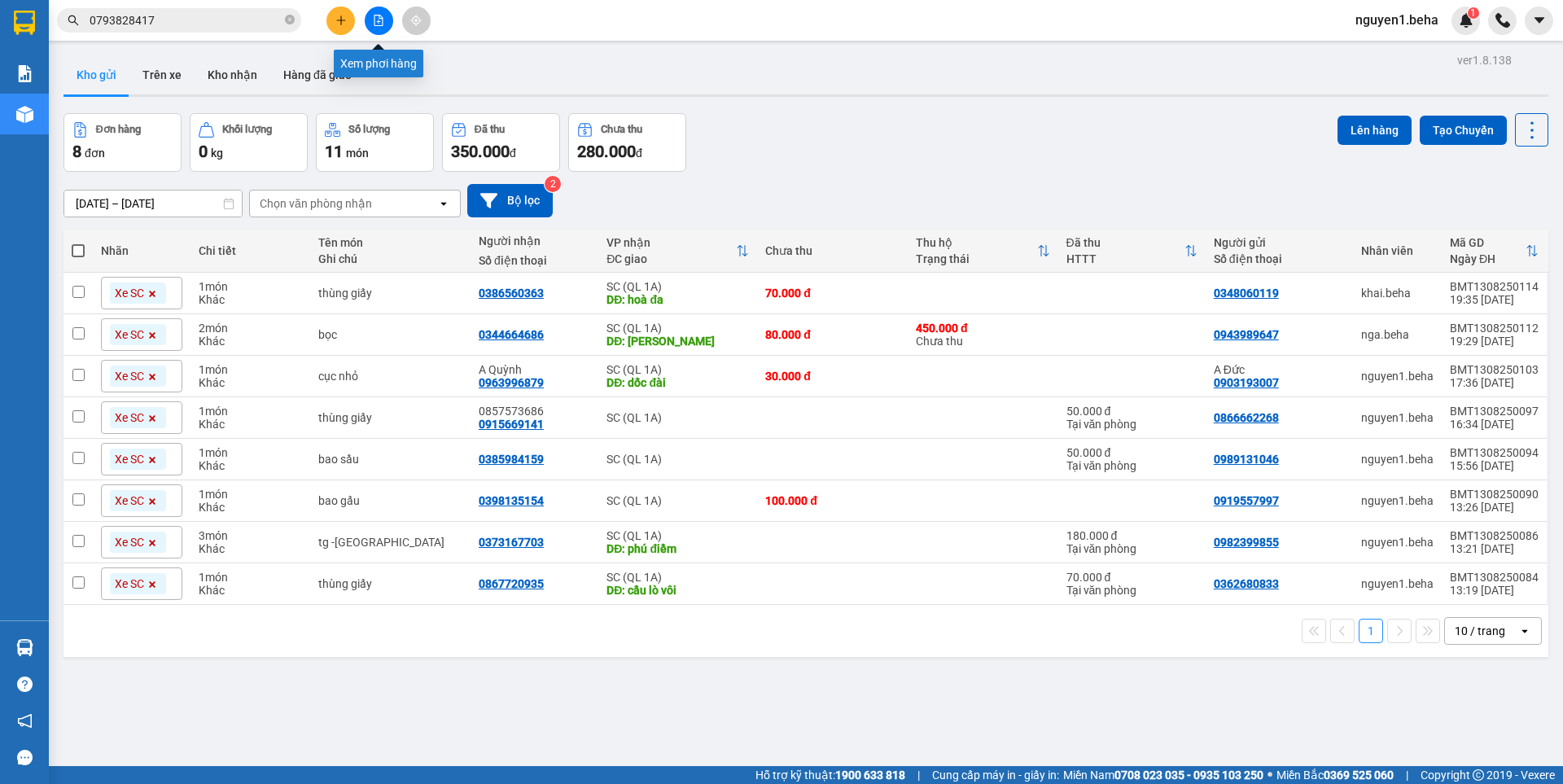
click at [367, 17] on button at bounding box center [379, 21] width 29 height 29
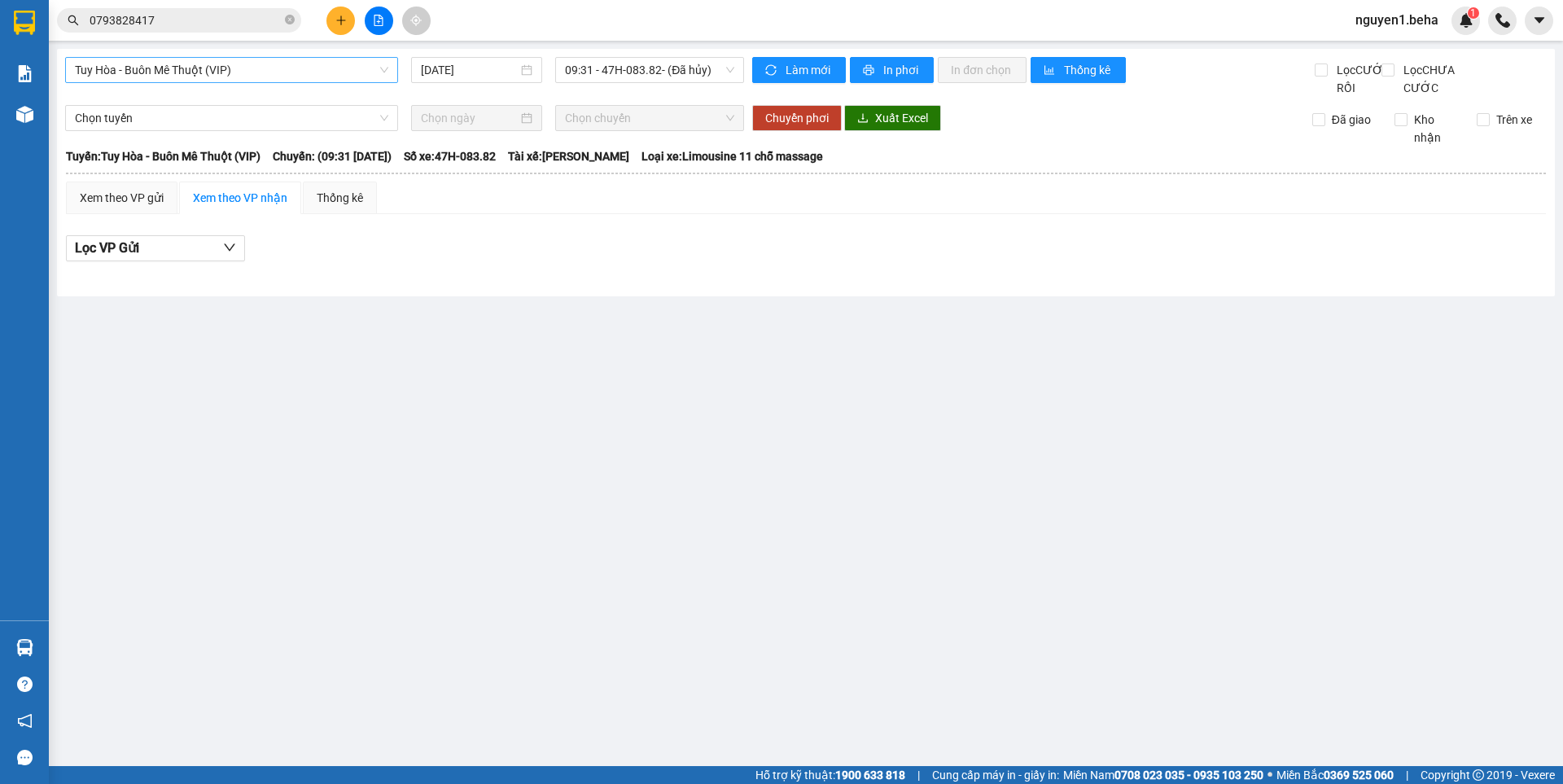
click at [259, 73] on span "Tuy Hòa - Buôn Mê Thuột (VIP)" at bounding box center [231, 69] width 313 height 24
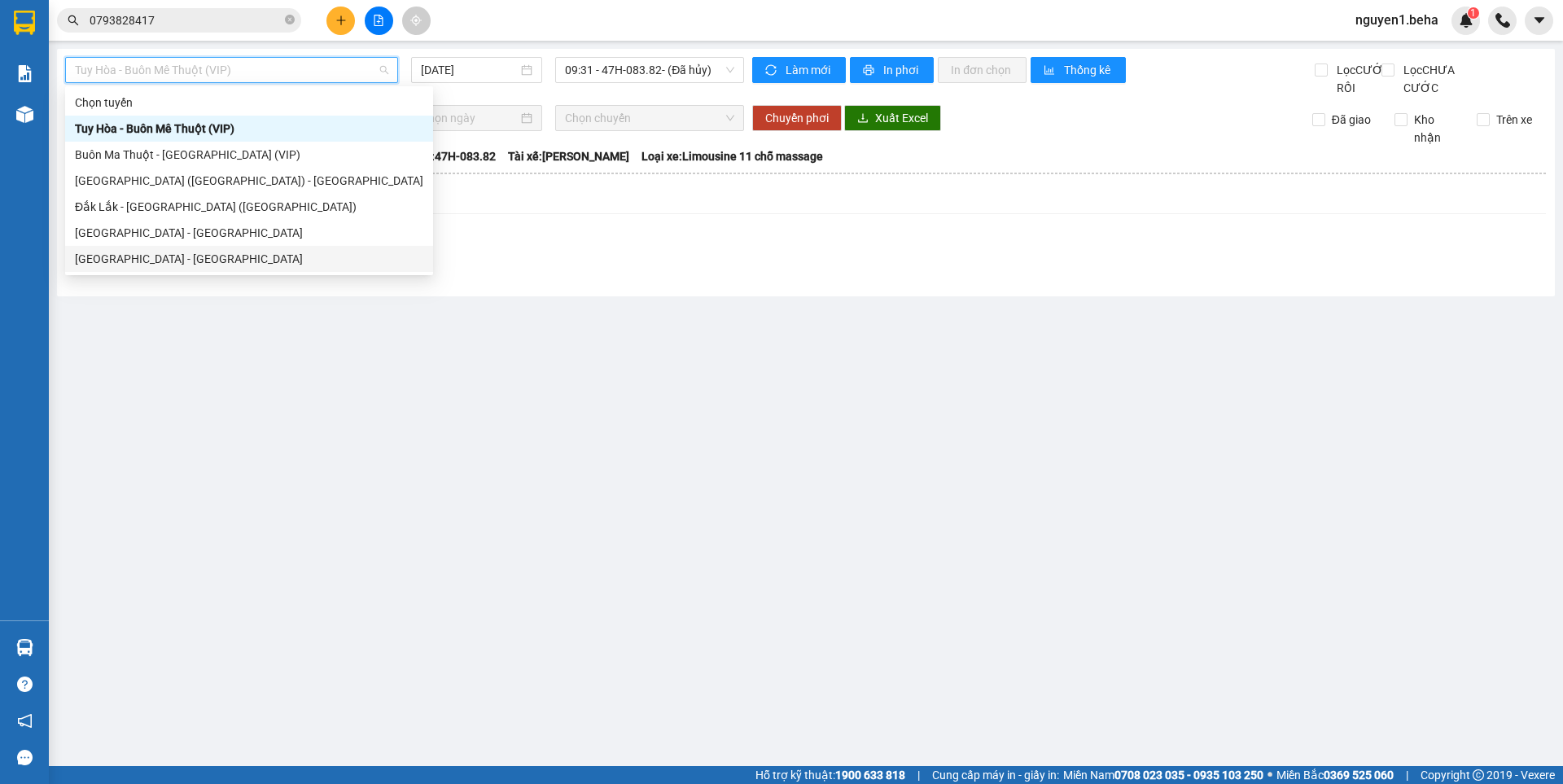
click at [169, 264] on div "Đắk Lắk - Phú Yên" at bounding box center [249, 259] width 348 height 18
type input "[DATE]"
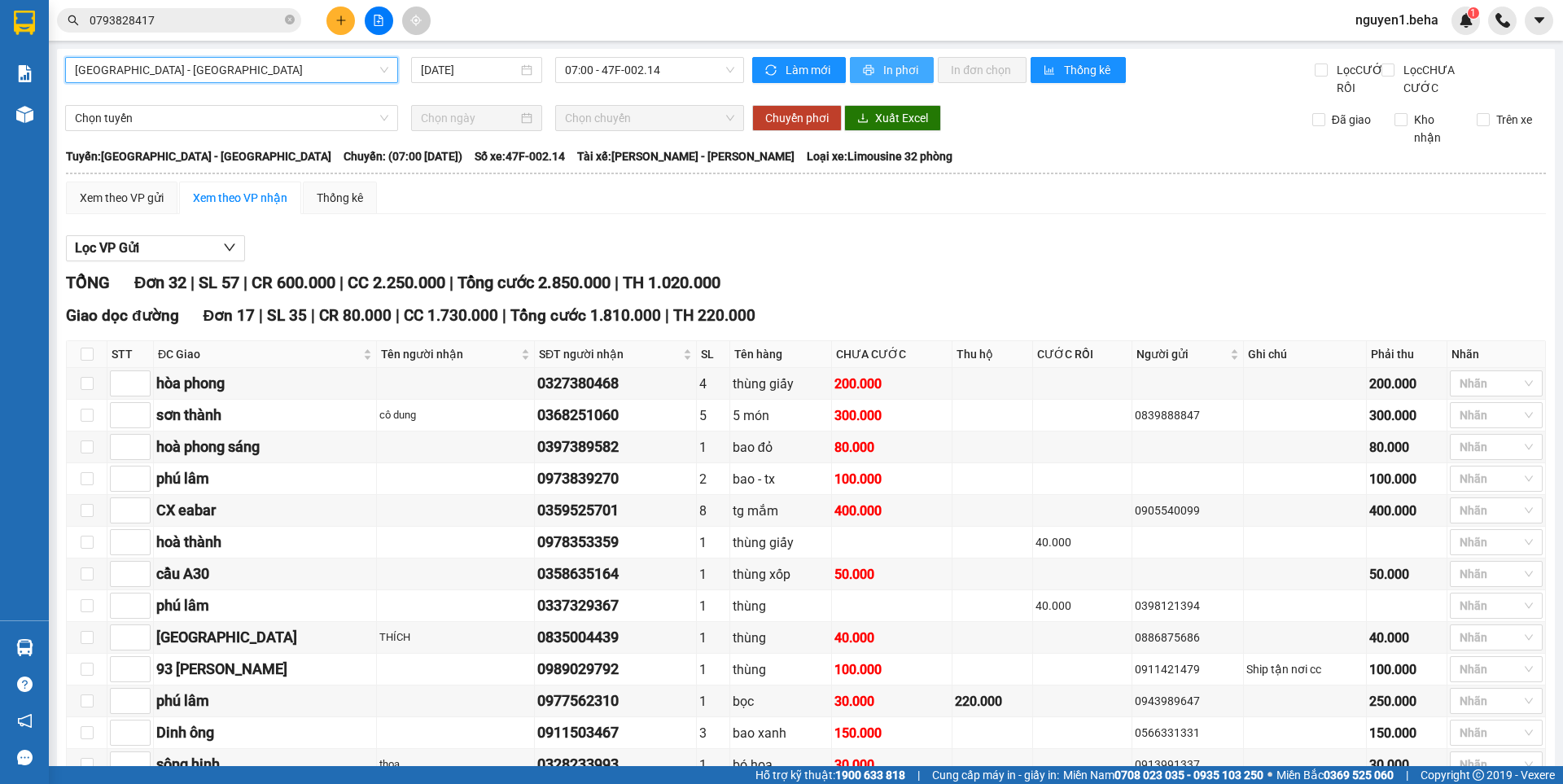
click at [883, 69] on span "In phơi" at bounding box center [901, 69] width 37 height 18
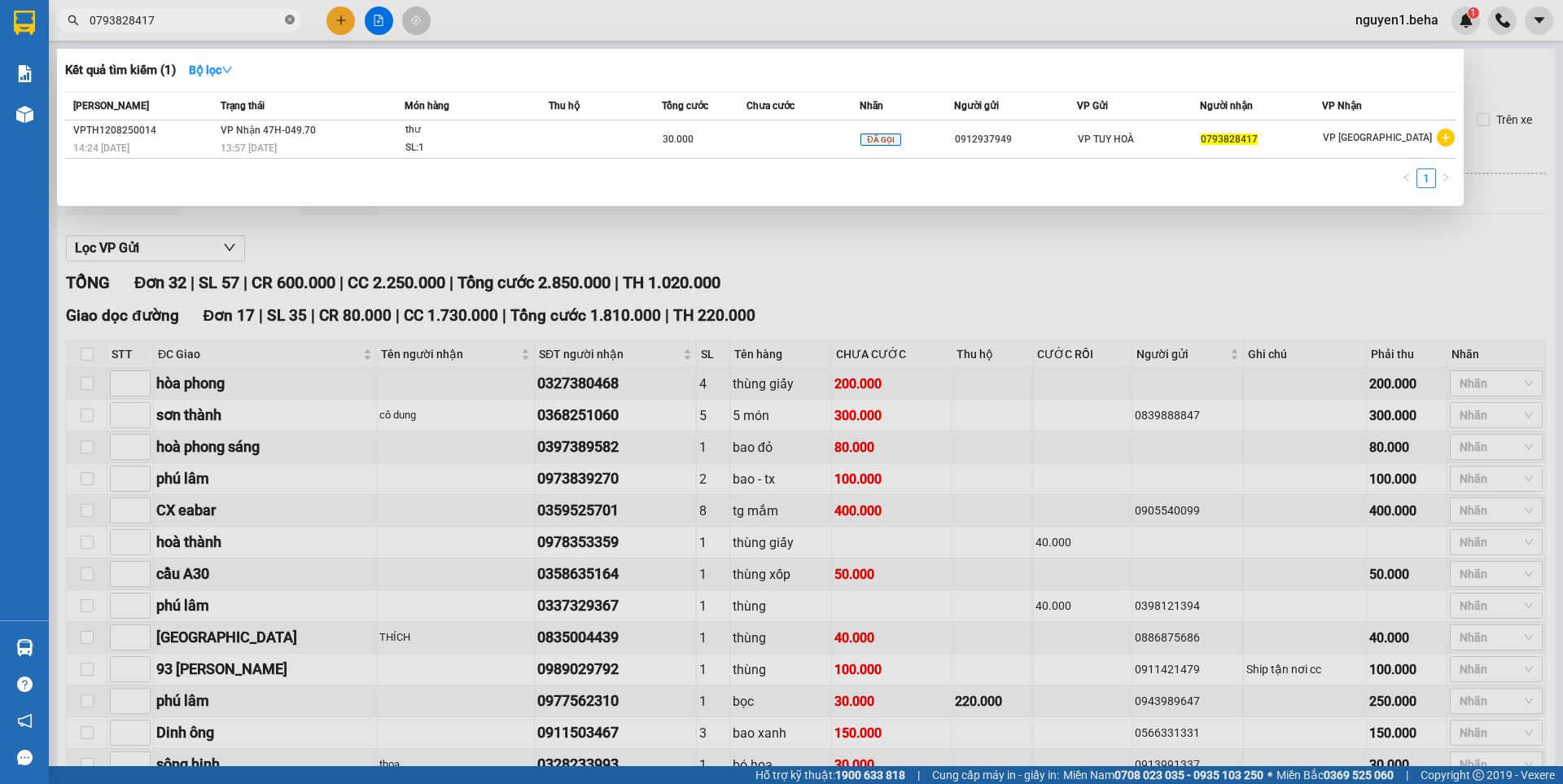
click at [290, 21] on icon "close-circle" at bounding box center [290, 19] width 10 height 10
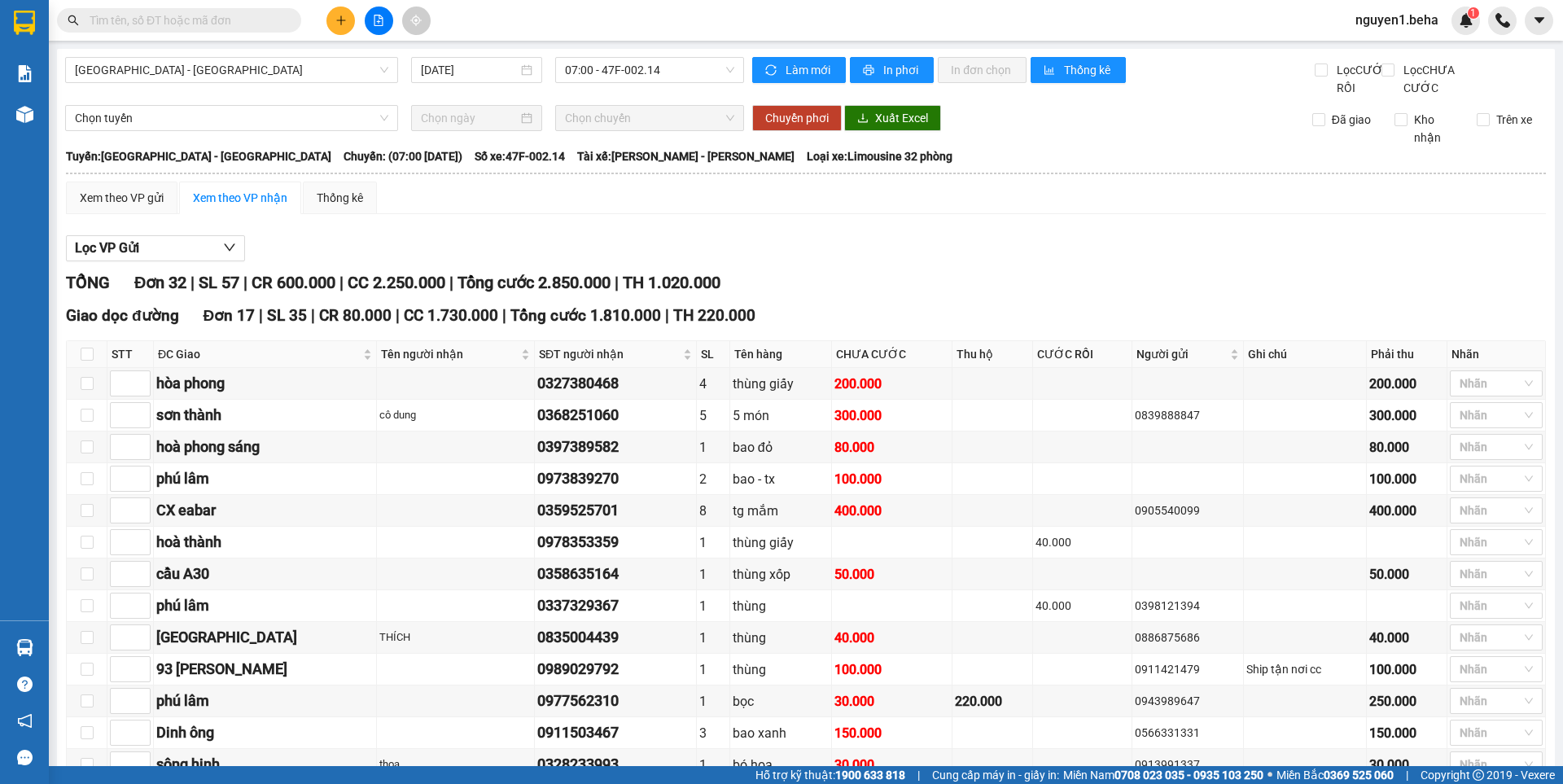
click at [238, 14] on input "text" at bounding box center [185, 19] width 192 height 18
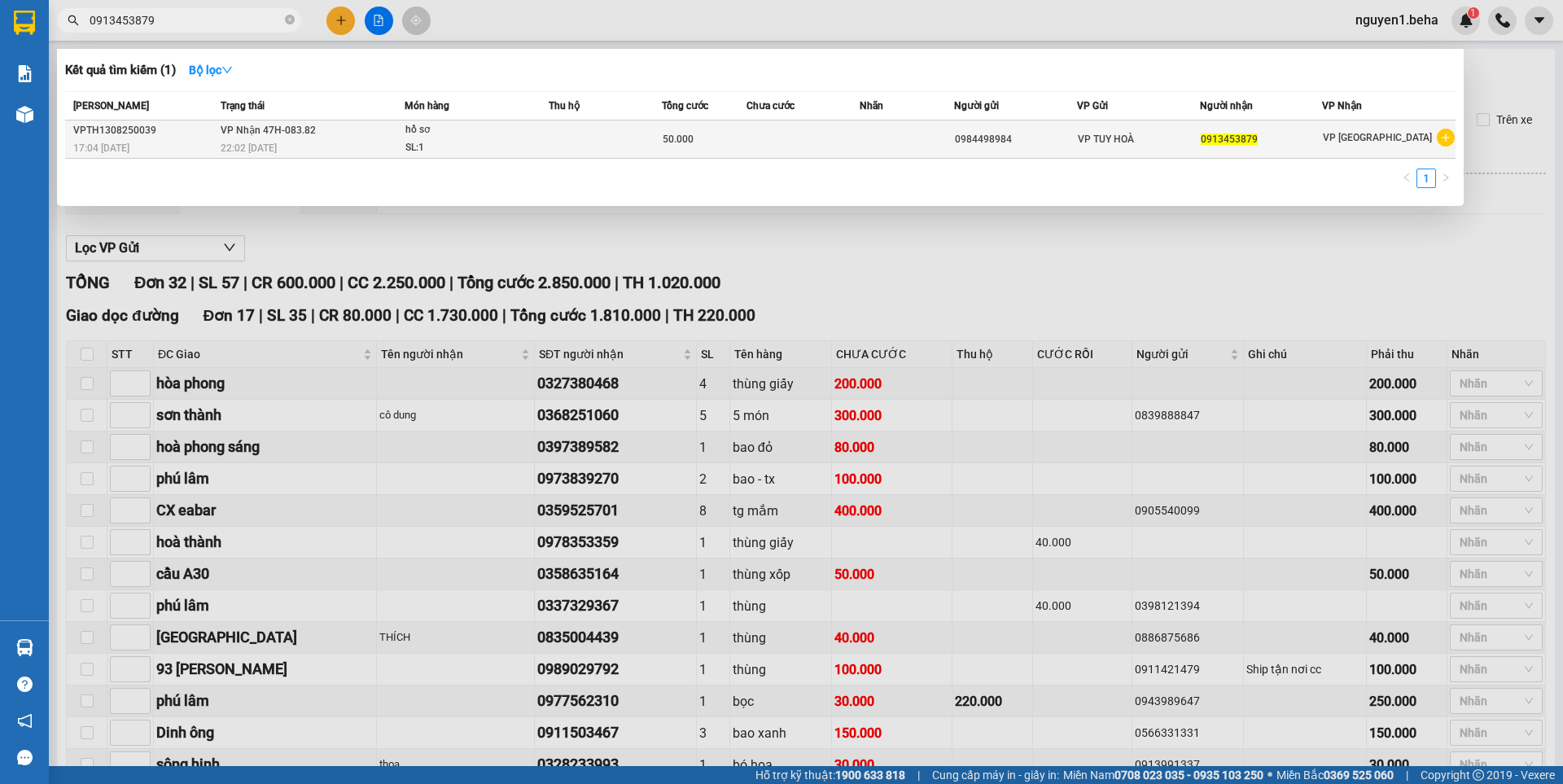
type input "0913453879"
click at [478, 139] on div "SL: 1" at bounding box center [466, 148] width 123 height 18
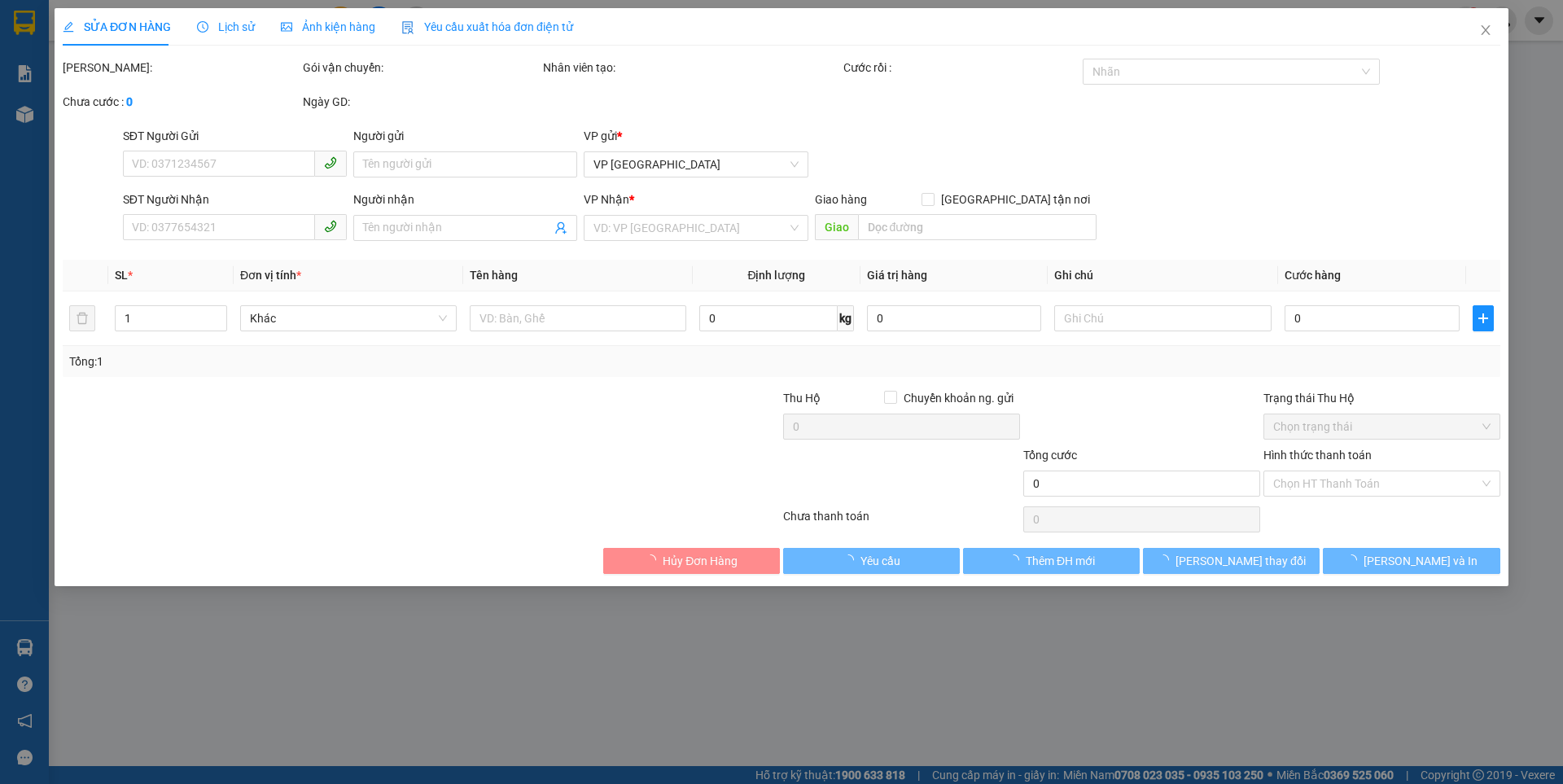
type input "0984498984"
type input "0913453879"
type input "50.000"
type input "0"
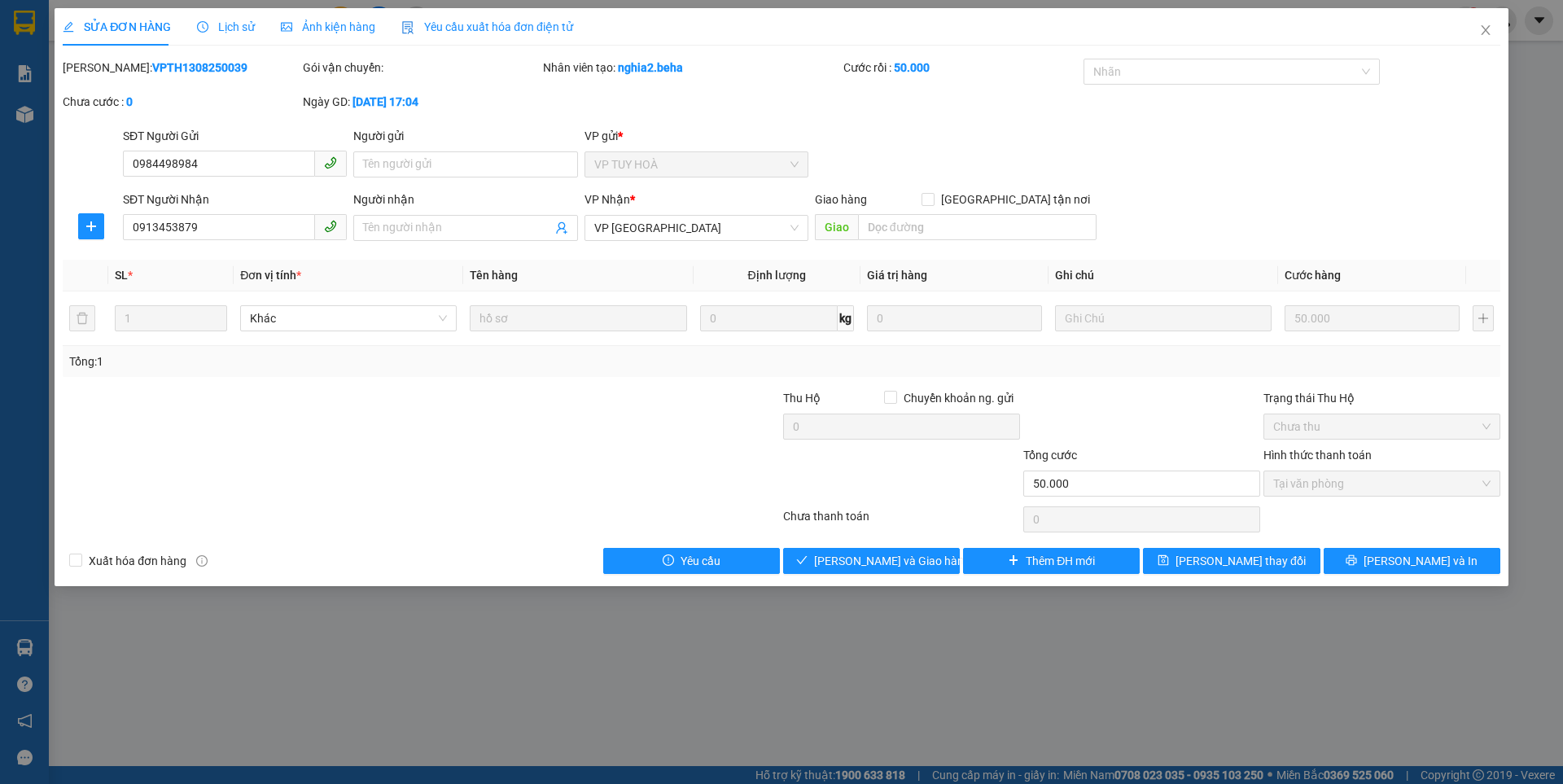
click at [343, 25] on span "Ảnh kiện hàng" at bounding box center [328, 26] width 95 height 13
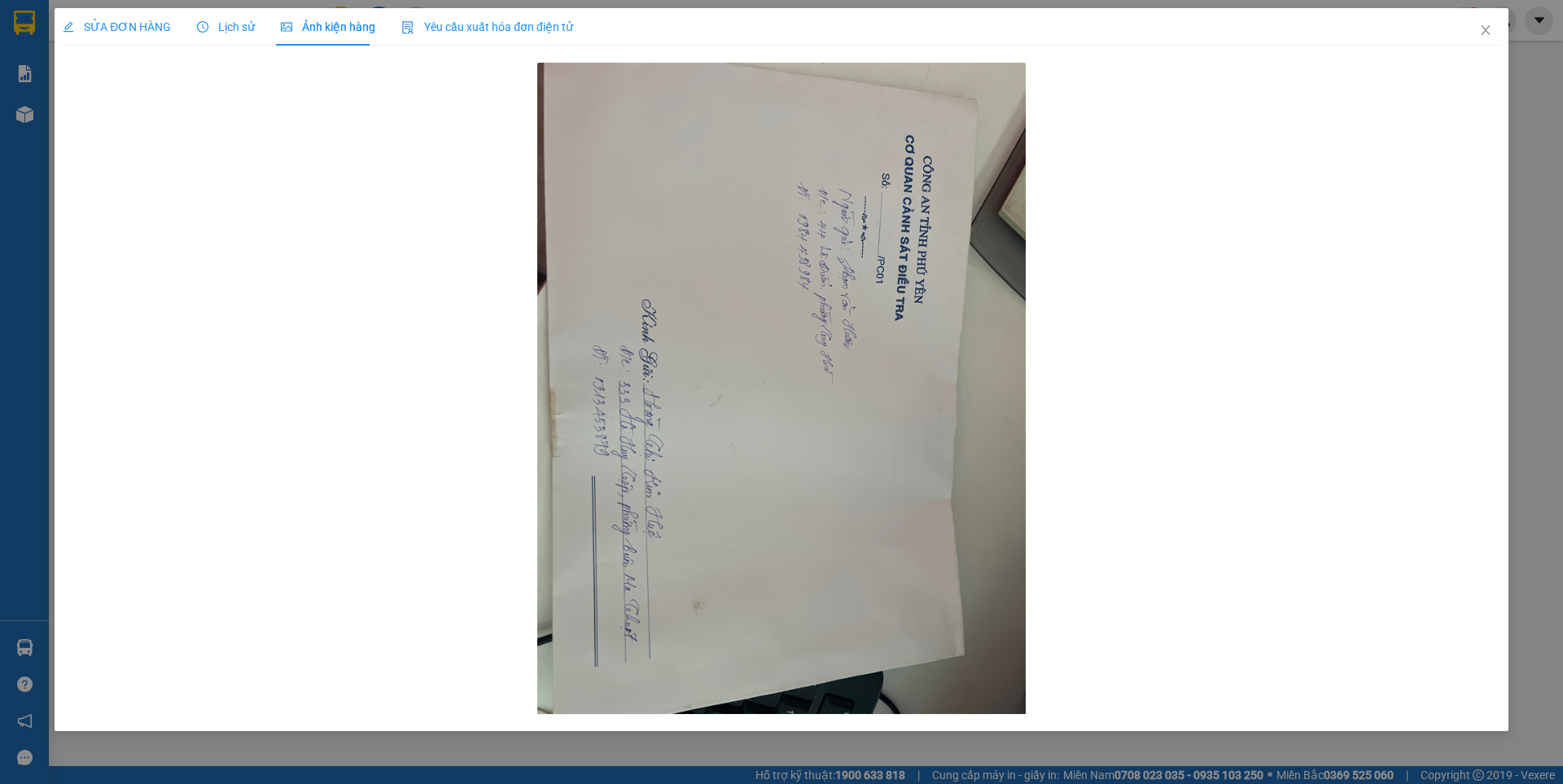
drag, startPoint x: 139, startPoint y: 35, endPoint x: 124, endPoint y: 18, distance: 22.7
click at [124, 18] on div "SỬA ĐƠN HÀNG" at bounding box center [117, 26] width 108 height 18
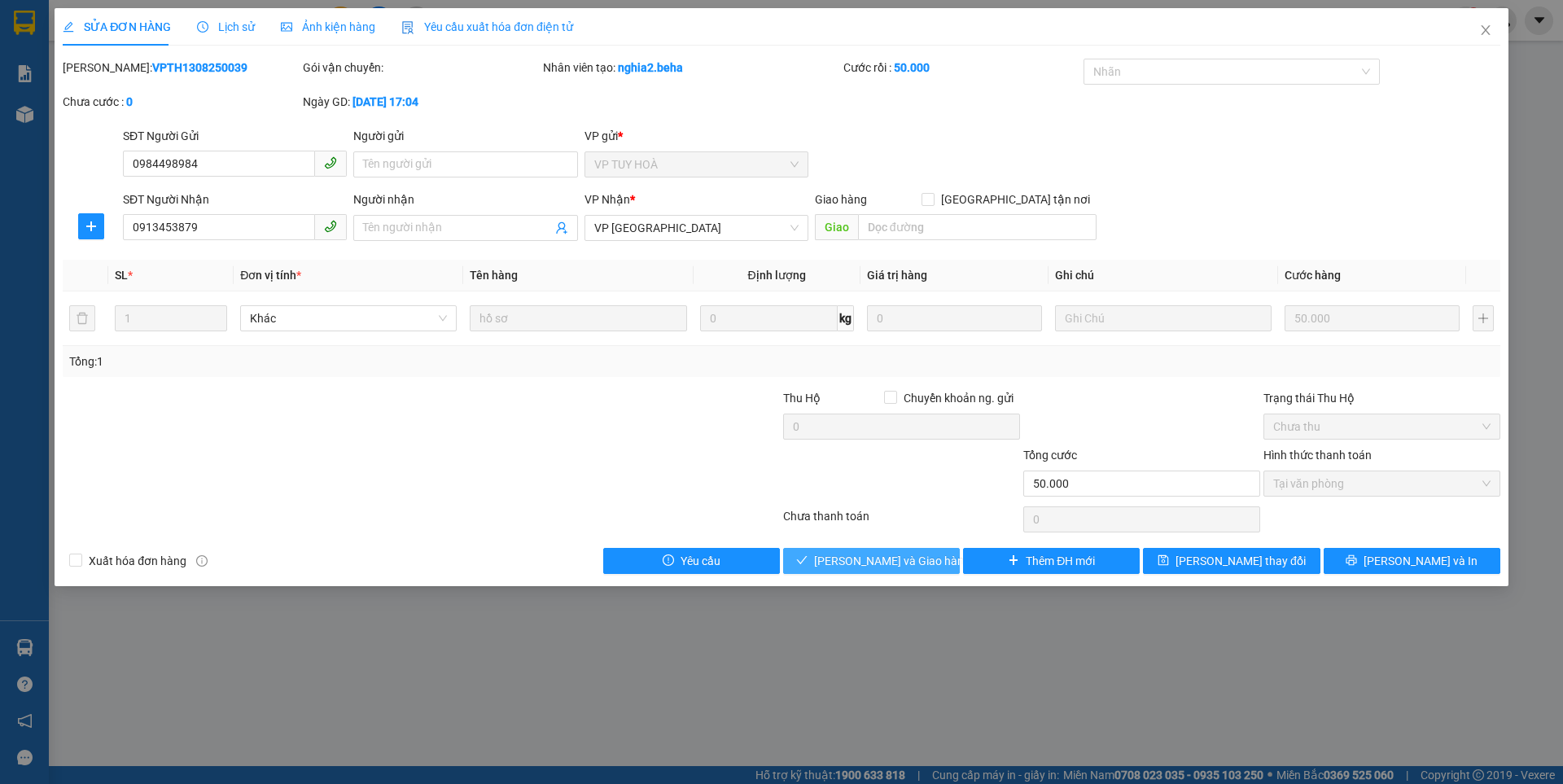
click at [882, 554] on span "Lưu và Giao hàng" at bounding box center [891, 560] width 156 height 18
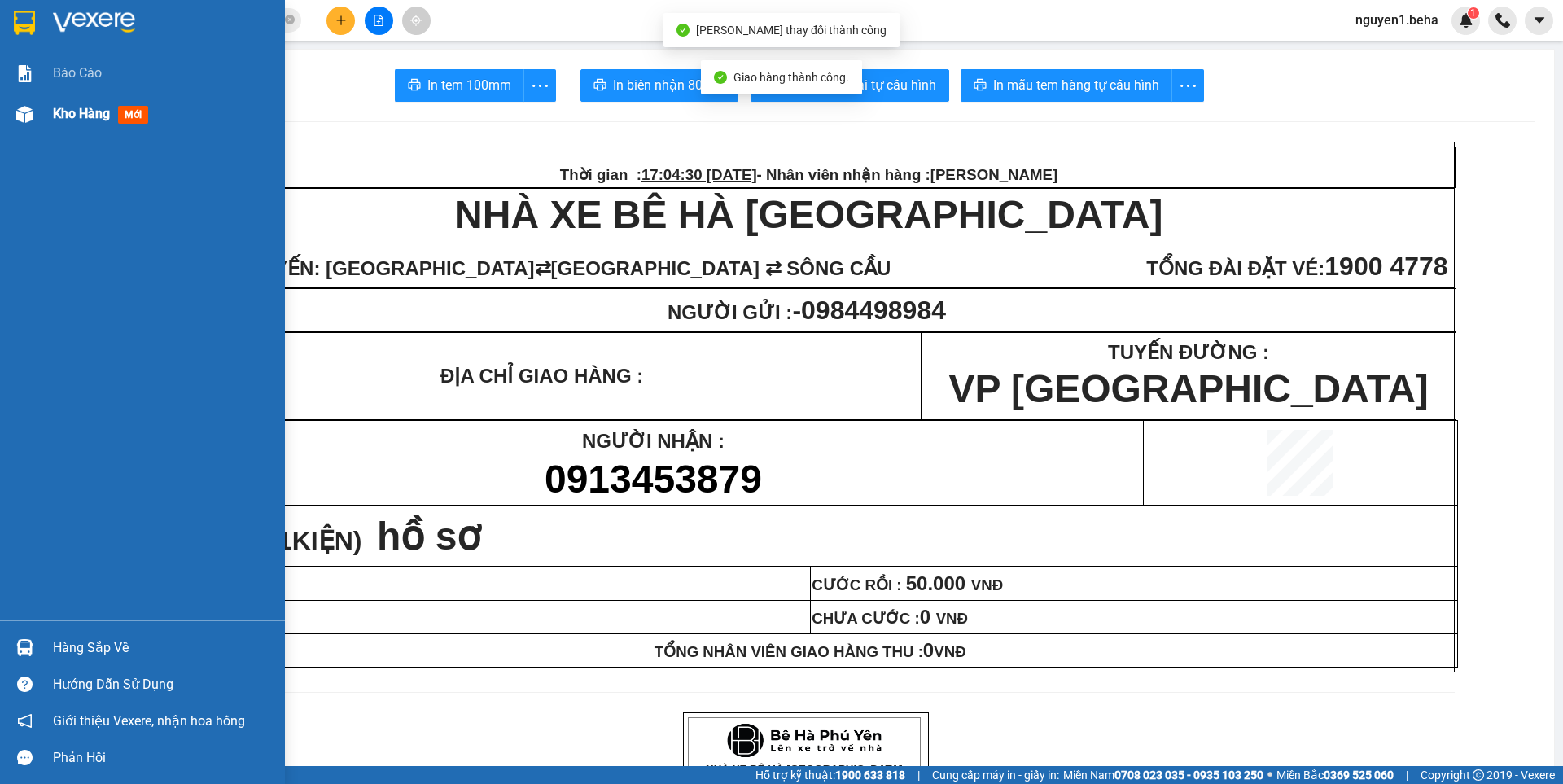
click at [31, 106] on img at bounding box center [25, 114] width 17 height 17
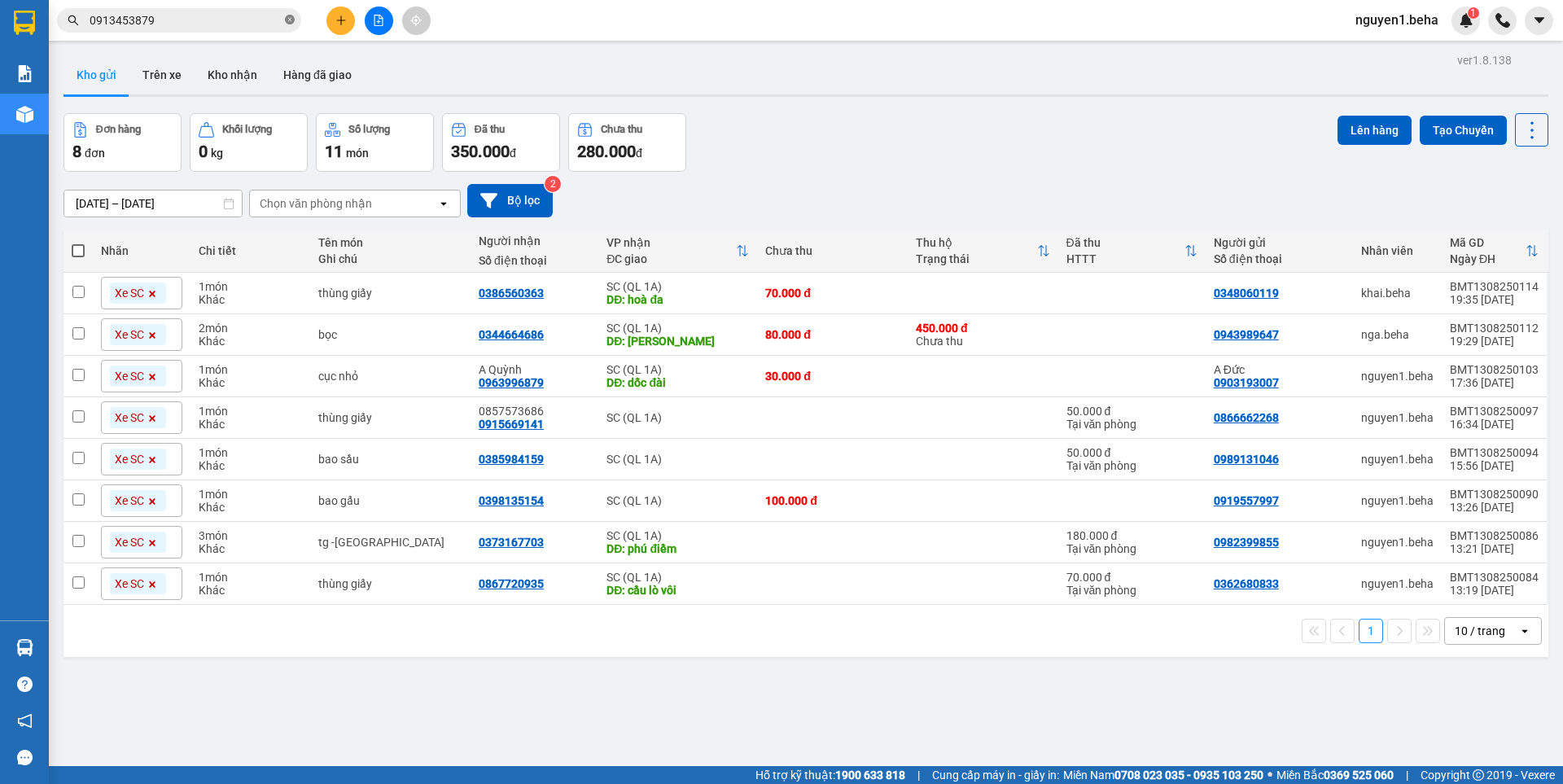
click at [289, 22] on icon "close-circle" at bounding box center [290, 19] width 10 height 10
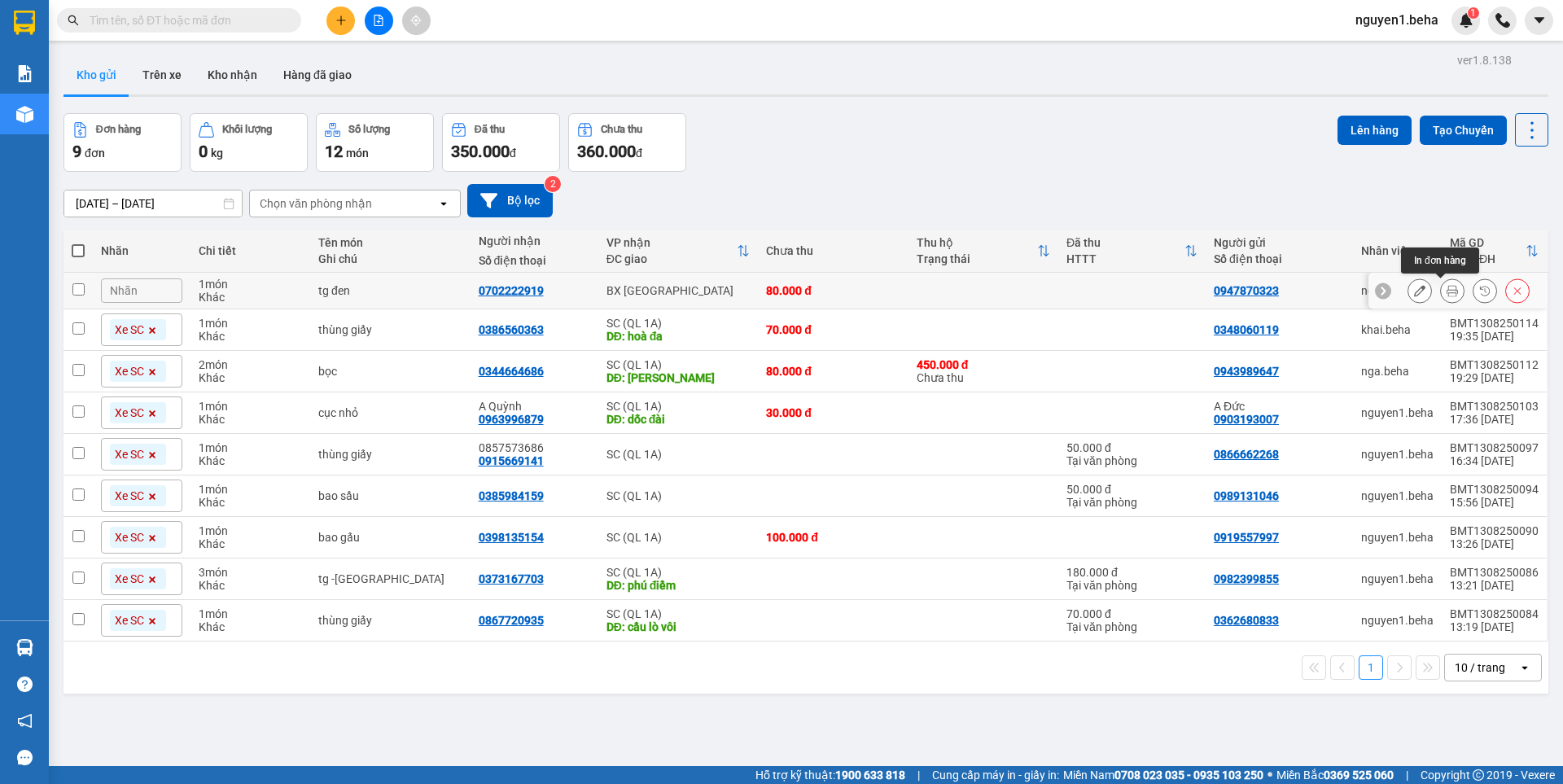
click at [1446, 289] on icon at bounding box center [1451, 290] width 11 height 11
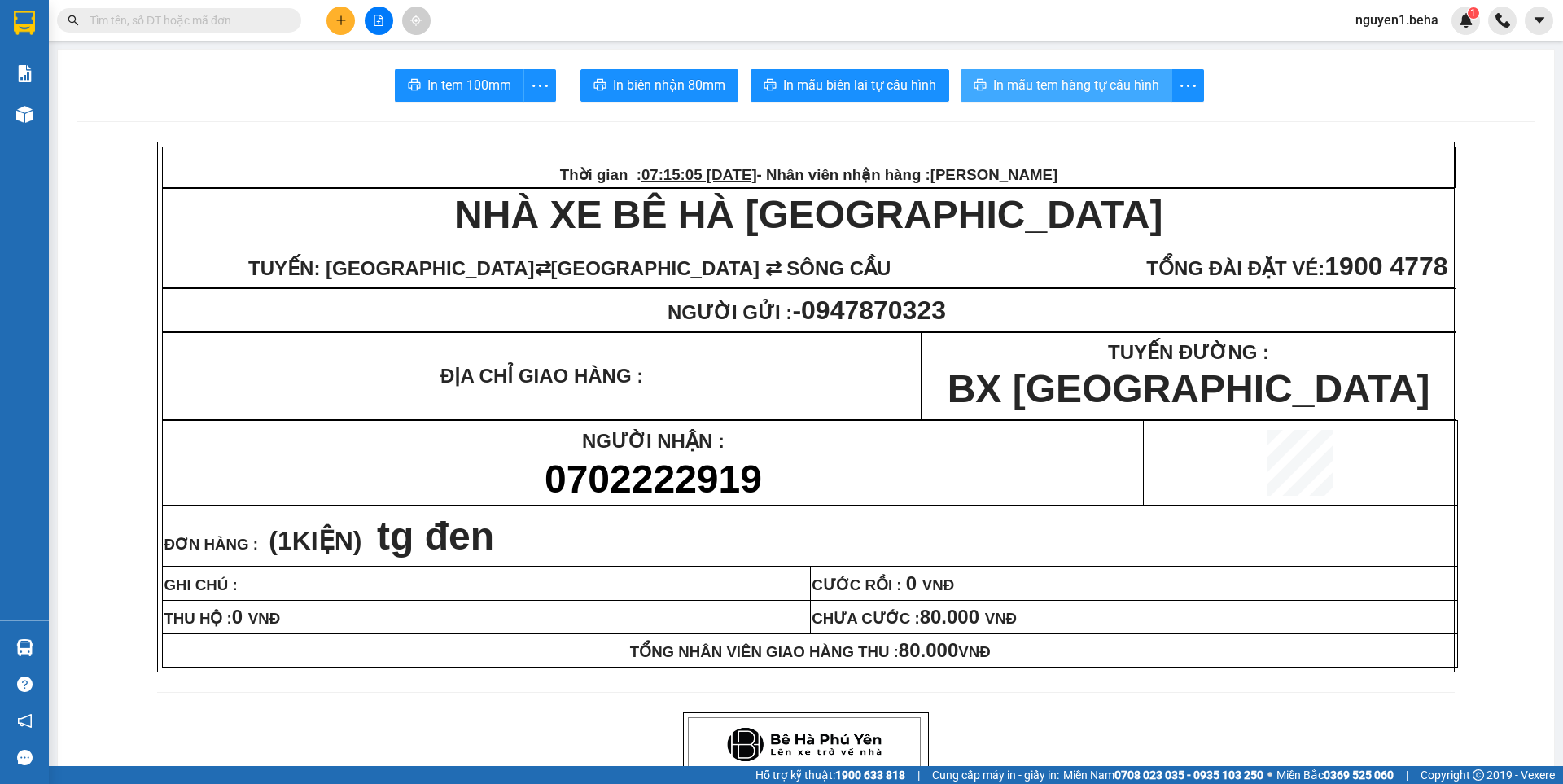
click at [1118, 89] on span "In mẫu tem hàng tự cấu hình" at bounding box center [1076, 85] width 166 height 20
click at [232, 20] on input "text" at bounding box center [185, 19] width 192 height 18
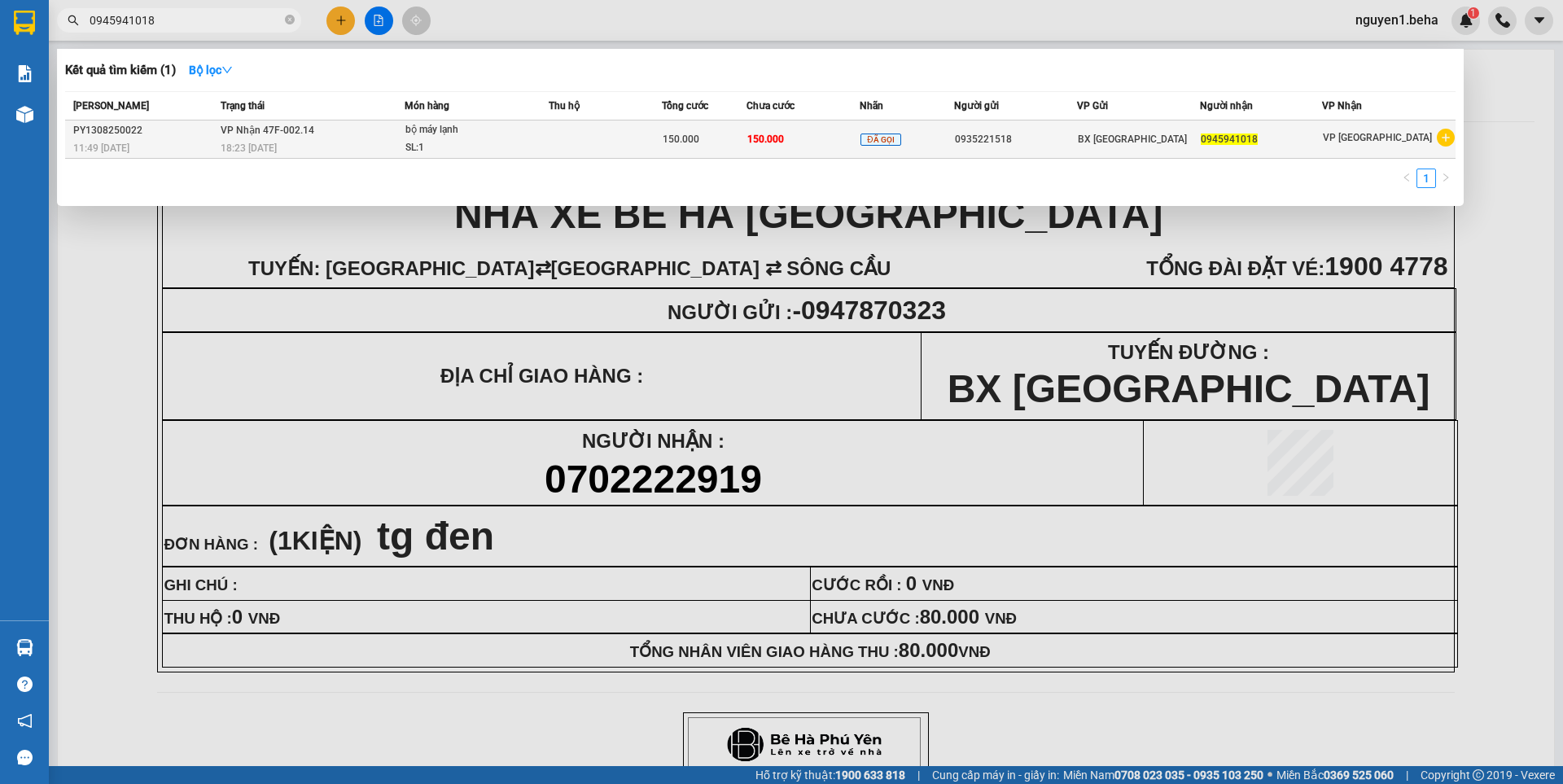
type input "0945941018"
click at [531, 139] on span "bộ máy lạnh SL: 1" at bounding box center [477, 139] width 142 height 35
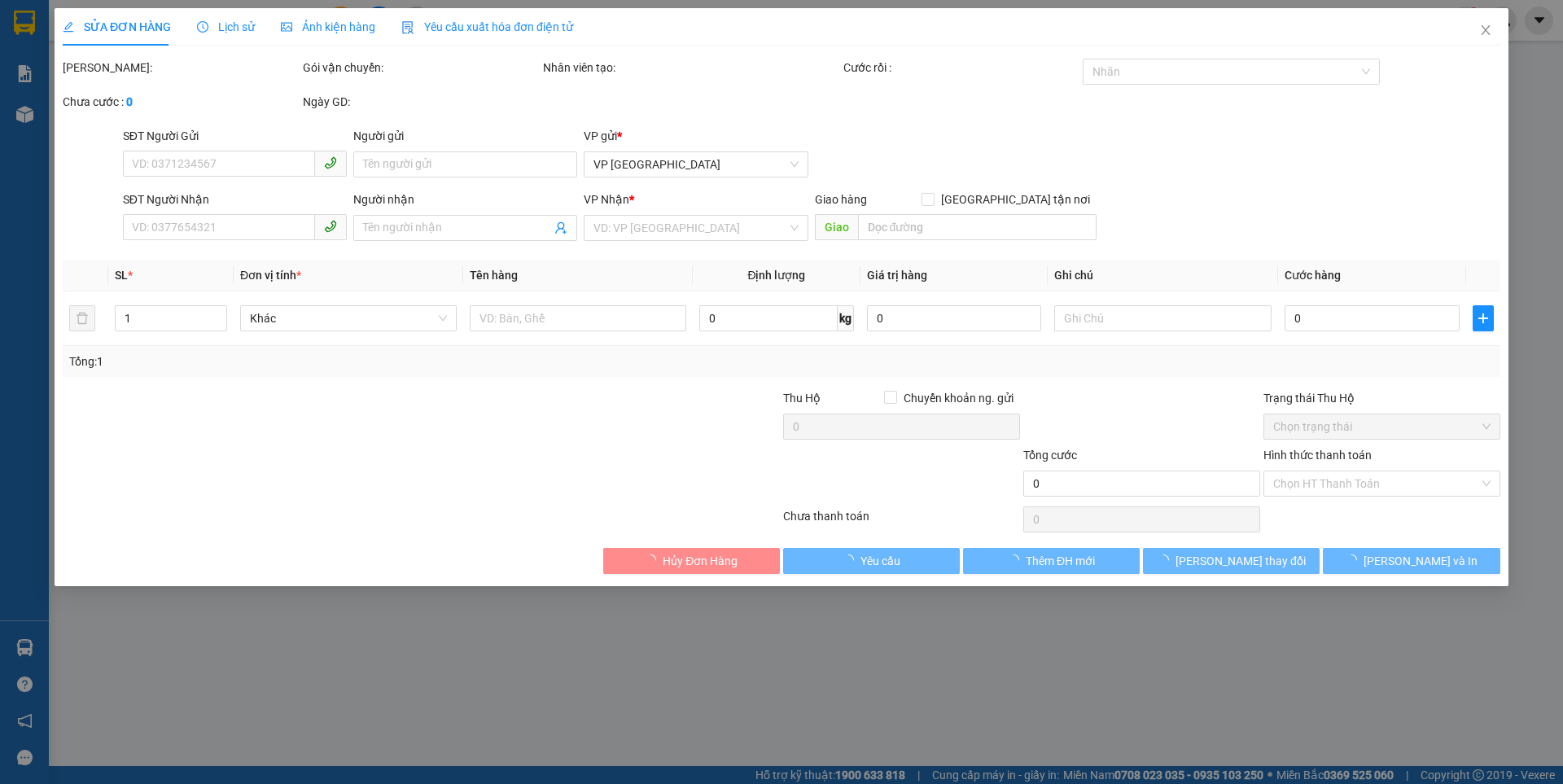
type input "0935221518"
type input "0945941018"
type input "150.000"
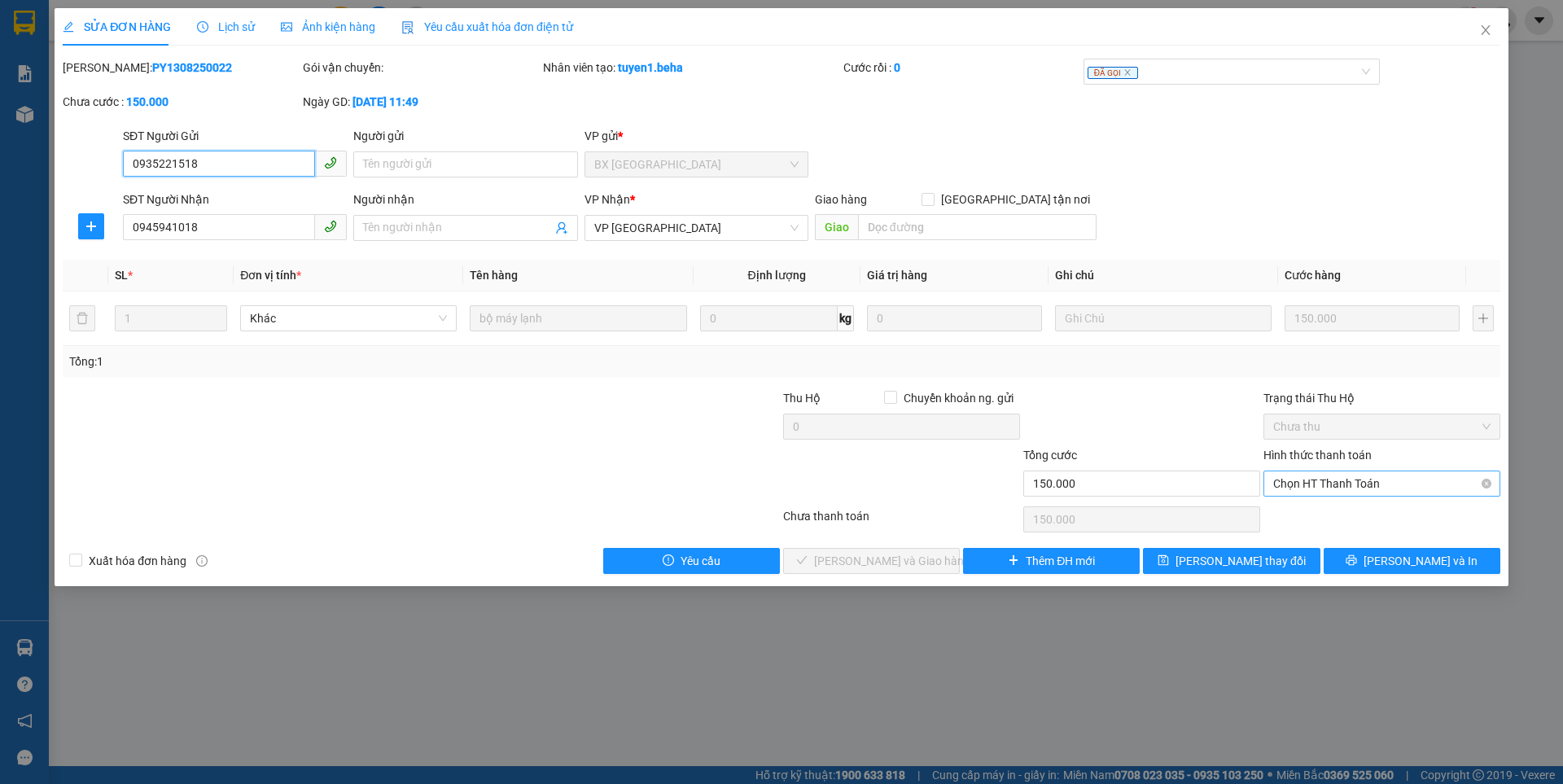
click at [1375, 478] on span "Chọn HT Thanh Toán" at bounding box center [1381, 483] width 217 height 24
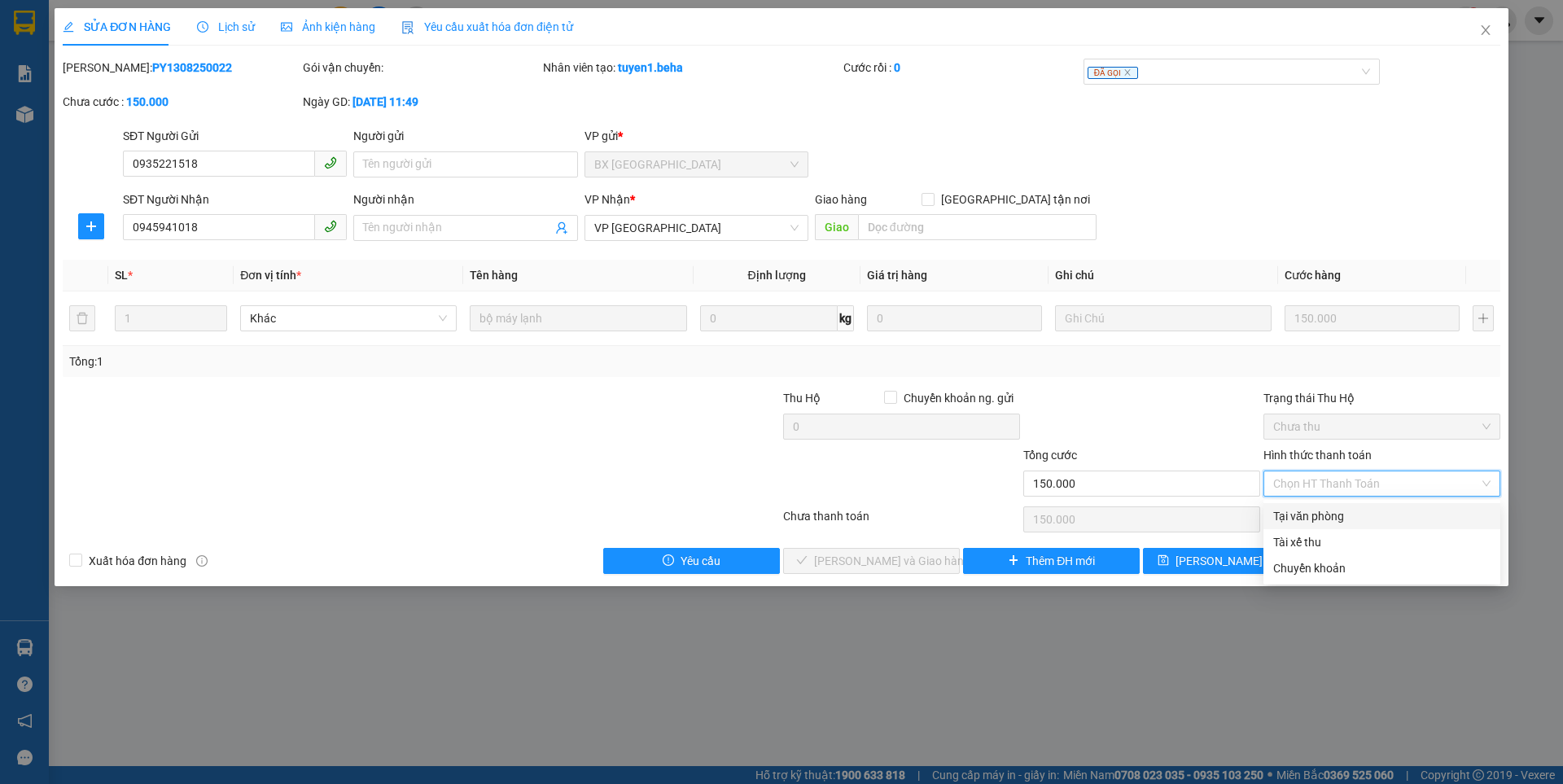
click at [1335, 516] on div "Tại văn phòng" at bounding box center [1381, 515] width 217 height 18
type input "0"
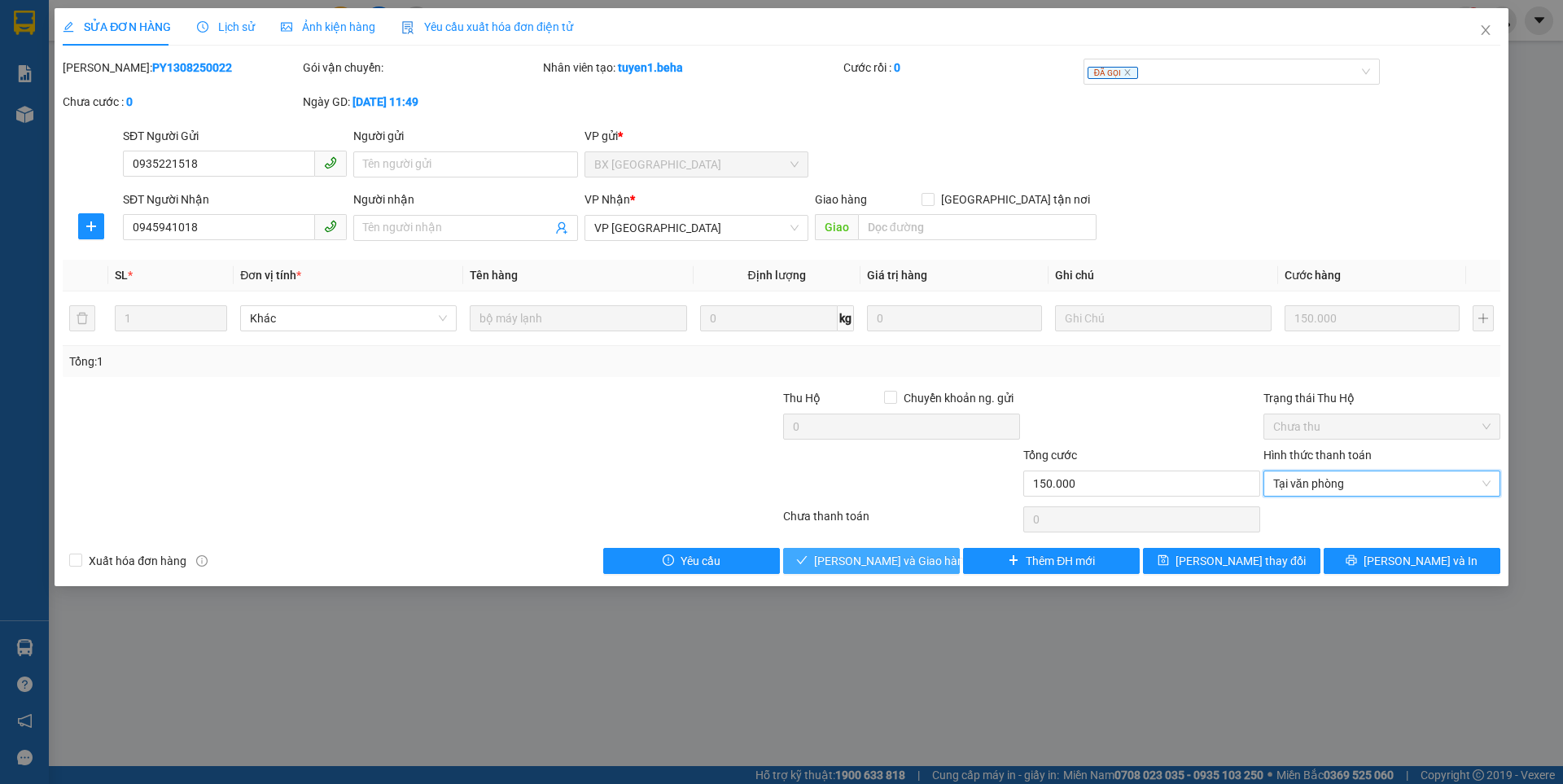
click at [884, 560] on span "[PERSON_NAME] và Giao hàng" at bounding box center [891, 560] width 156 height 18
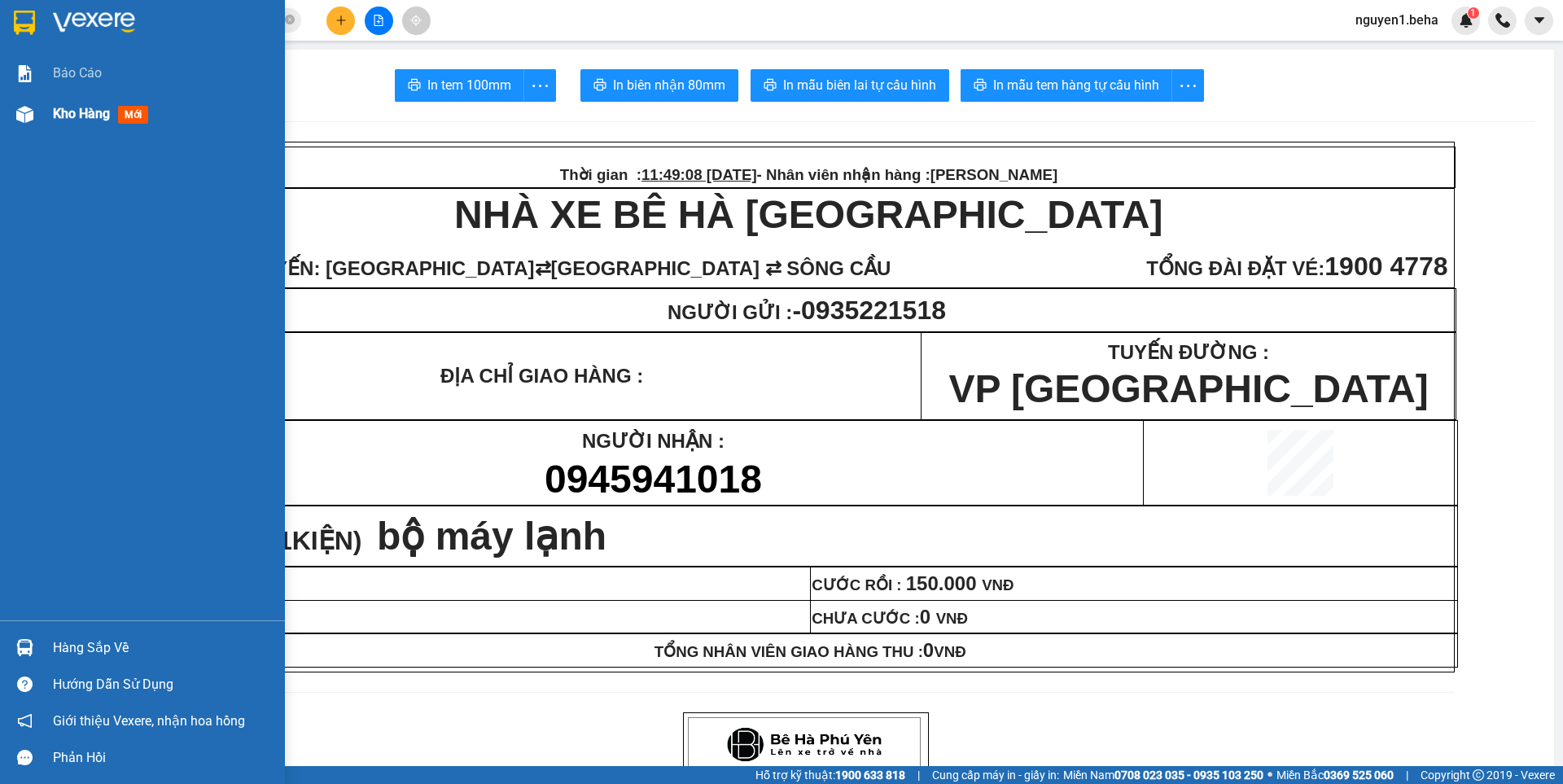
click at [25, 111] on img at bounding box center [25, 114] width 17 height 17
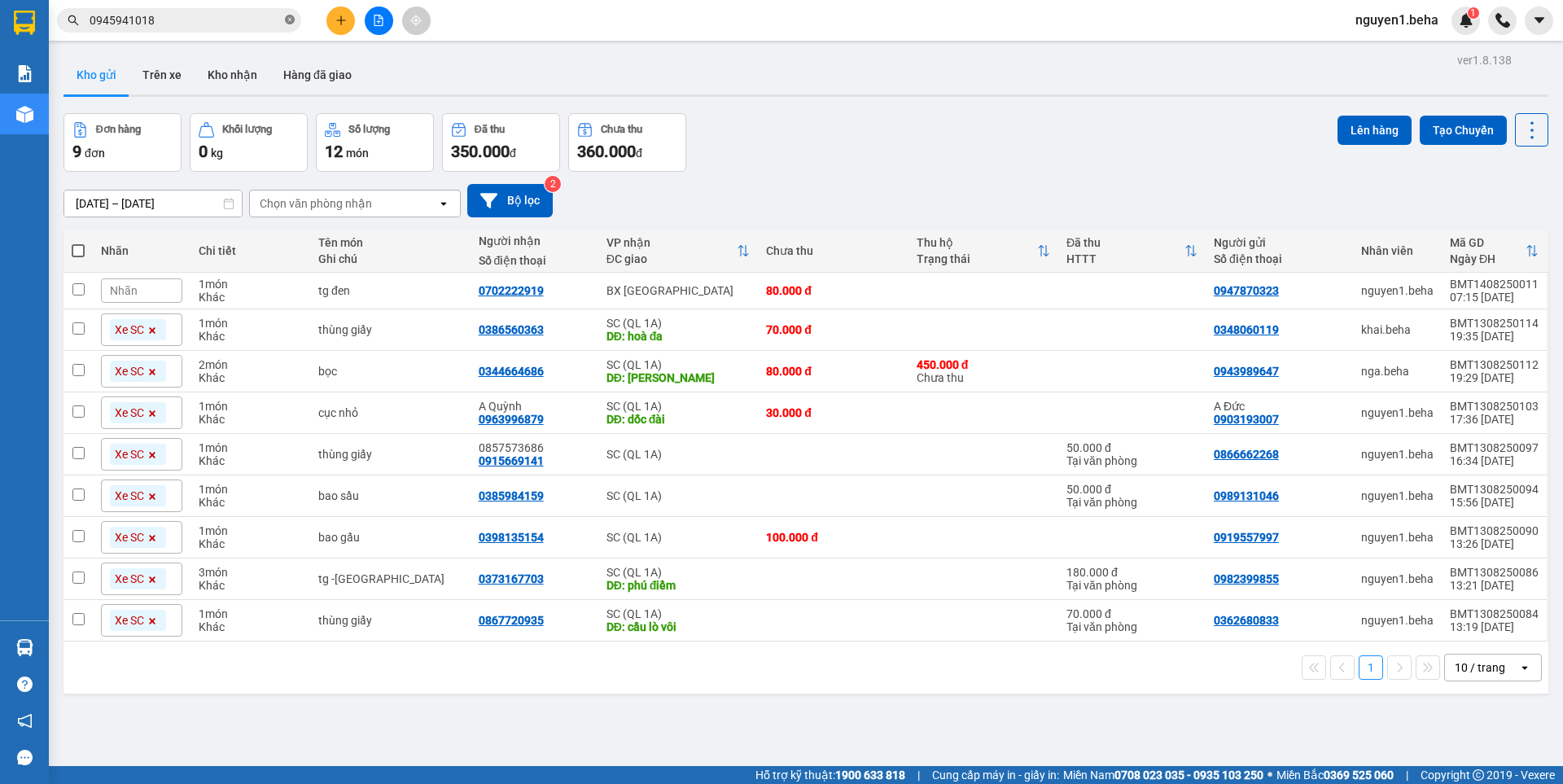
click at [290, 22] on icon "close-circle" at bounding box center [290, 19] width 10 height 10
click at [237, 21] on input "text" at bounding box center [185, 19] width 192 height 18
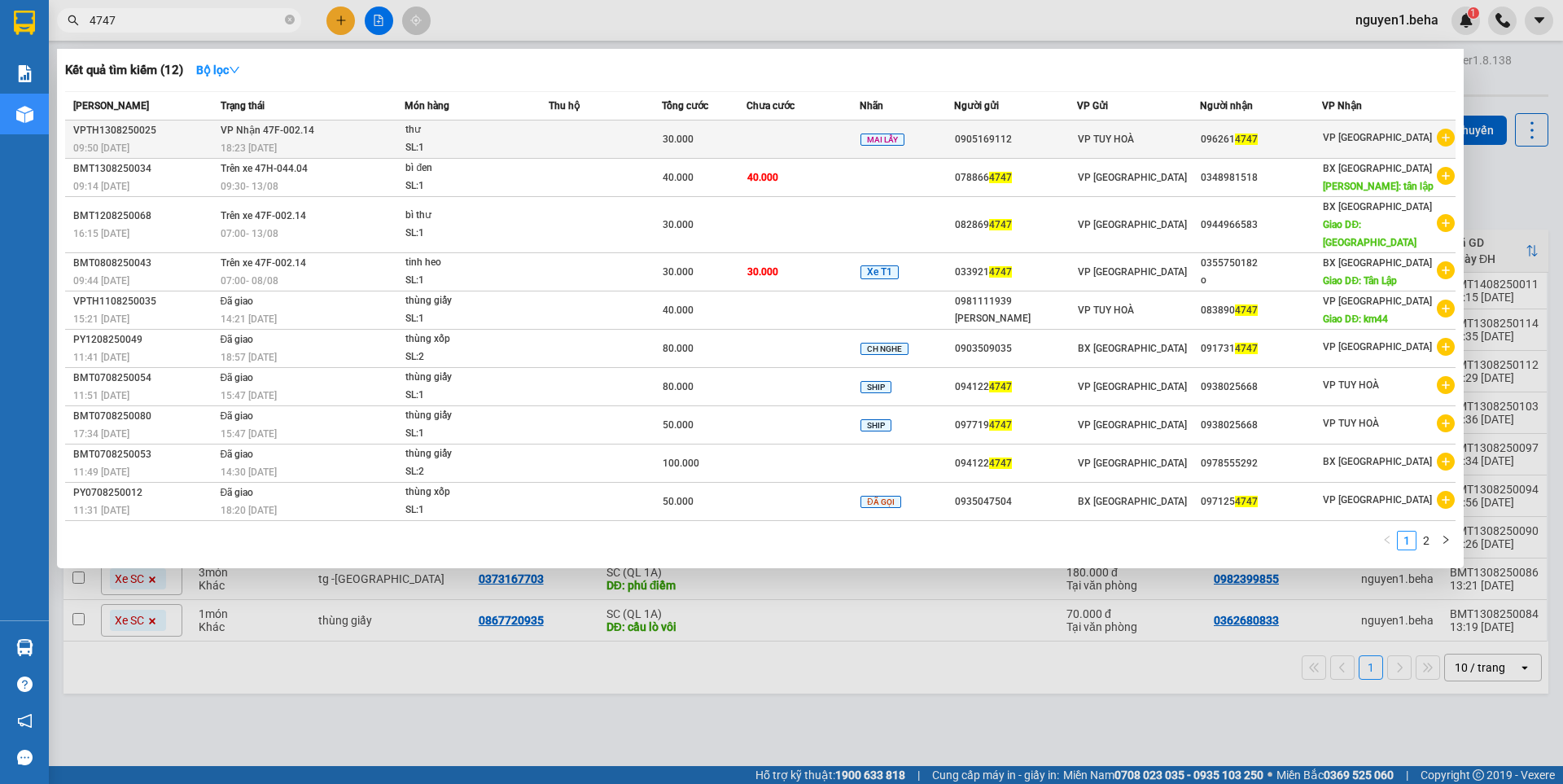
type input "4747"
click at [426, 140] on div "SL: 1" at bounding box center [466, 148] width 123 height 18
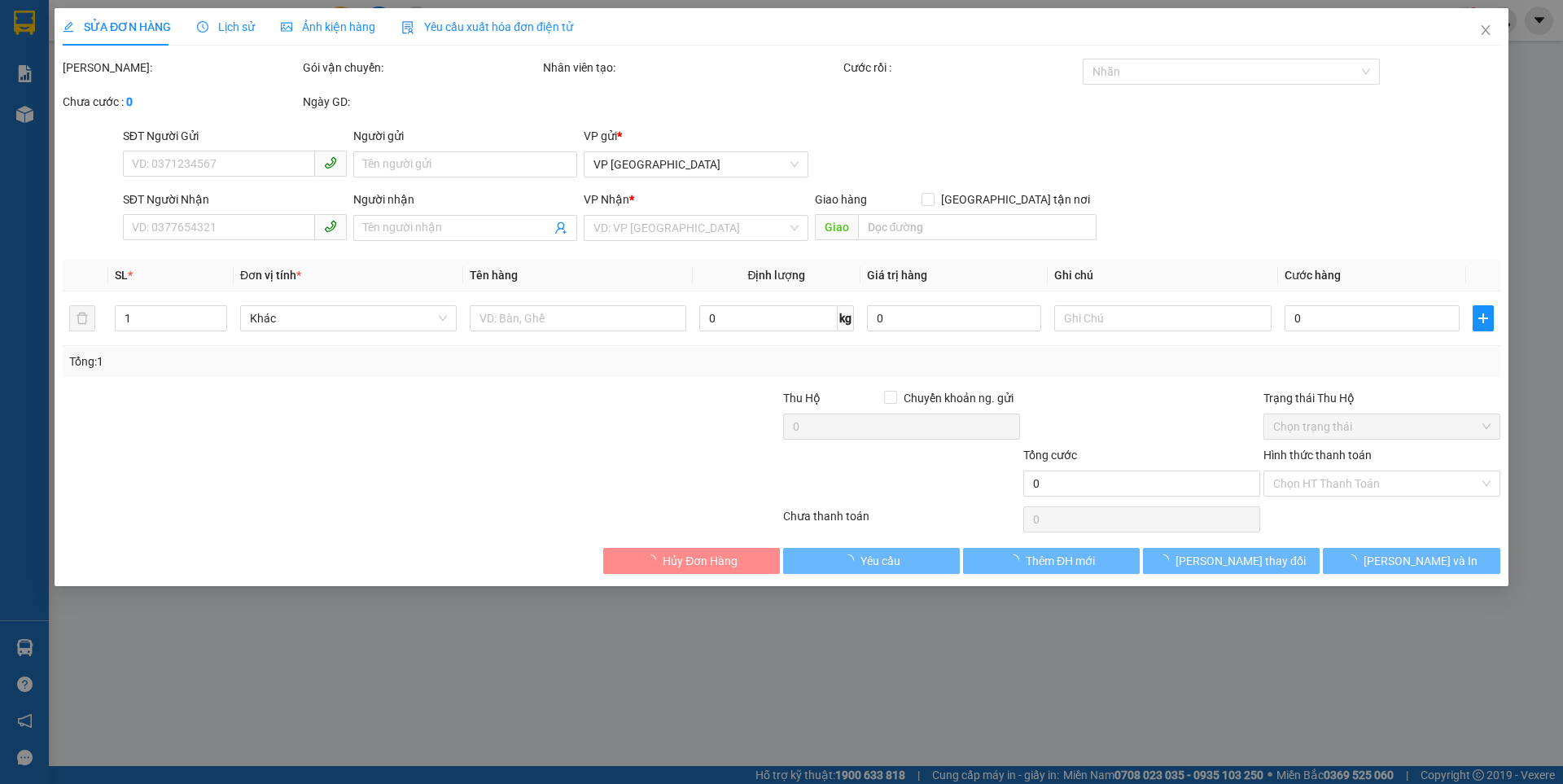
type input "0905169112"
type input "0962614747"
type input "30.000"
type input "0"
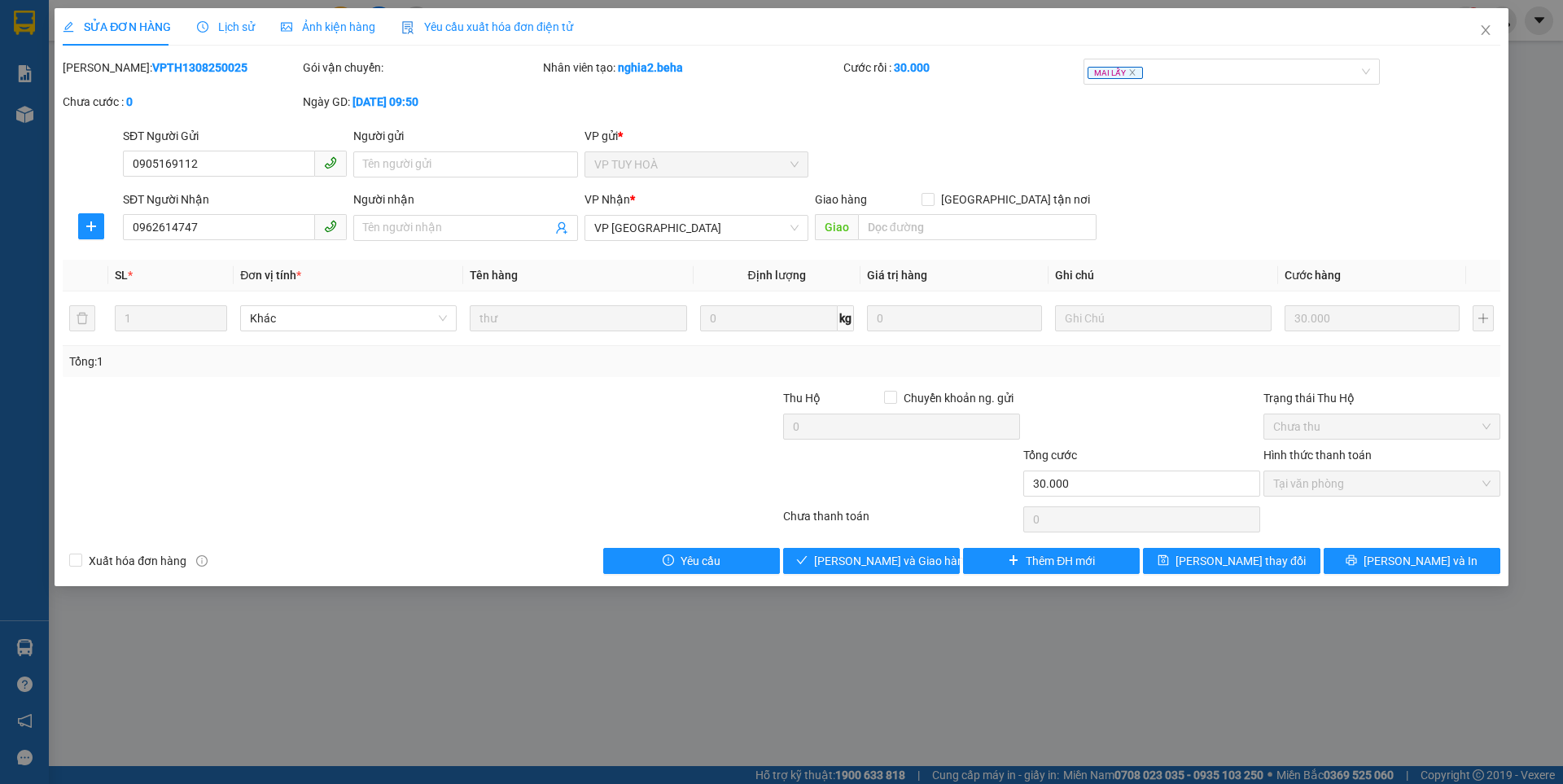
click at [336, 24] on span "Ảnh kiện hàng" at bounding box center [328, 26] width 95 height 13
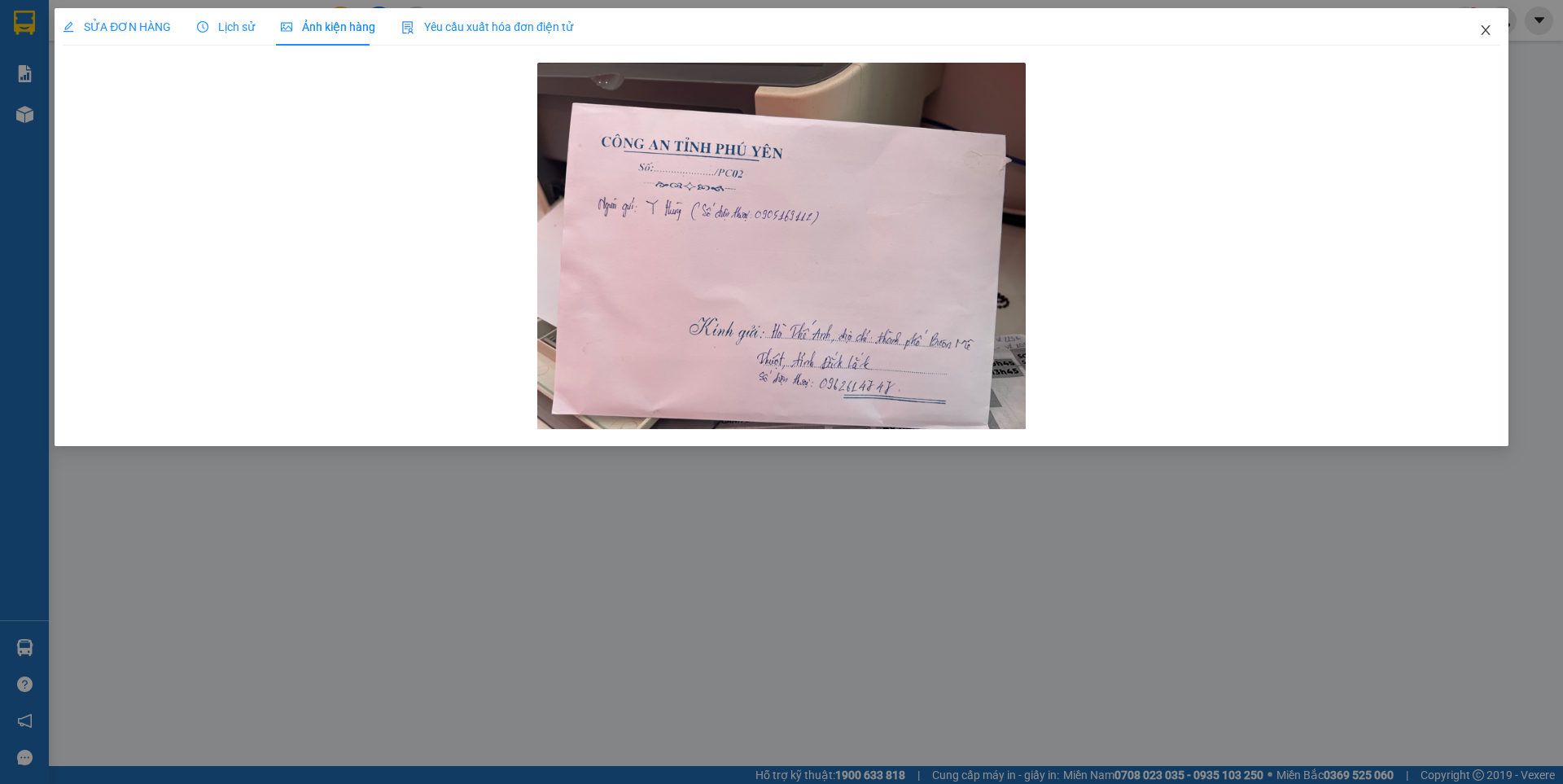
click at [1484, 27] on icon "close" at bounding box center [1484, 30] width 13 height 13
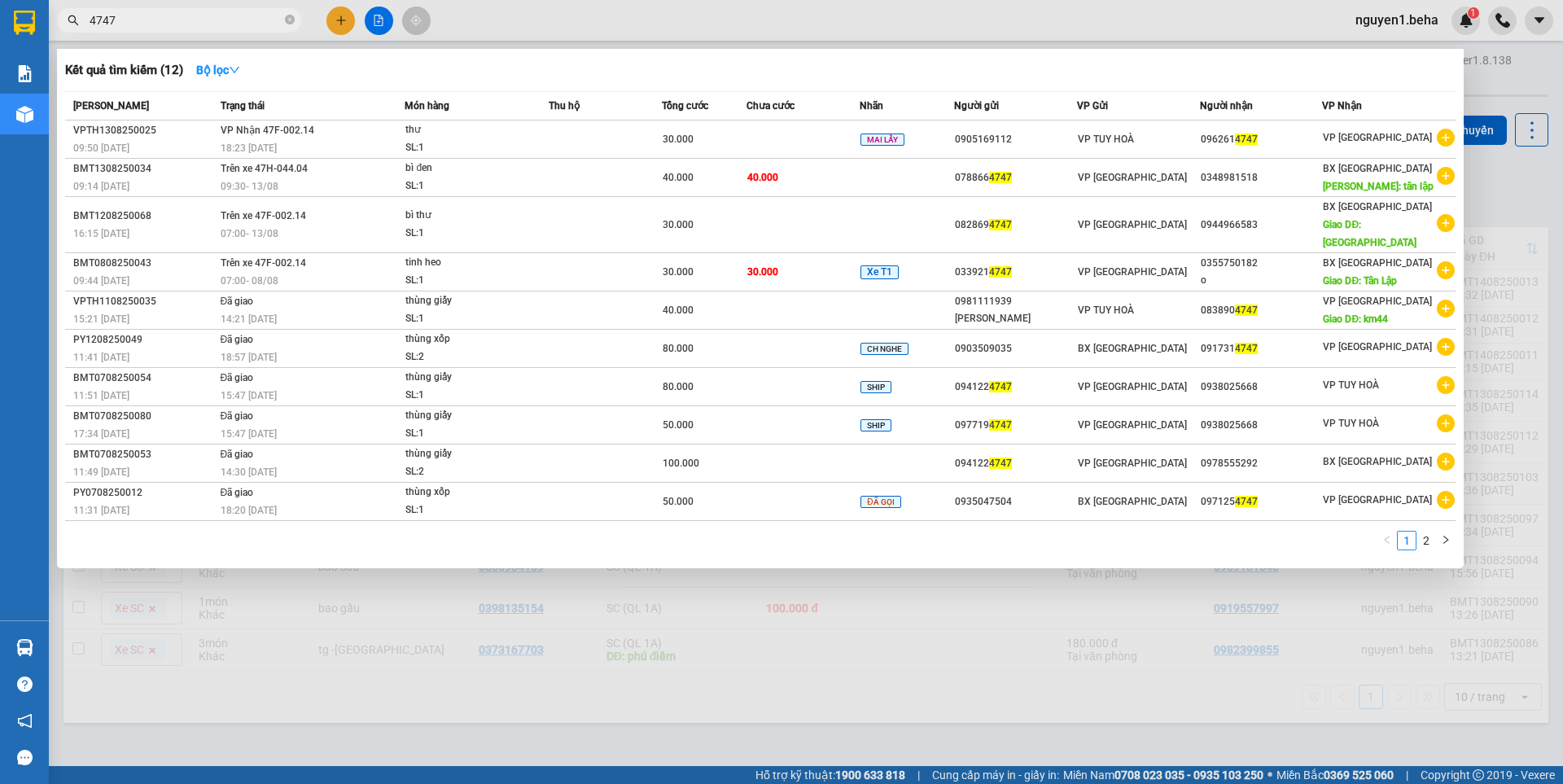
click at [185, 23] on input "4747" at bounding box center [185, 19] width 192 height 18
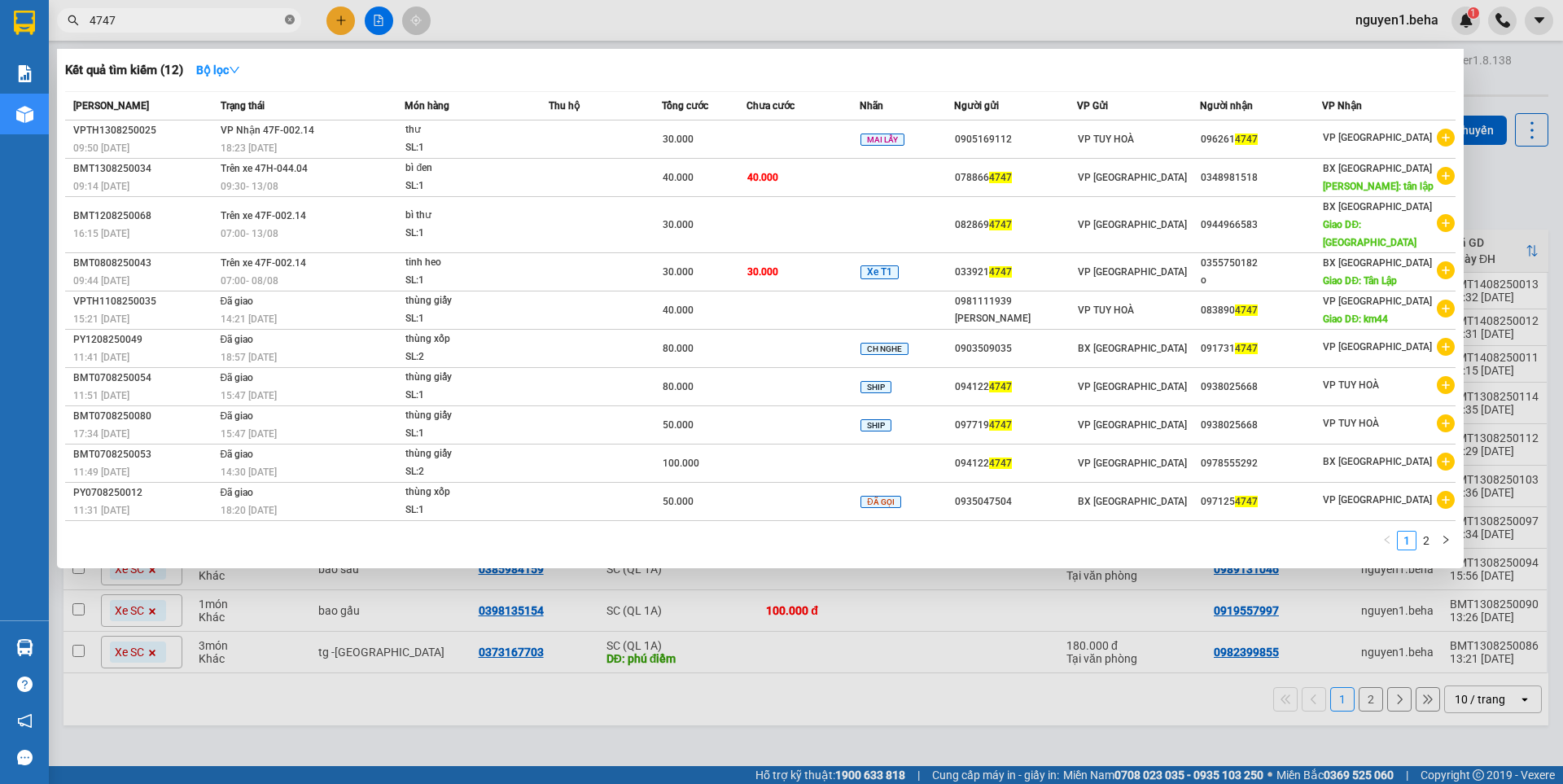
click at [286, 22] on icon "close-circle" at bounding box center [290, 19] width 10 height 10
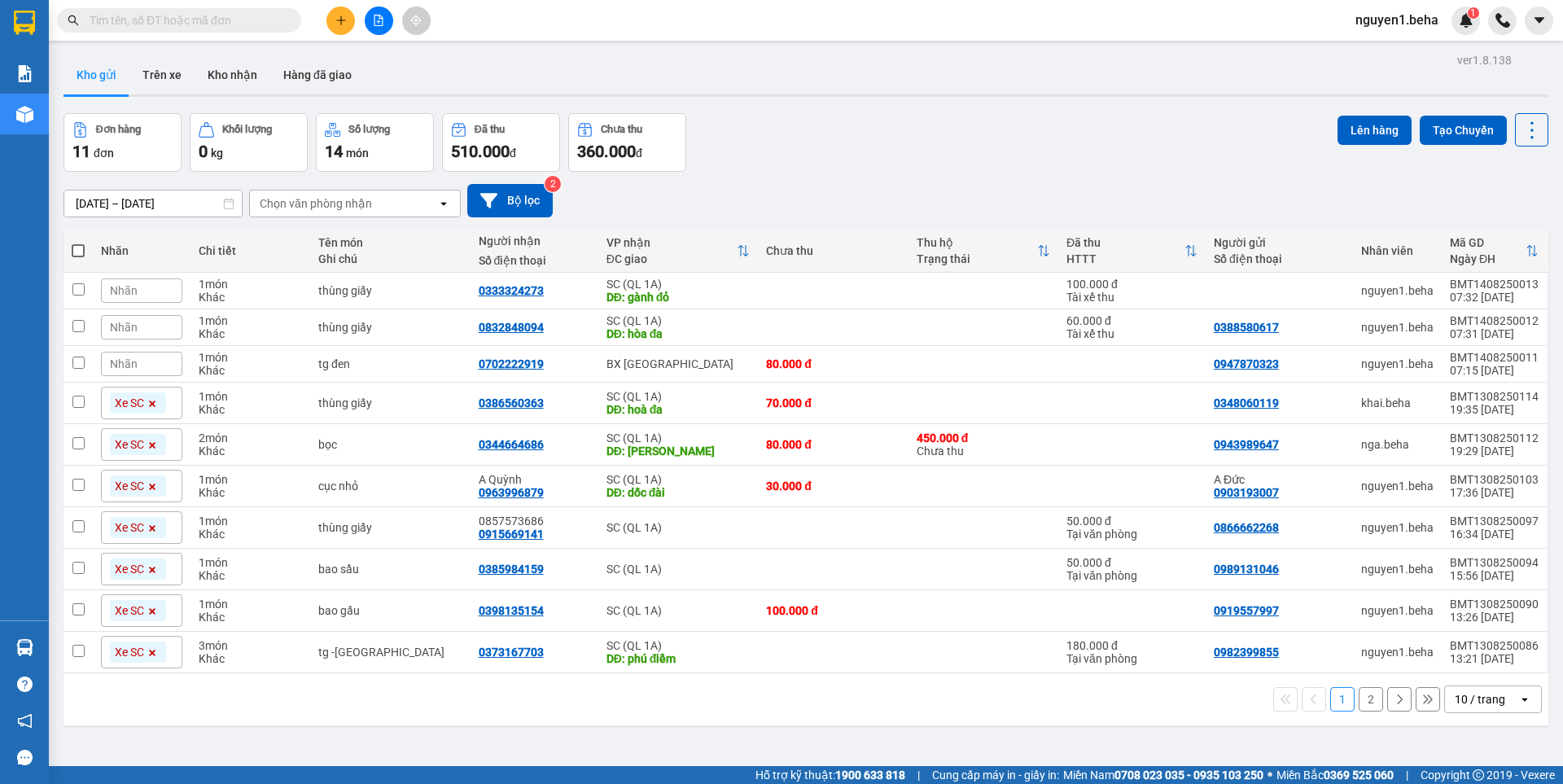
click at [270, 21] on input "text" at bounding box center [185, 19] width 192 height 18
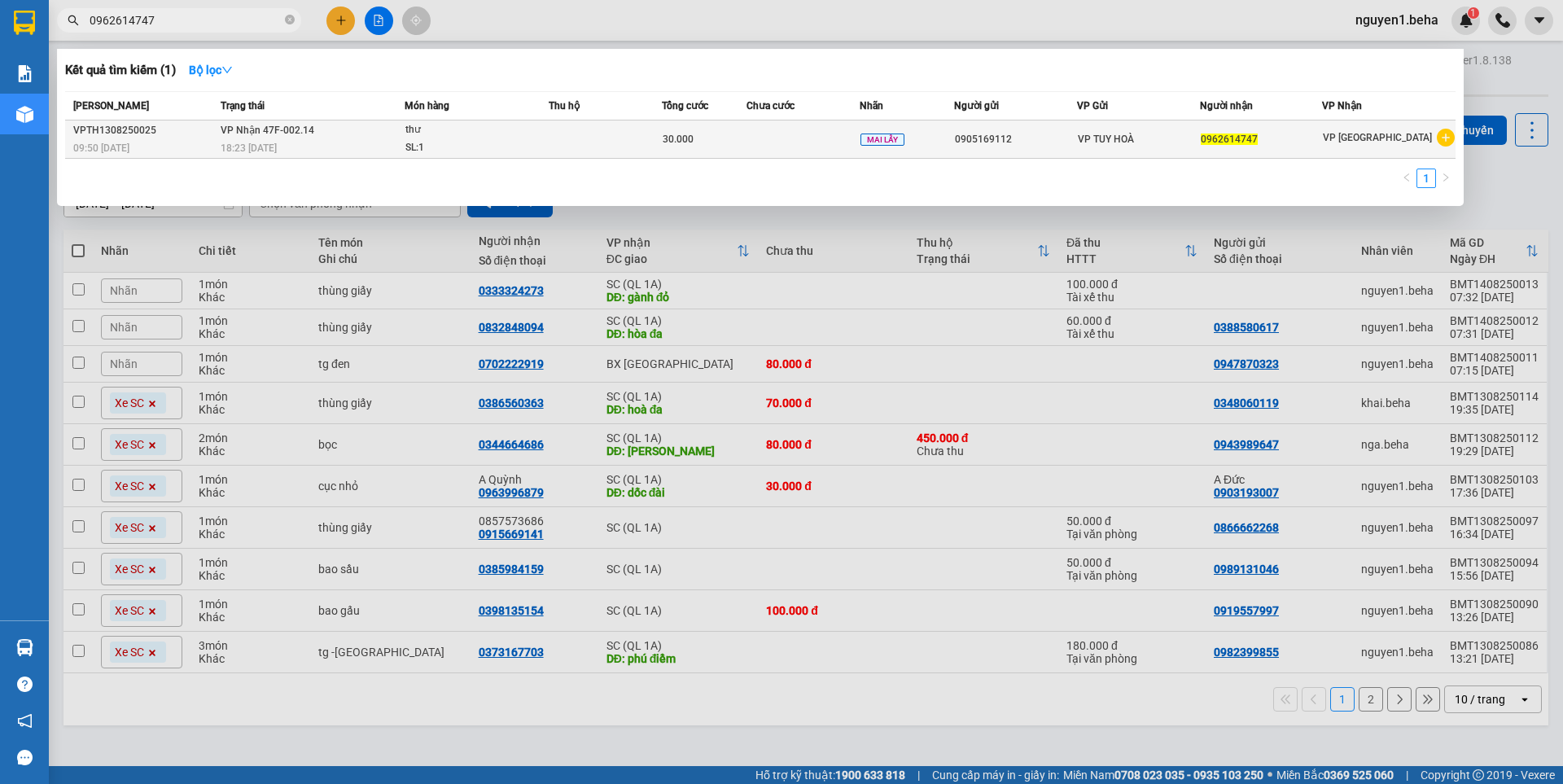
type input "0962614747"
click at [293, 133] on span "VP Nhận 47F-002.14" at bounding box center [267, 129] width 94 height 11
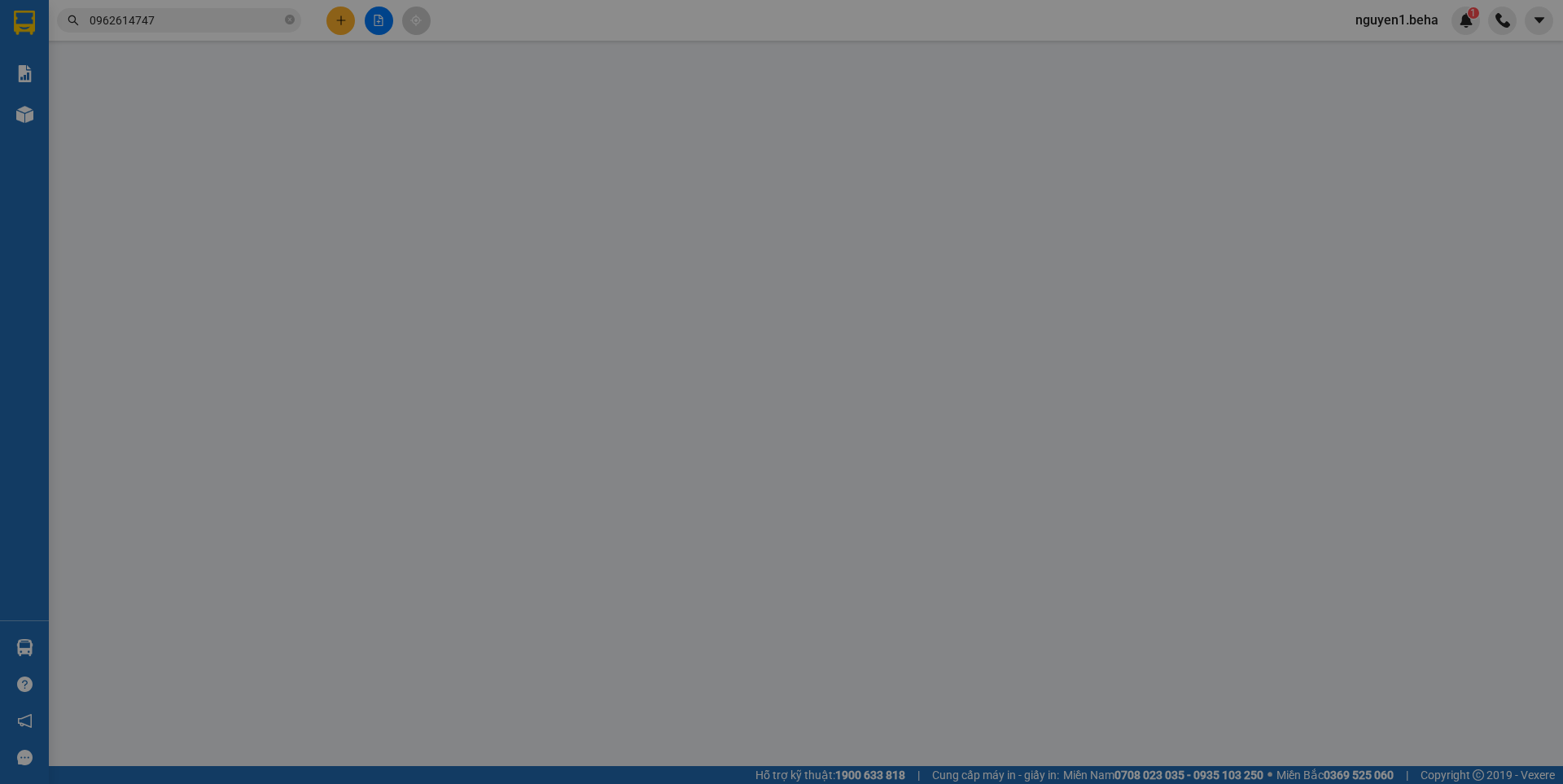
type input "0905169112"
type input "0962614747"
type input "30.000"
type input "0"
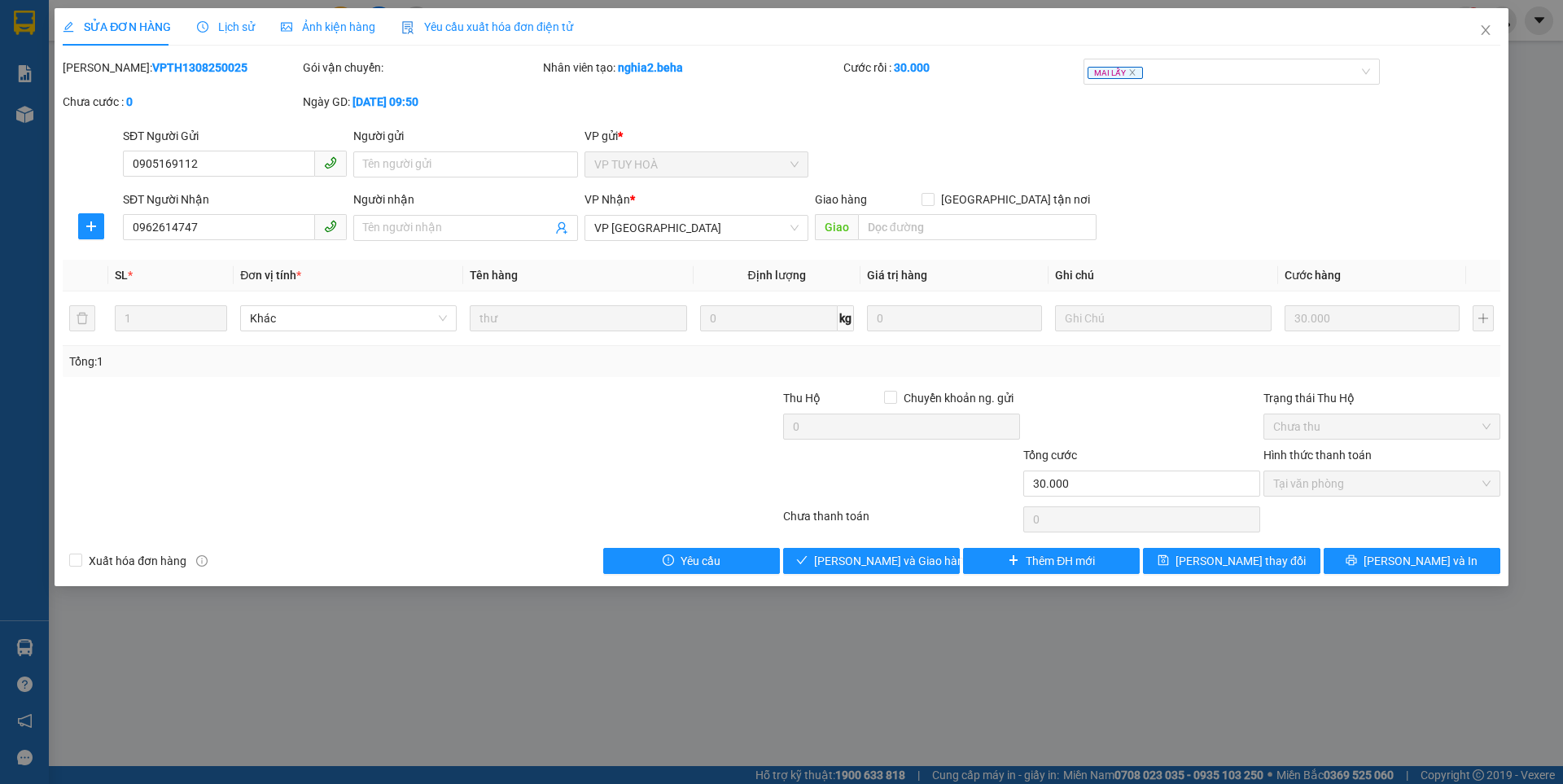
click at [336, 26] on span "Ảnh kiện hàng" at bounding box center [328, 26] width 95 height 13
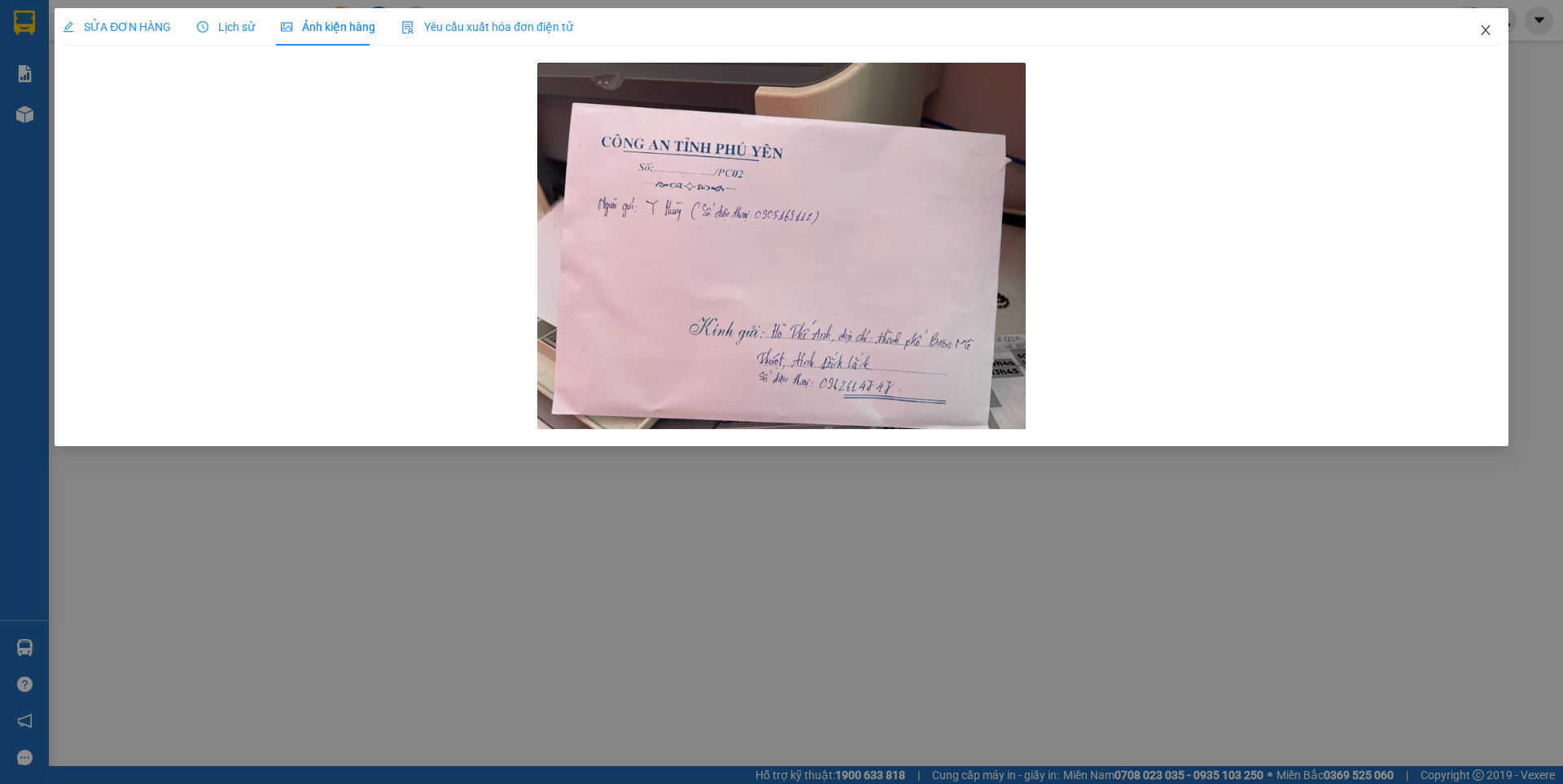
click at [1489, 30] on icon "close" at bounding box center [1484, 30] width 13 height 13
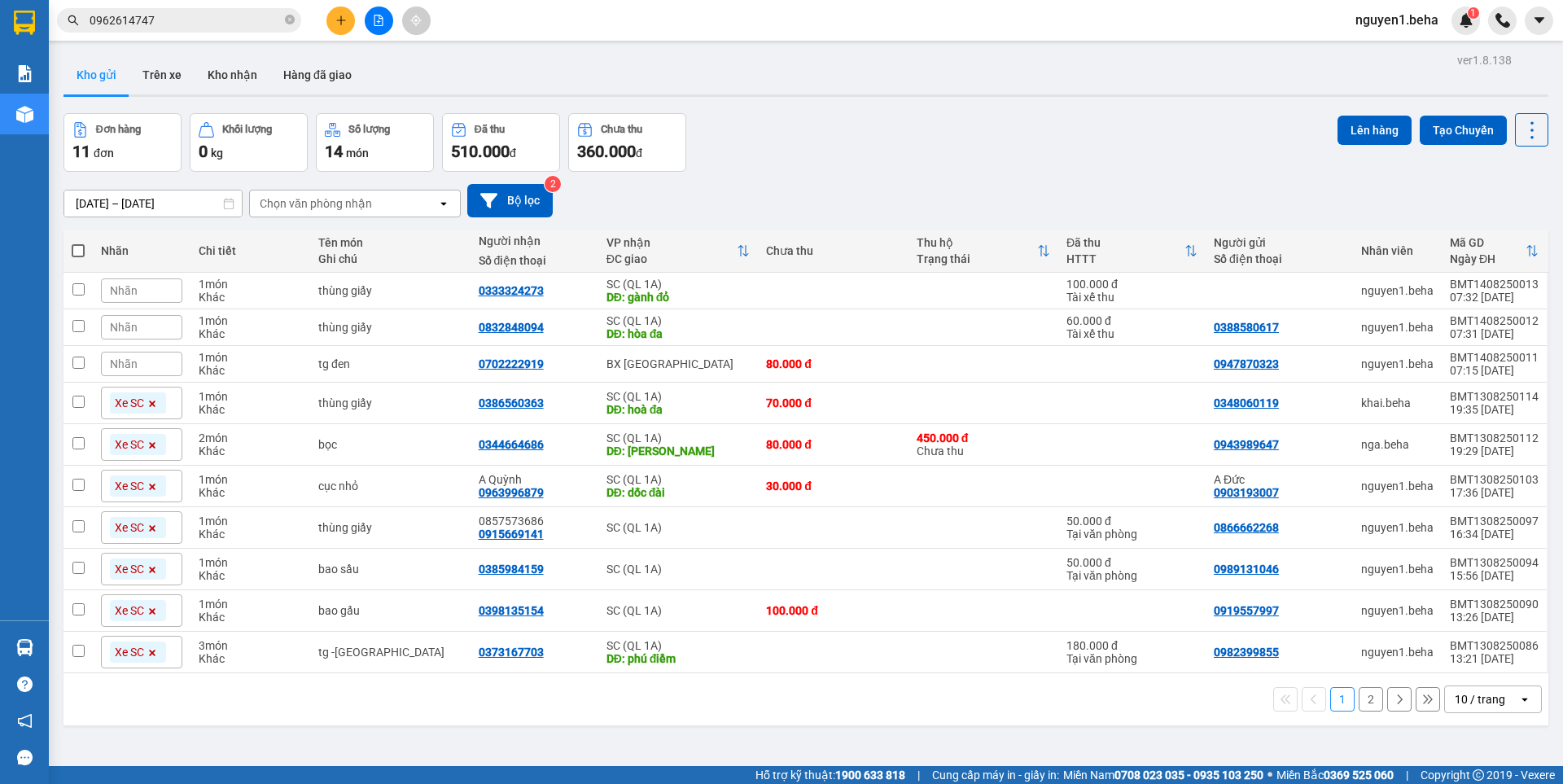
click at [218, 19] on input "0962614747" at bounding box center [185, 19] width 192 height 18
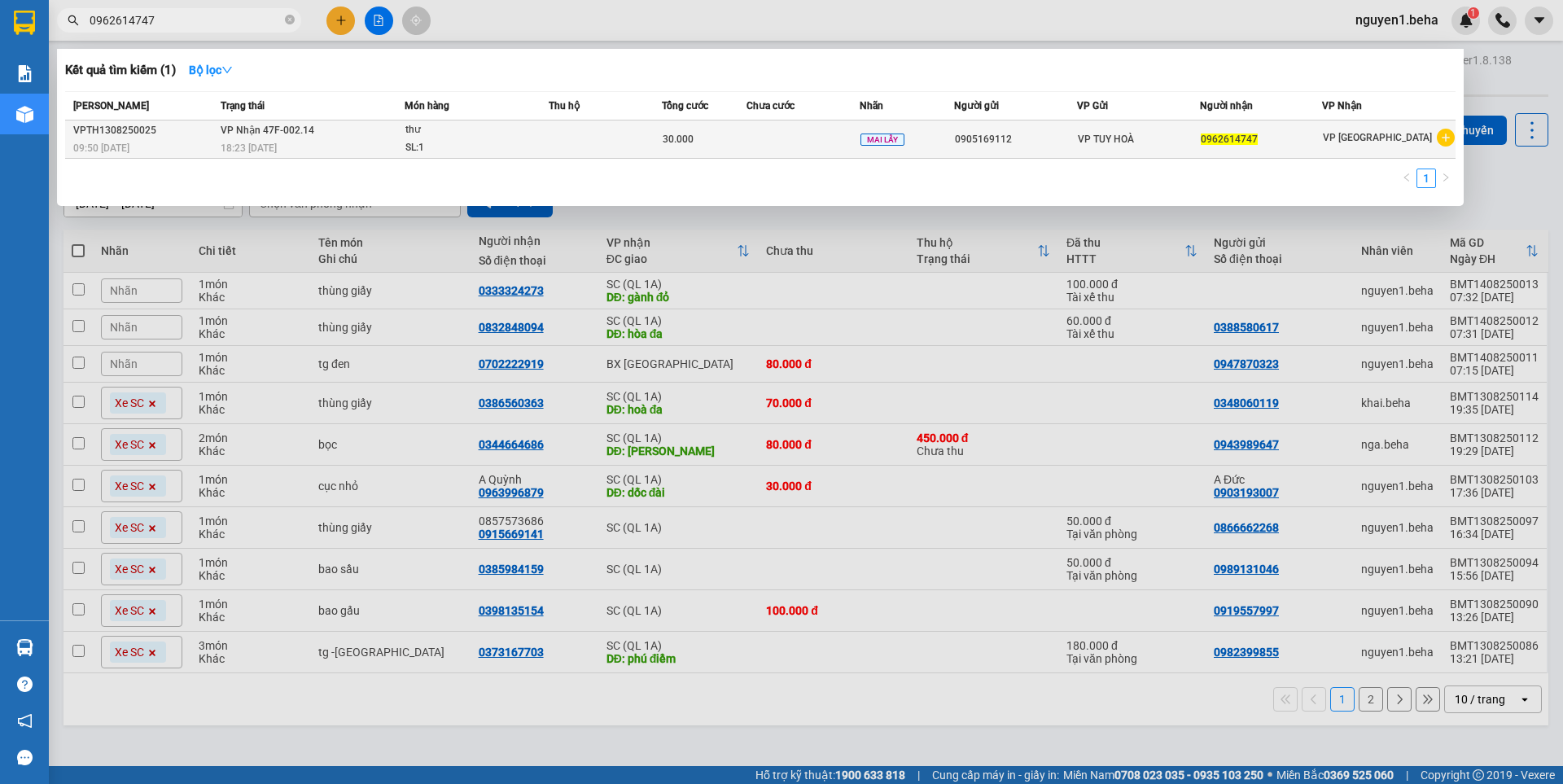
click at [553, 144] on td at bounding box center [605, 139] width 113 height 38
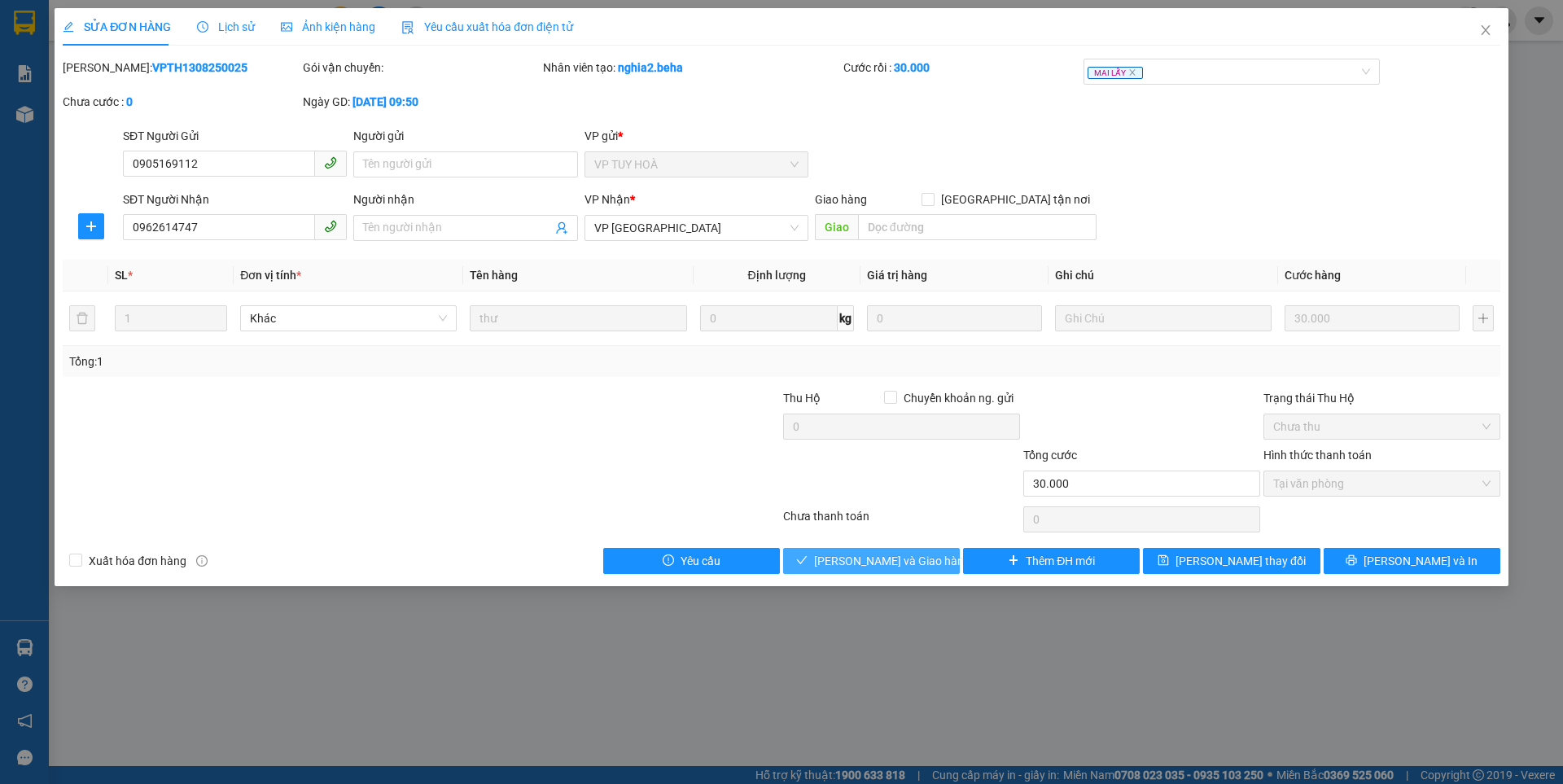
drag, startPoint x: 902, startPoint y: 553, endPoint x: 930, endPoint y: 546, distance: 28.9
click at [902, 552] on span "Lưu và Giao hàng" at bounding box center [891, 560] width 156 height 18
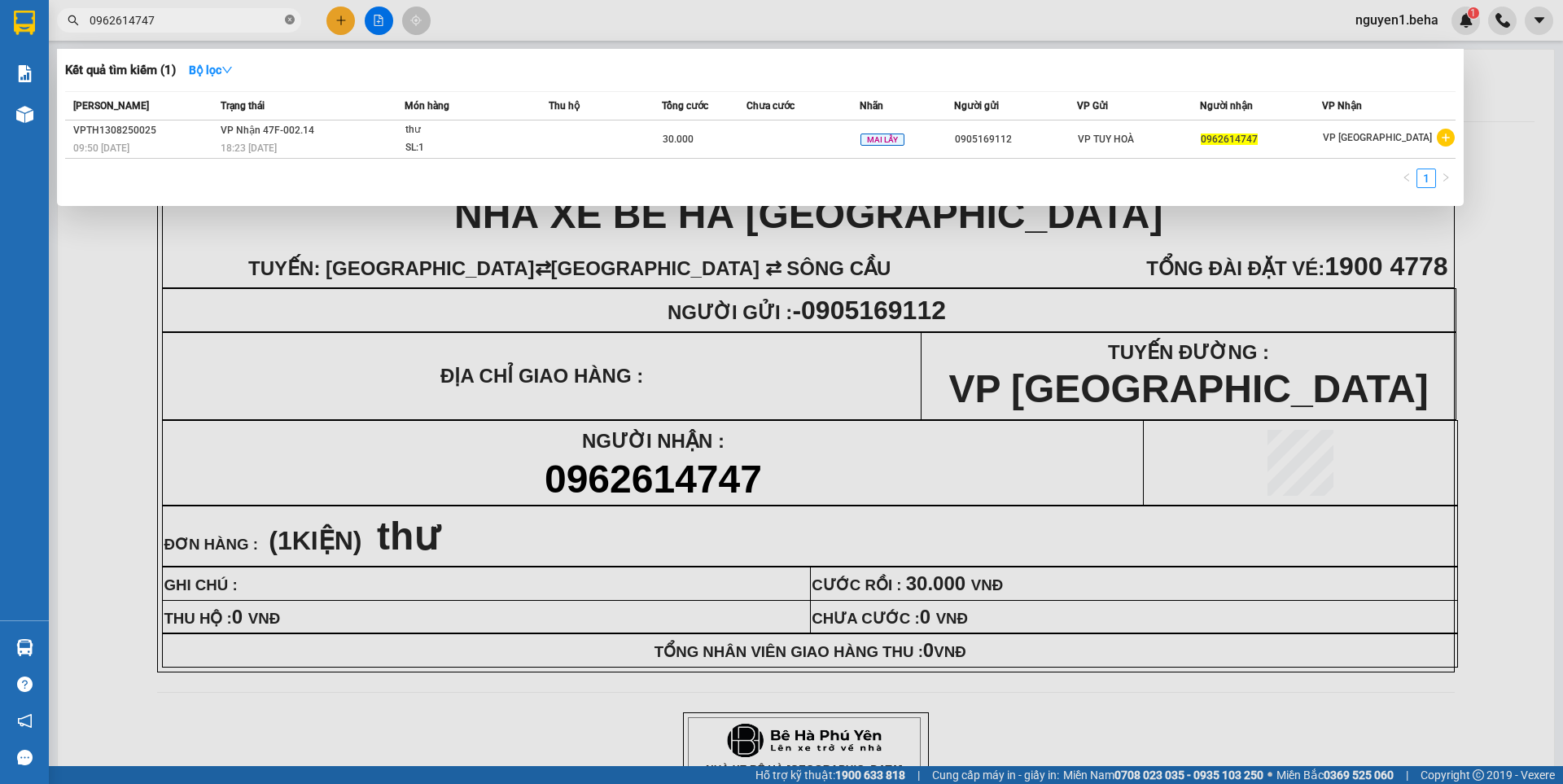
click at [292, 17] on icon "close-circle" at bounding box center [290, 19] width 10 height 10
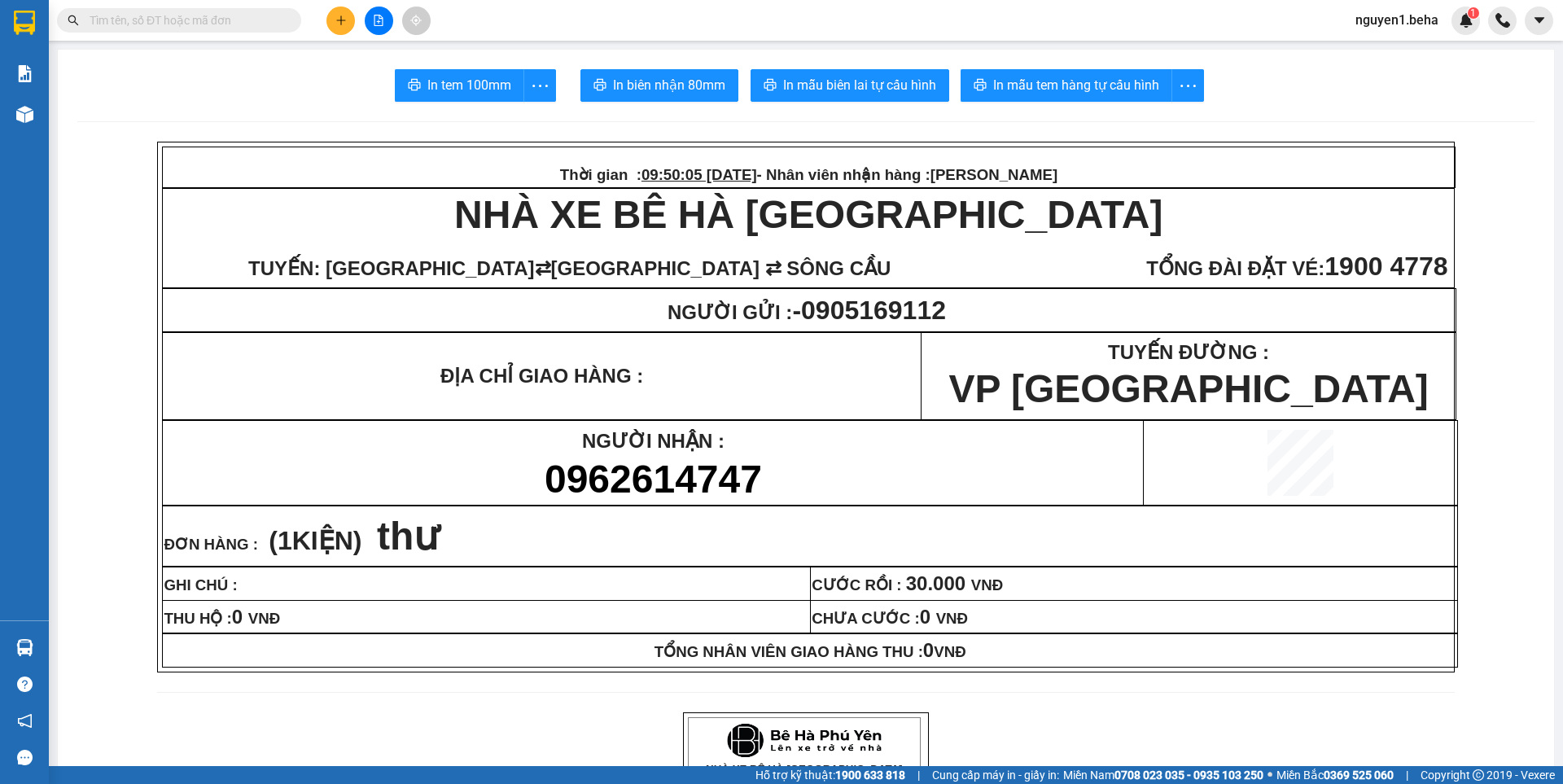
paste input "0964905187"
type input "0964905187"
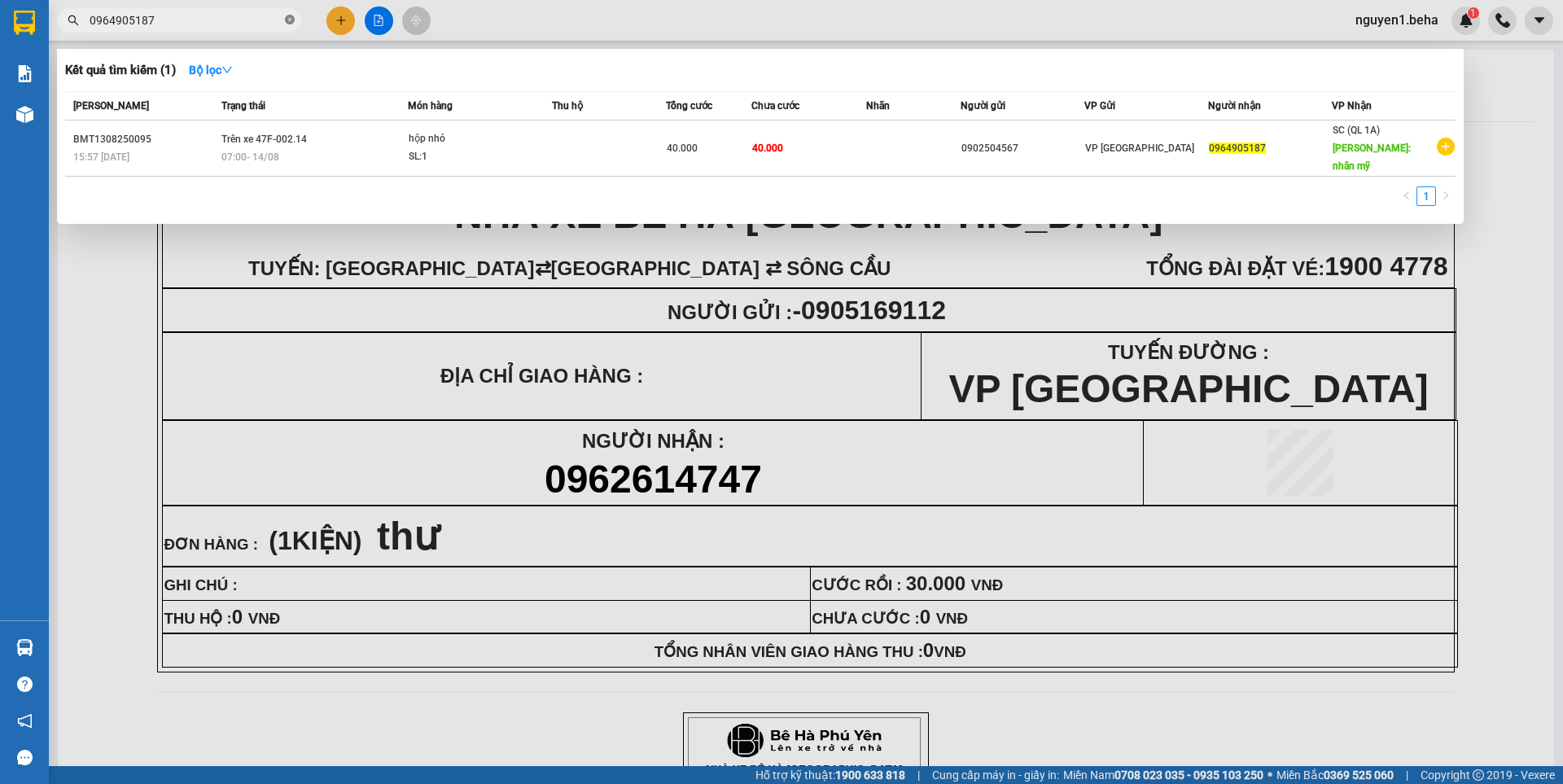
click at [290, 19] on icon "close-circle" at bounding box center [290, 19] width 10 height 10
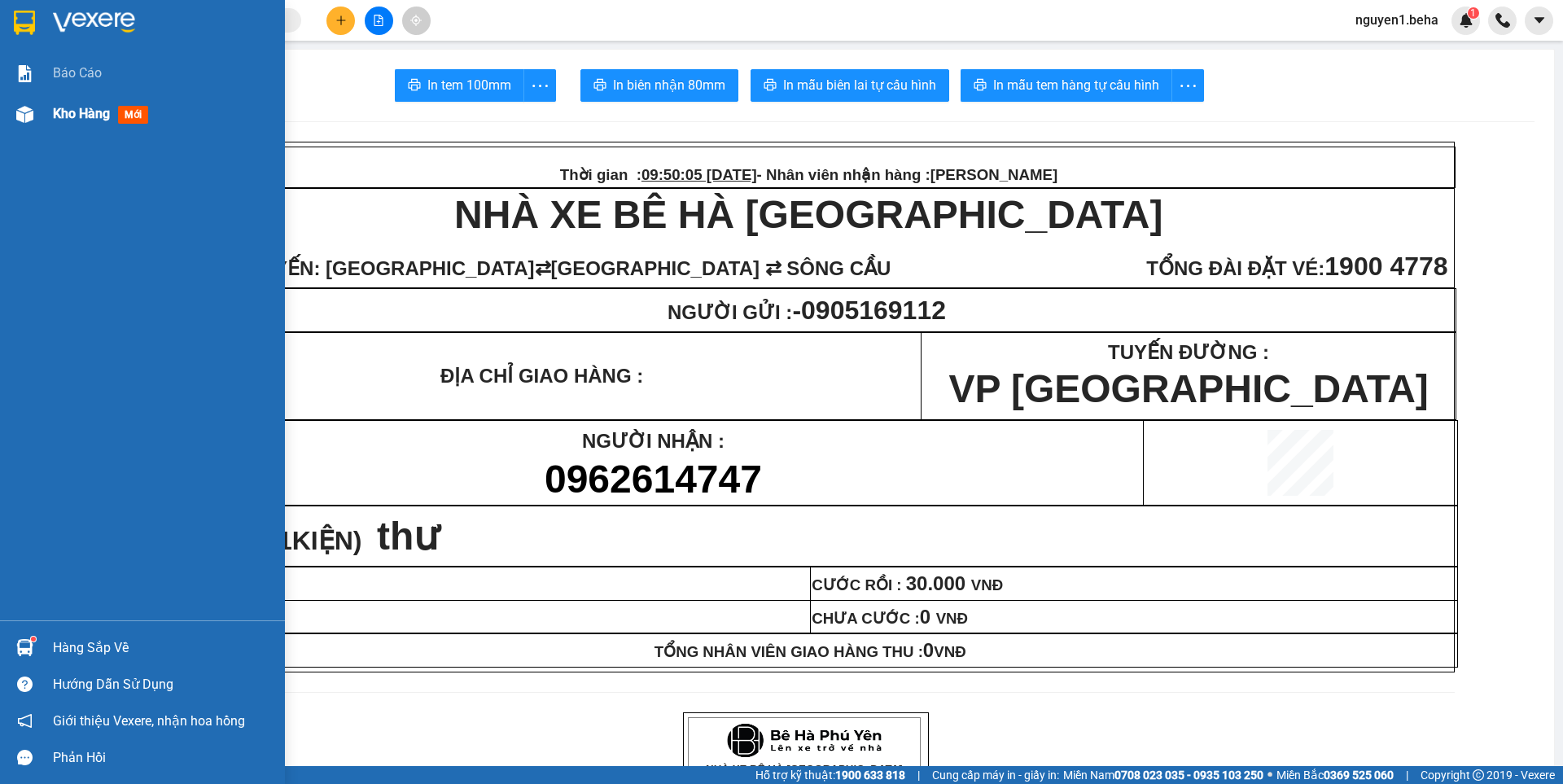
click at [18, 112] on img at bounding box center [25, 114] width 17 height 17
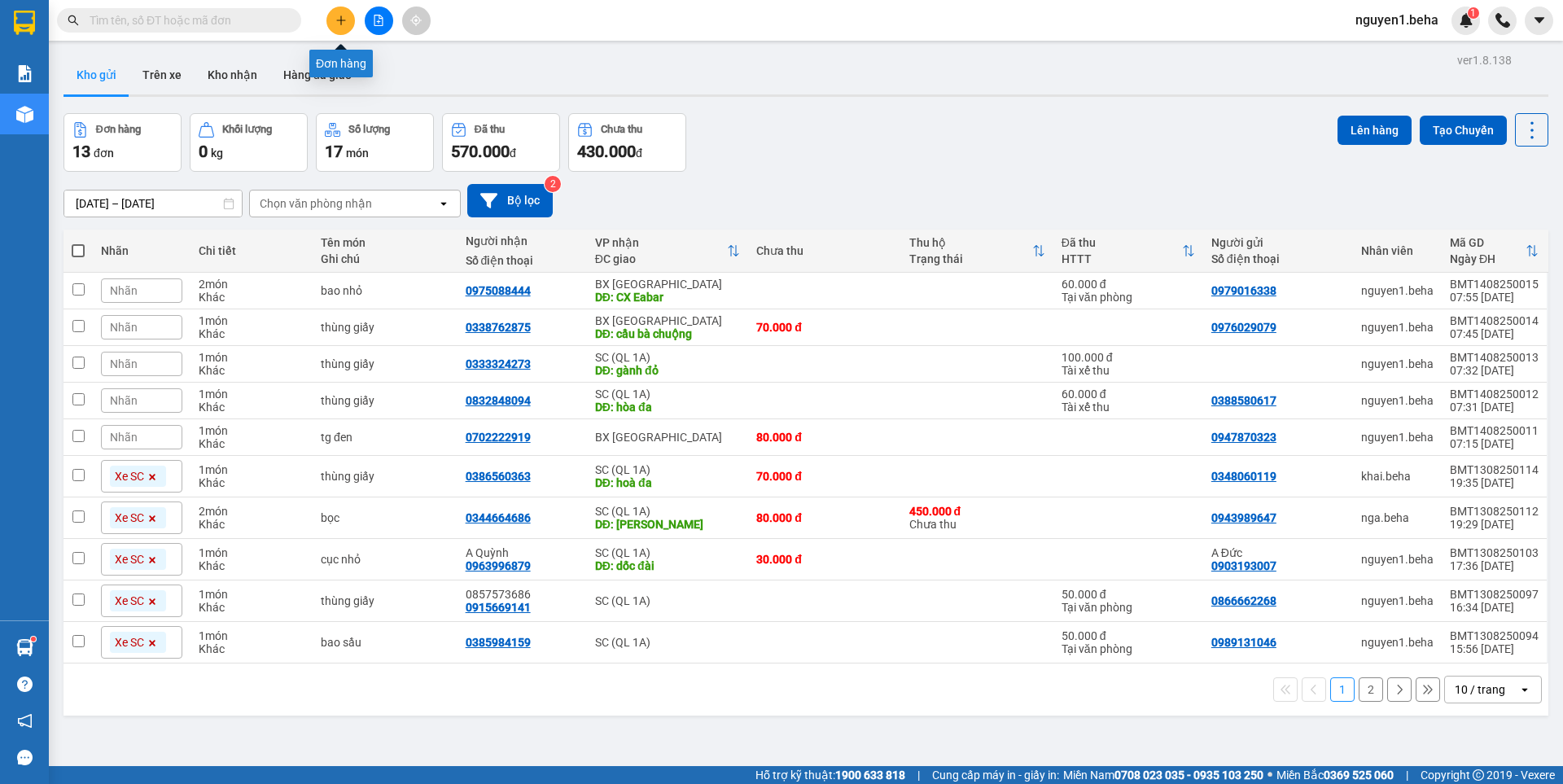
click at [333, 22] on button at bounding box center [340, 21] width 29 height 29
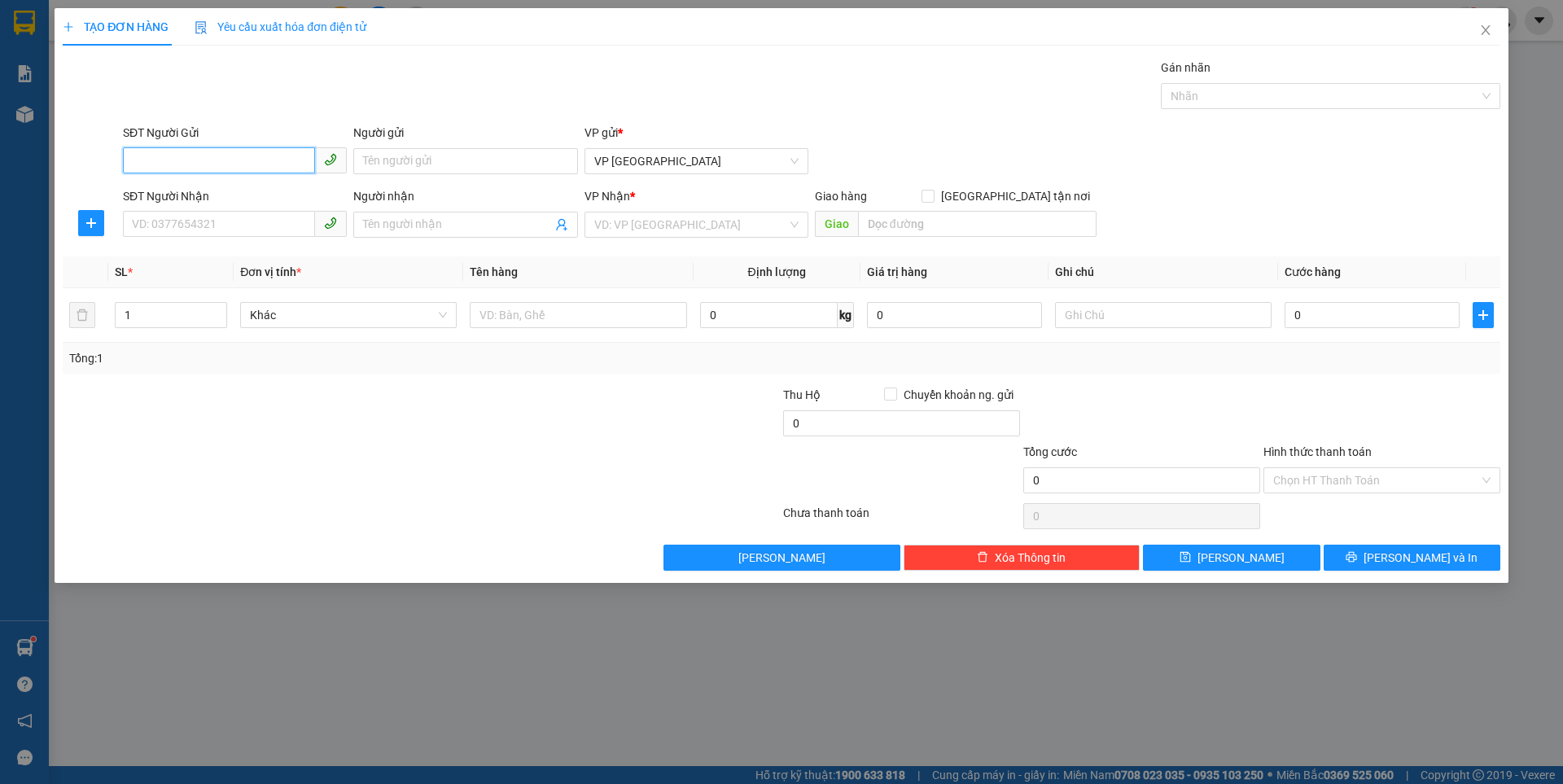
click at [267, 161] on input "SĐT Người Gửi" at bounding box center [218, 160] width 192 height 26
type input "0906502130"
click at [229, 225] on input "SĐT Người Nhận" at bounding box center [218, 224] width 192 height 26
type input "0974646524"
click at [655, 225] on input "search" at bounding box center [690, 224] width 193 height 24
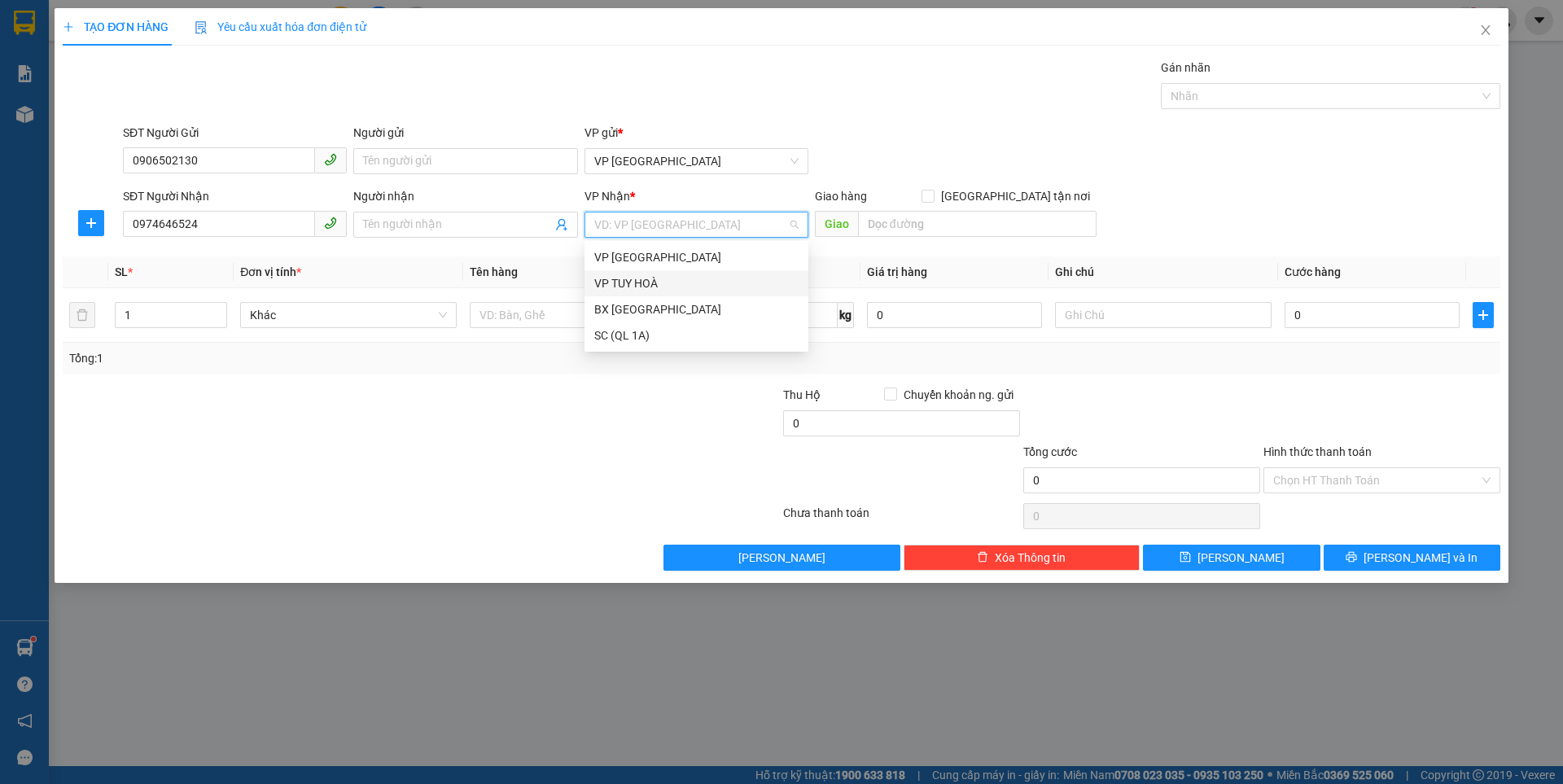
click at [626, 284] on div "VP TUY HOÀ" at bounding box center [696, 283] width 204 height 18
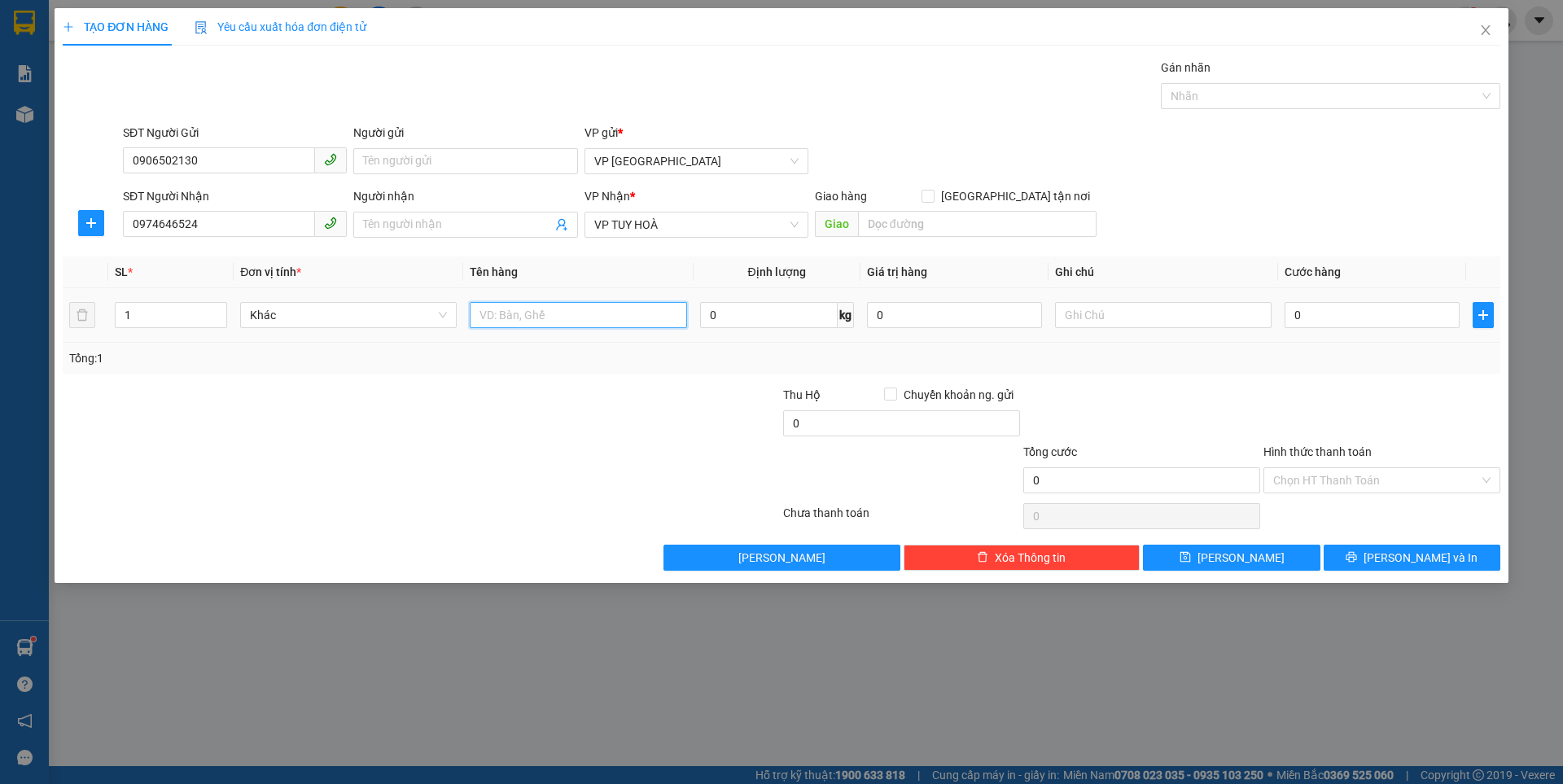
click at [515, 309] on input "text" at bounding box center [578, 314] width 216 height 26
type input "xe máy"
click at [1315, 317] on input "0" at bounding box center [1371, 314] width 175 height 26
type input "2"
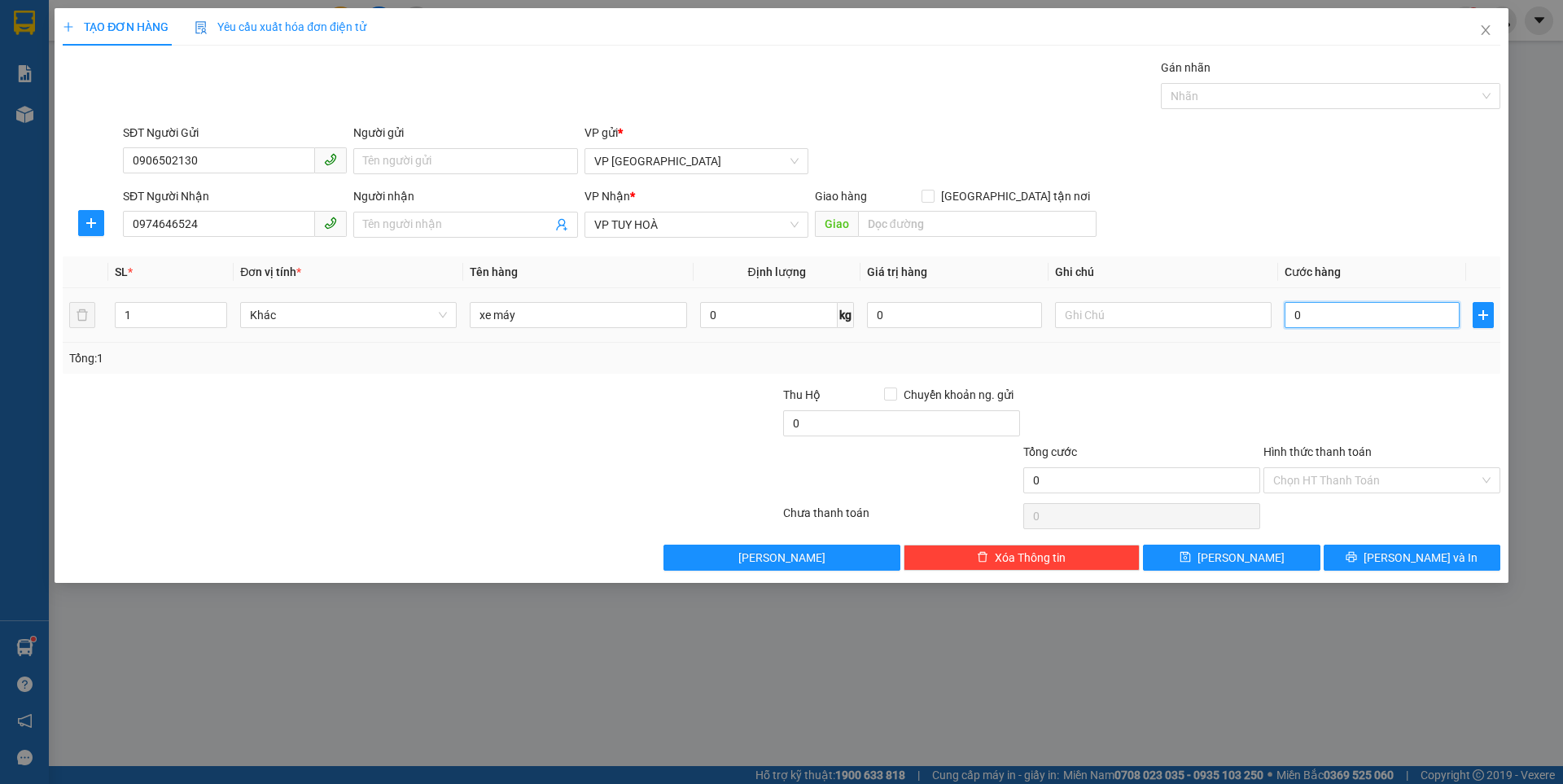
type input "2"
type input "25"
type input "250"
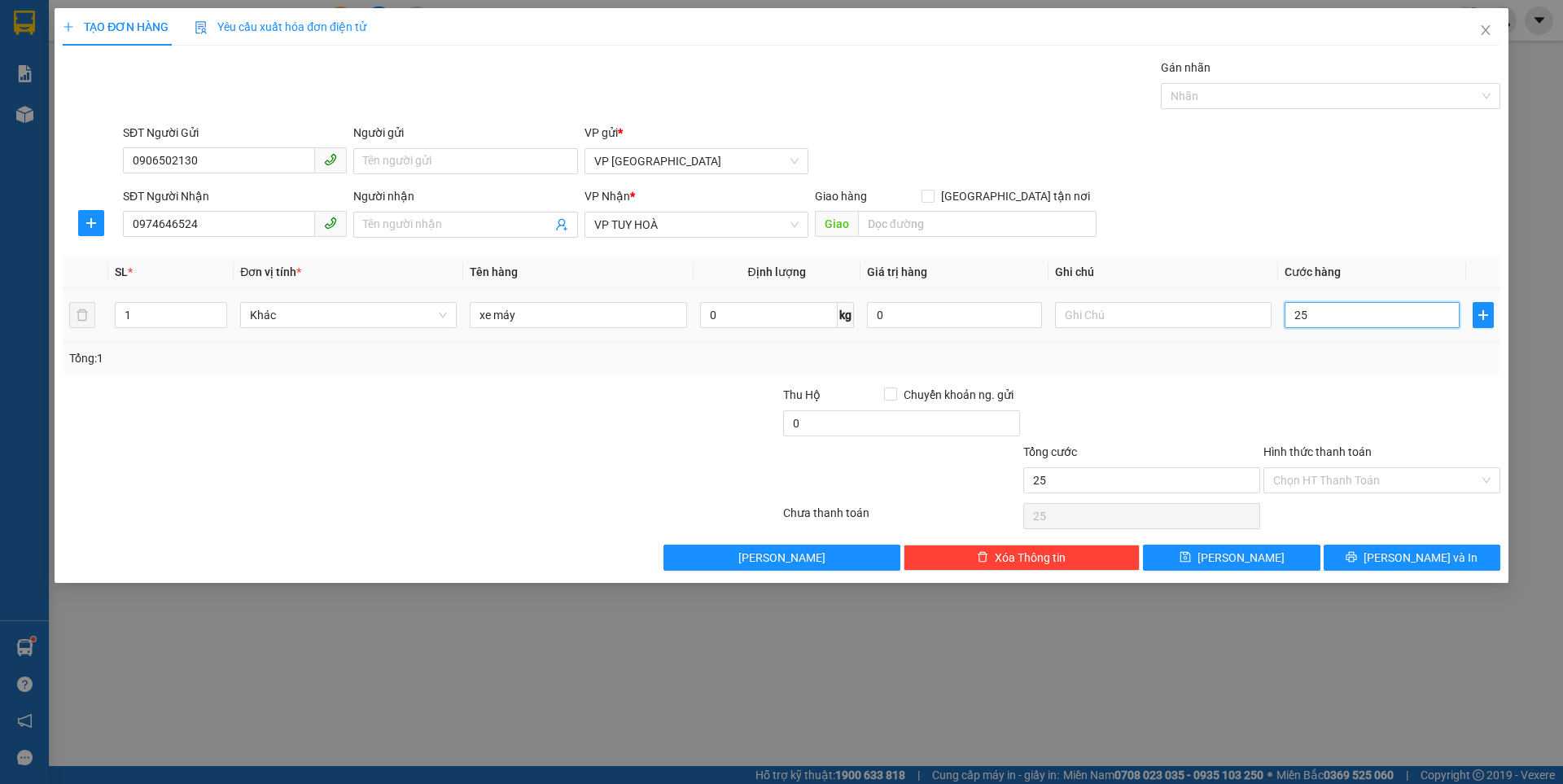
type input "250"
type input "250.000"
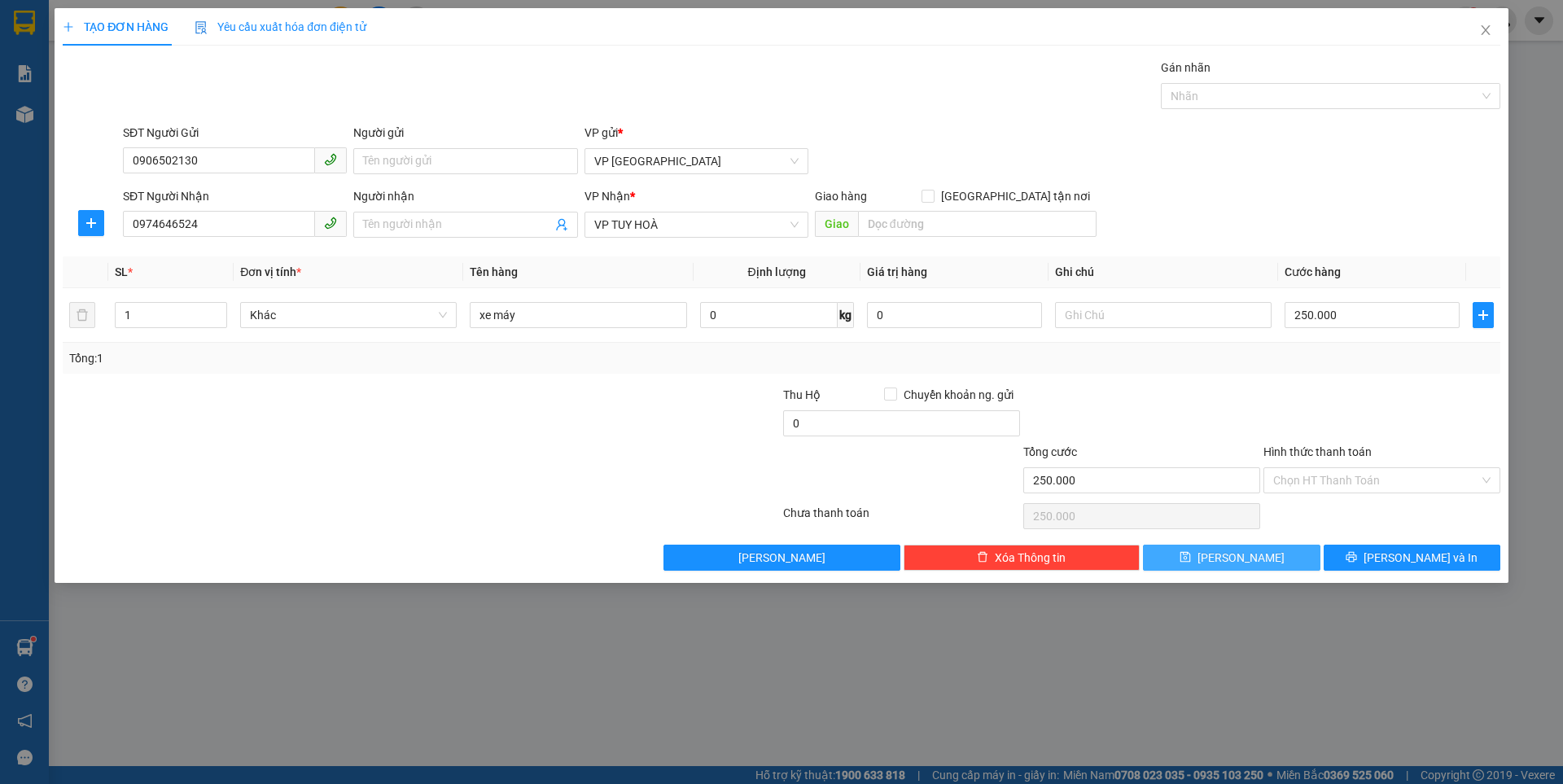
click at [1201, 552] on button "Lưu" at bounding box center [1231, 557] width 177 height 26
type input "0"
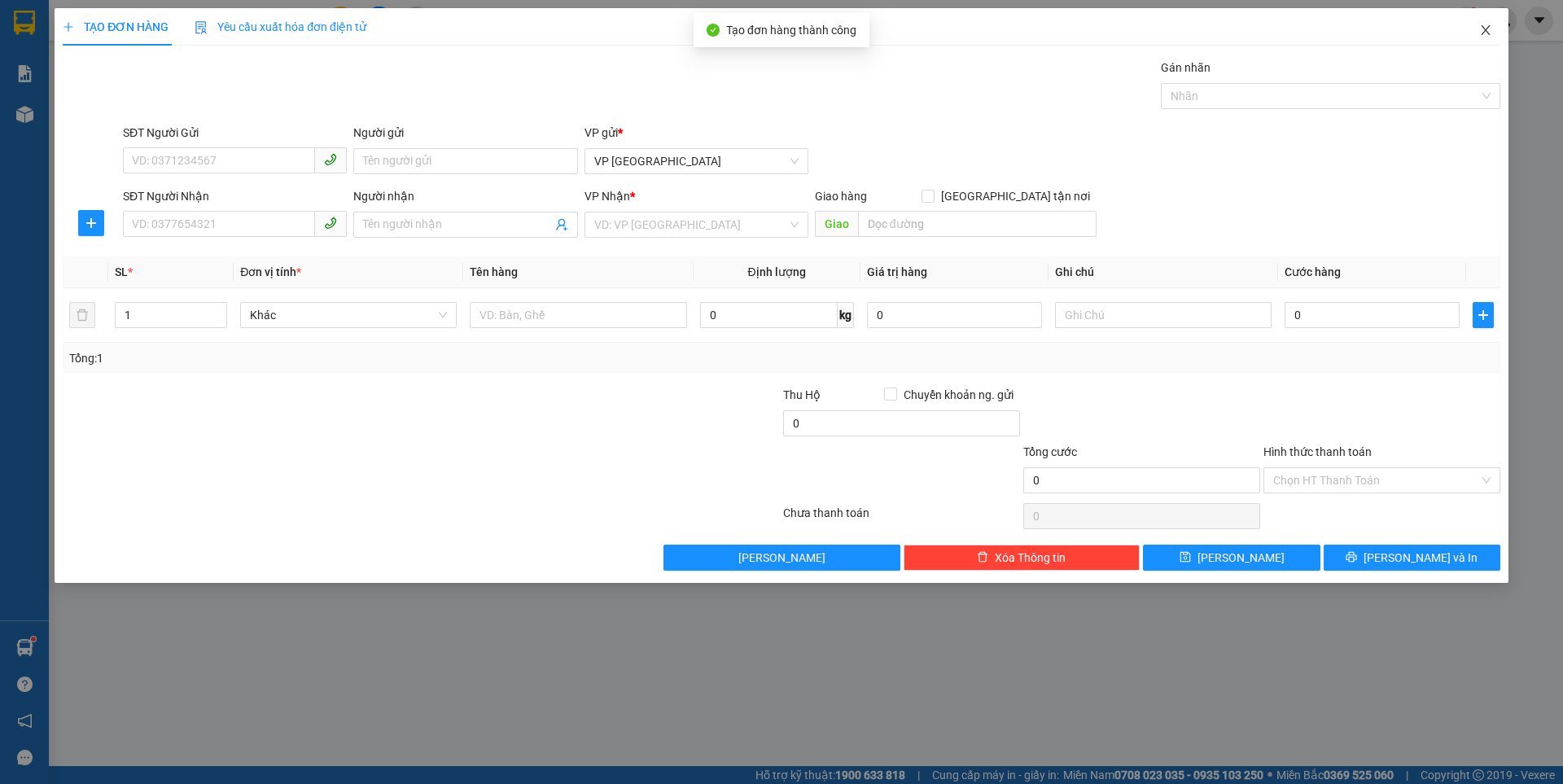
click at [1483, 34] on icon "close" at bounding box center [1484, 30] width 9 height 10
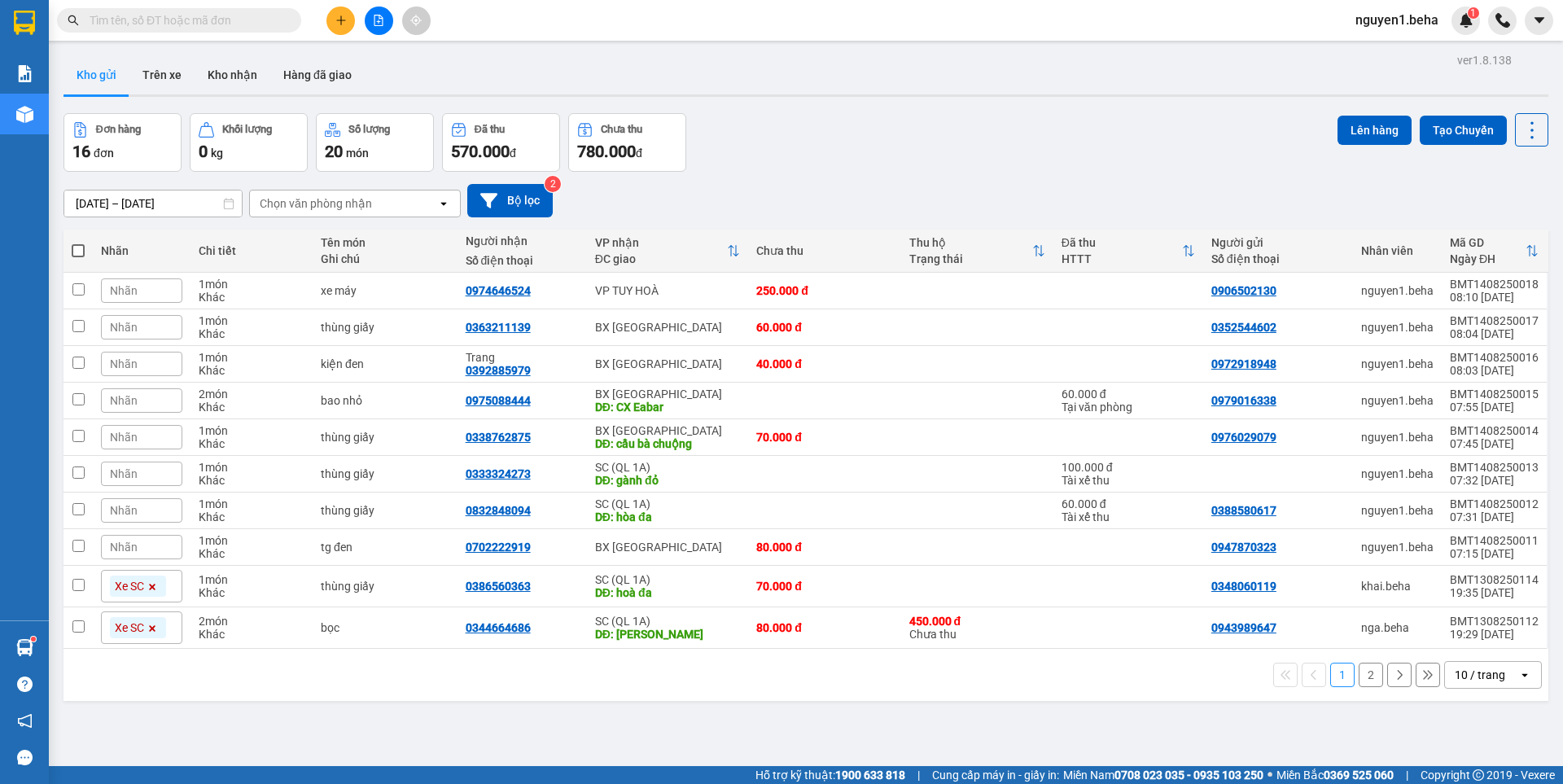
click at [161, 292] on div "Nhãn" at bounding box center [141, 290] width 81 height 24
click at [226, 396] on div "LẤY SAU" at bounding box center [228, 397] width 41 height 21
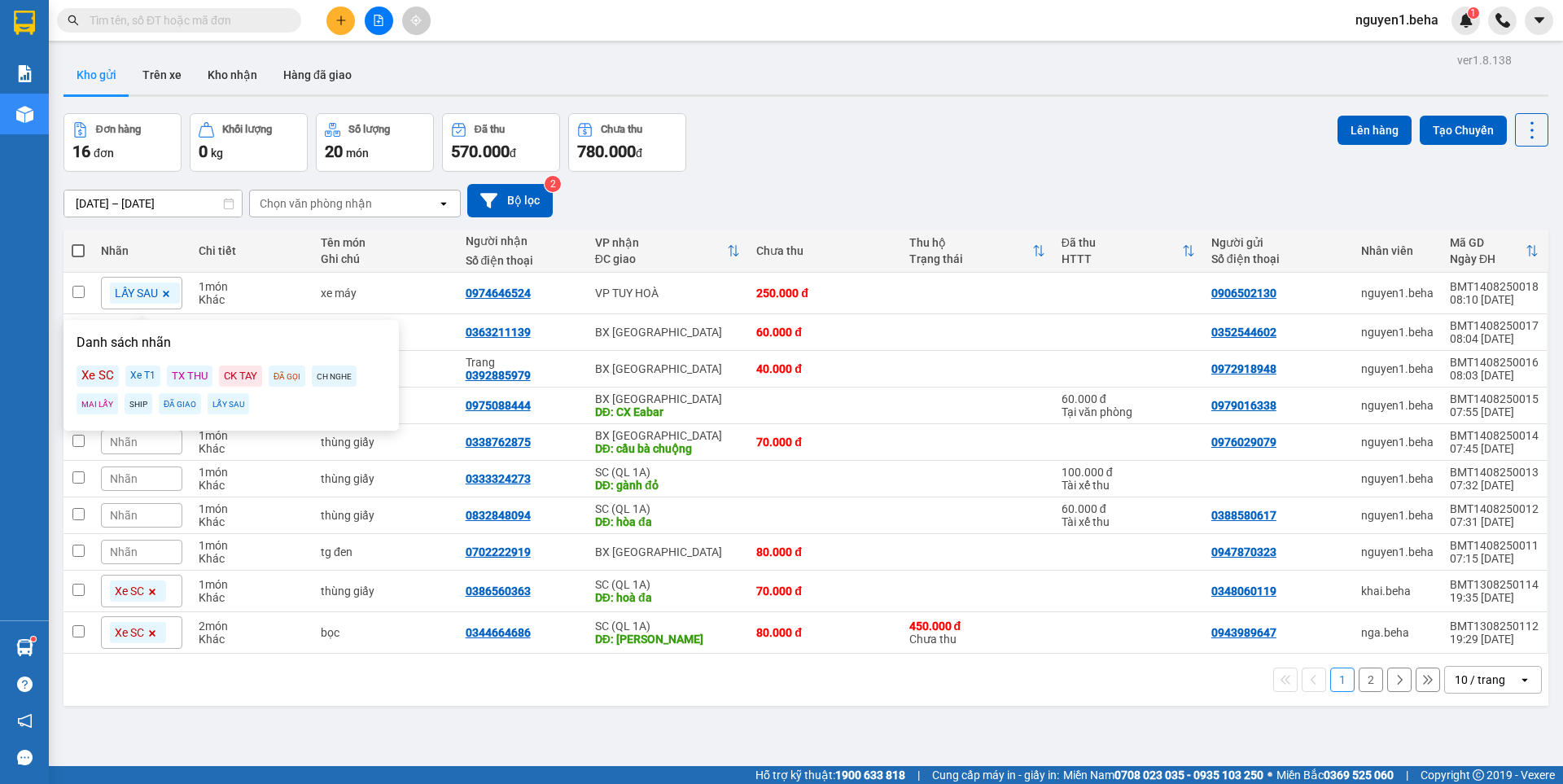
click at [837, 167] on div "Đơn hàng 16 đơn Khối lượng 0 kg Số lượng 20 món Đã thu 570.000 đ Chưa thu 780.0…" at bounding box center [805, 142] width 1484 height 58
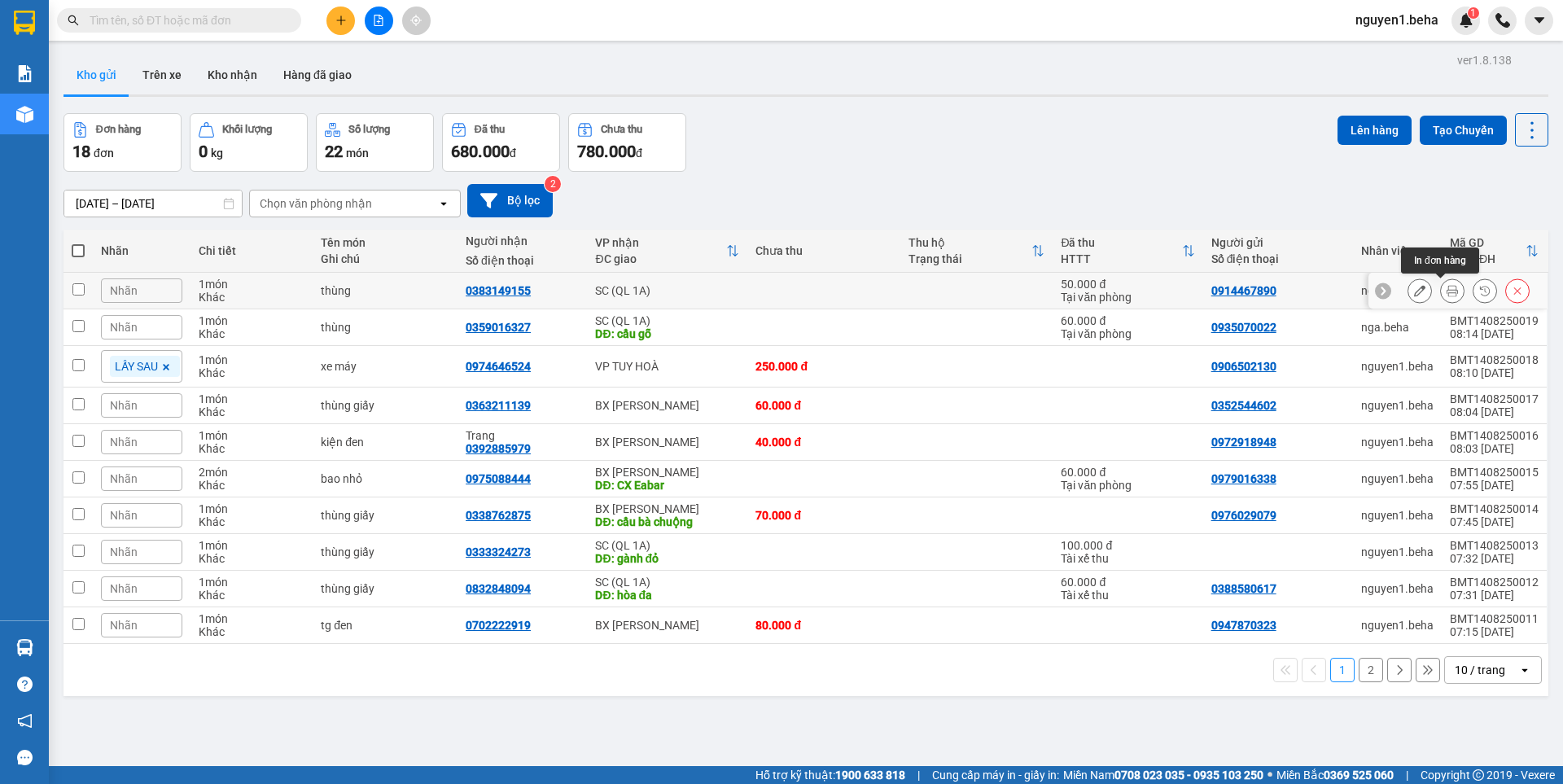
click at [1446, 291] on icon at bounding box center [1451, 290] width 11 height 11
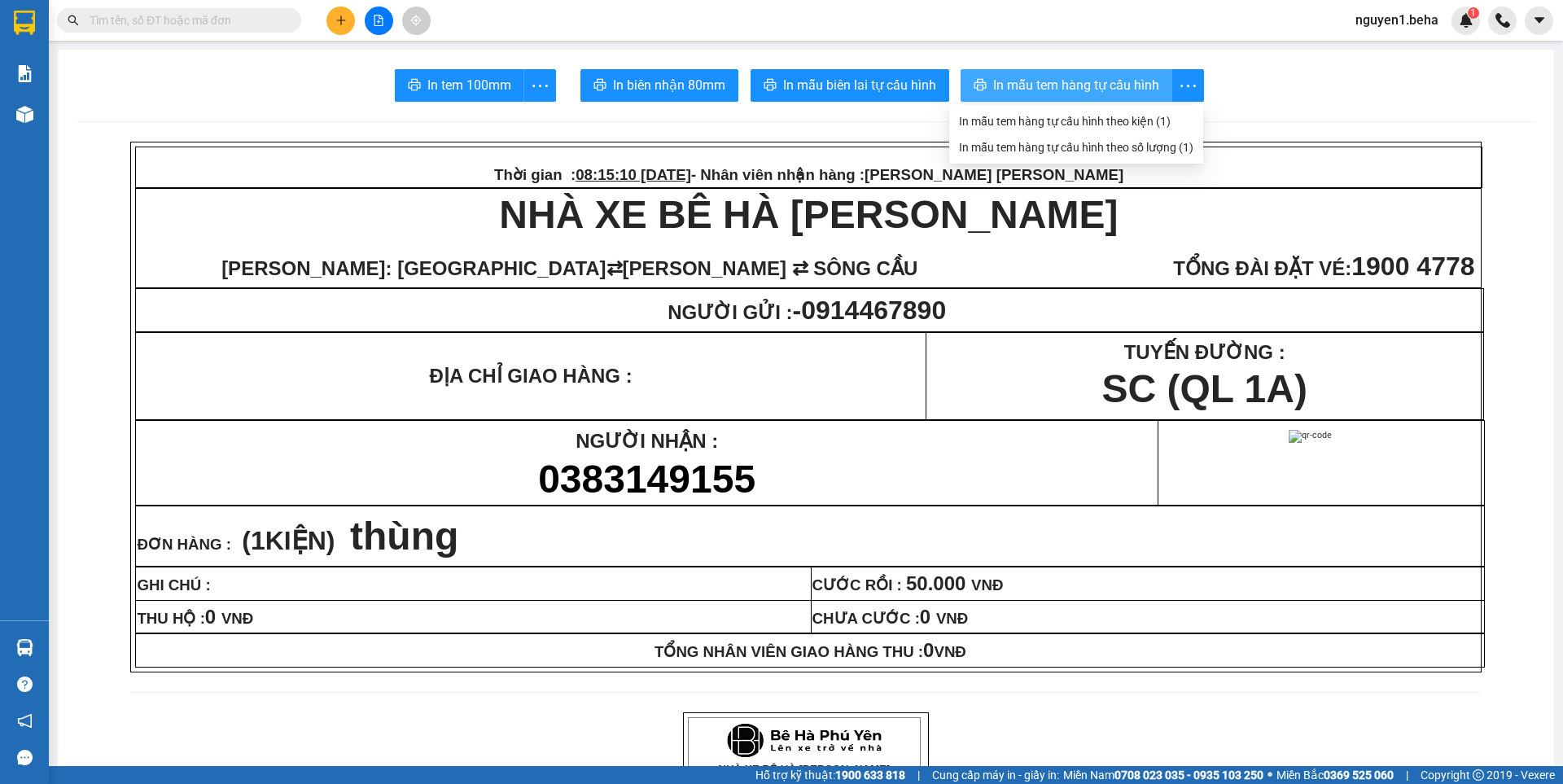
click at [1140, 85] on span "In mẫu tem hàng tự cấu hình" at bounding box center [1076, 85] width 166 height 20
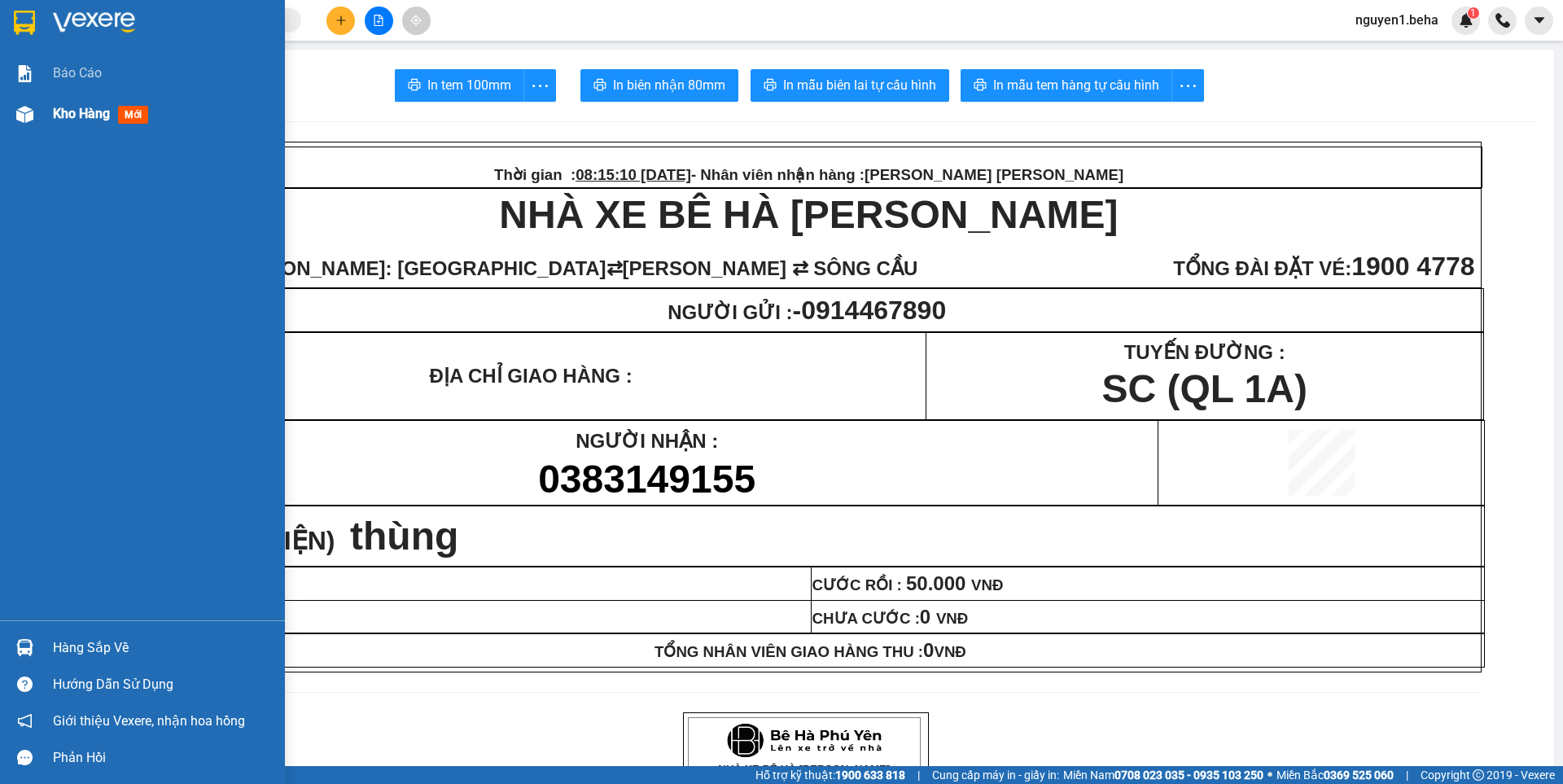
click at [32, 111] on img at bounding box center [25, 114] width 17 height 17
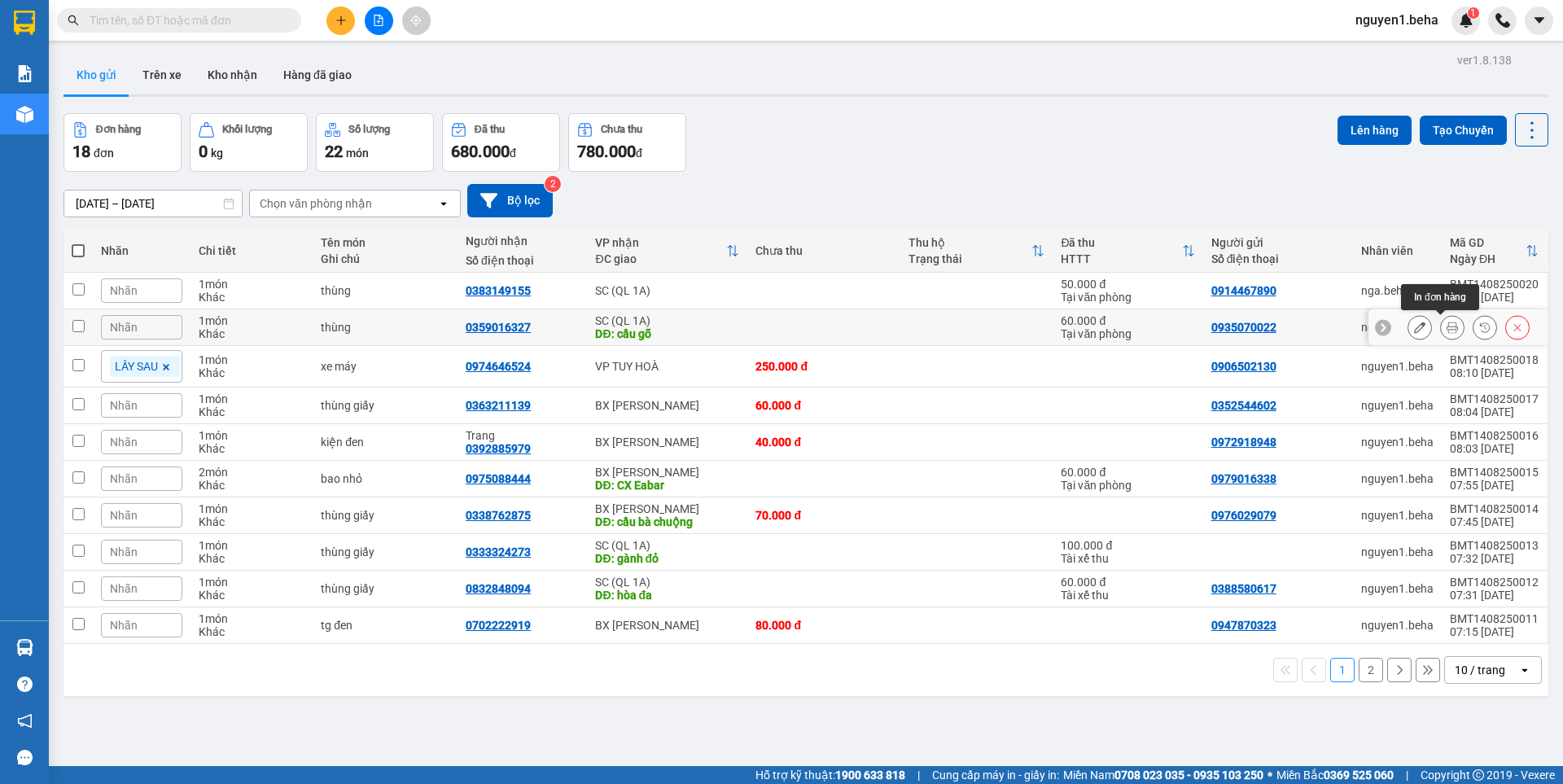
click at [1446, 322] on icon at bounding box center [1451, 327] width 11 height 11
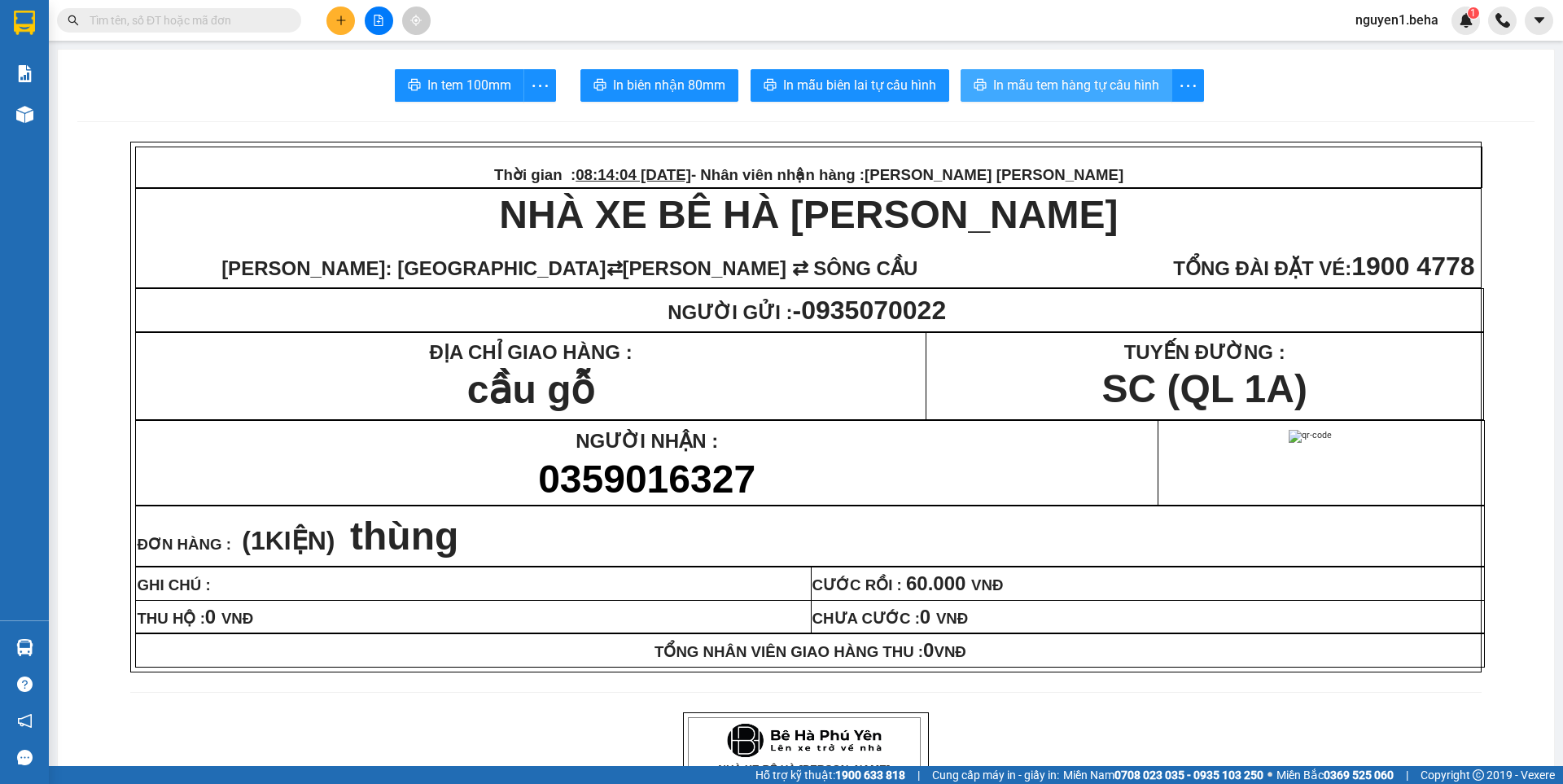
click at [1108, 90] on span "In mẫu tem hàng tự cấu hình" at bounding box center [1076, 85] width 166 height 20
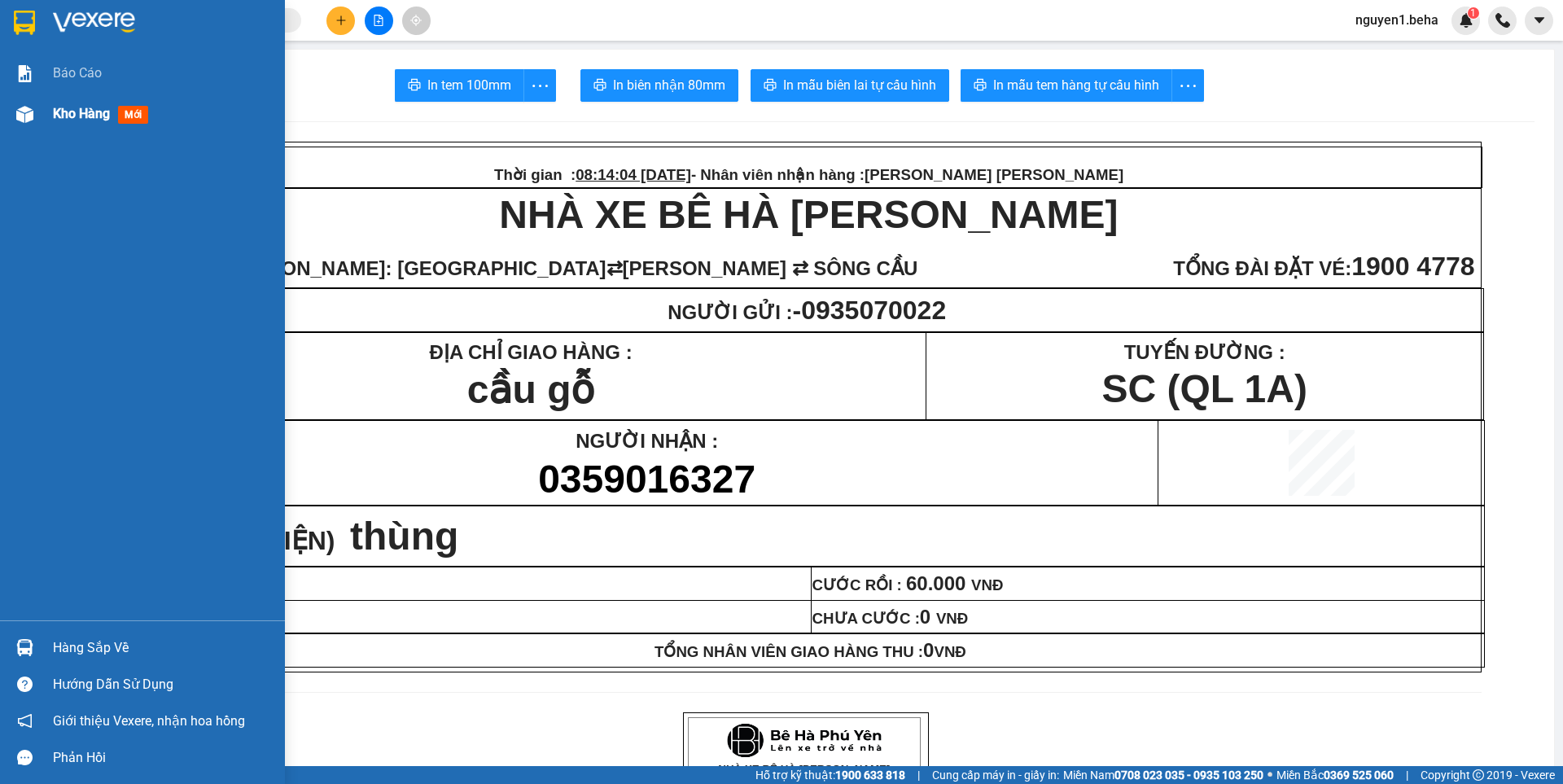
click at [41, 106] on div "Kho hàng mới" at bounding box center [142, 114] width 285 height 41
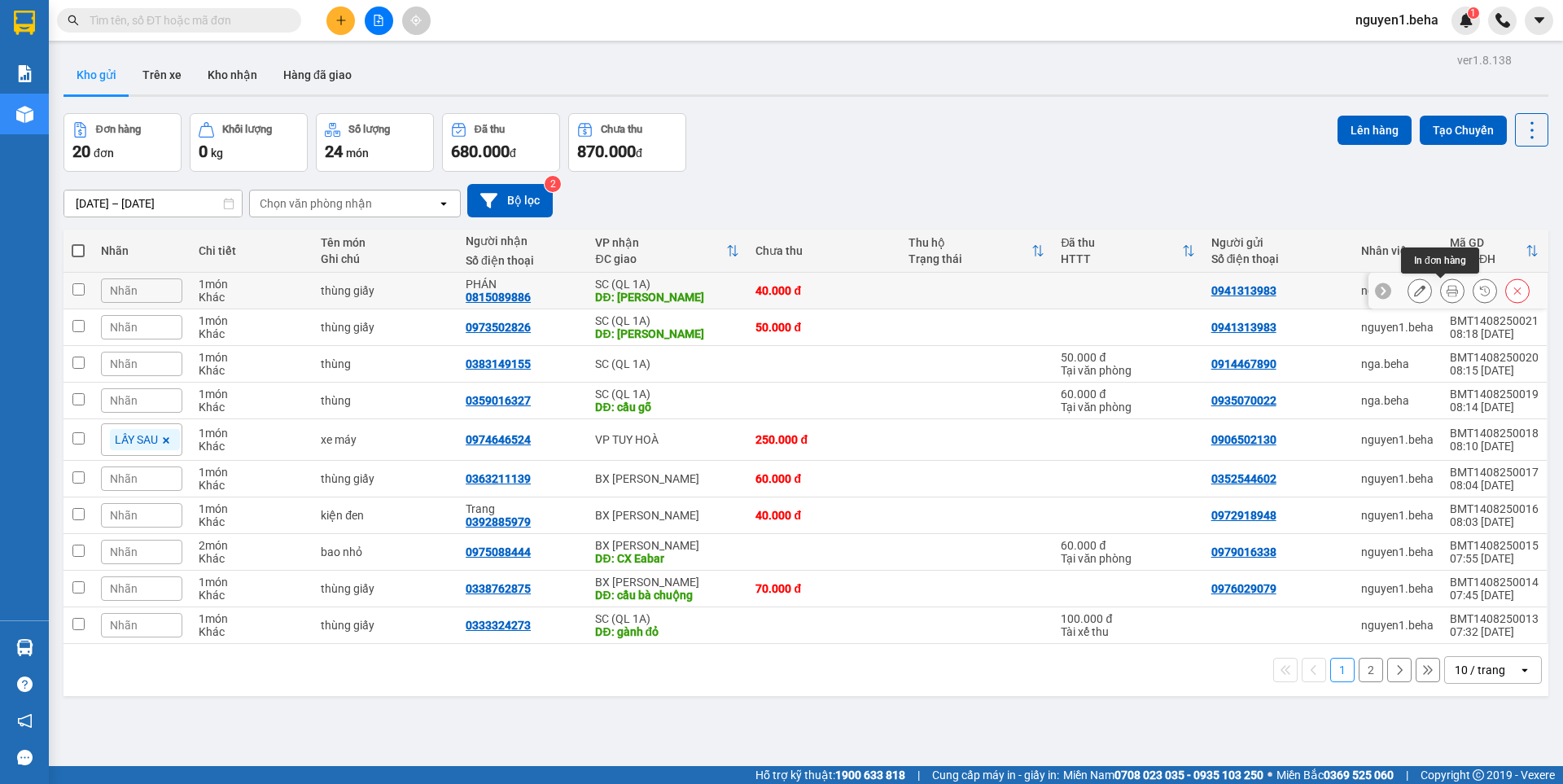
click at [1446, 296] on icon at bounding box center [1451, 290] width 11 height 11
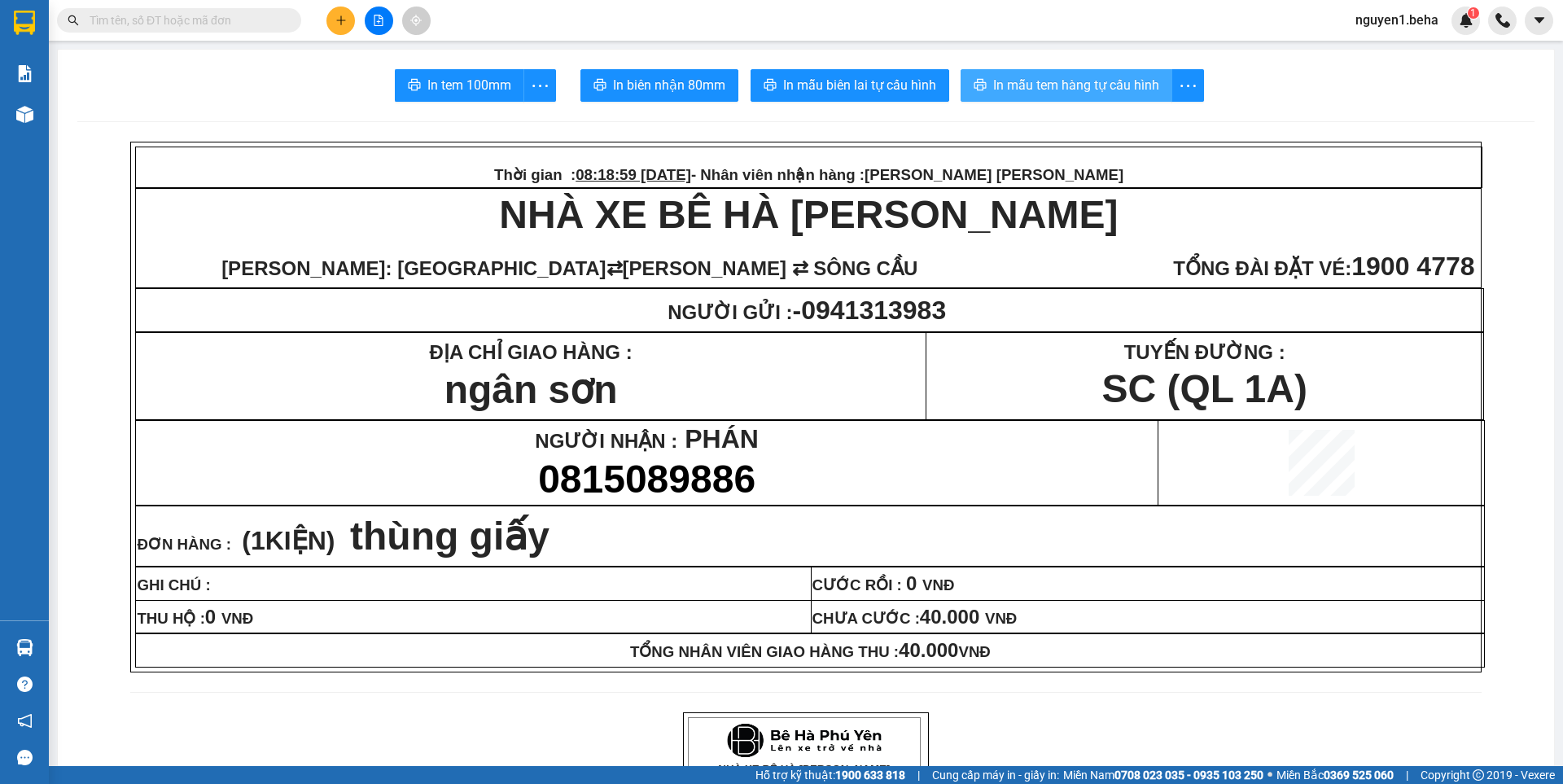
click at [1086, 81] on span "In mẫu tem hàng tự cấu hình" at bounding box center [1076, 85] width 166 height 20
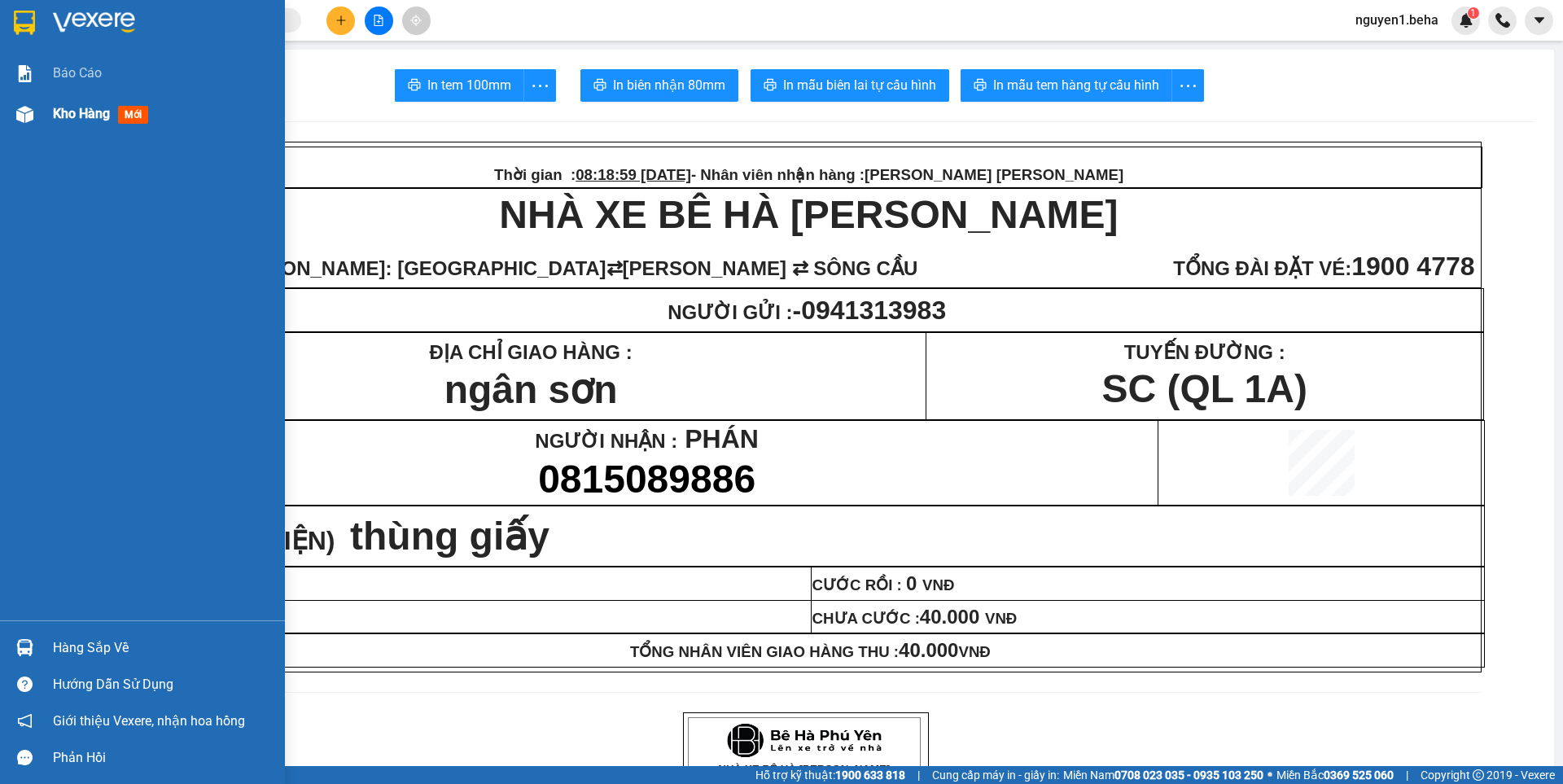
click at [20, 109] on img at bounding box center [25, 114] width 17 height 17
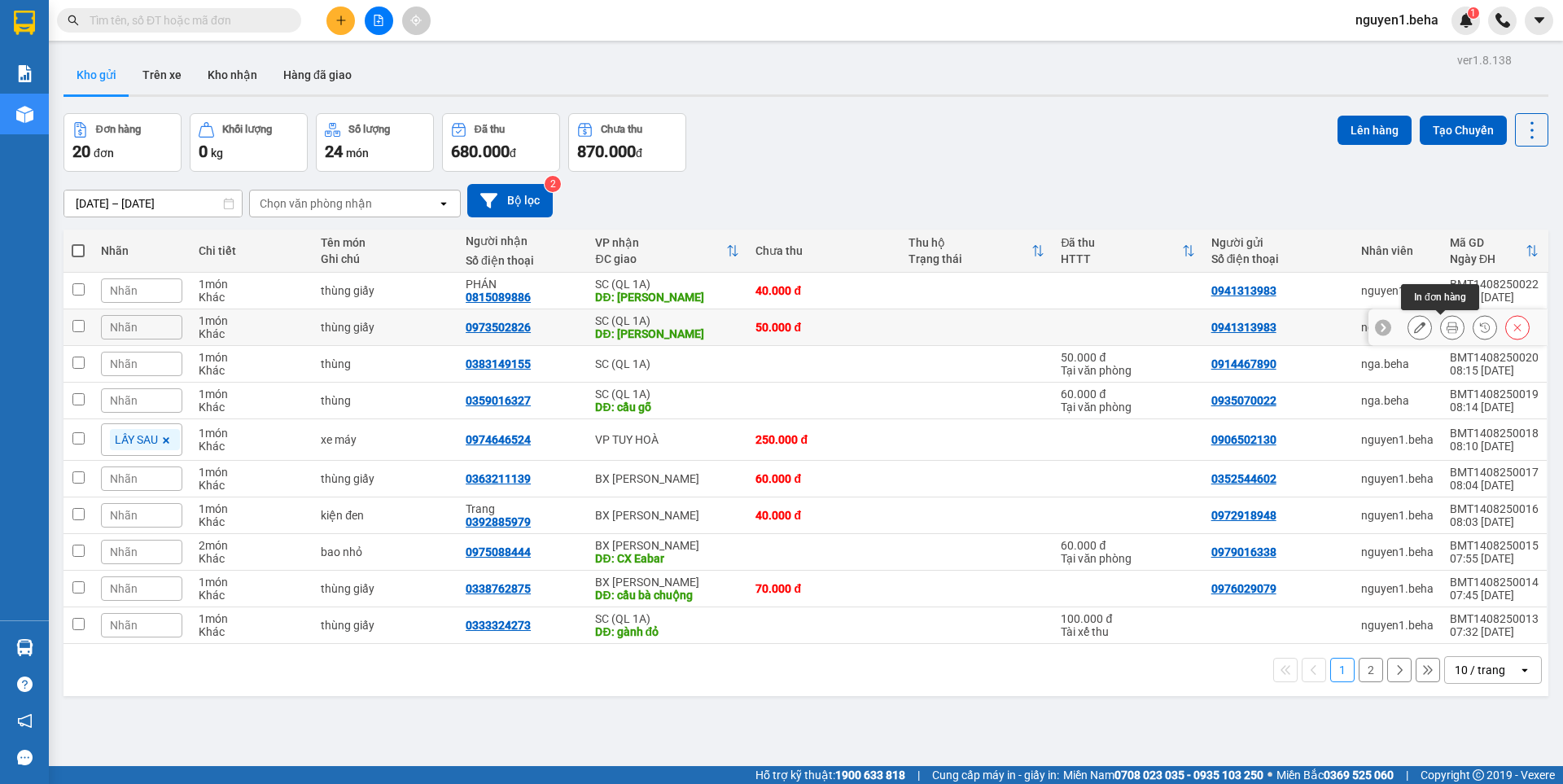
click at [1446, 325] on icon at bounding box center [1451, 327] width 11 height 11
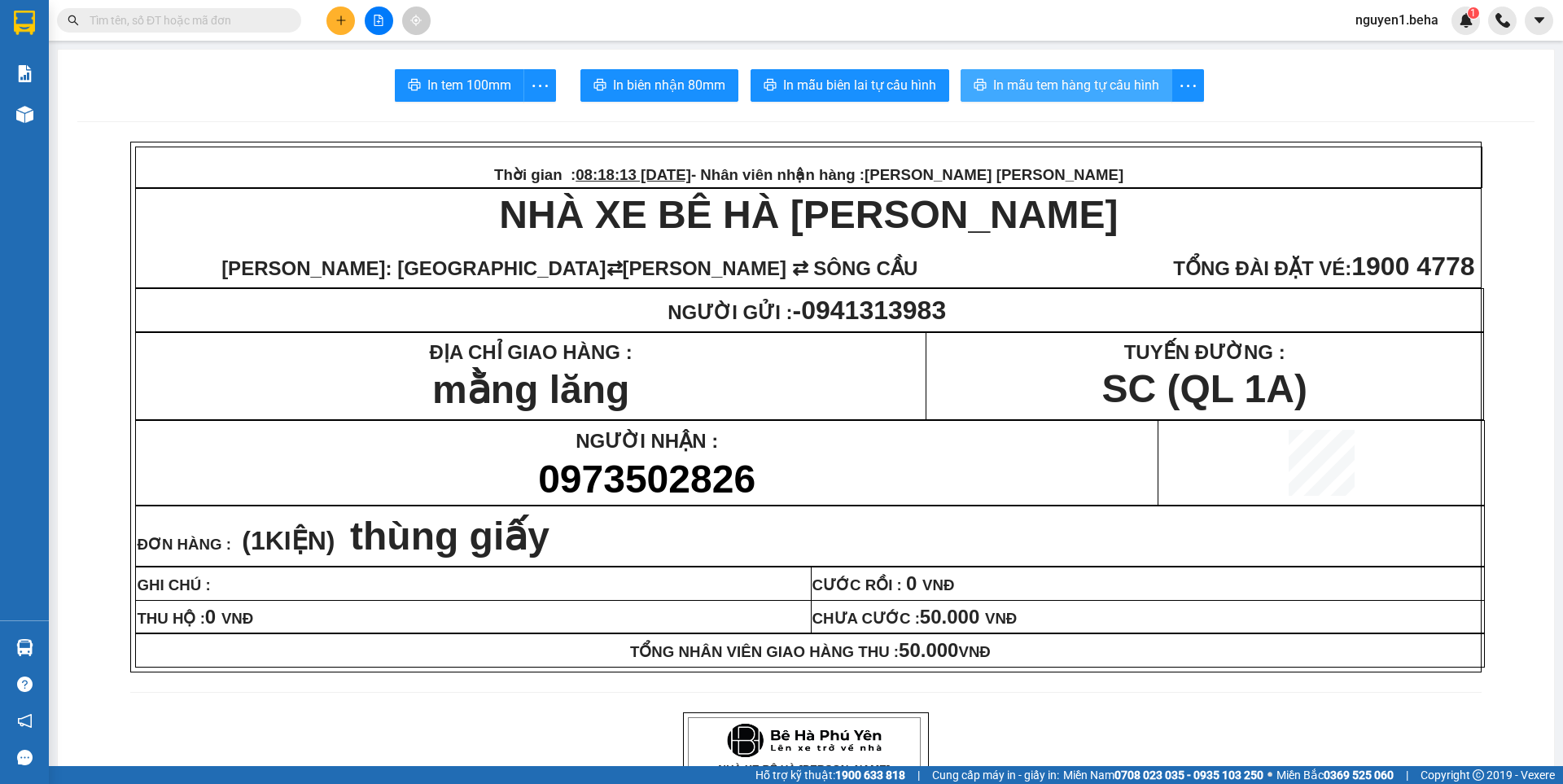
click at [1050, 91] on span "In mẫu tem hàng tự cấu hình" at bounding box center [1076, 85] width 166 height 20
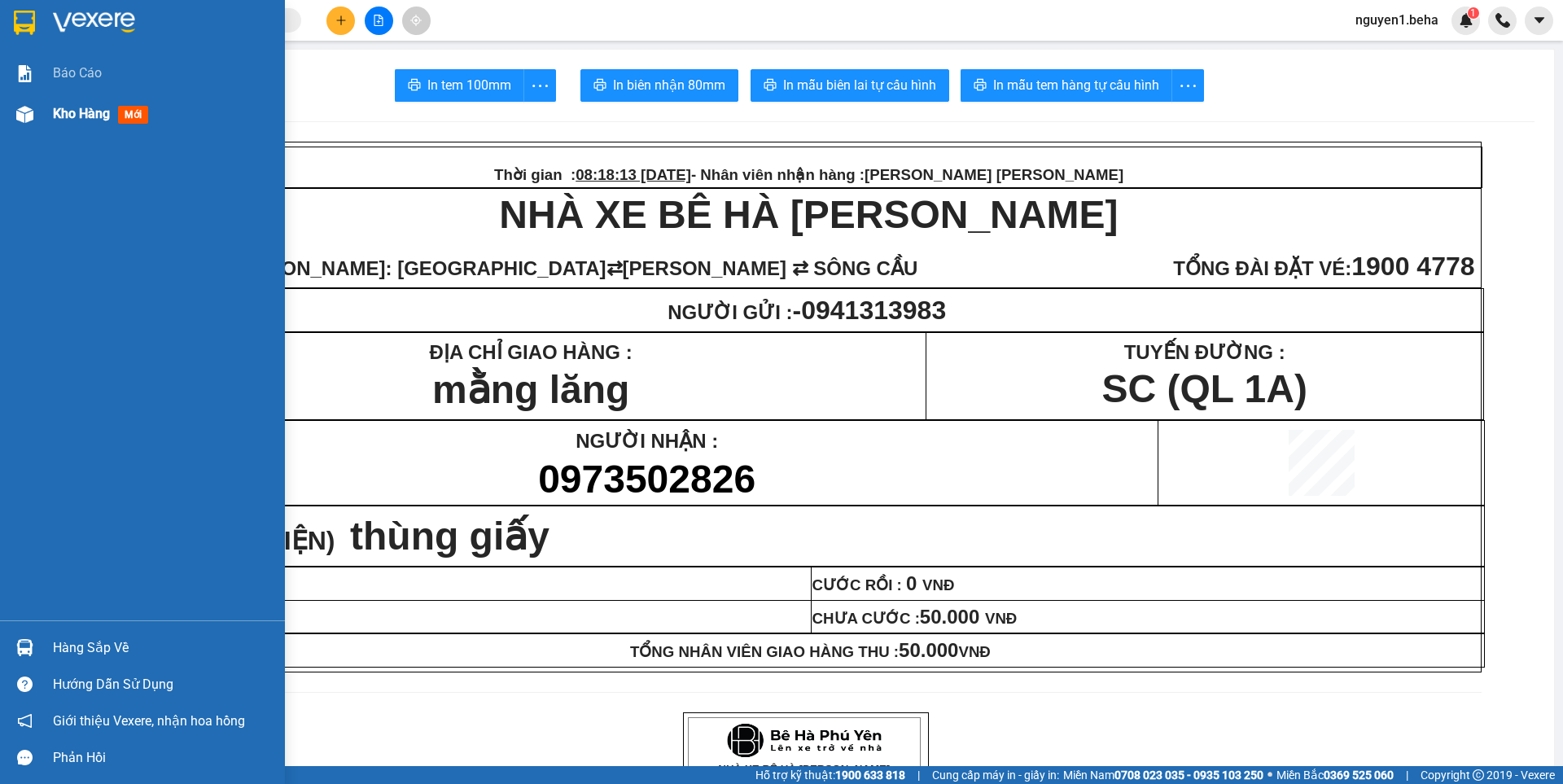
click at [28, 110] on img at bounding box center [25, 114] width 17 height 17
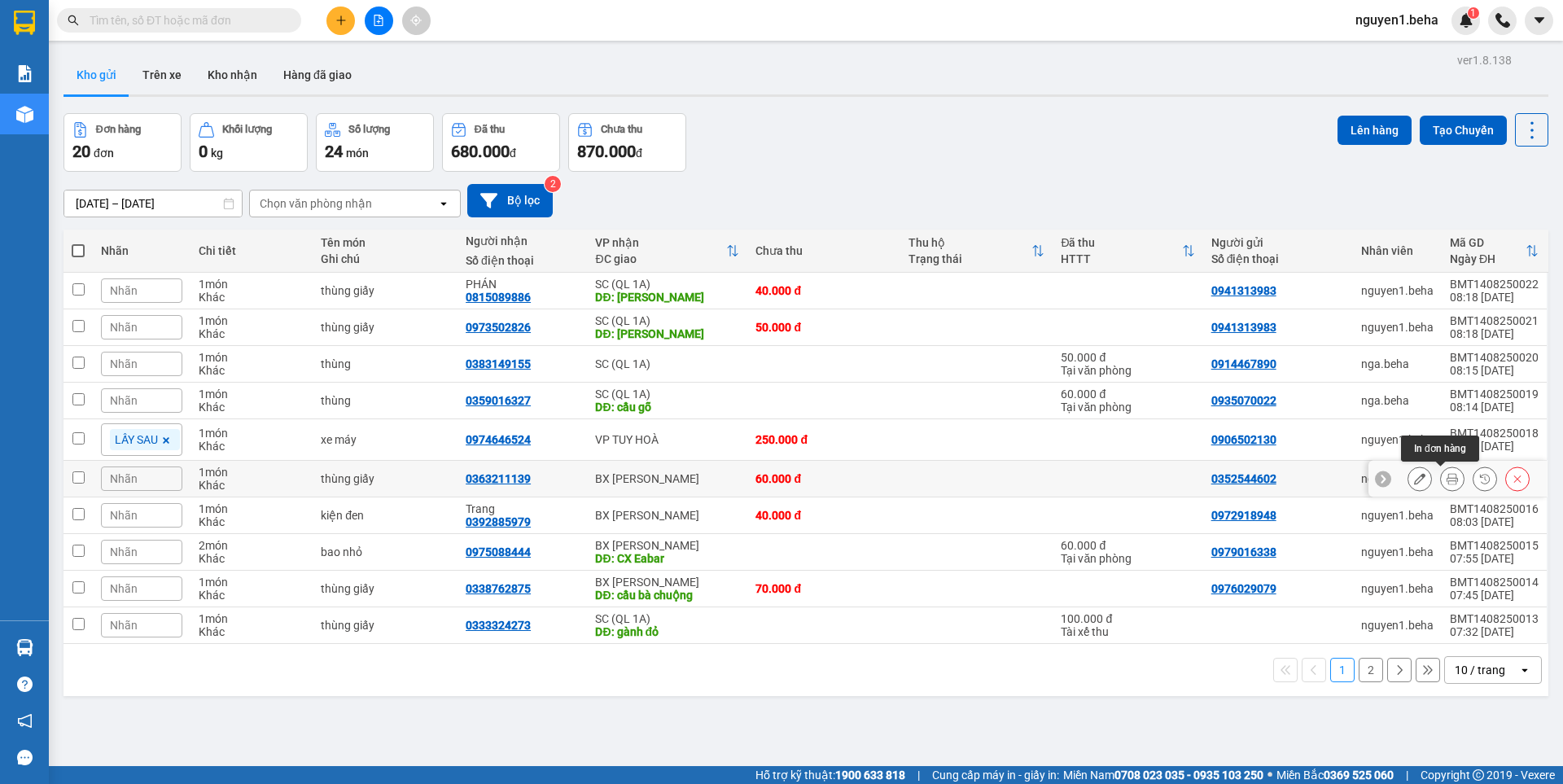
click at [1446, 484] on icon at bounding box center [1451, 478] width 11 height 11
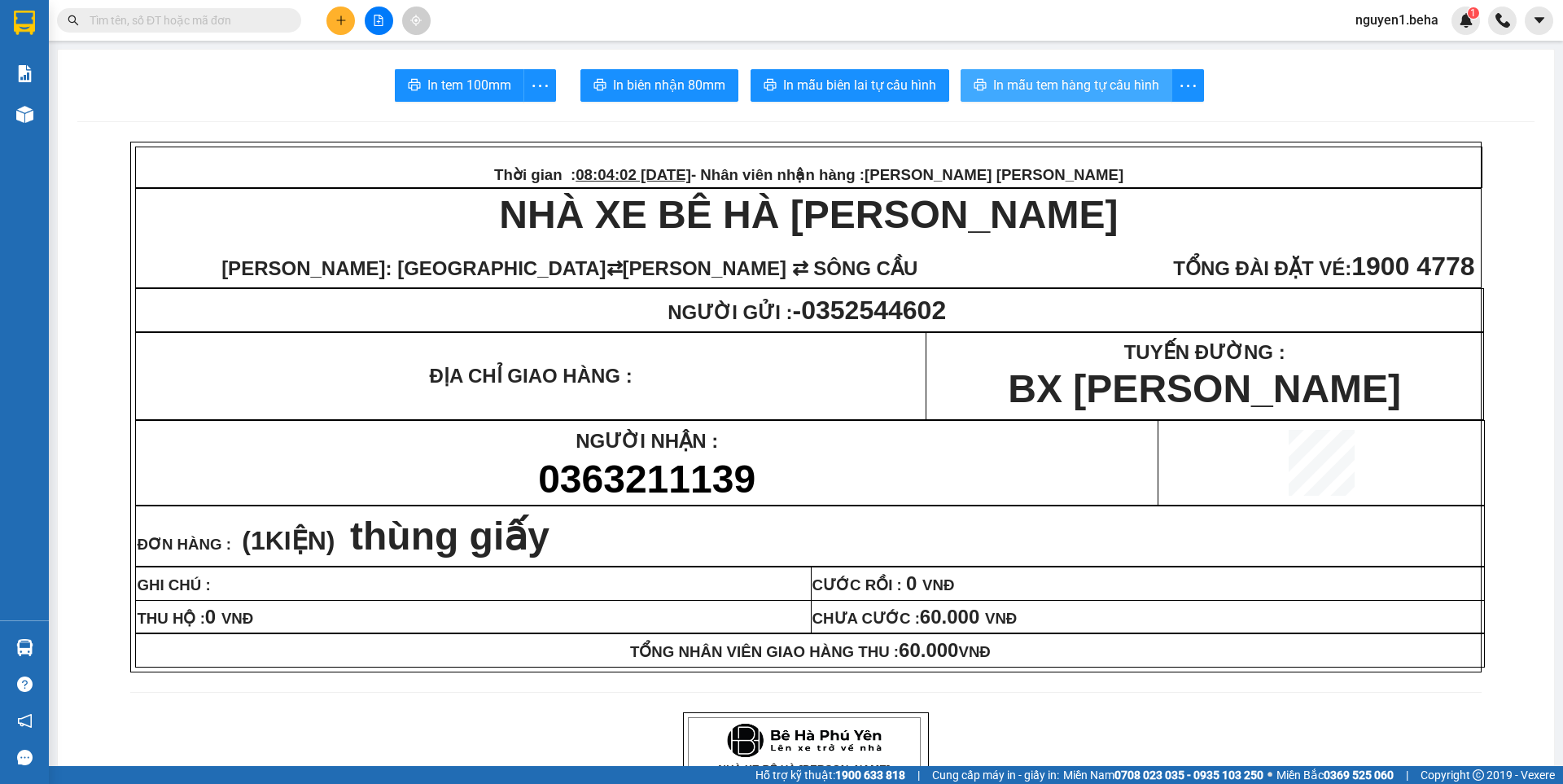
click at [1093, 85] on span "In mẫu tem hàng tự cấu hình" at bounding box center [1076, 85] width 166 height 20
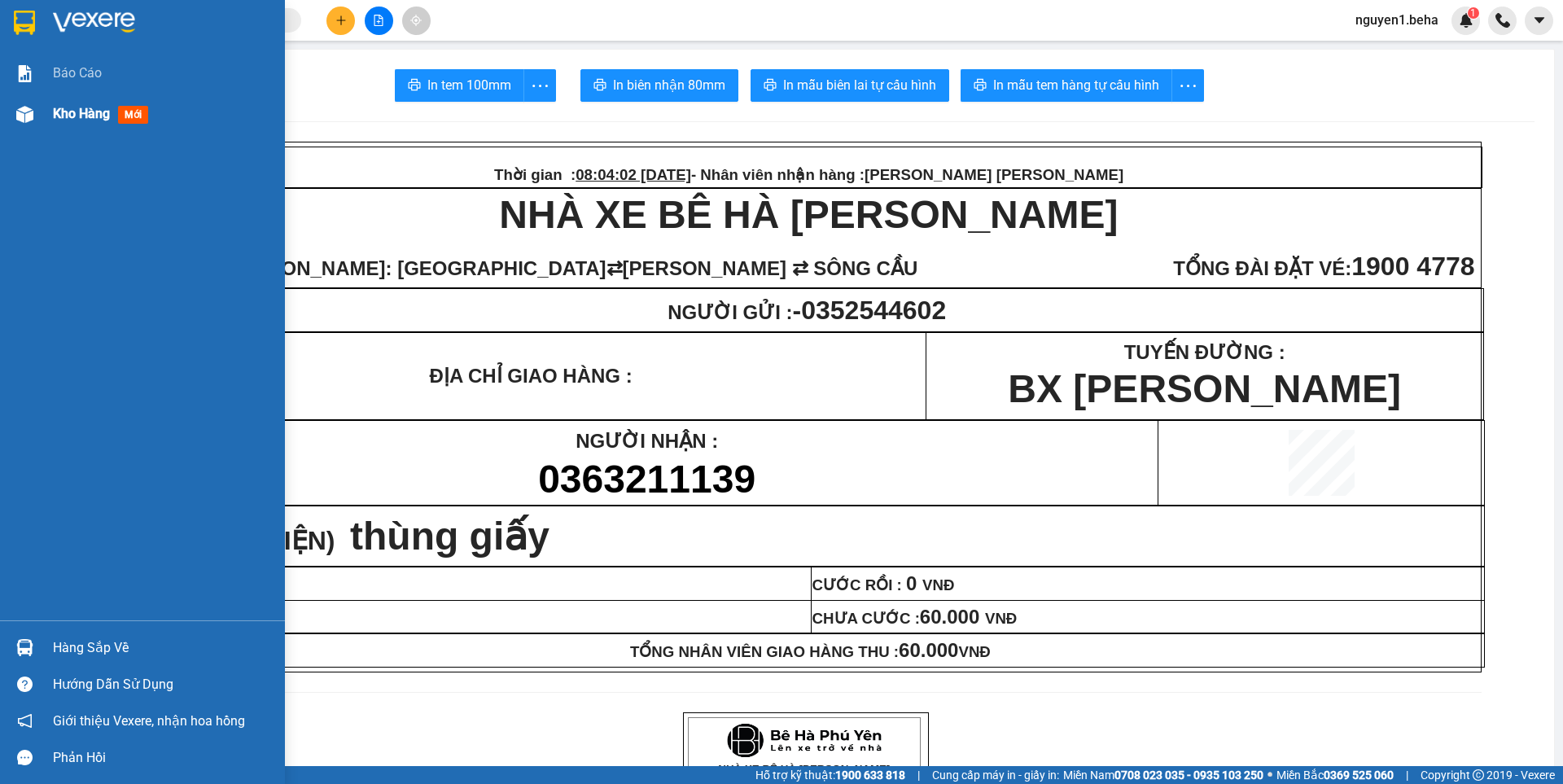
click at [33, 111] on img at bounding box center [25, 114] width 17 height 17
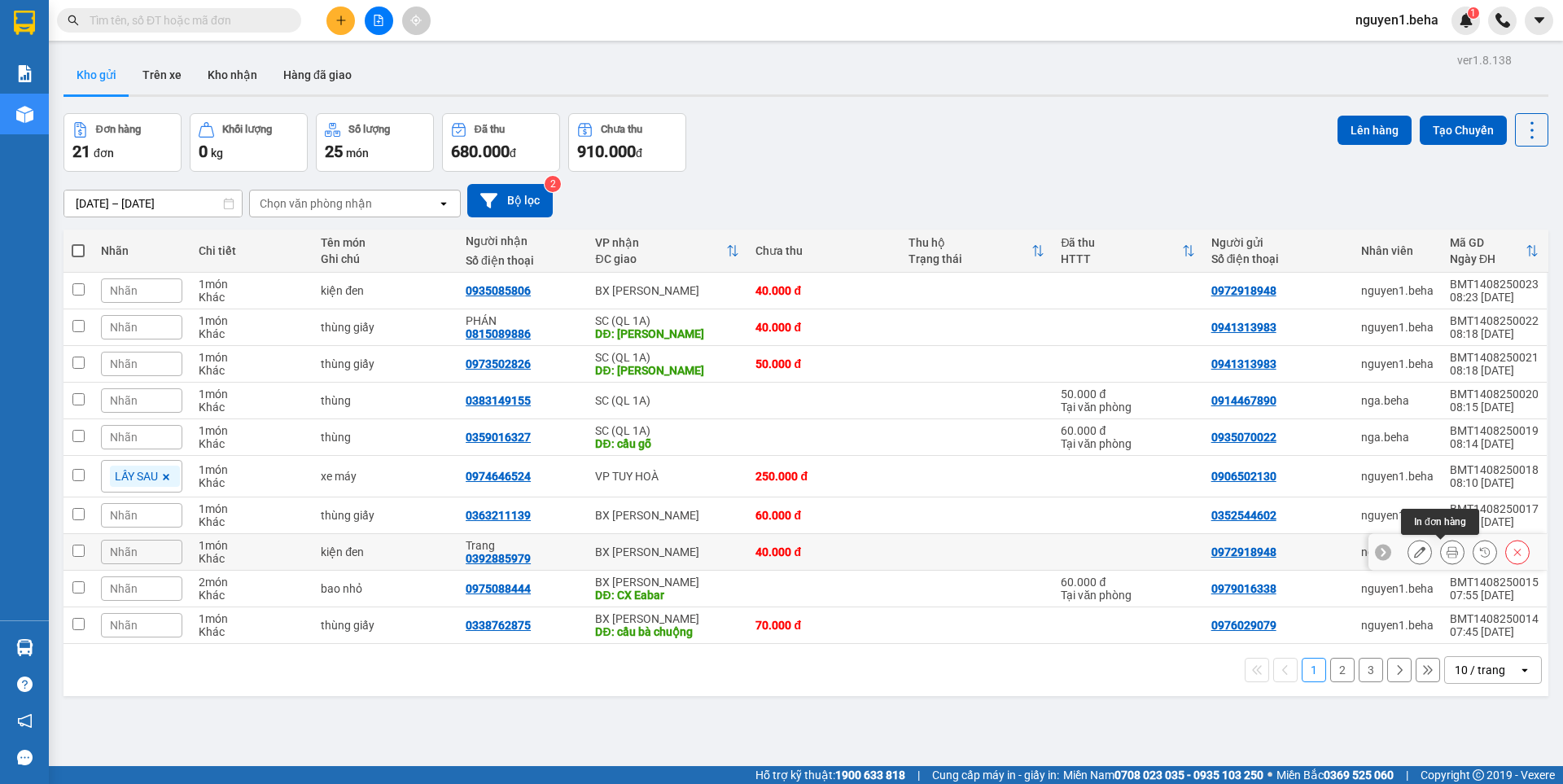
click at [1446, 551] on icon at bounding box center [1451, 551] width 11 height 11
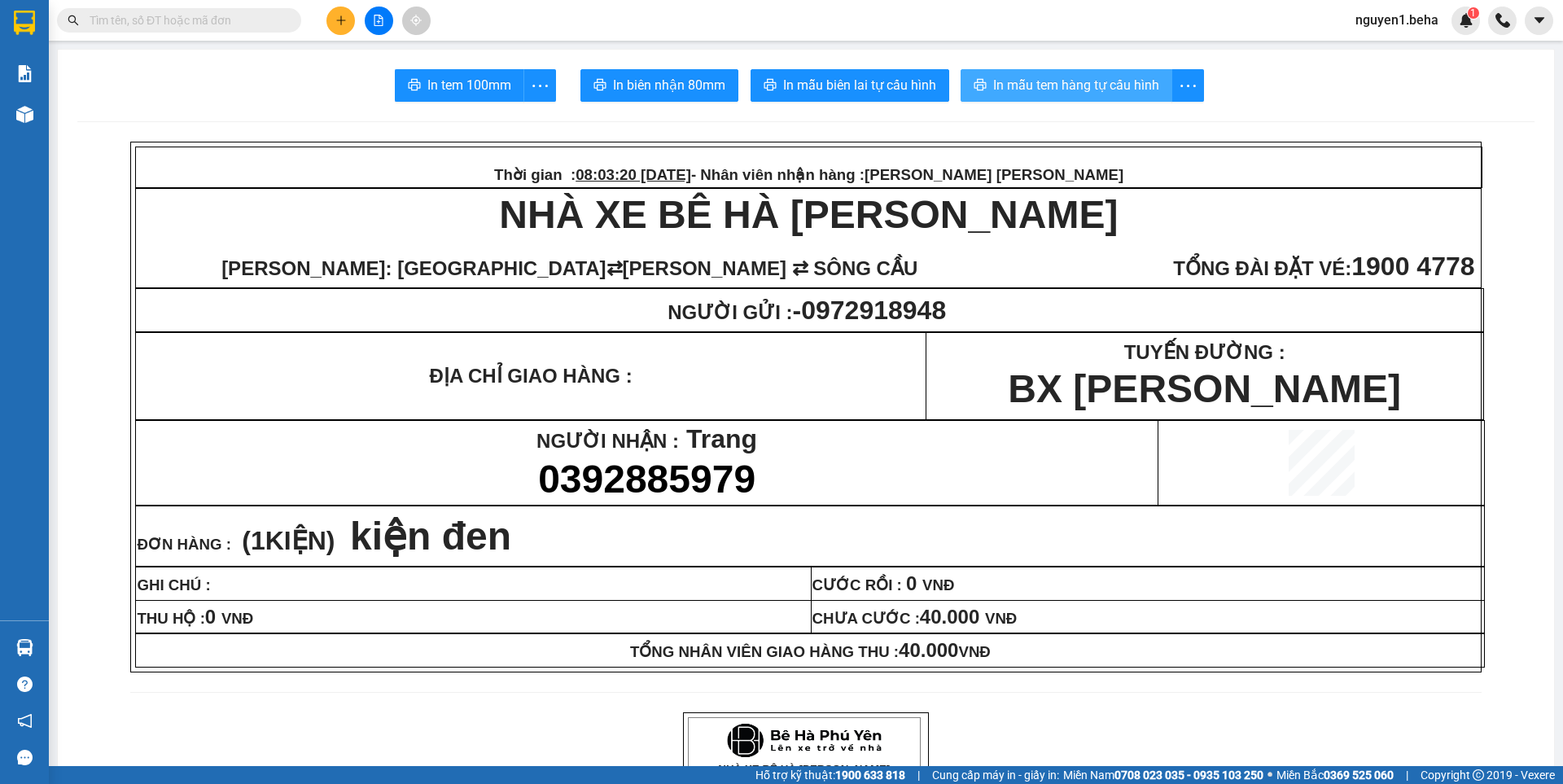
click at [1088, 85] on span "In mẫu tem hàng tự cấu hình" at bounding box center [1076, 85] width 166 height 20
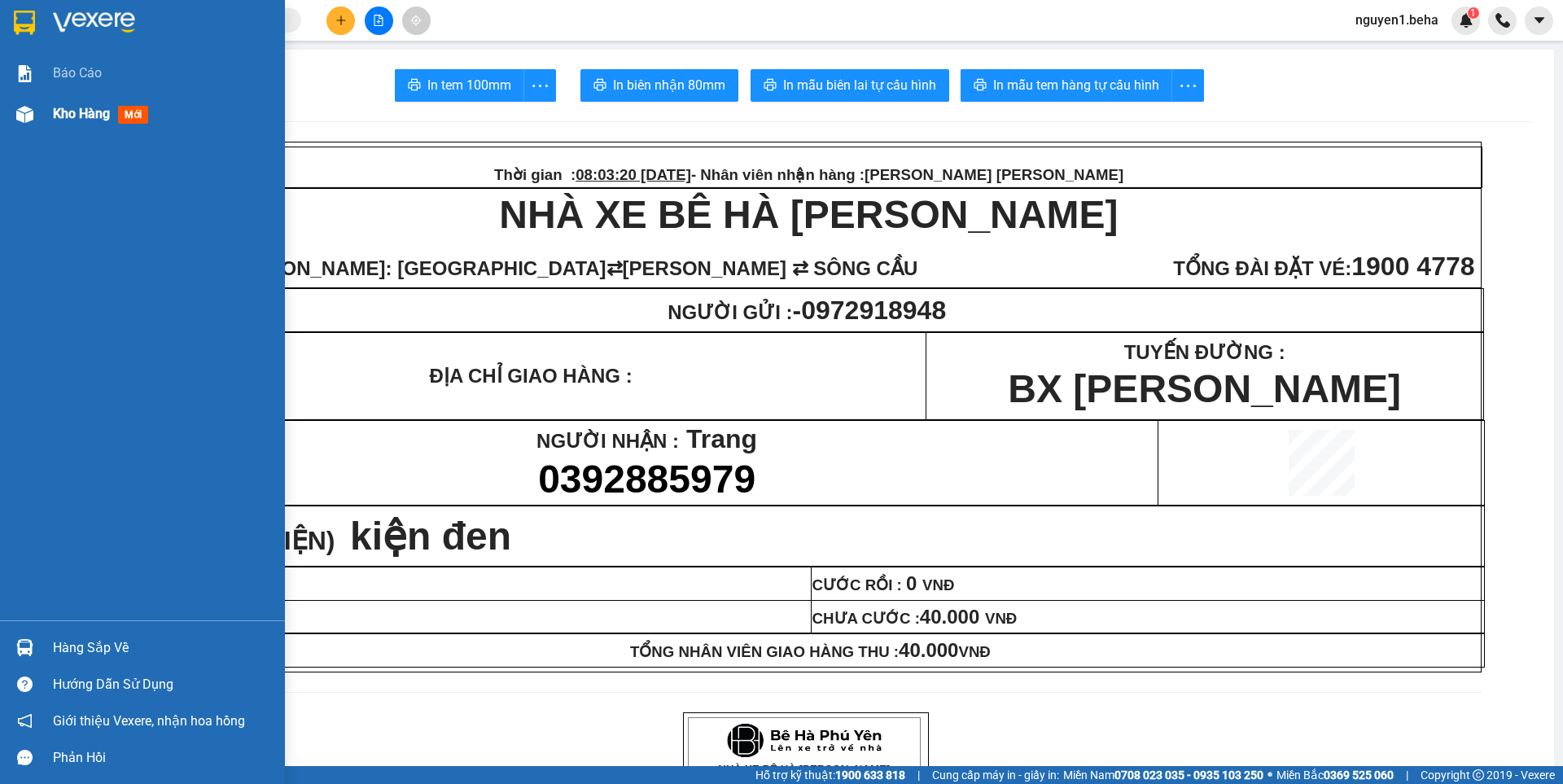
click at [14, 119] on div at bounding box center [25, 114] width 29 height 29
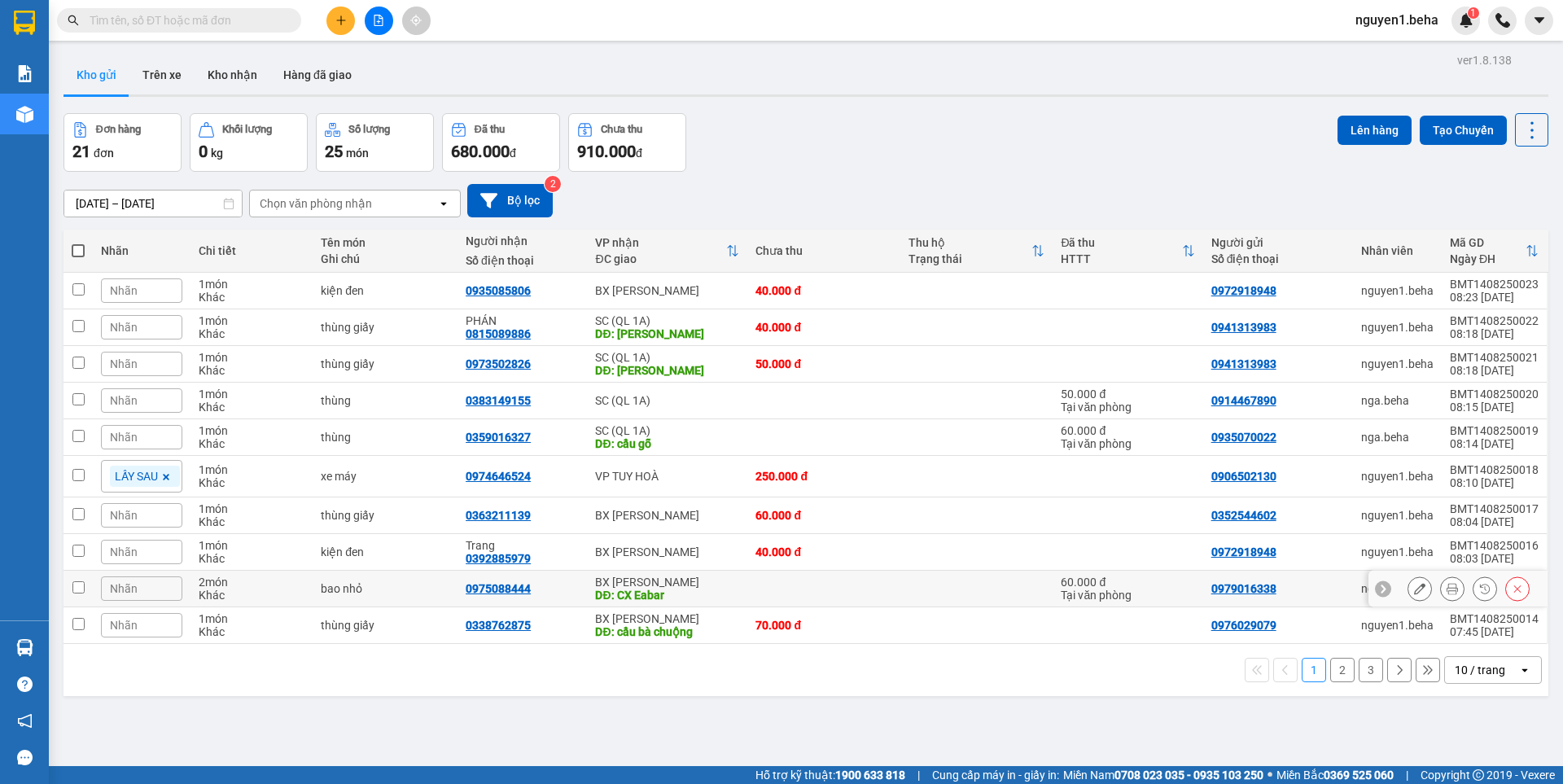
click at [1446, 589] on icon at bounding box center [1451, 588] width 11 height 11
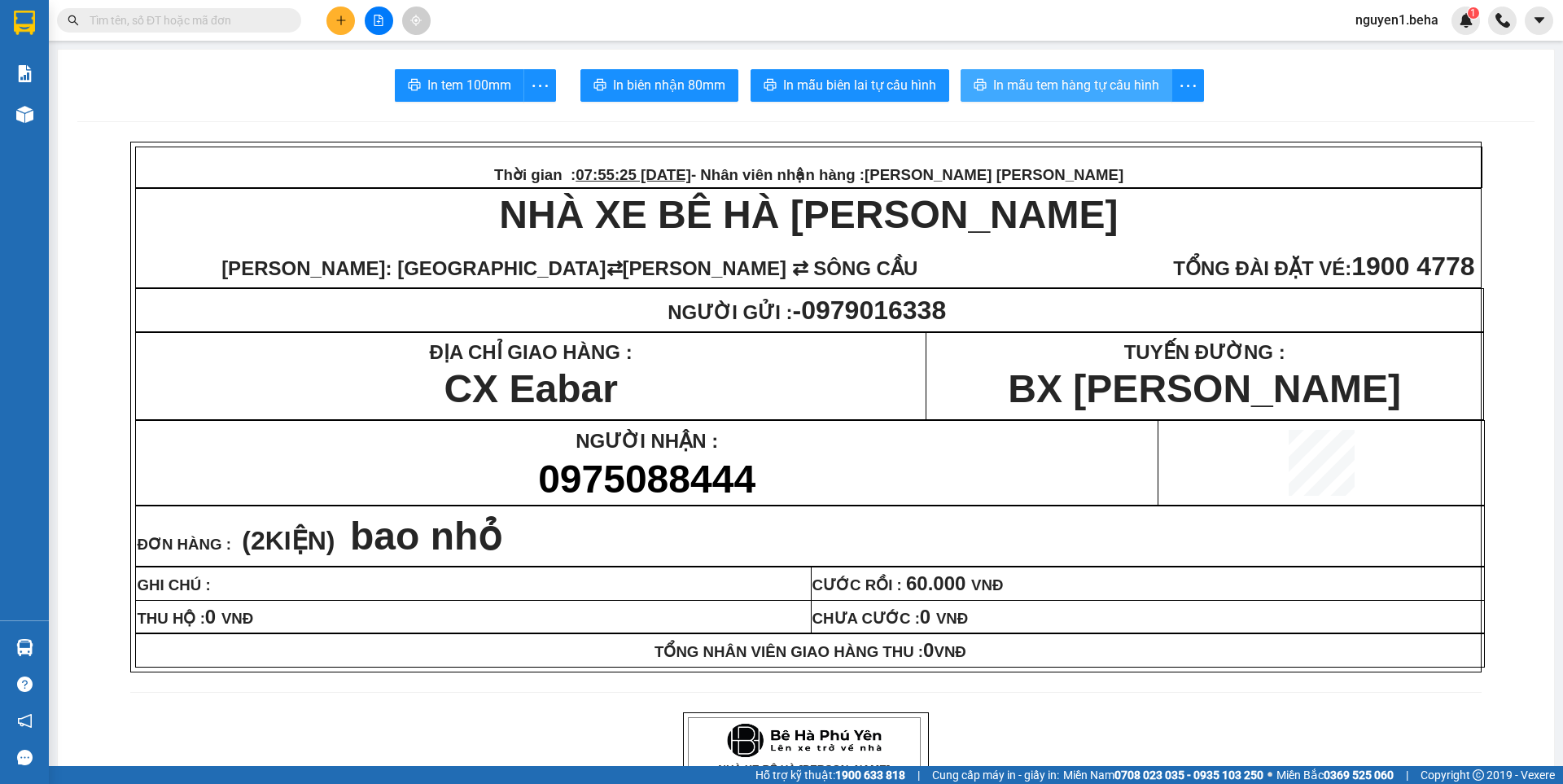
click at [1080, 86] on span "In mẫu tem hàng tự cấu hình" at bounding box center [1076, 85] width 166 height 20
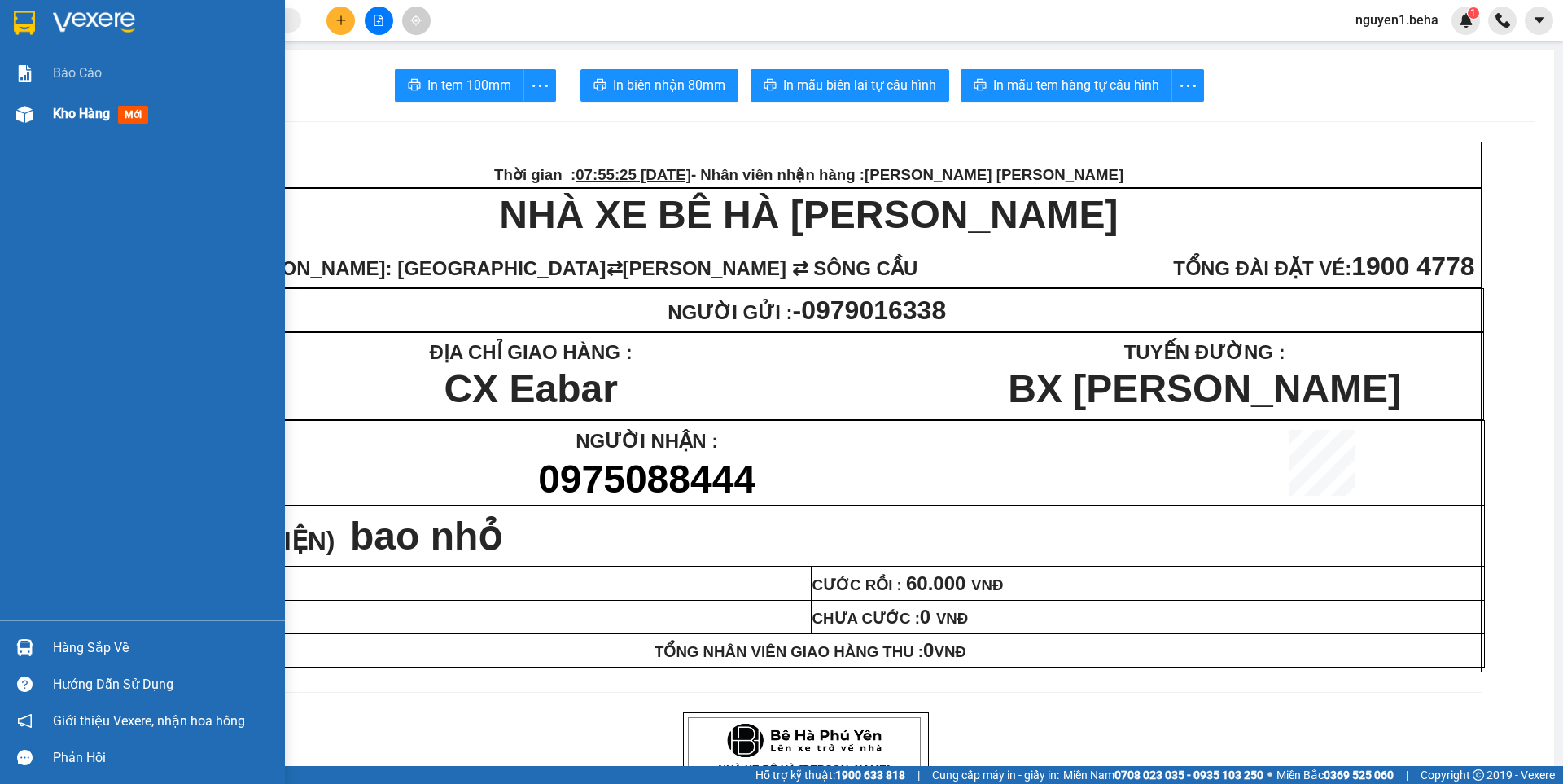
click at [21, 113] on img at bounding box center [25, 114] width 17 height 17
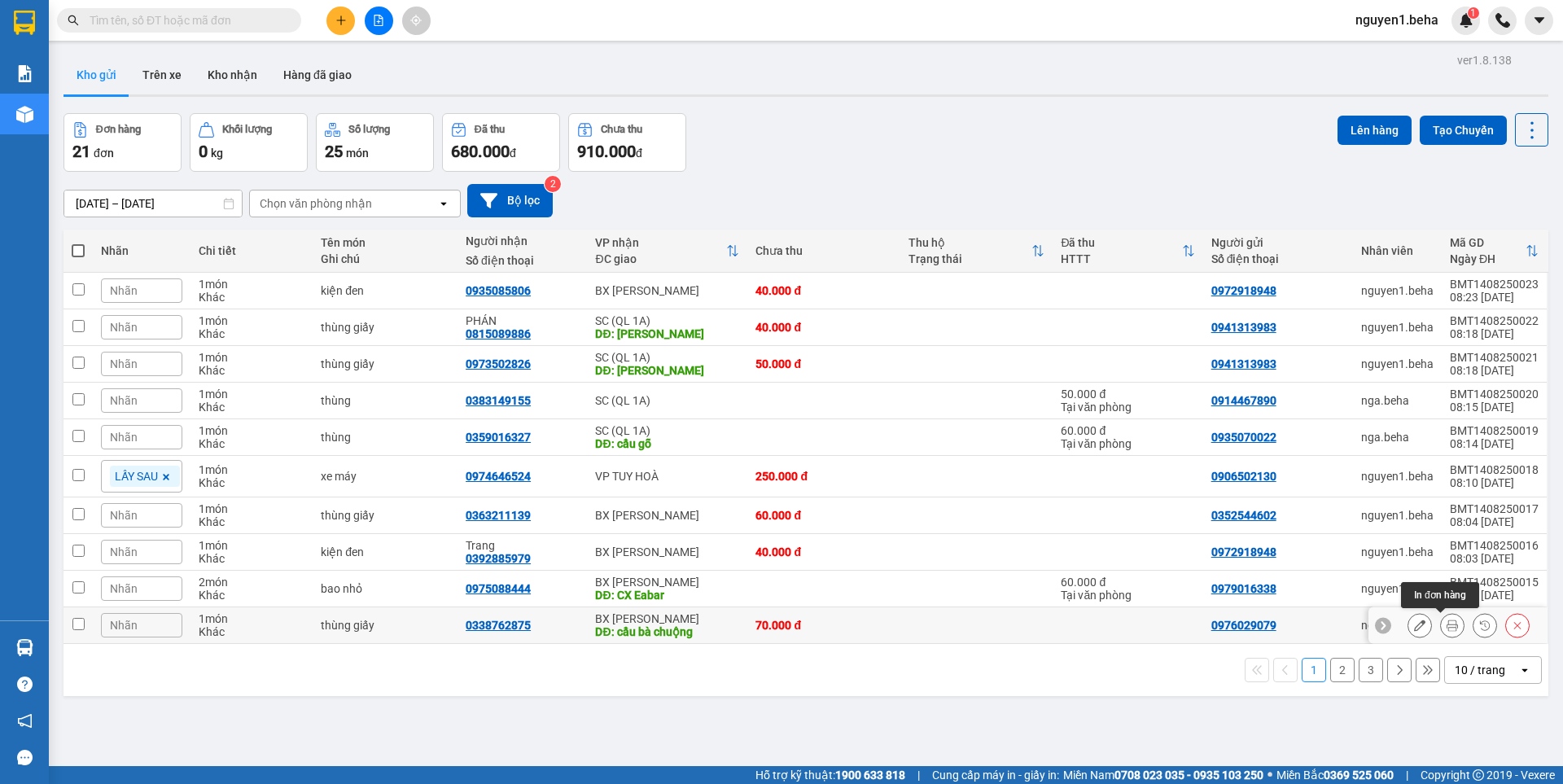
click at [1446, 625] on button at bounding box center [1451, 625] width 23 height 29
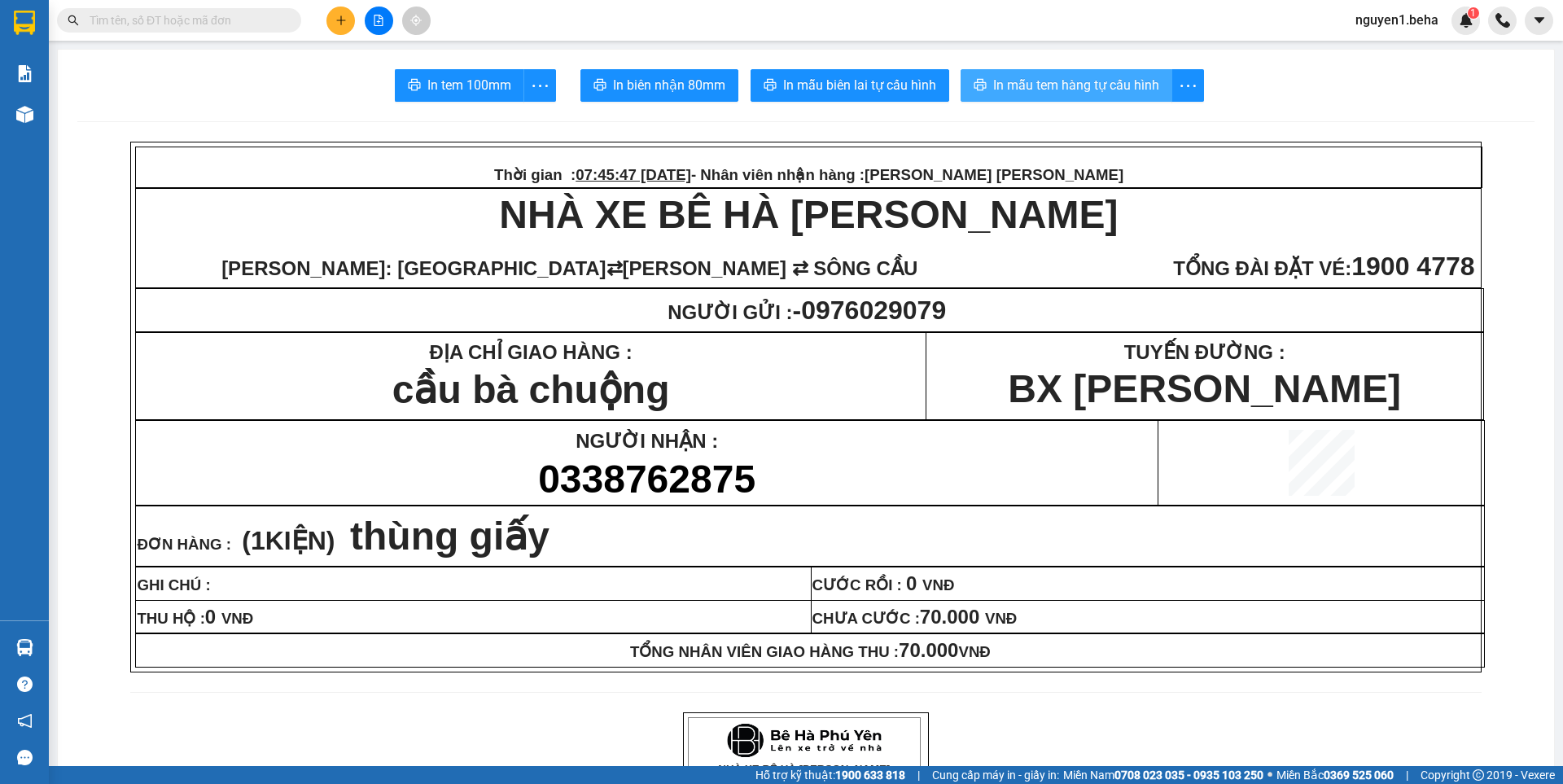
click at [1114, 91] on span "In mẫu tem hàng tự cấu hình" at bounding box center [1076, 85] width 166 height 20
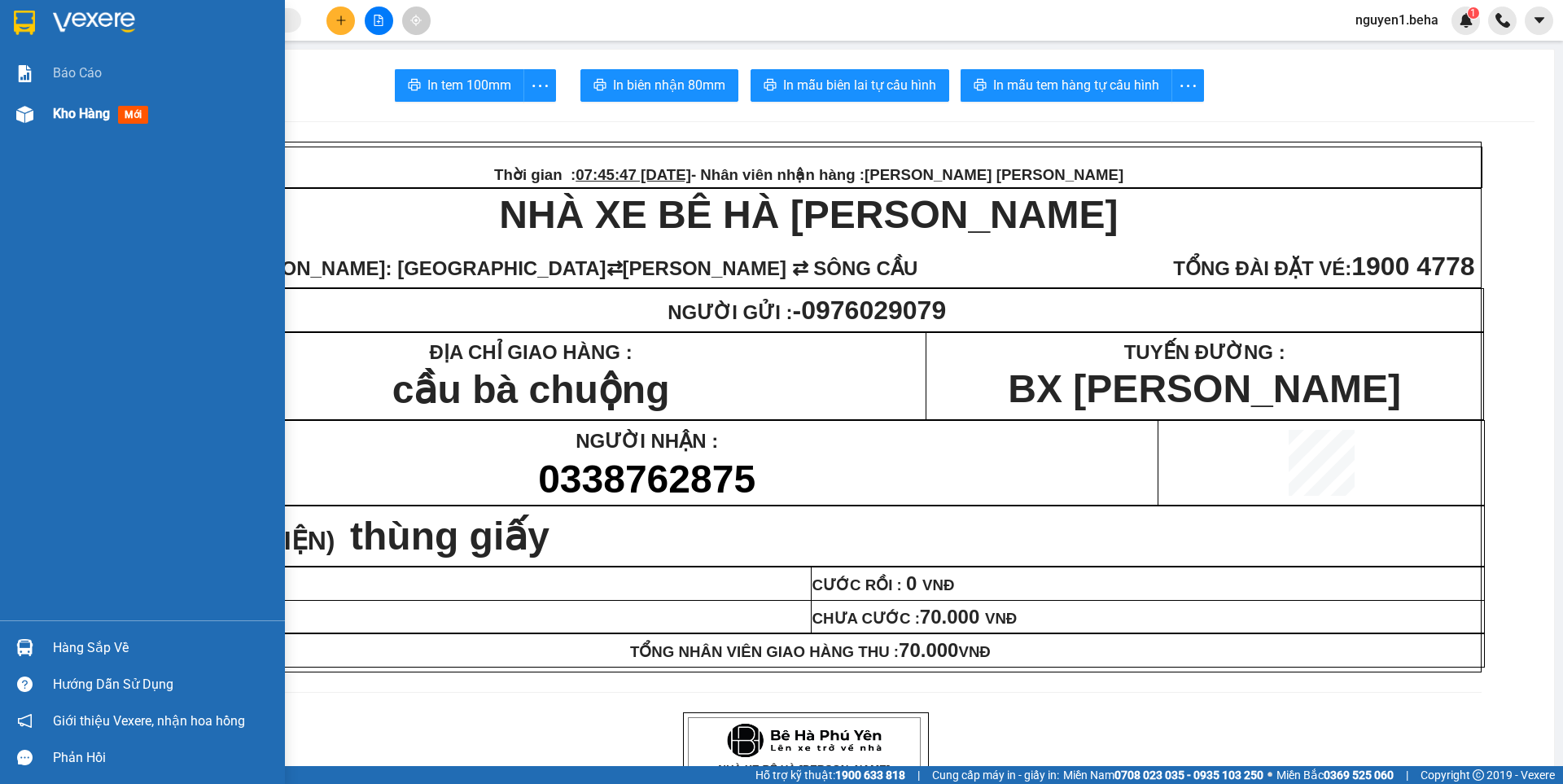
click at [41, 112] on div "Kho hàng mới" at bounding box center [142, 114] width 285 height 41
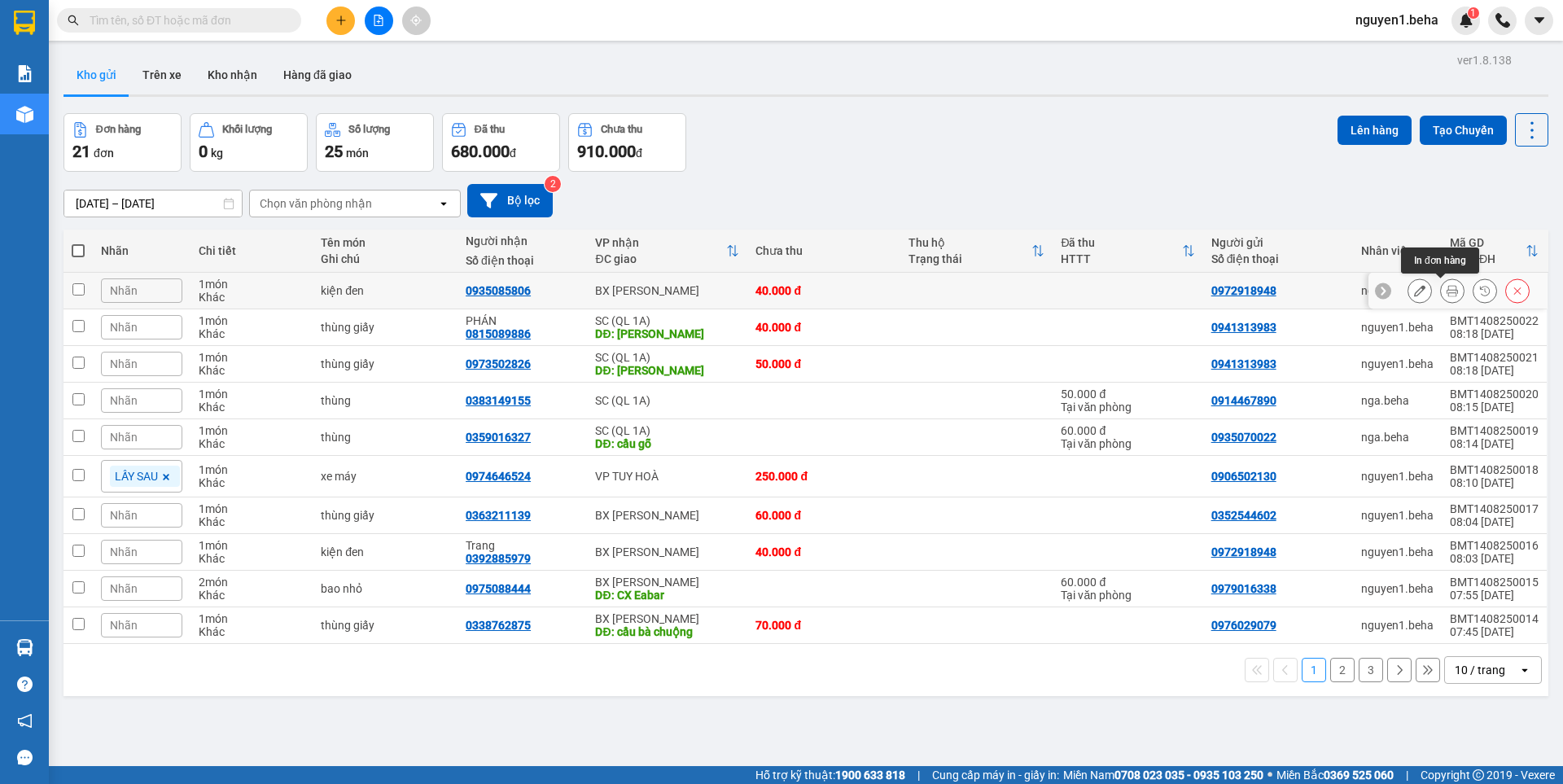
click at [1446, 291] on icon at bounding box center [1451, 290] width 11 height 11
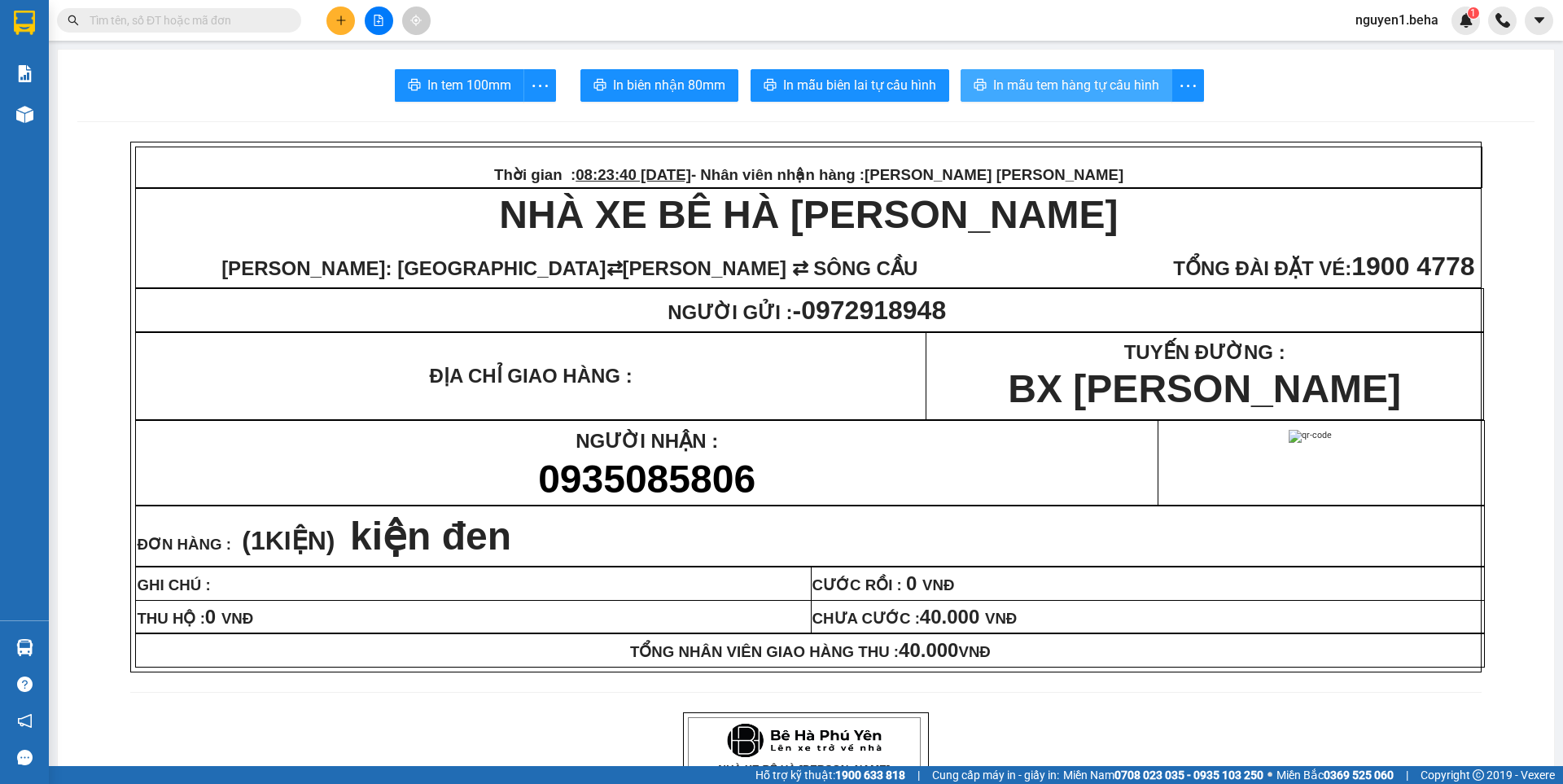
click at [1044, 79] on span "In mẫu tem hàng tự cấu hình" at bounding box center [1076, 85] width 166 height 20
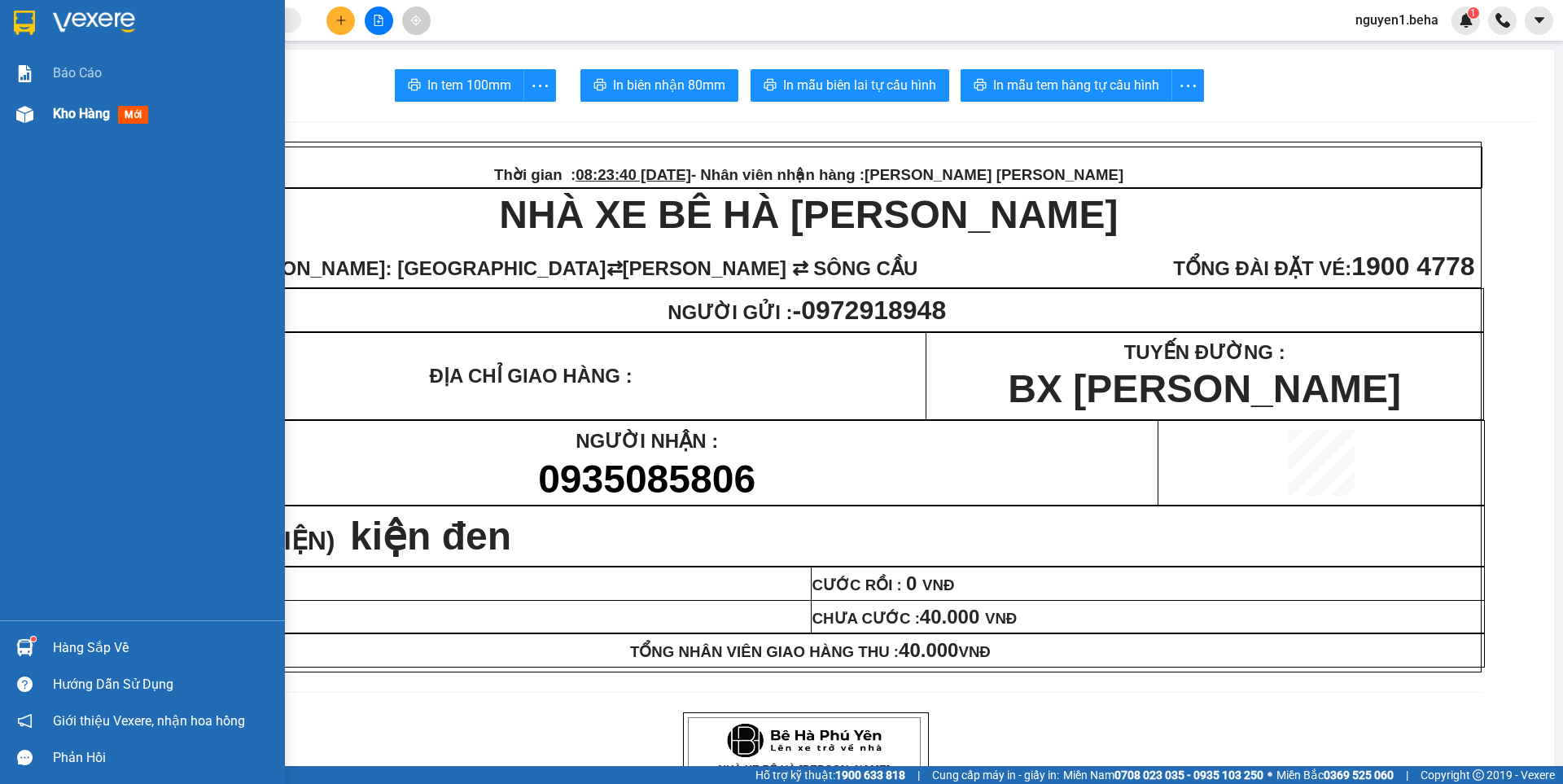
click at [31, 113] on img at bounding box center [25, 114] width 17 height 17
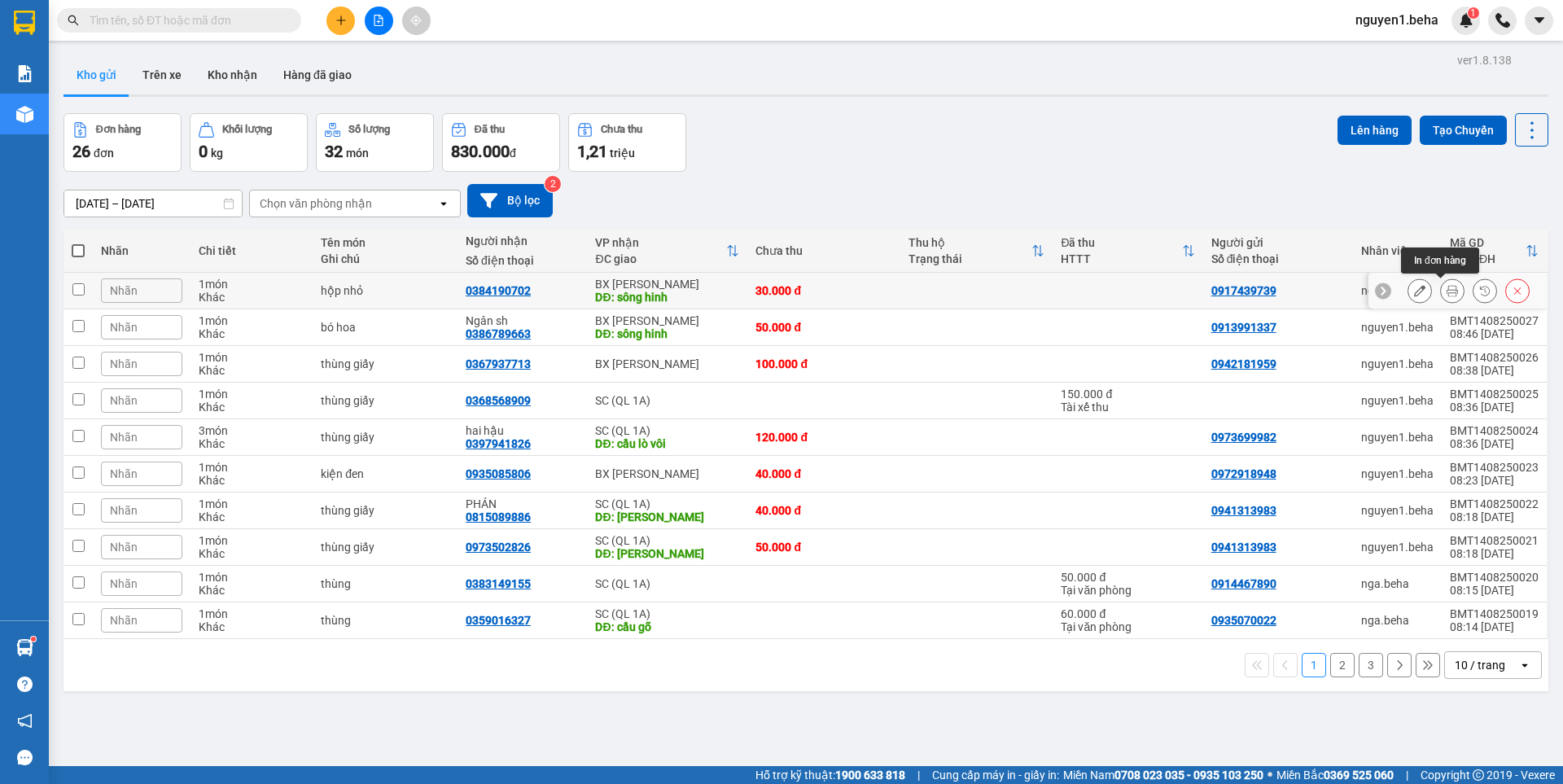
click at [1446, 297] on icon at bounding box center [1451, 290] width 11 height 11
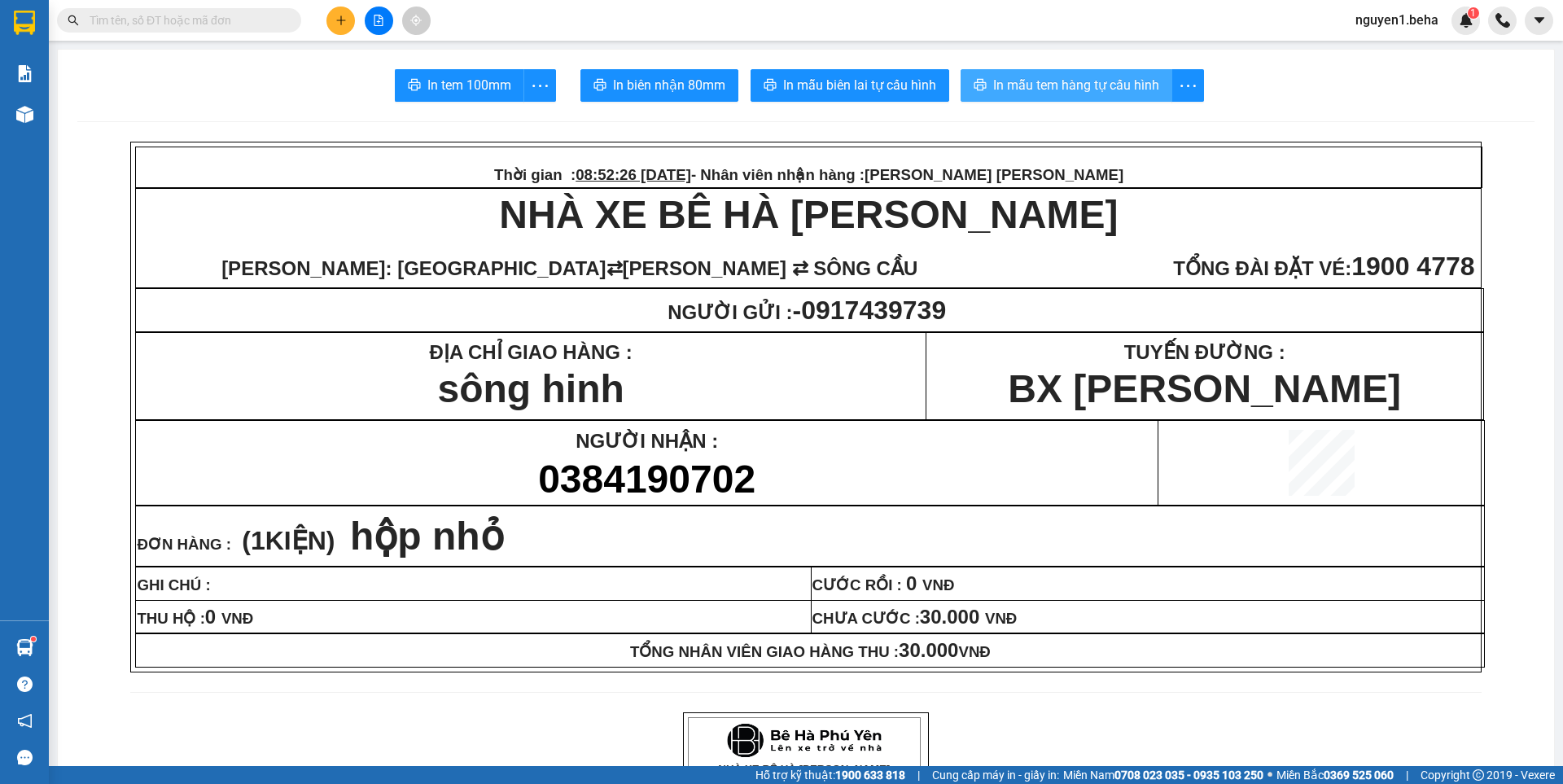
click at [1086, 77] on span "In mẫu tem hàng tự cấu hình" at bounding box center [1076, 85] width 166 height 20
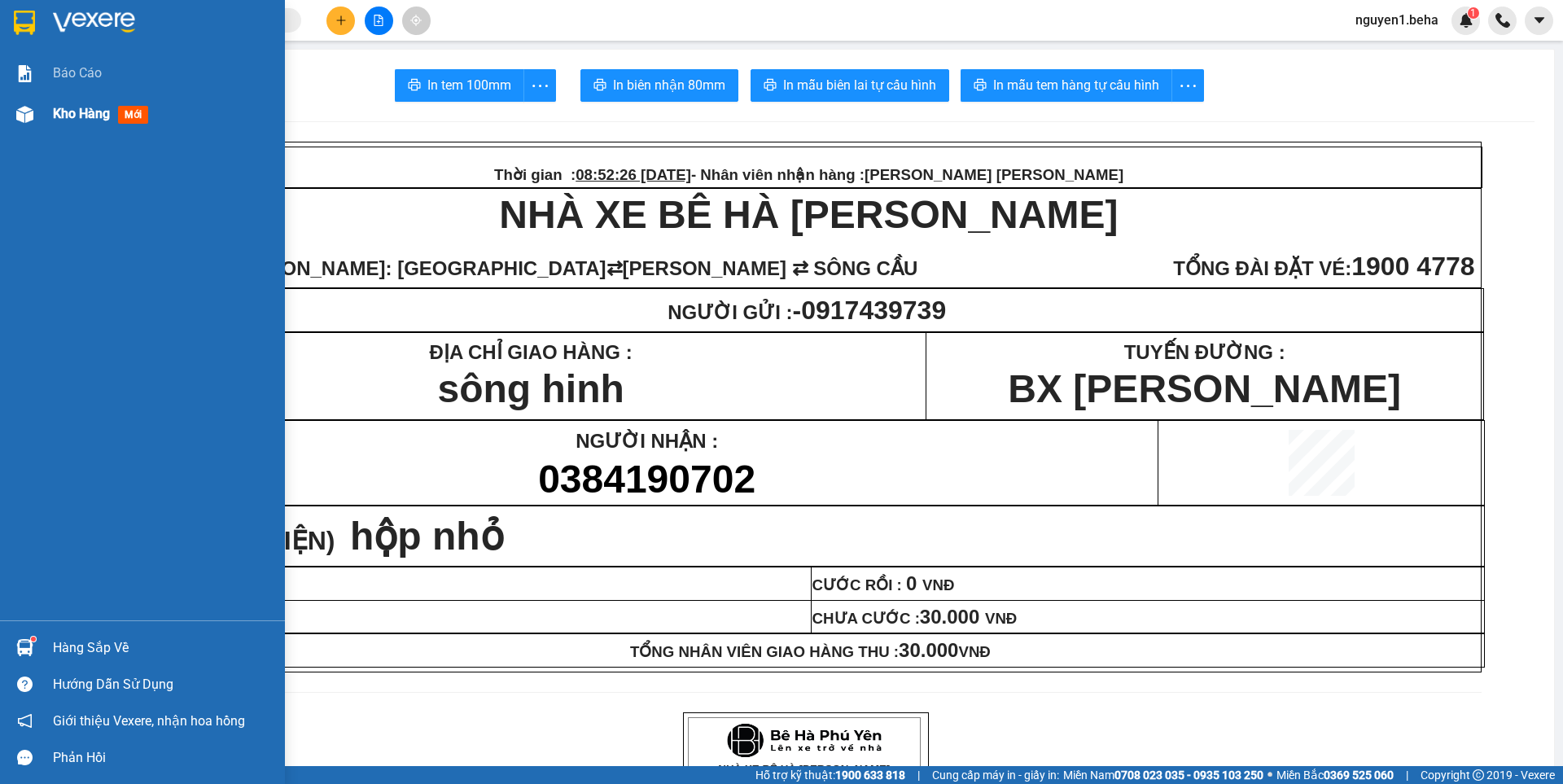
click at [36, 109] on div at bounding box center [25, 114] width 29 height 29
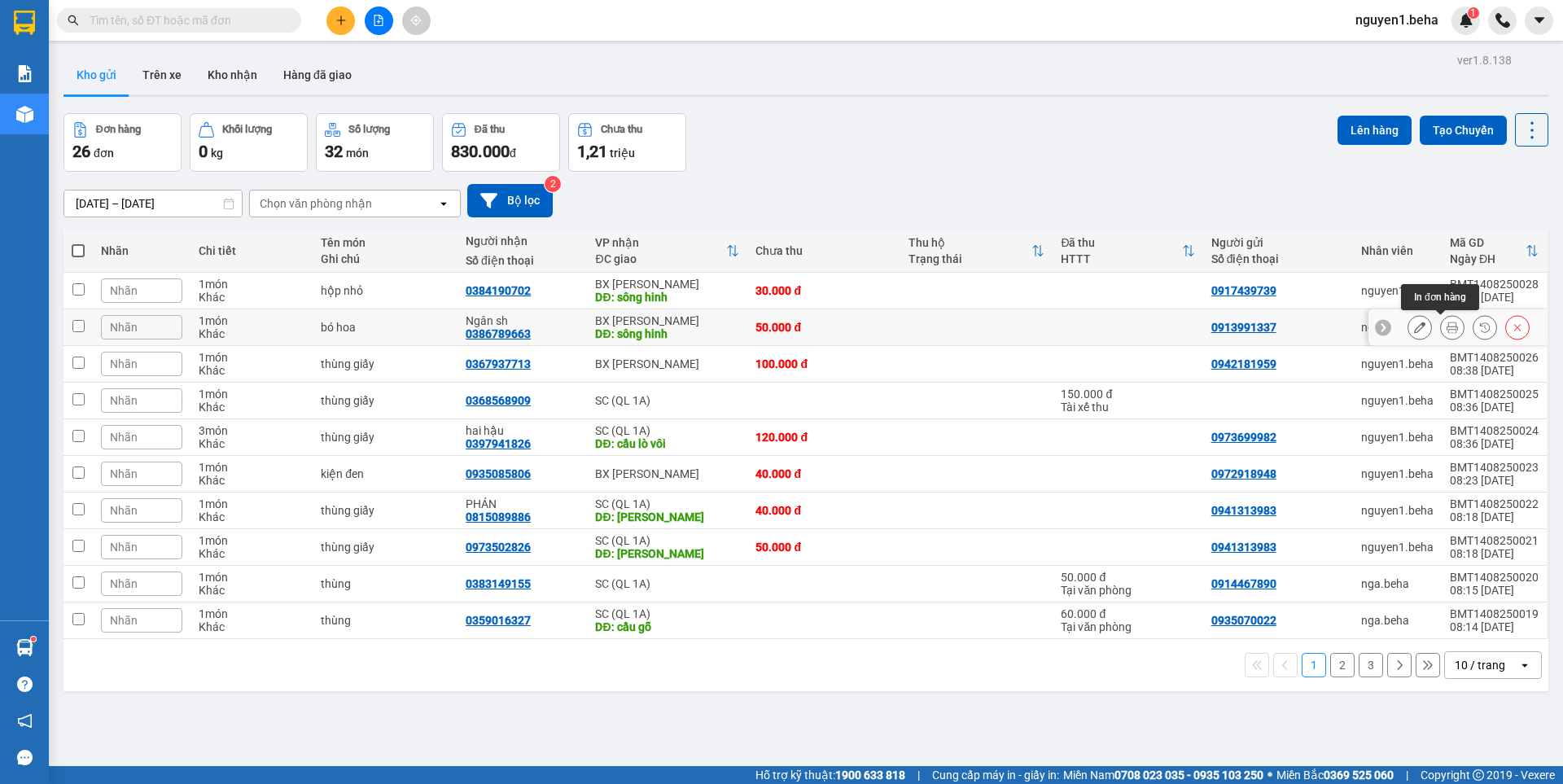
click at [1446, 326] on icon at bounding box center [1451, 327] width 11 height 11
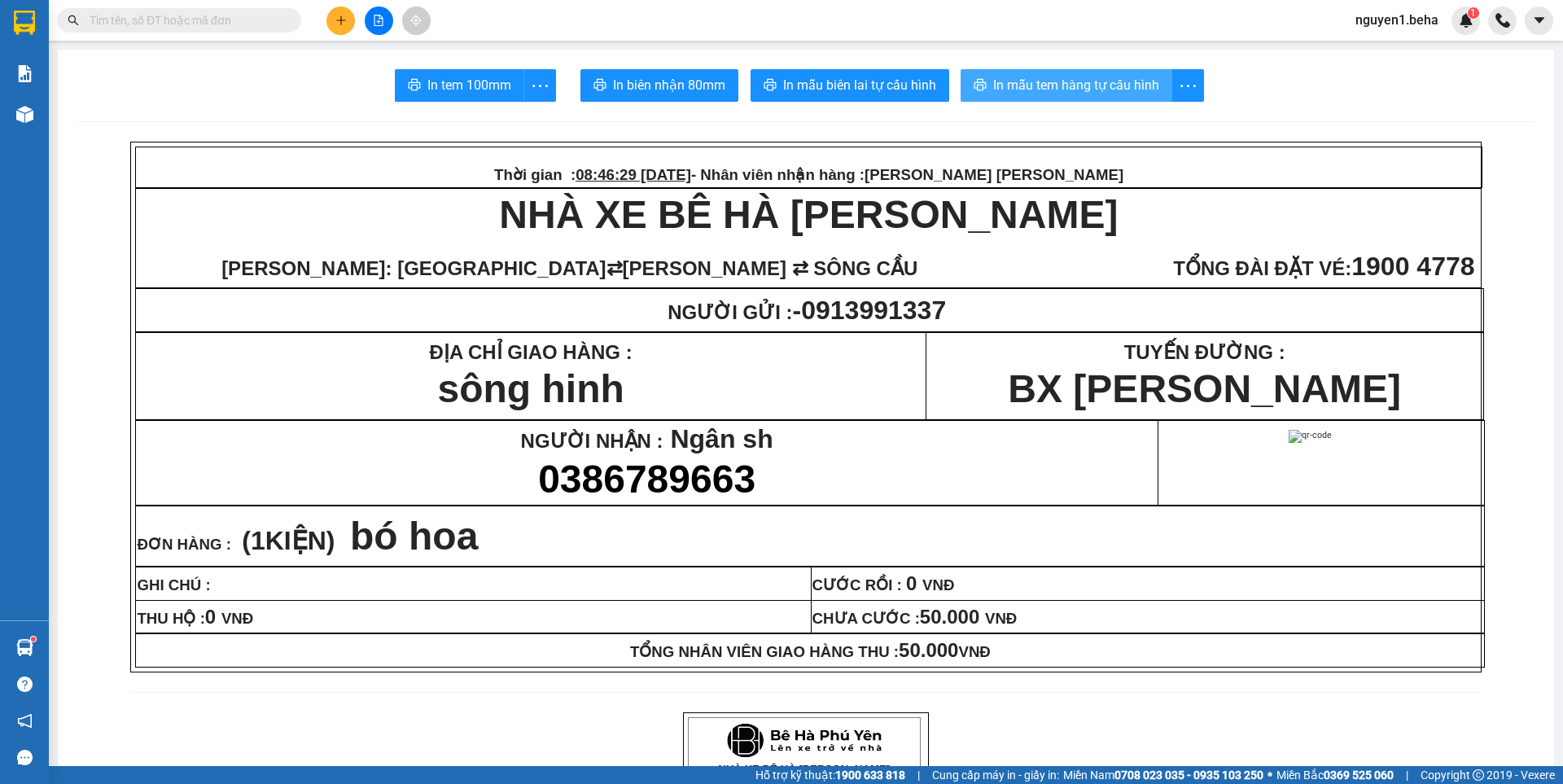
click at [1070, 83] on span "In mẫu tem hàng tự cấu hình" at bounding box center [1076, 85] width 166 height 20
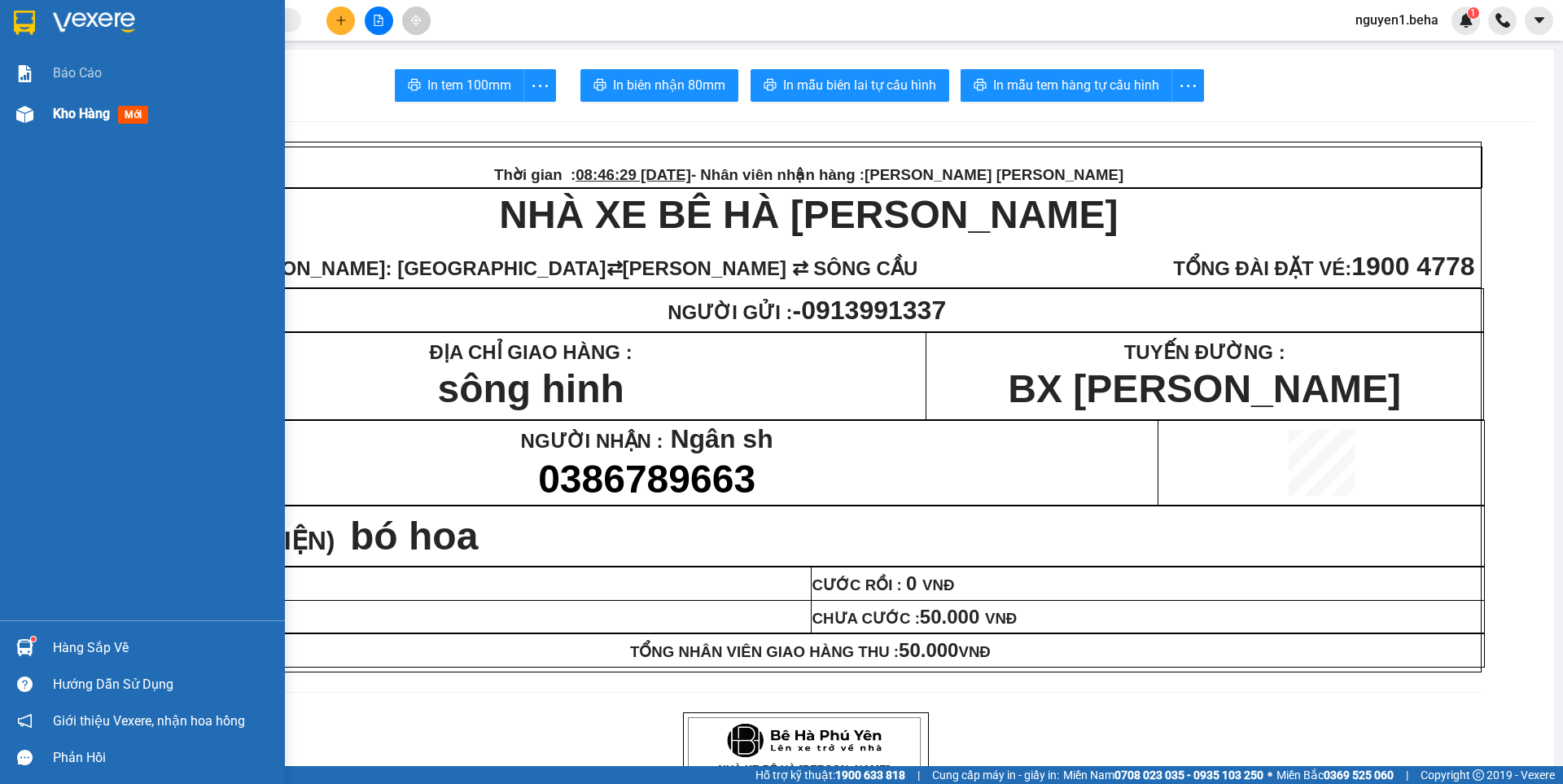
click at [25, 106] on img at bounding box center [25, 114] width 17 height 17
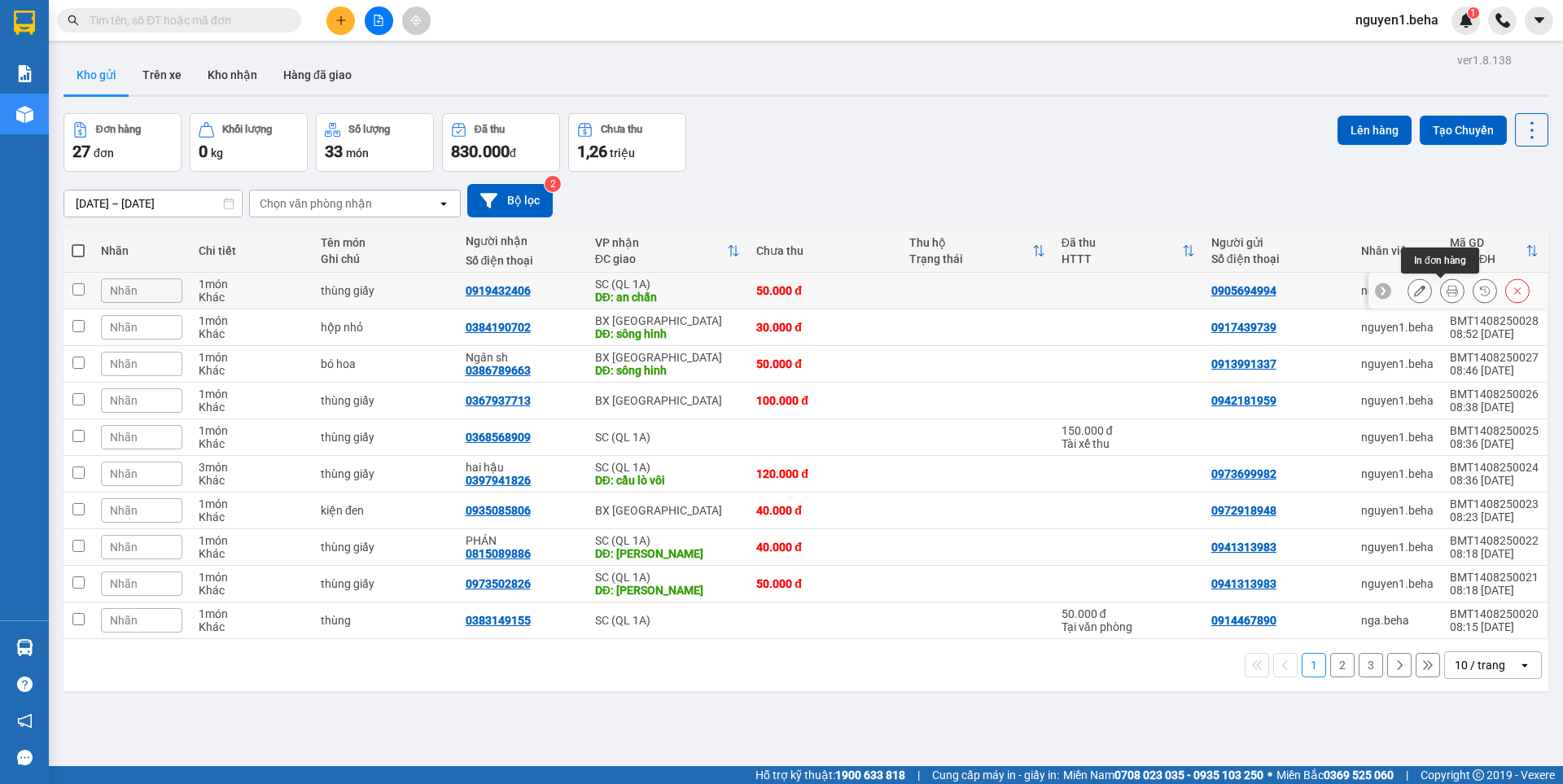
click at [1446, 290] on icon at bounding box center [1451, 290] width 11 height 11
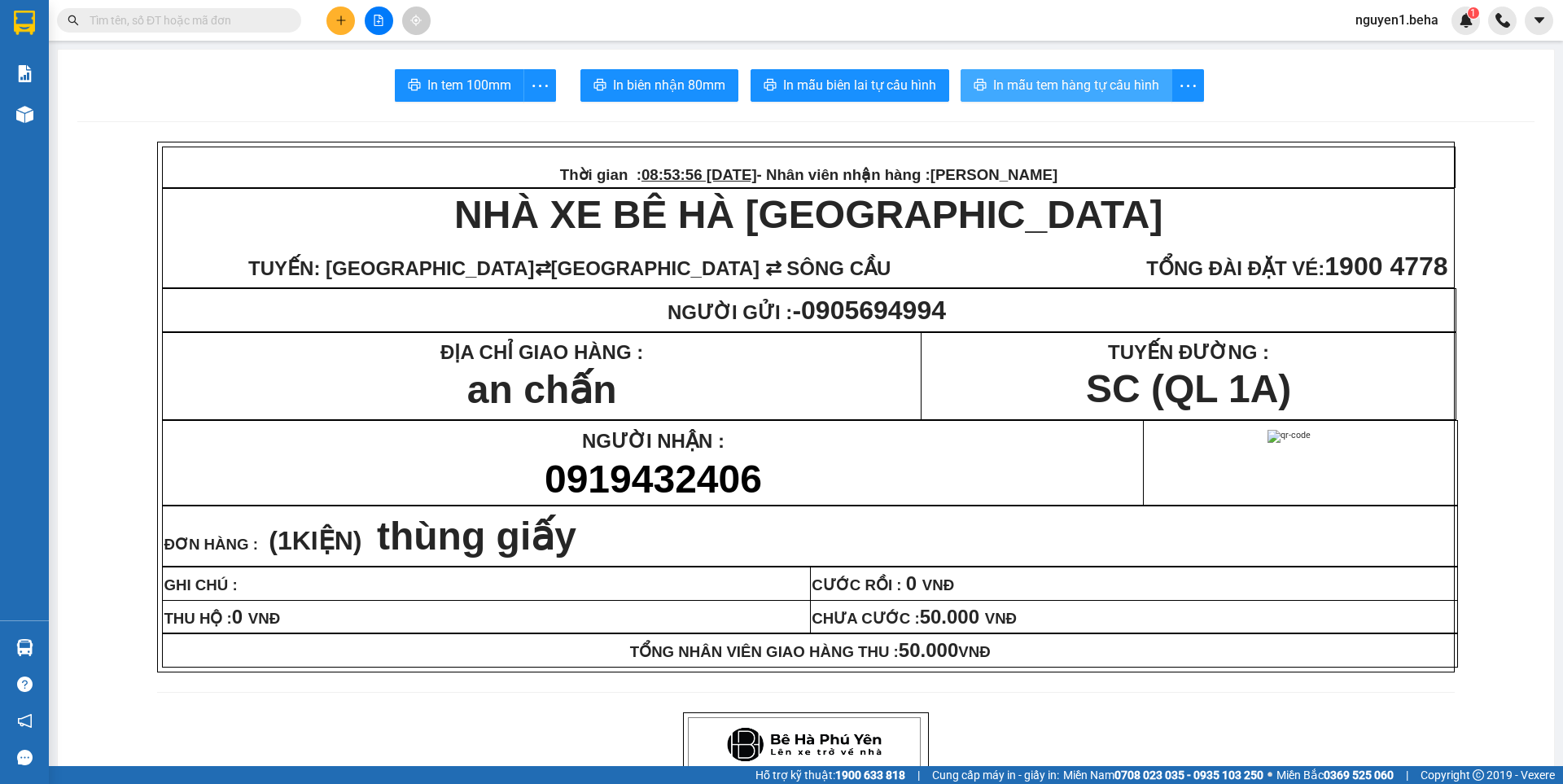
click at [1110, 87] on span "In mẫu tem hàng tự cấu hình" at bounding box center [1076, 85] width 166 height 20
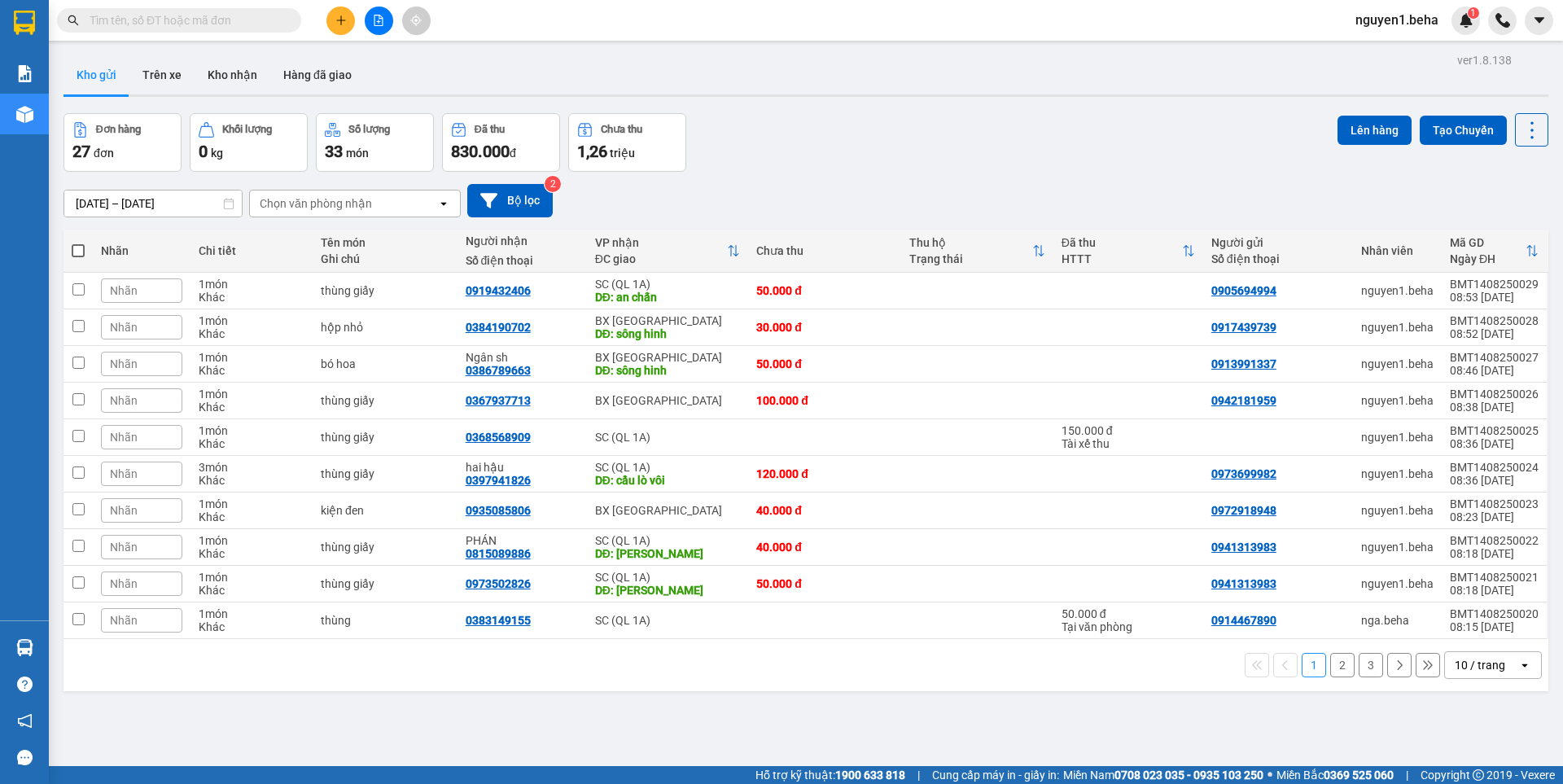
click at [140, 287] on div "Nhãn" at bounding box center [141, 290] width 81 height 24
click at [223, 395] on div "LẤY SAU" at bounding box center [228, 397] width 41 height 21
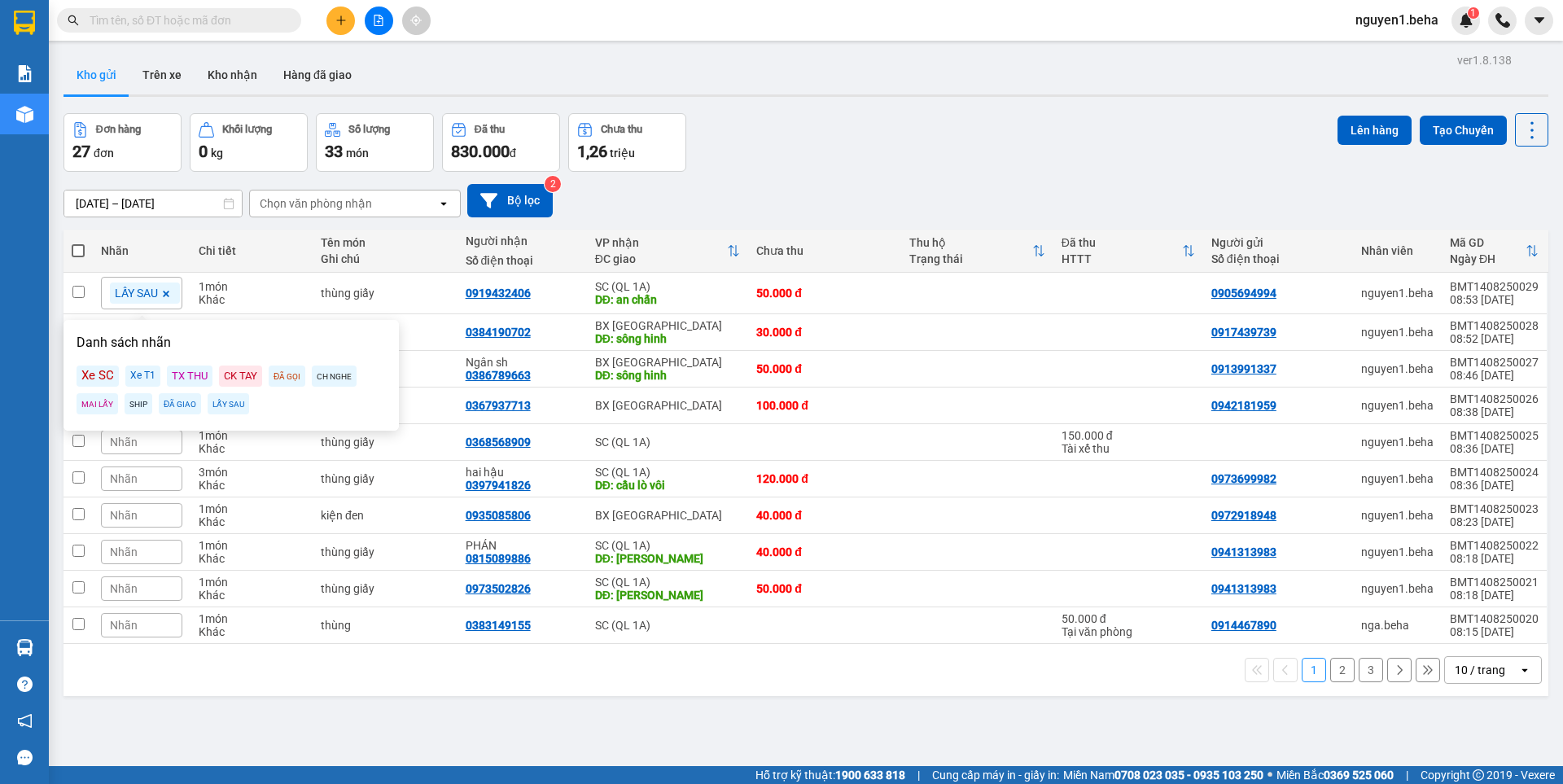
click at [850, 130] on div "Đơn hàng 27 đơn Khối lượng 0 kg Số lượng 33 món Đã thu 830.000 đ Chưa thu 1,26 …" at bounding box center [805, 142] width 1484 height 58
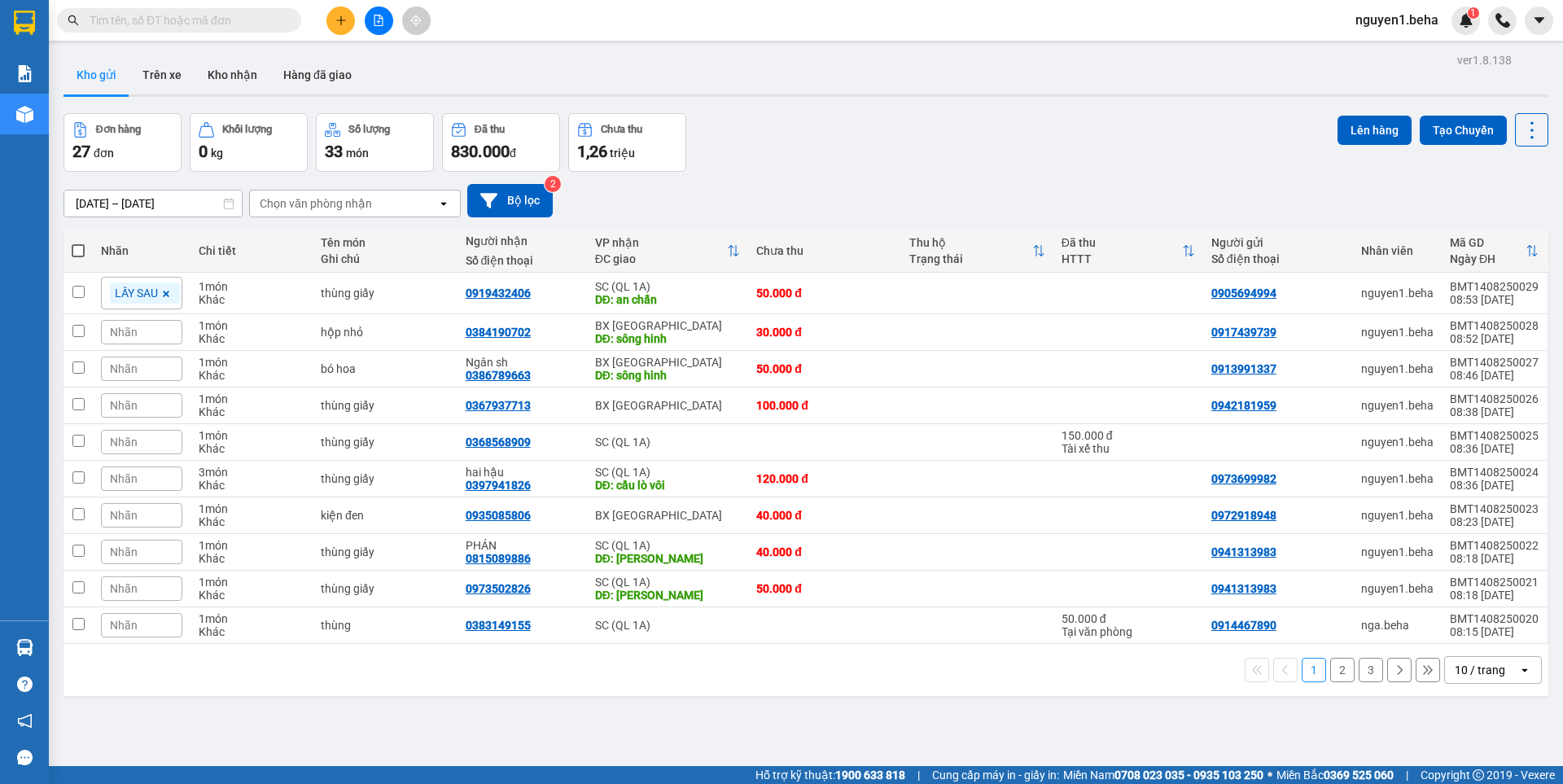
click at [211, 24] on input "text" at bounding box center [185, 19] width 192 height 18
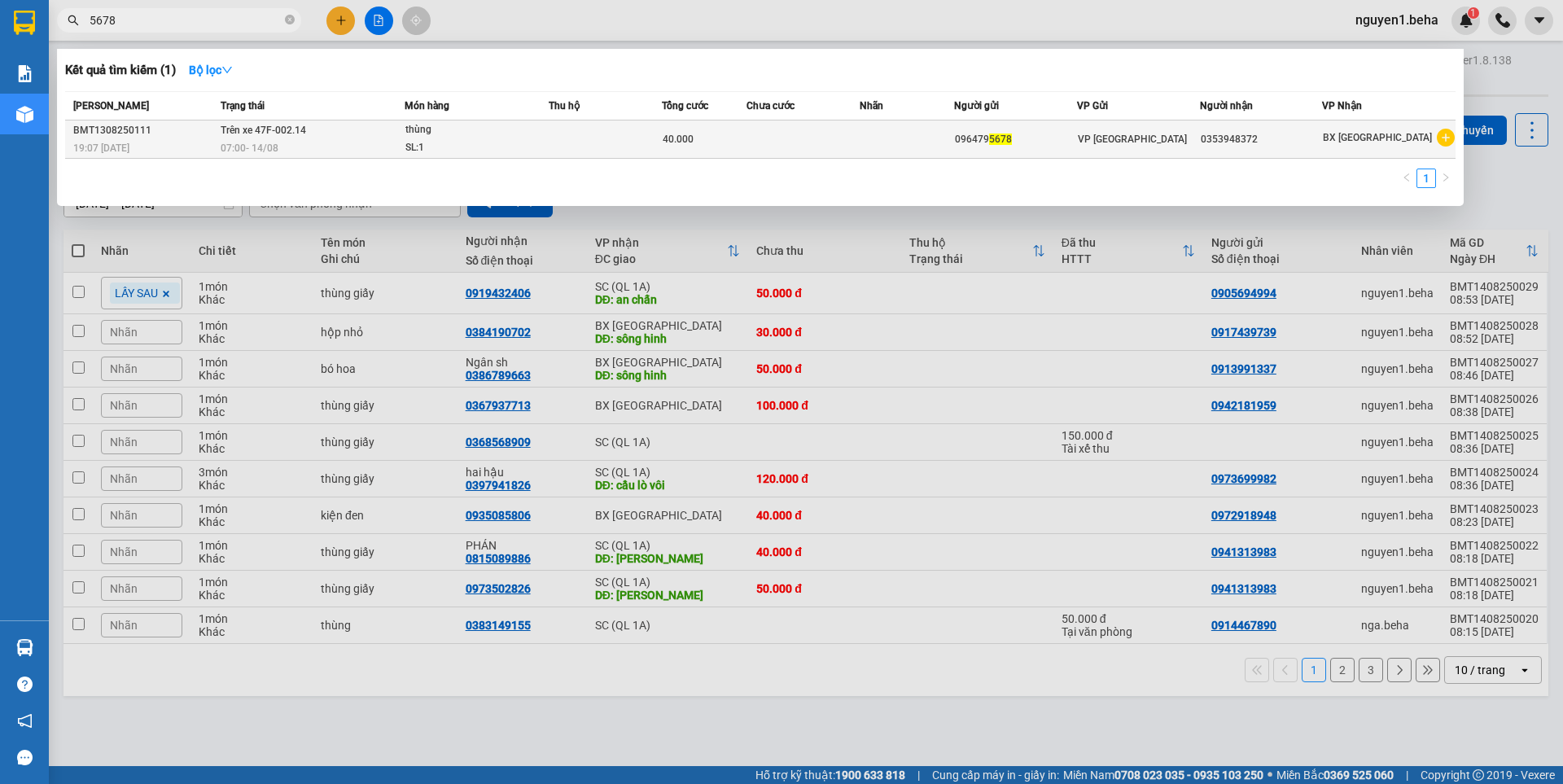
type input "5678"
click at [798, 141] on td at bounding box center [803, 139] width 113 height 38
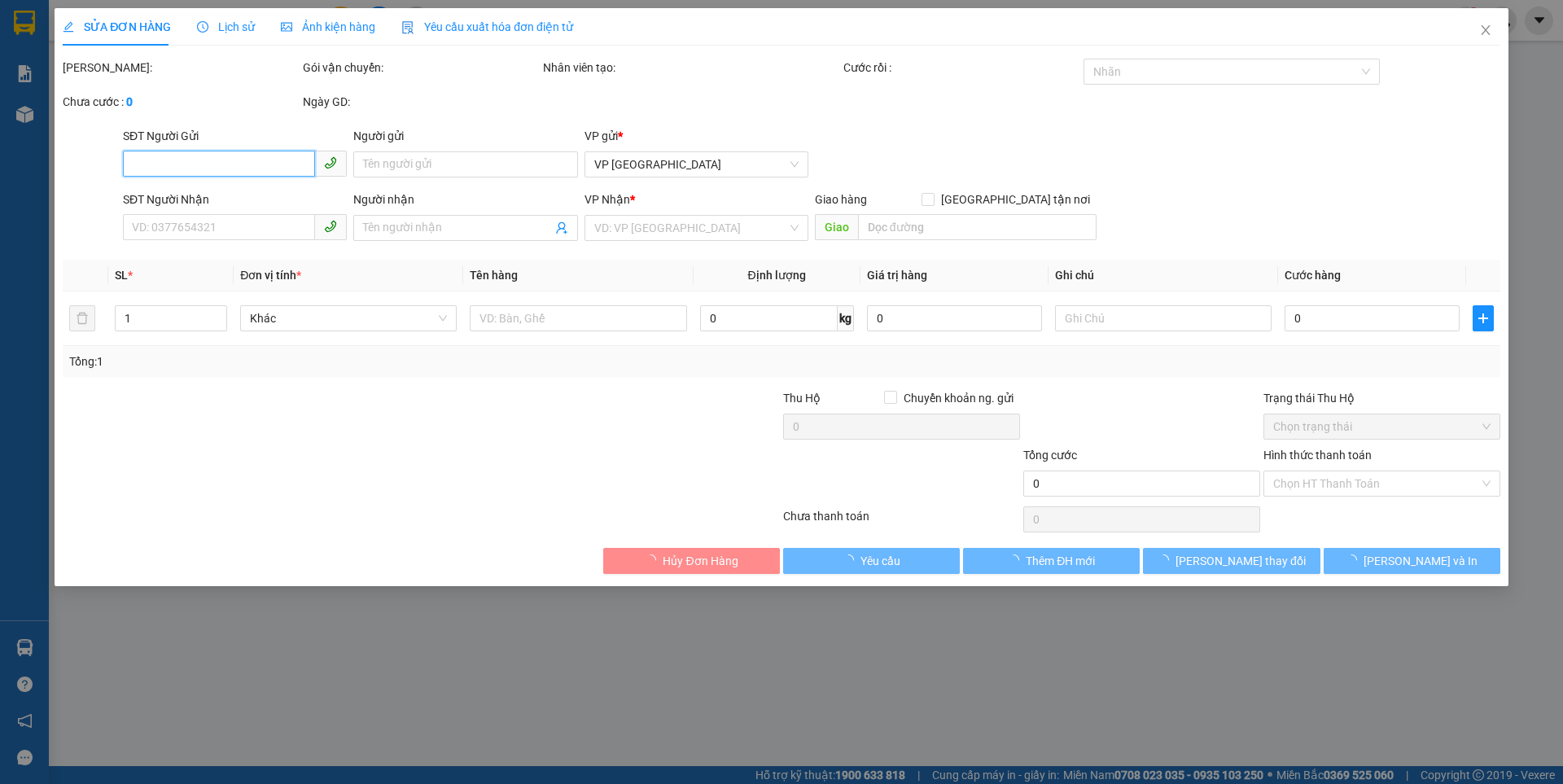
type input "0964795678"
type input "0353948372"
type input "40.000"
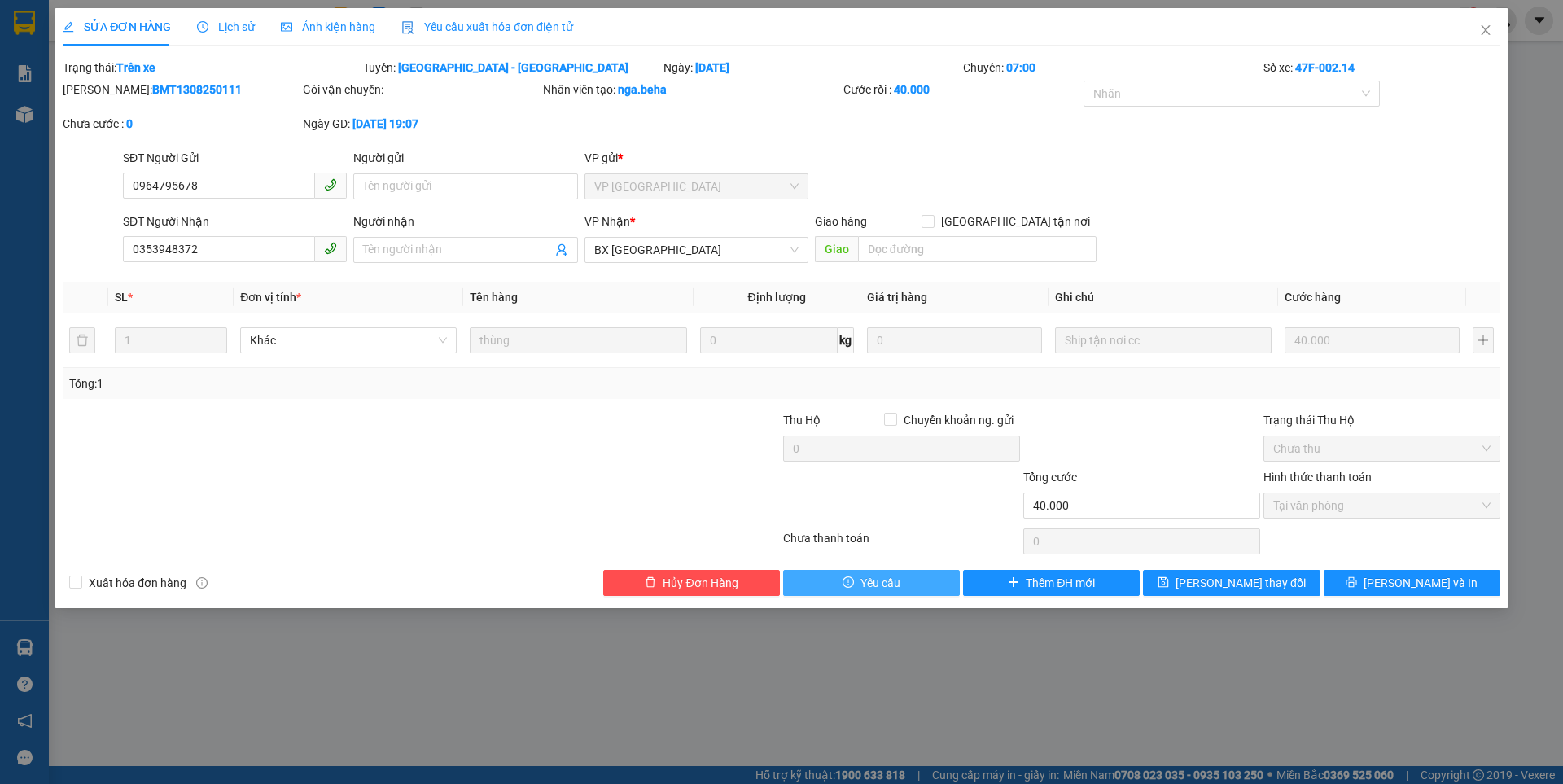
click at [906, 584] on button "Yêu cầu" at bounding box center [871, 582] width 177 height 26
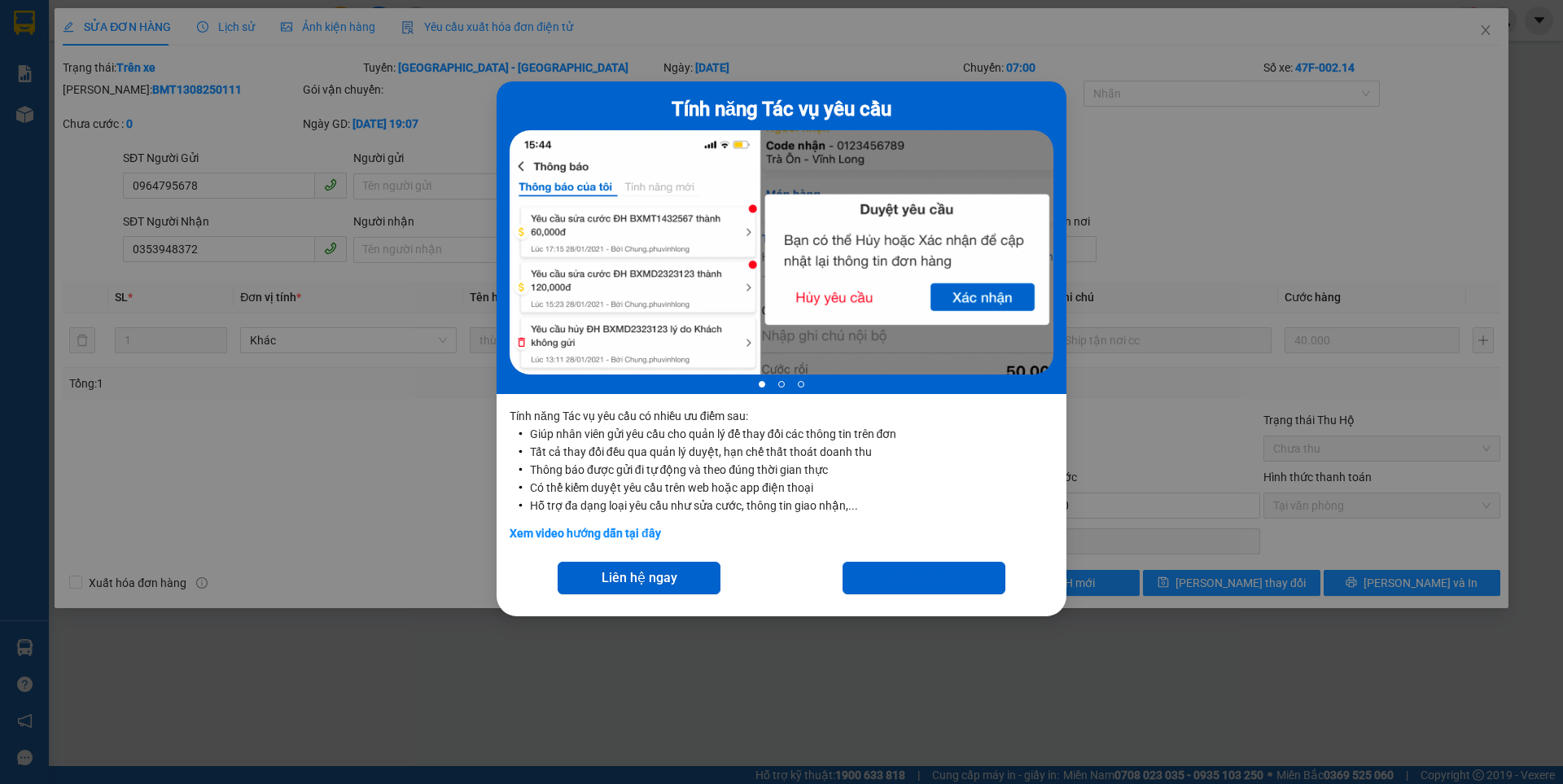
click at [1176, 417] on div "Tính năng Tác vụ yêu cầu 1 of 3 Tính năng Tác vụ yêu cầu có nhiều ưu điểm sau: …" at bounding box center [782, 392] width 1563 height 784
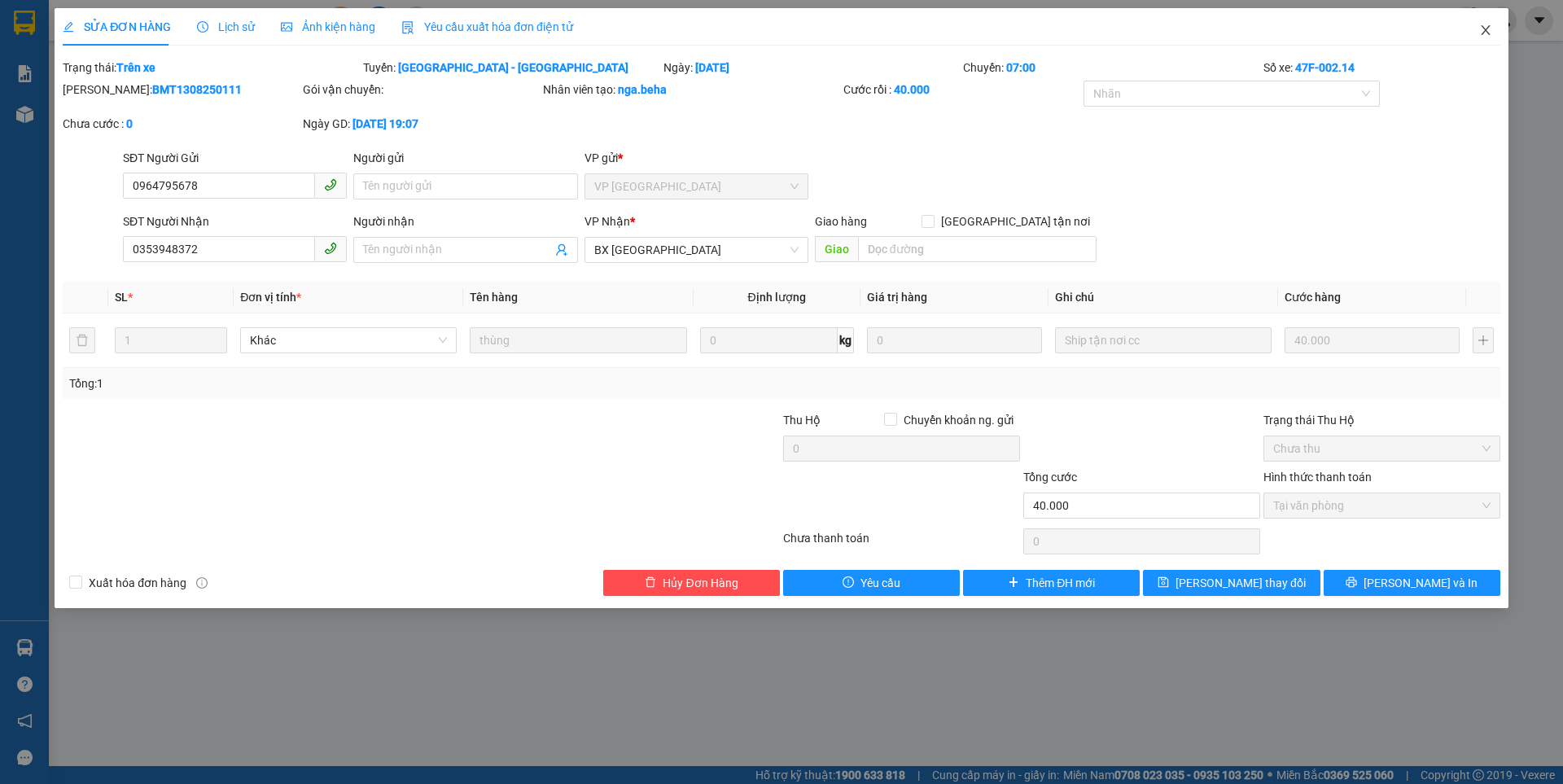
click at [1482, 32] on icon "close" at bounding box center [1484, 30] width 13 height 13
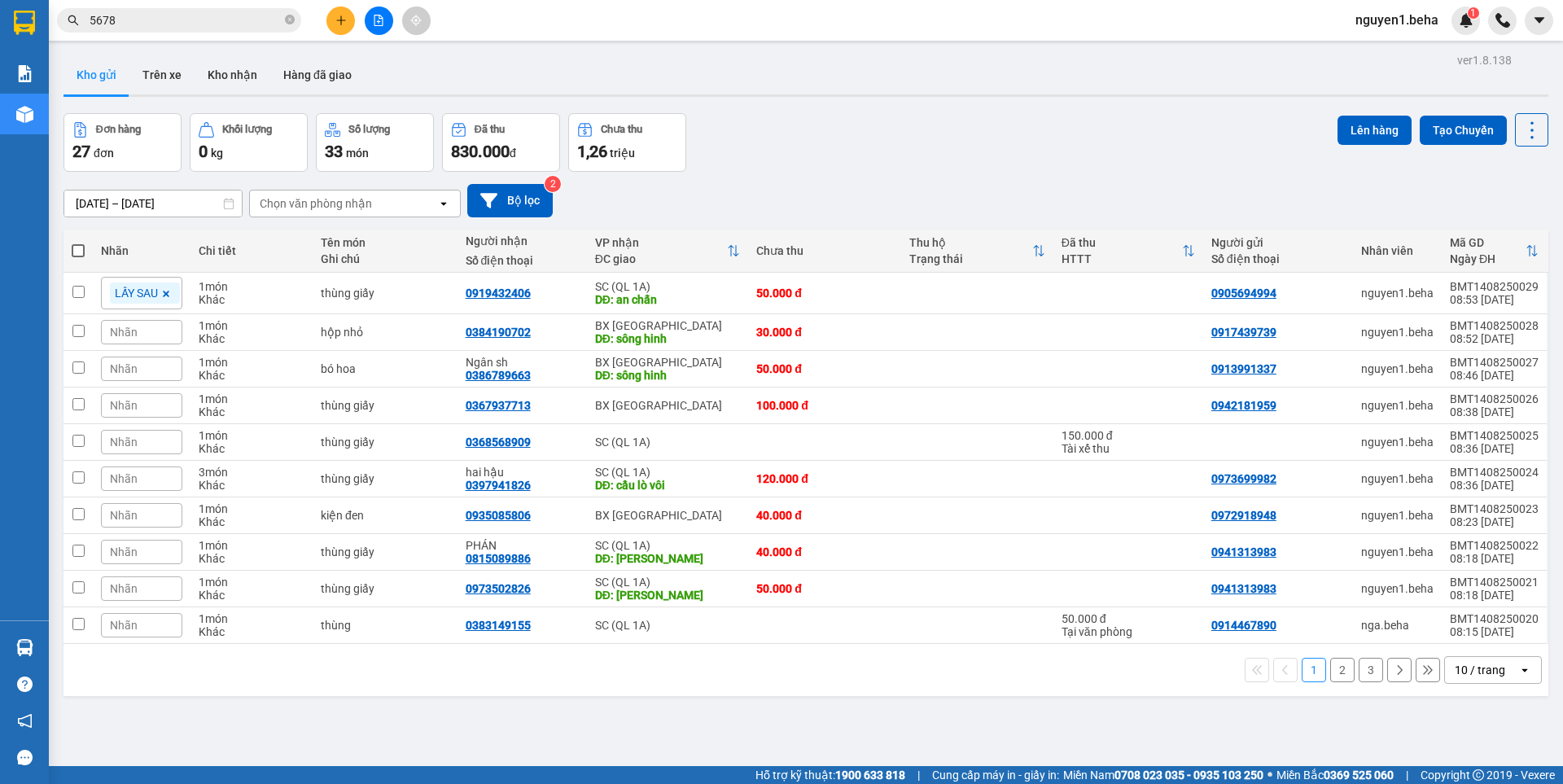
click at [201, 19] on input "5678" at bounding box center [185, 19] width 192 height 18
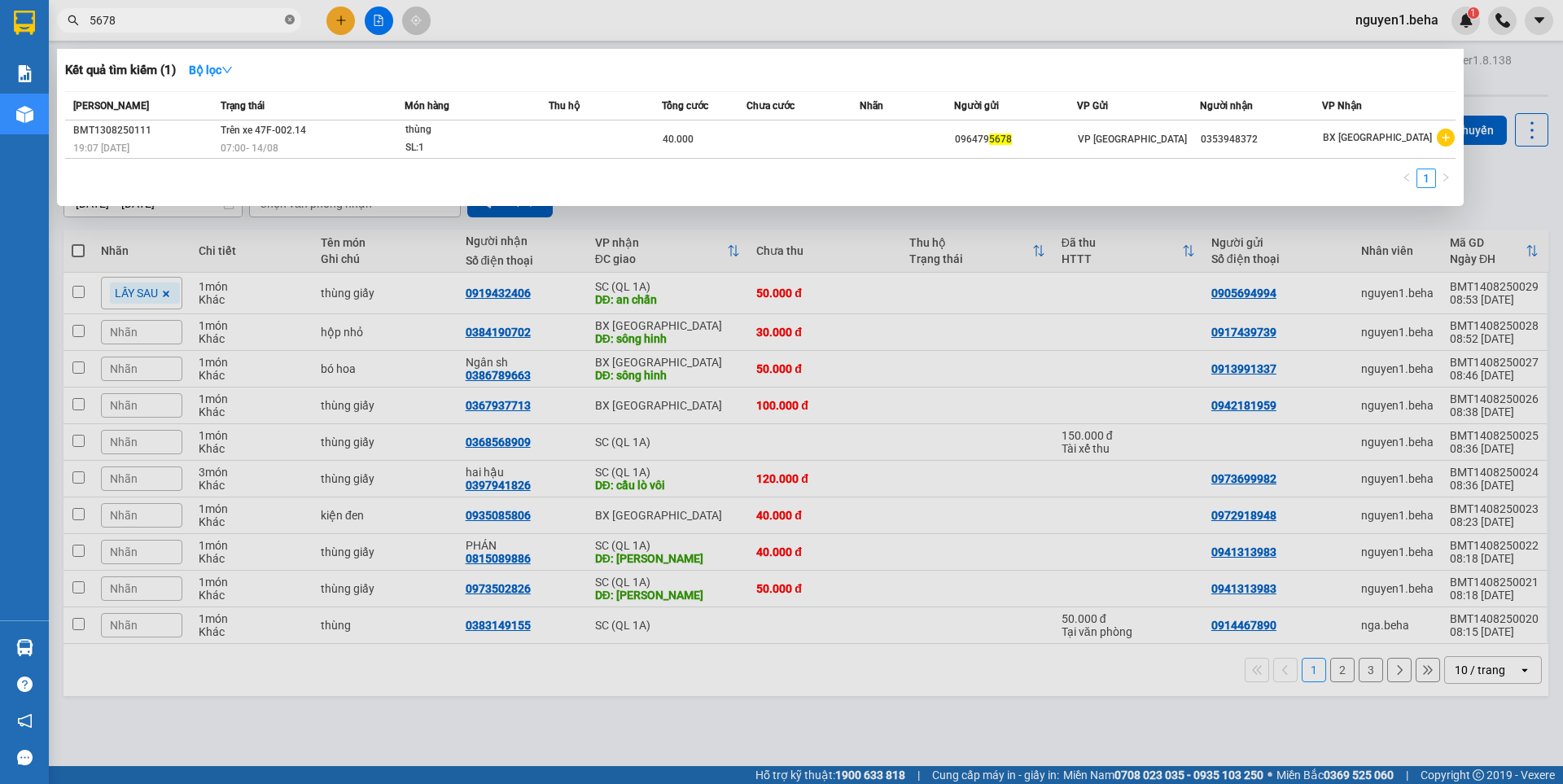
click at [288, 23] on icon "close-circle" at bounding box center [290, 19] width 10 height 10
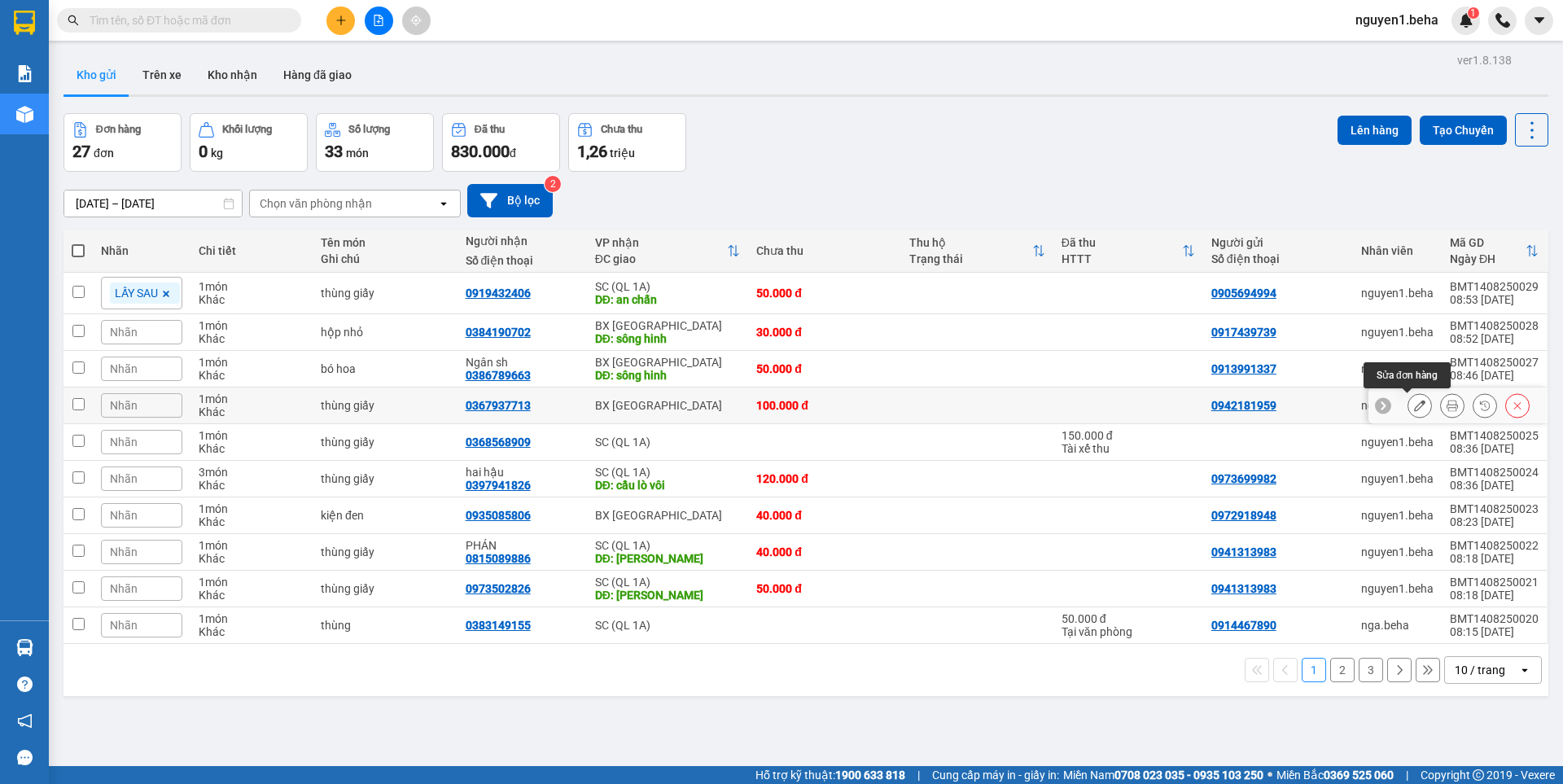
click at [1413, 406] on icon at bounding box center [1419, 405] width 11 height 11
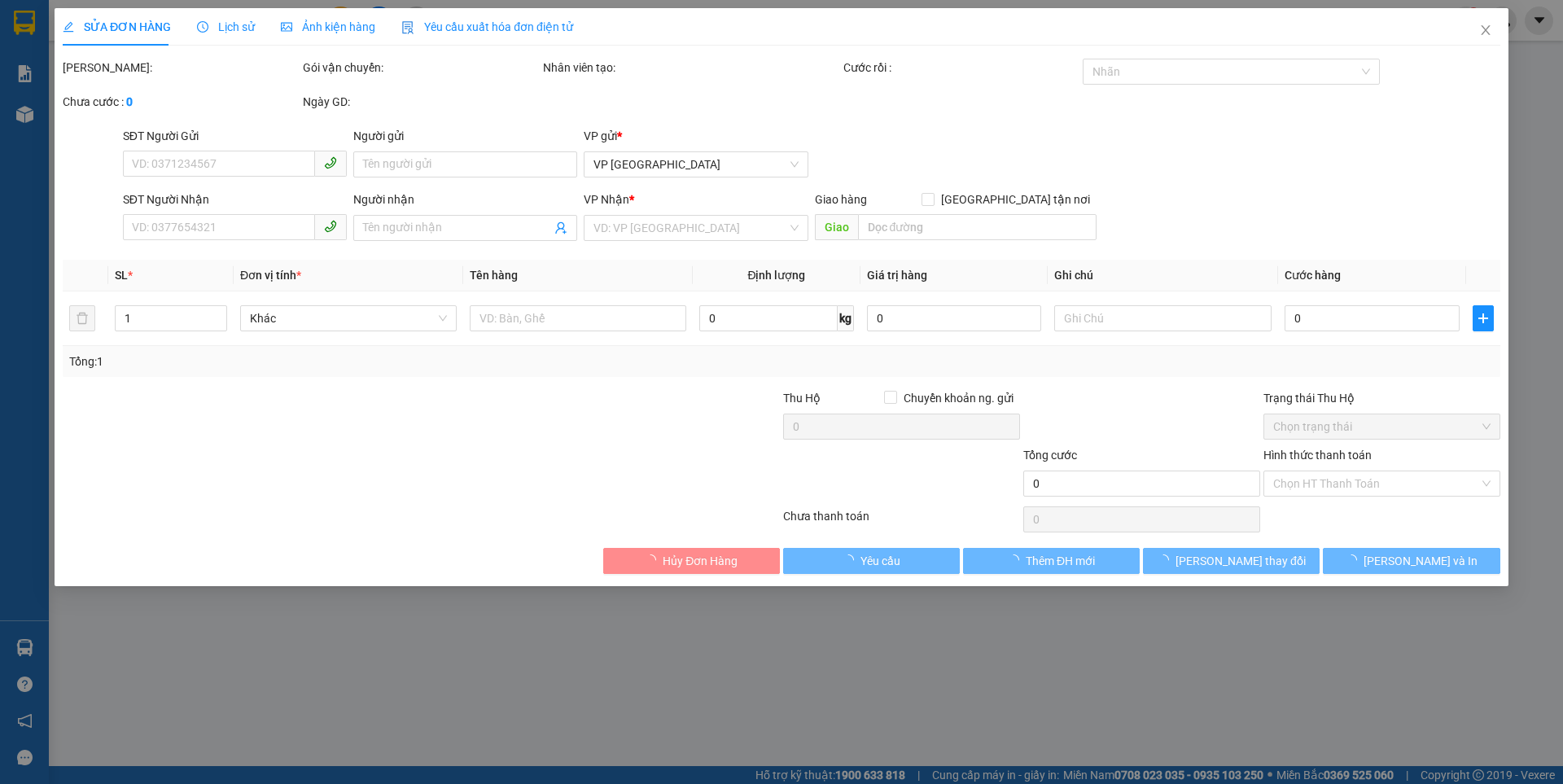
type input "0942181959"
type input "0367937713"
type input "100.000"
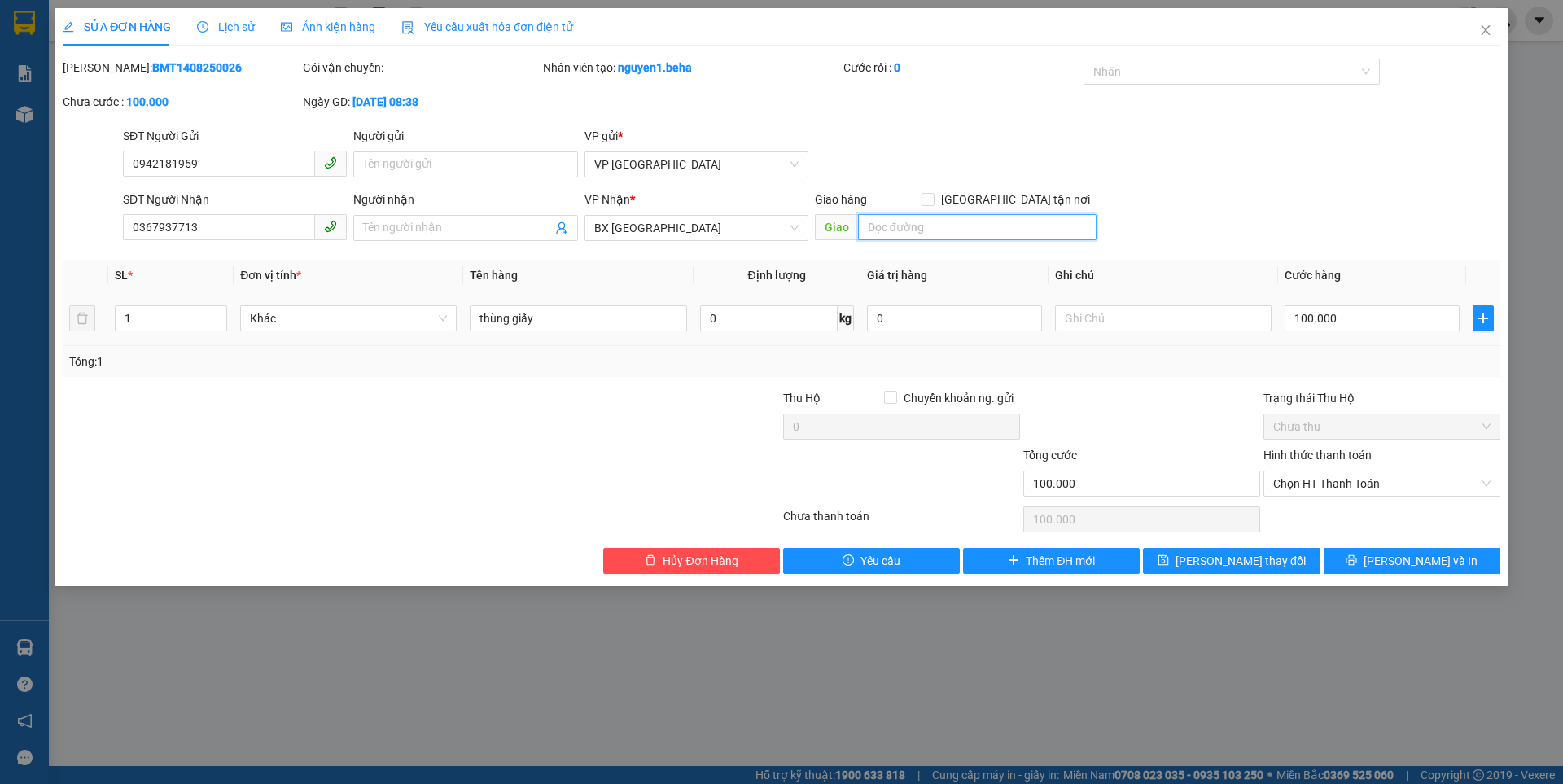
click at [912, 228] on input "search" at bounding box center [977, 226] width 238 height 26
type input "tân lập"
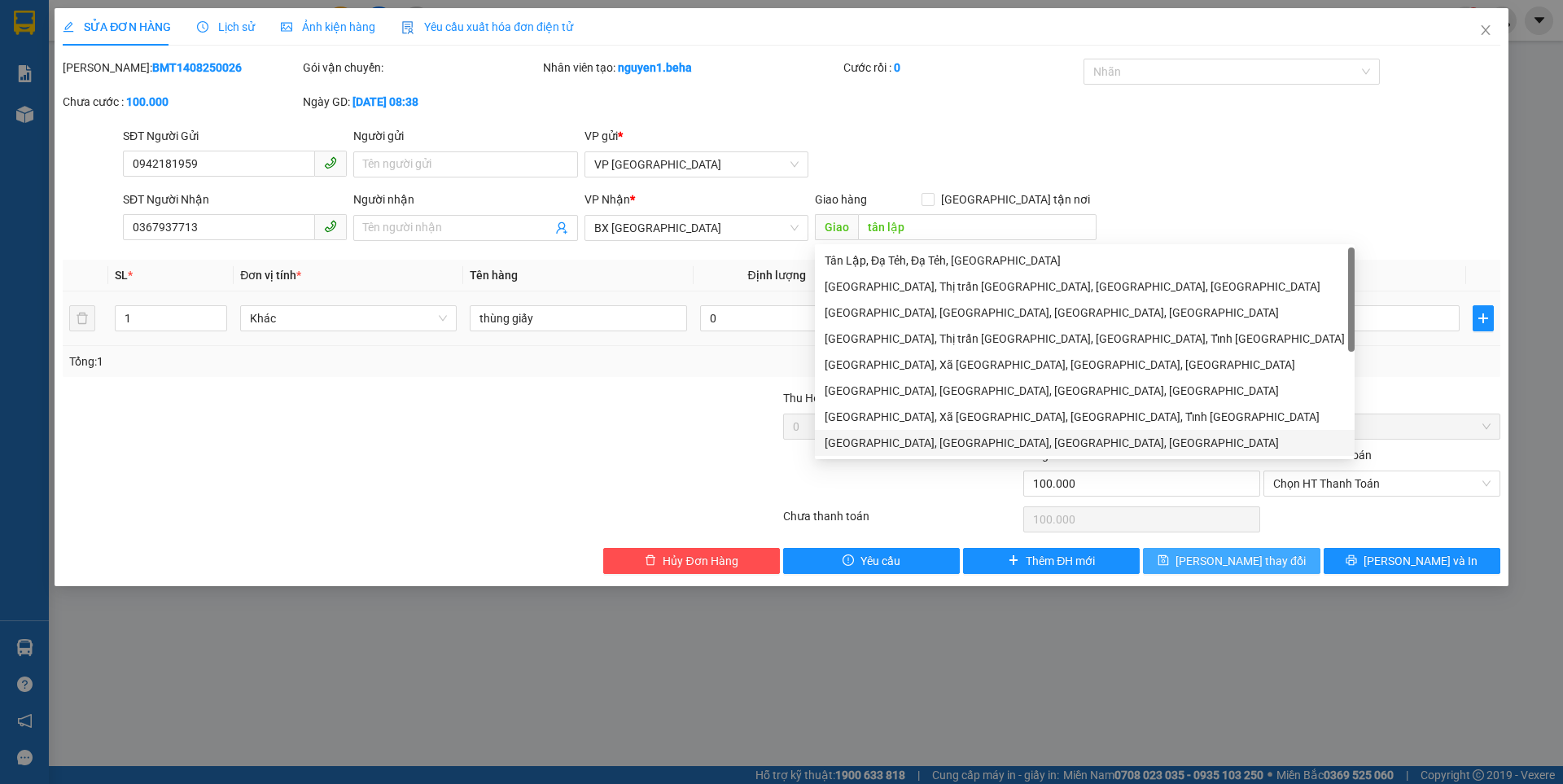
click at [1214, 557] on span "Lưu thay đổi" at bounding box center [1240, 560] width 130 height 18
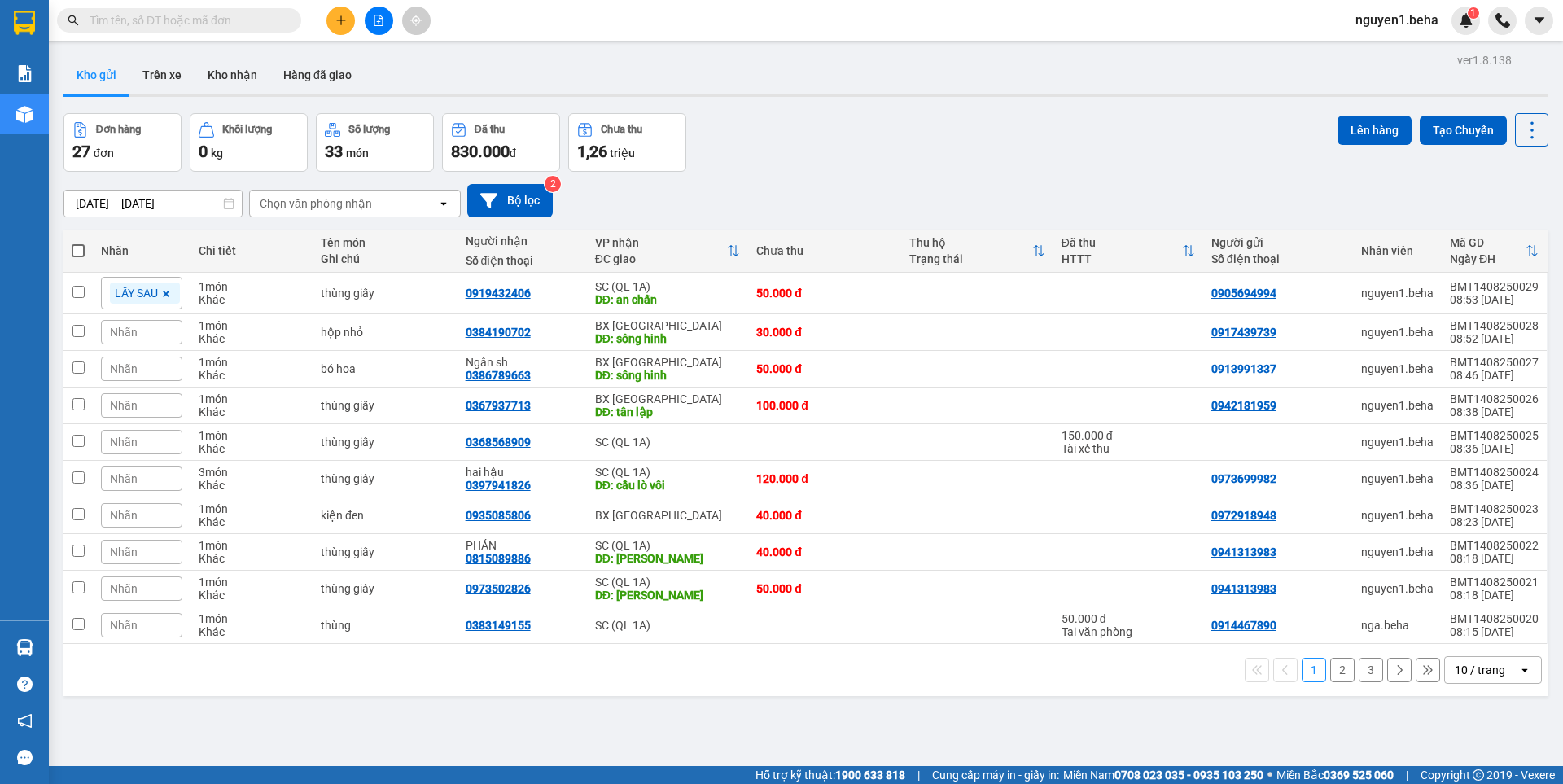
click at [155, 14] on input "text" at bounding box center [185, 19] width 192 height 18
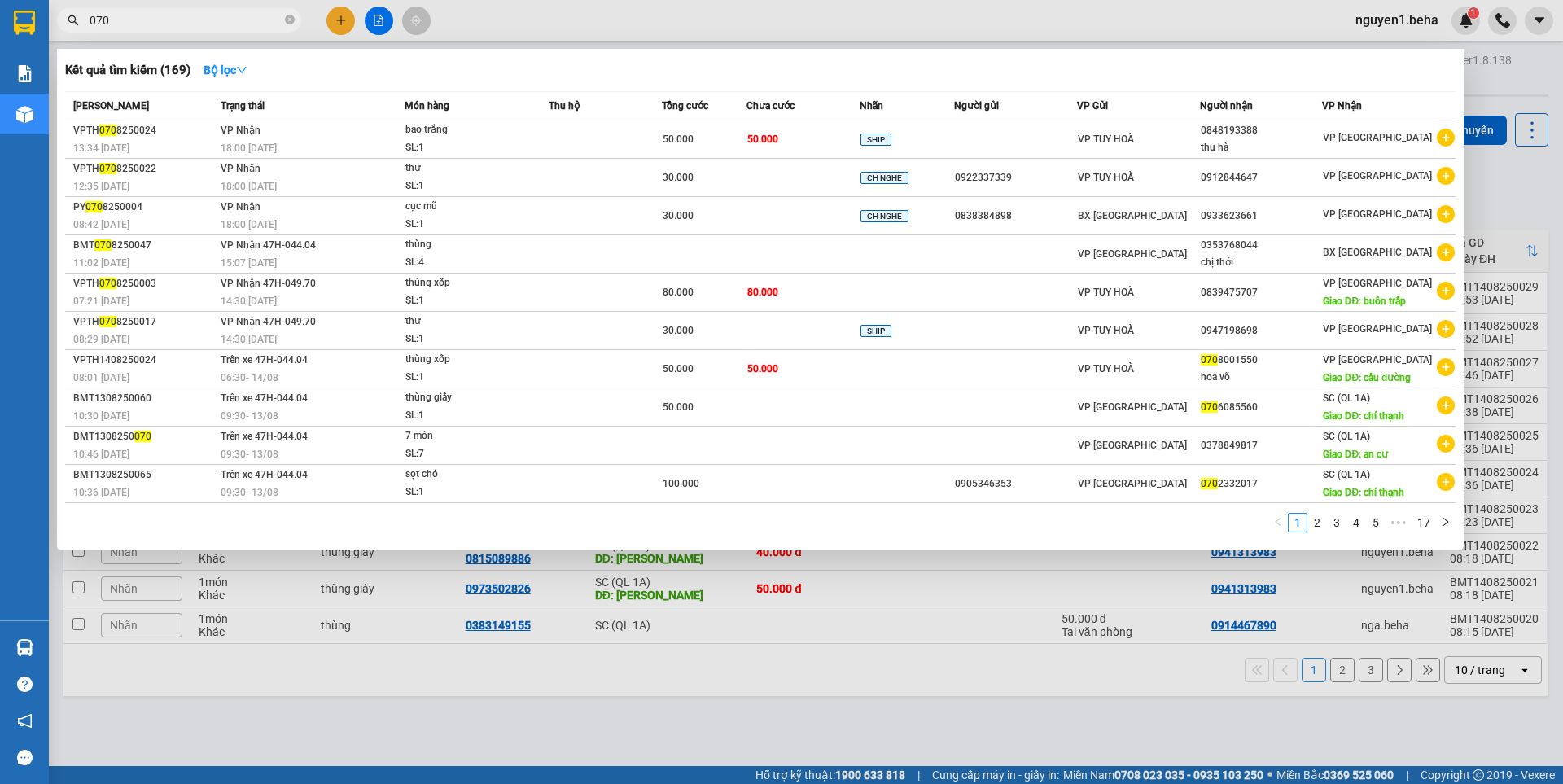
click at [142, 17] on input "070" at bounding box center [185, 19] width 192 height 18
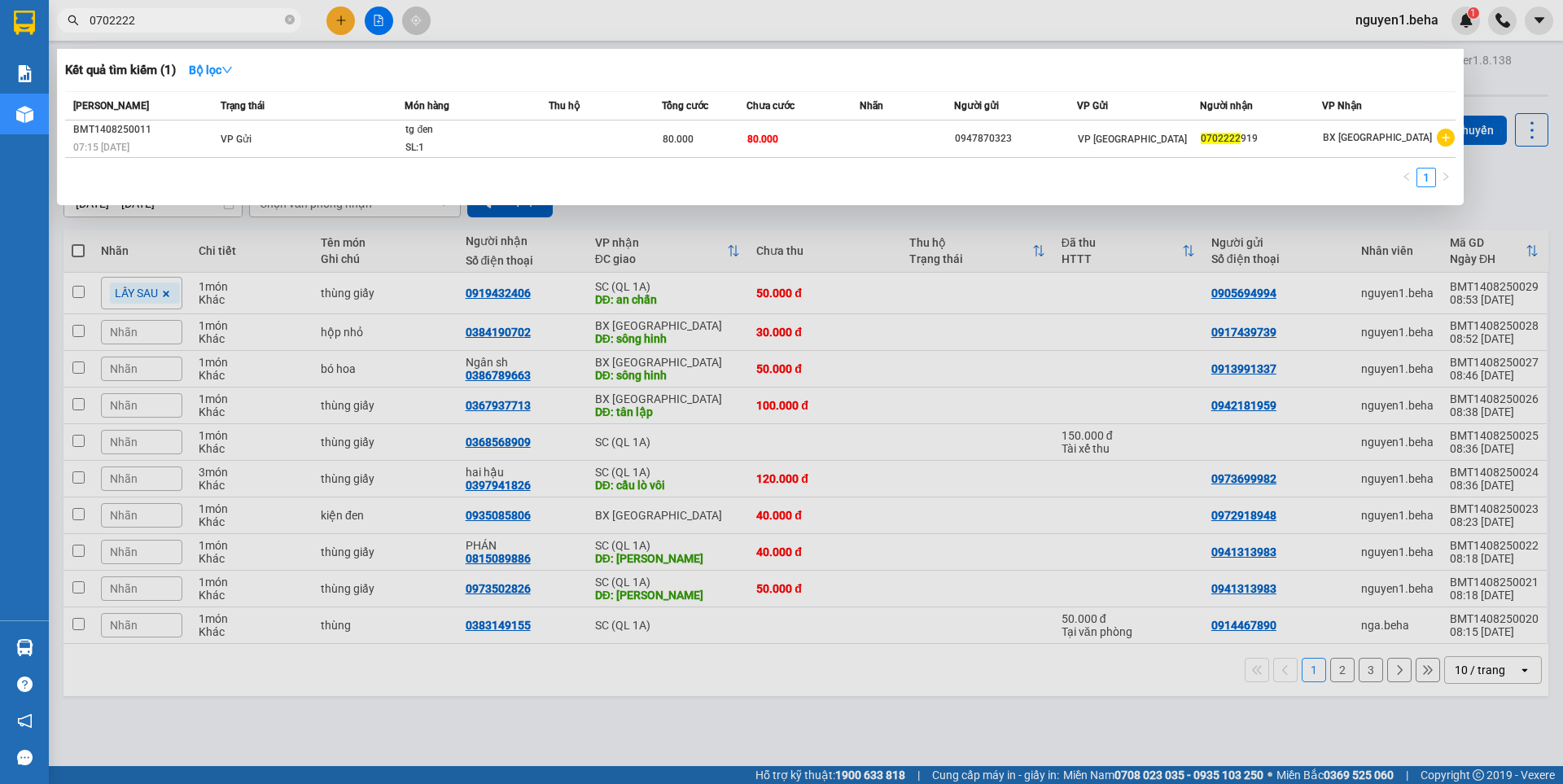
type input "0702222"
click at [972, 236] on div at bounding box center [782, 392] width 1563 height 784
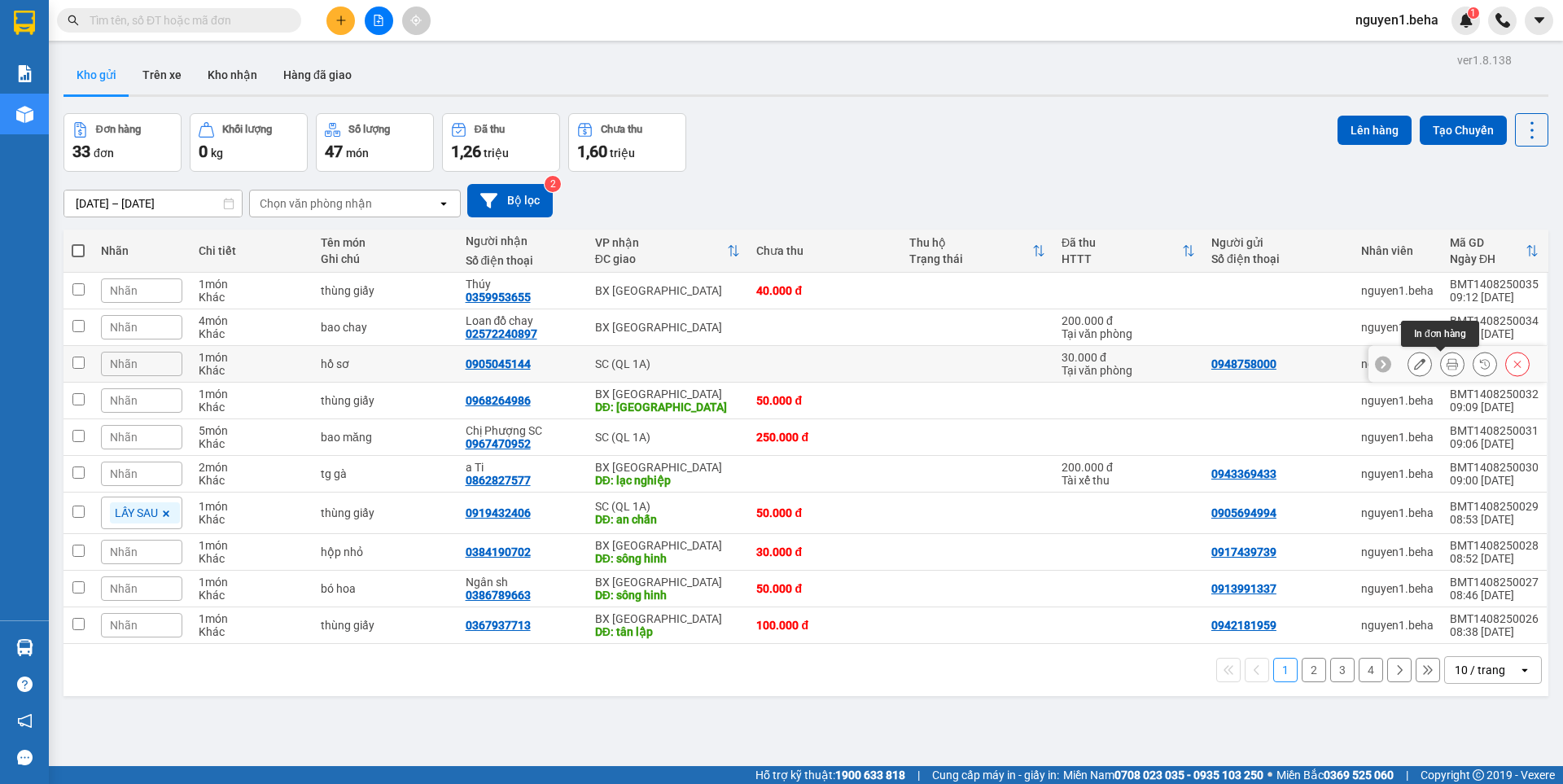
click at [1446, 367] on icon at bounding box center [1451, 363] width 11 height 11
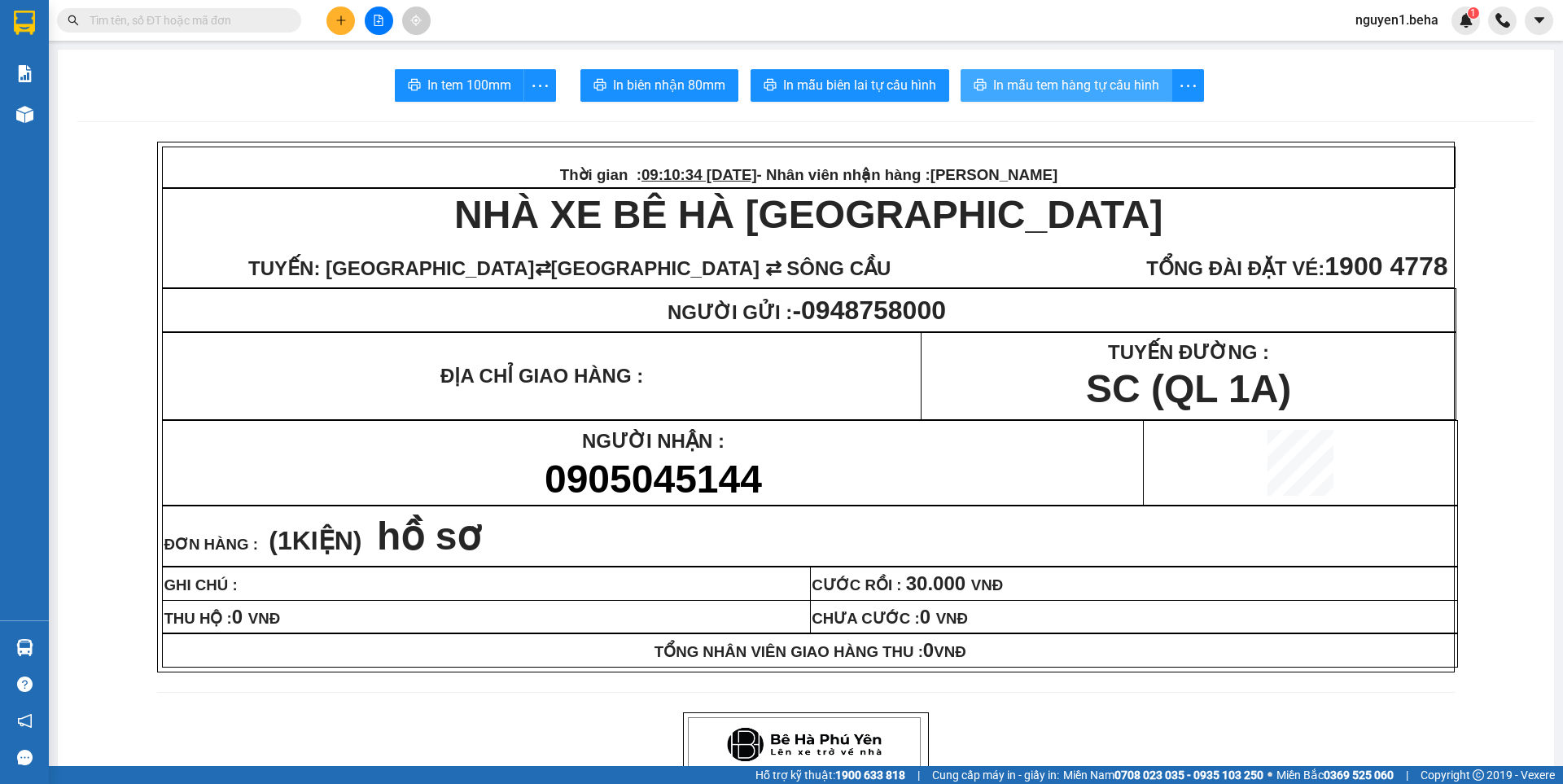
click at [1123, 78] on span "In mẫu tem hàng tự cấu hình" at bounding box center [1076, 85] width 166 height 20
click at [338, 26] on button at bounding box center [340, 21] width 29 height 29
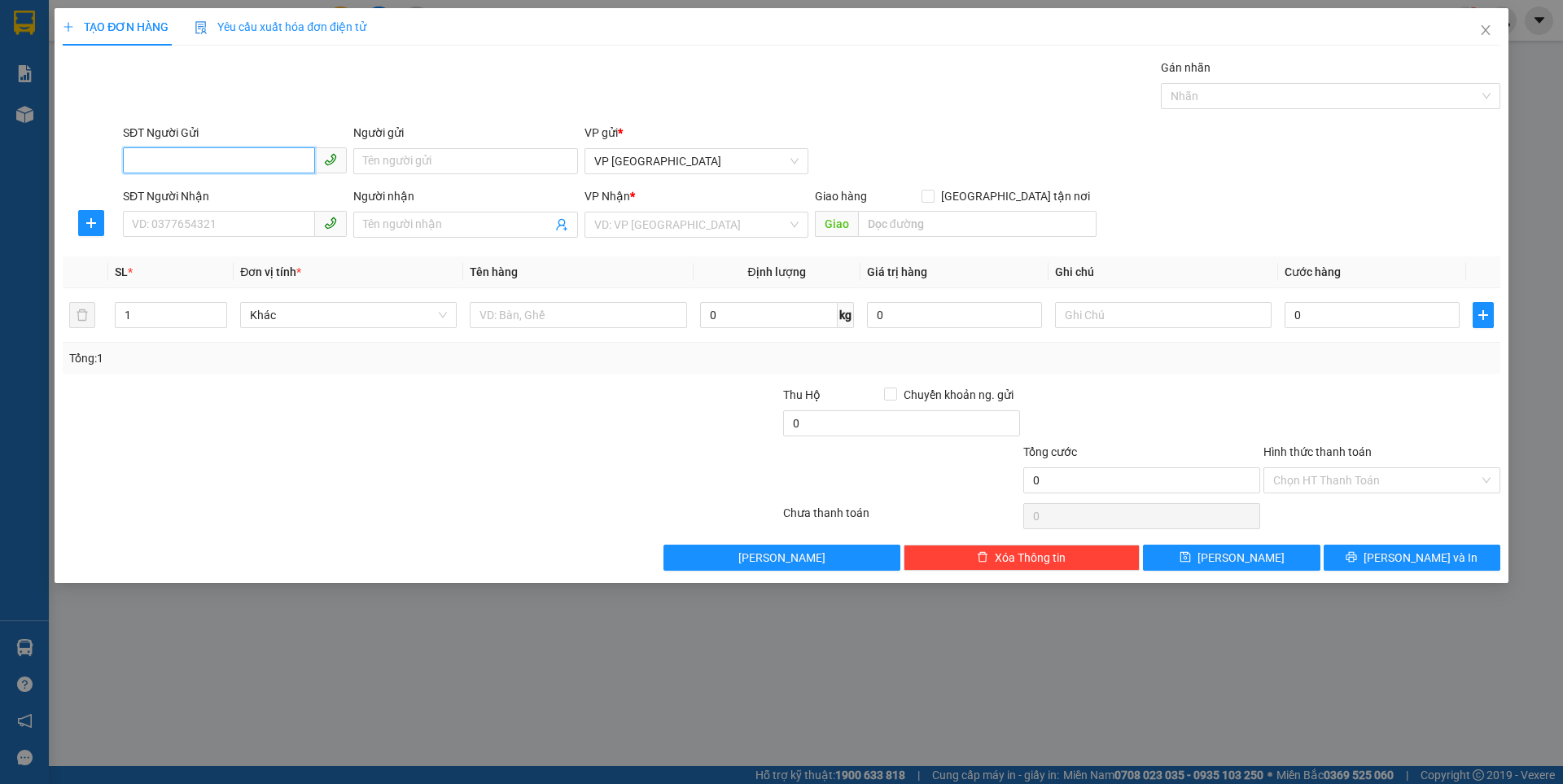
click at [260, 166] on input "SĐT Người Gửi" at bounding box center [218, 160] width 192 height 26
type input "0"
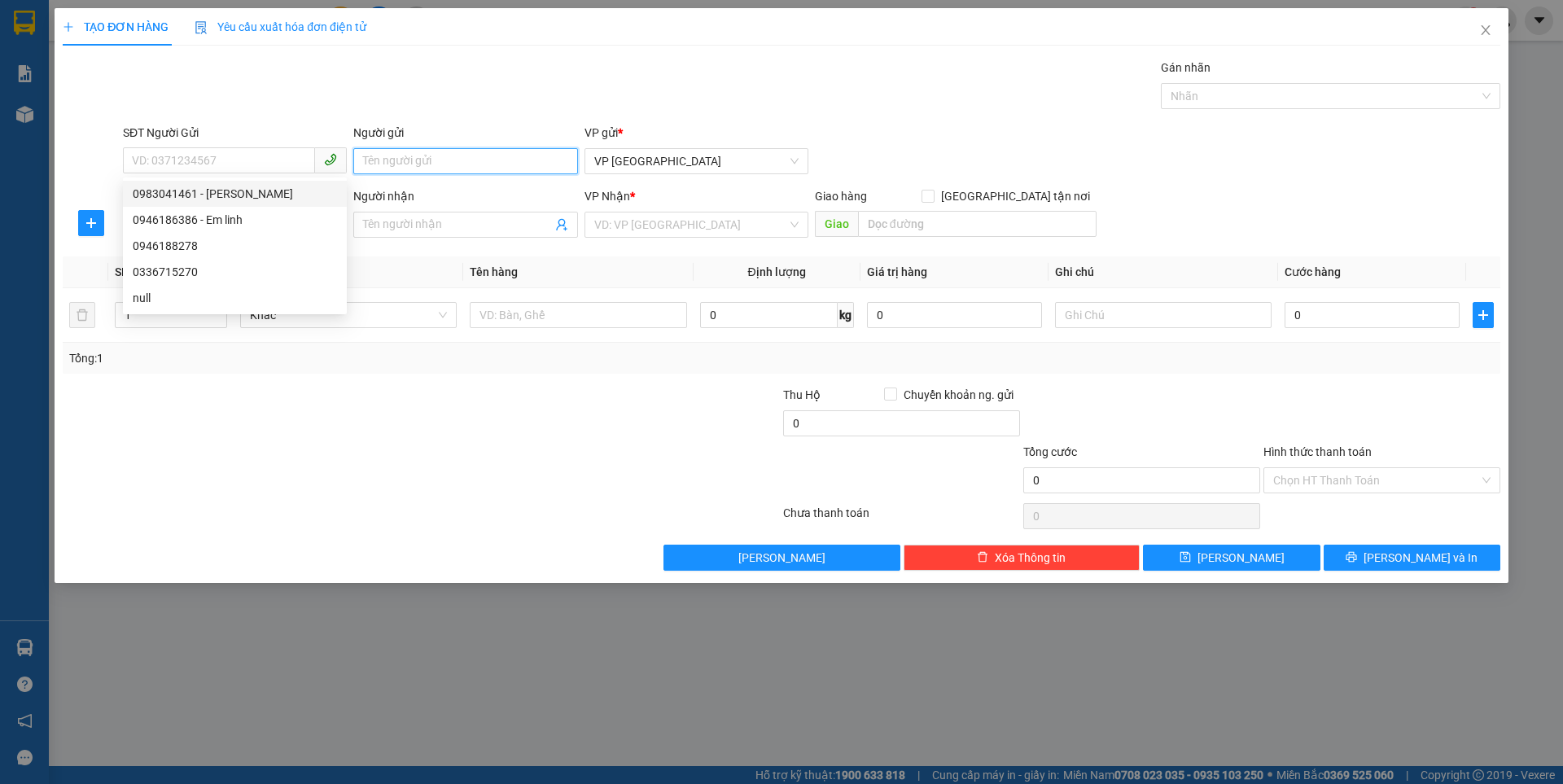
click at [392, 162] on input "Người gửi" at bounding box center [465, 161] width 224 height 26
type input "p"
type input "Pizza"
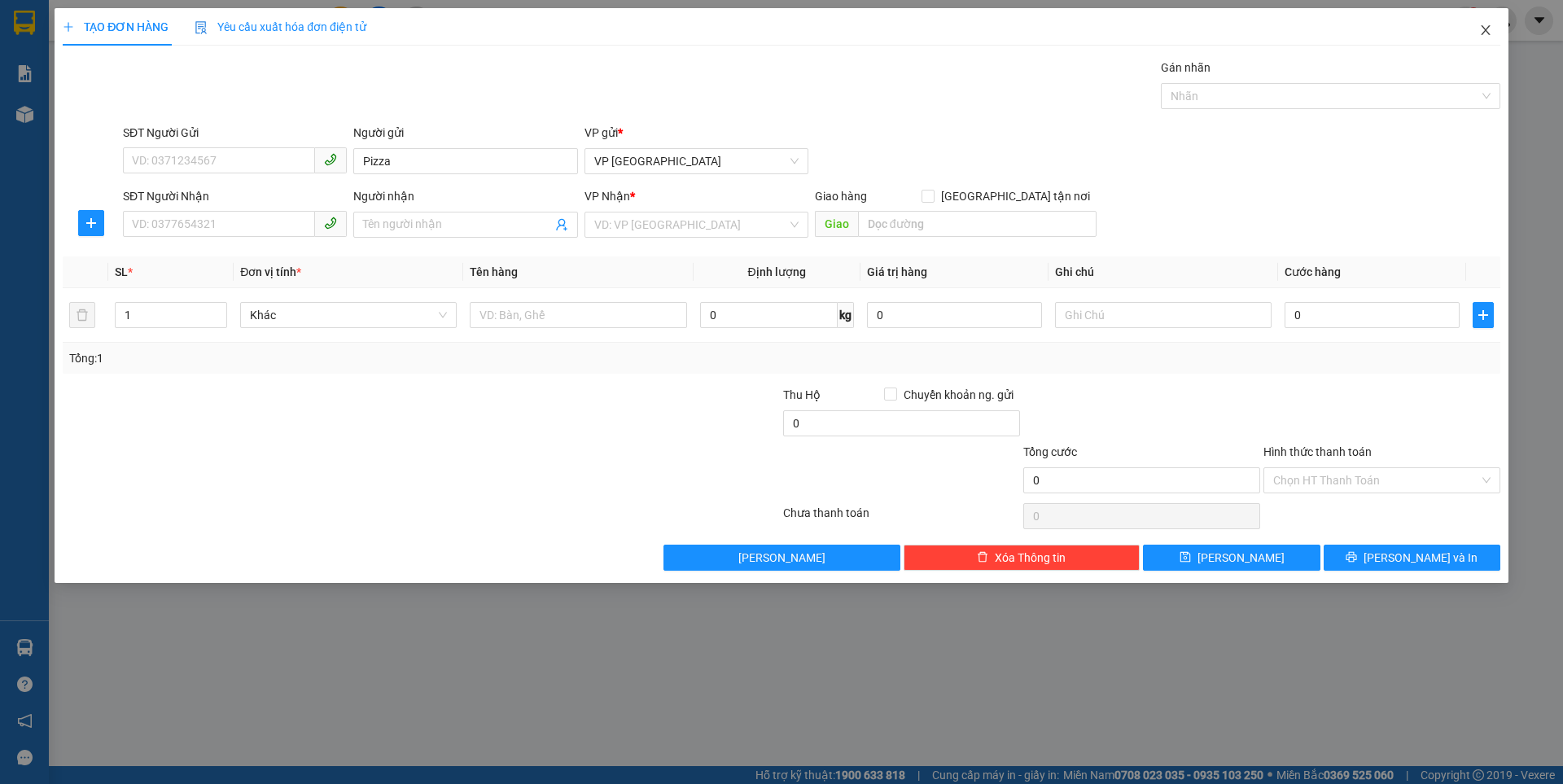
click at [1487, 30] on icon "close" at bounding box center [1484, 30] width 9 height 10
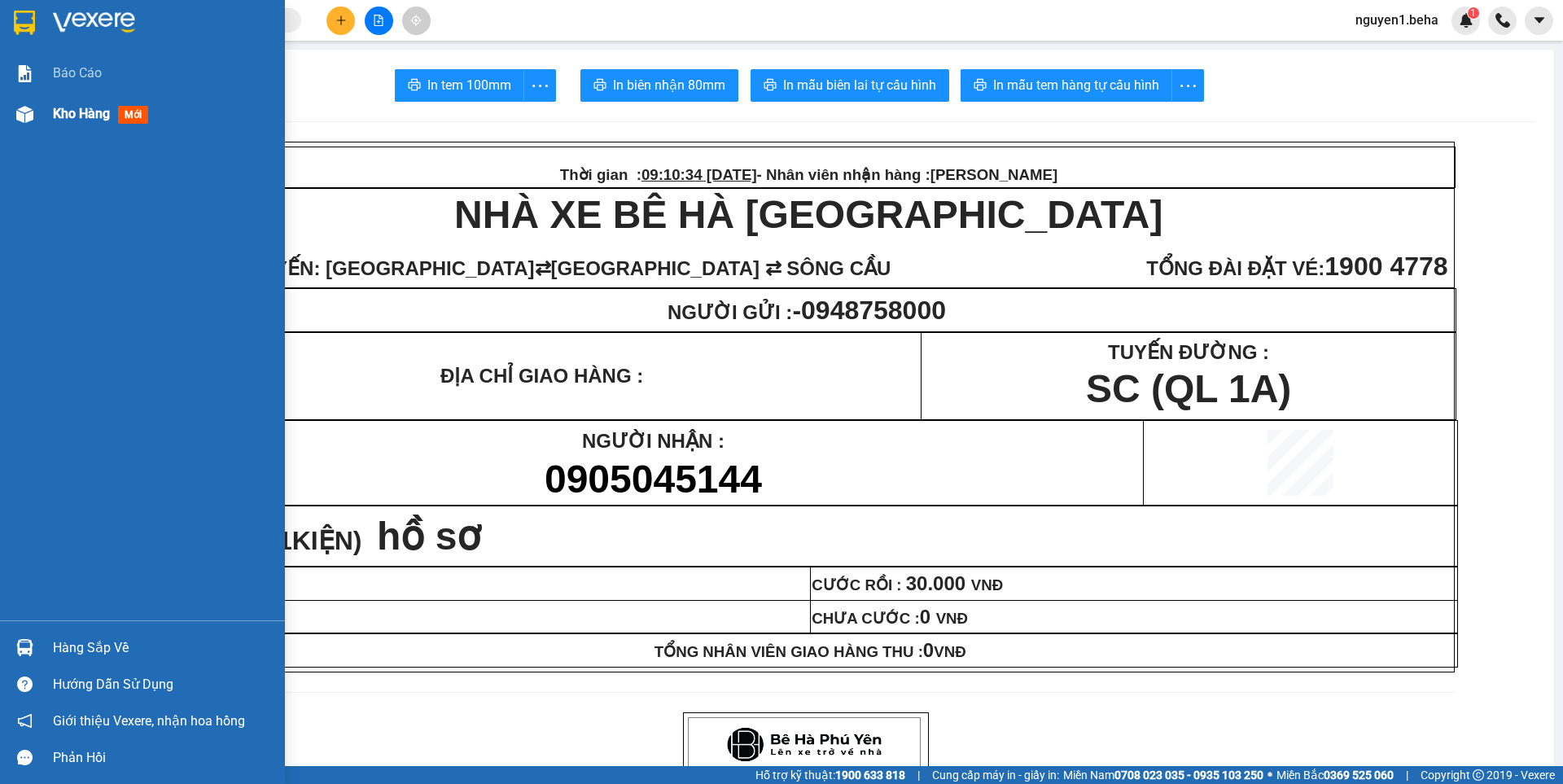
click at [37, 117] on div at bounding box center [25, 114] width 29 height 29
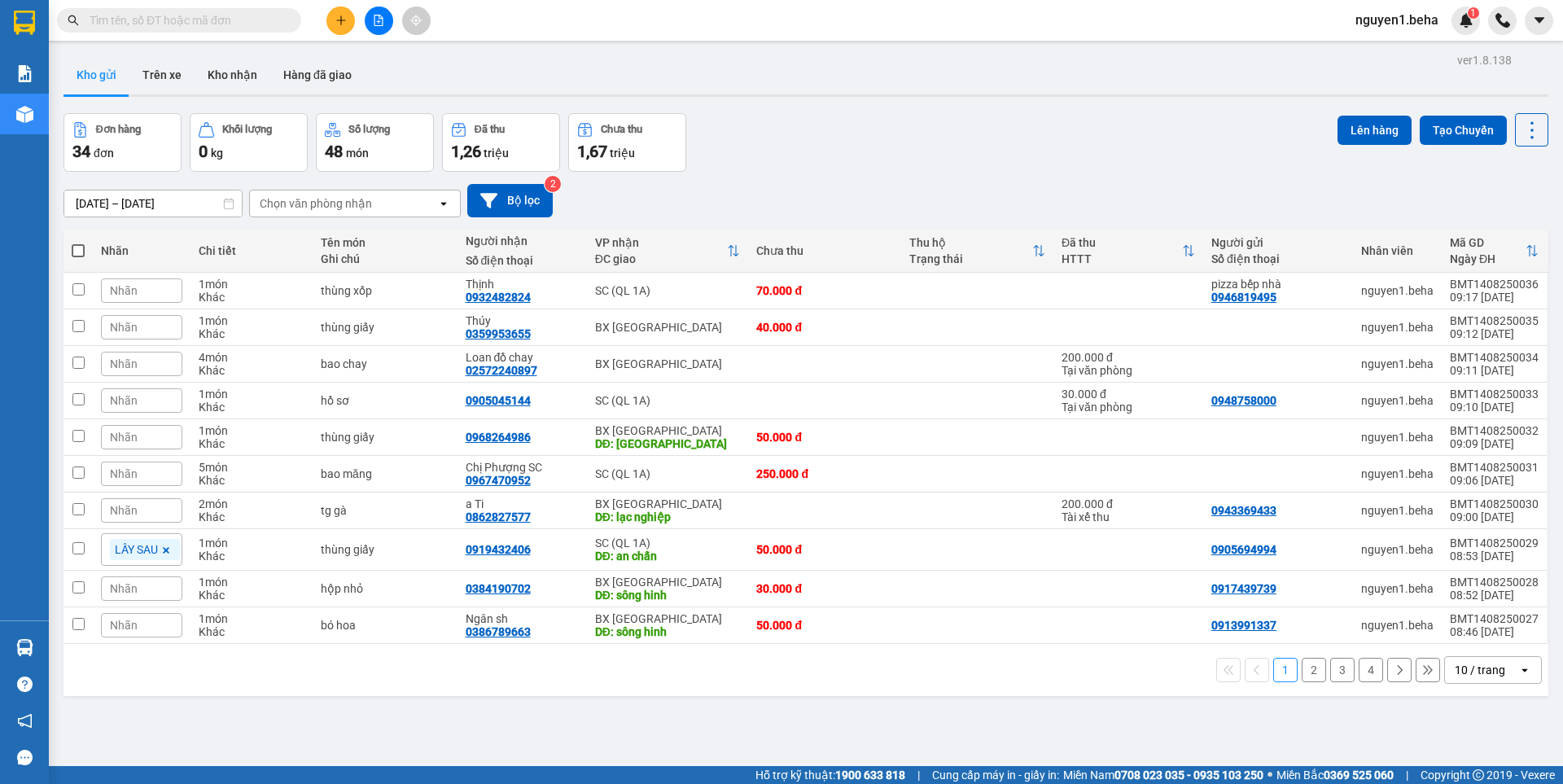
click at [1301, 677] on button "2" at bounding box center [1313, 669] width 25 height 24
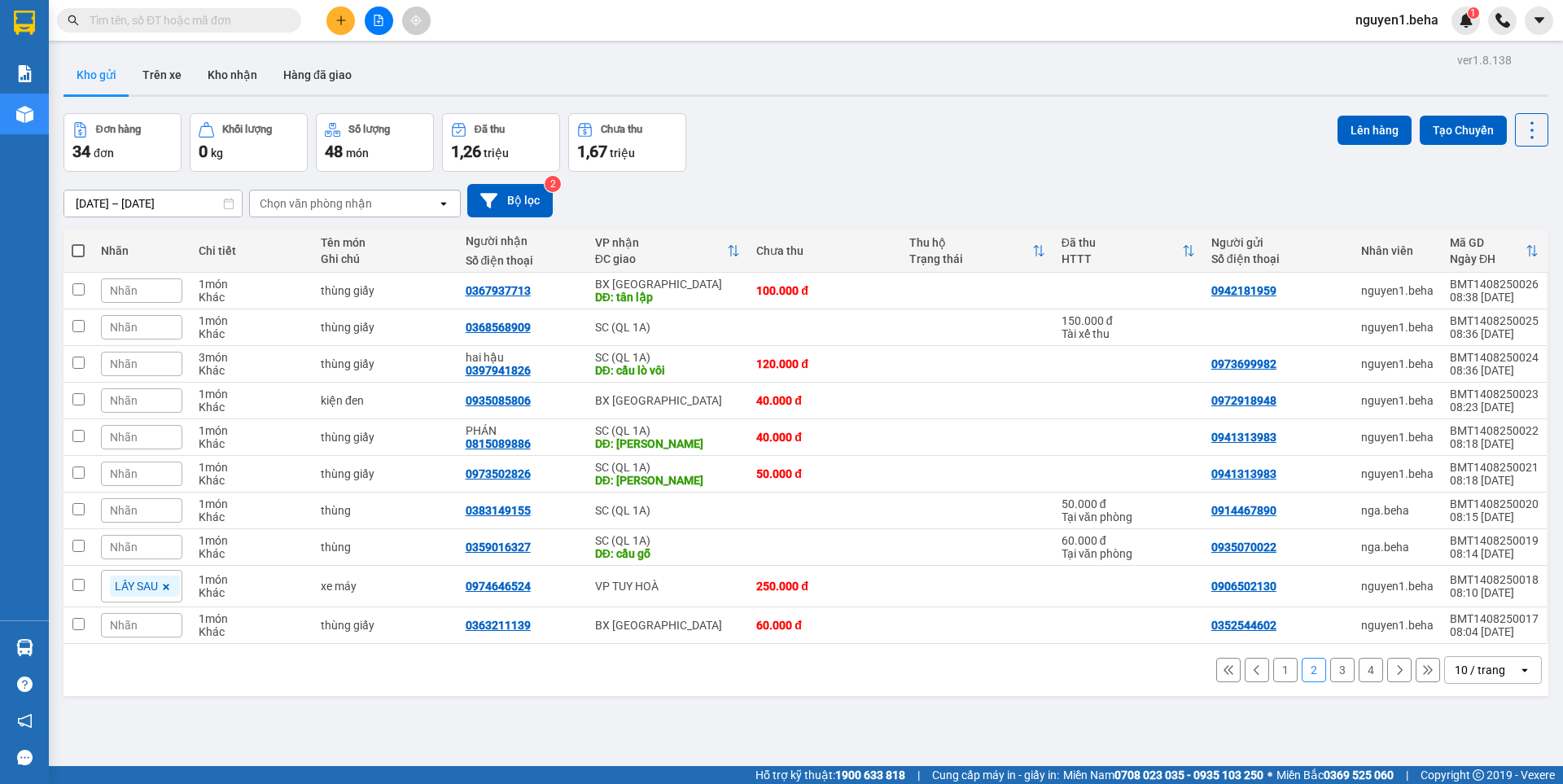
click at [1337, 672] on button "3" at bounding box center [1342, 669] width 25 height 24
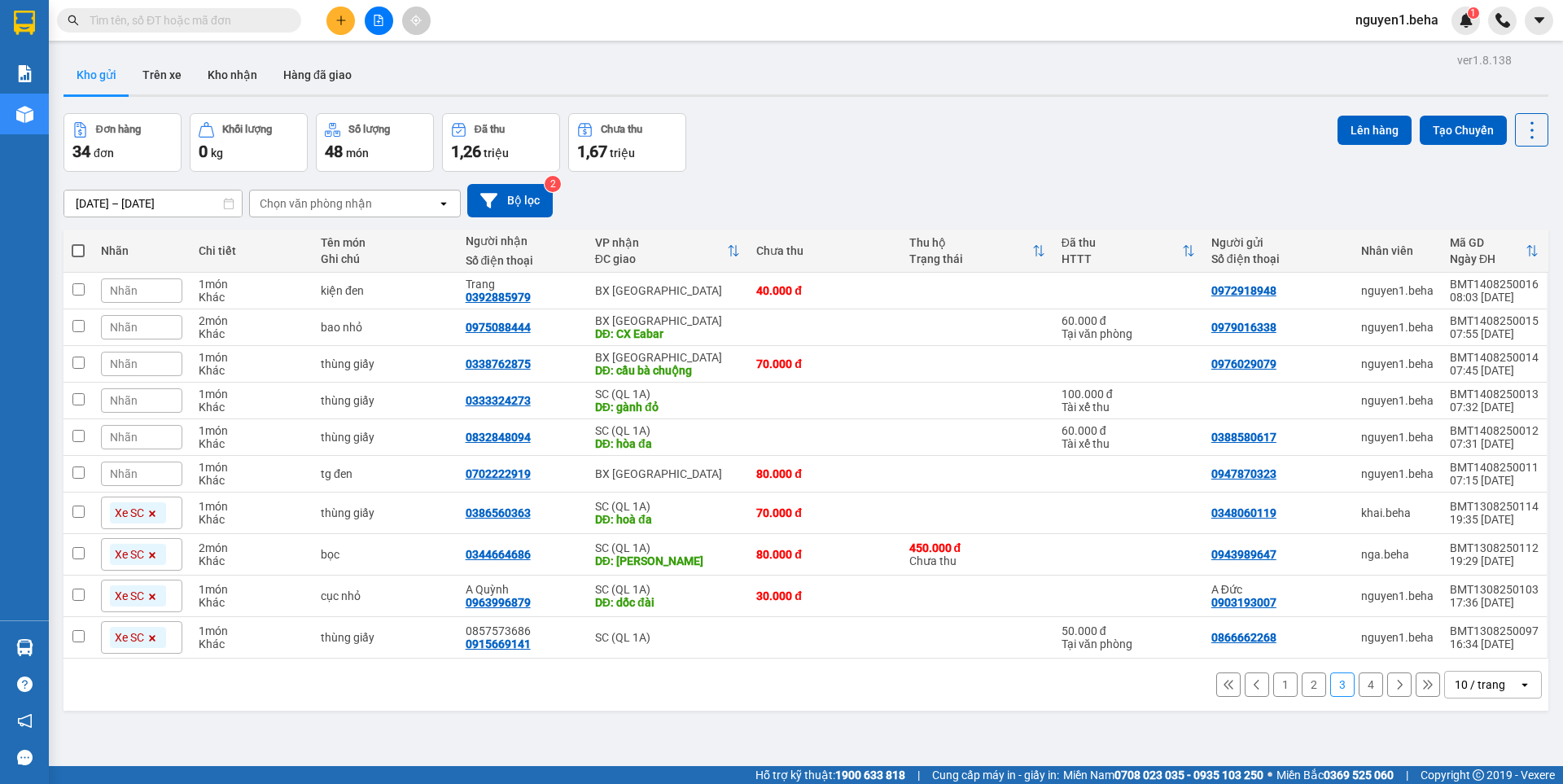
click at [146, 365] on div "Nhãn" at bounding box center [141, 363] width 81 height 24
click at [231, 470] on div "LẤY SAU" at bounding box center [228, 470] width 41 height 21
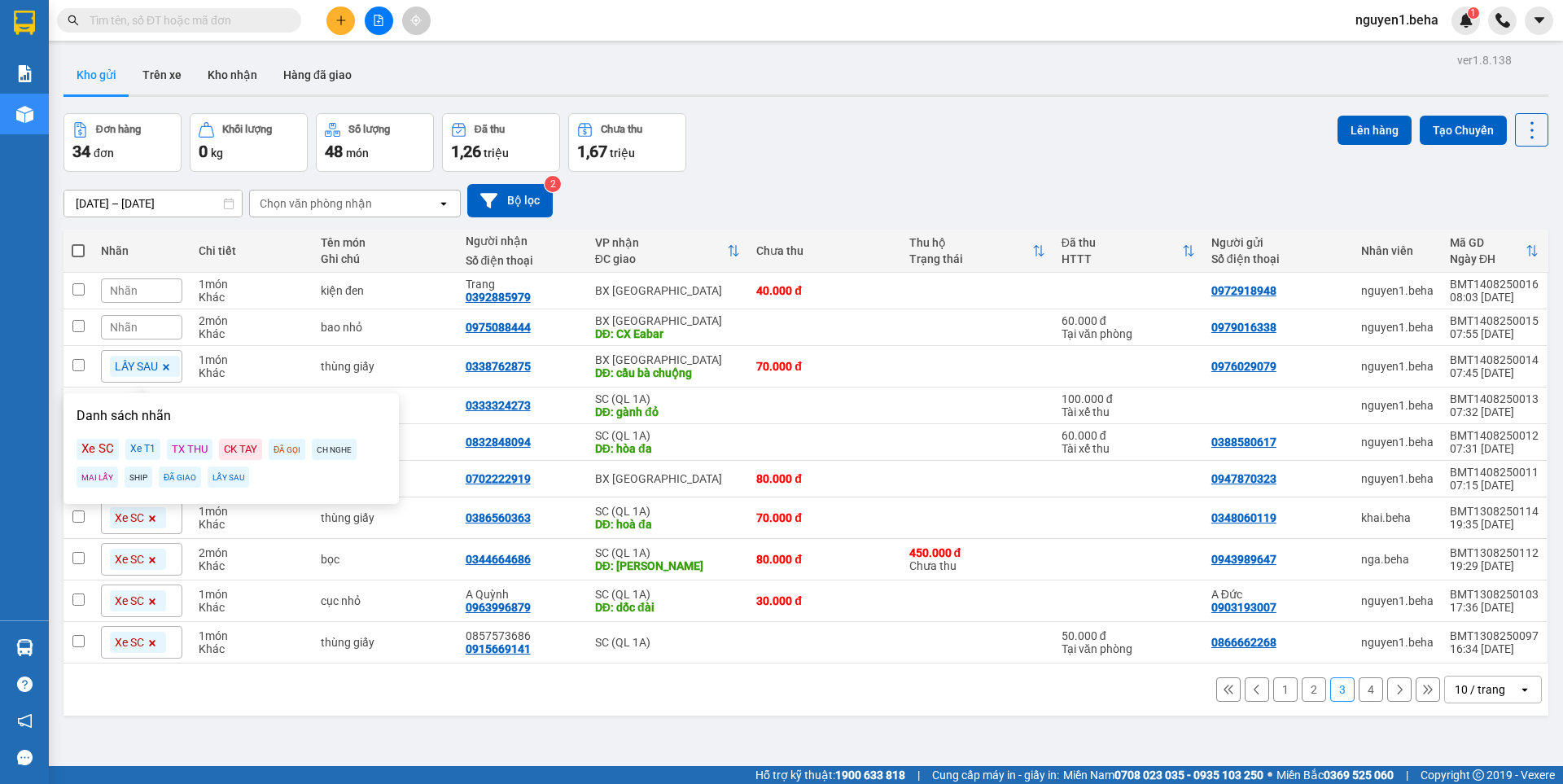
click at [150, 326] on div "Nhãn" at bounding box center [141, 327] width 81 height 24
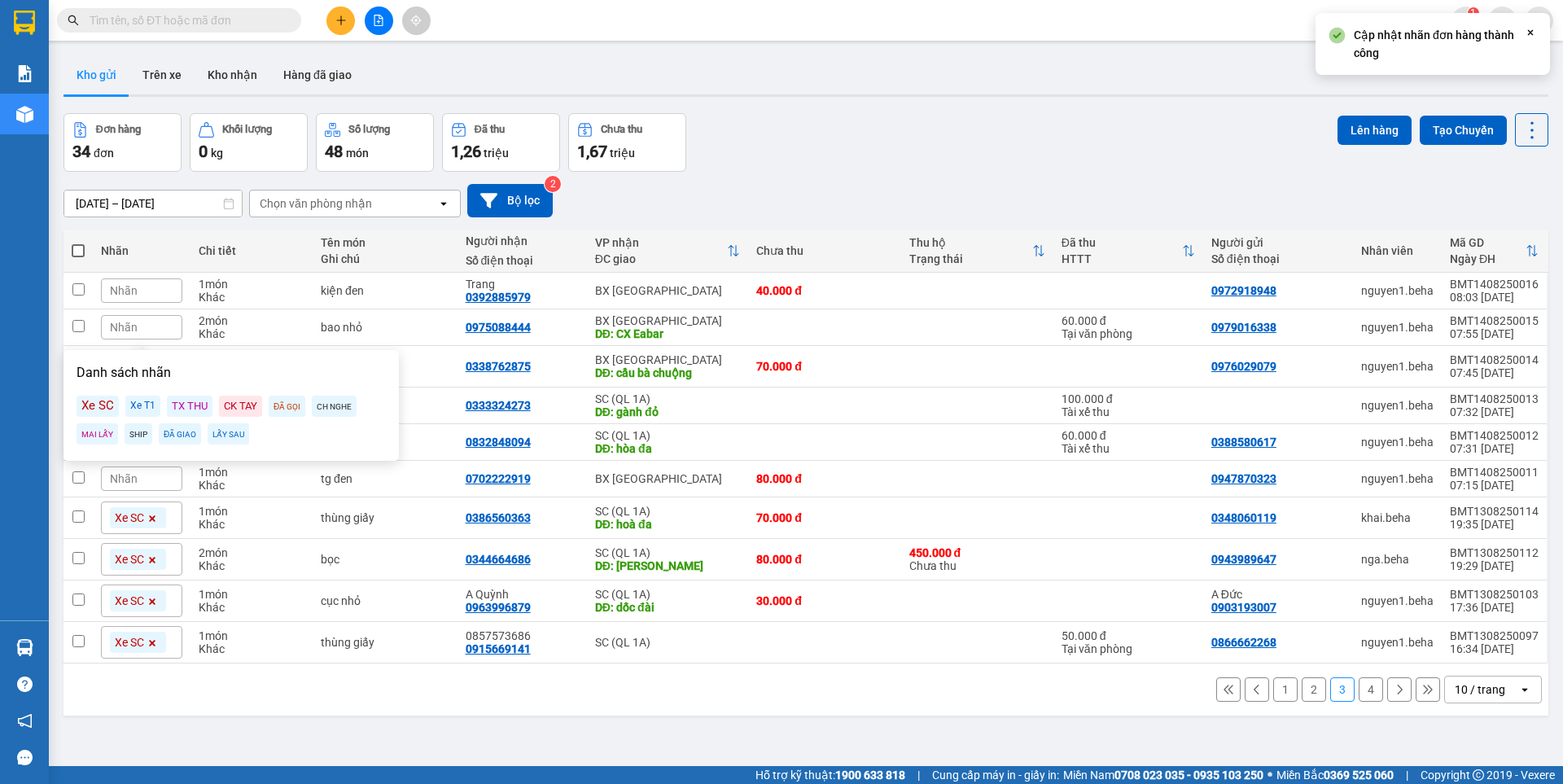
click at [227, 433] on div "LẤY SAU" at bounding box center [228, 433] width 41 height 21
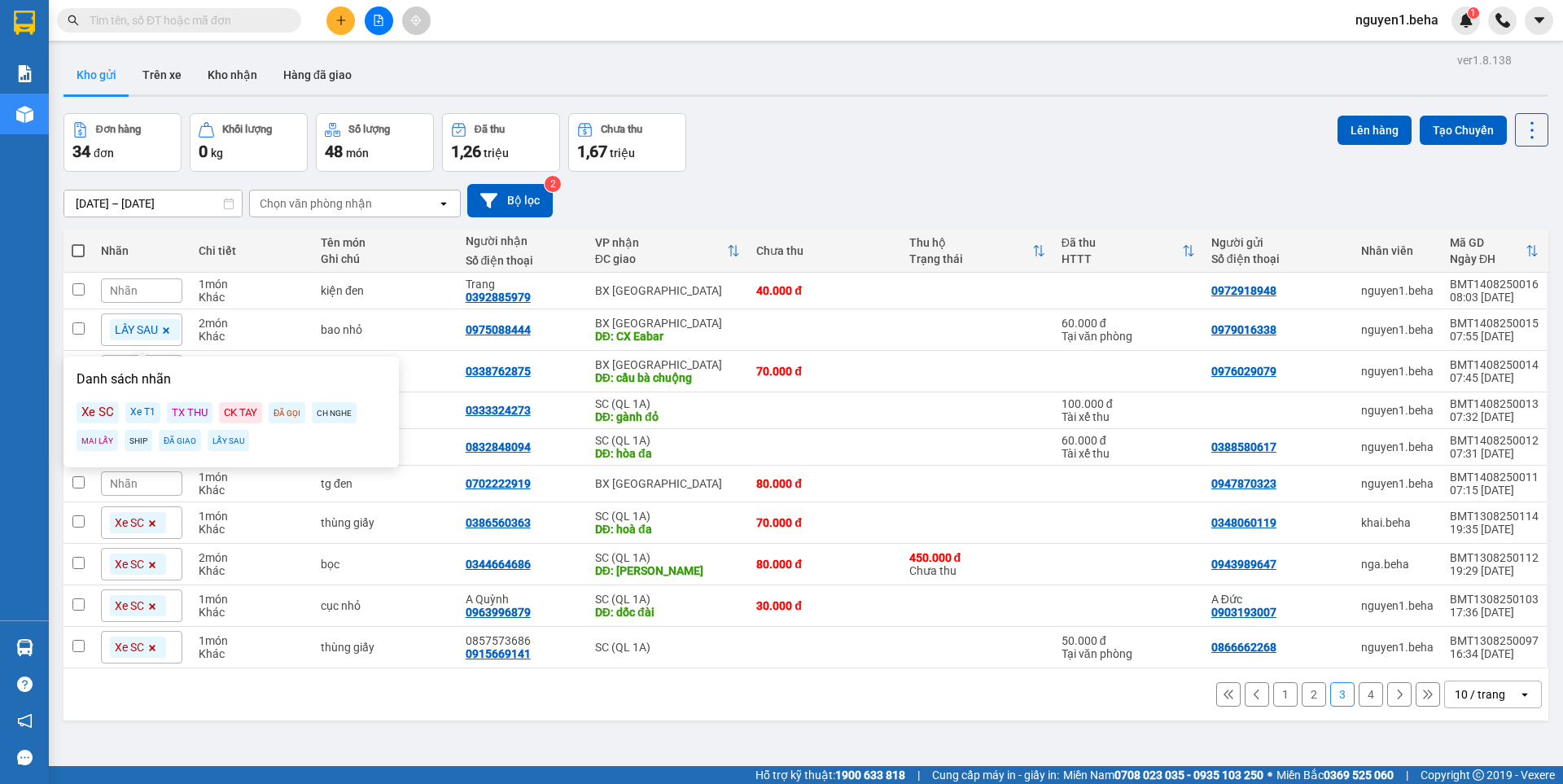
click at [144, 288] on div "Nhãn" at bounding box center [141, 290] width 81 height 24
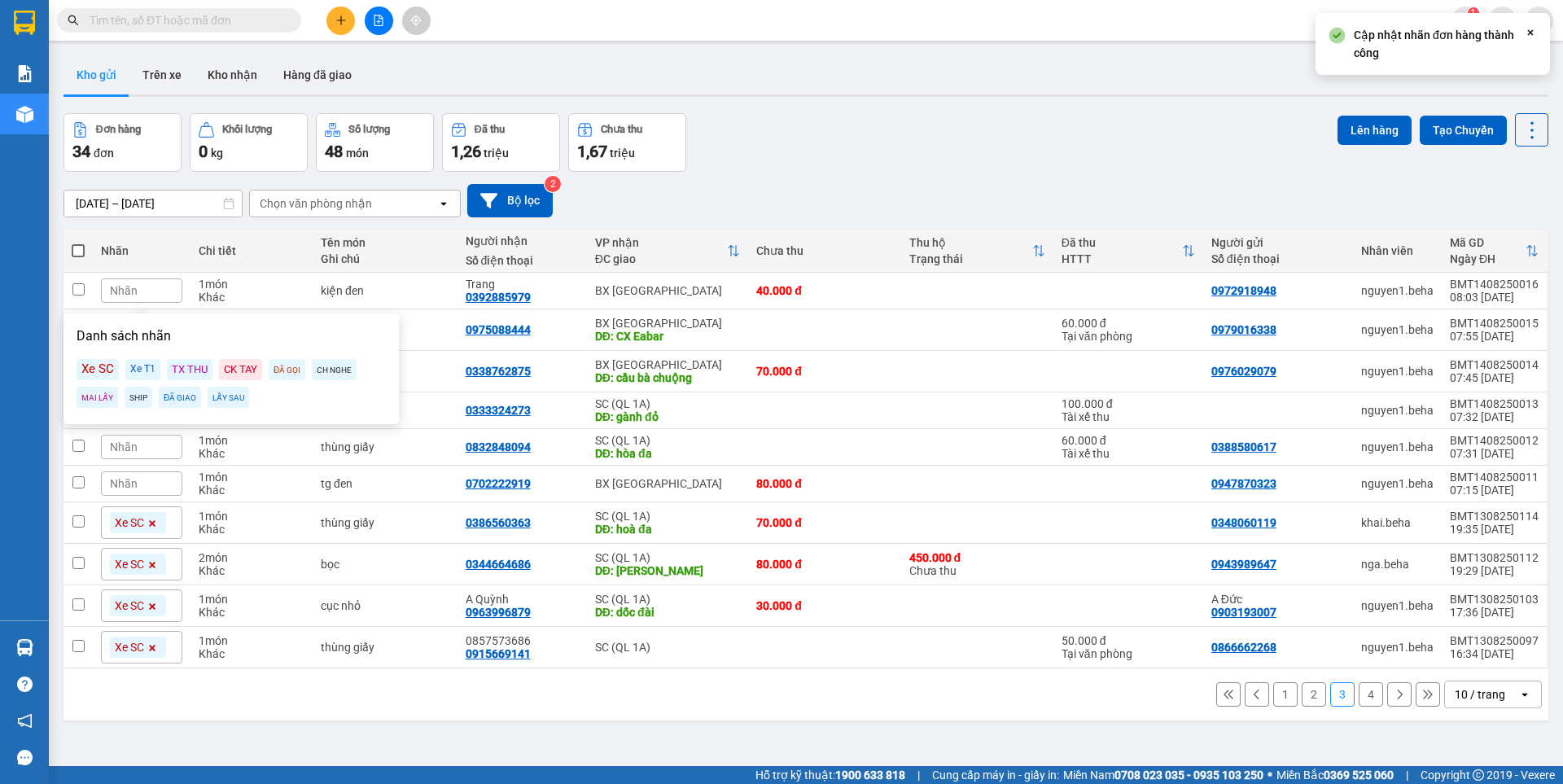
click at [230, 393] on div "LẤY SAU" at bounding box center [228, 397] width 41 height 21
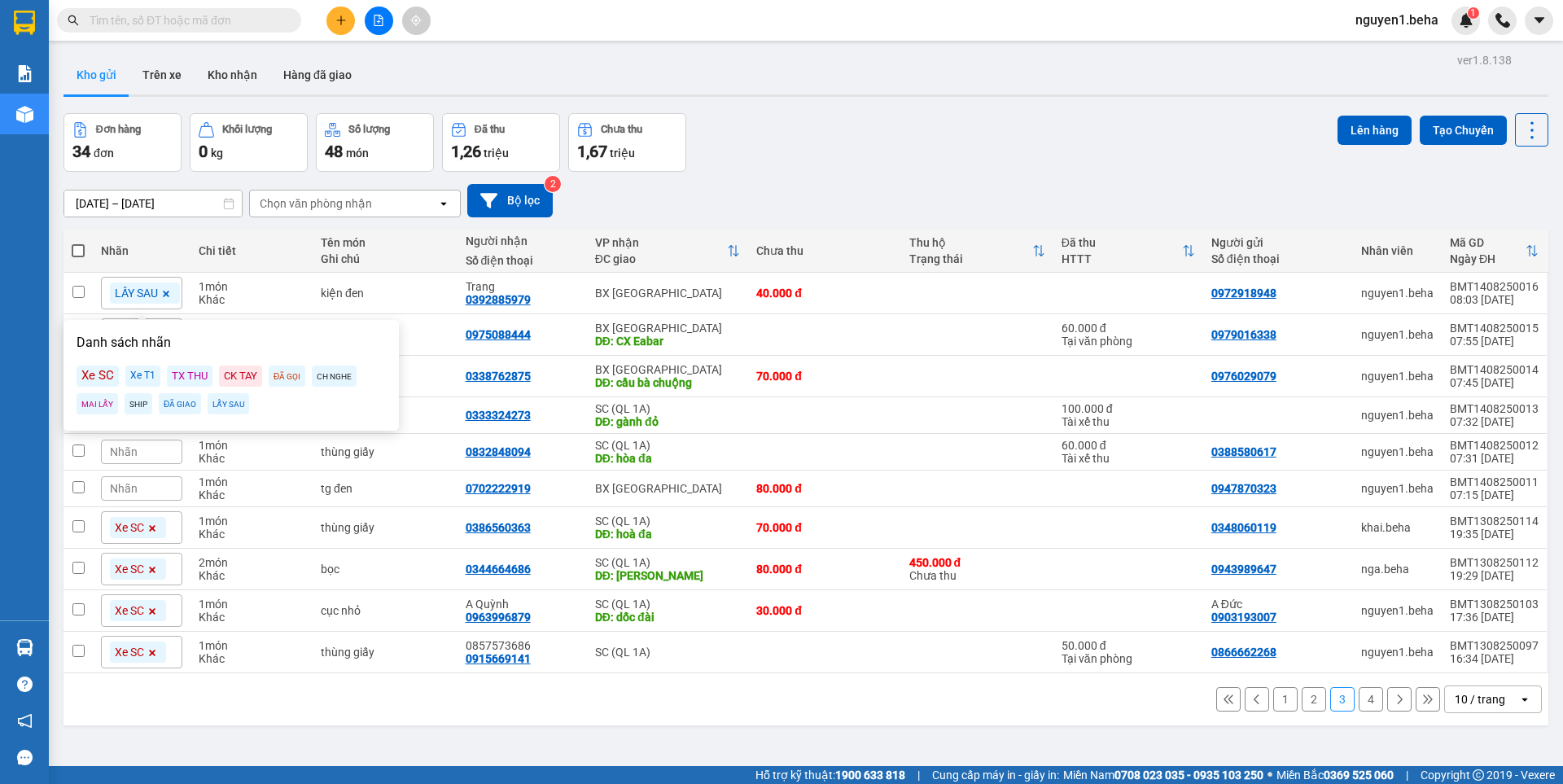
click at [1301, 700] on button "2" at bounding box center [1313, 699] width 25 height 24
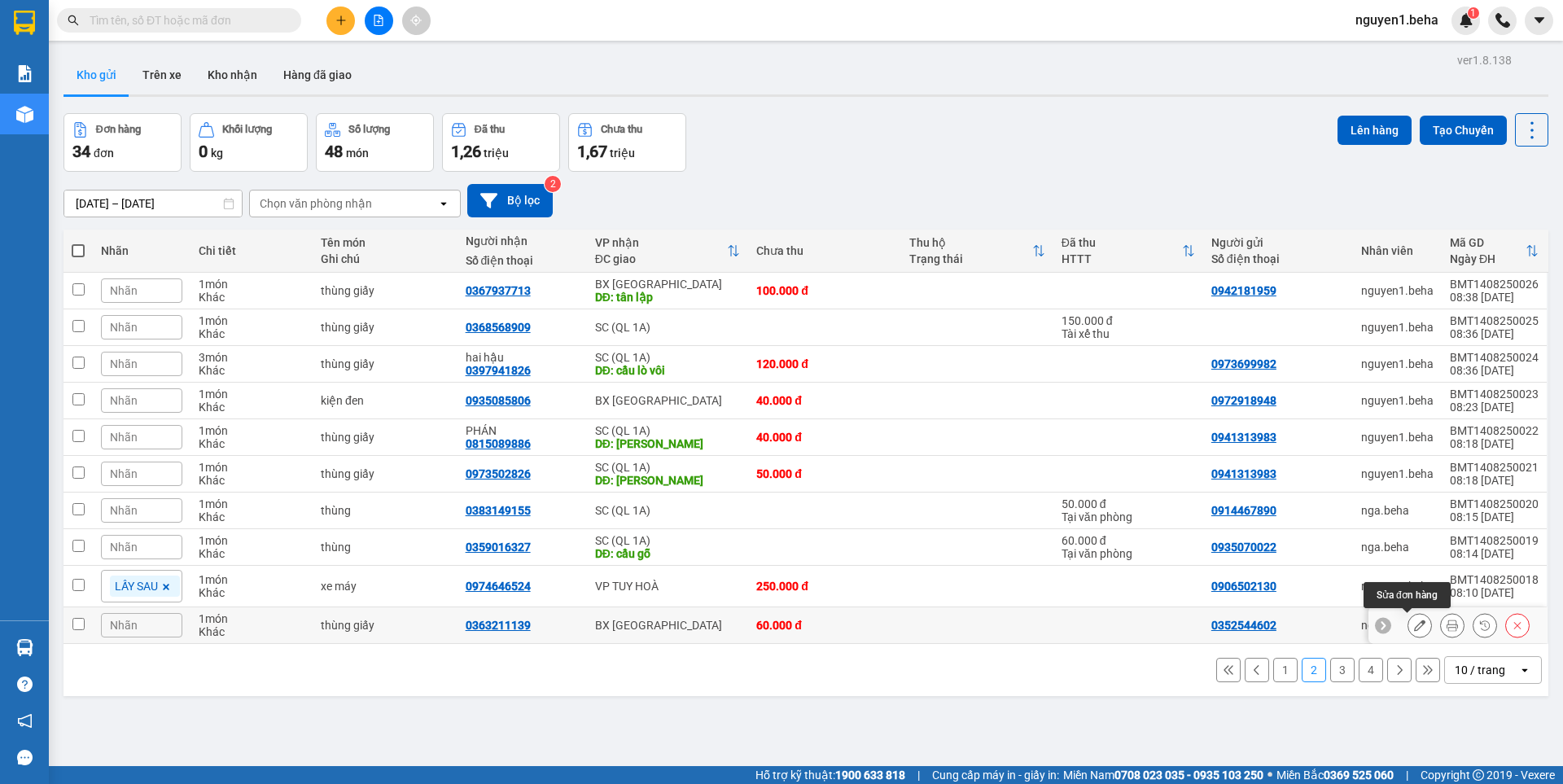
click at [1408, 627] on button at bounding box center [1419, 625] width 23 height 29
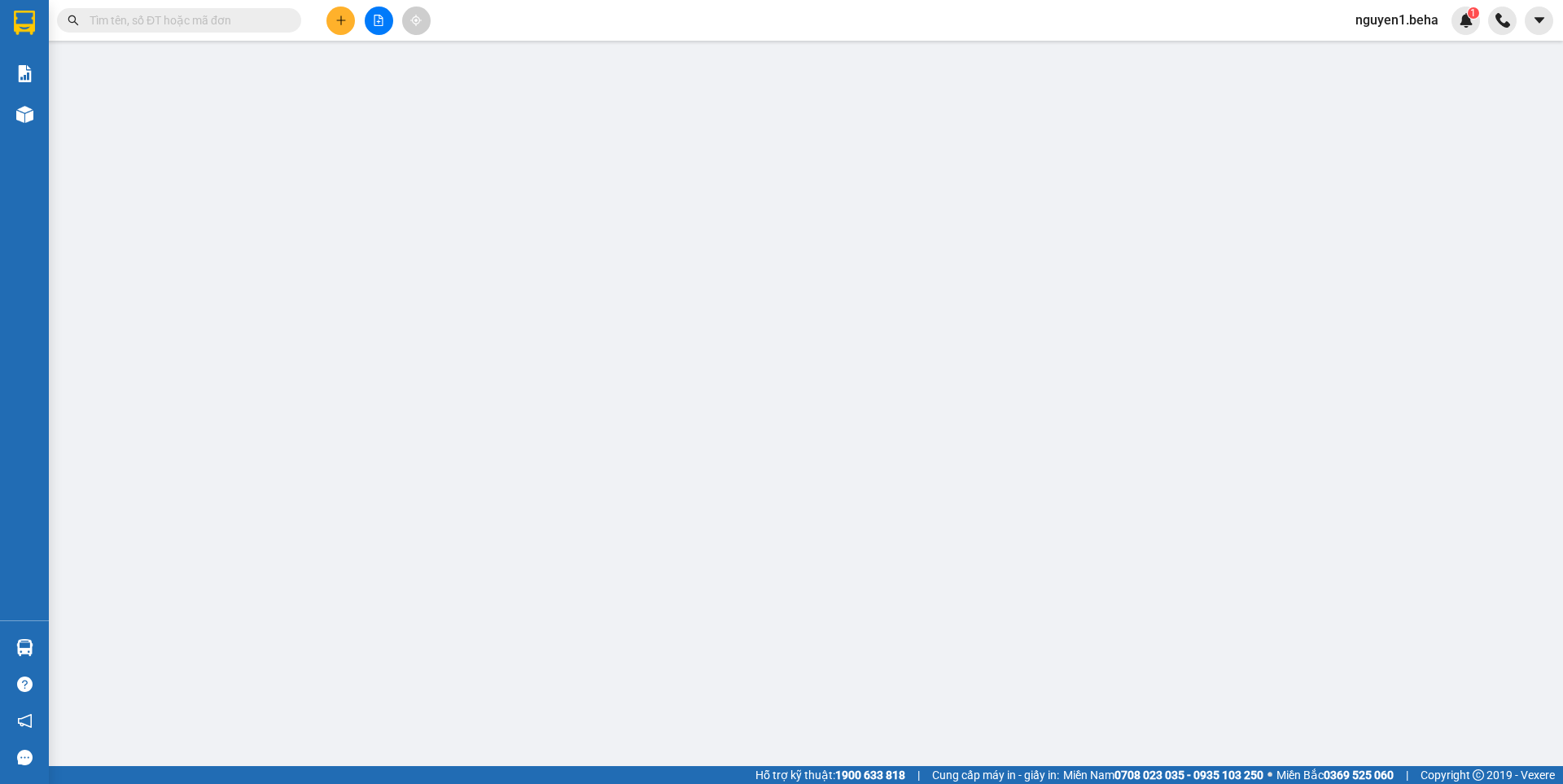
type input "0352544602"
type input "0363211139"
type input "60.000"
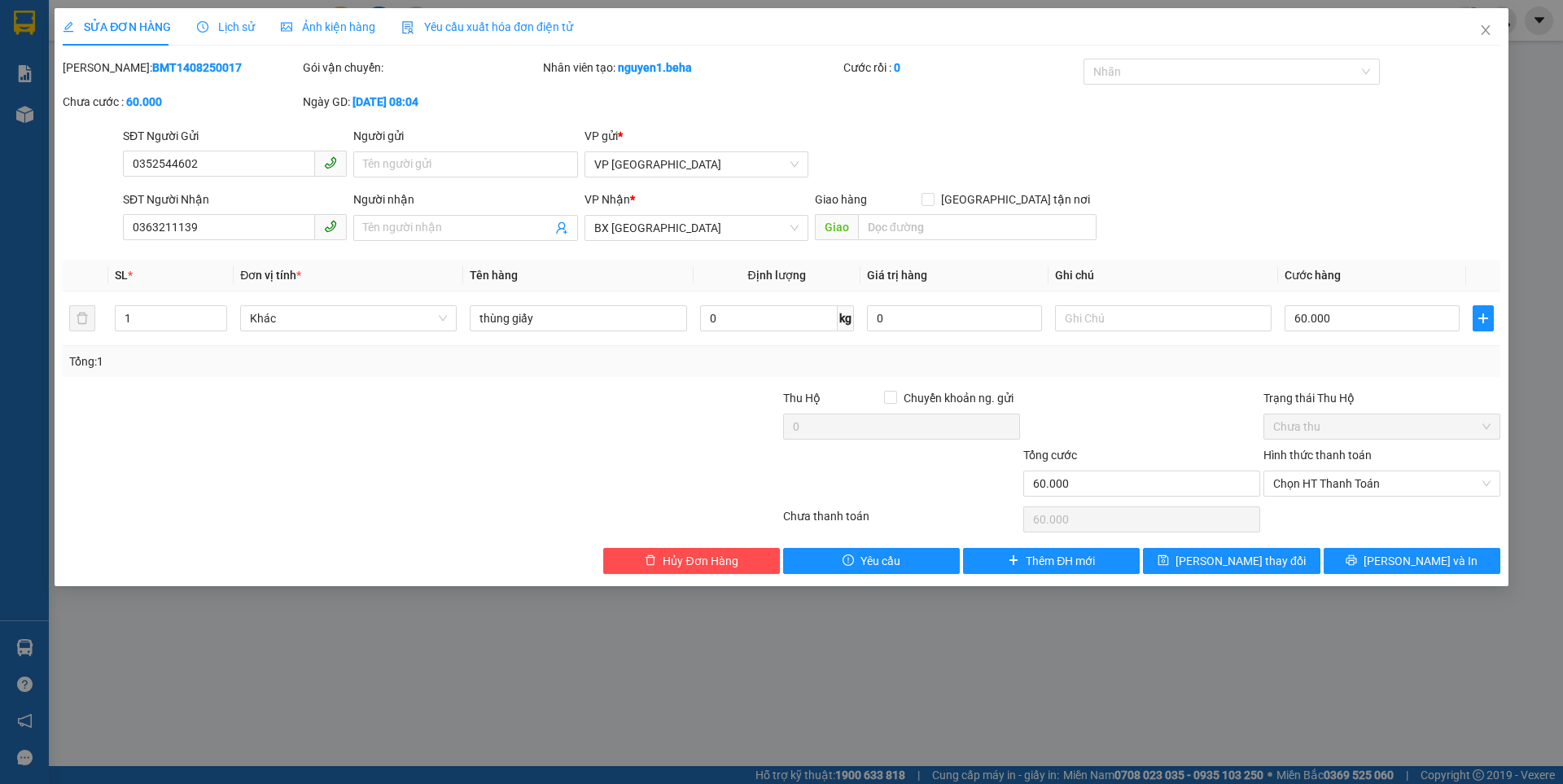
click at [345, 29] on span "Ảnh kiện hàng" at bounding box center [328, 26] width 95 height 13
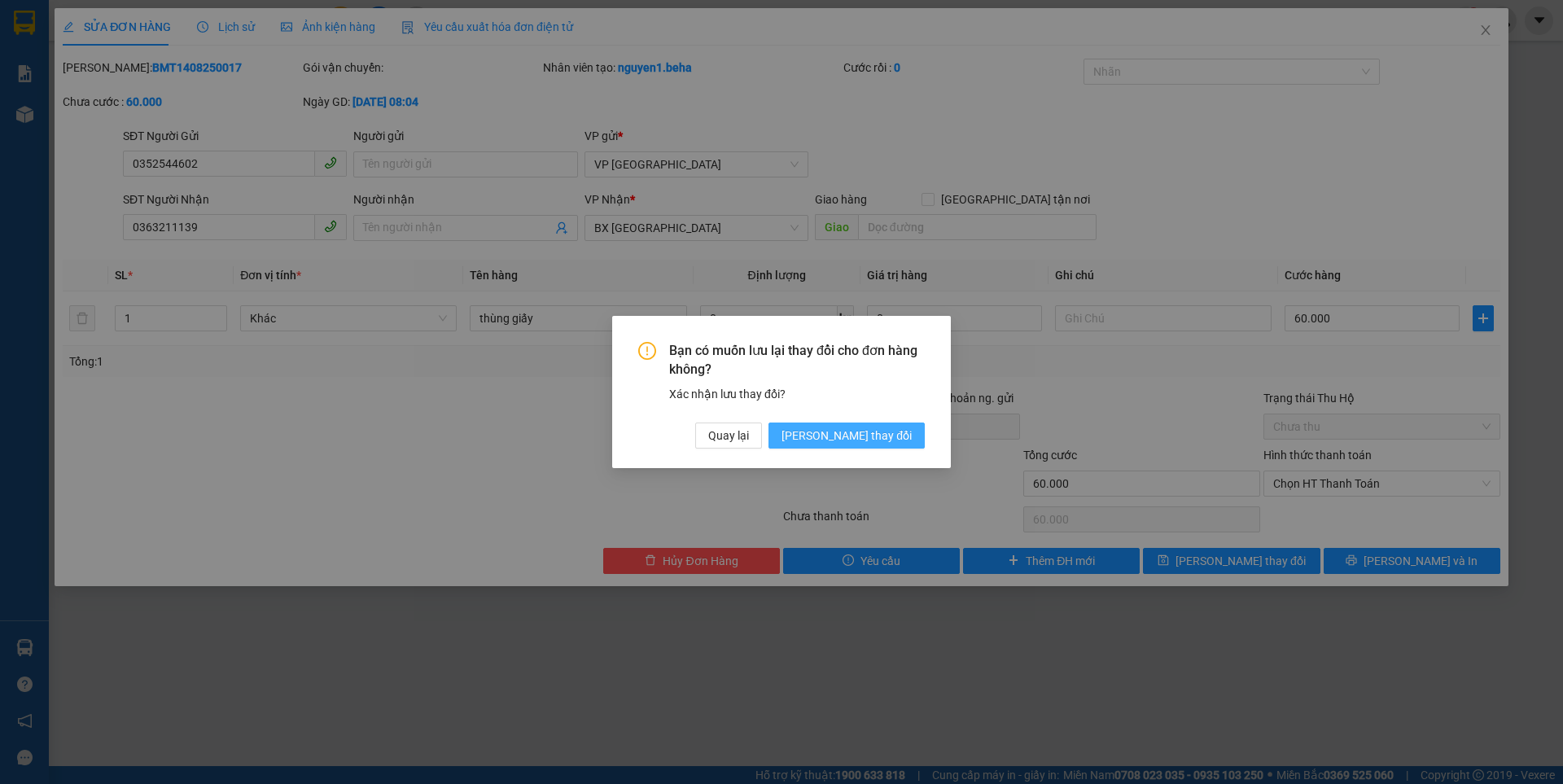
click at [889, 442] on span "Lưu thay đổi" at bounding box center [847, 435] width 130 height 18
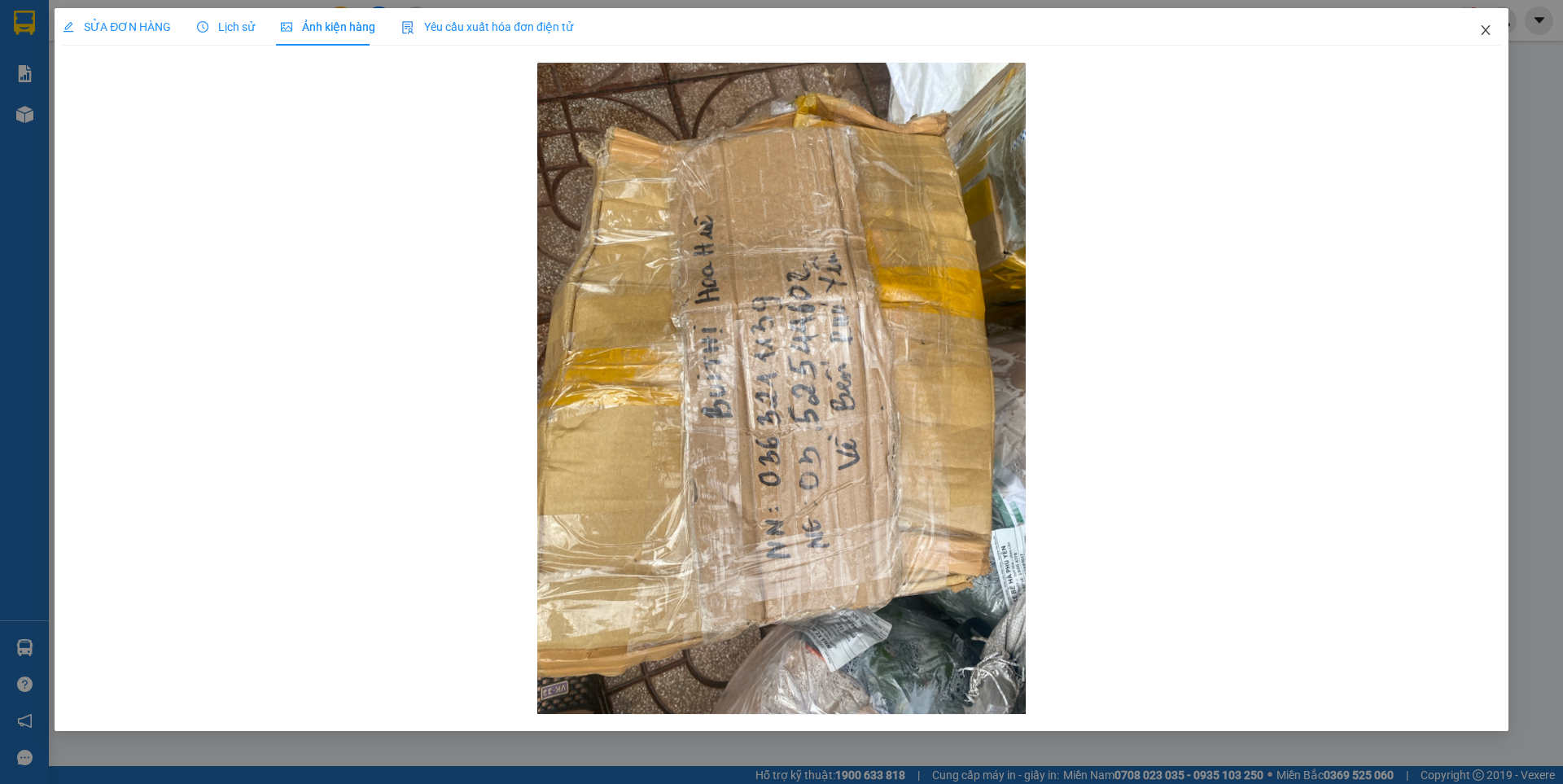
click at [1485, 30] on icon "close" at bounding box center [1484, 30] width 13 height 13
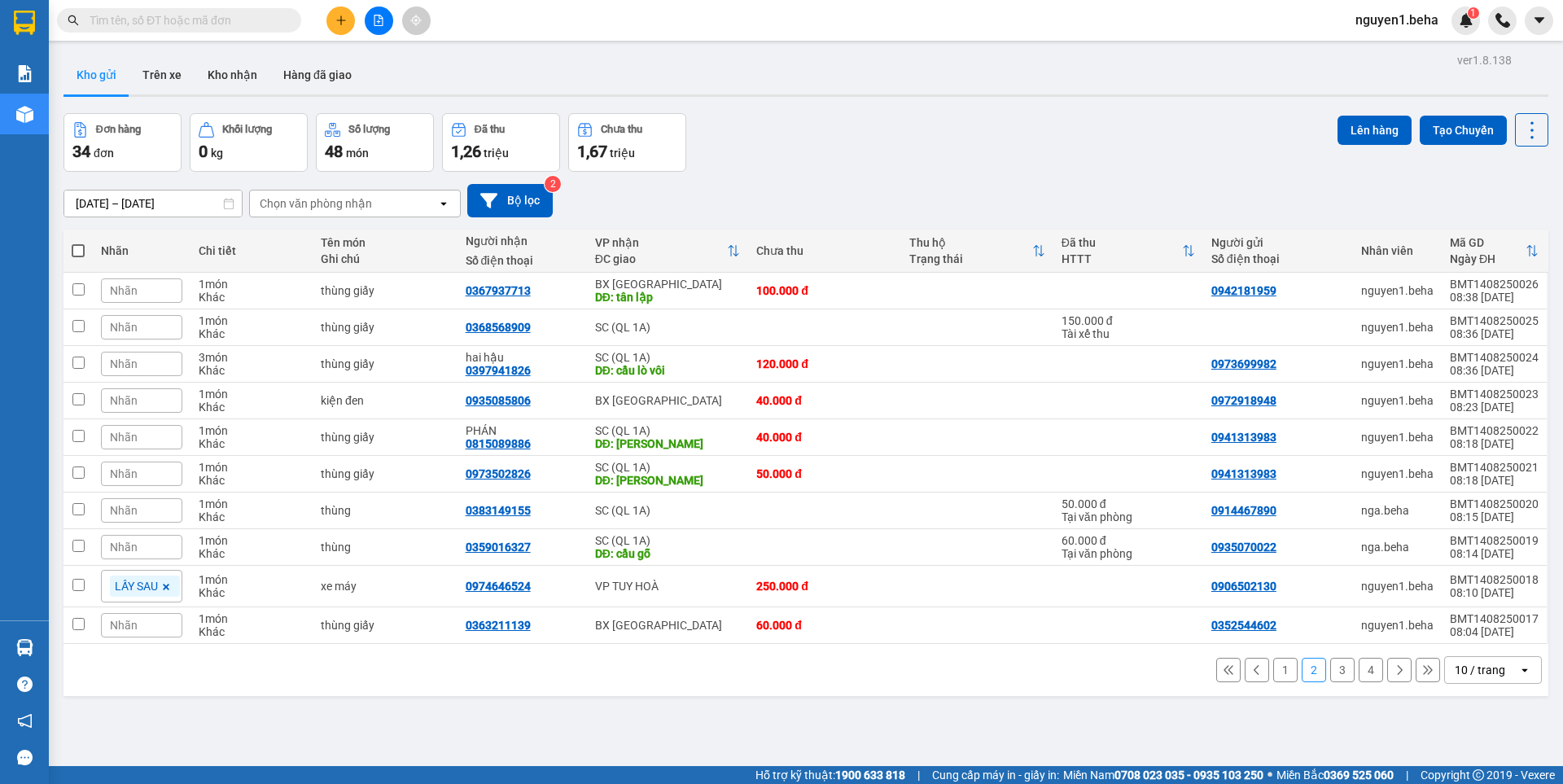
click at [147, 622] on div "Nhãn" at bounding box center [141, 624] width 81 height 24
click at [231, 572] on div "LẤY SAU" at bounding box center [228, 574] width 41 height 21
click at [259, 674] on div "1 2 3 4 10 / trang open" at bounding box center [806, 674] width 1472 height 28
click at [123, 395] on span "Nhãn" at bounding box center [123, 400] width 28 height 13
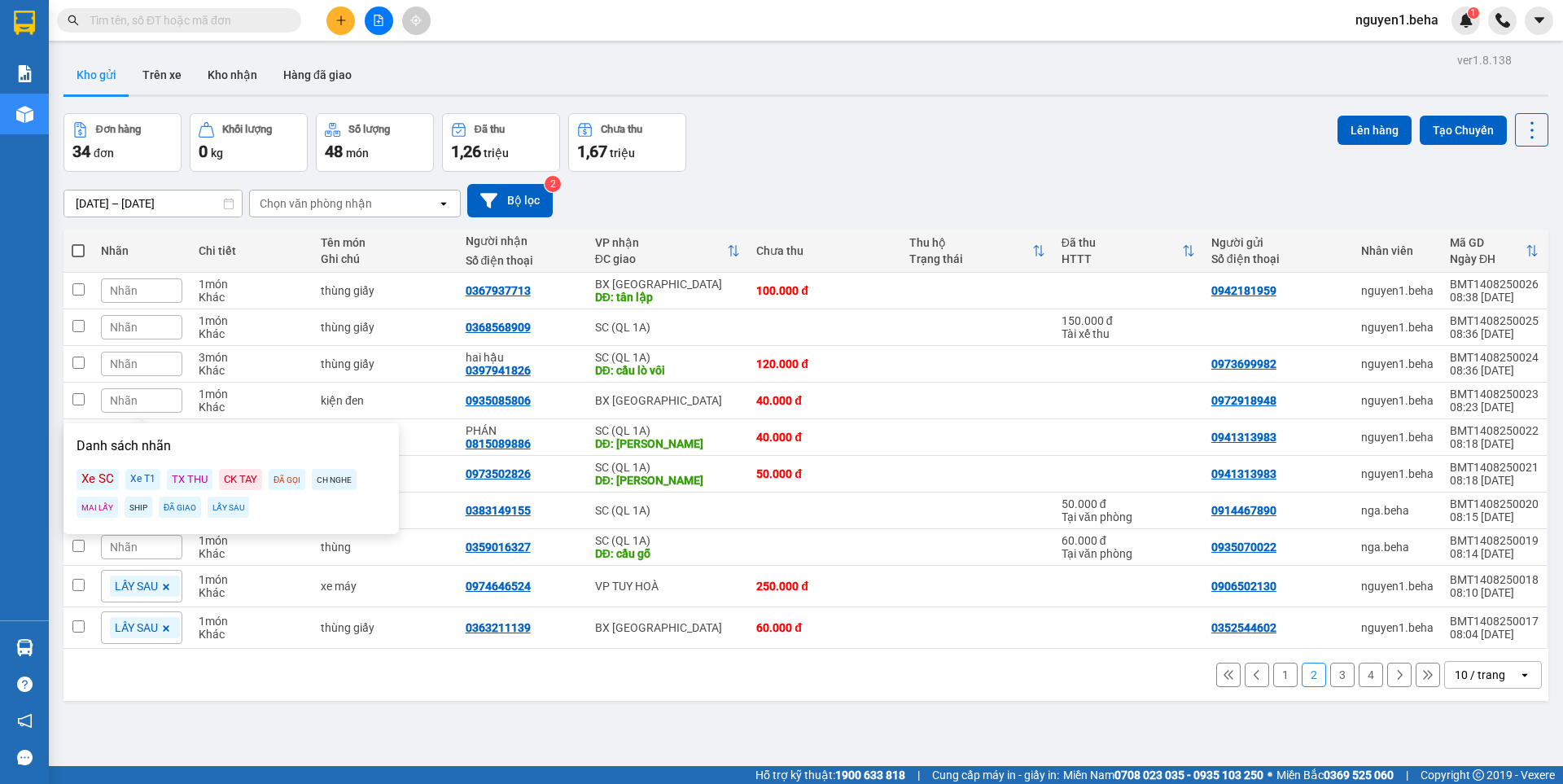
click at [231, 508] on div "LẤY SAU" at bounding box center [228, 507] width 41 height 21
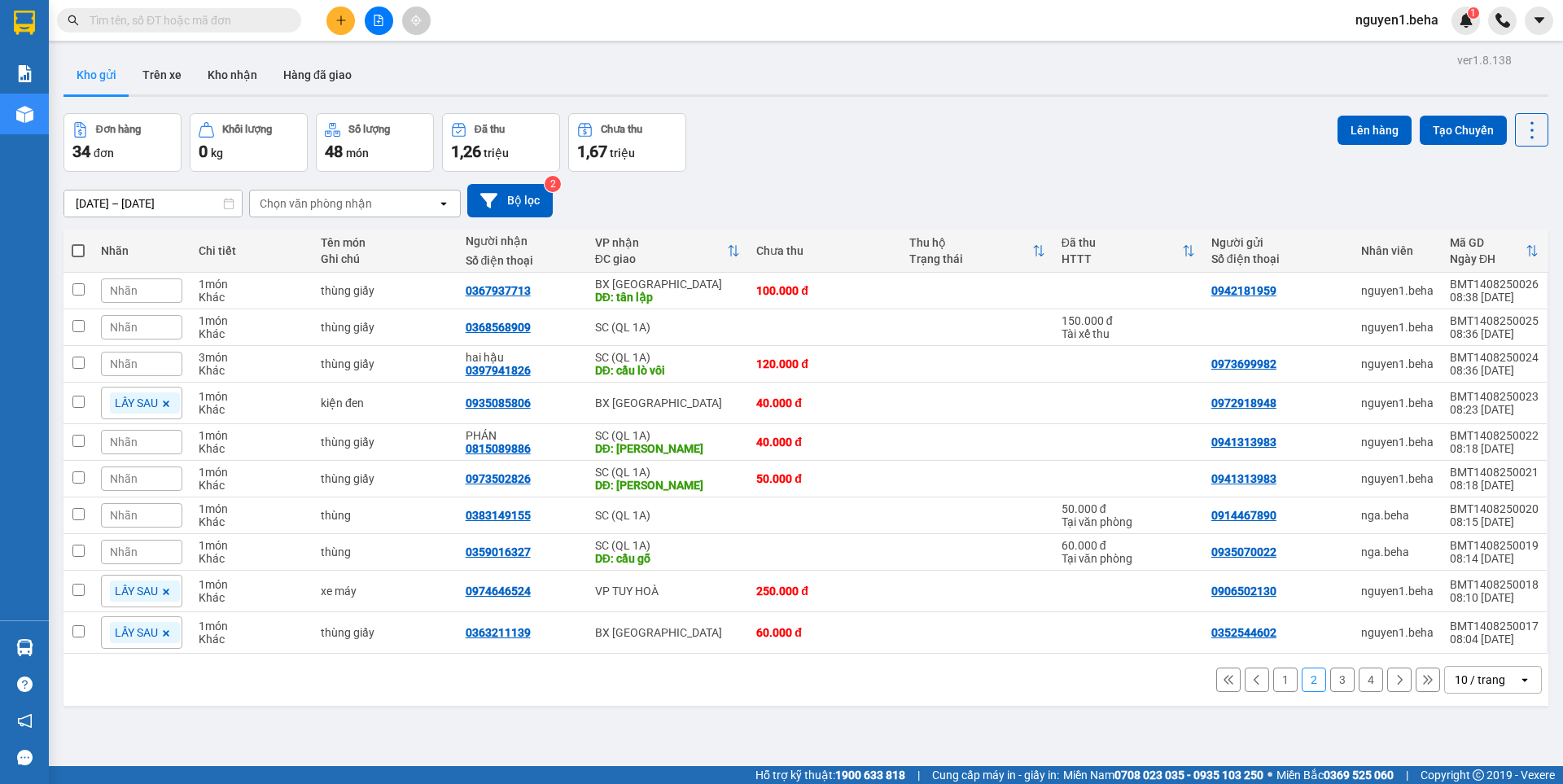
click at [146, 288] on div "Nhãn" at bounding box center [141, 290] width 81 height 24
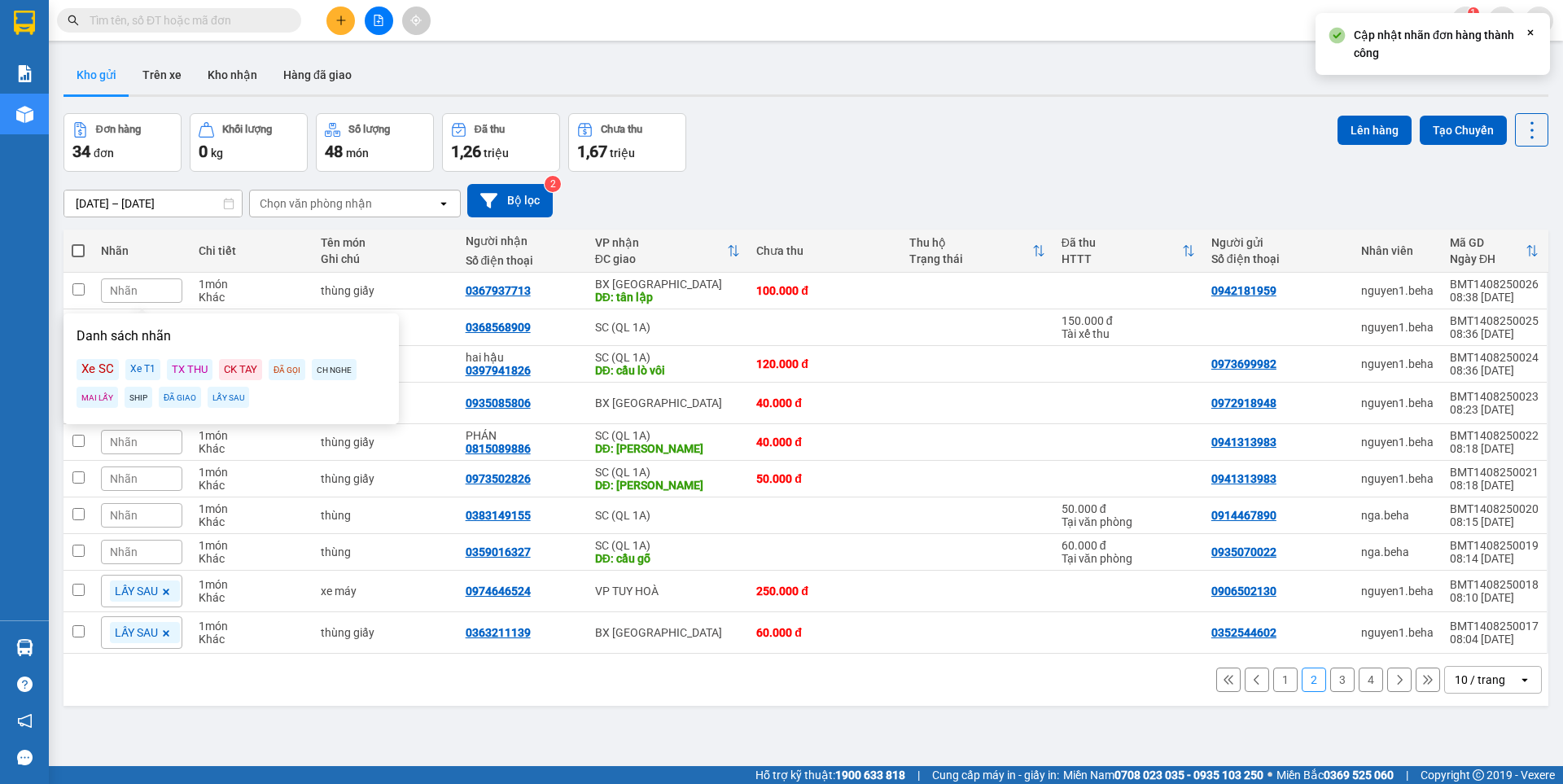
click at [223, 396] on div "LẤY SAU" at bounding box center [228, 397] width 41 height 21
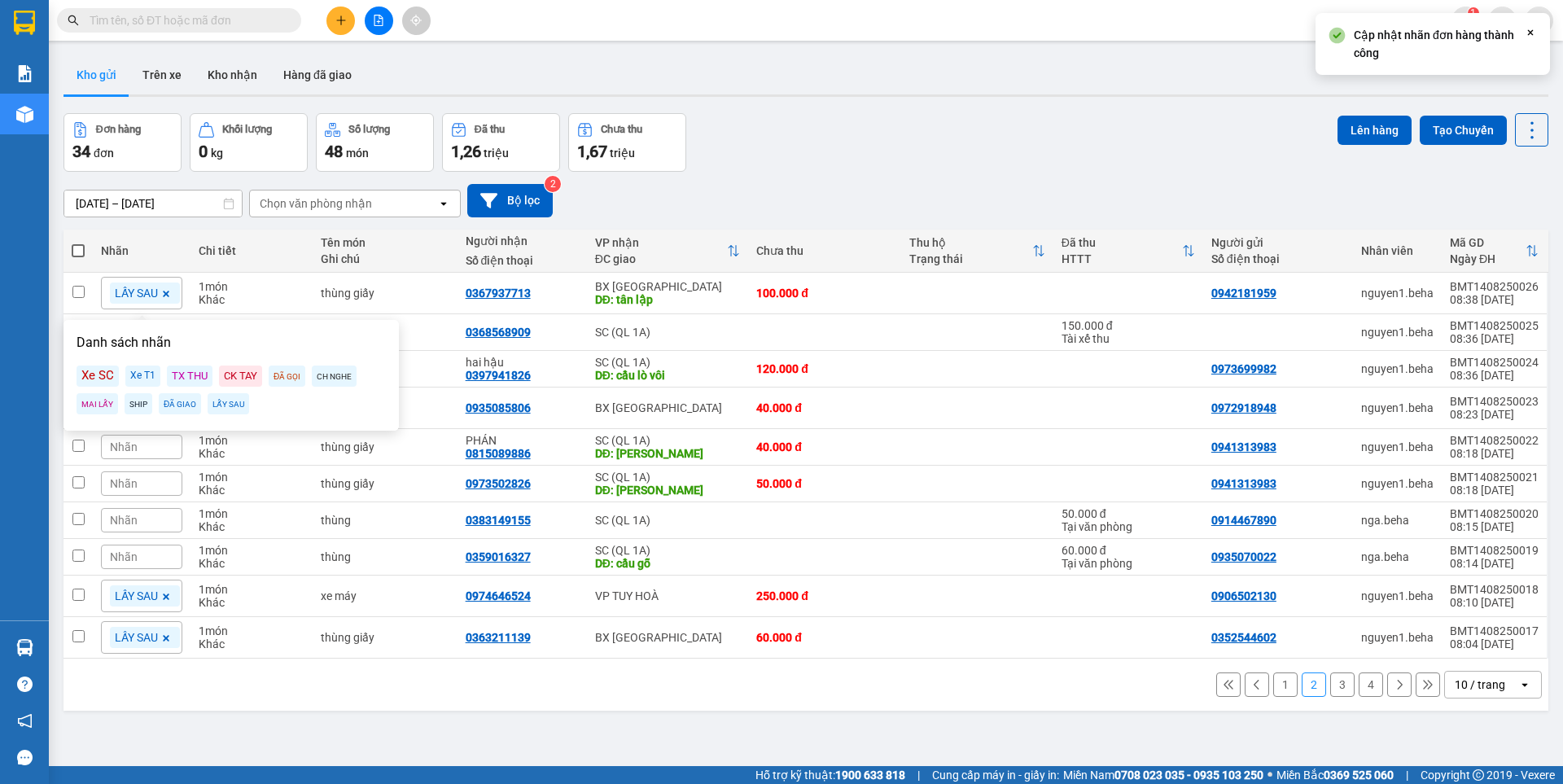
click at [803, 189] on div "13/08/2025 – 14/08/2025 Press the down arrow key to interact with the calendar …" at bounding box center [805, 200] width 1484 height 33
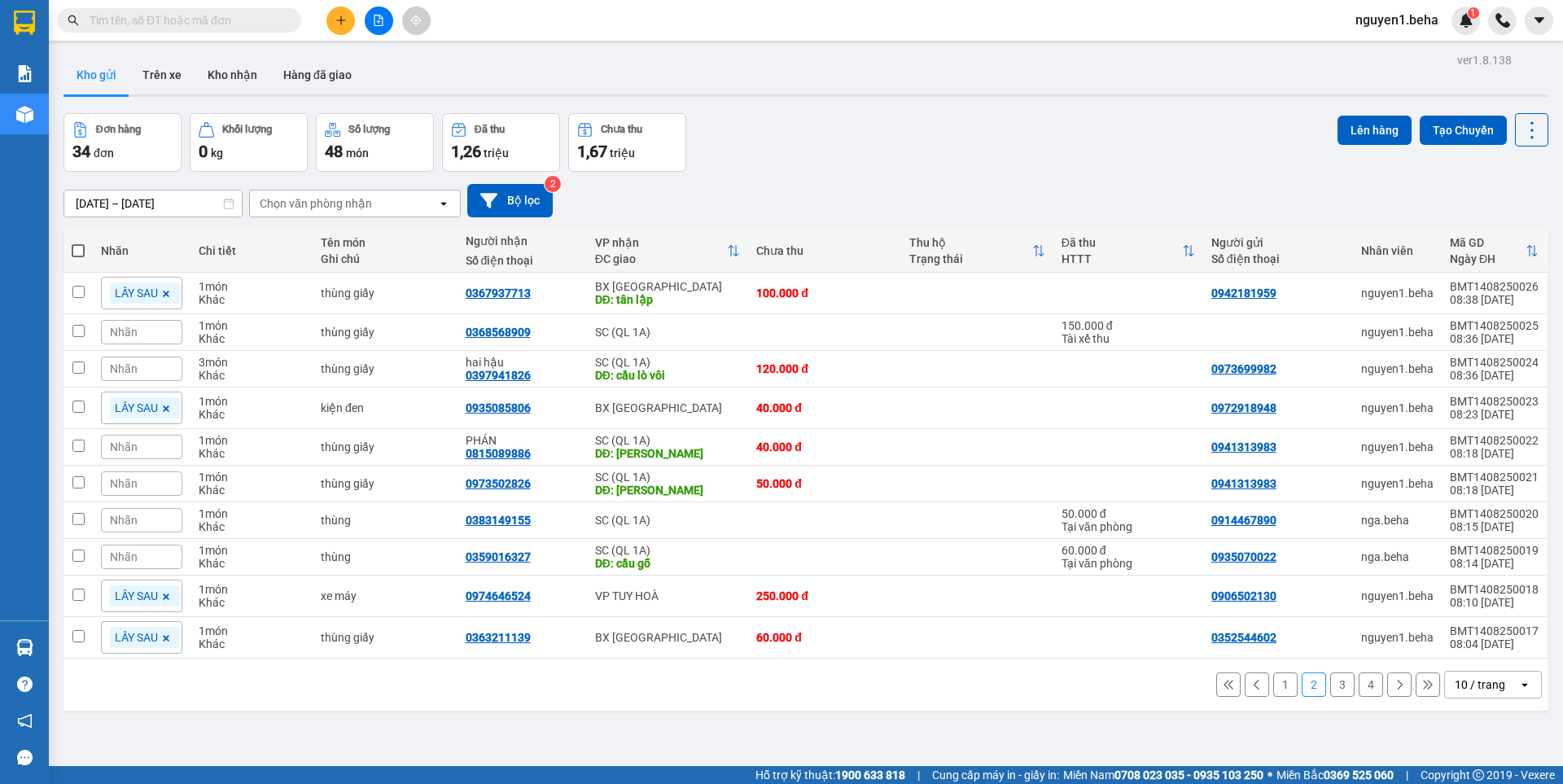
click at [1273, 683] on button "1" at bounding box center [1285, 684] width 25 height 24
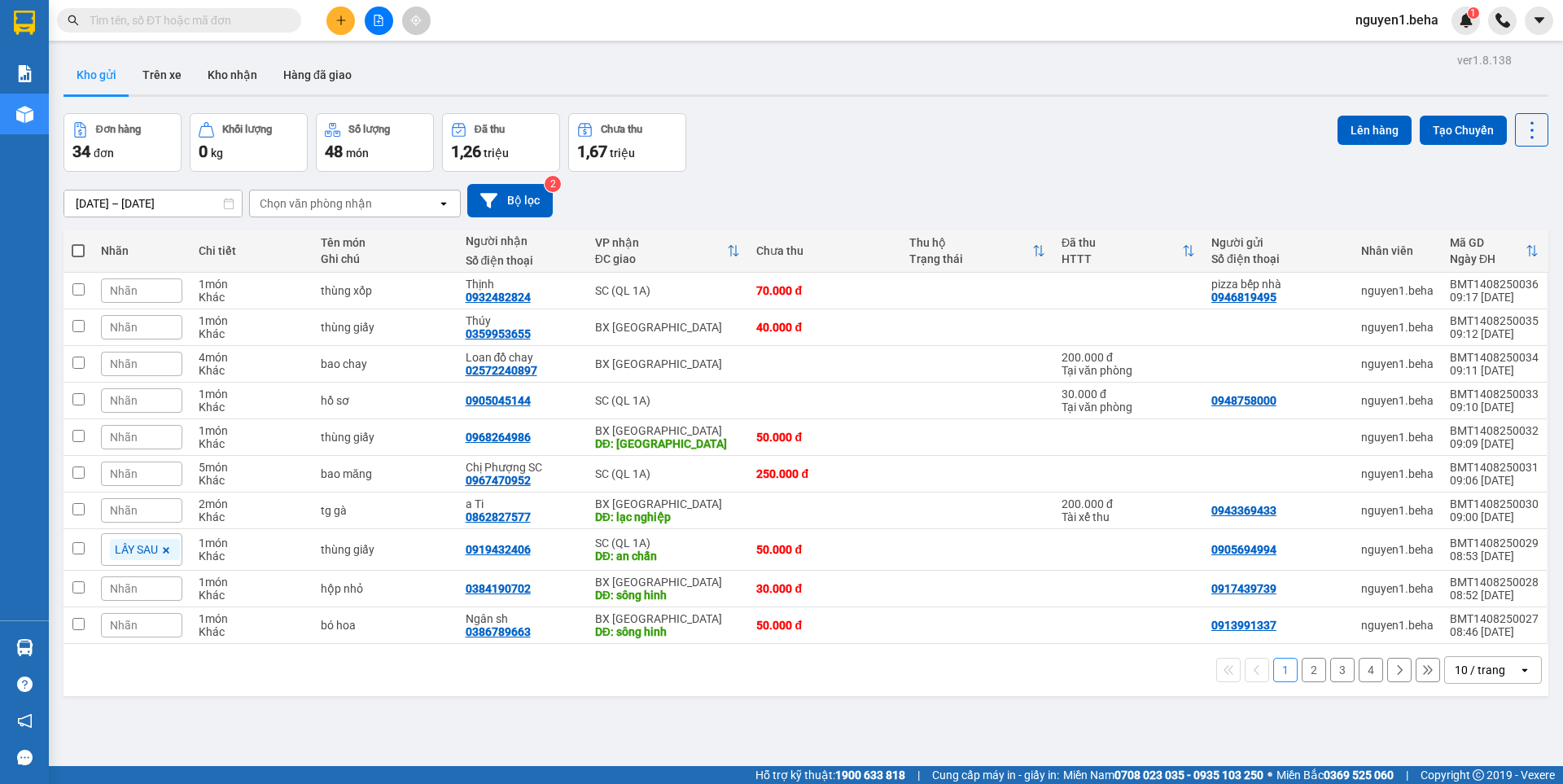
click at [1302, 667] on button "2" at bounding box center [1313, 669] width 25 height 24
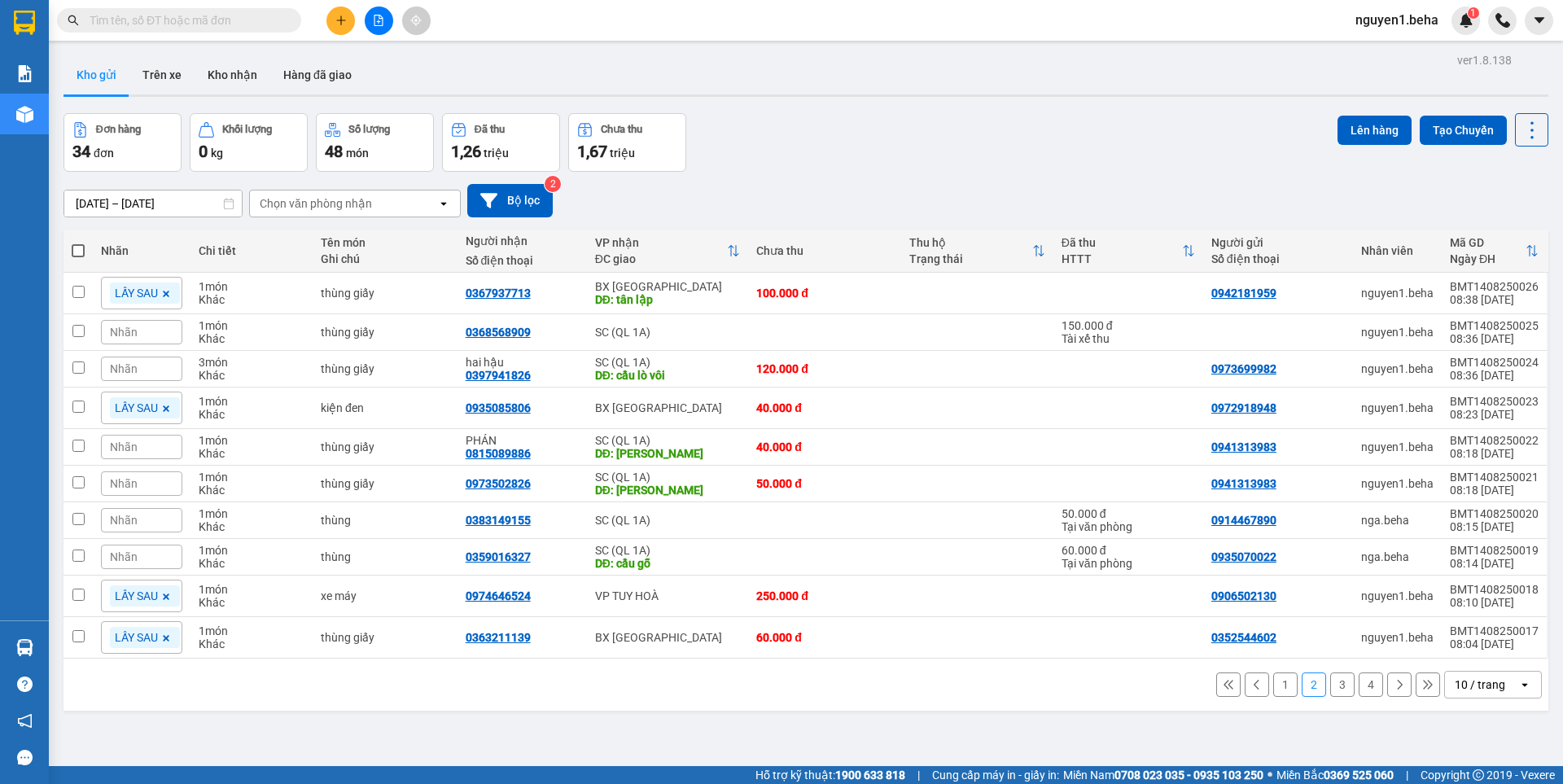
click at [1330, 689] on button "3" at bounding box center [1342, 684] width 25 height 24
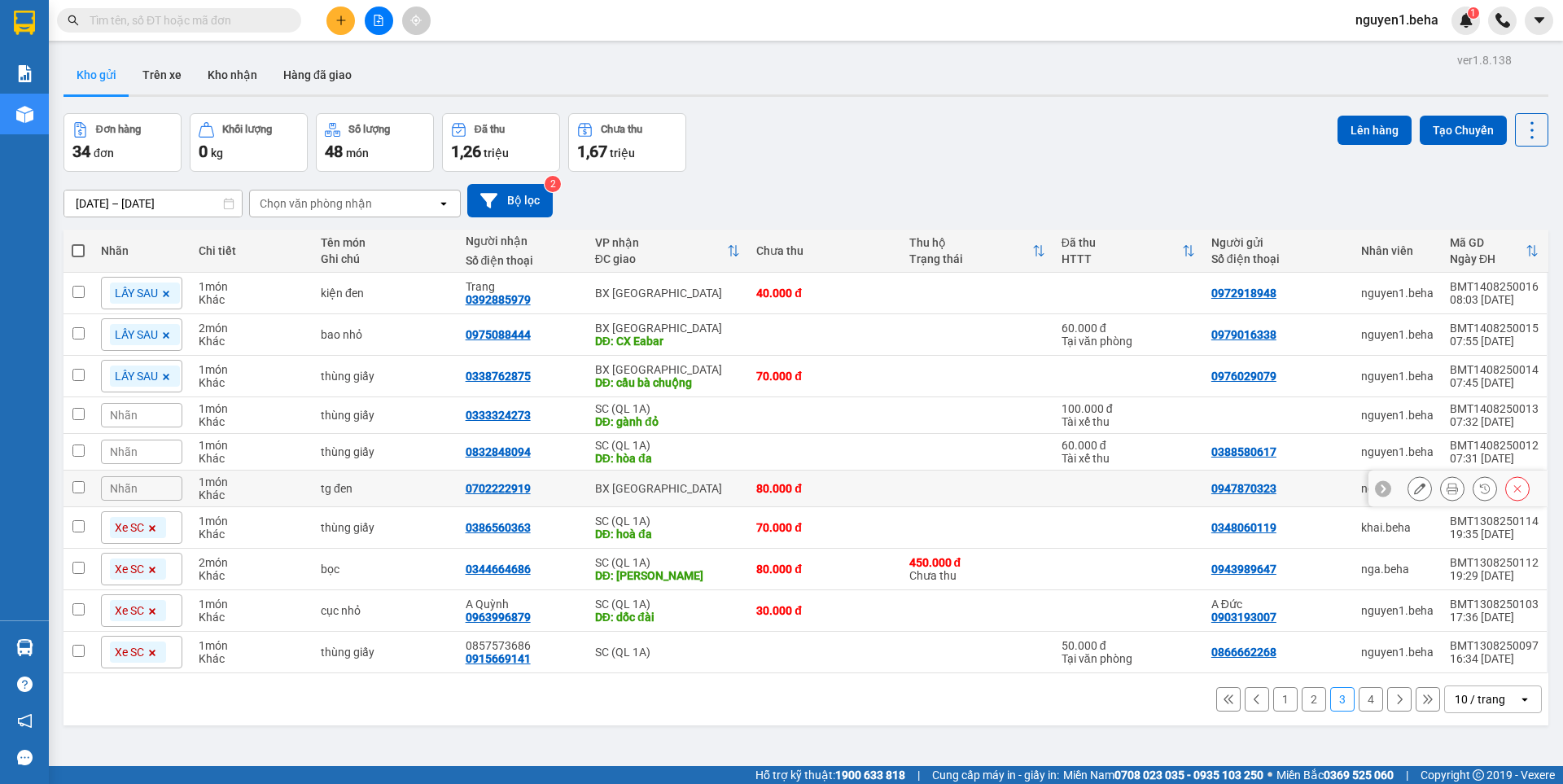
click at [144, 489] on div "Nhãn" at bounding box center [141, 488] width 81 height 24
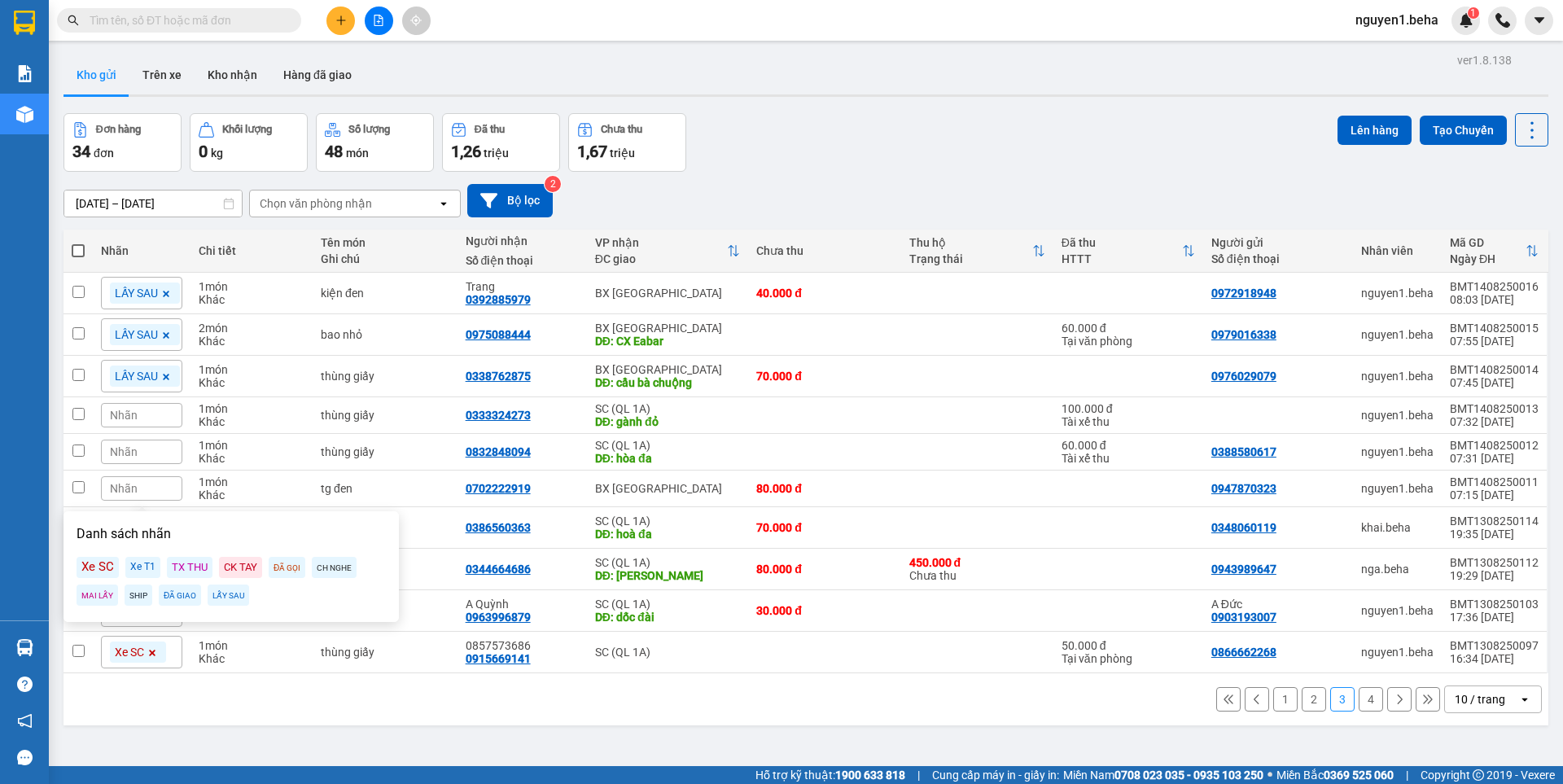
click at [218, 591] on div "LẤY SAU" at bounding box center [228, 595] width 41 height 21
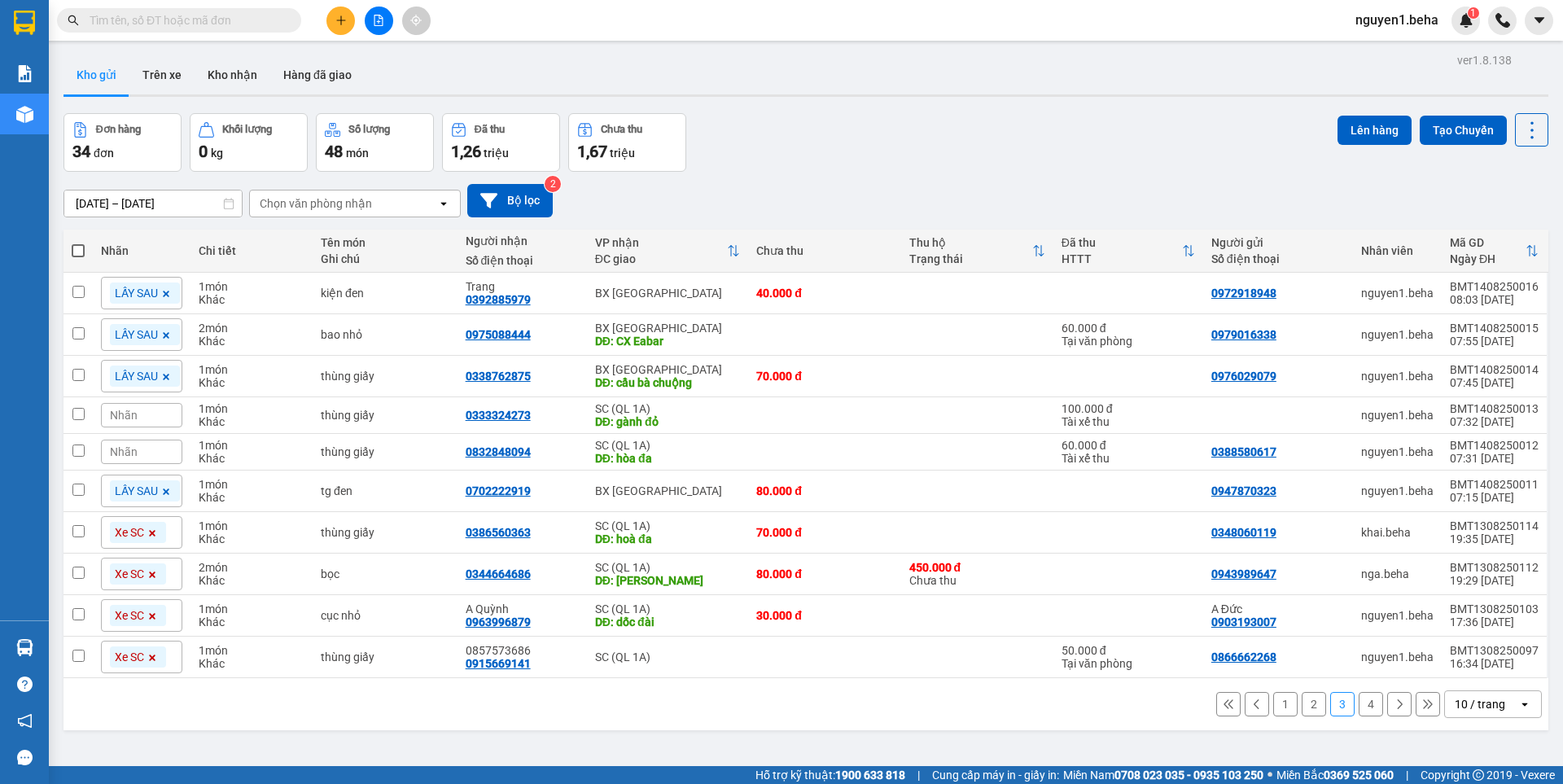
click at [310, 687] on div "1 2 3 4 10 / trang open" at bounding box center [805, 704] width 1484 height 52
click at [153, 528] on icon at bounding box center [152, 533] width 10 height 10
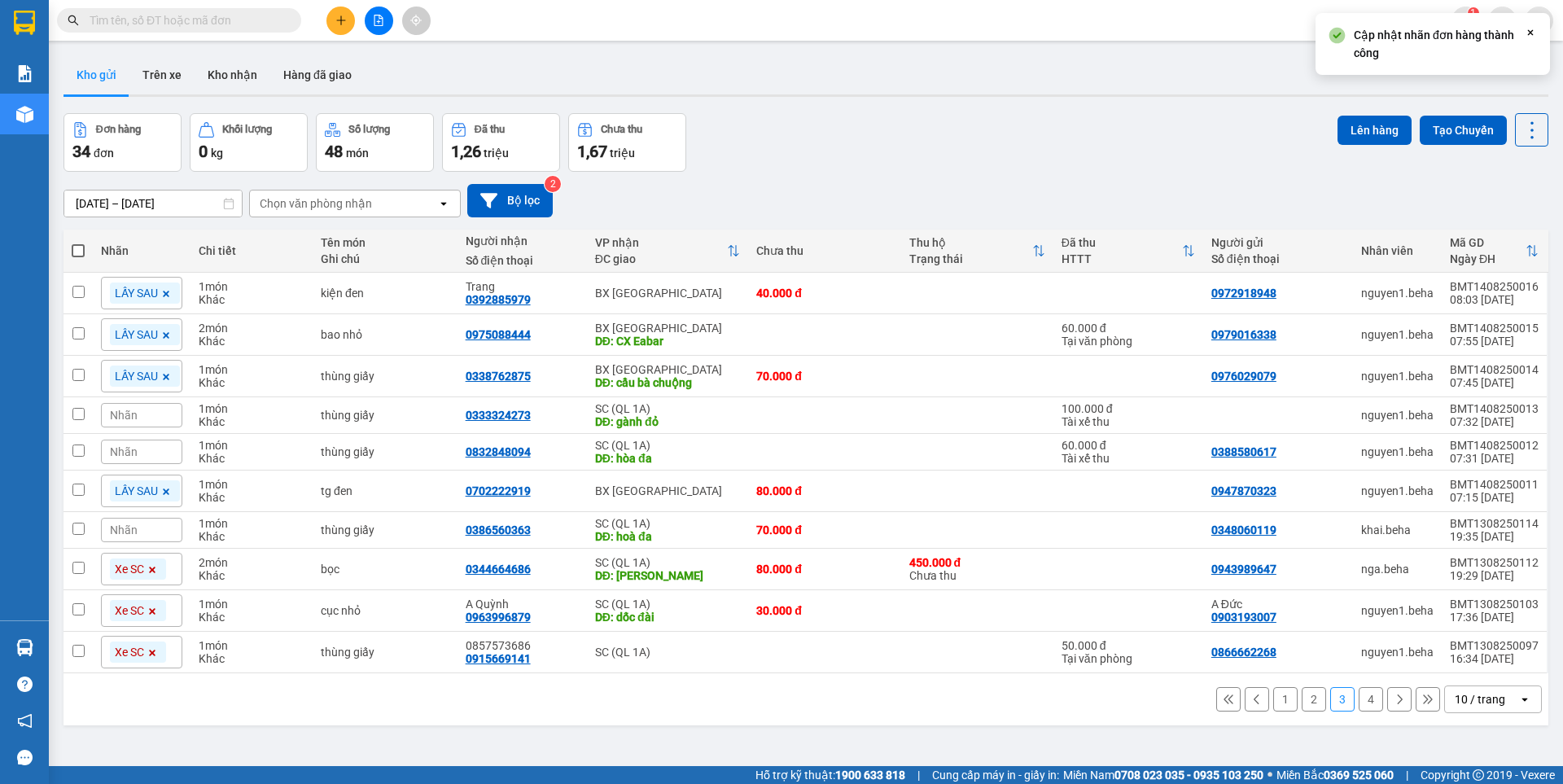
click at [154, 570] on icon at bounding box center [152, 570] width 10 height 10
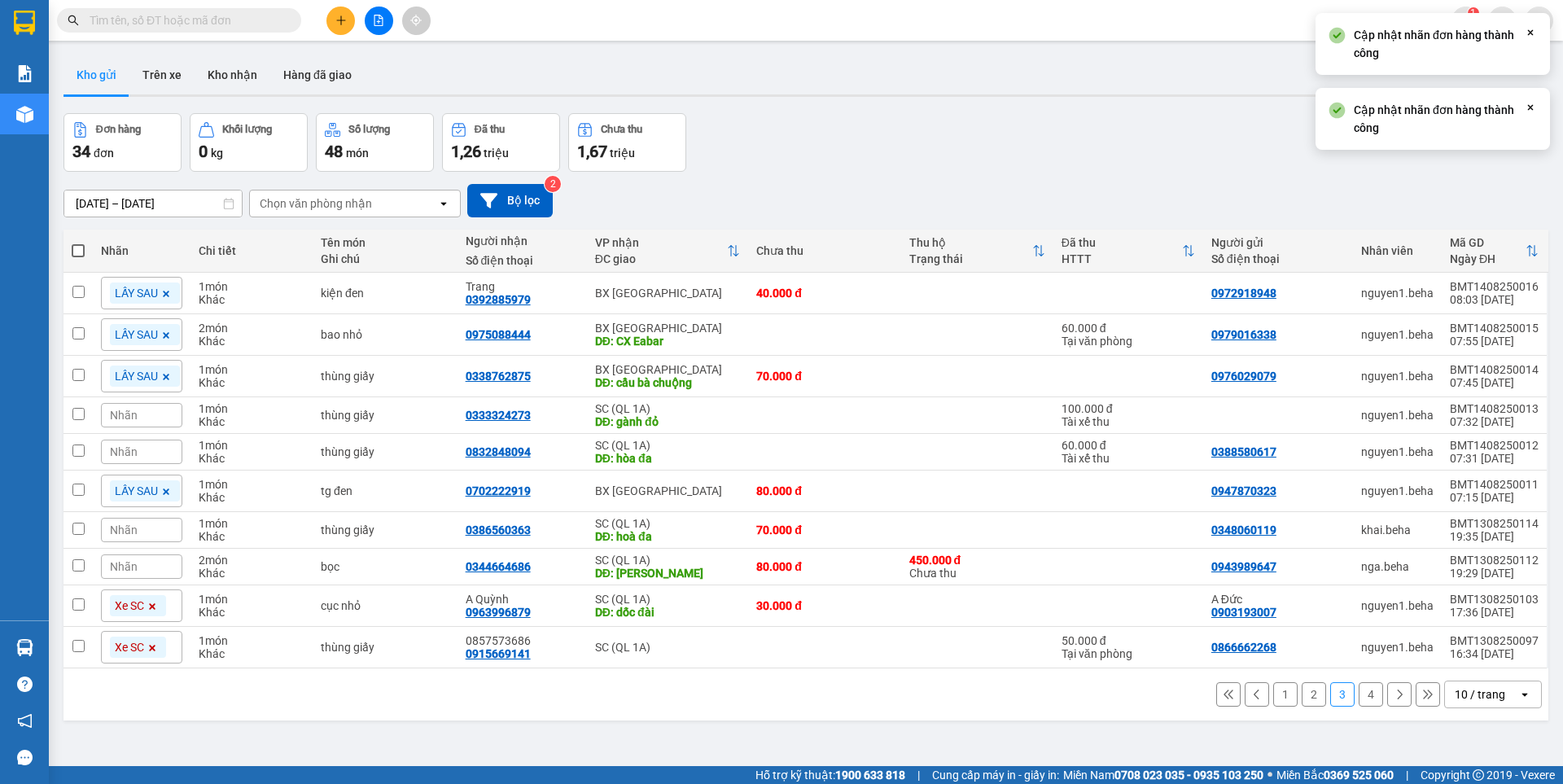
click at [160, 603] on span at bounding box center [152, 605] width 16 height 21
click at [154, 644] on icon at bounding box center [152, 643] width 10 height 10
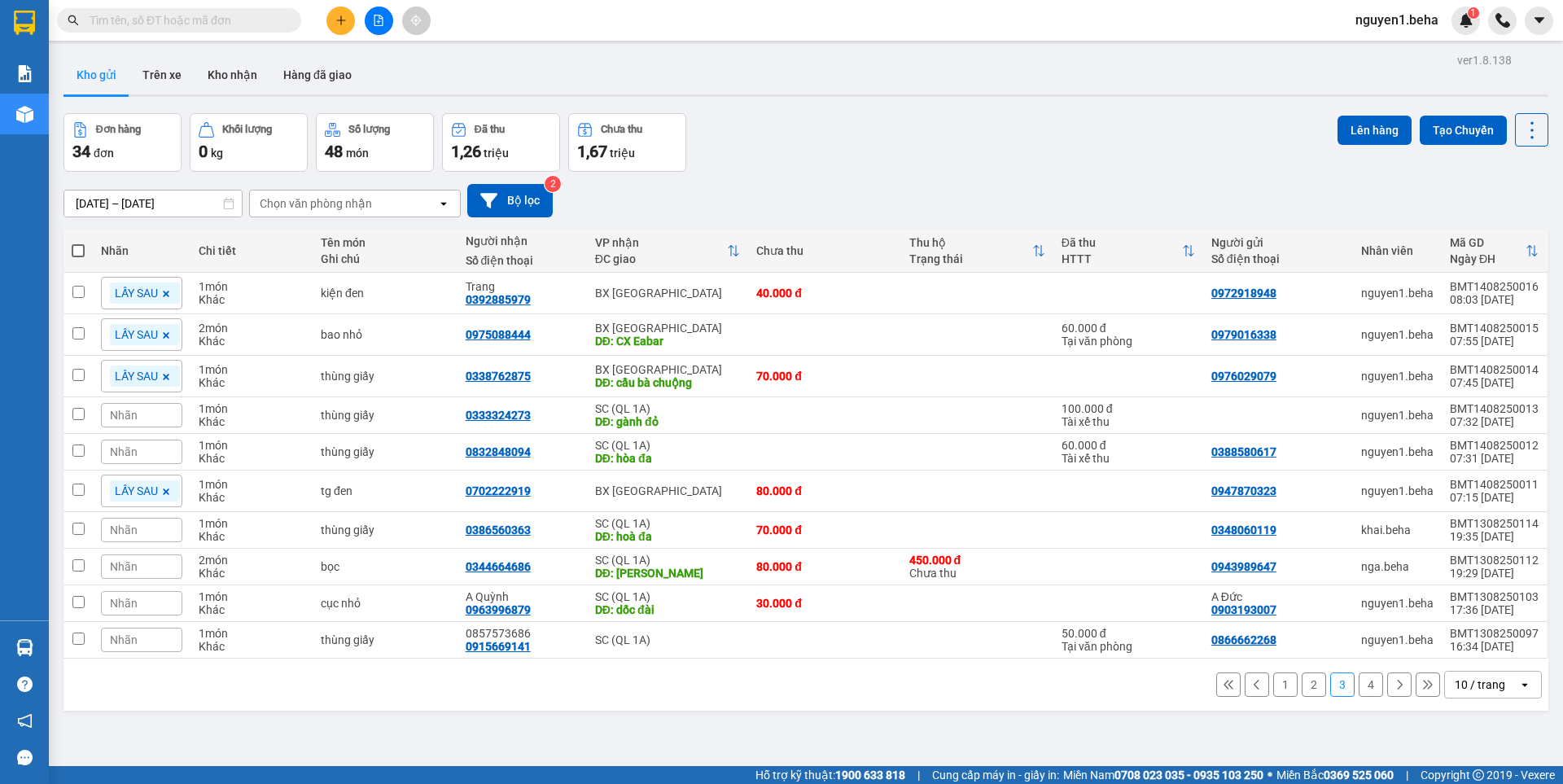
click at [1359, 685] on button "4" at bounding box center [1370, 684] width 25 height 24
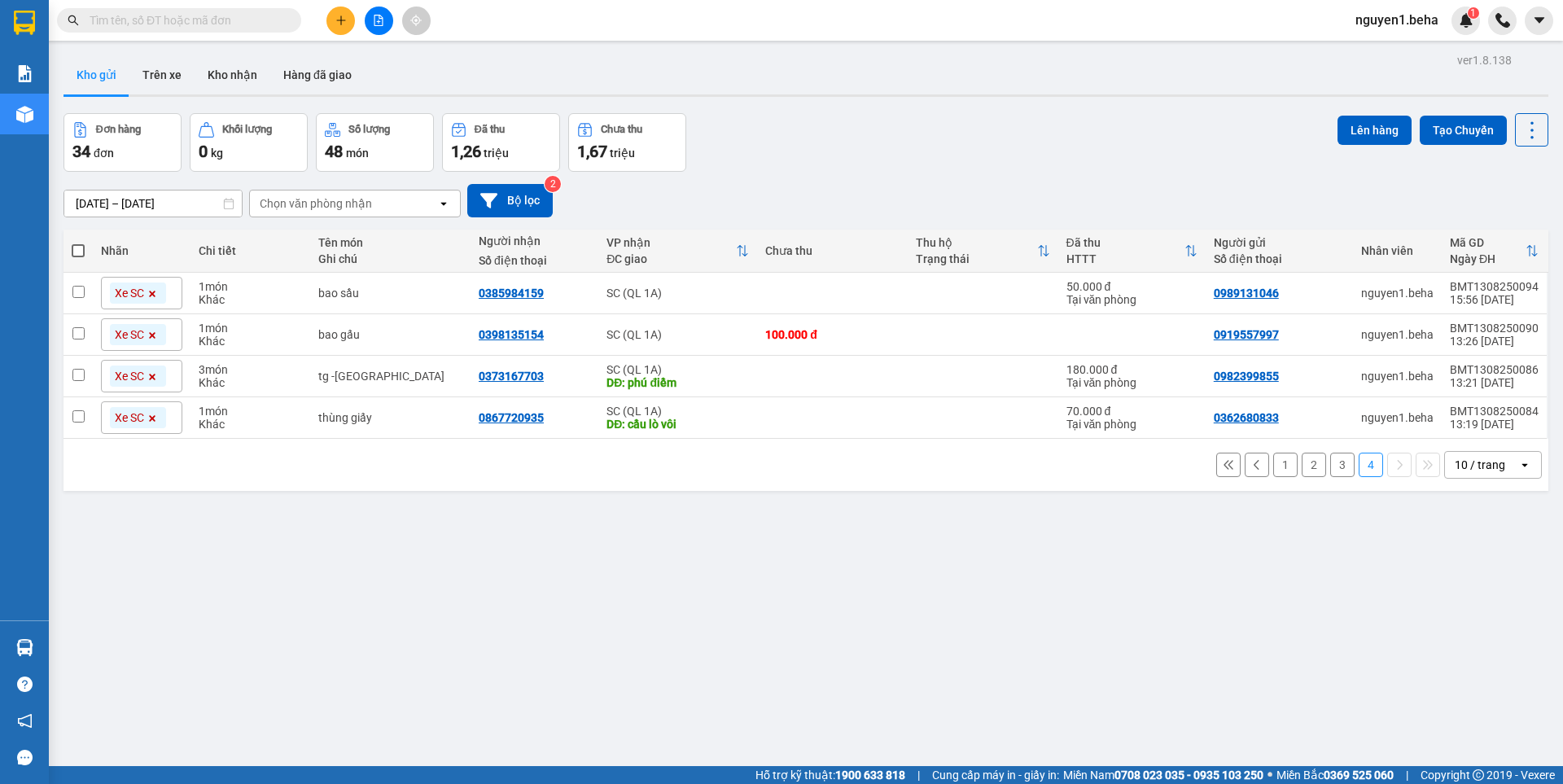
click at [1273, 466] on button "1" at bounding box center [1285, 465] width 25 height 24
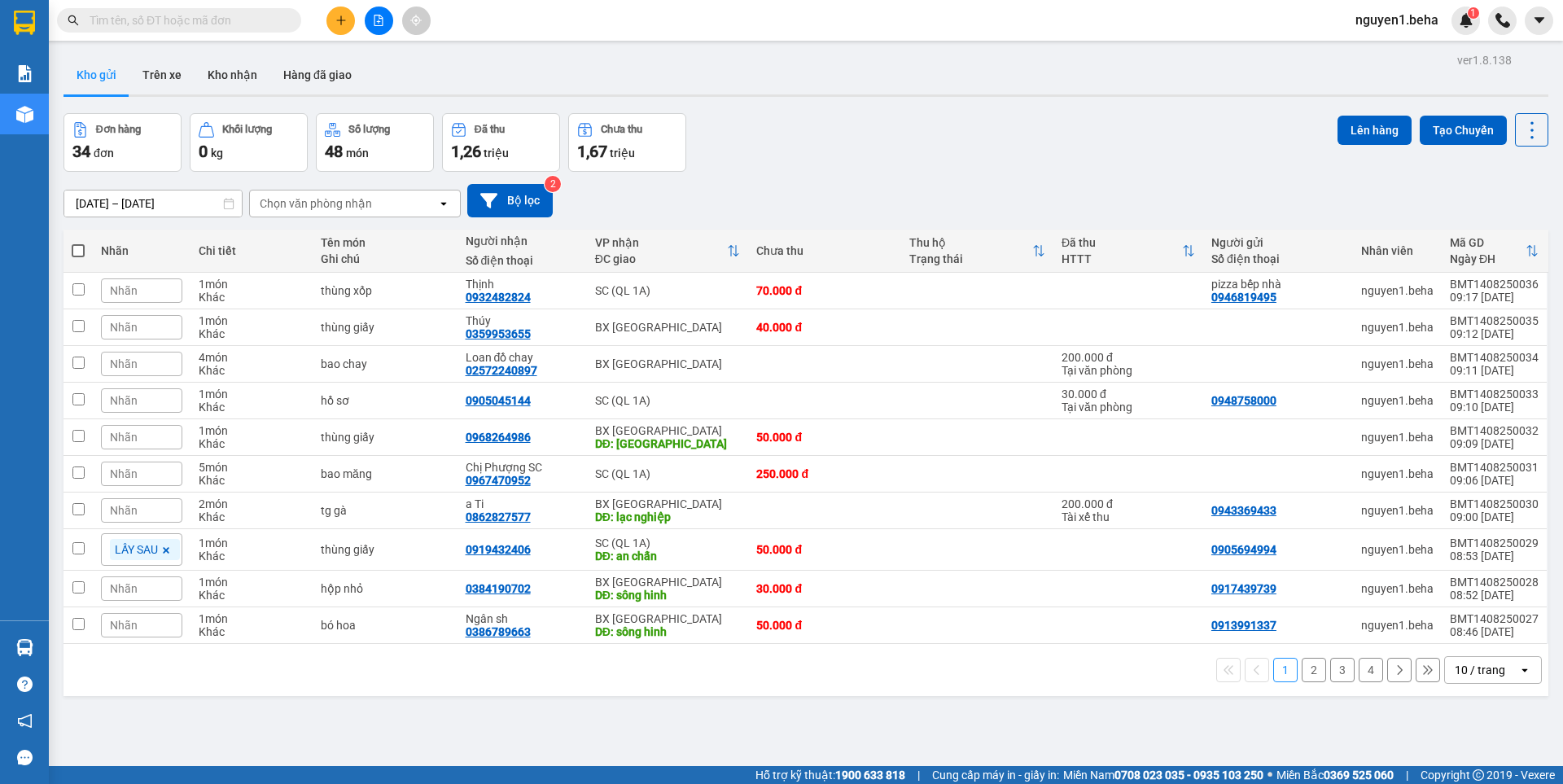
click at [74, 244] on span at bounding box center [78, 250] width 13 height 13
click at [78, 242] on input "checkbox" at bounding box center [78, 242] width 0 height 0
checkbox input "true"
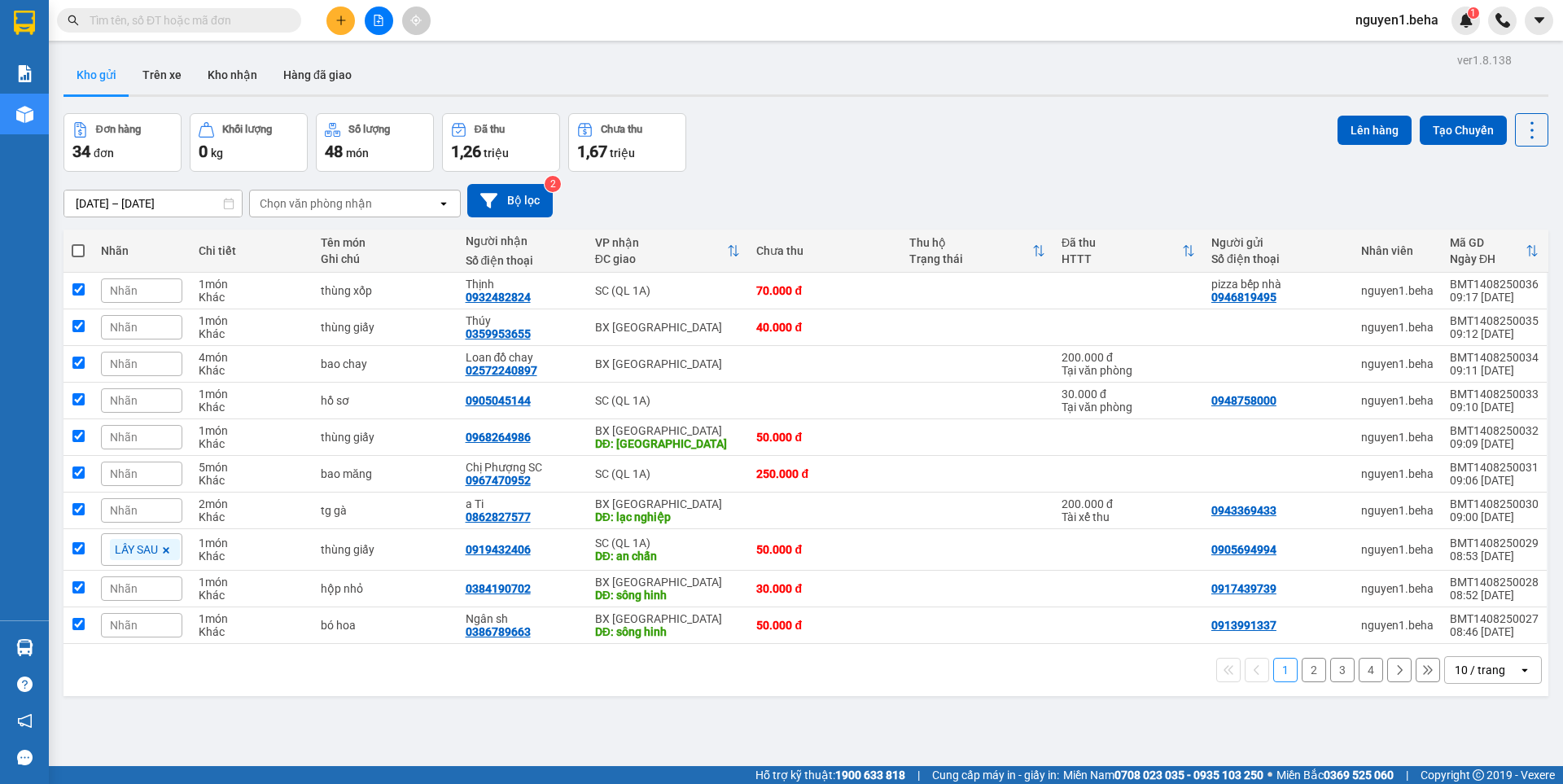
checkbox input "true"
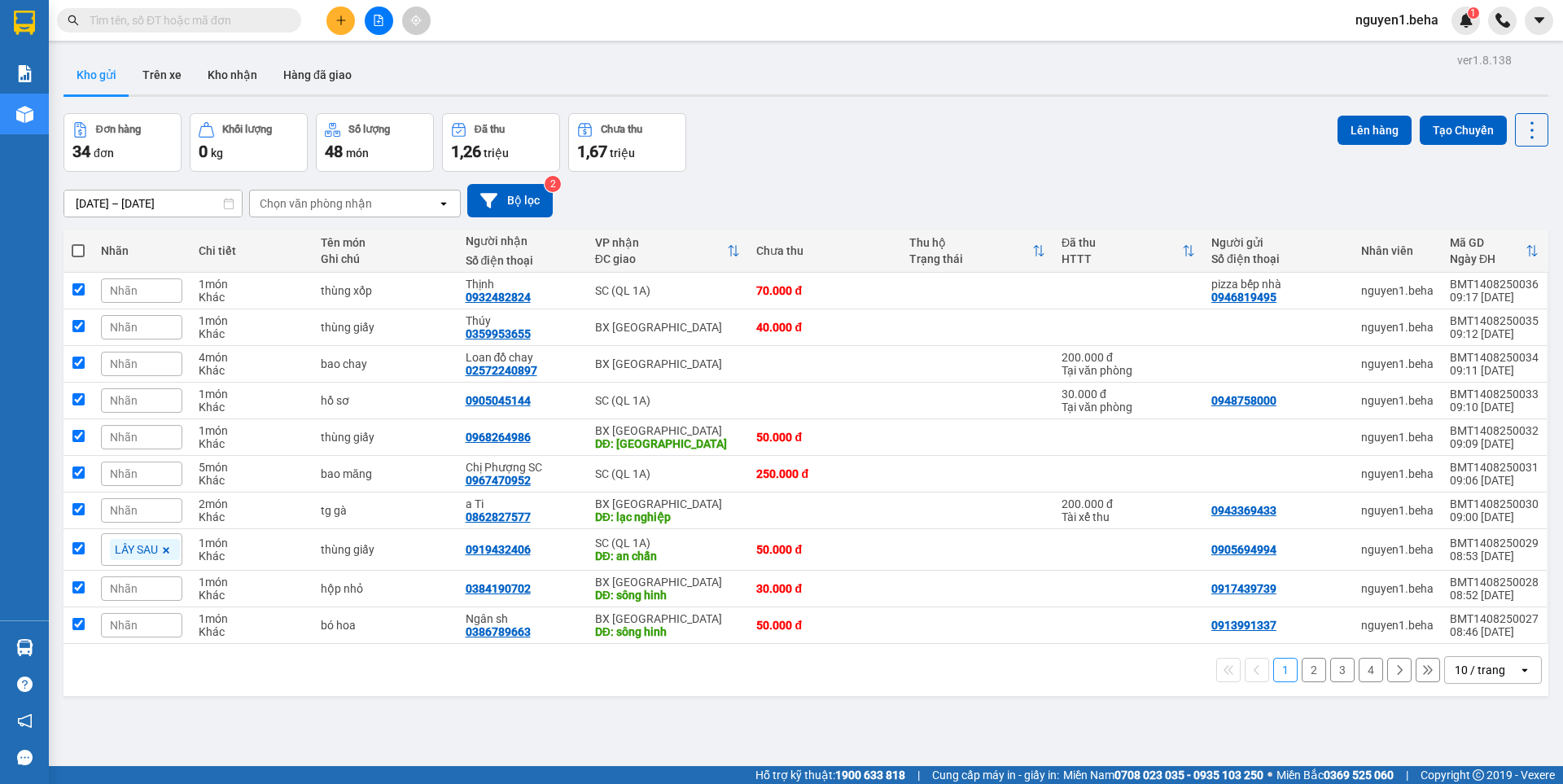
checkbox input "true"
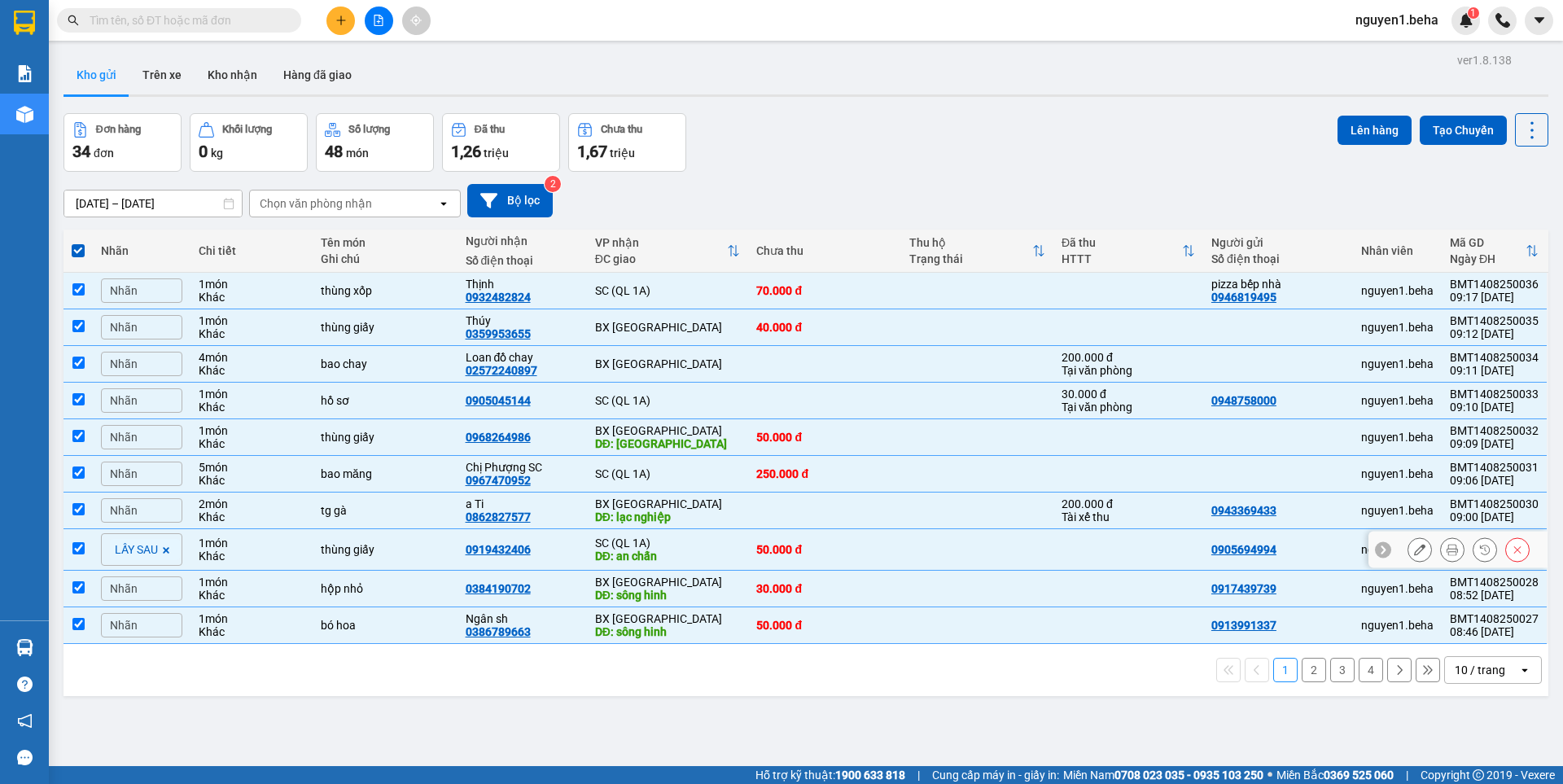
click at [86, 559] on td at bounding box center [78, 549] width 30 height 41
checkbox input "false"
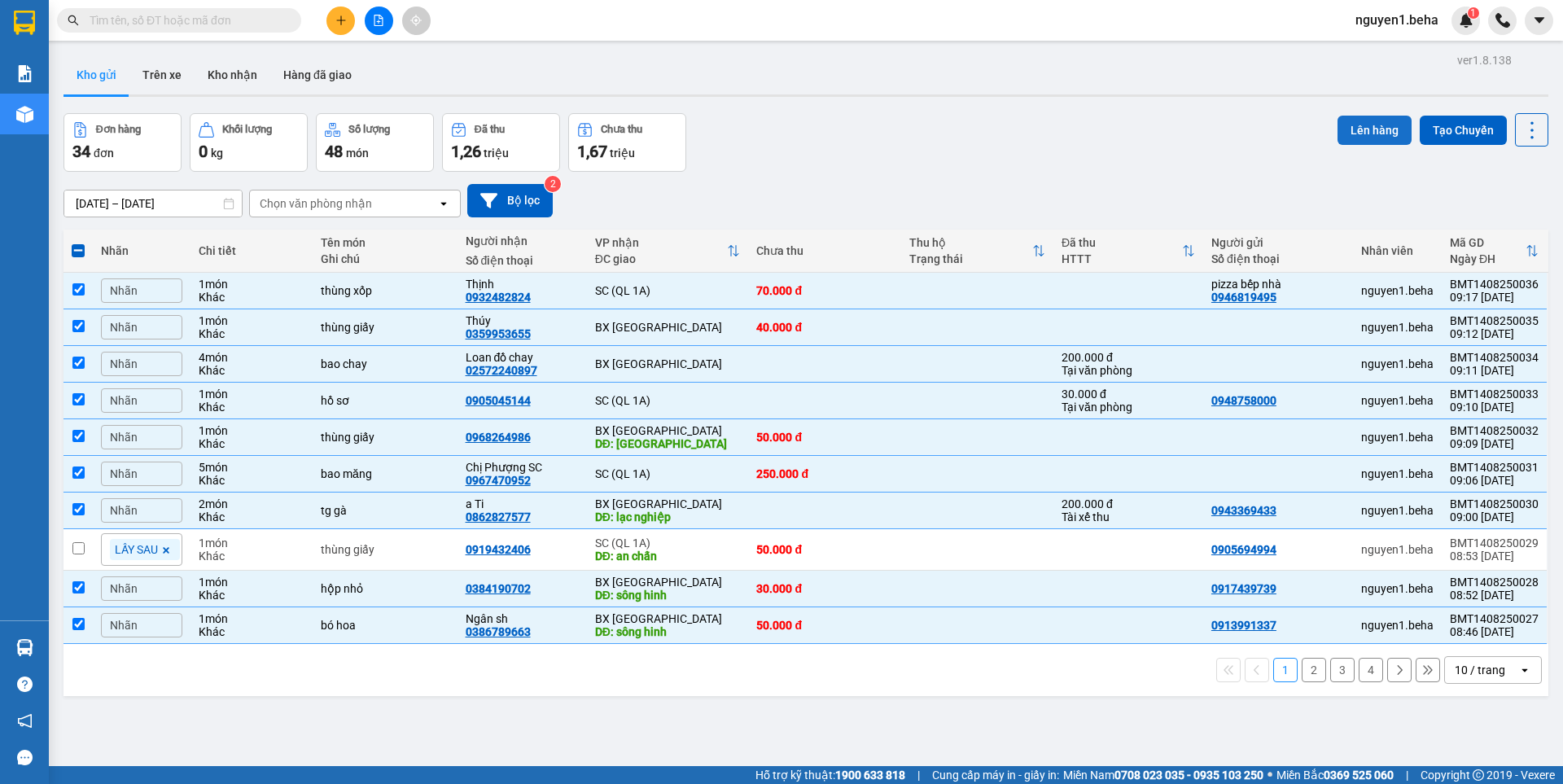
click at [1369, 126] on button "Lên hàng" at bounding box center [1375, 130] width 74 height 30
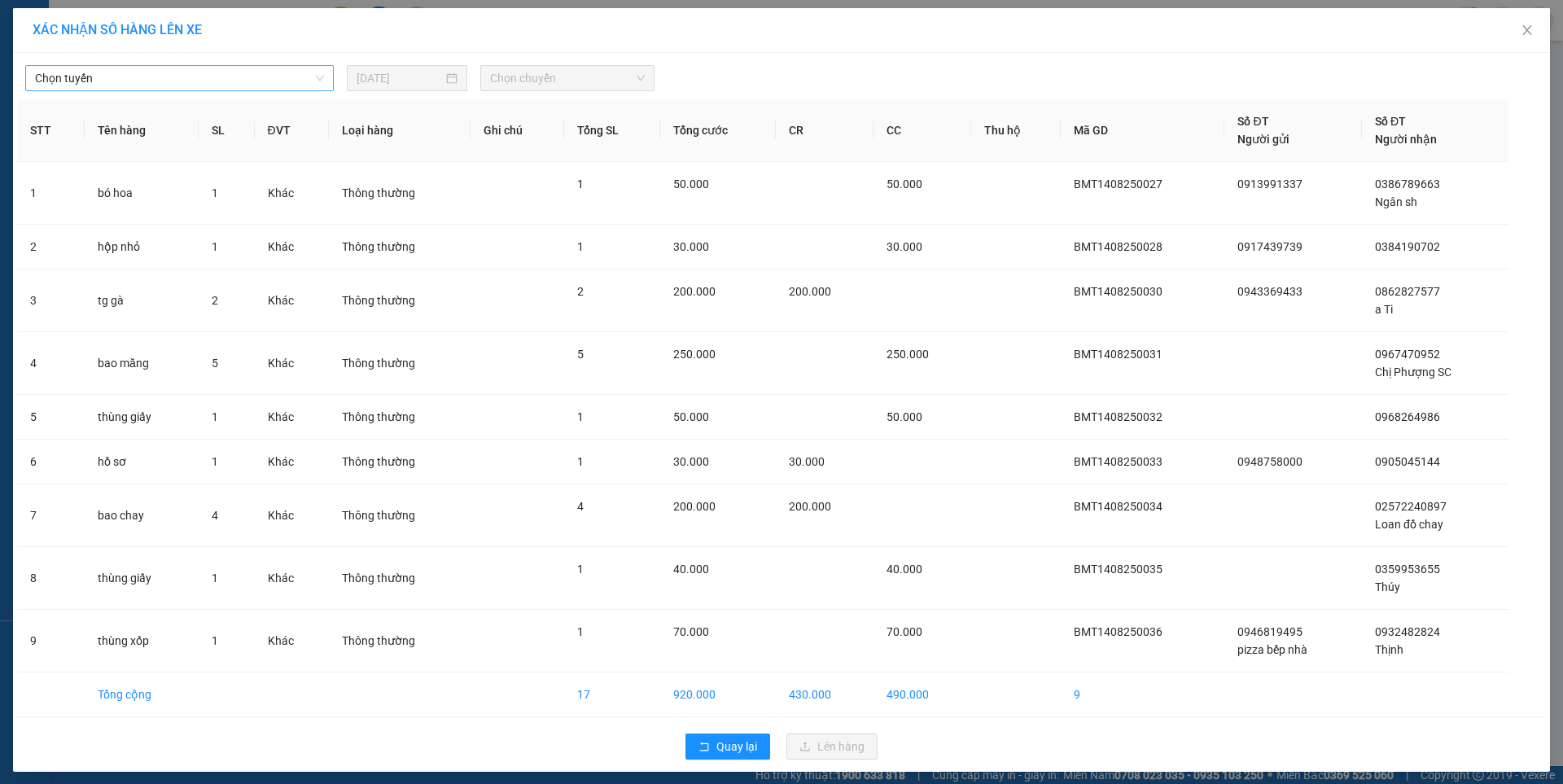
click at [212, 75] on span "Chọn tuyến" at bounding box center [179, 78] width 289 height 24
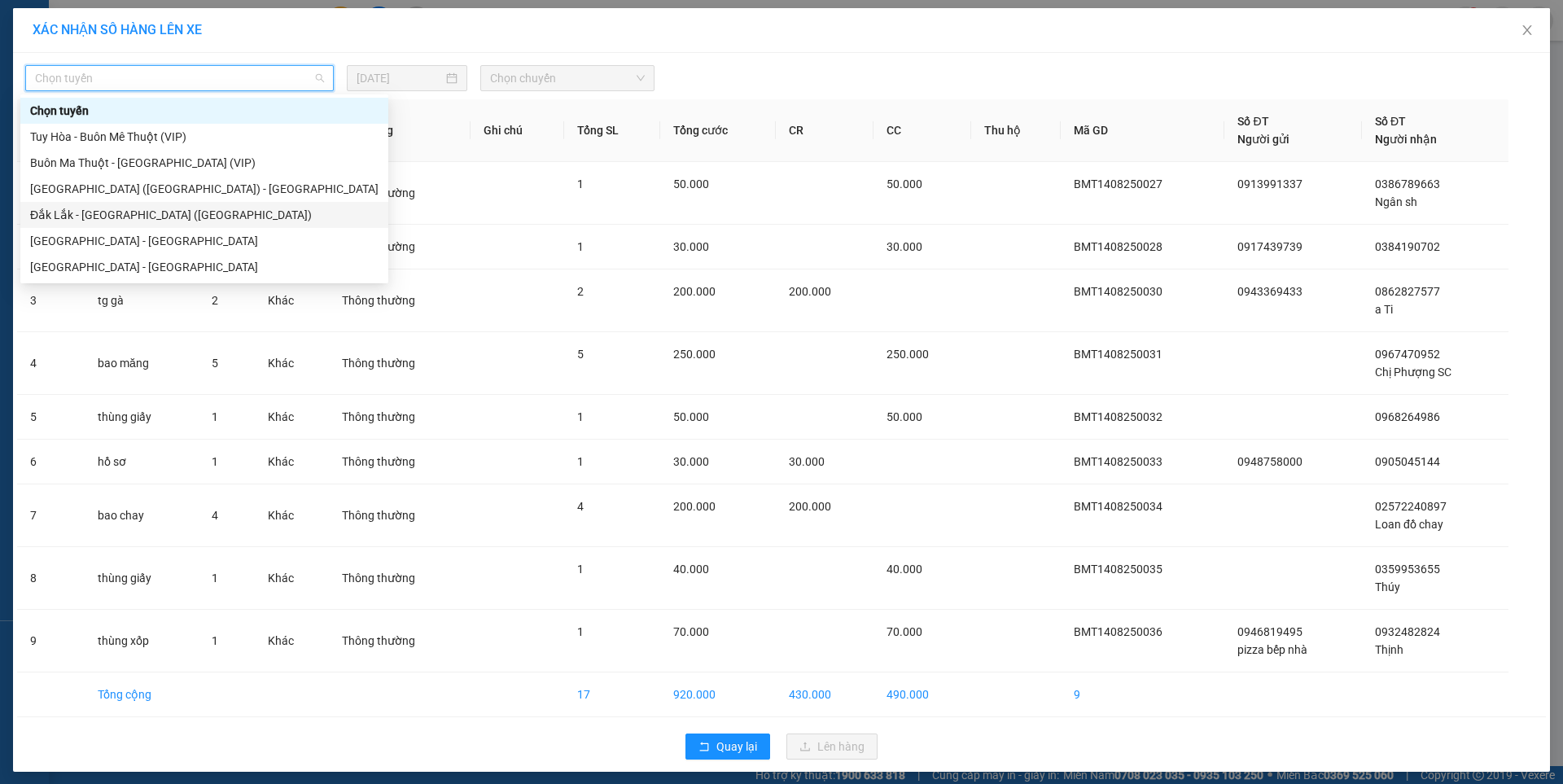
click at [129, 215] on div "Đắk Lắk - [GEOGRAPHIC_DATA] ([GEOGRAPHIC_DATA])" at bounding box center [204, 215] width 348 height 18
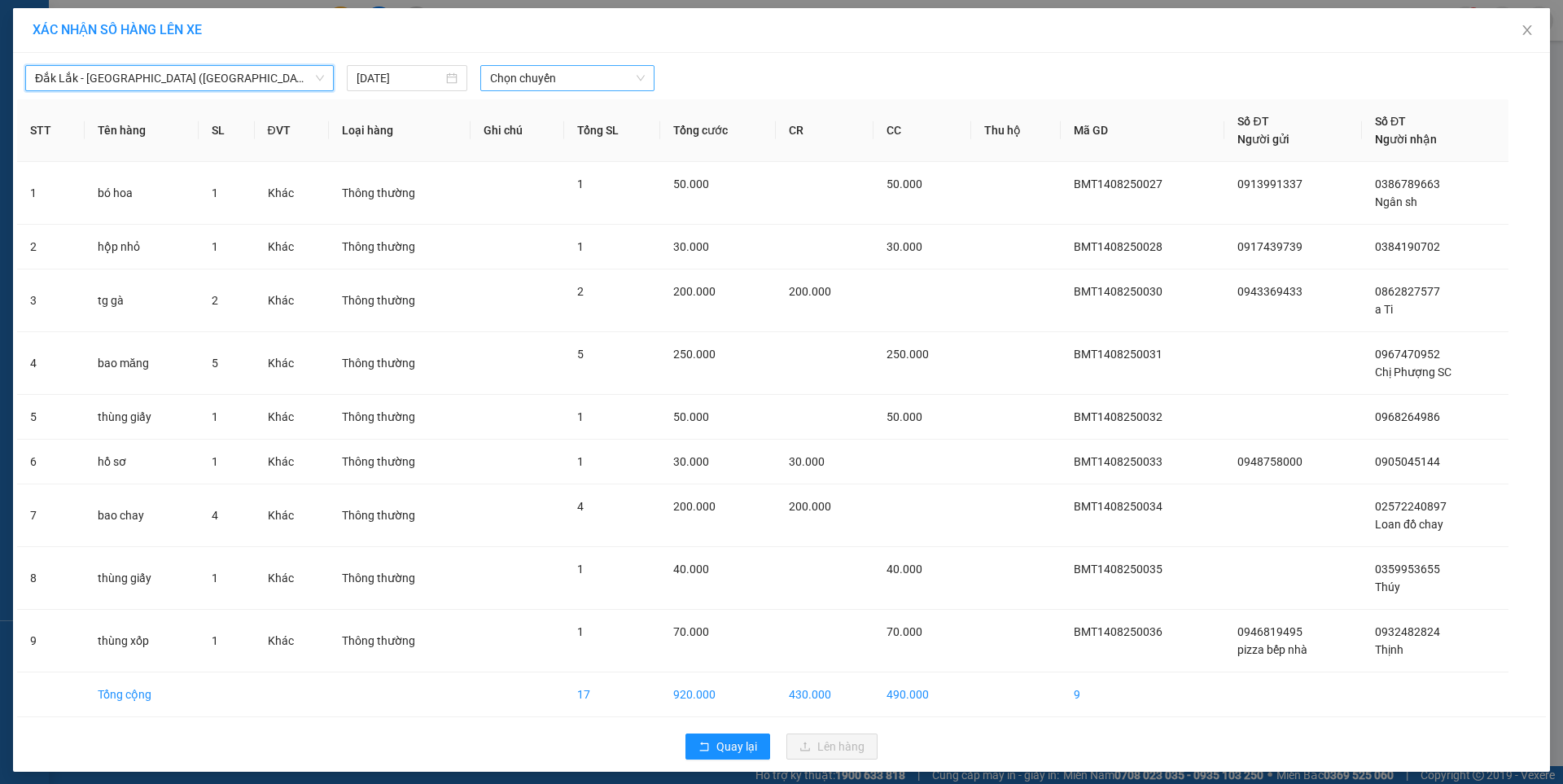
click at [536, 74] on span "Chọn chuyến" at bounding box center [567, 78] width 155 height 24
click at [547, 138] on div "09:30 - 47H-049.70" at bounding box center [547, 136] width 127 height 18
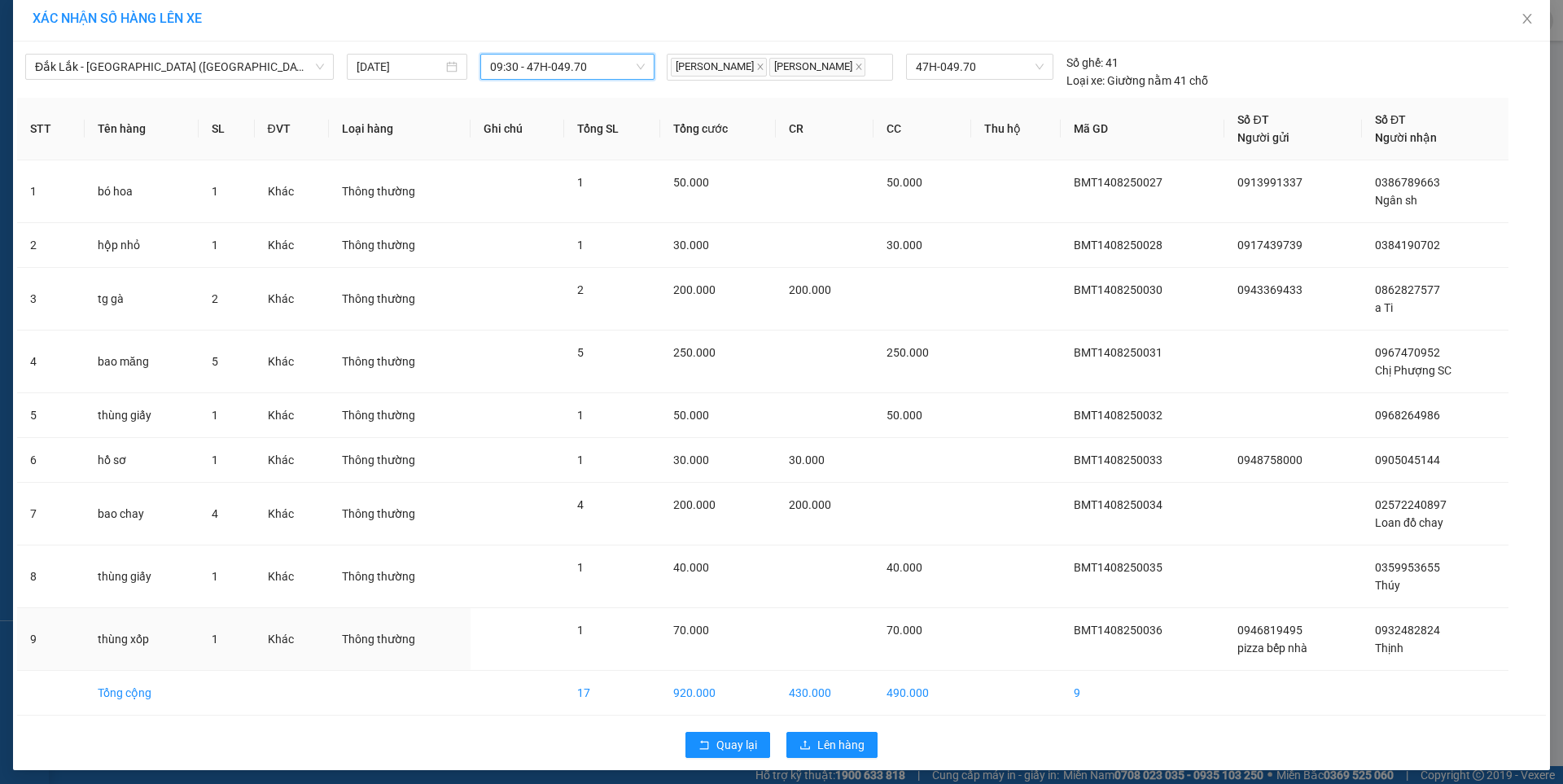
scroll to position [17, 0]
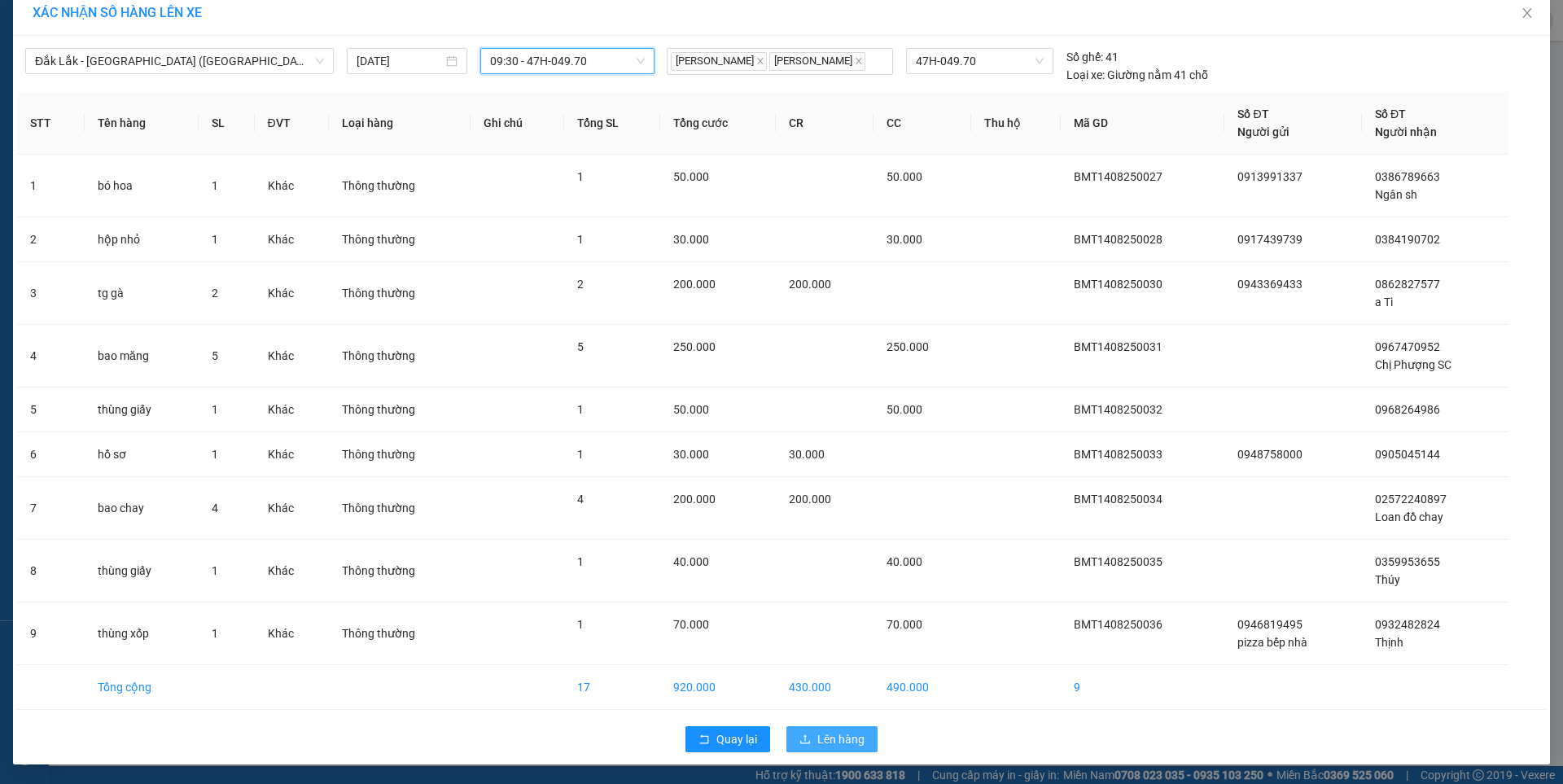
click at [817, 740] on span "Lên hàng" at bounding box center [841, 738] width 47 height 18
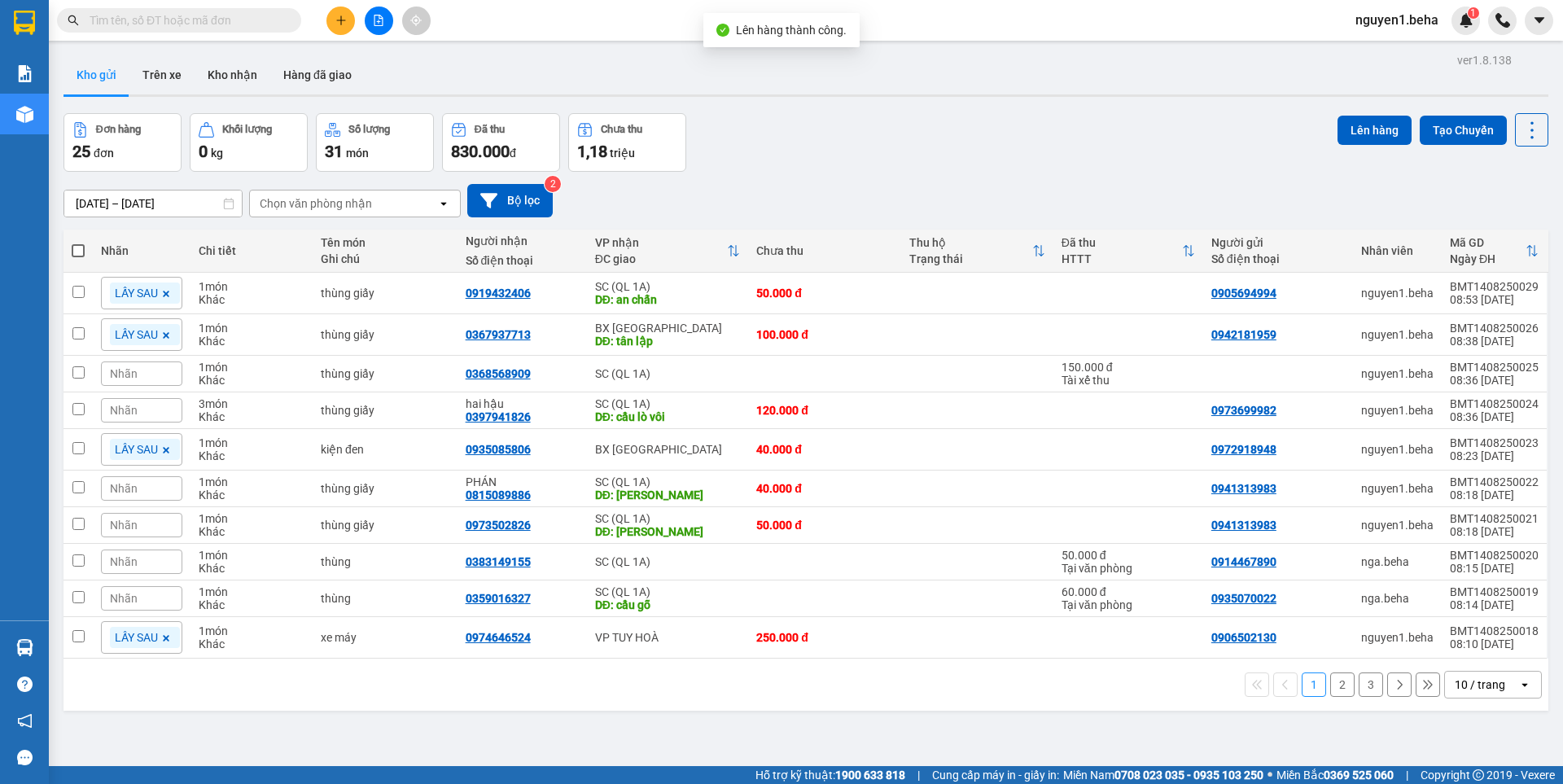
click at [75, 249] on span at bounding box center [78, 250] width 13 height 13
click at [78, 242] on input "checkbox" at bounding box center [78, 242] width 0 height 0
checkbox input "true"
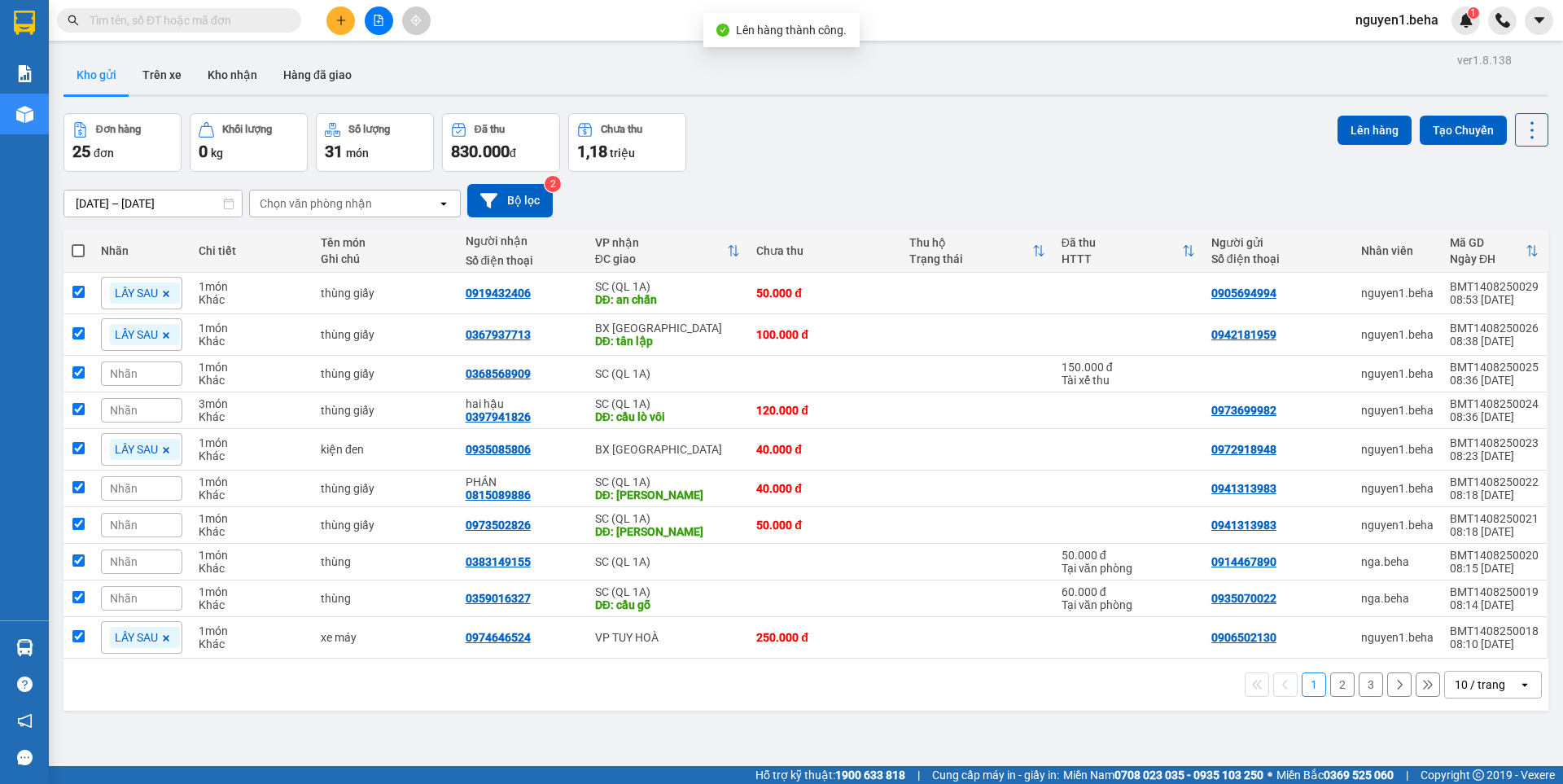
checkbox input "true"
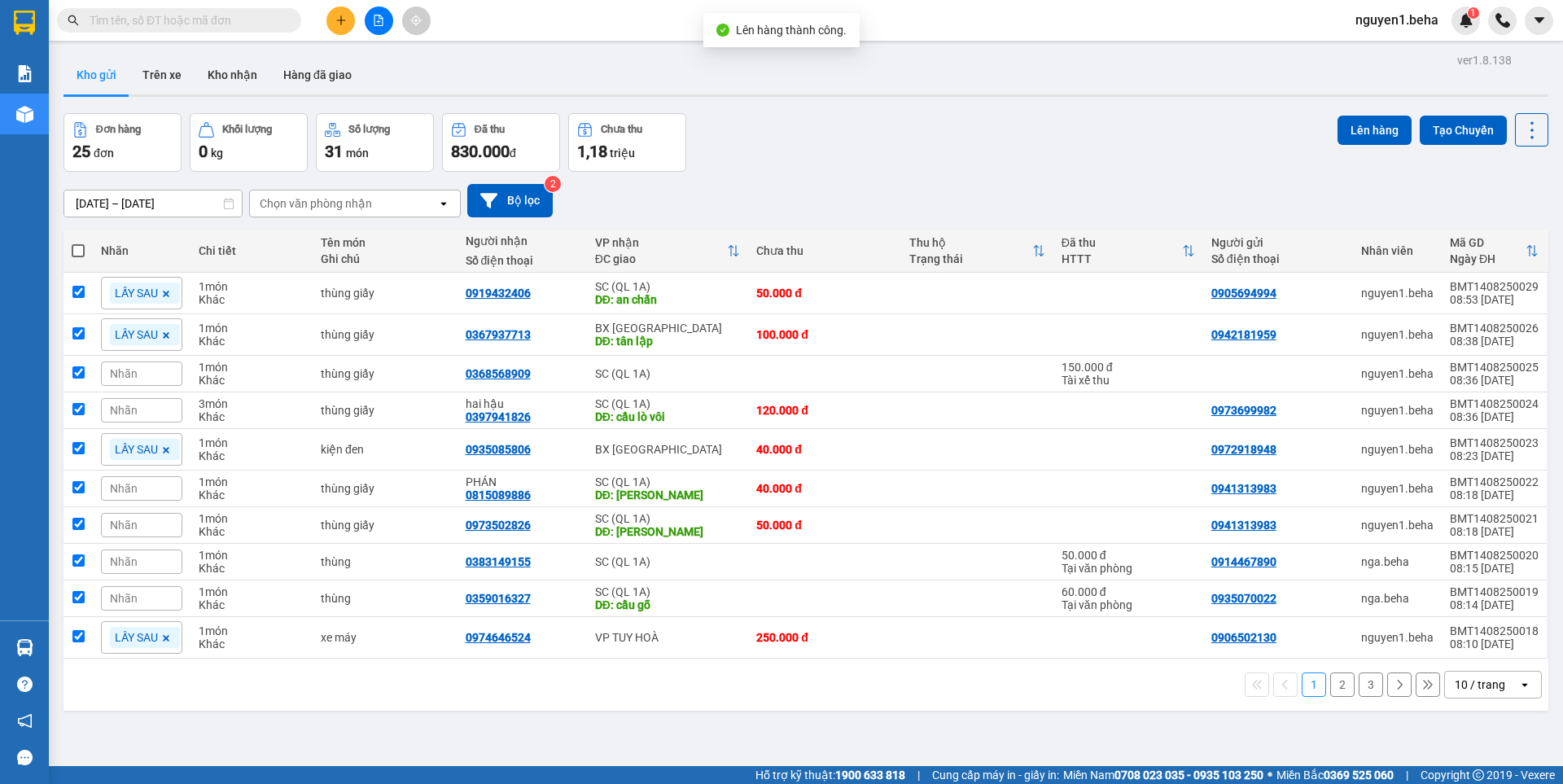
checkbox input "true"
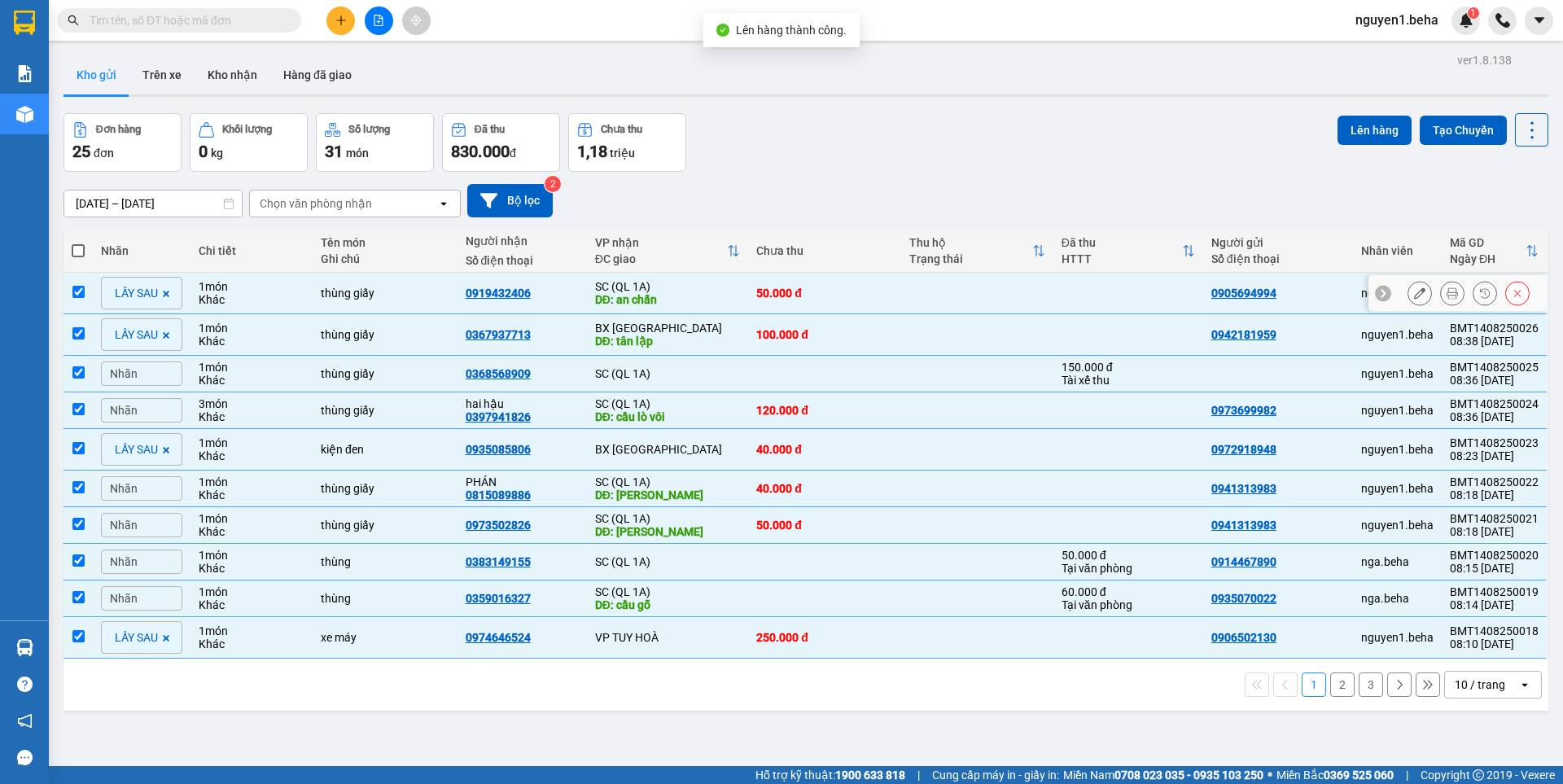
click at [79, 290] on input "checkbox" at bounding box center [79, 291] width 12 height 12
checkbox input "false"
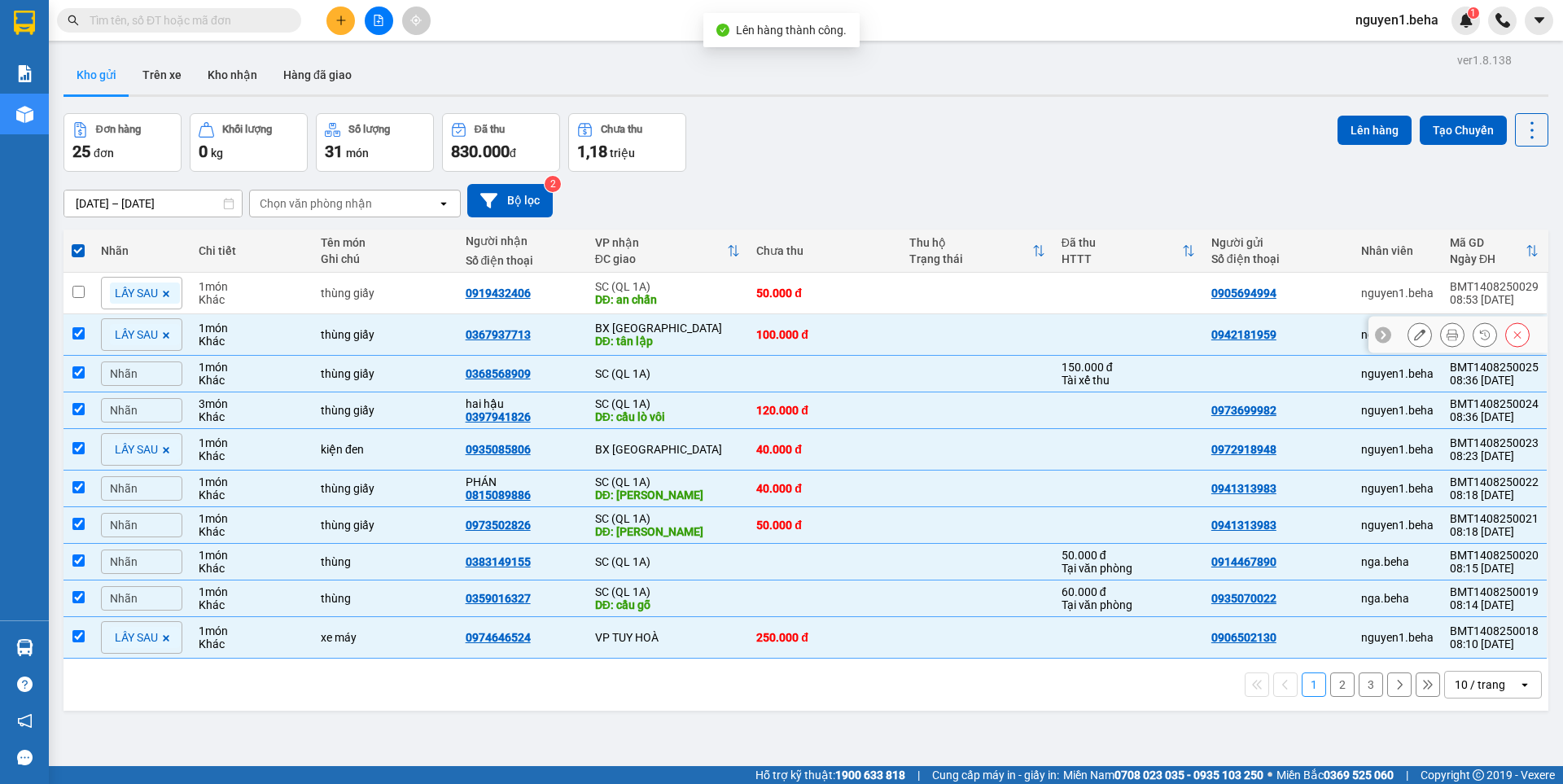
click at [70, 333] on td at bounding box center [78, 335] width 30 height 41
checkbox input "false"
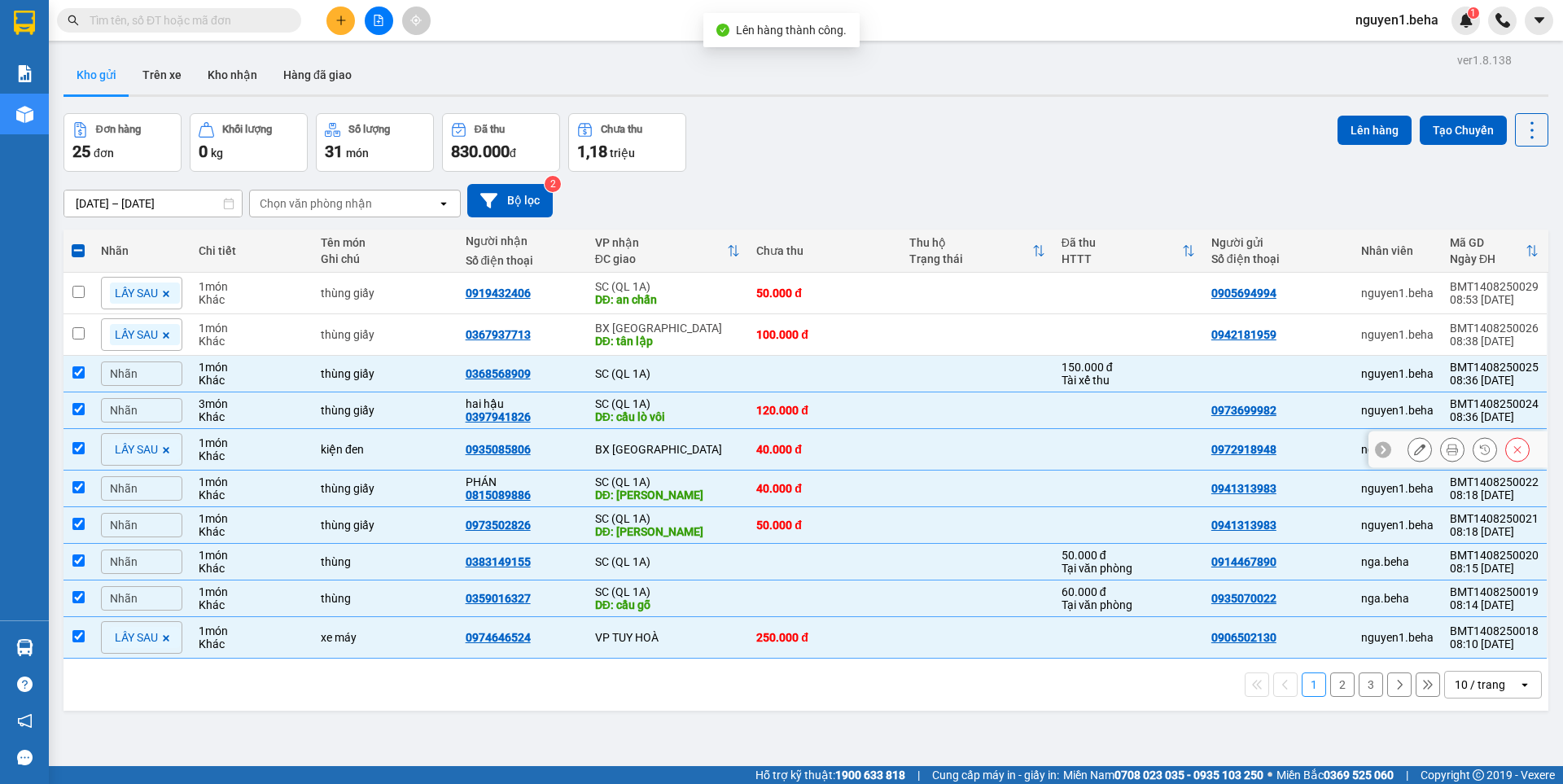
click at [84, 444] on td at bounding box center [78, 449] width 30 height 41
checkbox input "false"
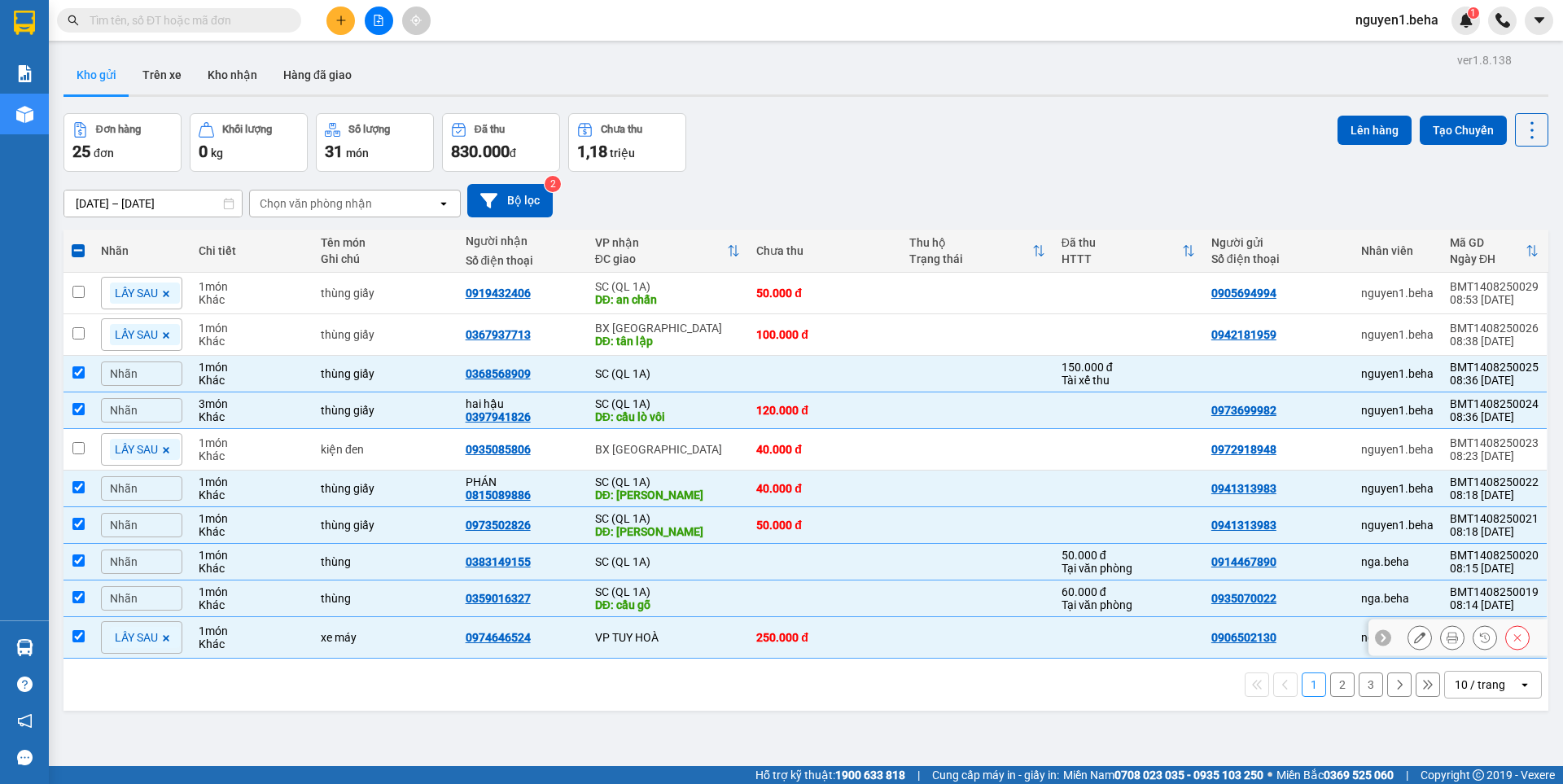
click at [85, 638] on td at bounding box center [78, 637] width 30 height 41
checkbox input "false"
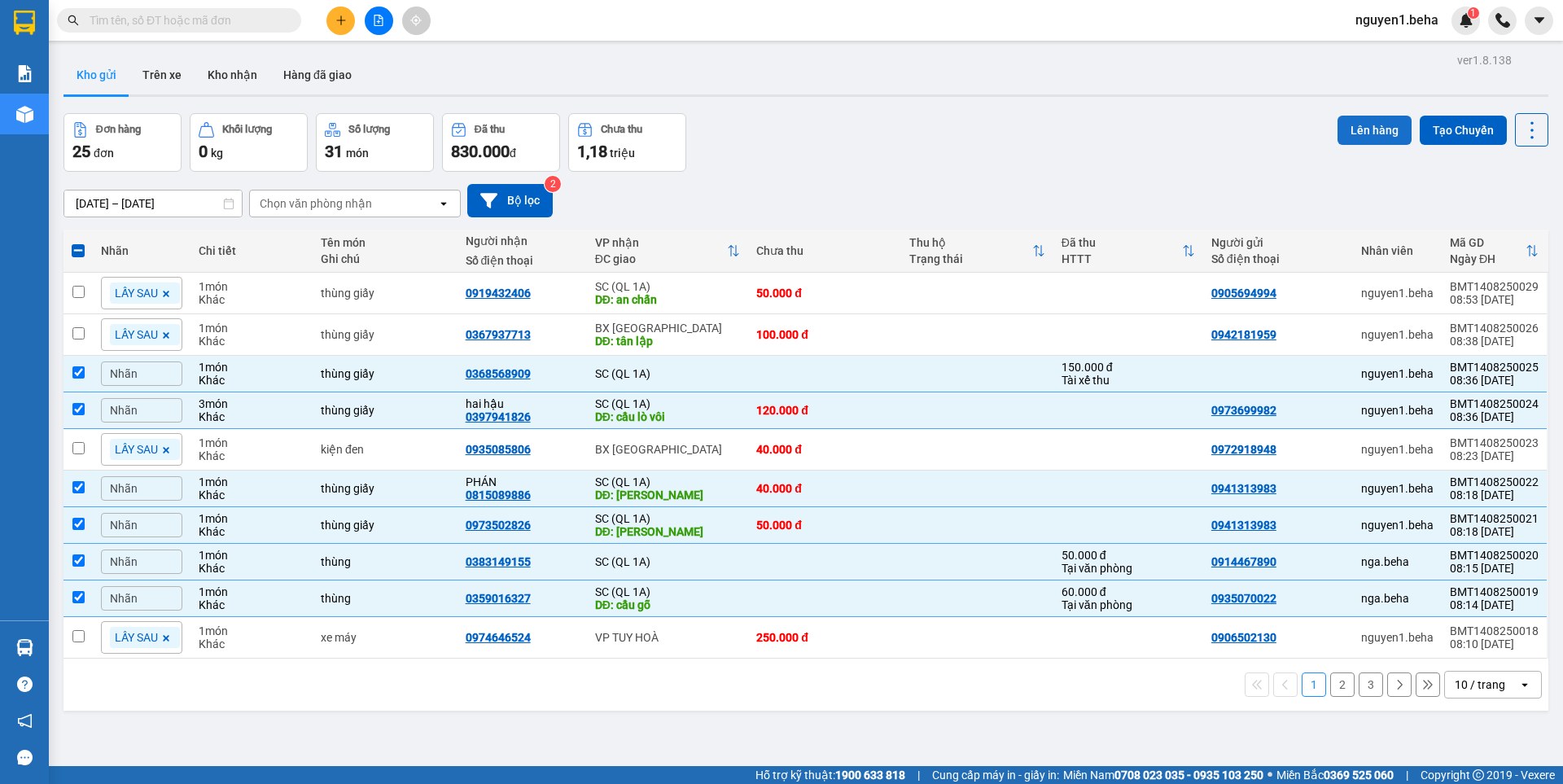
click at [1350, 138] on button "Lên hàng" at bounding box center [1375, 130] width 74 height 30
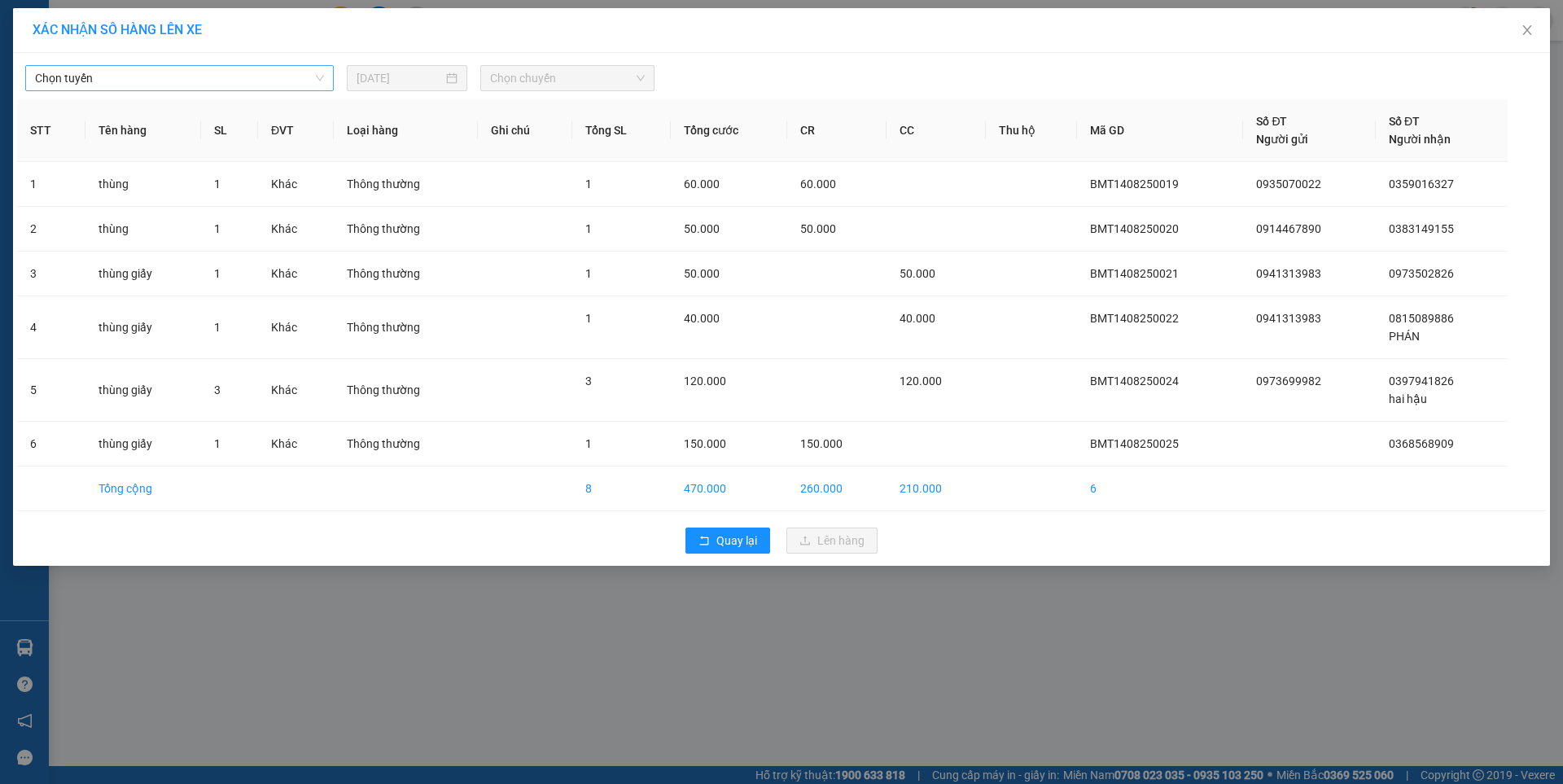
drag, startPoint x: 280, startPoint y: 70, endPoint x: 275, endPoint y: 78, distance: 9.4
click at [278, 70] on span "Chọn tuyến" at bounding box center [179, 78] width 289 height 24
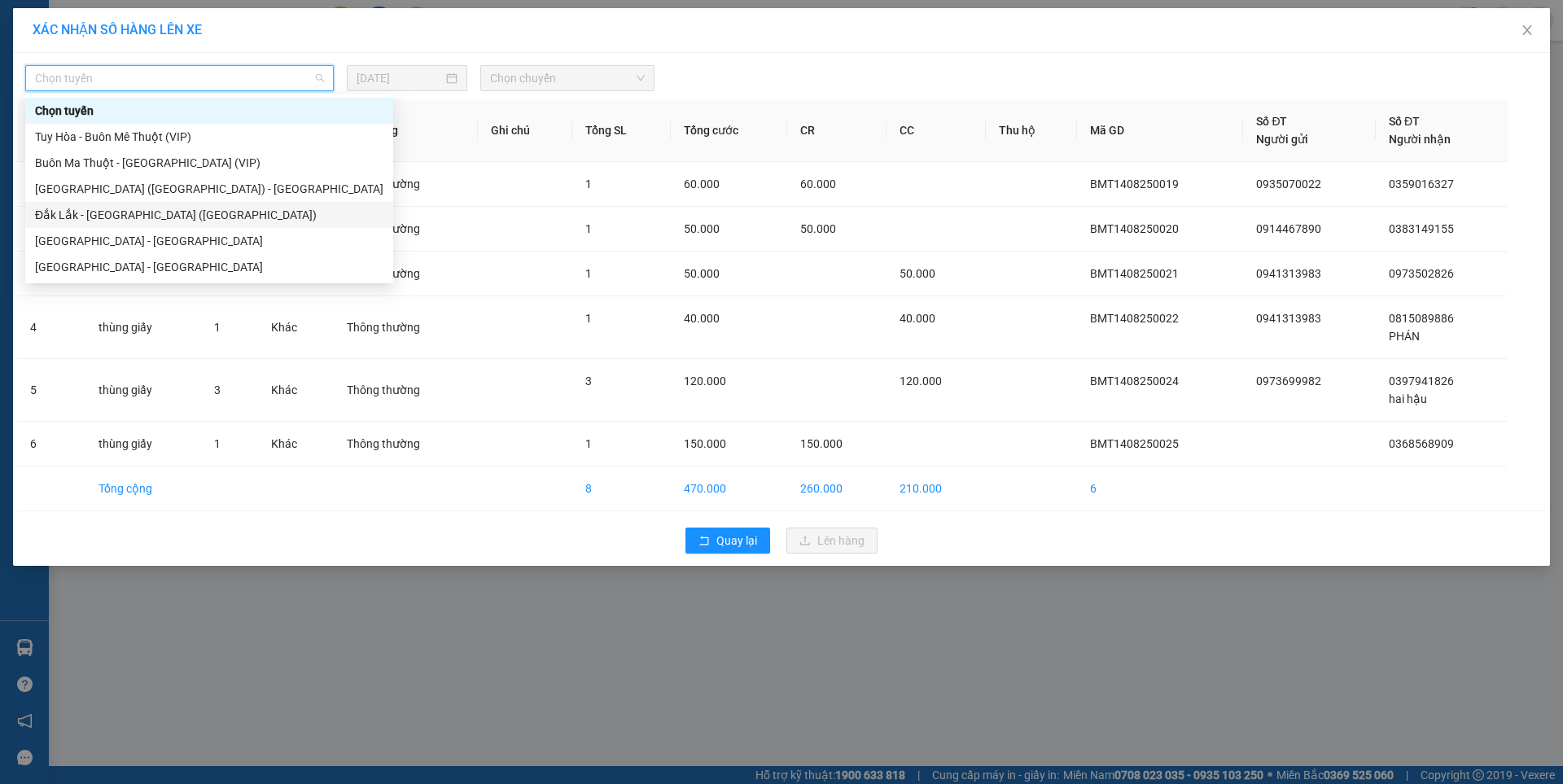
click at [125, 204] on div "Đắk Lắk - [GEOGRAPHIC_DATA] ([GEOGRAPHIC_DATA])" at bounding box center [209, 215] width 368 height 26
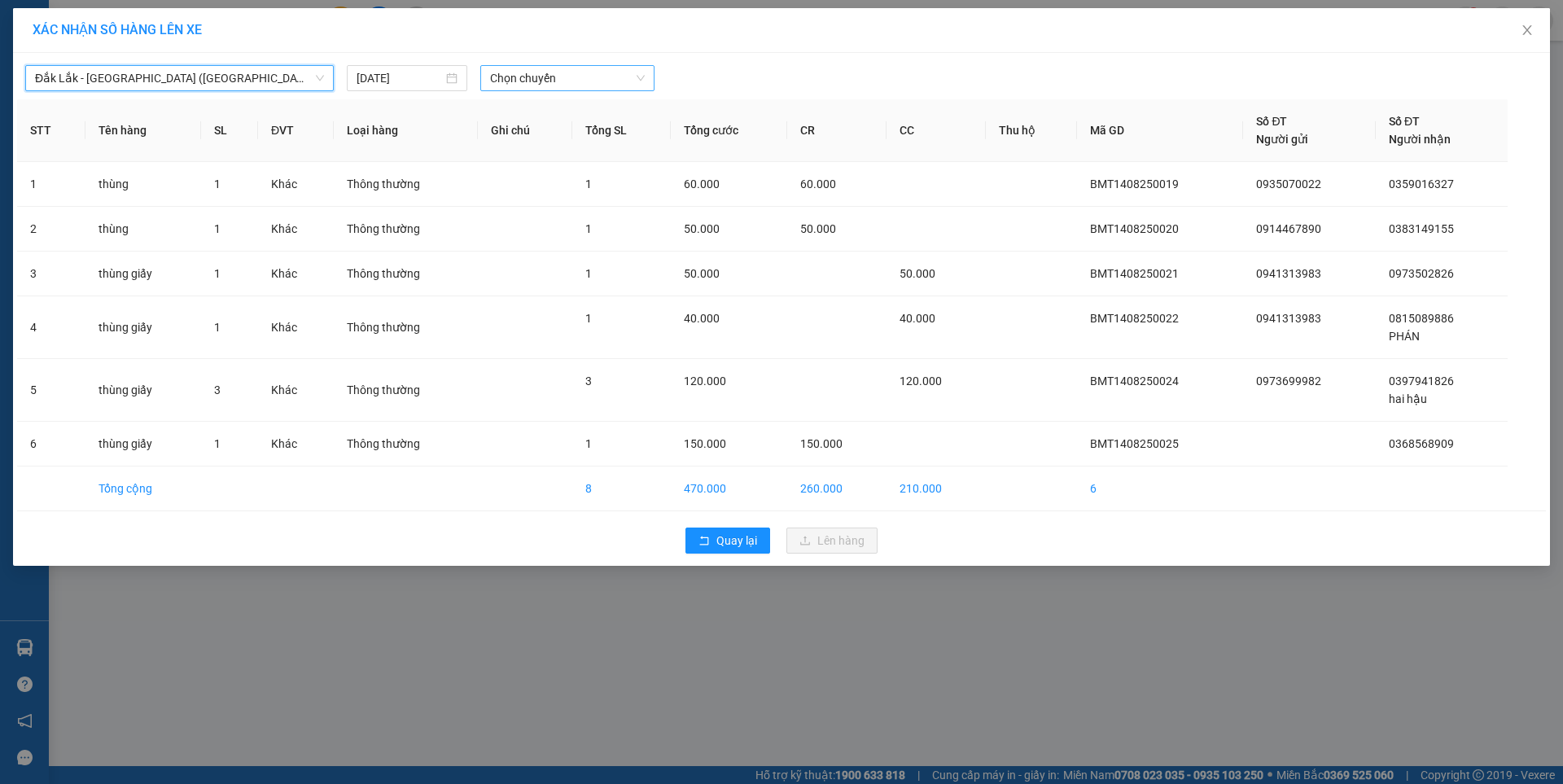
click at [538, 73] on span "Chọn chuyến" at bounding box center [567, 78] width 155 height 24
click at [535, 131] on div "09:30 - 47H-049.70" at bounding box center [553, 136] width 127 height 18
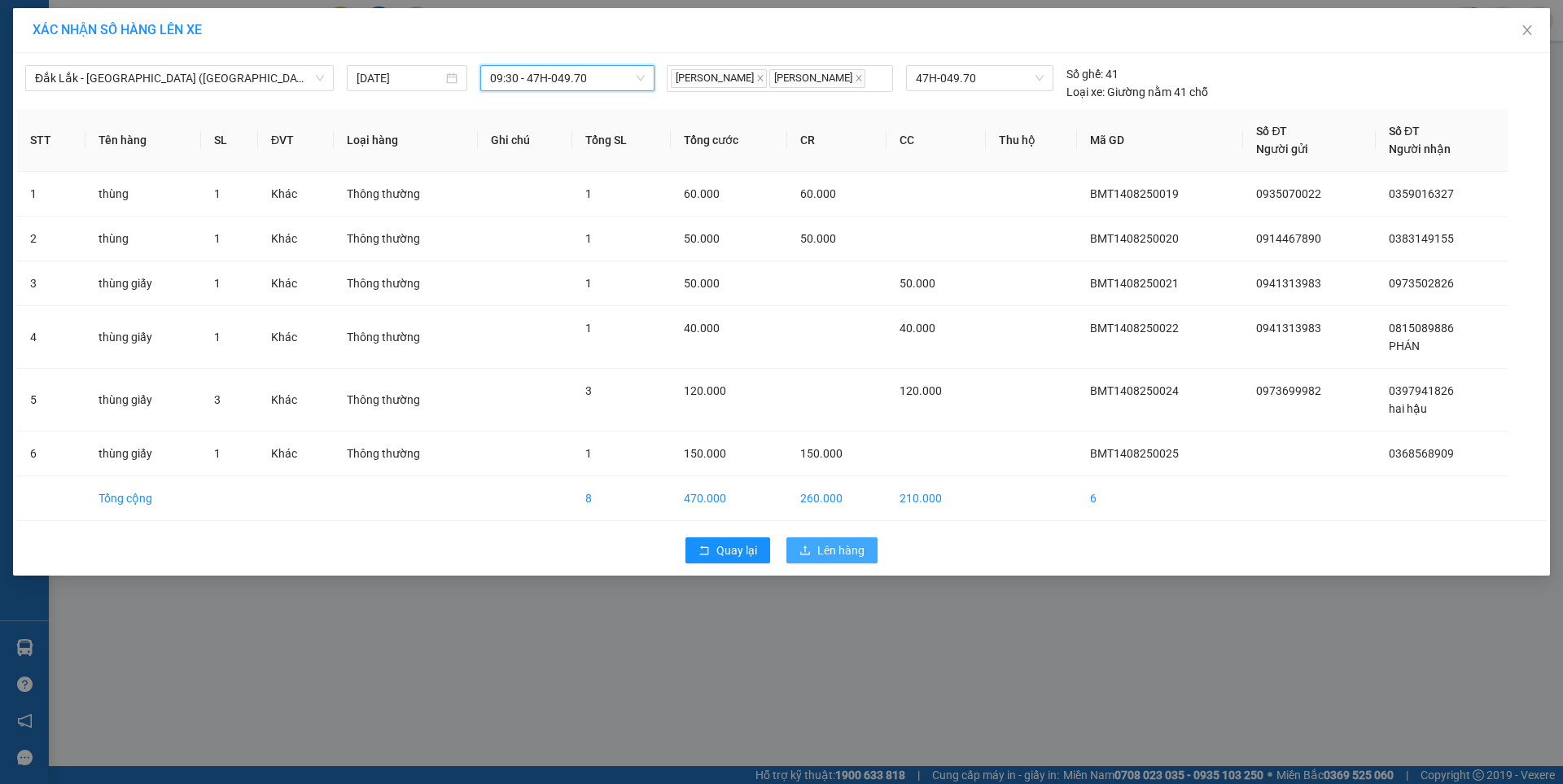
click at [830, 547] on span "Lên hàng" at bounding box center [841, 550] width 47 height 18
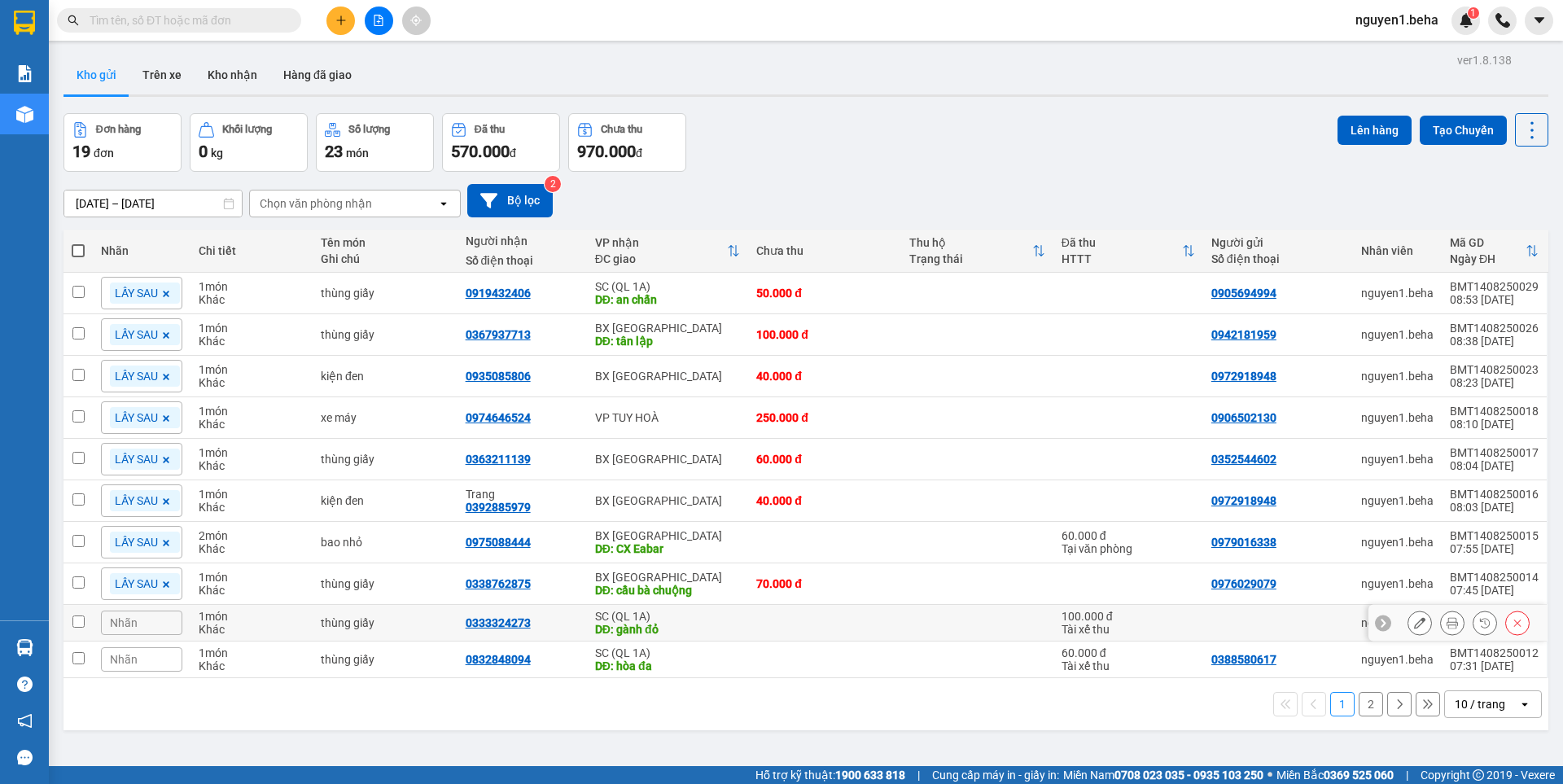
click at [84, 618] on input "checkbox" at bounding box center [79, 621] width 12 height 12
checkbox input "true"
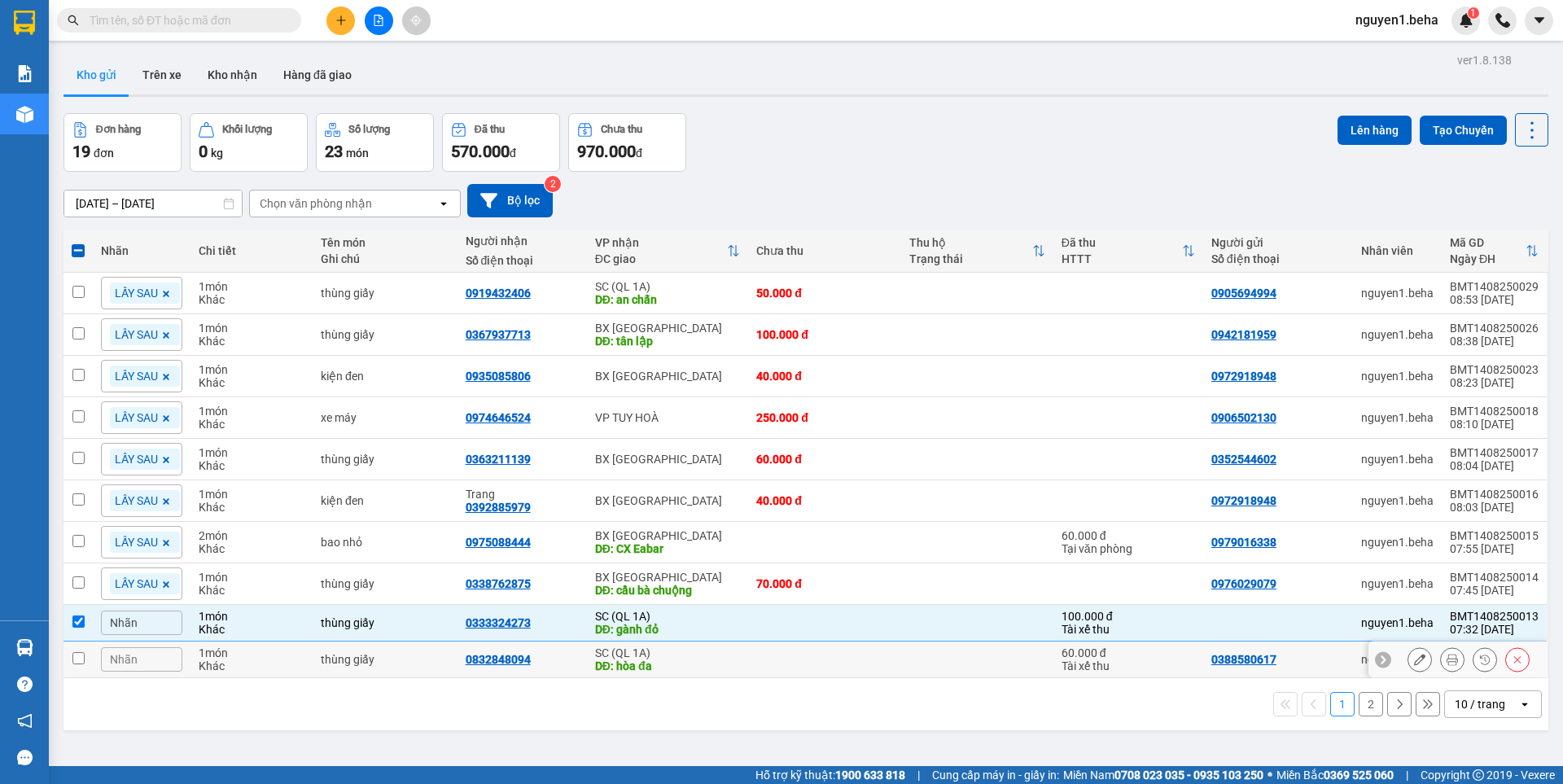
click at [89, 656] on td at bounding box center [78, 659] width 30 height 36
checkbox input "true"
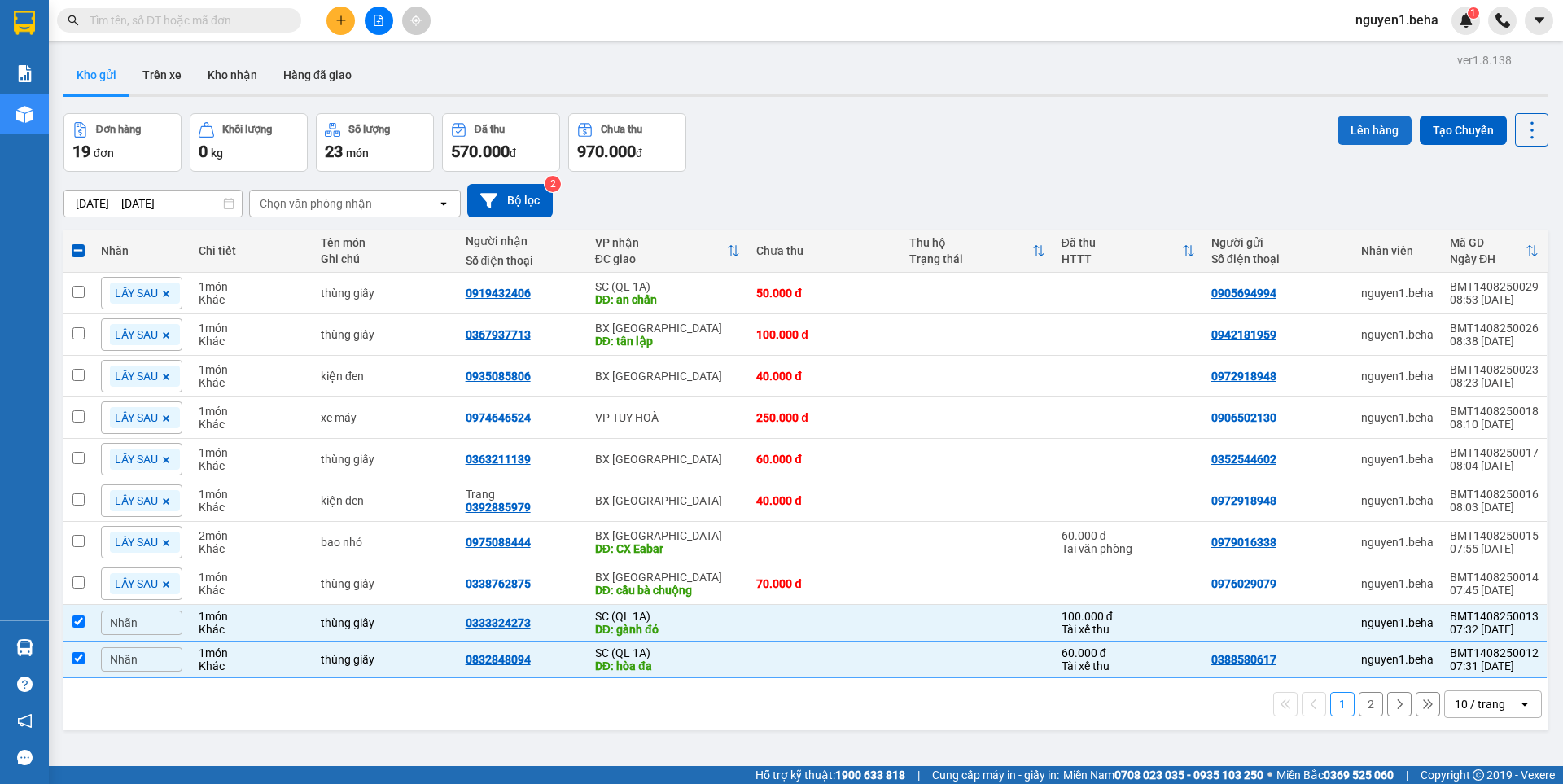
click at [1364, 125] on button "Lên hàng" at bounding box center [1375, 130] width 74 height 30
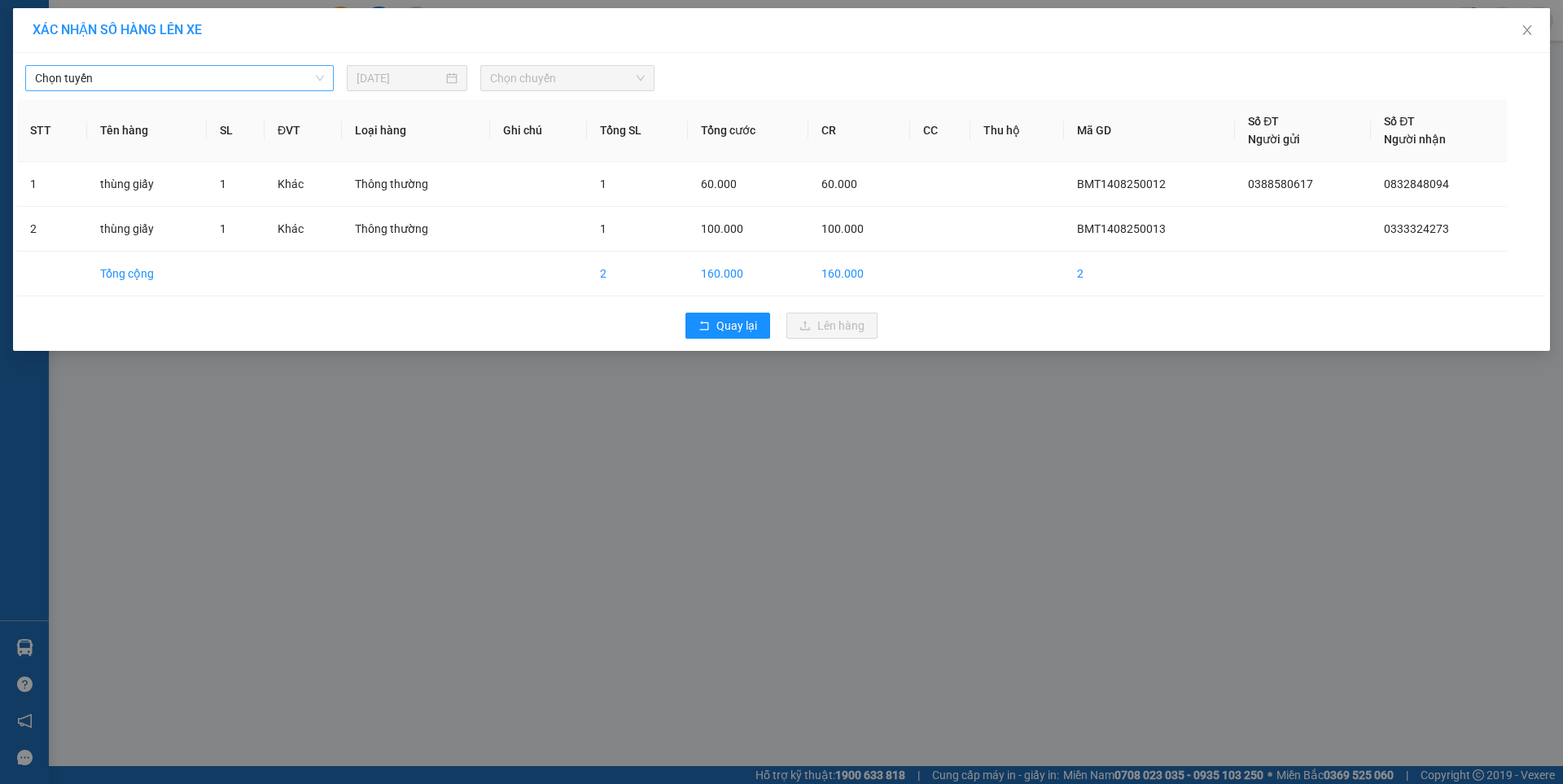
click at [258, 76] on span "Chọn tuyến" at bounding box center [179, 78] width 289 height 24
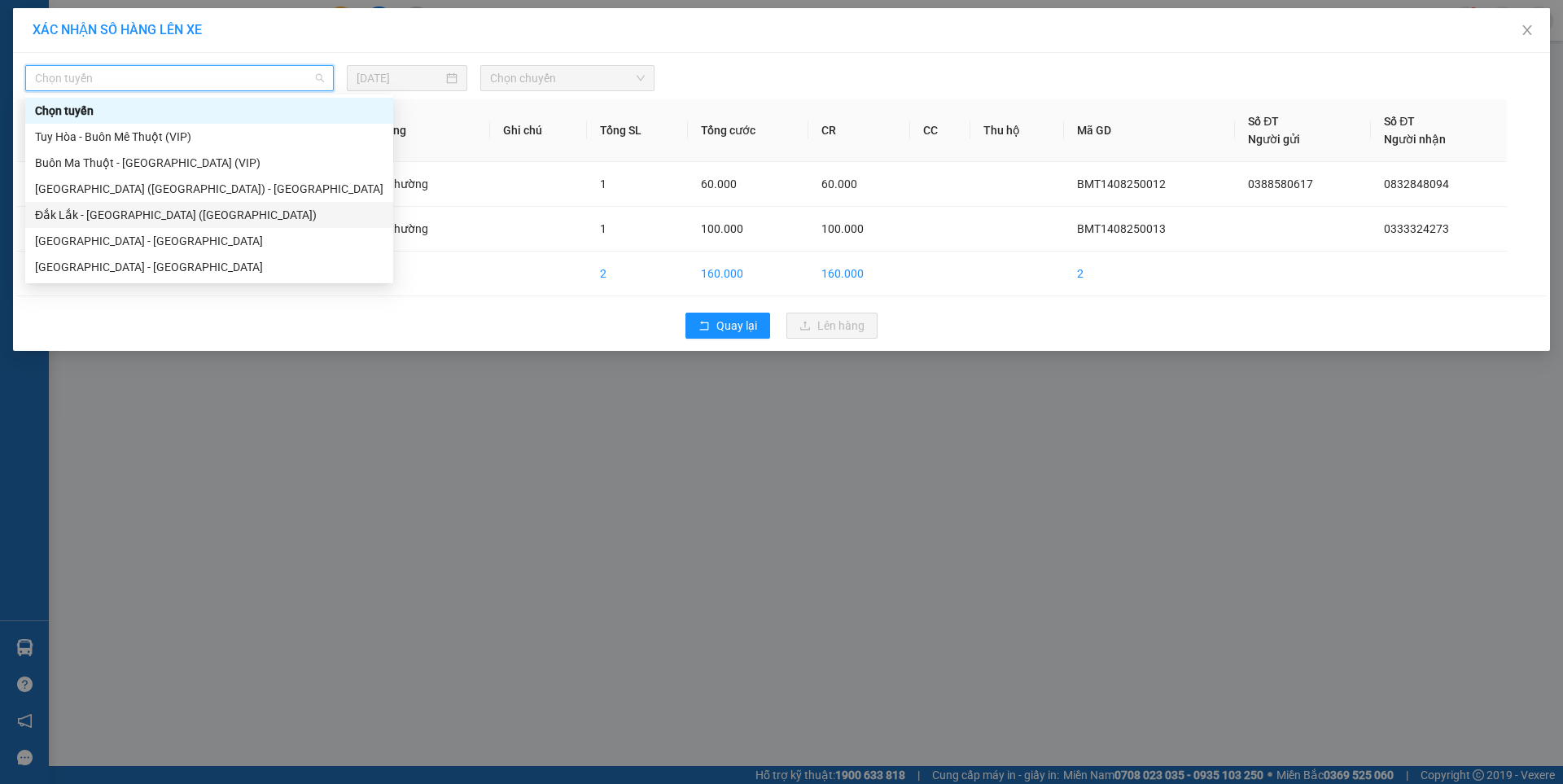
click at [120, 206] on div "Đắk Lắk - [GEOGRAPHIC_DATA] ([GEOGRAPHIC_DATA])" at bounding box center [209, 215] width 348 height 18
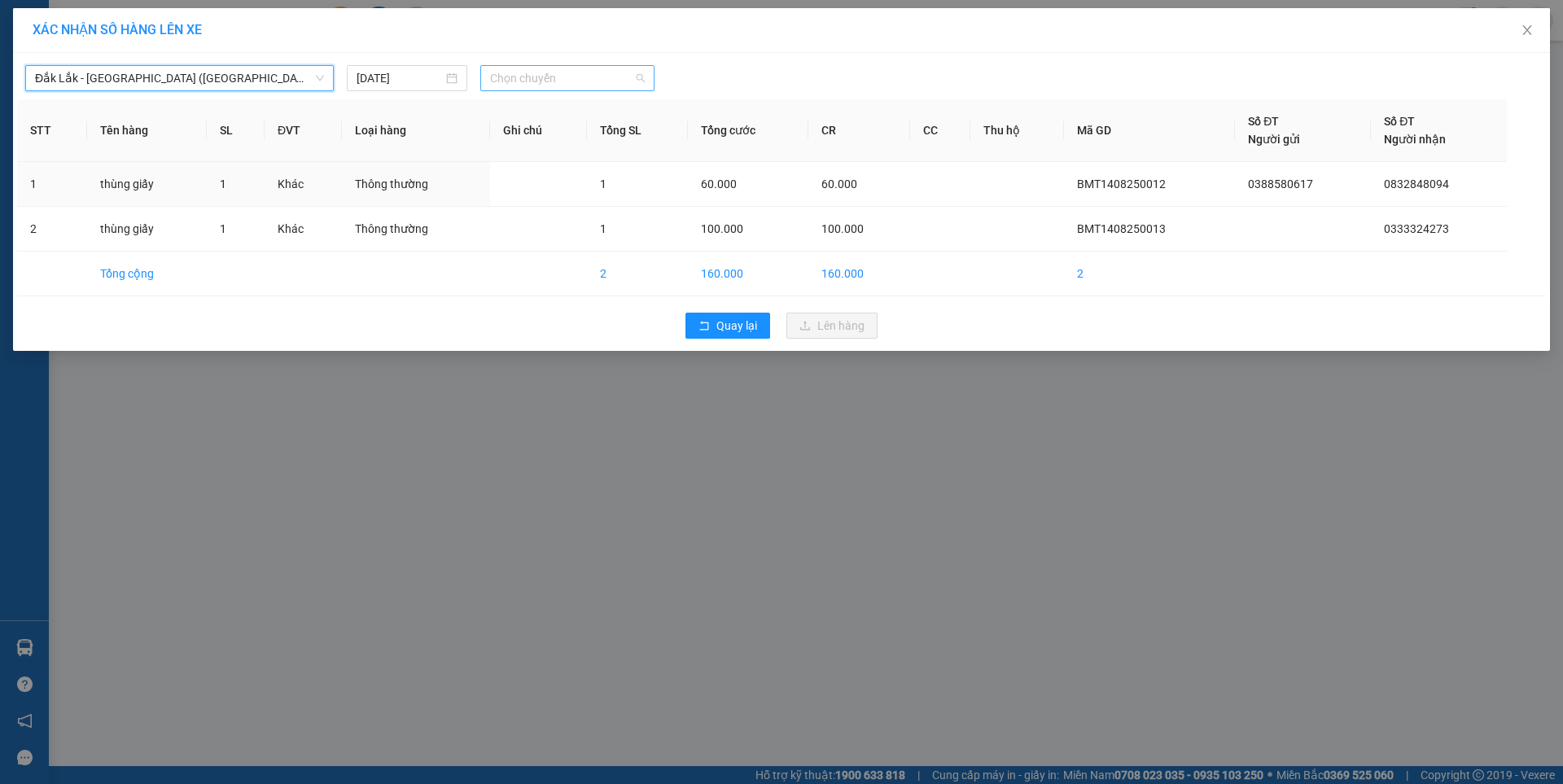
click at [538, 76] on span "Chọn chuyến" at bounding box center [567, 78] width 155 height 24
click at [580, 135] on div "09:30 - 47H-049.70" at bounding box center [553, 136] width 127 height 18
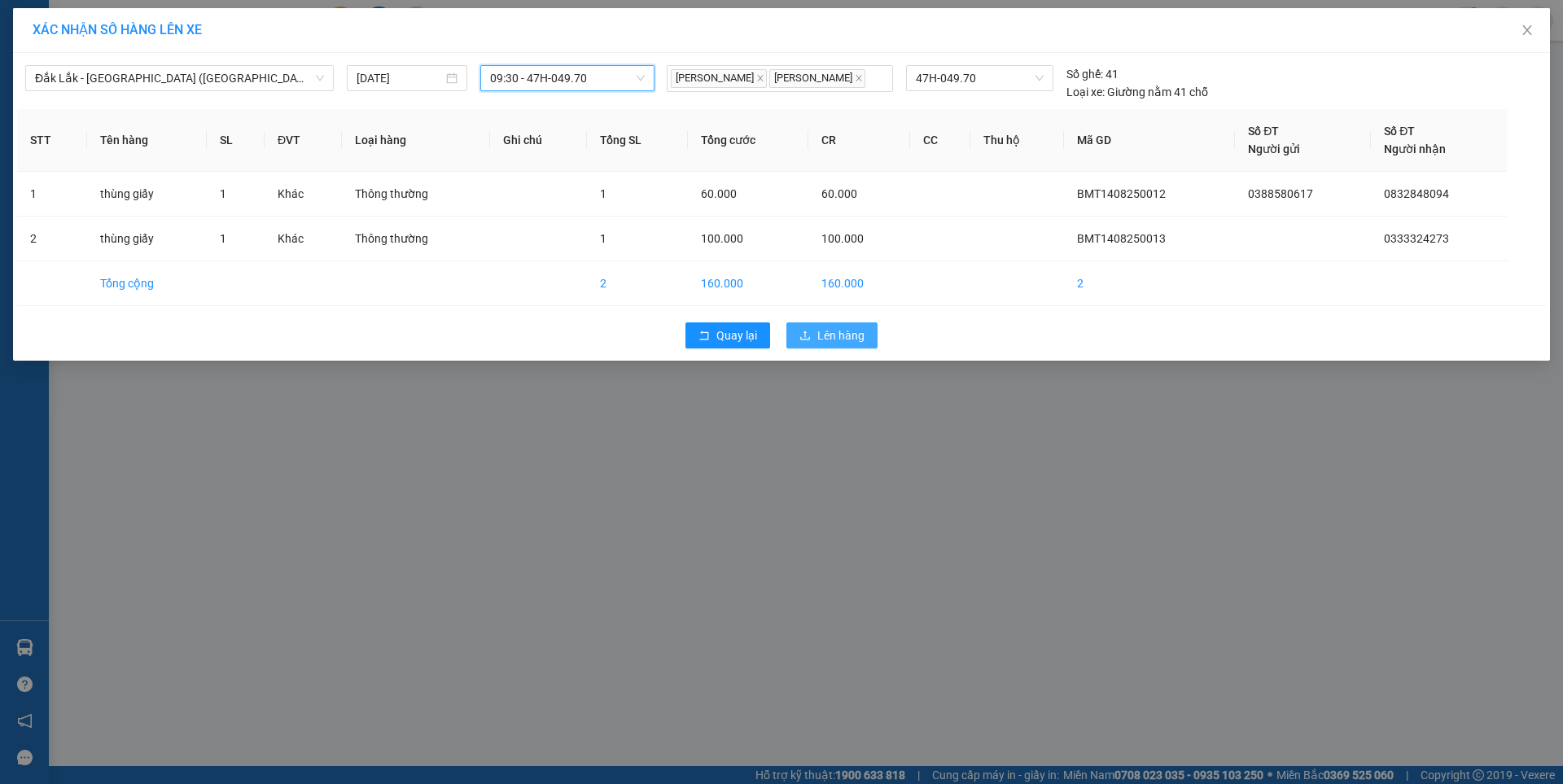
click at [848, 331] on span "Lên hàng" at bounding box center [841, 335] width 47 height 18
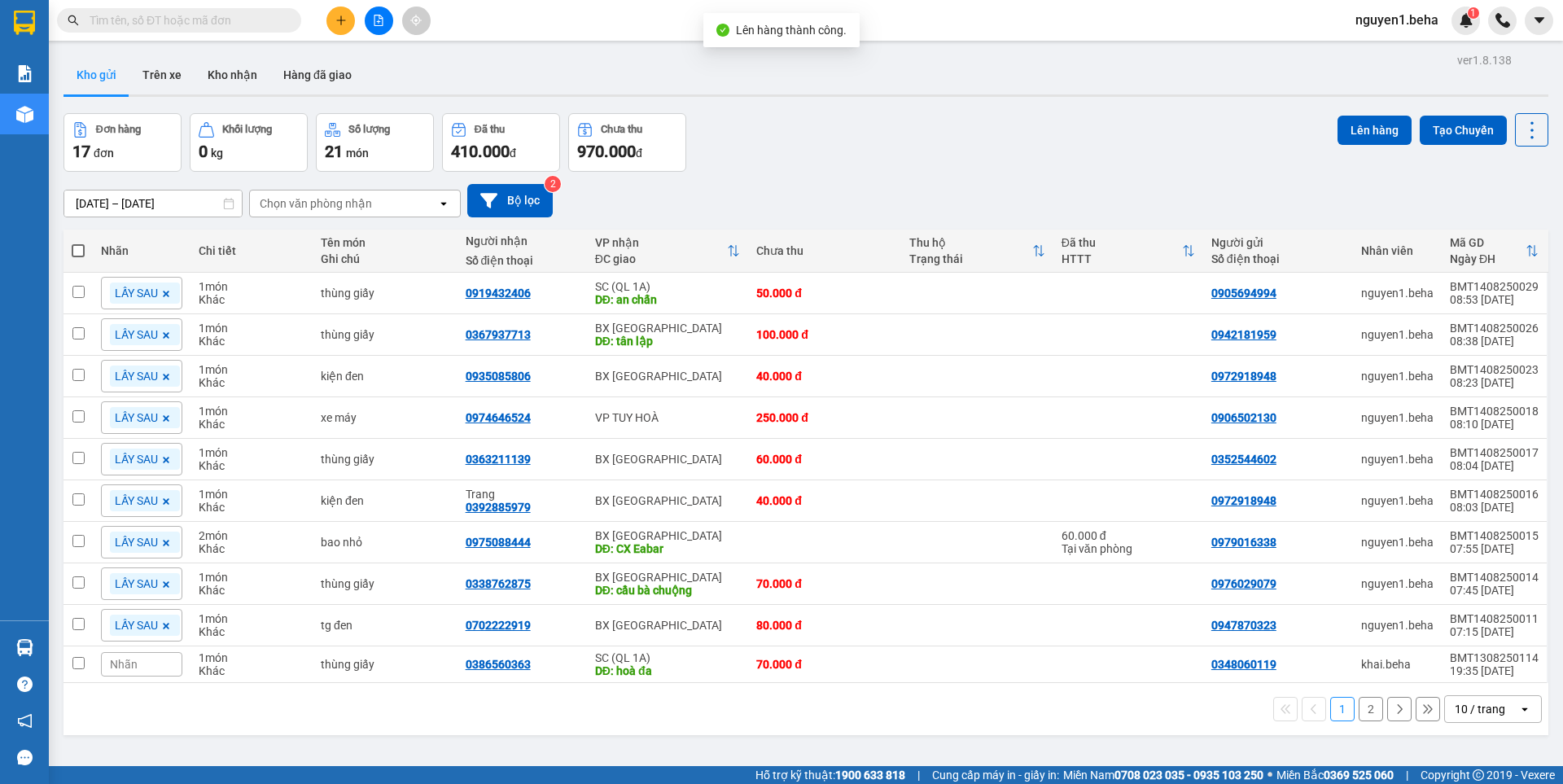
click at [1364, 709] on button "2" at bounding box center [1370, 709] width 25 height 24
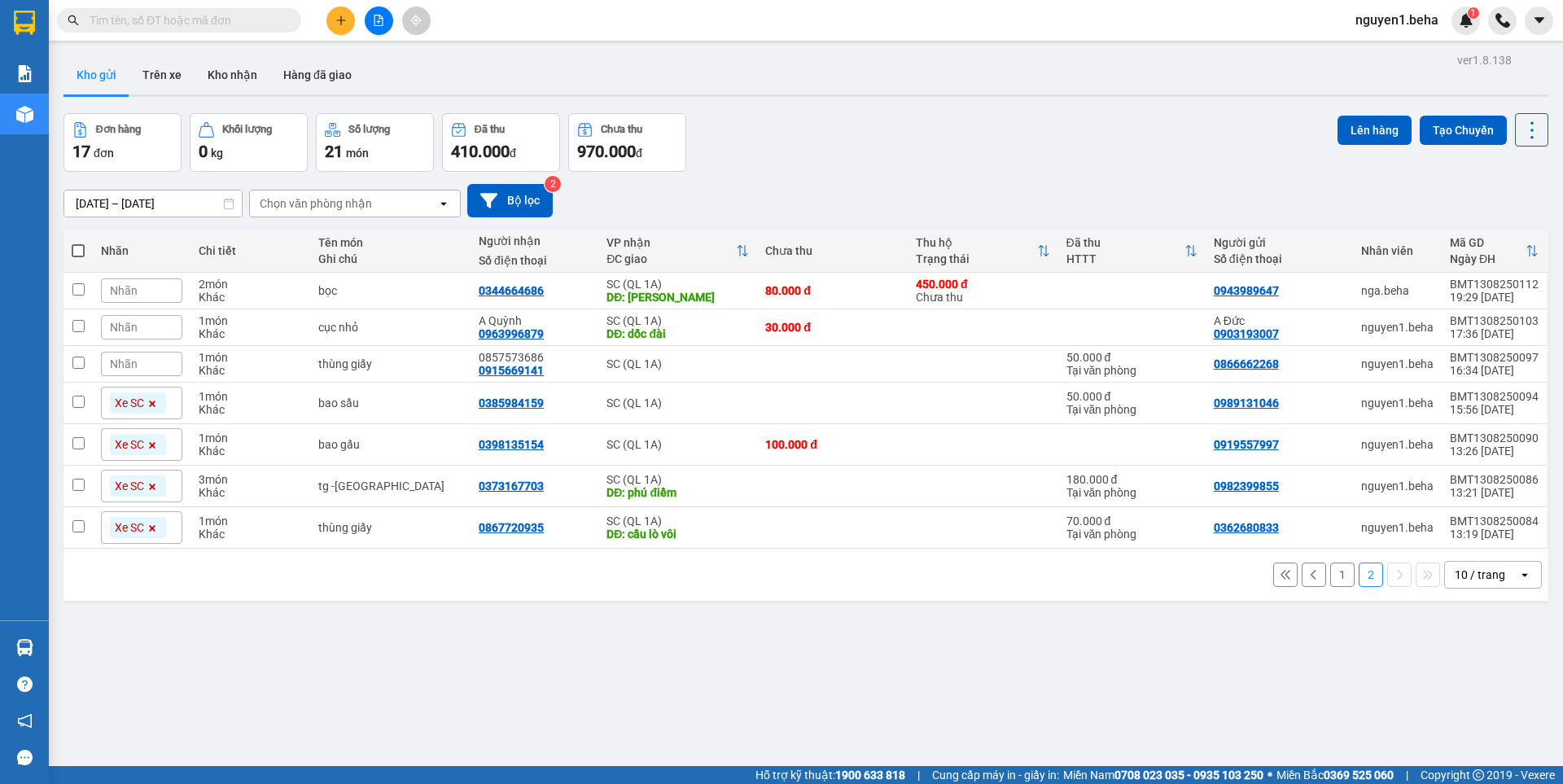
click at [71, 253] on th at bounding box center [78, 251] width 30 height 43
click at [82, 249] on span at bounding box center [78, 250] width 13 height 13
click at [78, 242] on input "checkbox" at bounding box center [78, 242] width 0 height 0
checkbox input "true"
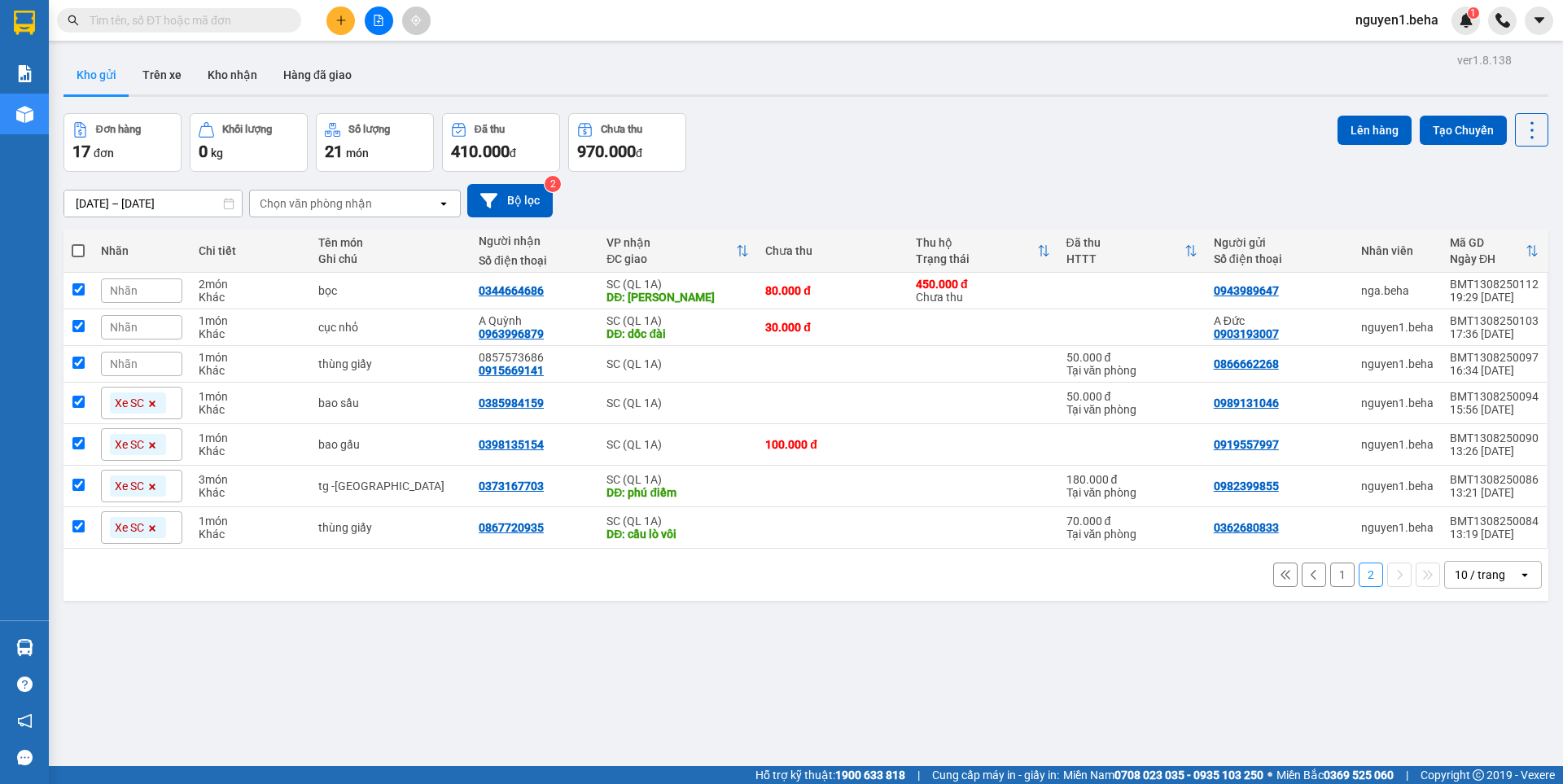
checkbox input "true"
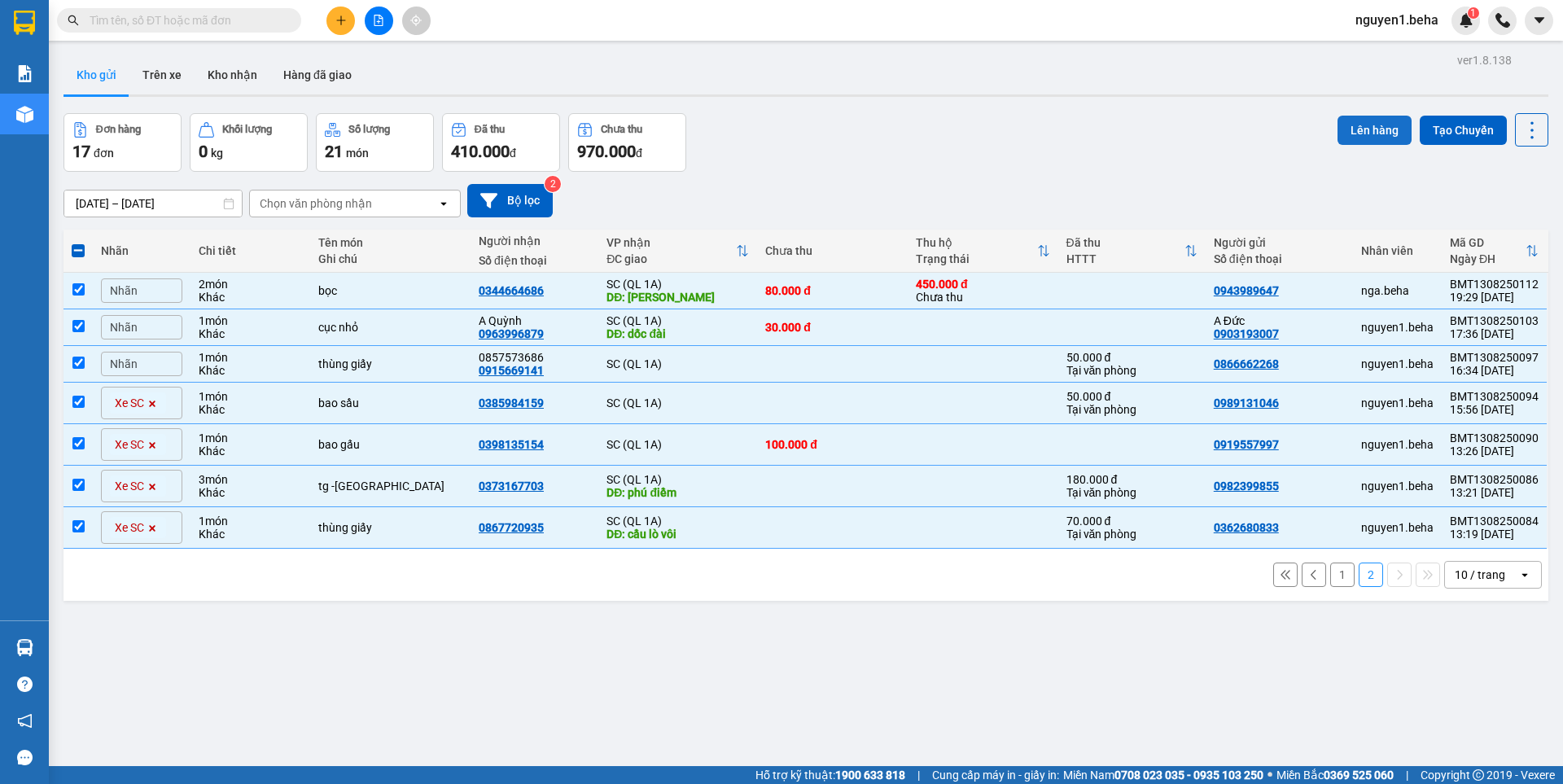
click at [1356, 130] on button "Lên hàng" at bounding box center [1375, 130] width 74 height 30
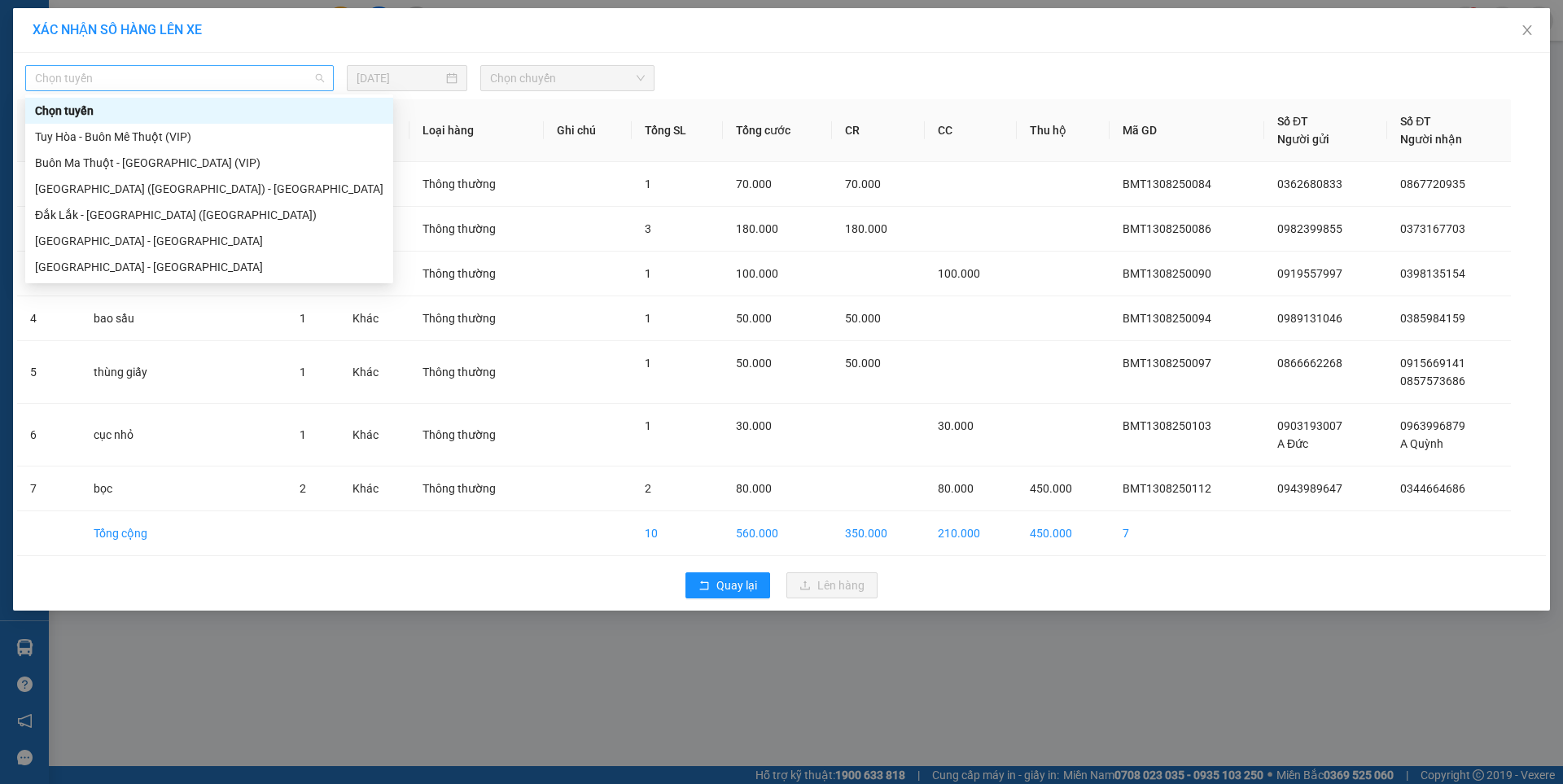
click at [204, 79] on span "Chọn tuyến" at bounding box center [179, 78] width 289 height 24
click at [130, 211] on div "Đắk Lắk - [GEOGRAPHIC_DATA] ([GEOGRAPHIC_DATA])" at bounding box center [209, 215] width 348 height 18
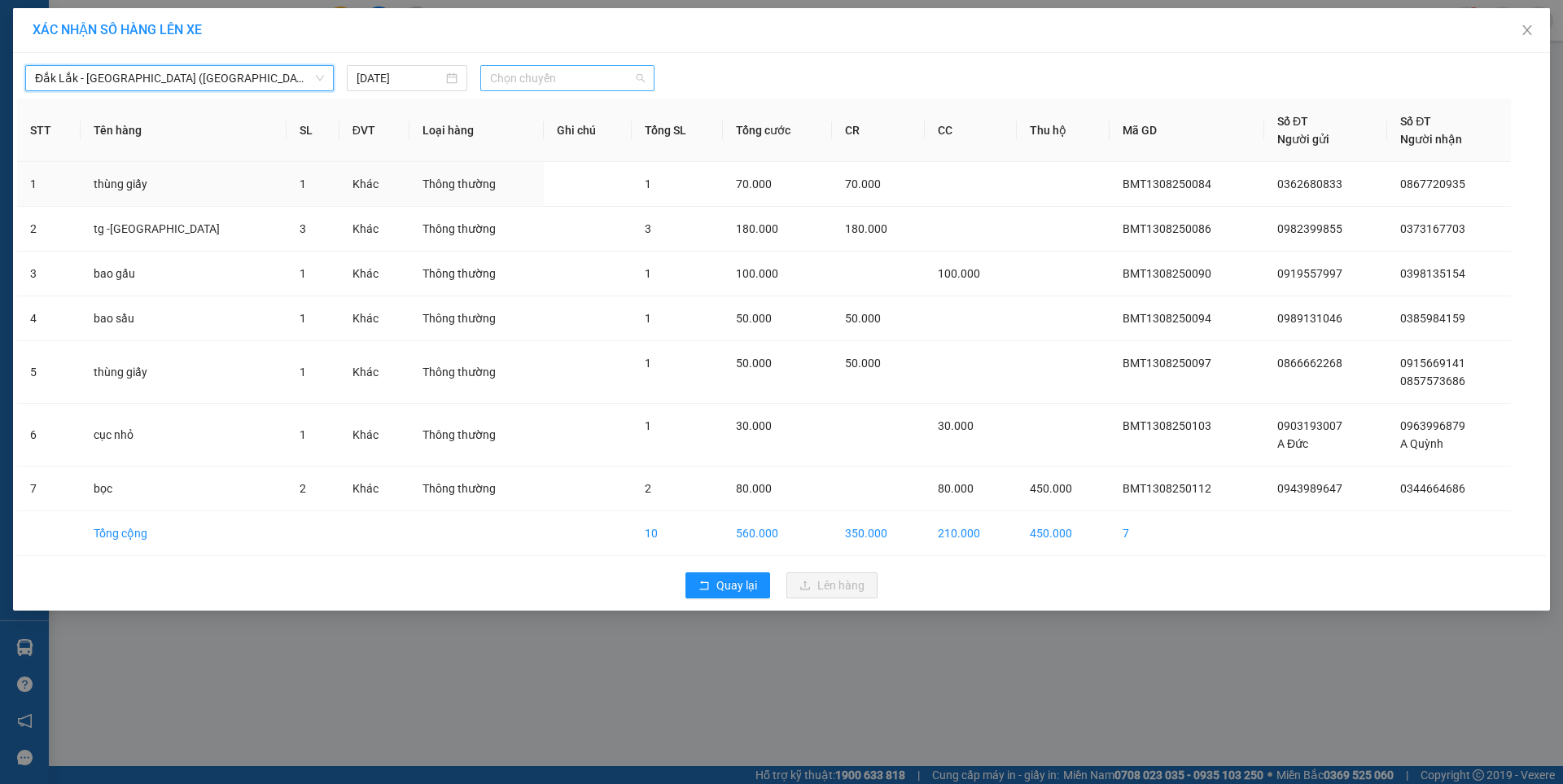
click at [544, 78] on span "Chọn chuyến" at bounding box center [567, 78] width 155 height 24
click at [577, 138] on div "09:30 - 47H-049.70" at bounding box center [553, 136] width 127 height 18
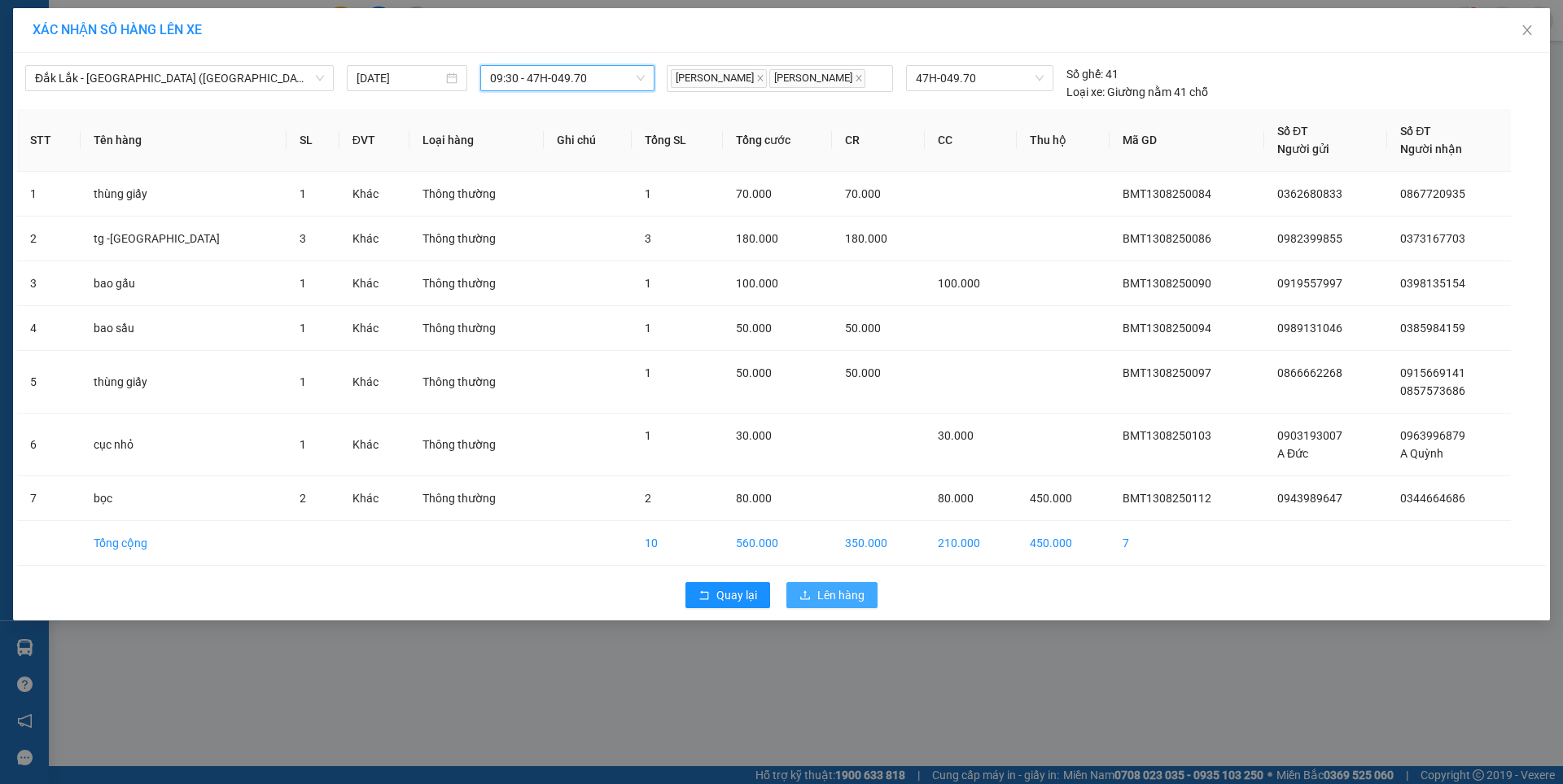
click at [821, 589] on span "Lên hàng" at bounding box center [841, 595] width 47 height 18
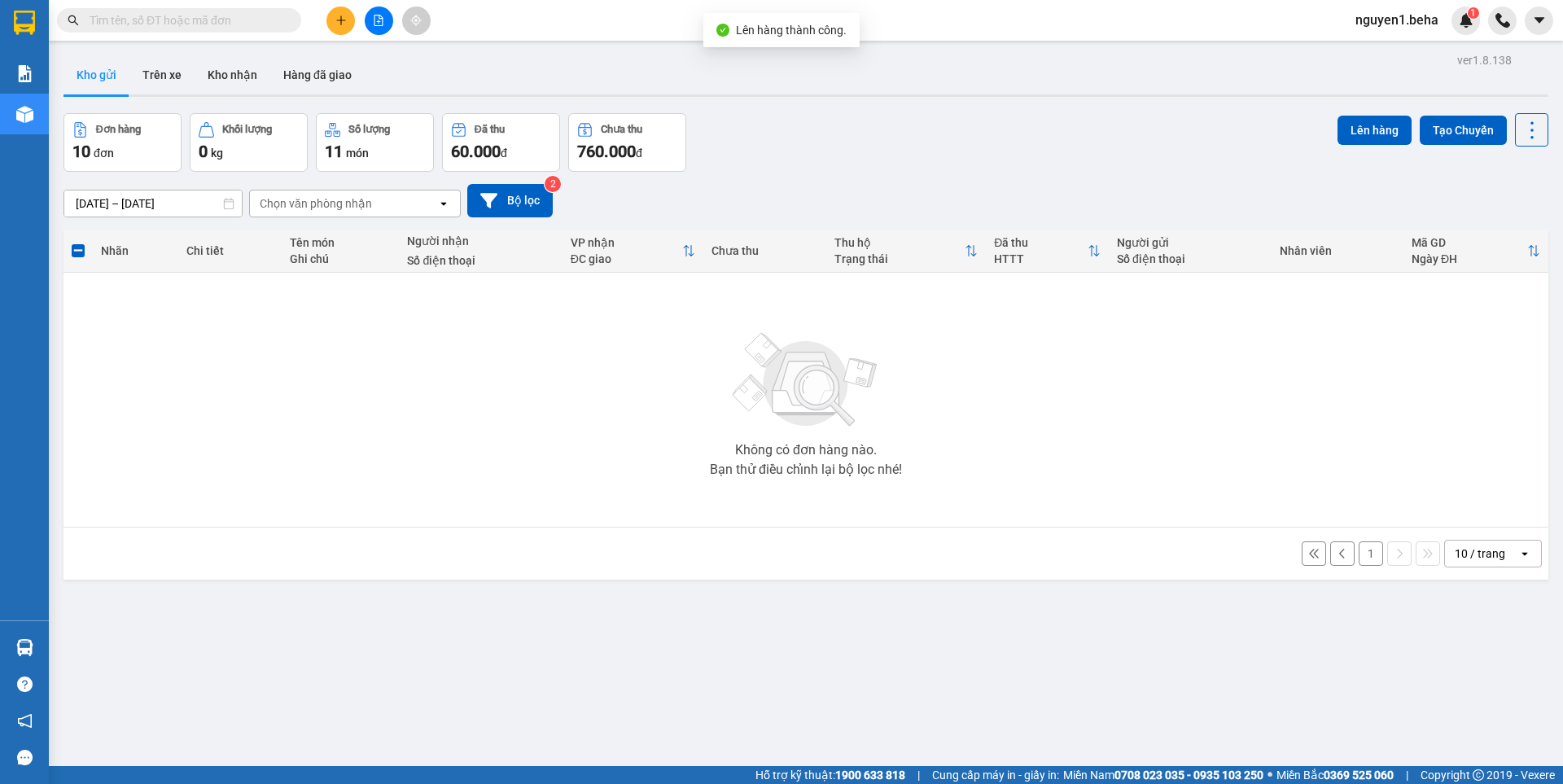
click at [1362, 553] on button "1" at bounding box center [1370, 553] width 25 height 24
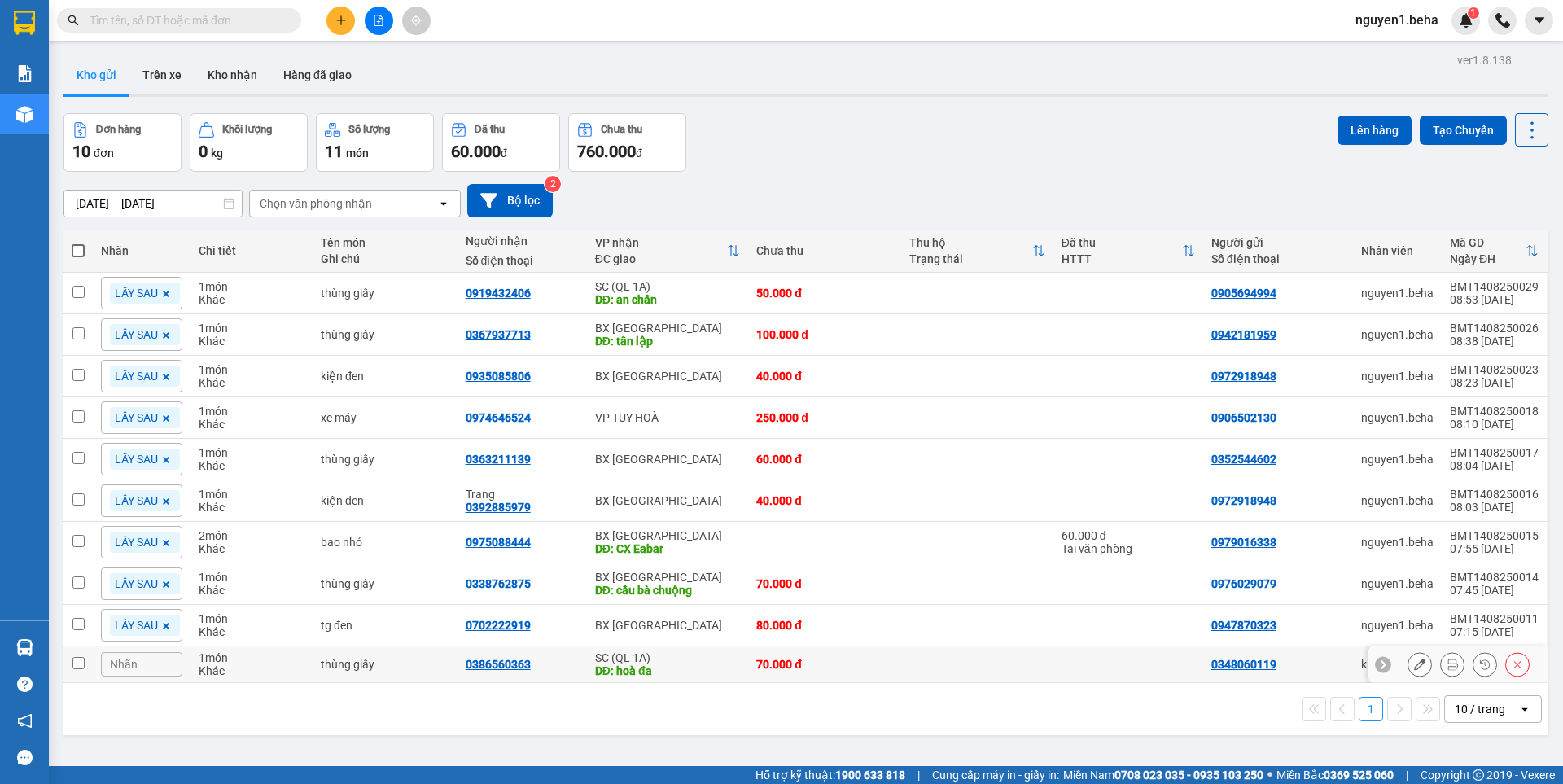
click at [92, 661] on tr "Nhãn 1 món Khác thùng giấy 0386560363 SC (QL 1A) DĐ: hoà đa 70.000 đ 0348060119…" at bounding box center [805, 664] width 1484 height 36
checkbox input "true"
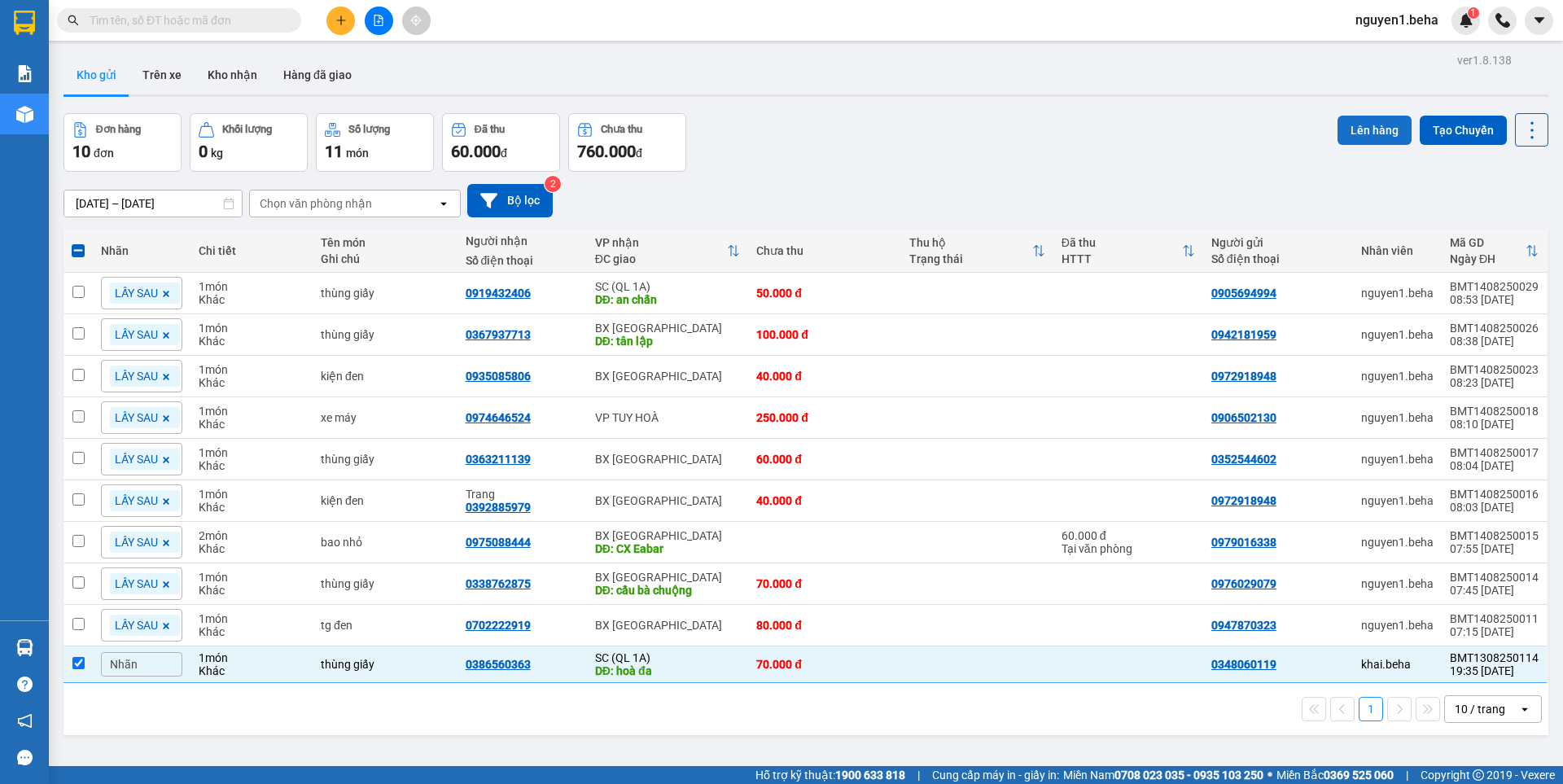
click at [1359, 132] on button "Lên hàng" at bounding box center [1375, 130] width 74 height 30
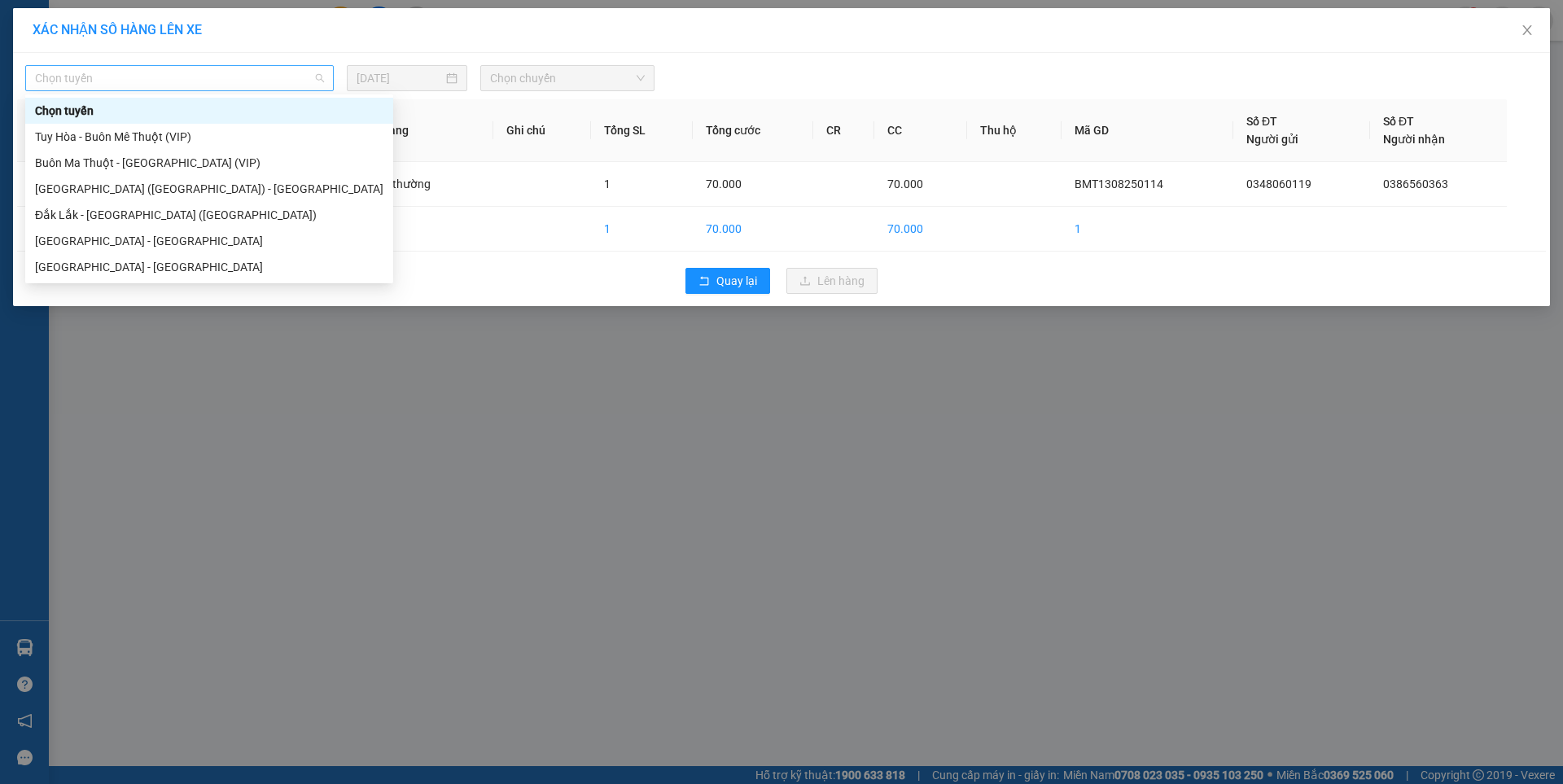
drag, startPoint x: 279, startPoint y: 82, endPoint x: 253, endPoint y: 165, distance: 87.0
click at [278, 82] on span "Chọn tuyến" at bounding box center [179, 78] width 289 height 24
click at [128, 217] on div "Đắk Lắk - [GEOGRAPHIC_DATA] ([GEOGRAPHIC_DATA])" at bounding box center [209, 215] width 348 height 18
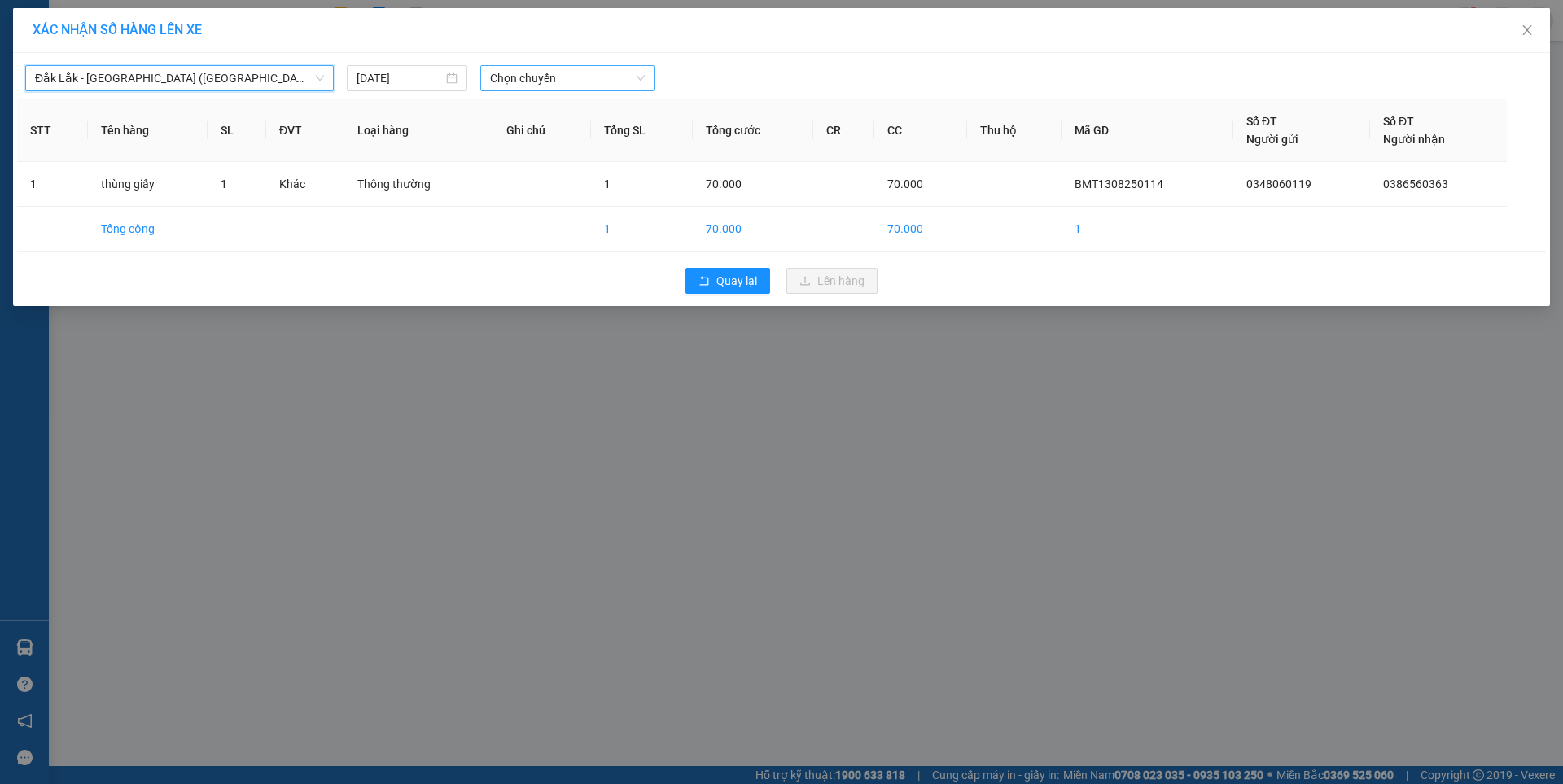
click at [536, 74] on span "Chọn chuyến" at bounding box center [567, 78] width 155 height 24
drag, startPoint x: 575, startPoint y: 129, endPoint x: 581, endPoint y: 149, distance: 20.9
click at [575, 131] on div "09:30 - 47H-049.70" at bounding box center [553, 136] width 127 height 18
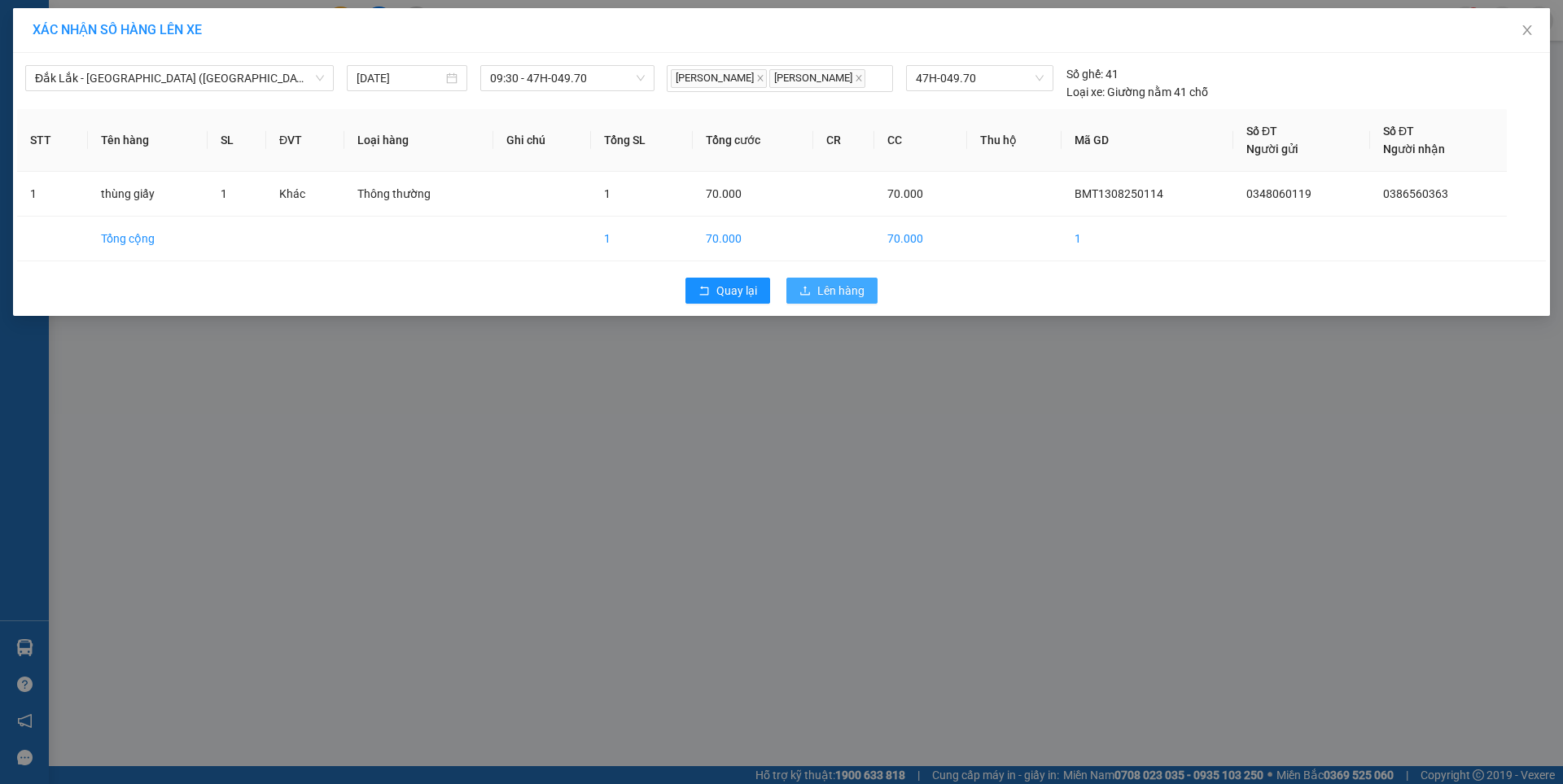
click at [859, 296] on span "Lên hàng" at bounding box center [841, 290] width 47 height 18
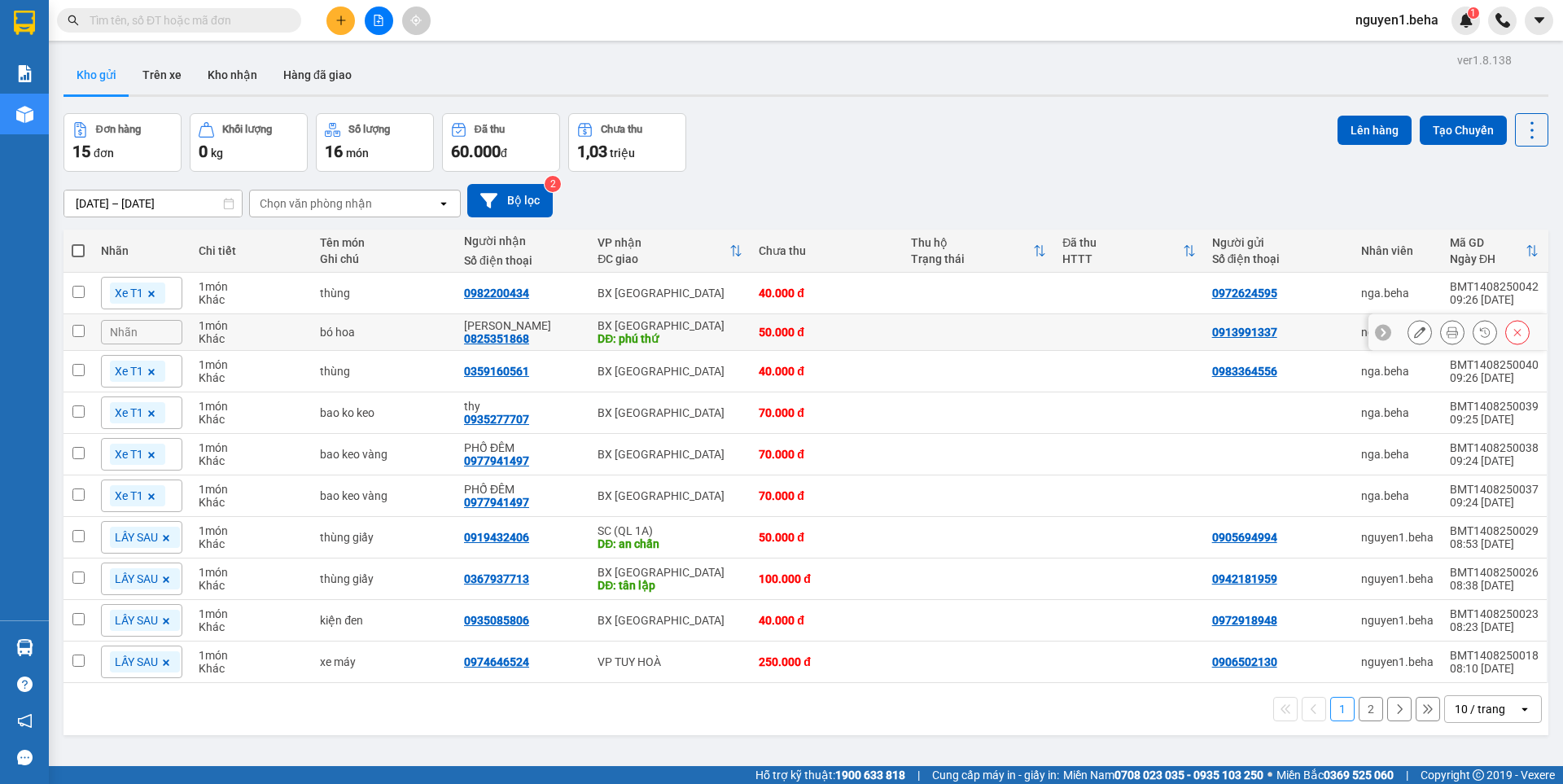
click at [1446, 334] on icon at bounding box center [1451, 331] width 11 height 11
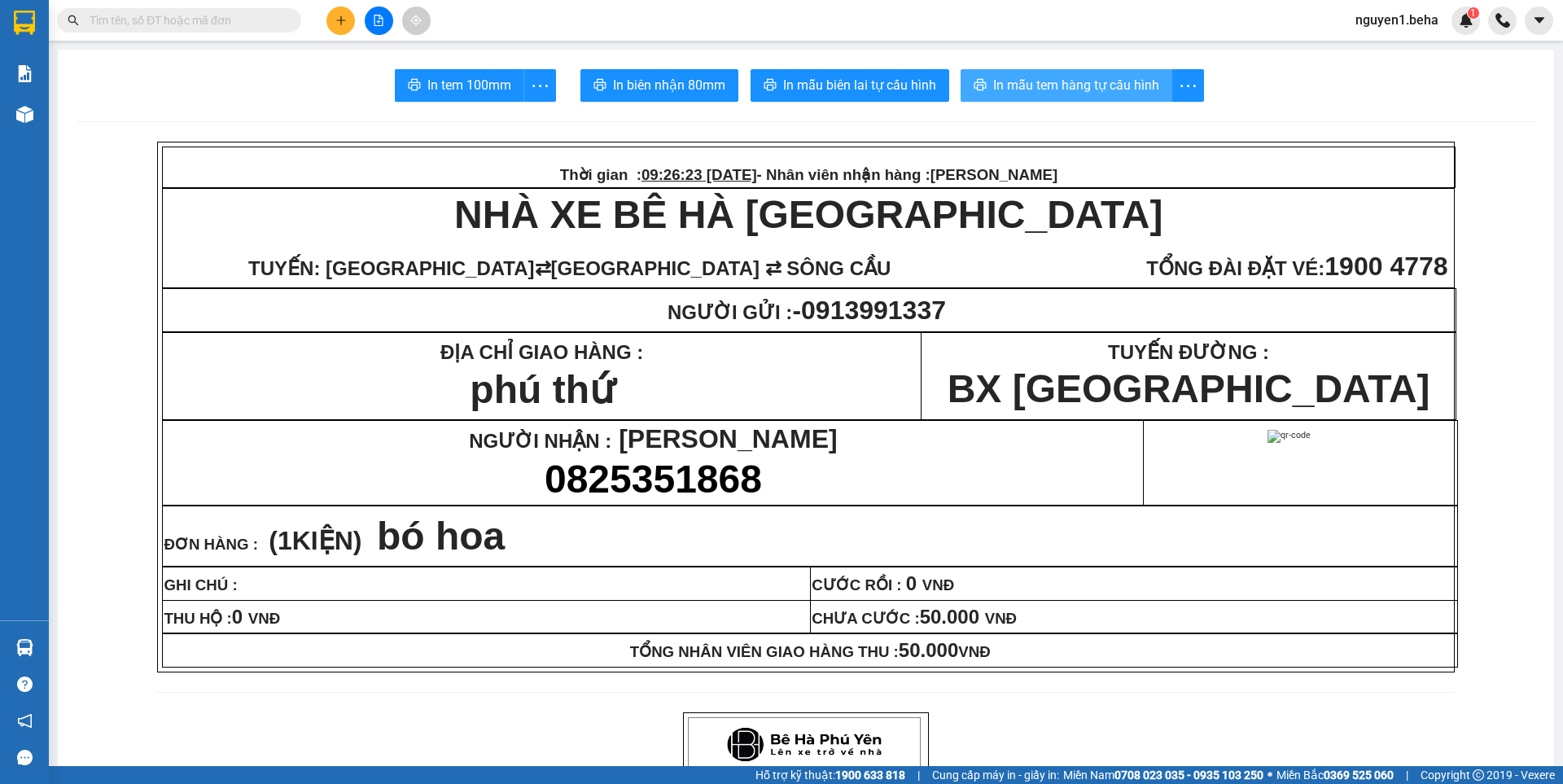
click at [1051, 90] on span "In mẫu tem hàng tự cấu hình" at bounding box center [1076, 85] width 166 height 20
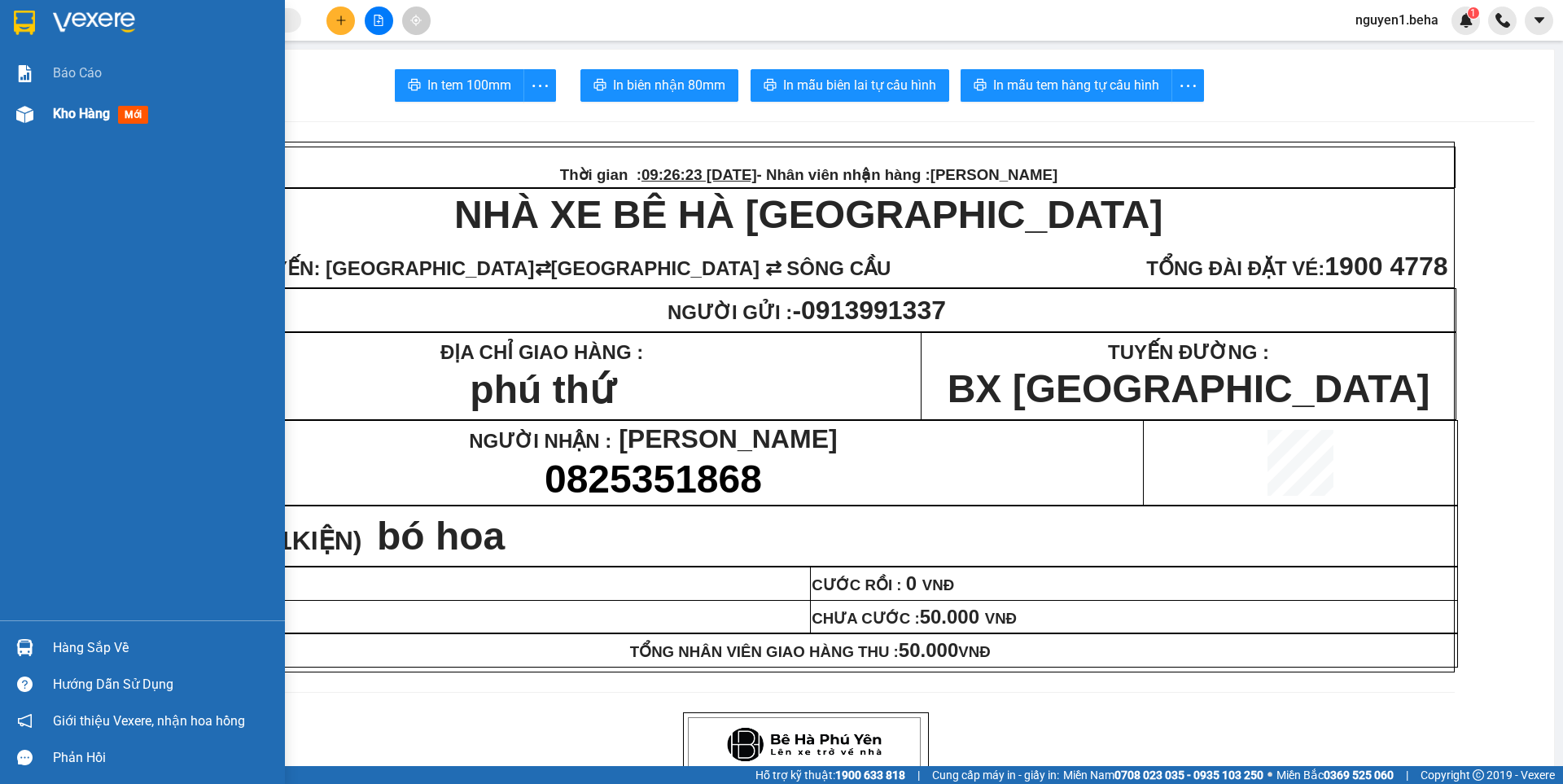
click at [33, 102] on div at bounding box center [25, 114] width 29 height 29
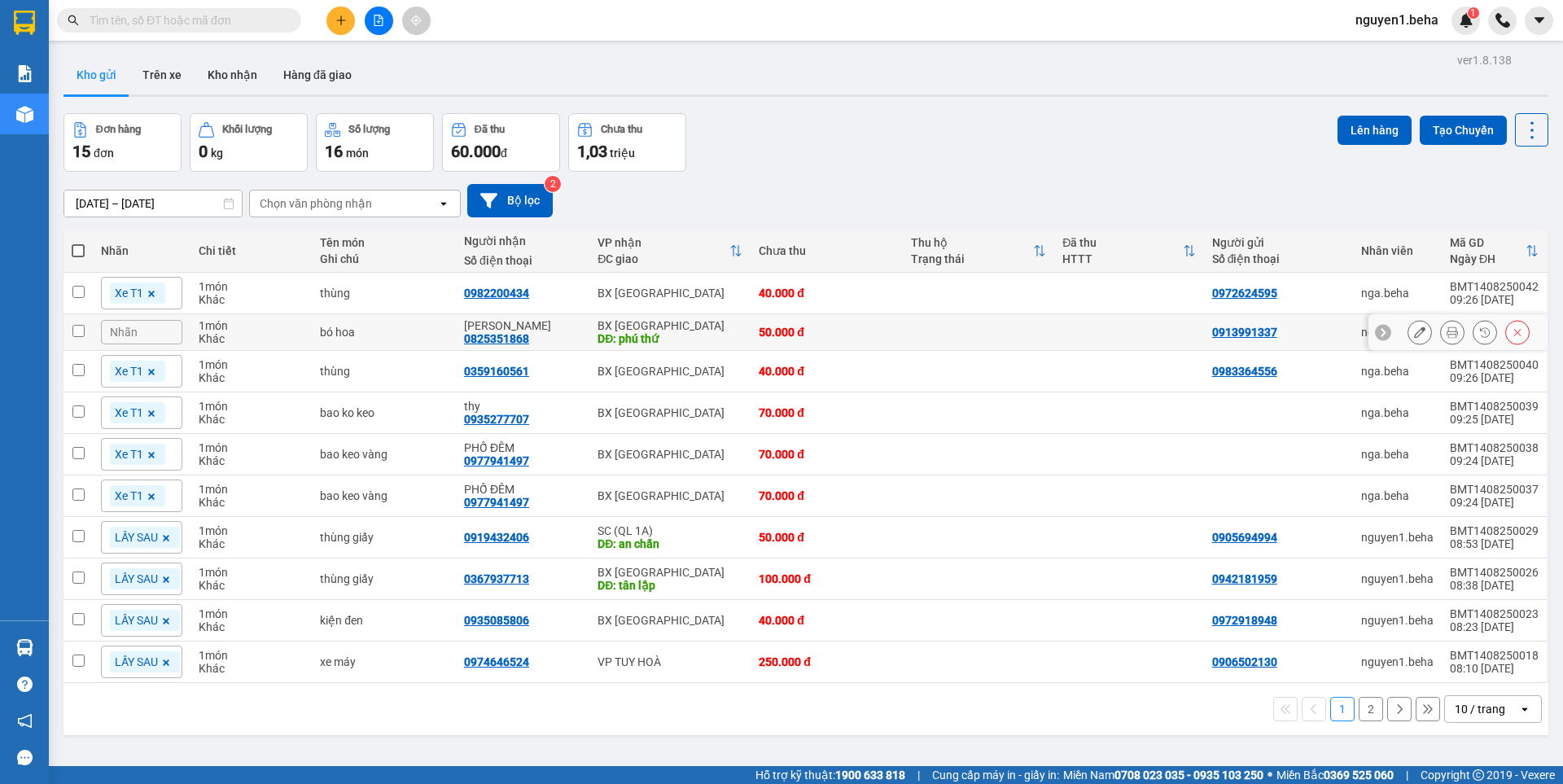
click at [81, 336] on input "checkbox" at bounding box center [79, 330] width 12 height 12
checkbox input "true"
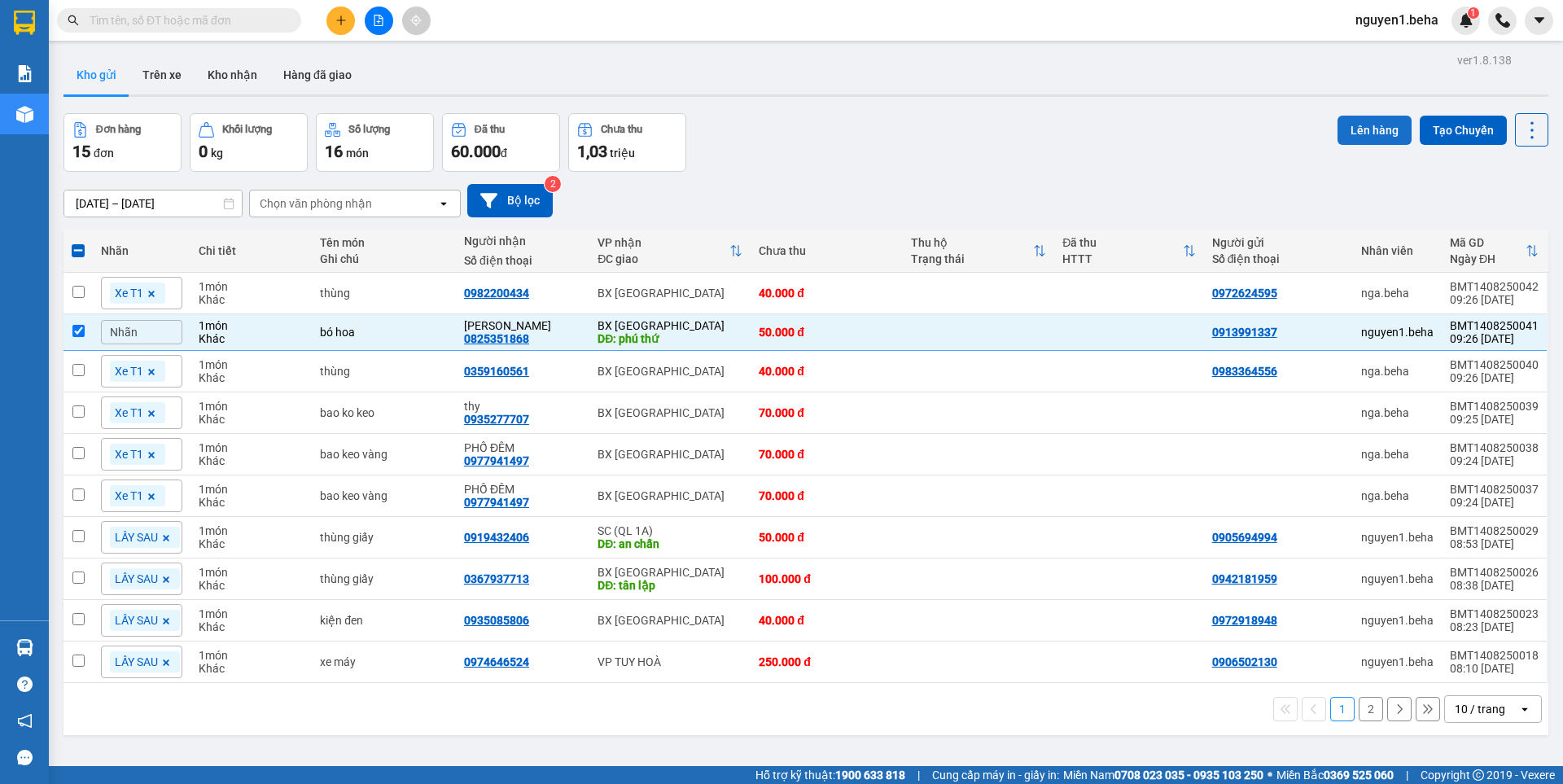
click at [1352, 127] on button "Lên hàng" at bounding box center [1375, 130] width 74 height 30
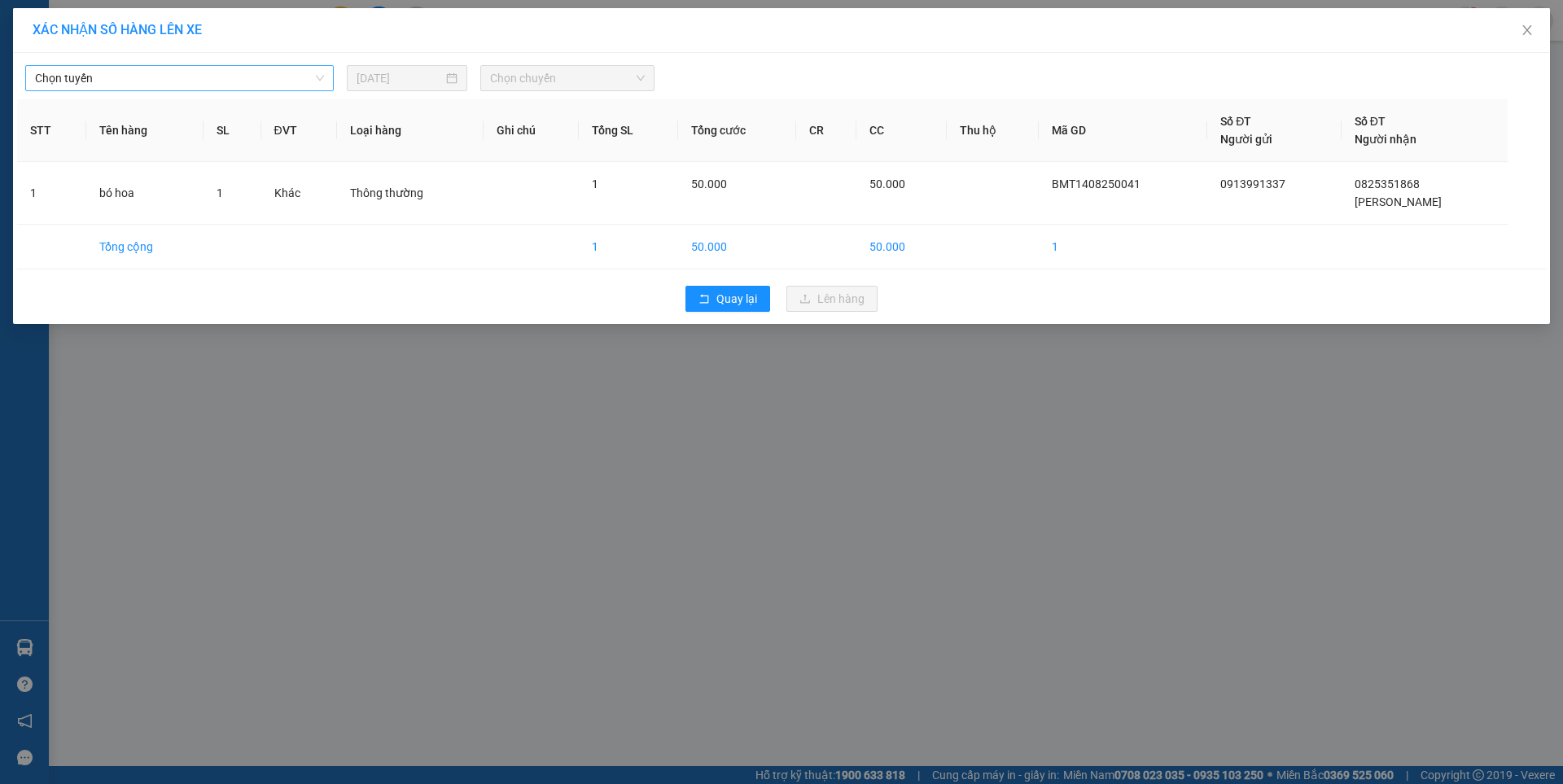
click at [157, 71] on span "Chọn tuyến" at bounding box center [179, 78] width 289 height 24
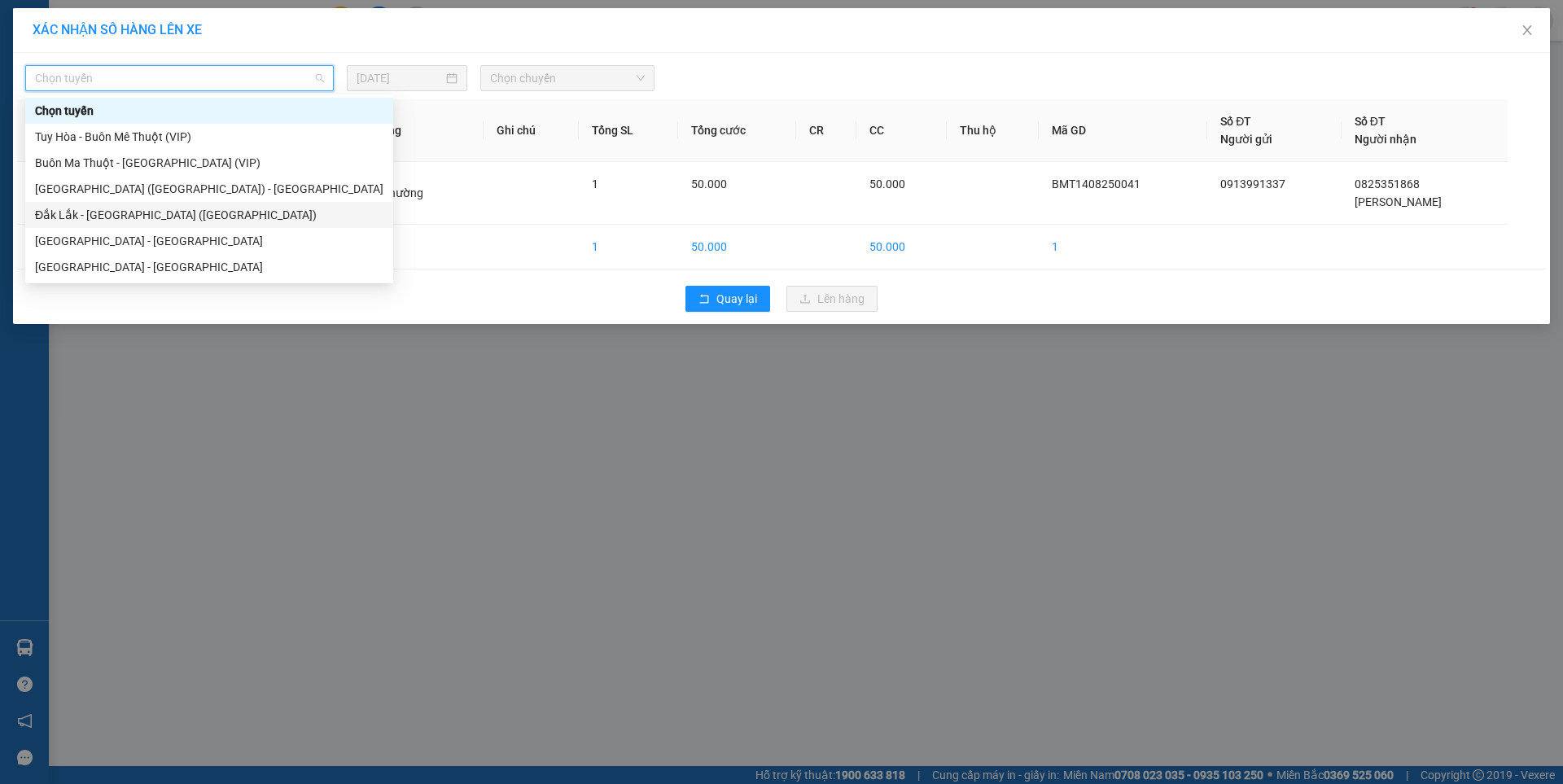
click at [110, 213] on div "Đắk Lắk - [GEOGRAPHIC_DATA] ([GEOGRAPHIC_DATA])" at bounding box center [209, 215] width 348 height 18
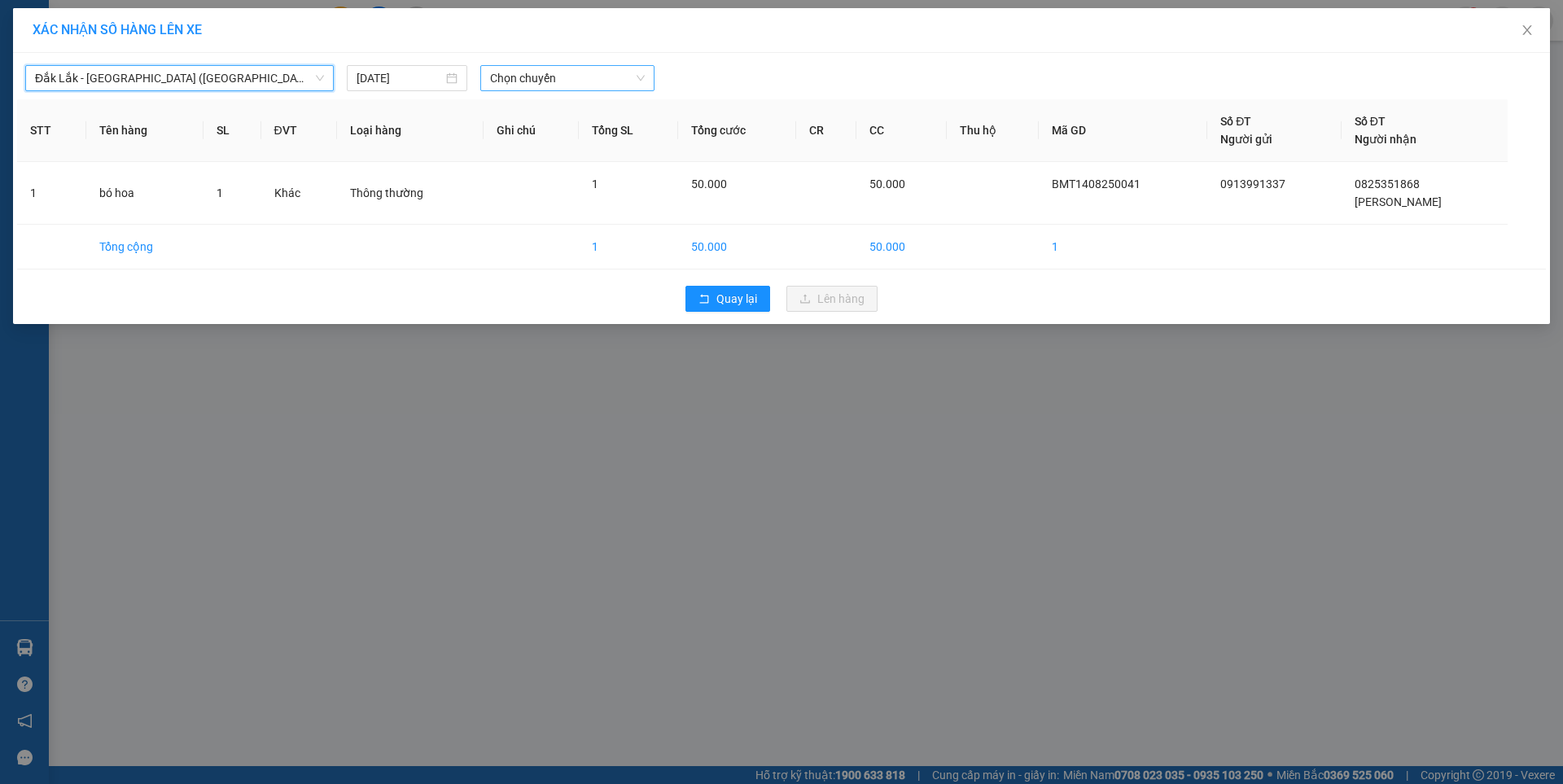
click at [532, 79] on span "Chọn chuyến" at bounding box center [567, 78] width 155 height 24
click at [564, 139] on div "09:30 - 47H-049.70" at bounding box center [553, 136] width 127 height 18
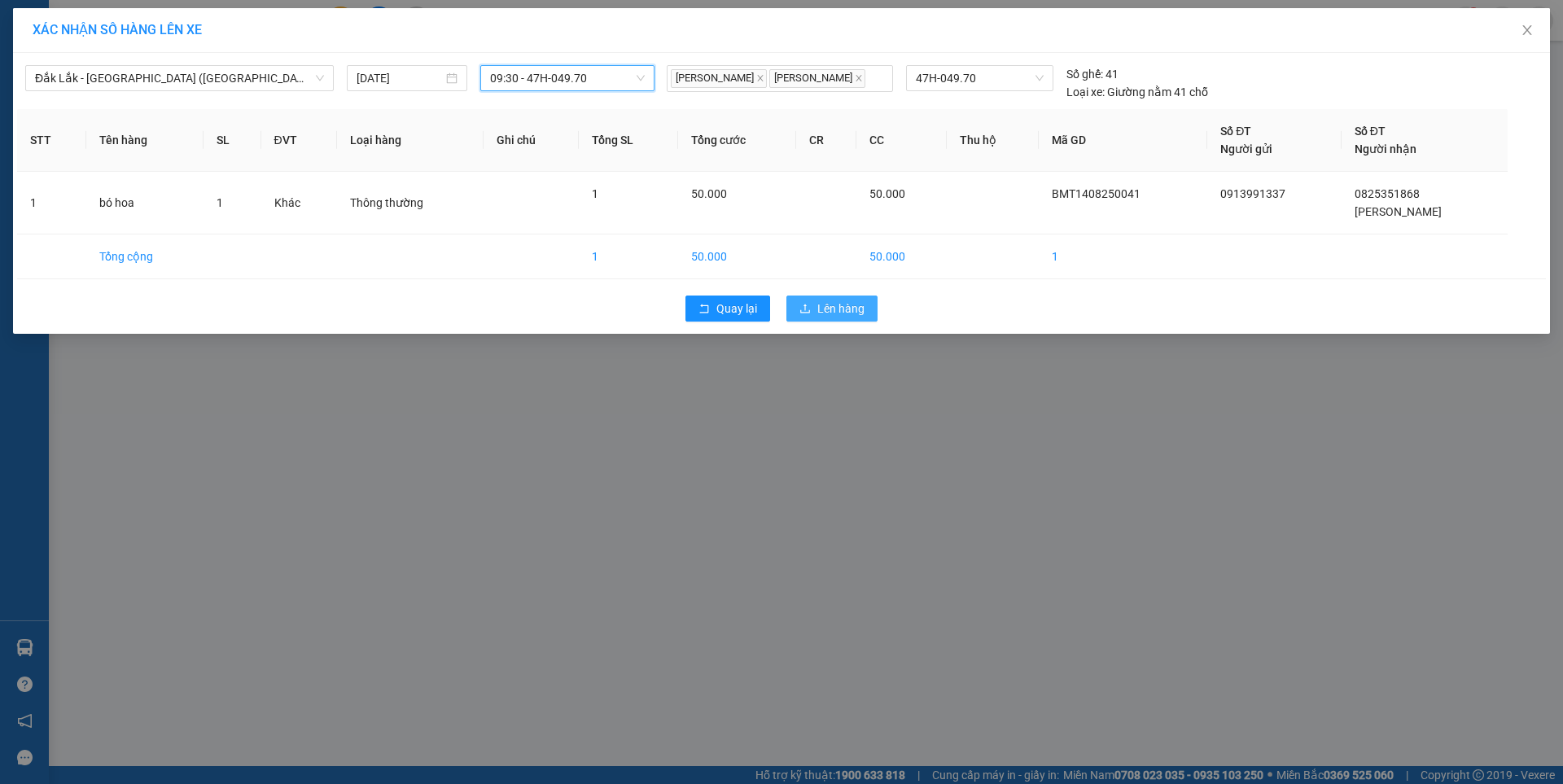
click at [831, 313] on span "Lên hàng" at bounding box center [841, 308] width 47 height 18
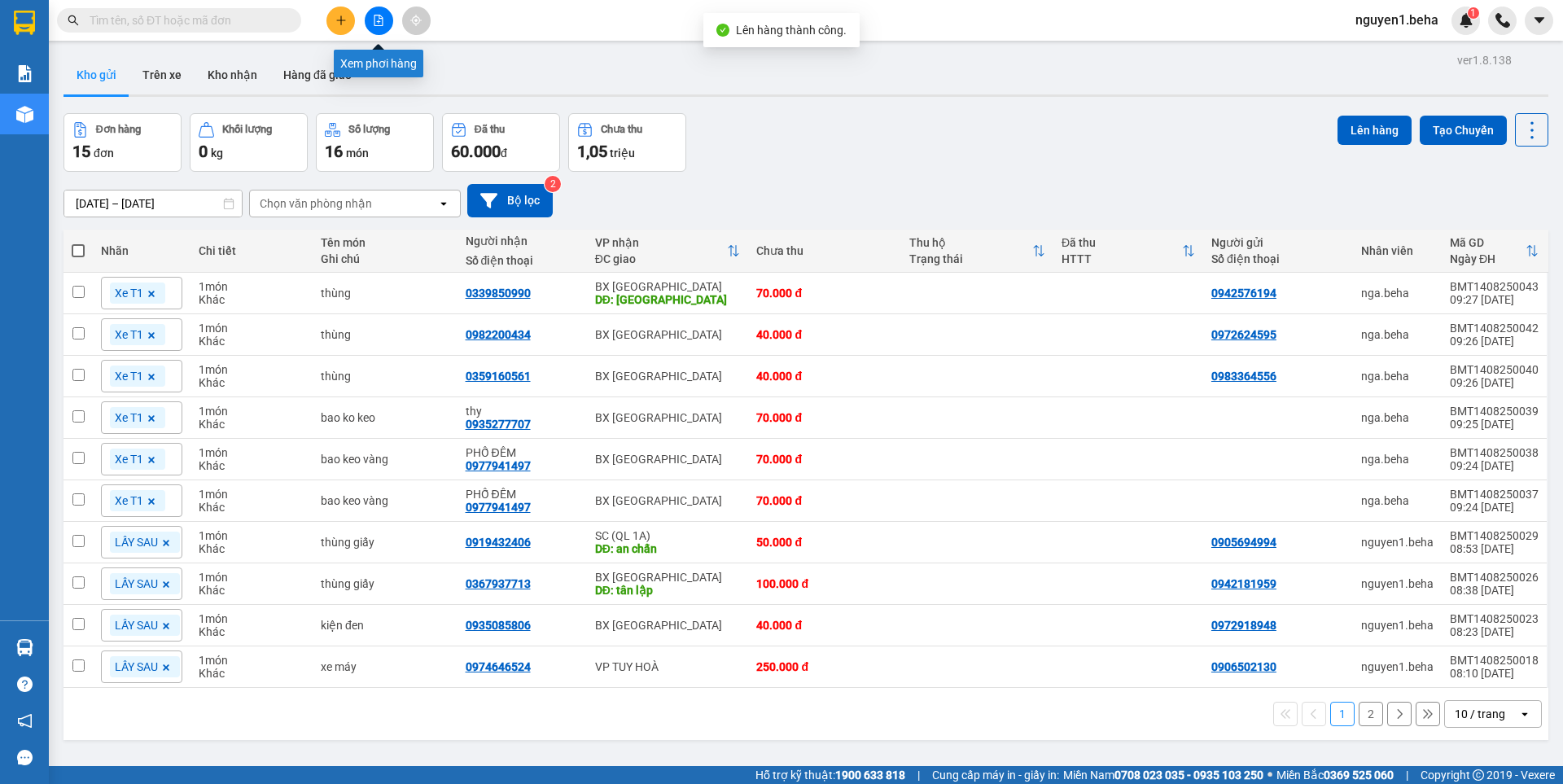
click at [373, 21] on icon "file-add" at bounding box center [378, 19] width 11 height 11
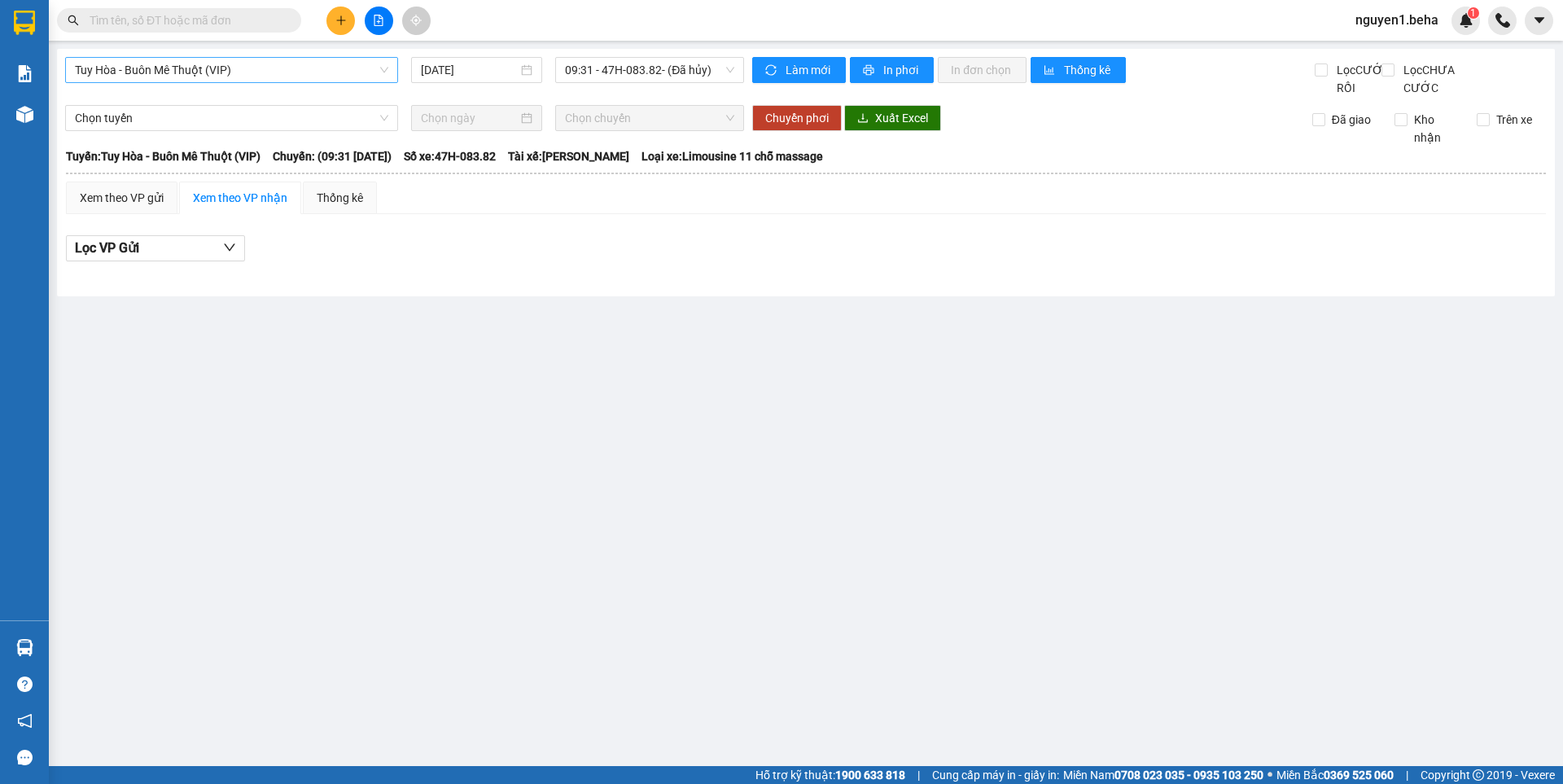
click at [326, 70] on span "Tuy Hòa - Buôn Mê Thuột (VIP)" at bounding box center [231, 69] width 313 height 24
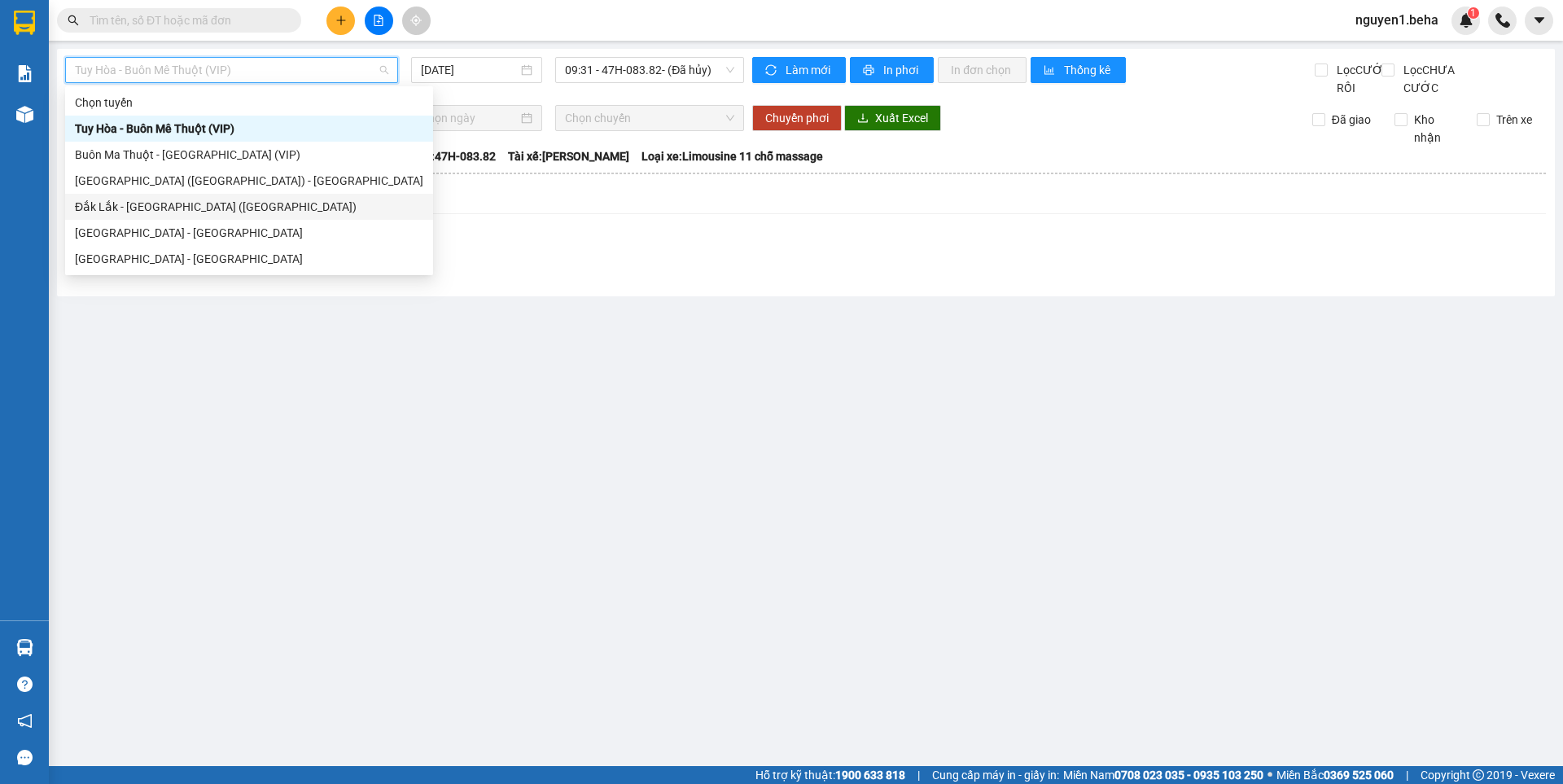
click at [211, 203] on div "Đắk Lắk - [GEOGRAPHIC_DATA] ([GEOGRAPHIC_DATA])" at bounding box center [249, 206] width 348 height 18
type input "[DATE]"
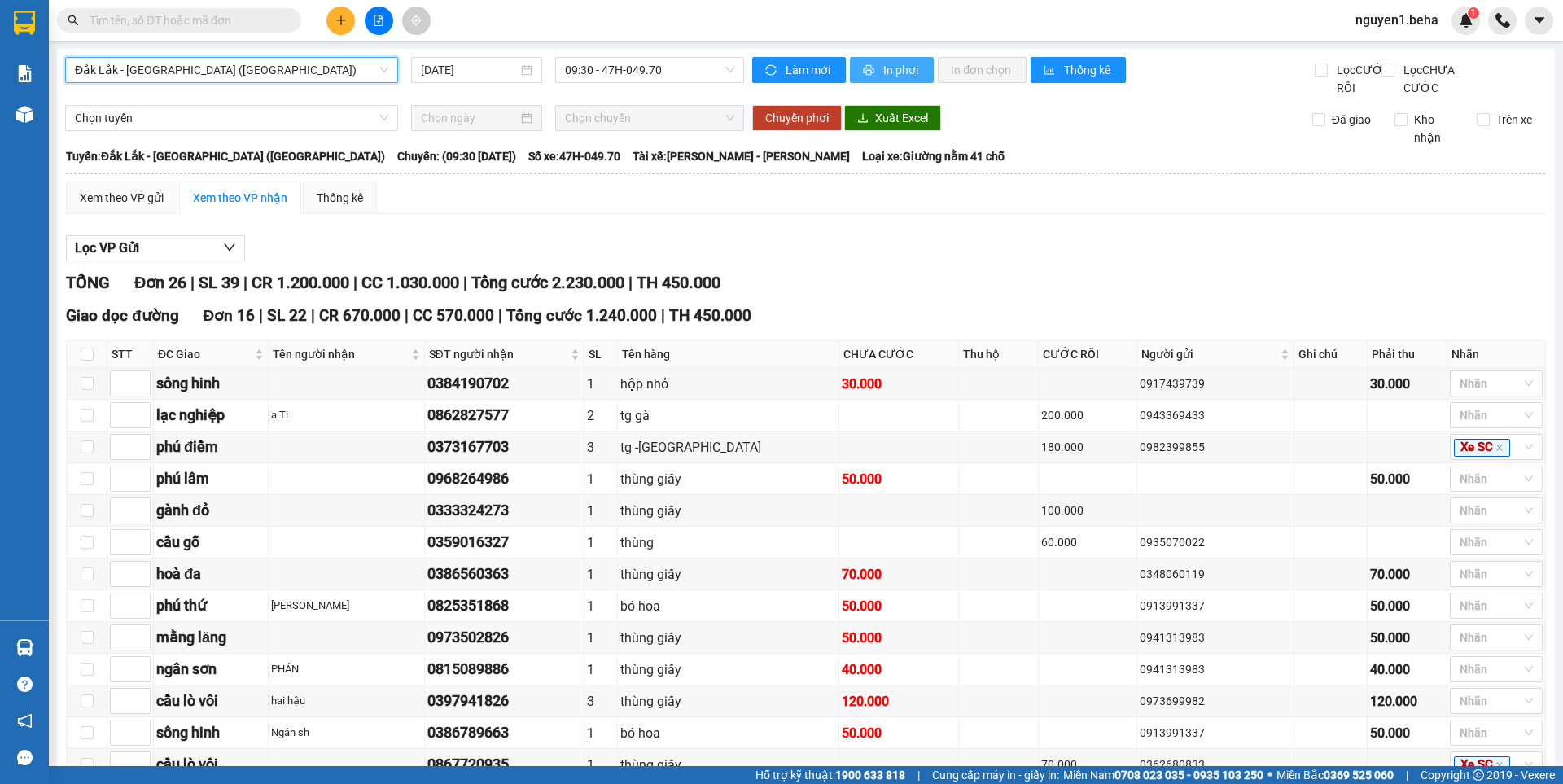
click at [894, 71] on span "In phơi" at bounding box center [901, 69] width 37 height 18
